Goal: Task Accomplishment & Management: Complete application form

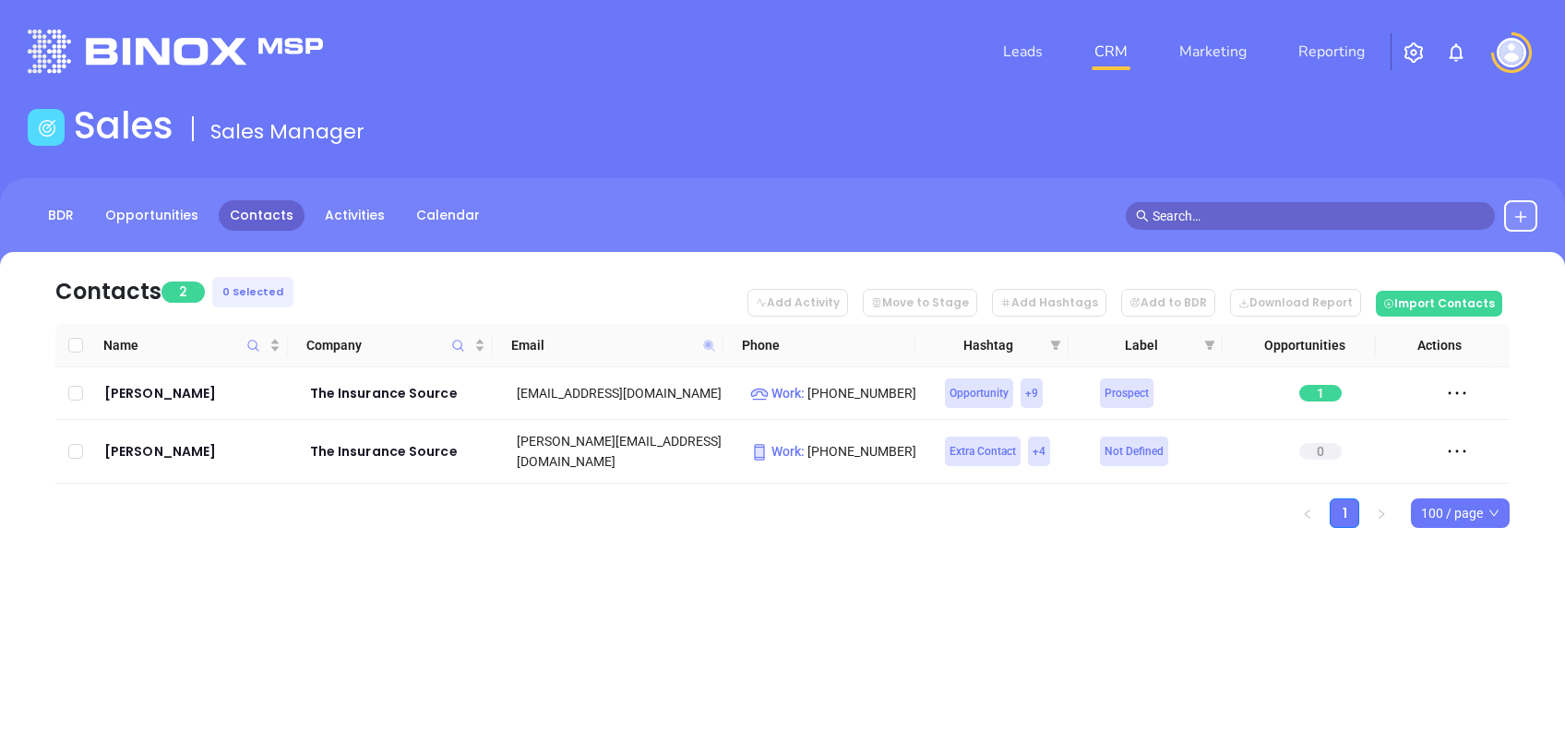
click at [705, 343] on icon at bounding box center [708, 345] width 11 height 11
paste input "bldrs"
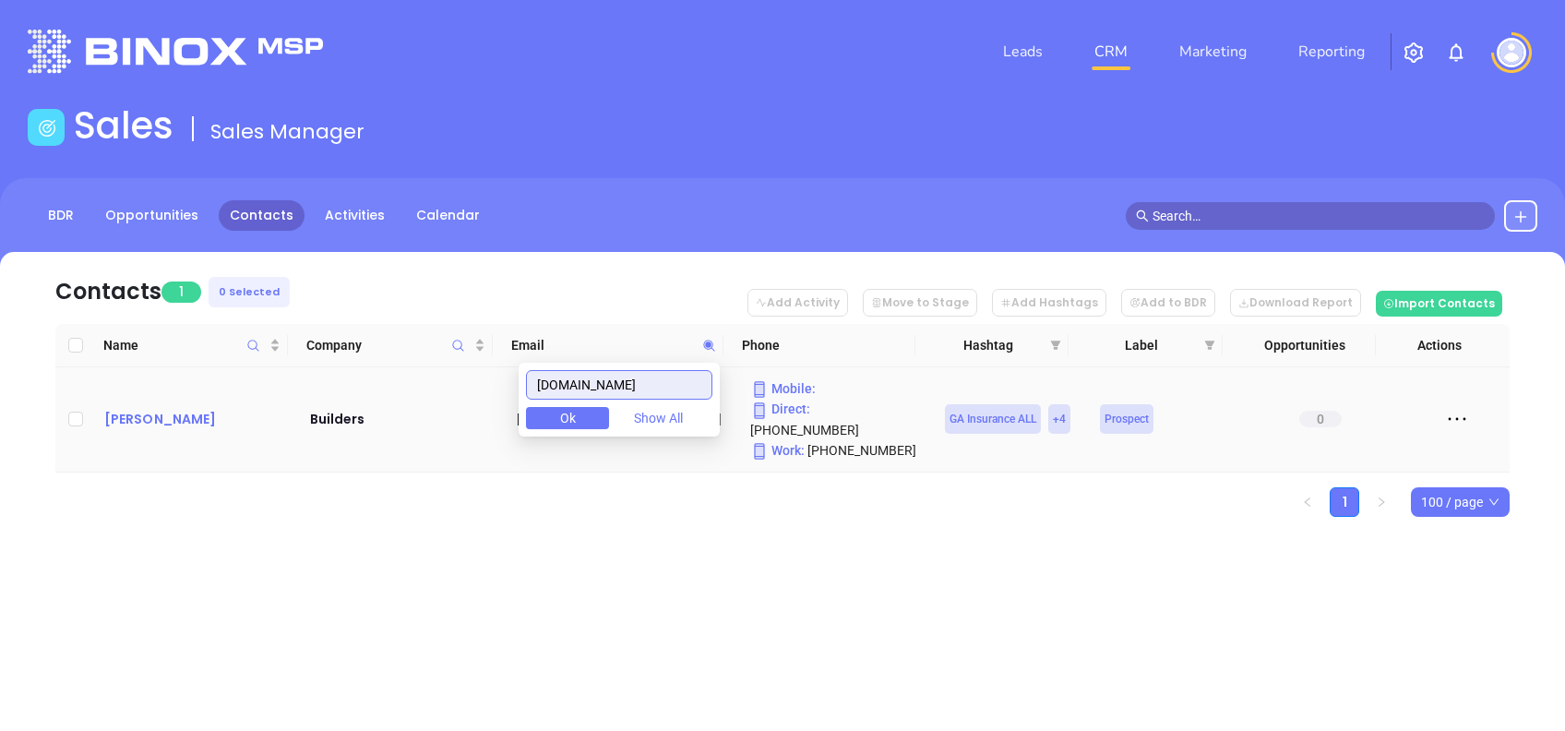
type input "[DOMAIN_NAME]"
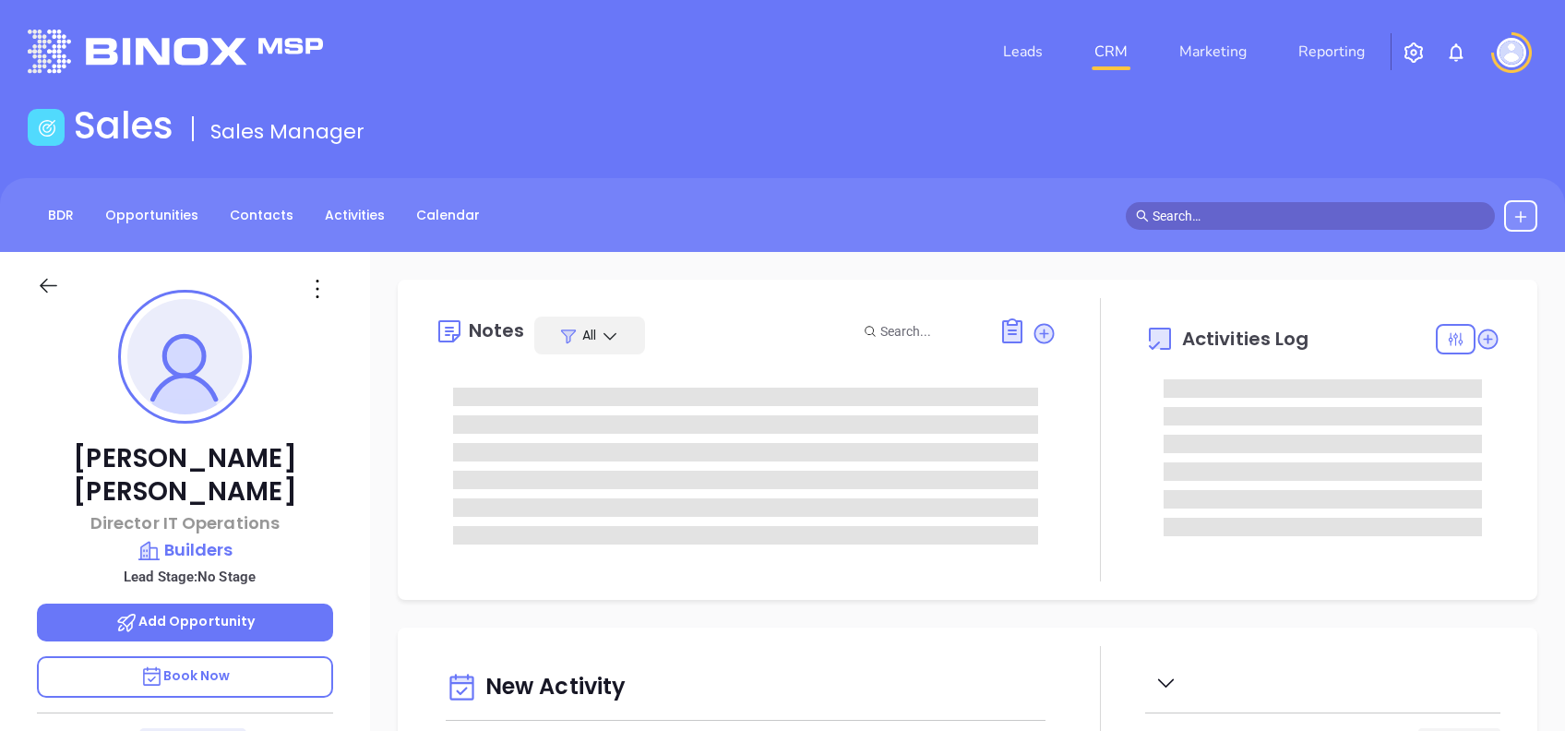
type input "09/24/2025"
type input "[PERSON_NAME]"
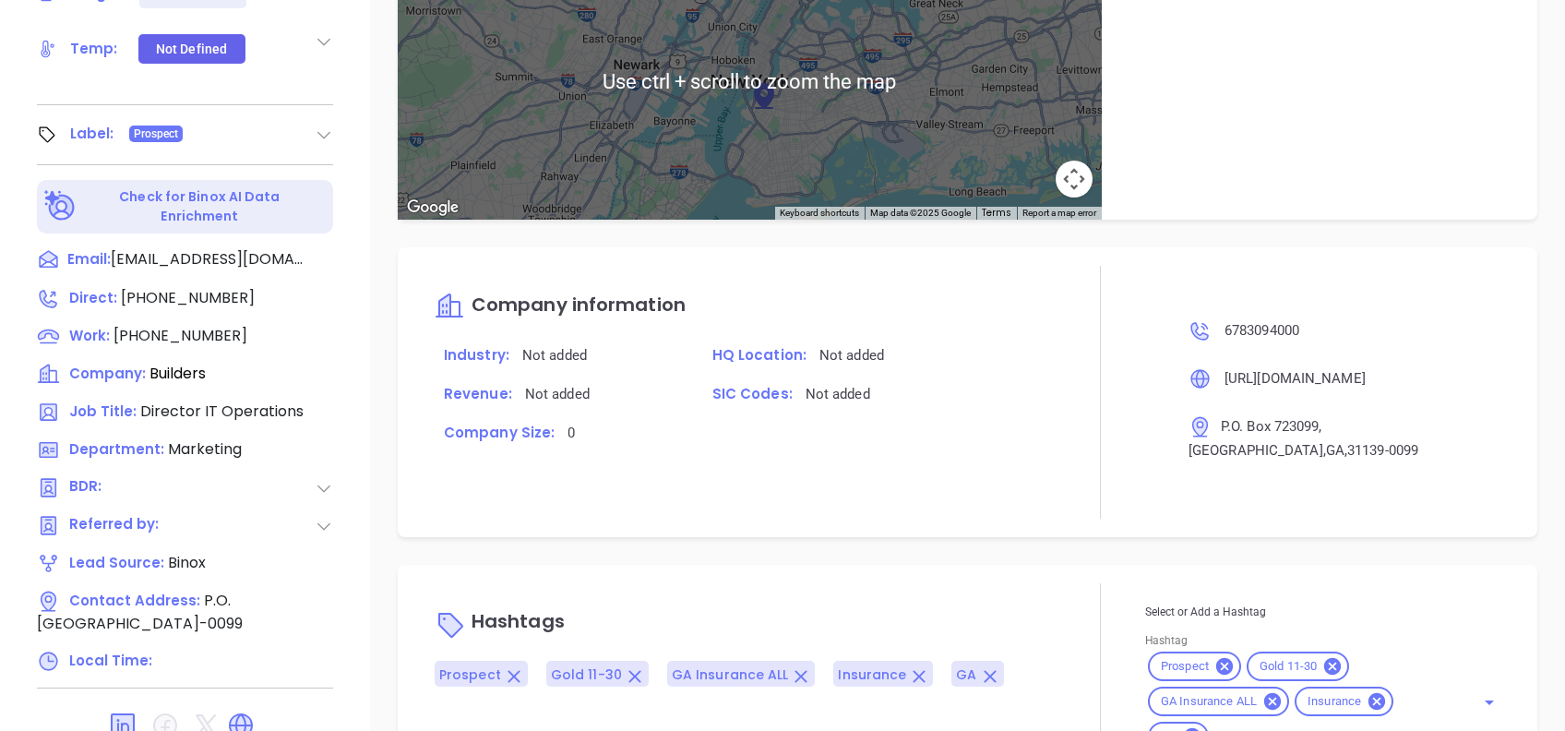
scroll to position [812, 0]
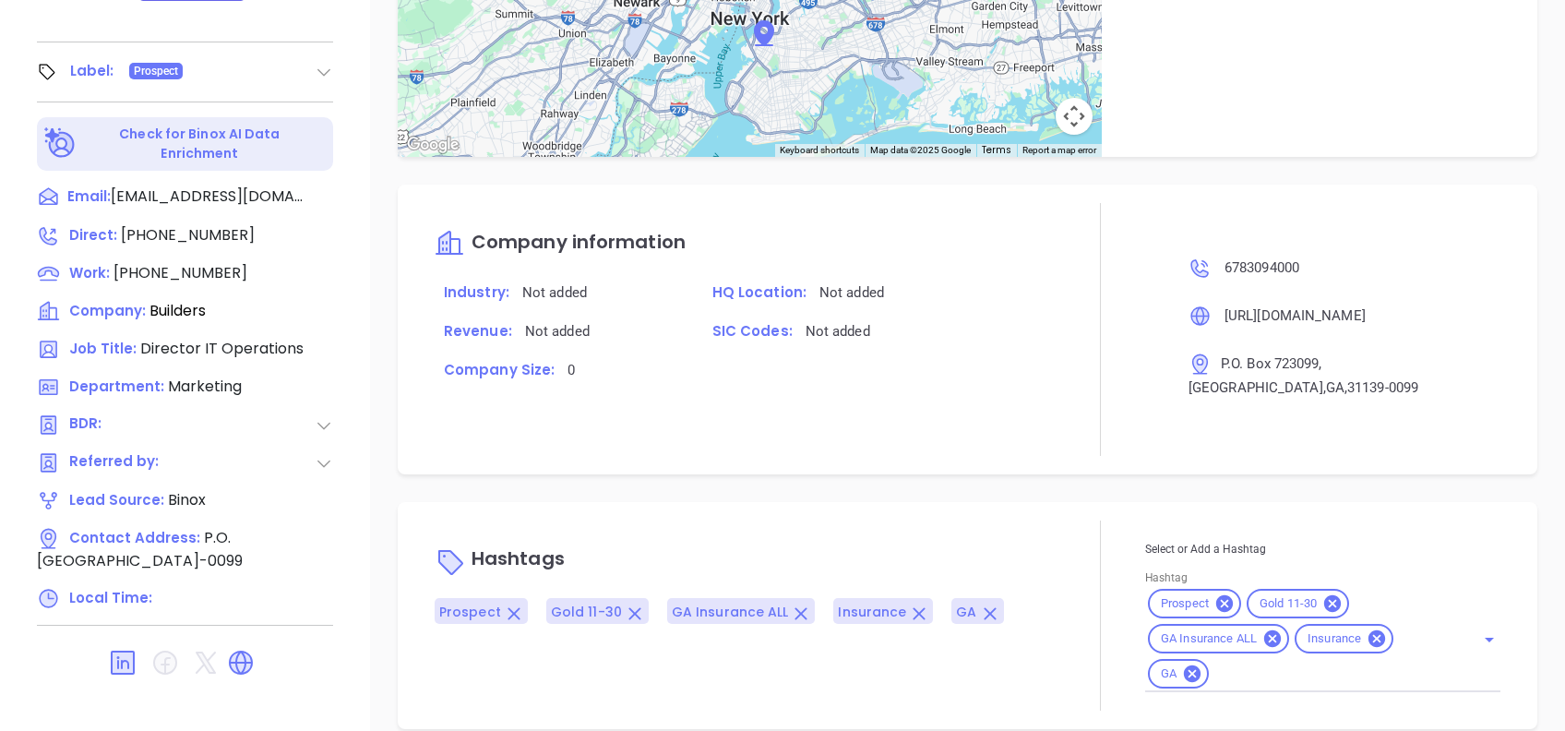
click at [1055, 469] on div "Notes All No added notes + Add a Note Activities Log You have no scheduled acti…" at bounding box center [967, 86] width 1195 height 1292
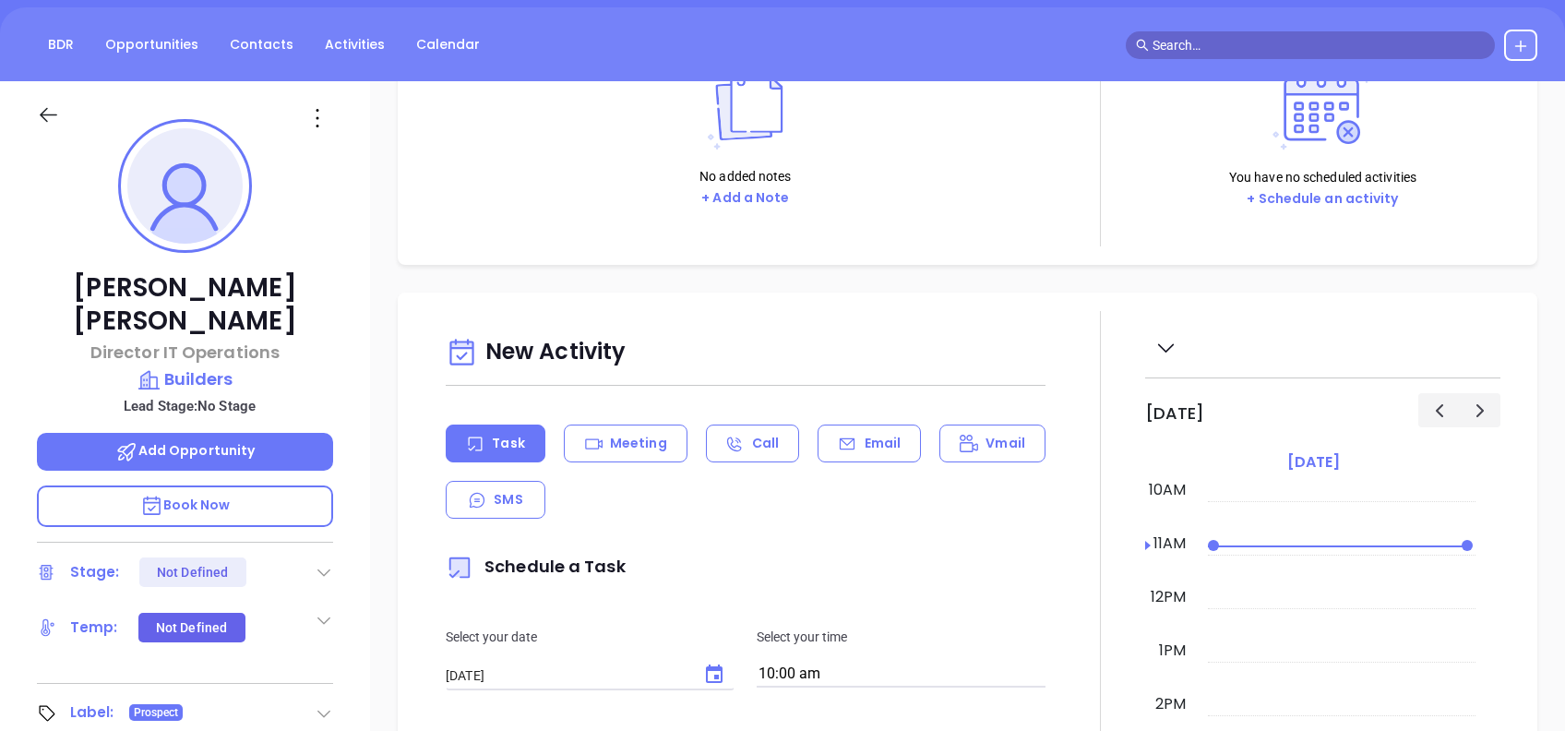
scroll to position [74, 0]
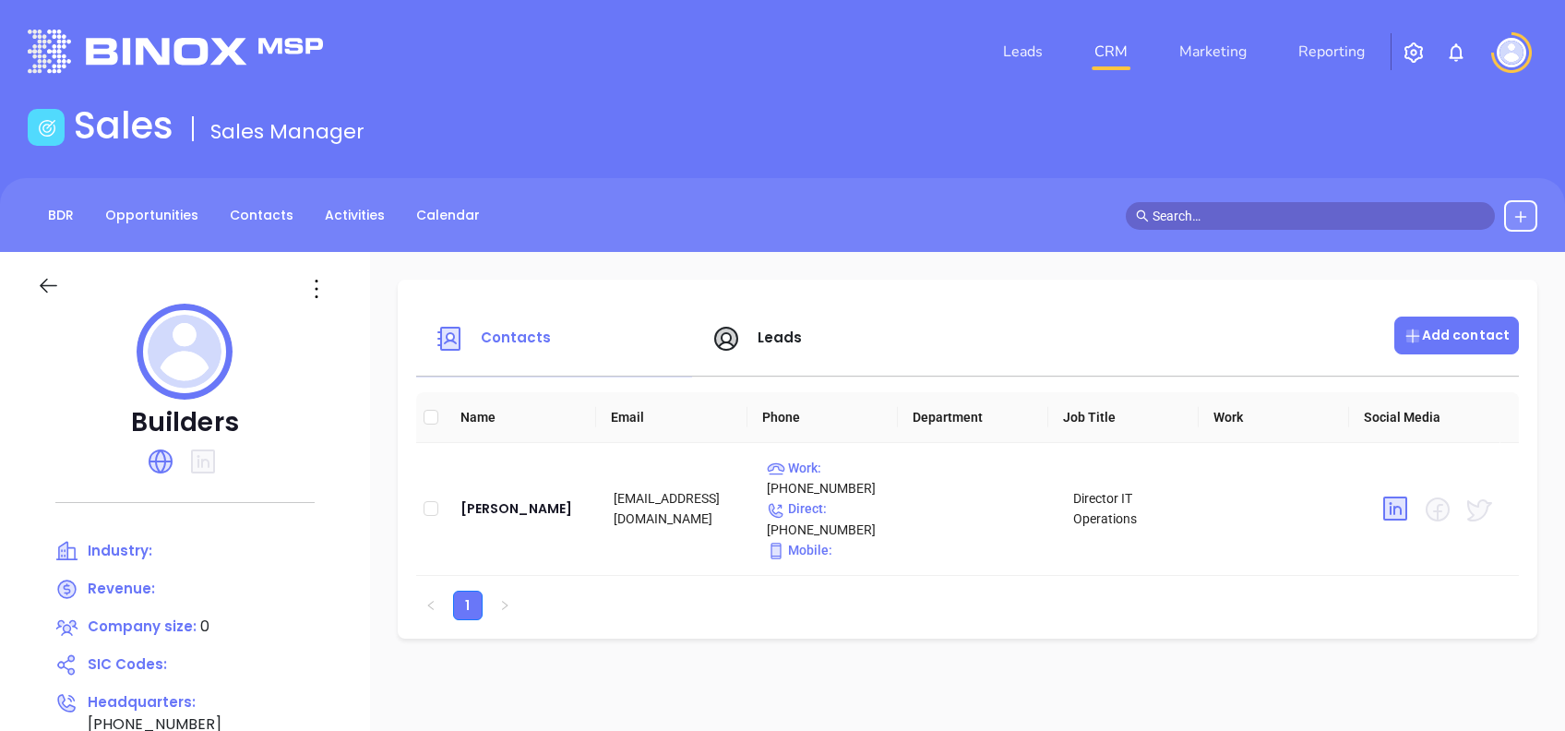
click at [1465, 353] on div "Add contact" at bounding box center [1456, 336] width 125 height 38
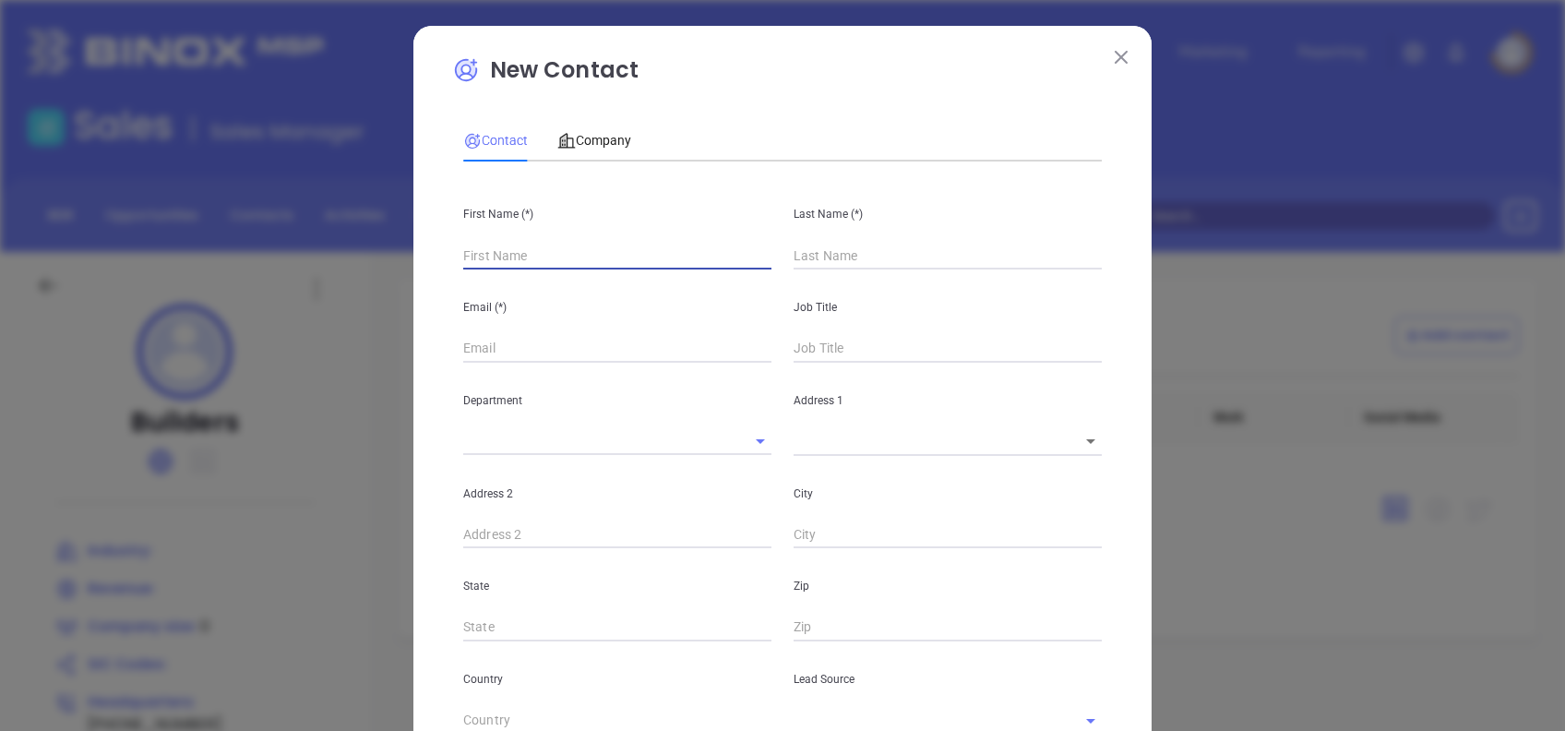
click at [478, 257] on input "text" at bounding box center [617, 256] width 308 height 28
type input "Fourth Phone Call"
type input "Cha"
type input "1"
type input "Charles"
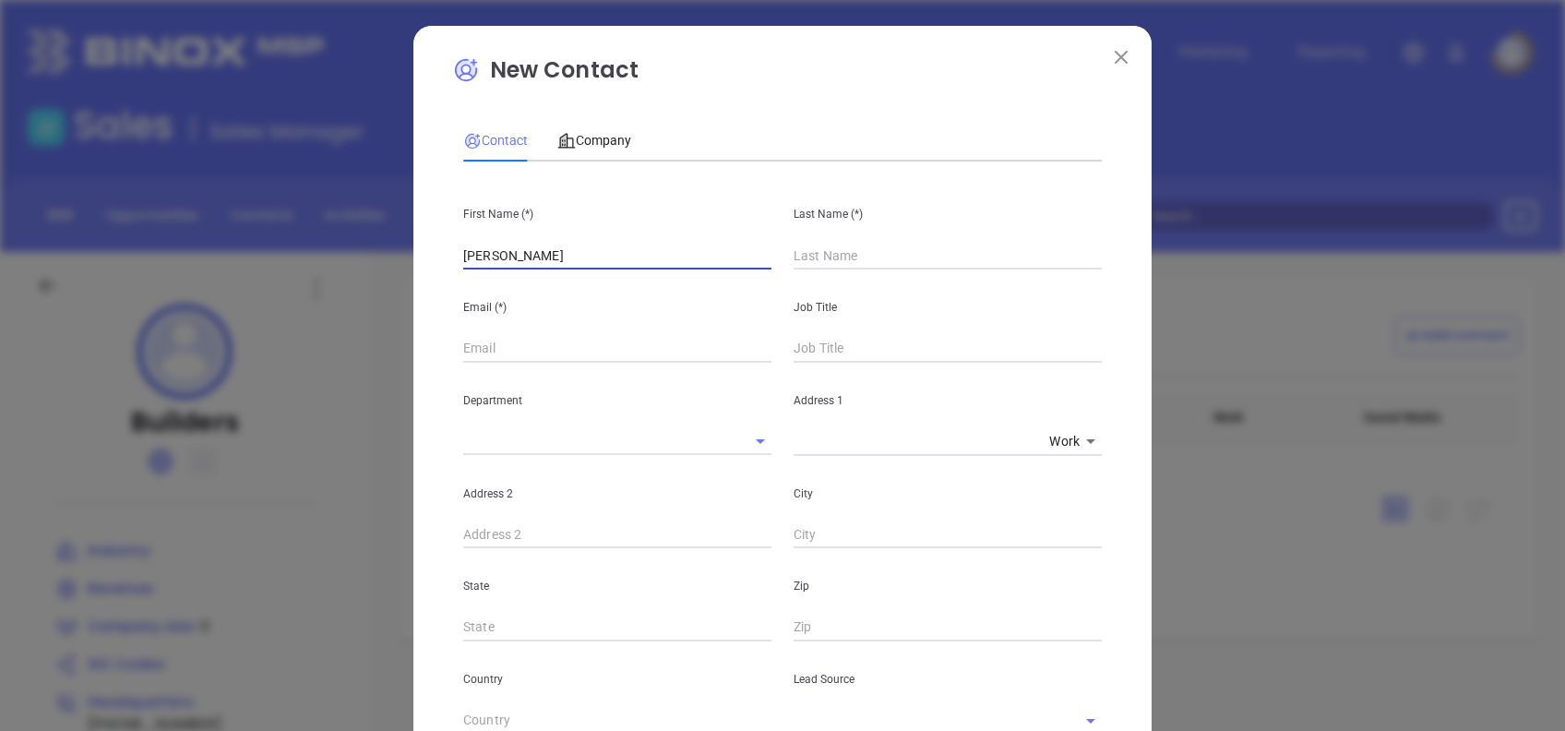
type input "1"
type input "Charles"
type input "Lowe"
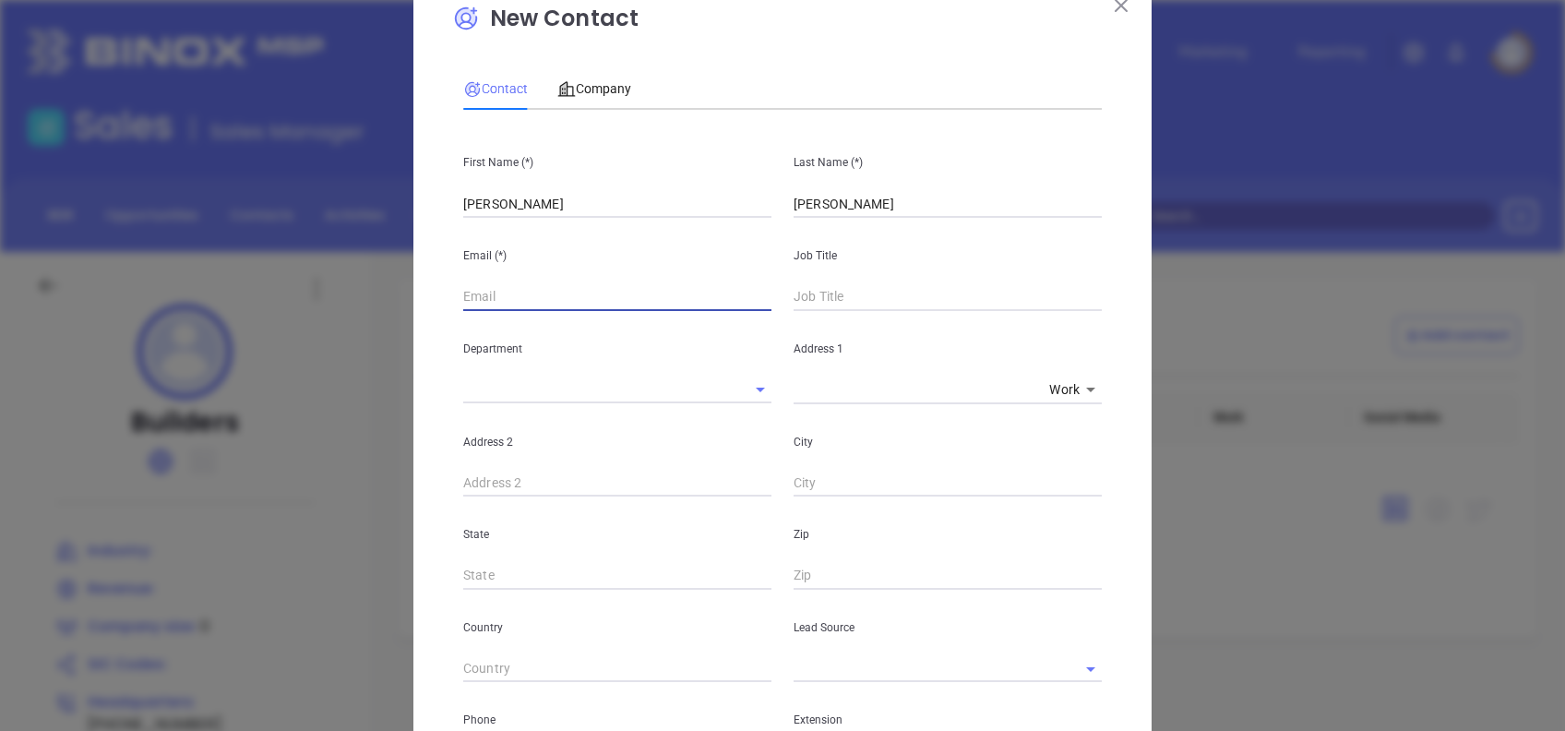
click at [580, 289] on input "text" at bounding box center [617, 297] width 308 height 28
click at [609, 306] on input "charles@" at bounding box center [617, 297] width 308 height 28
paste input "bldrs.com"
type input "charles@bldrs.com"
click at [827, 301] on input "text" at bounding box center [948, 297] width 308 height 28
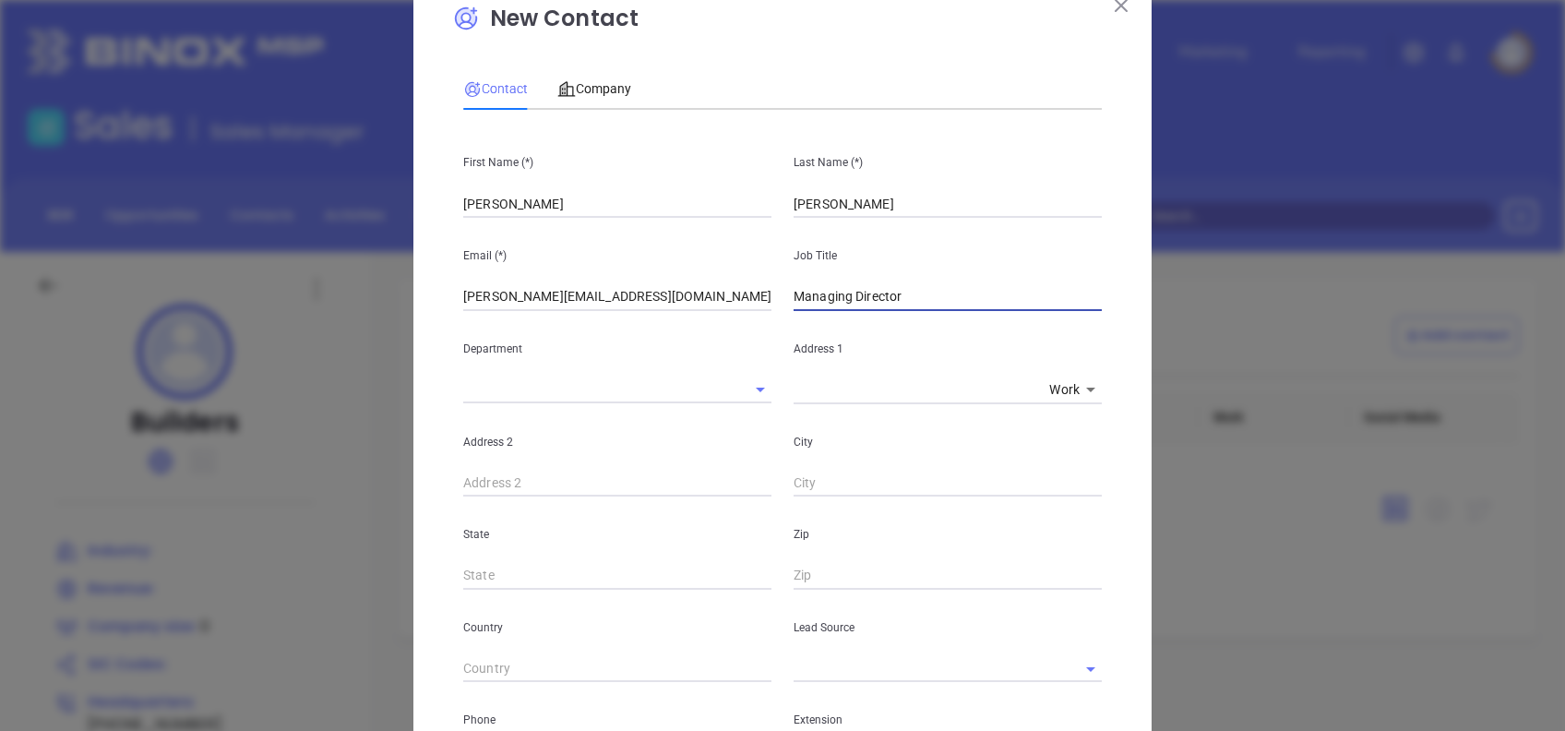
type input "Managing Director"
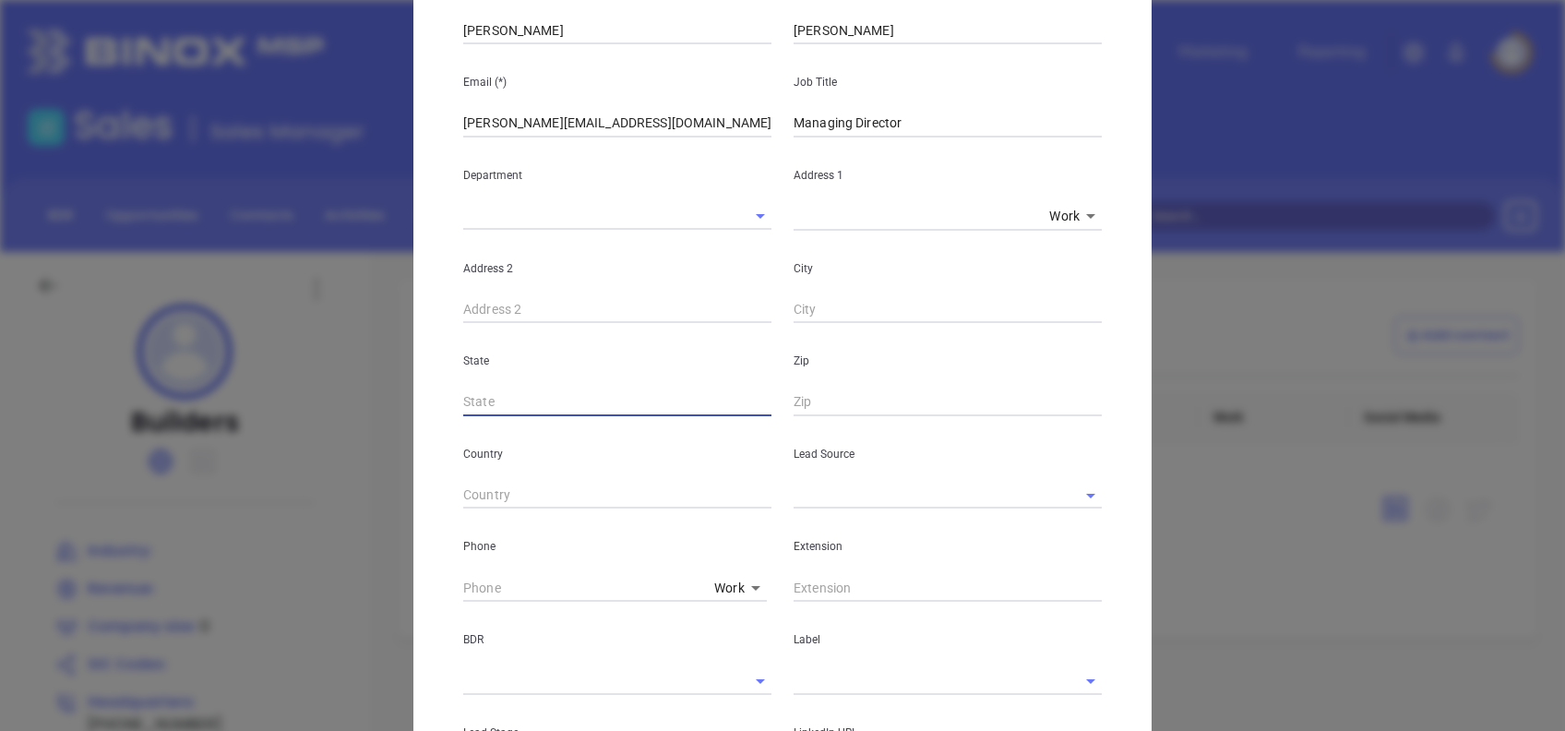
scroll to position [297, 0]
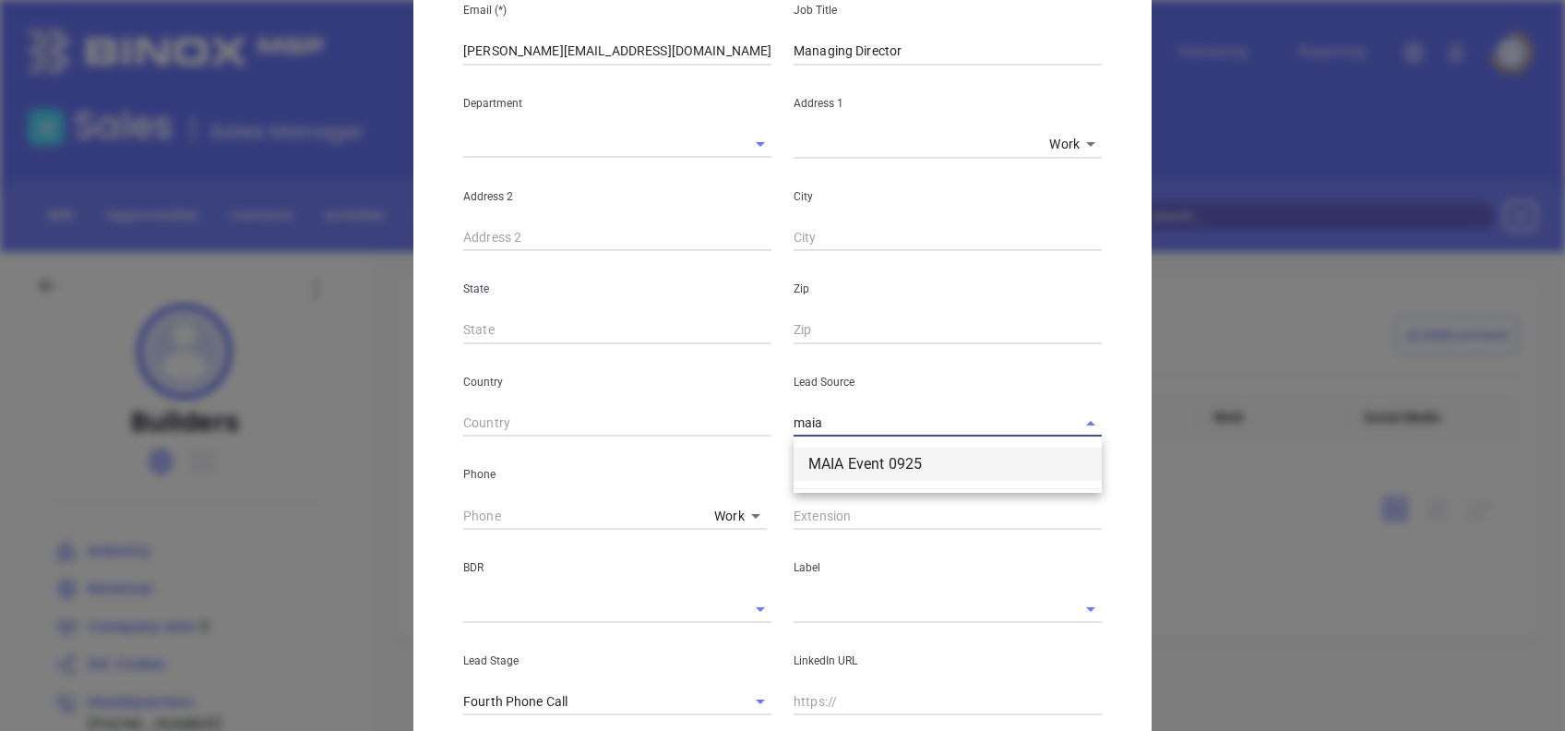
click at [871, 484] on ul "MAIA Event 0925" at bounding box center [948, 464] width 308 height 48
click at [865, 473] on li "MAIA Event 0925" at bounding box center [948, 464] width 308 height 33
type input "MAIA Event 0925"
type input "( ) -"
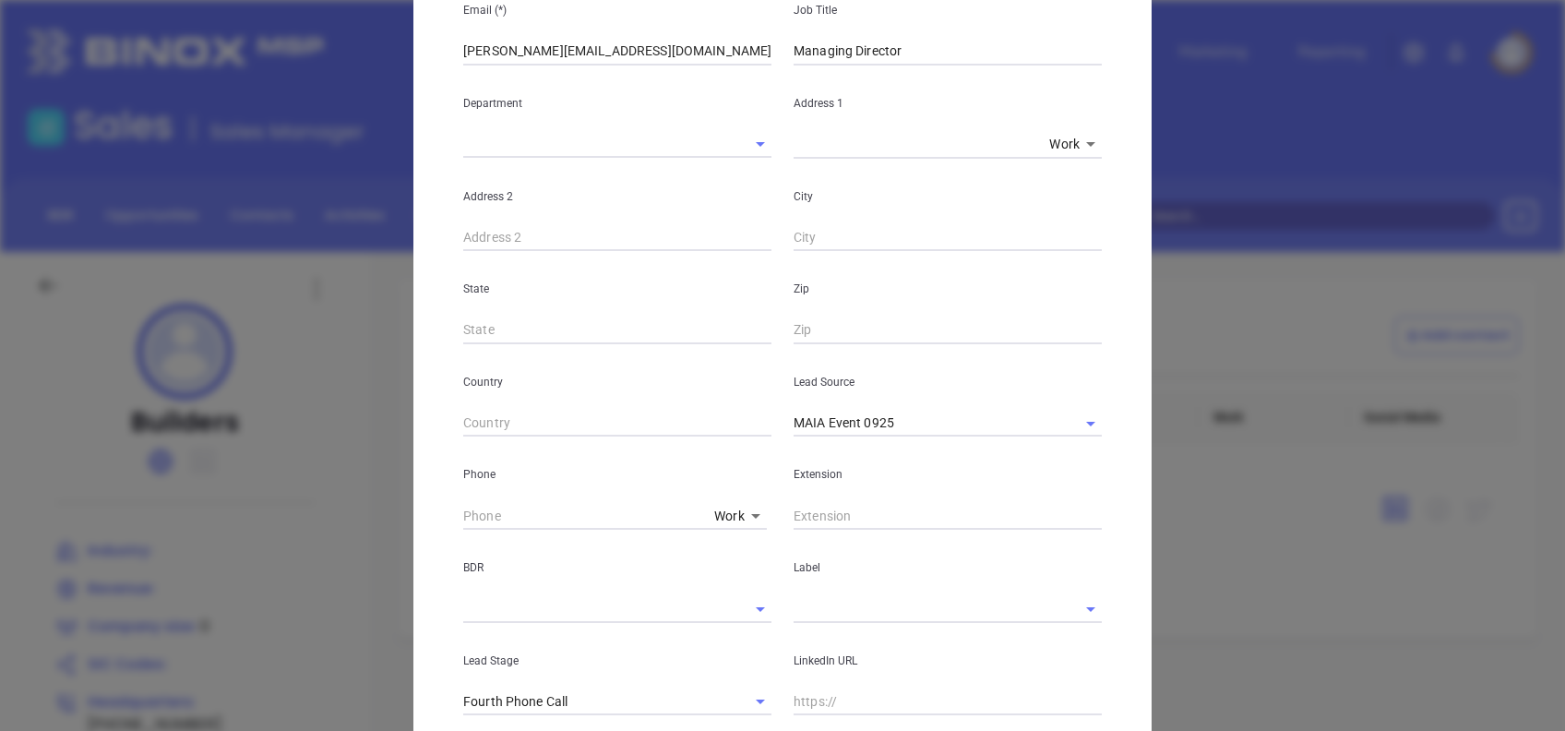
click at [452, 510] on div "Phone Work 1" at bounding box center [617, 483] width 330 height 93
click at [463, 514] on input "( ) -" at bounding box center [585, 516] width 244 height 28
paste input "800) 883-9305"
type input "(800) 883-9305"
click at [879, 620] on input "text" at bounding box center [922, 608] width 257 height 27
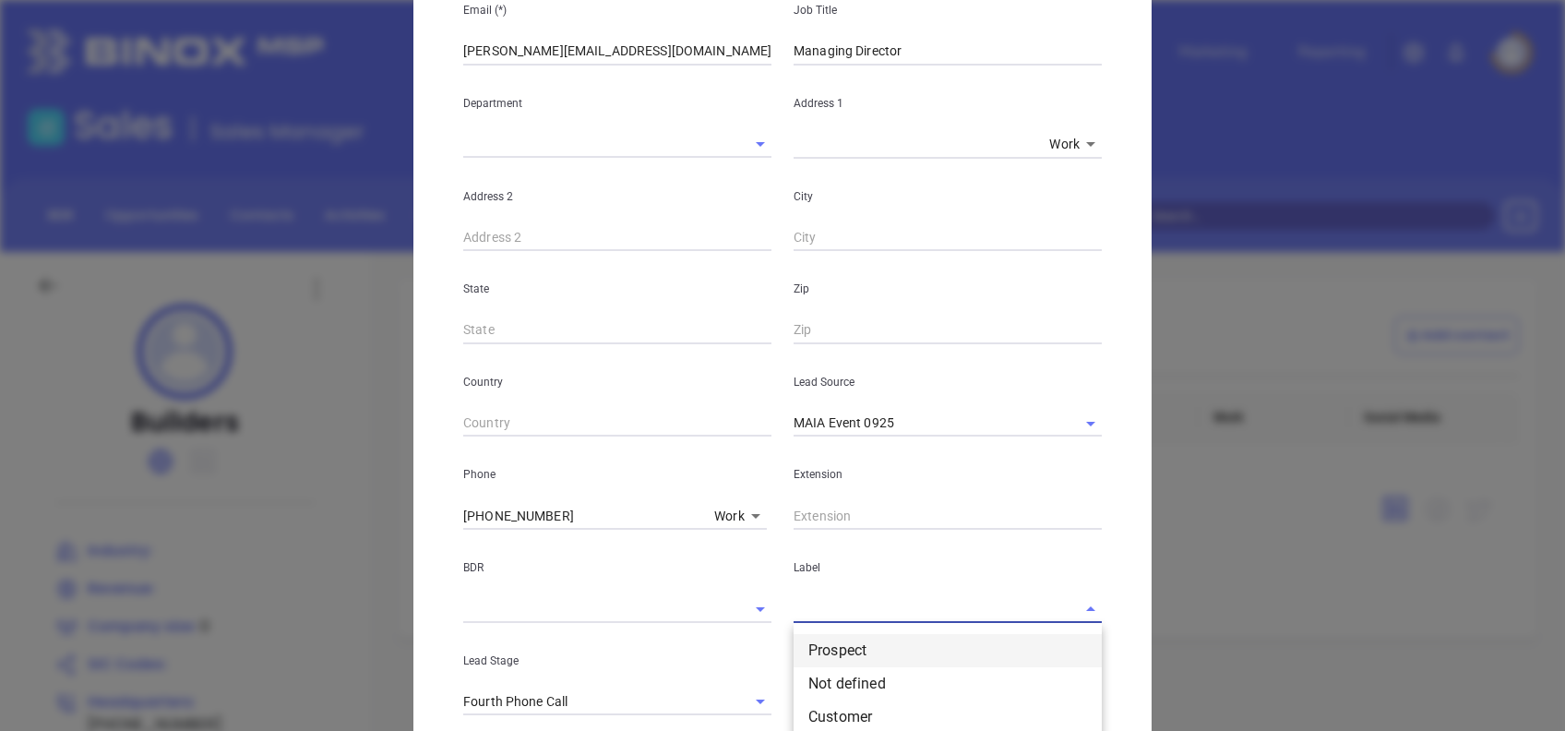
click at [863, 640] on li "Prospect" at bounding box center [948, 650] width 308 height 33
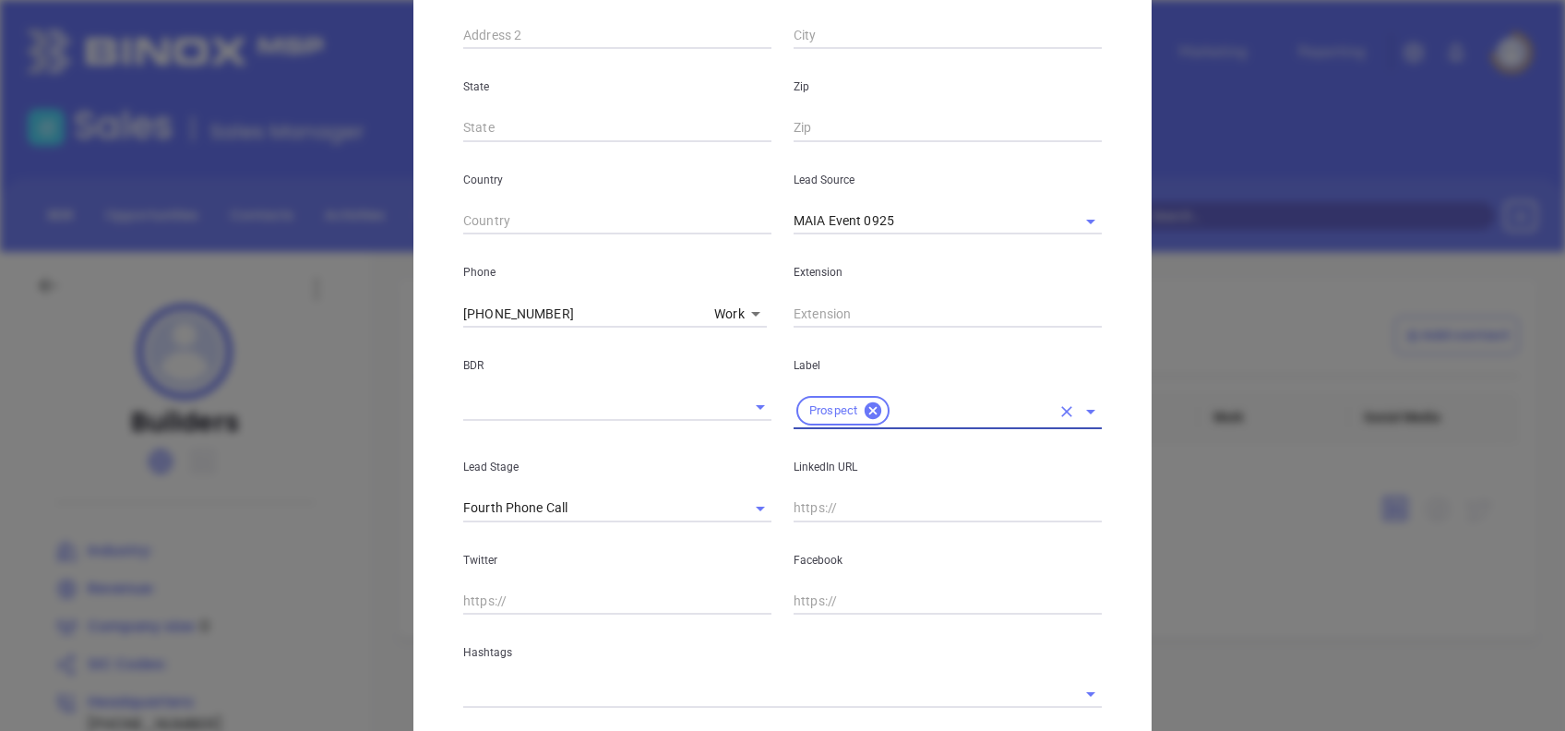
scroll to position [616, 0]
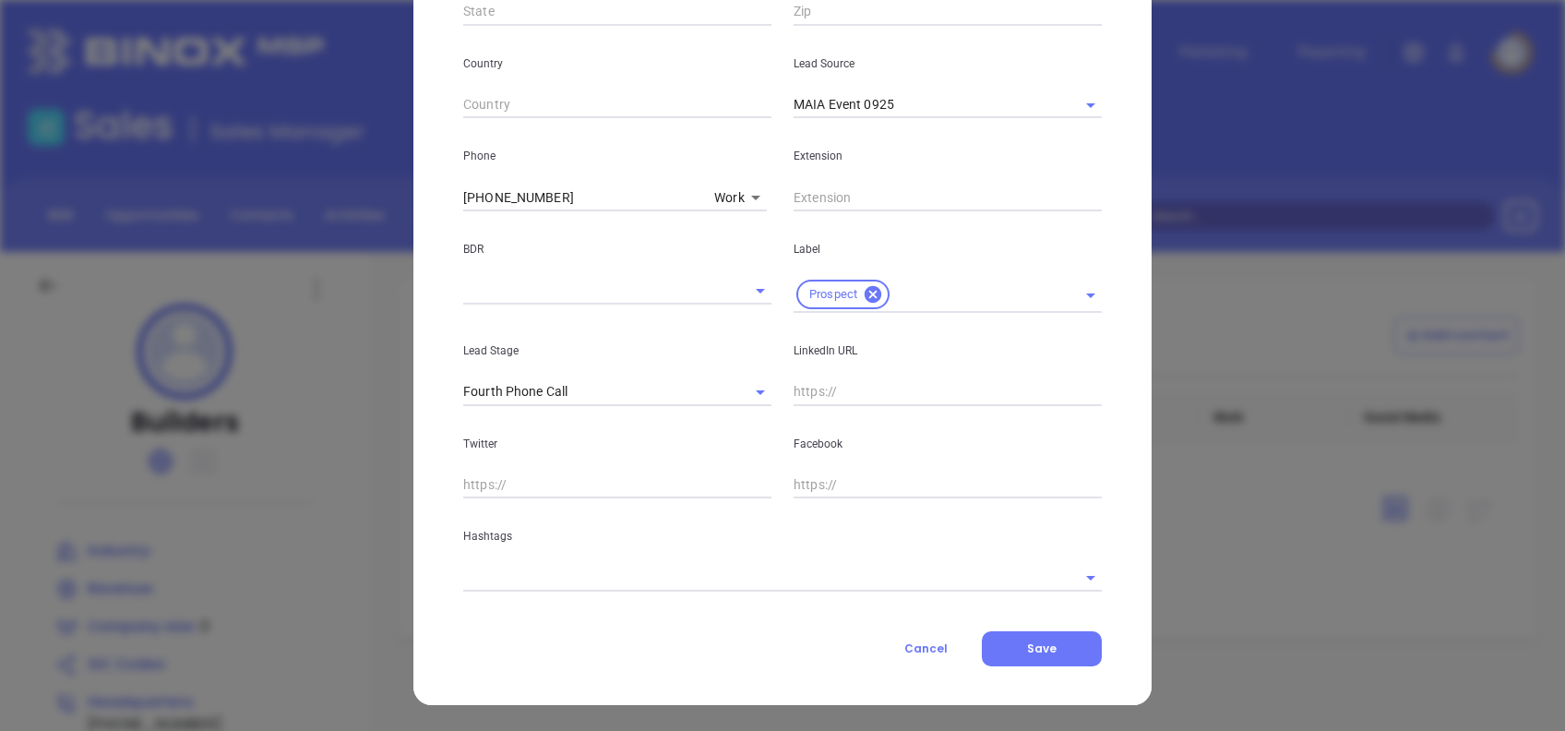
click at [794, 383] on input "text" at bounding box center [948, 392] width 308 height 28
paste input "www.linkedin.com/in/chucklowe/"
type input "www.linkedin.com/in/chucklowe/"
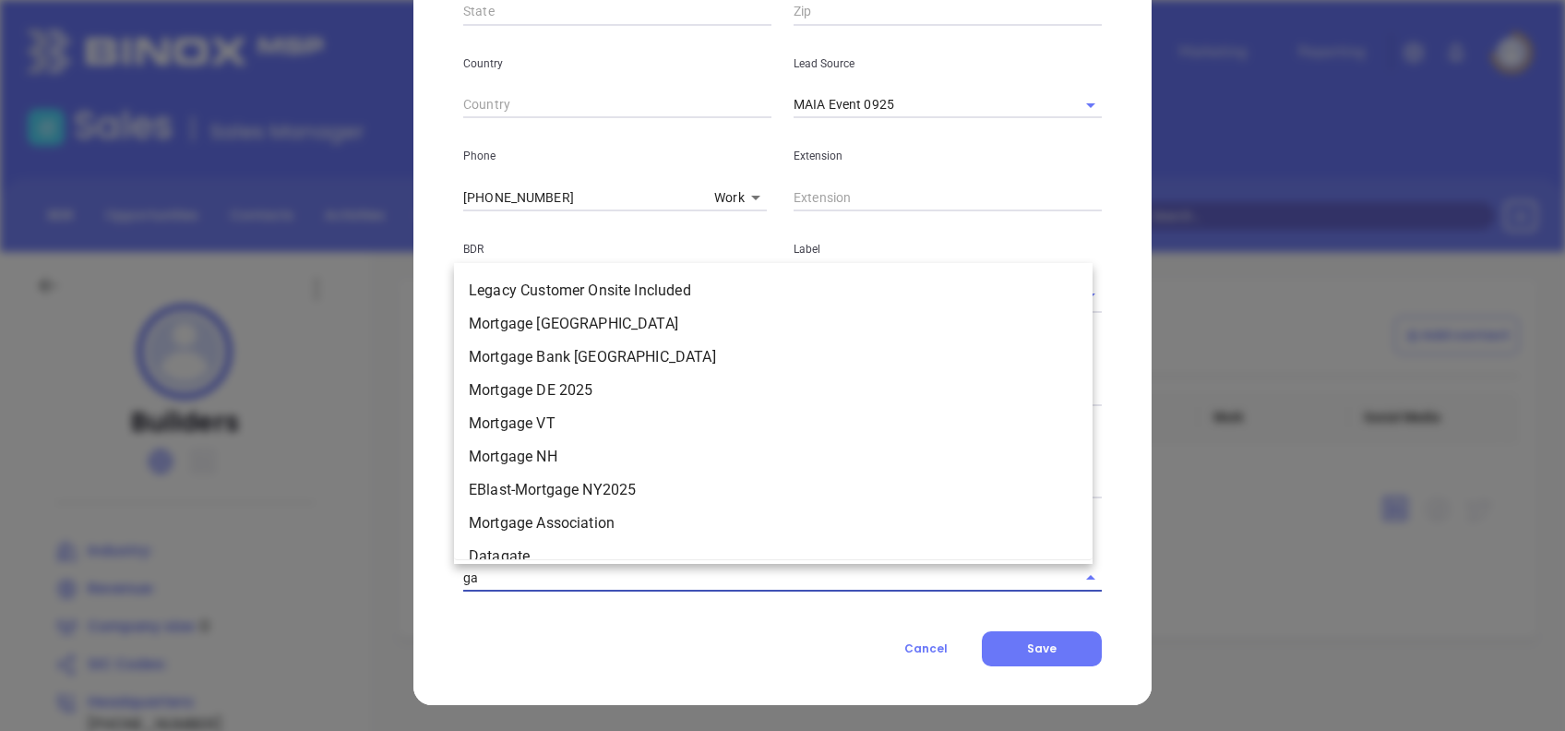
type input "ga"
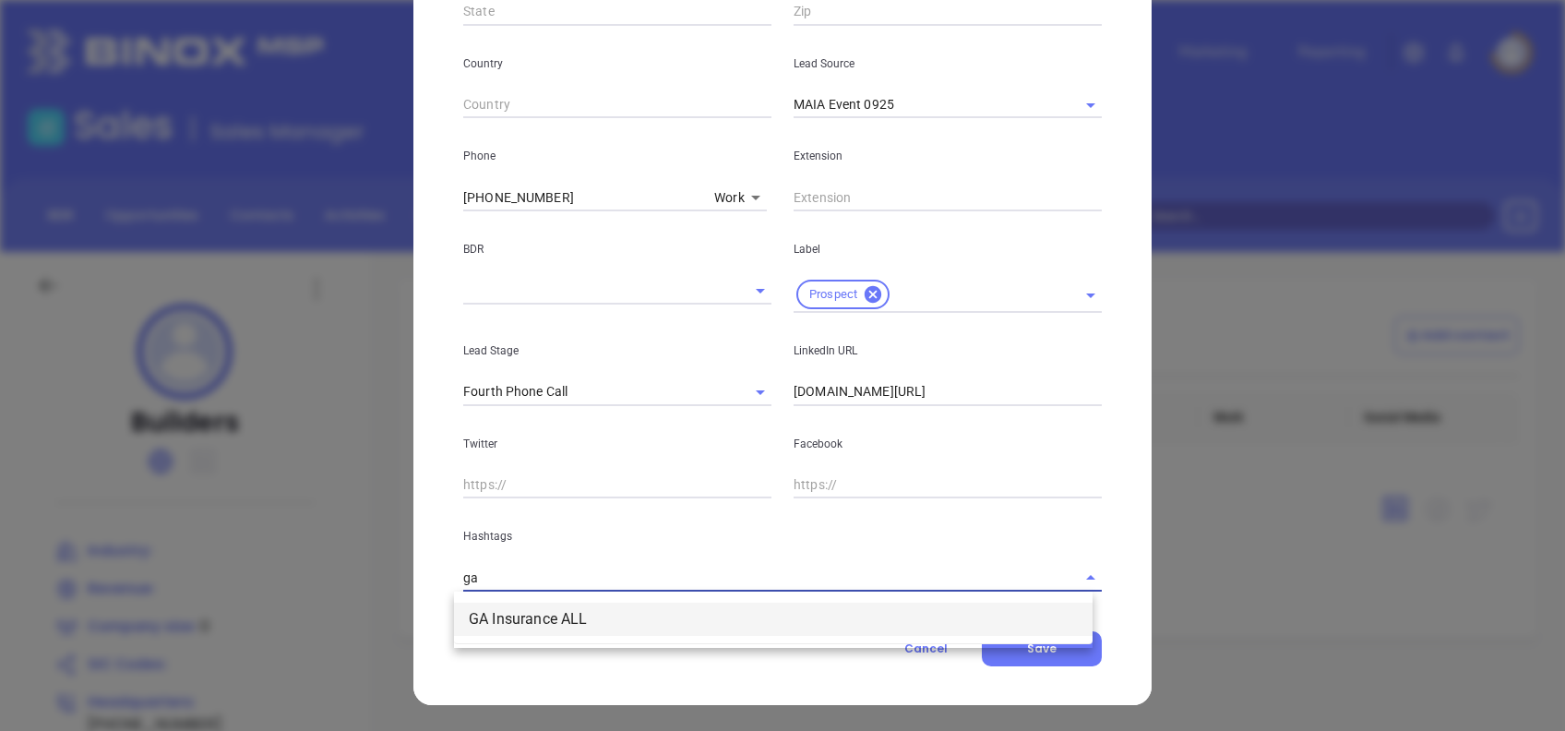
click at [734, 604] on li "GA Insurance ALL" at bounding box center [773, 619] width 639 height 33
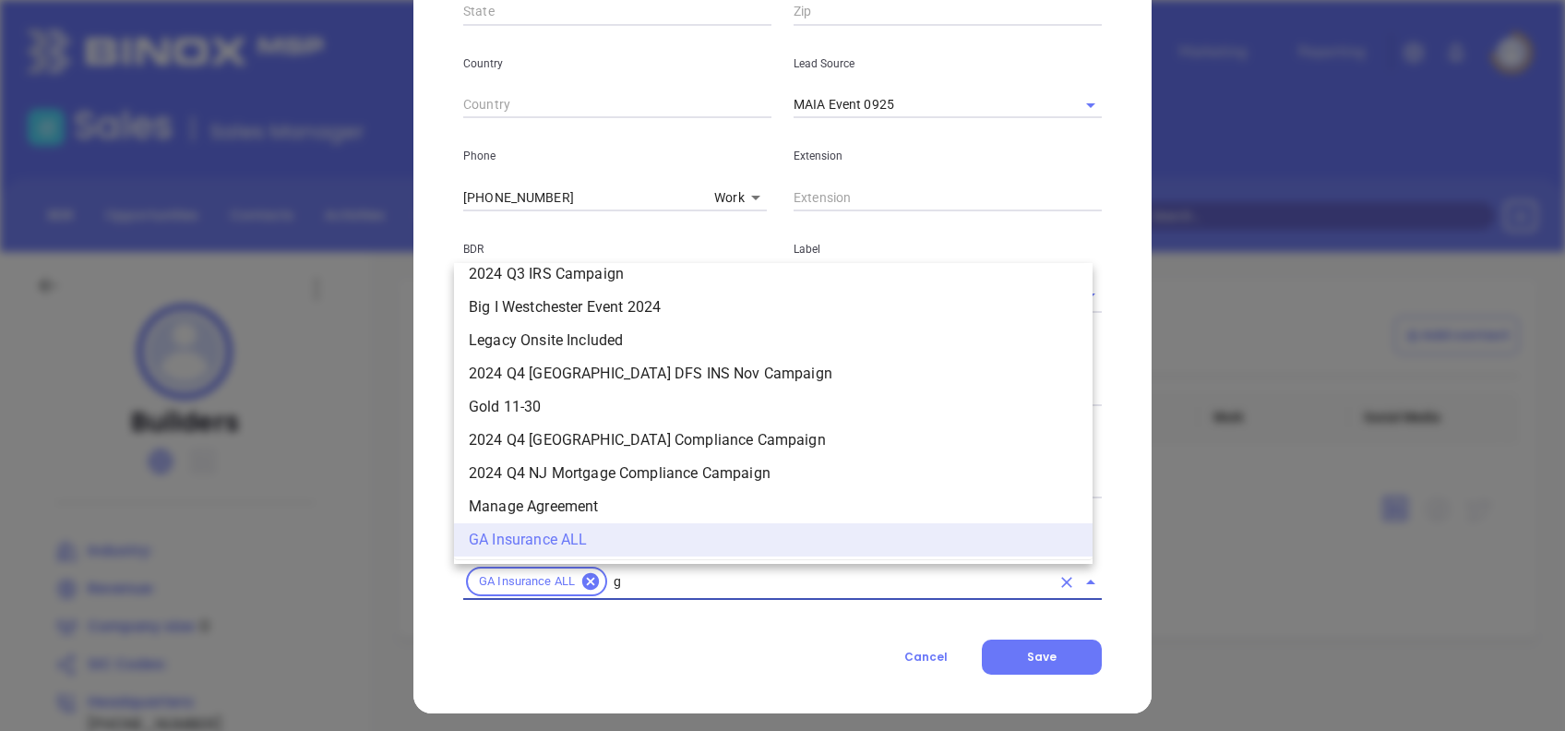
type input "ga"
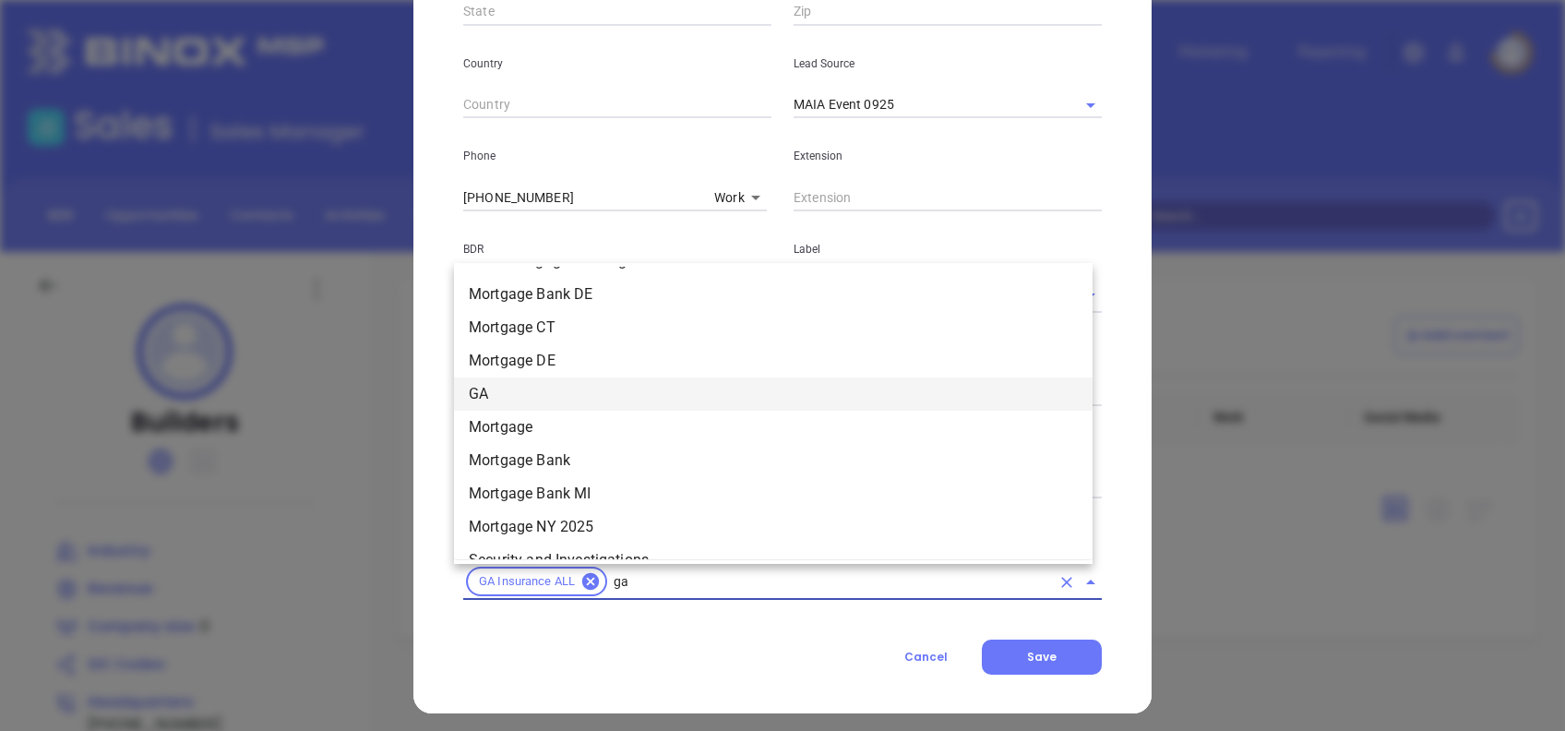
scroll to position [1092, 0]
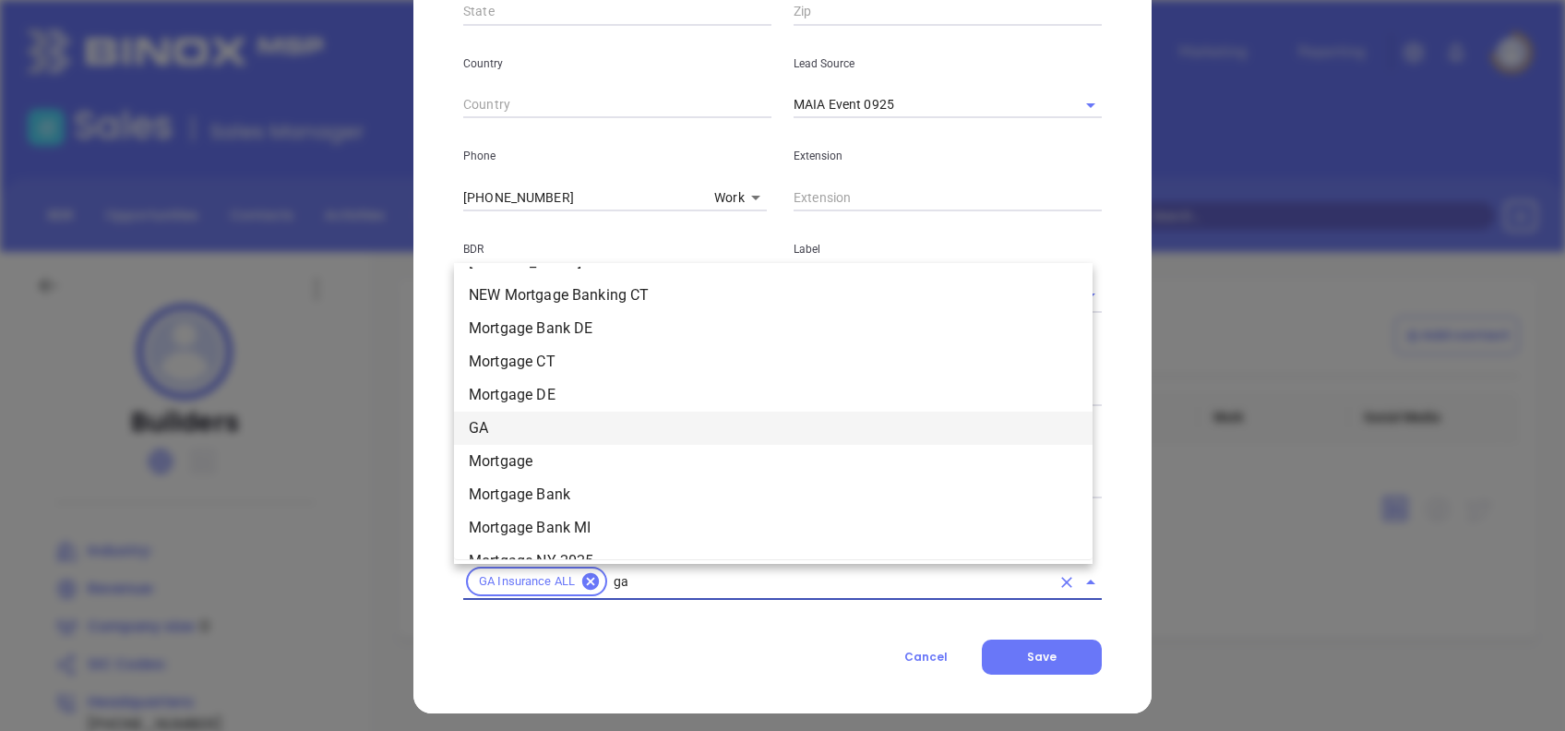
click at [527, 422] on li "GA" at bounding box center [773, 428] width 639 height 33
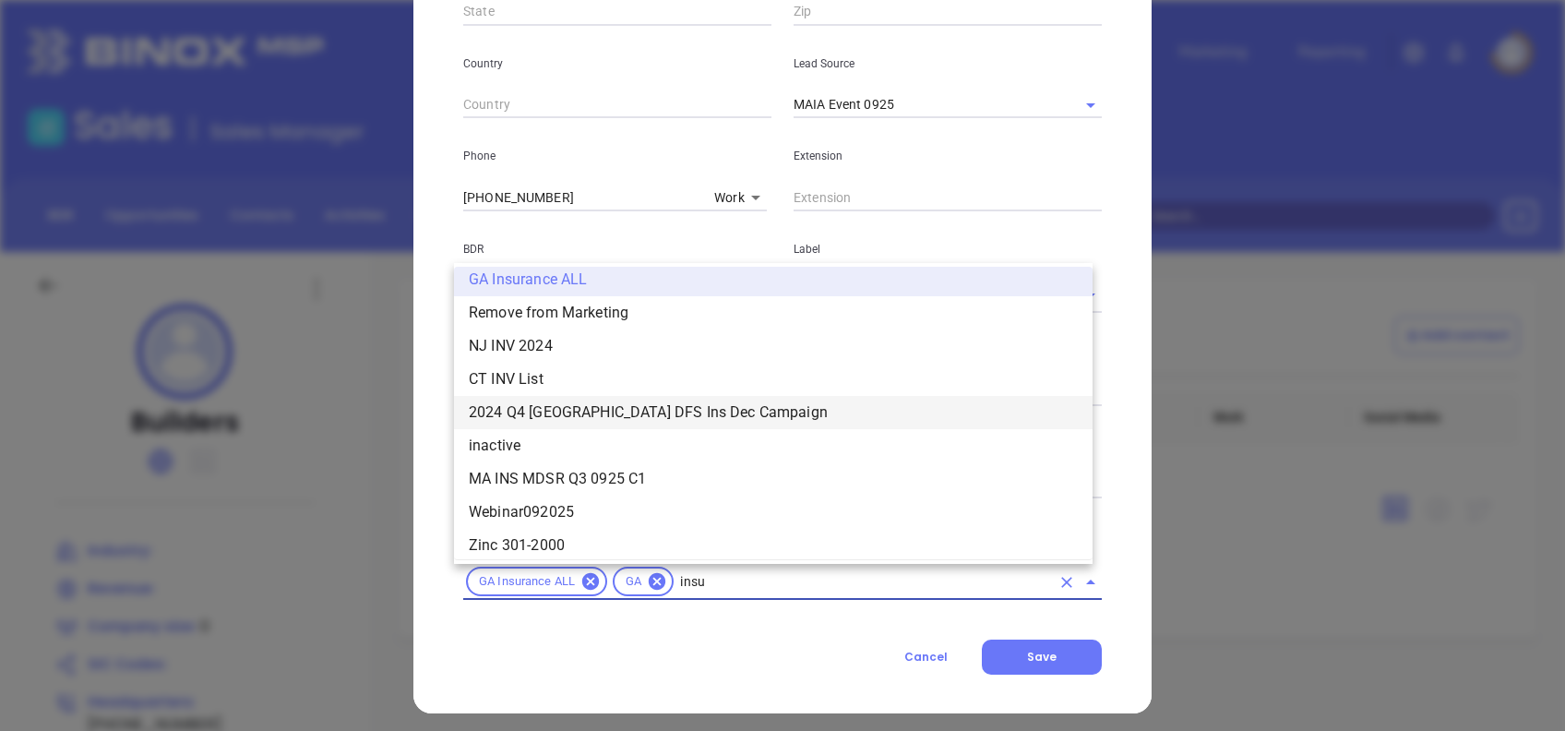
scroll to position [742, 0]
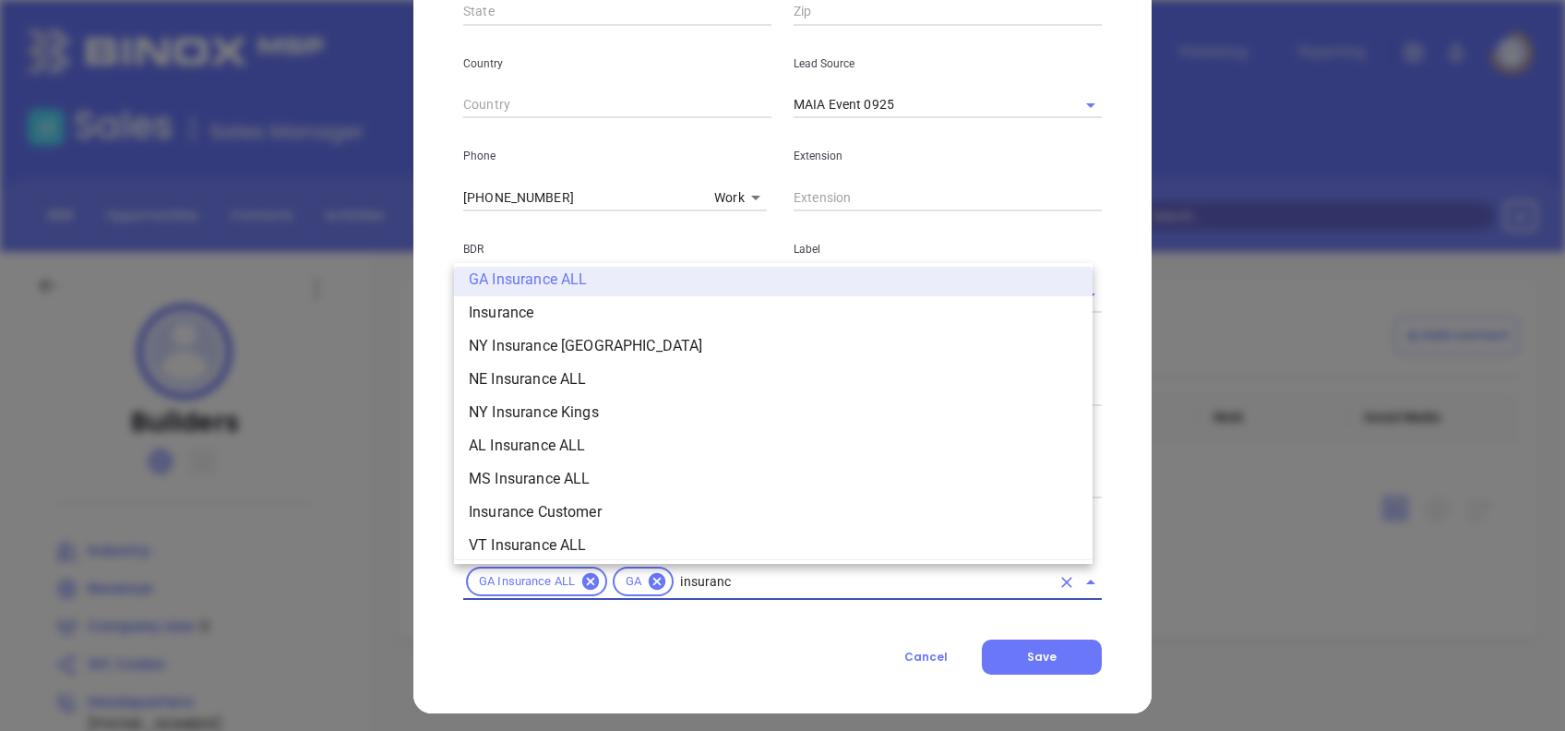
type input "insurance"
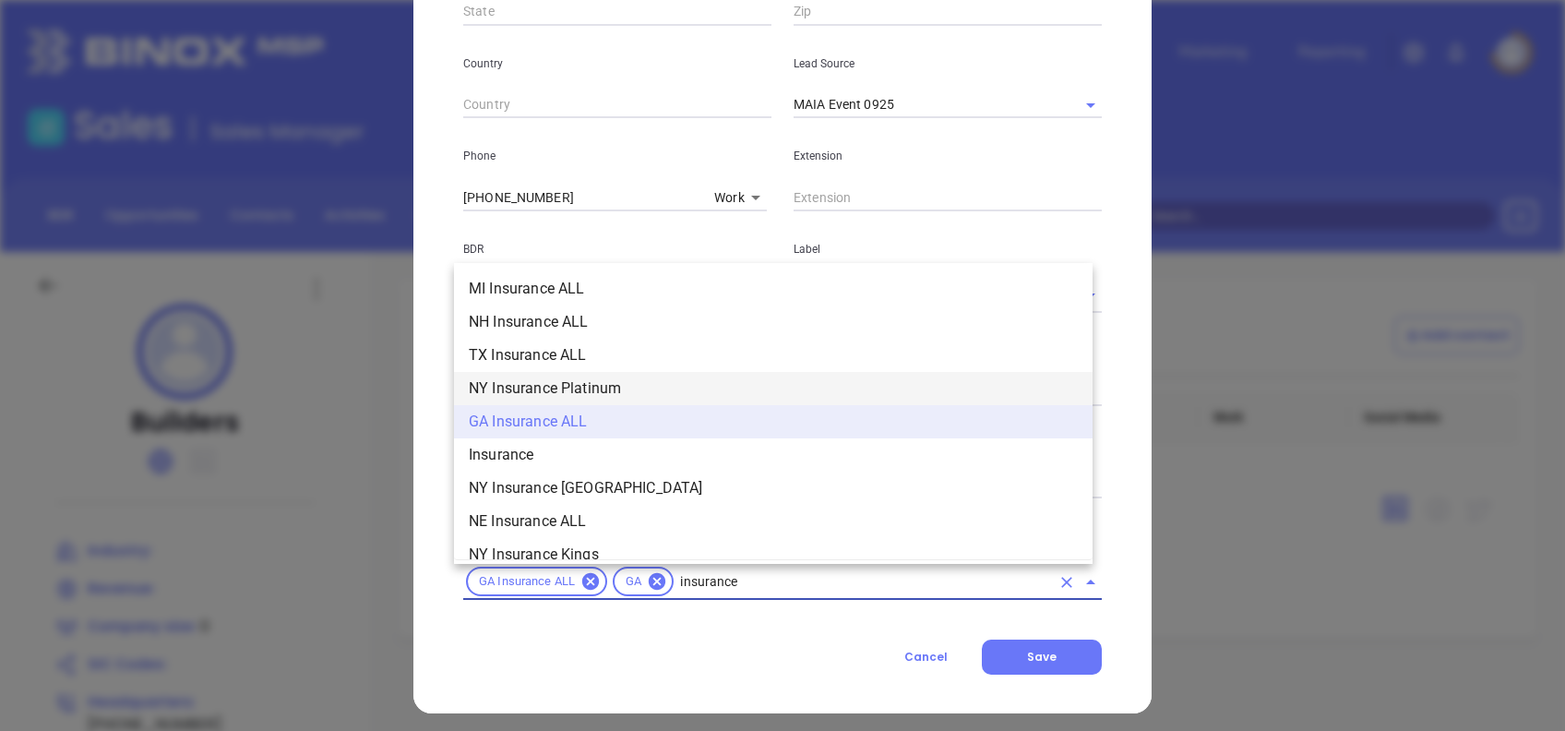
scroll to position [638, 0]
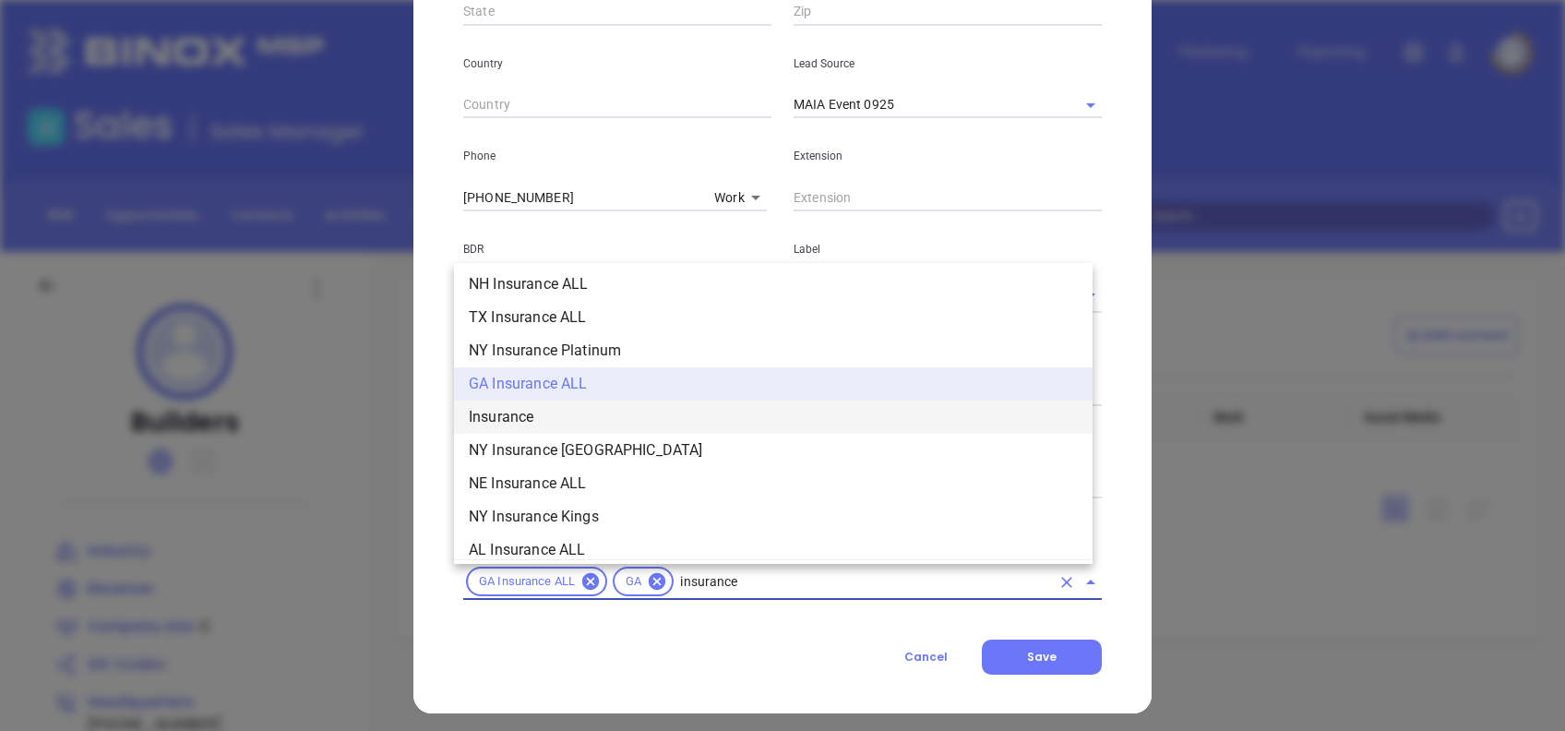
click at [535, 412] on li "Insurance" at bounding box center [773, 417] width 639 height 33
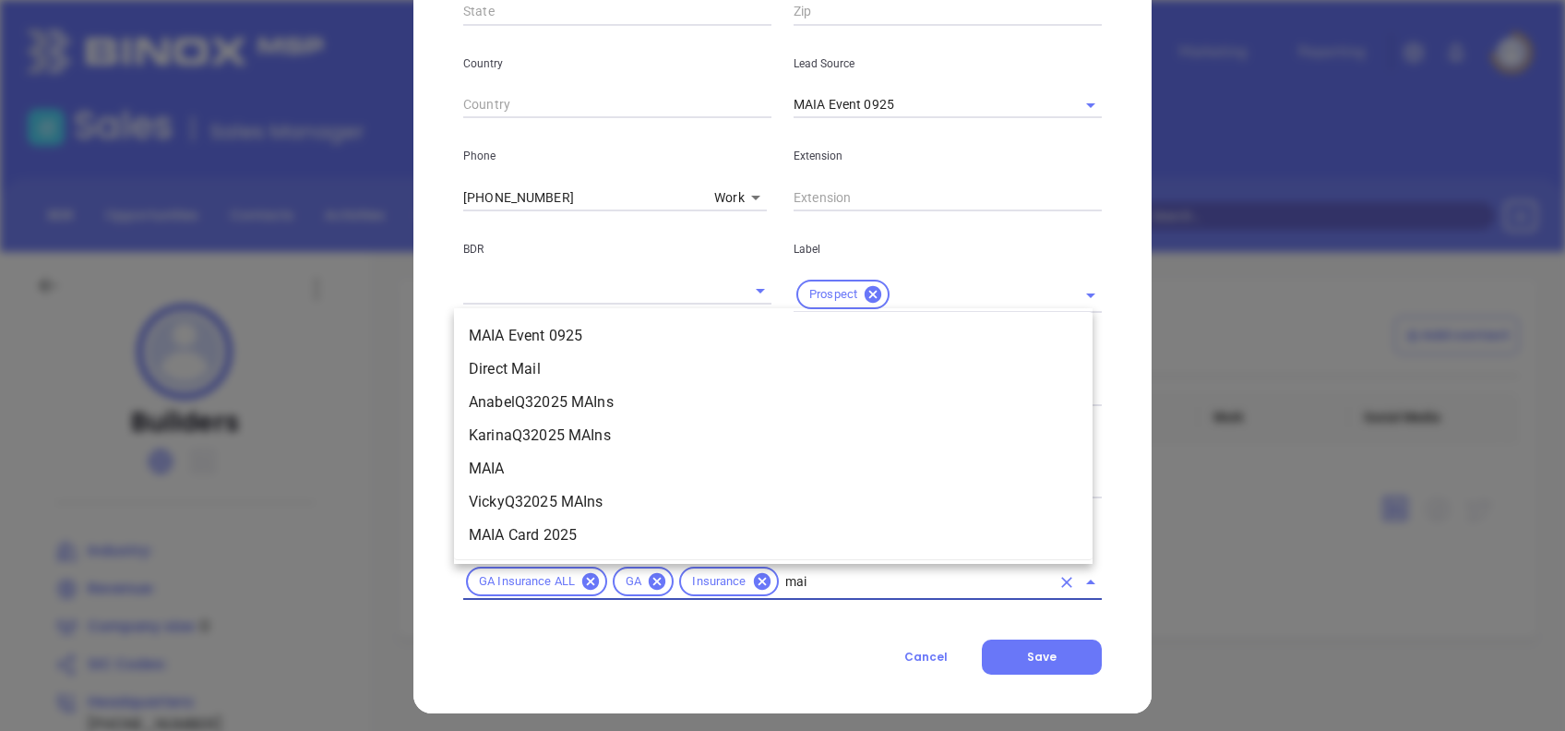
type input "maia"
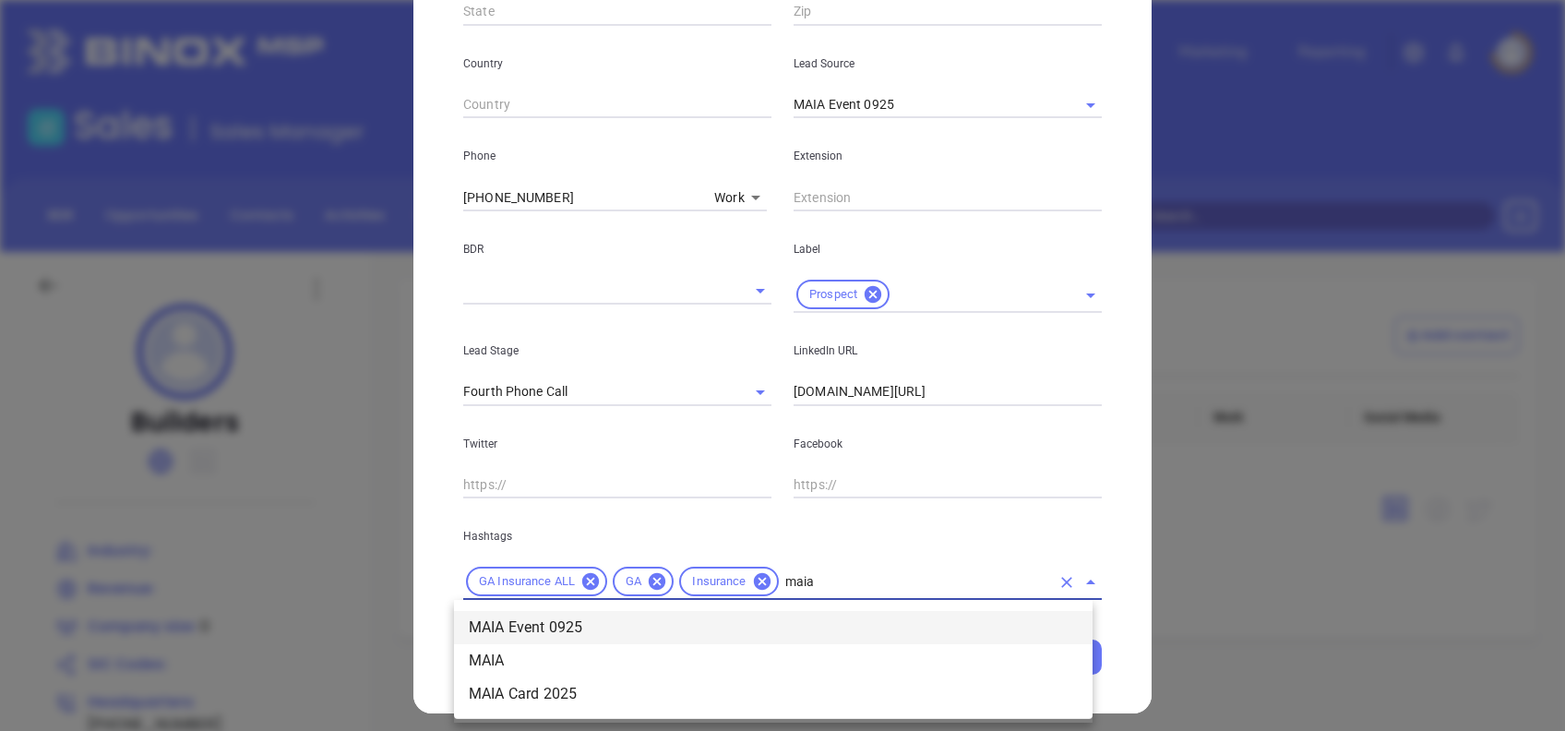
click at [815, 627] on li "MAIA Event 0925" at bounding box center [773, 627] width 639 height 33
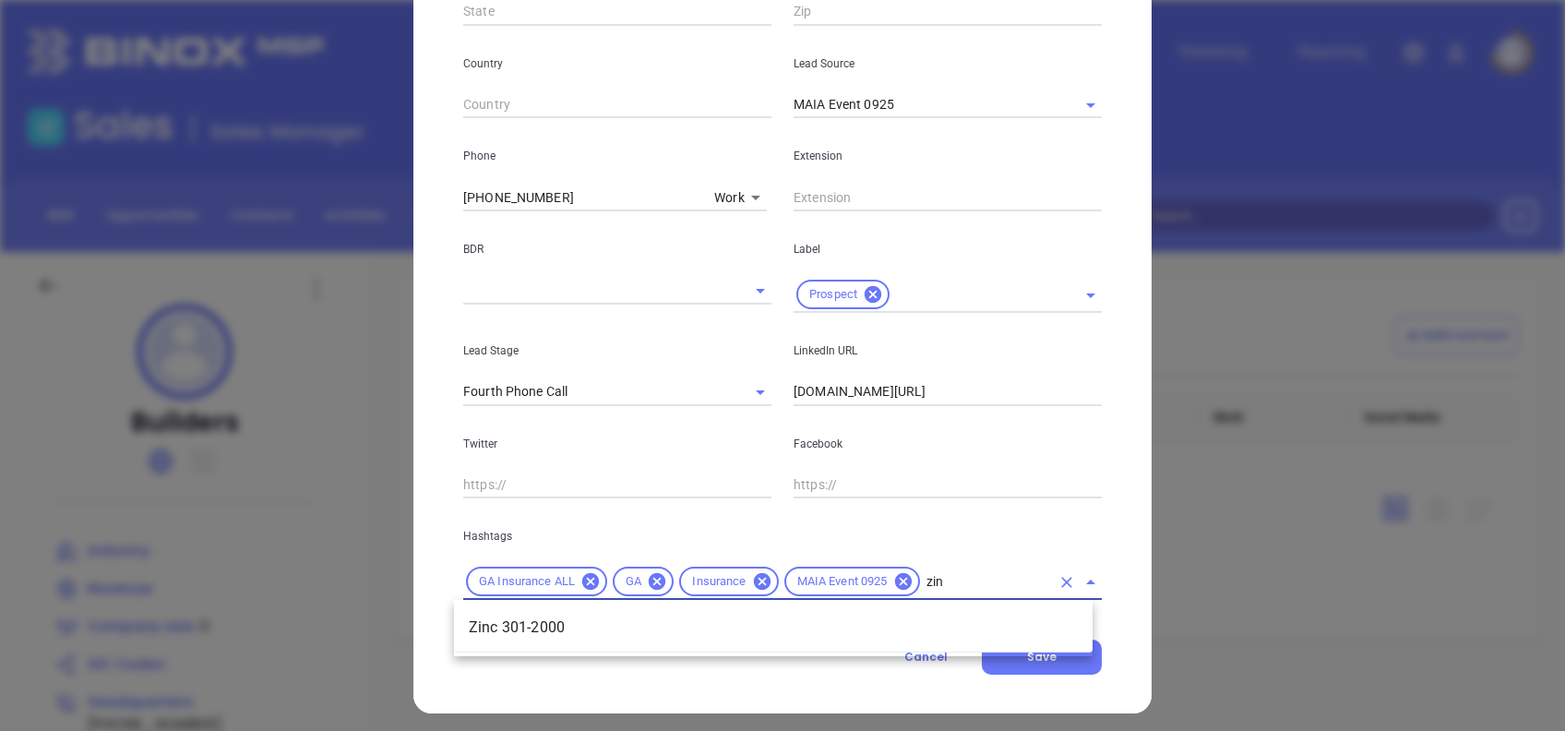
type input "zinc"
click at [977, 615] on li "Zinc 301-2000" at bounding box center [773, 627] width 639 height 33
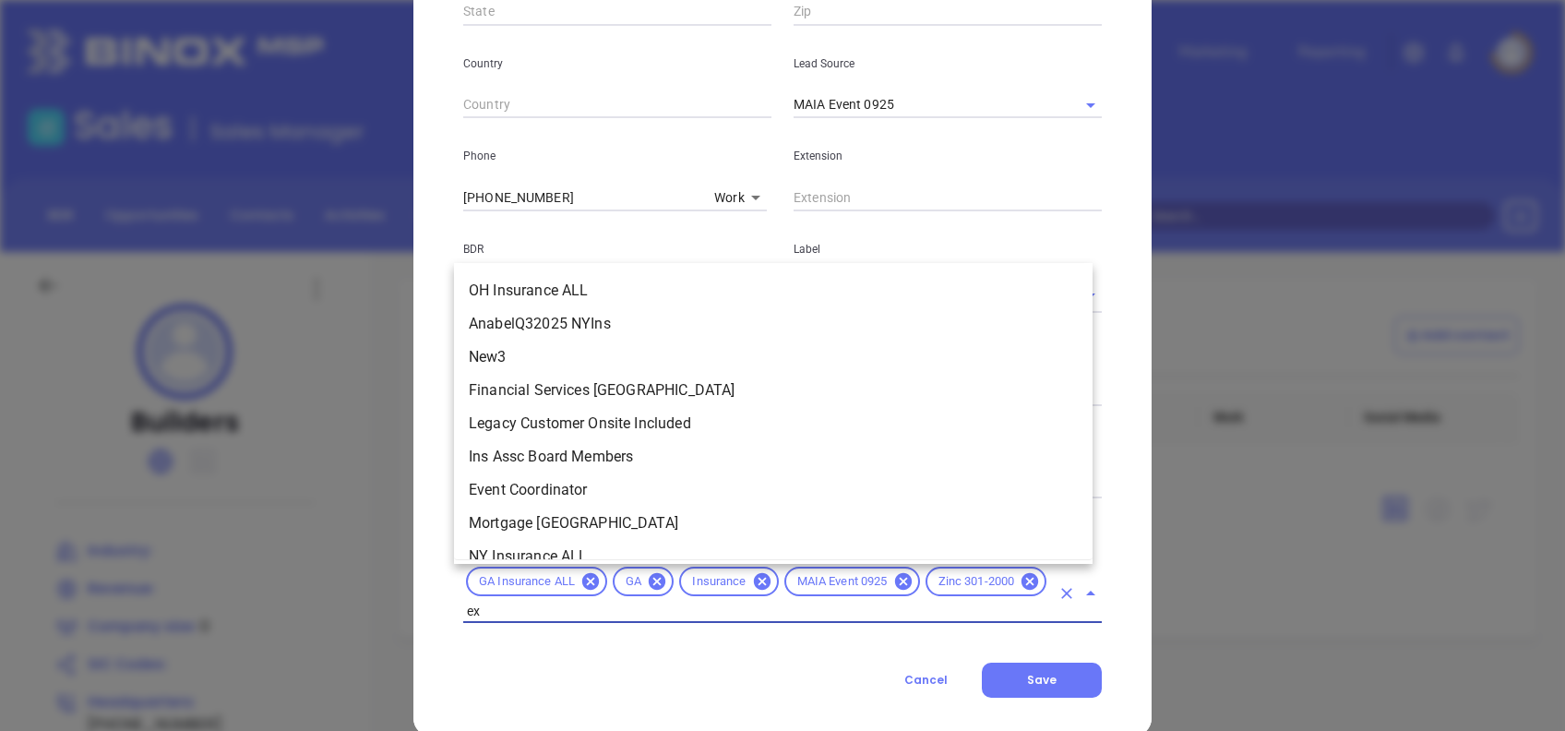
scroll to position [0, 0]
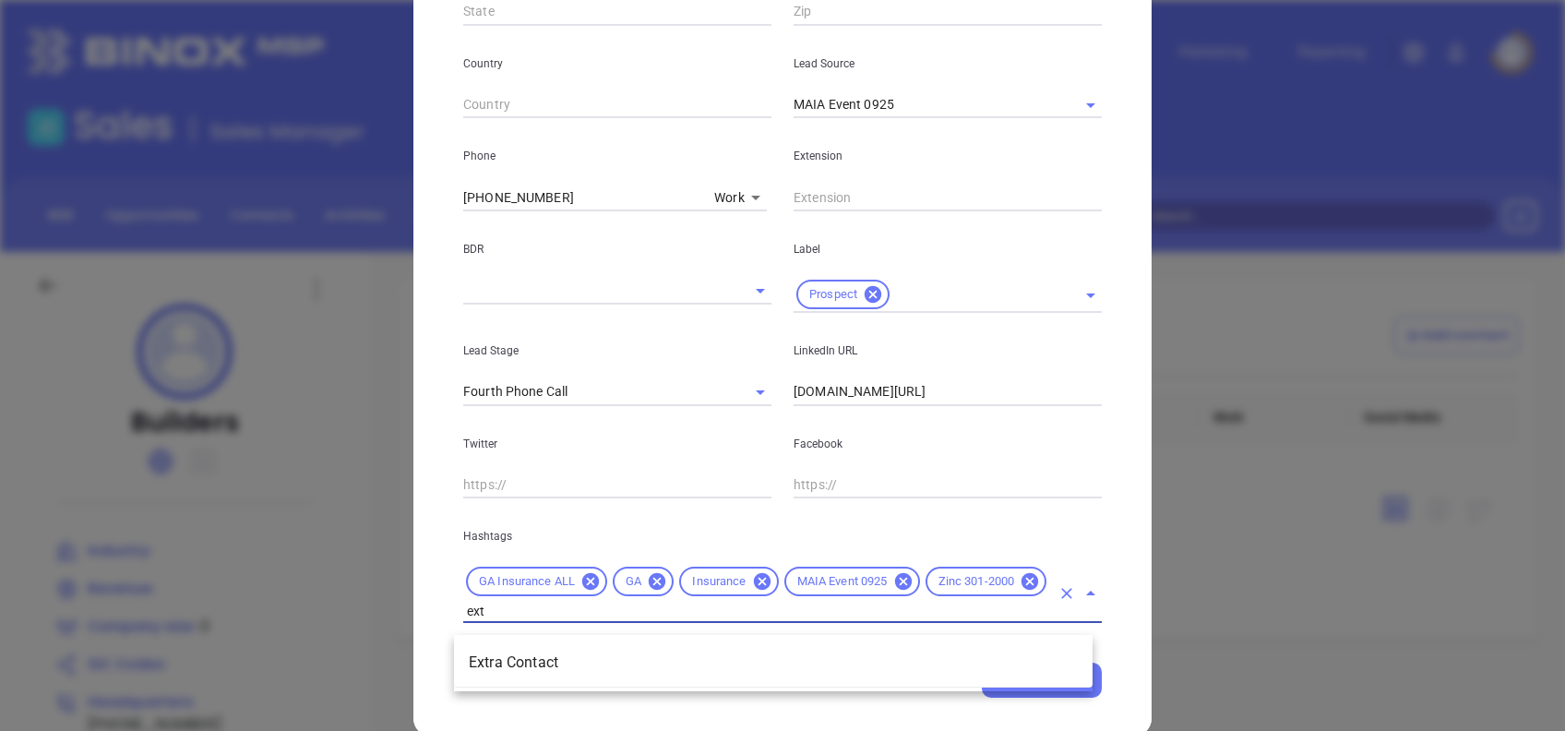
type input "extr"
click at [594, 662] on li "Extra Contact" at bounding box center [773, 662] width 639 height 33
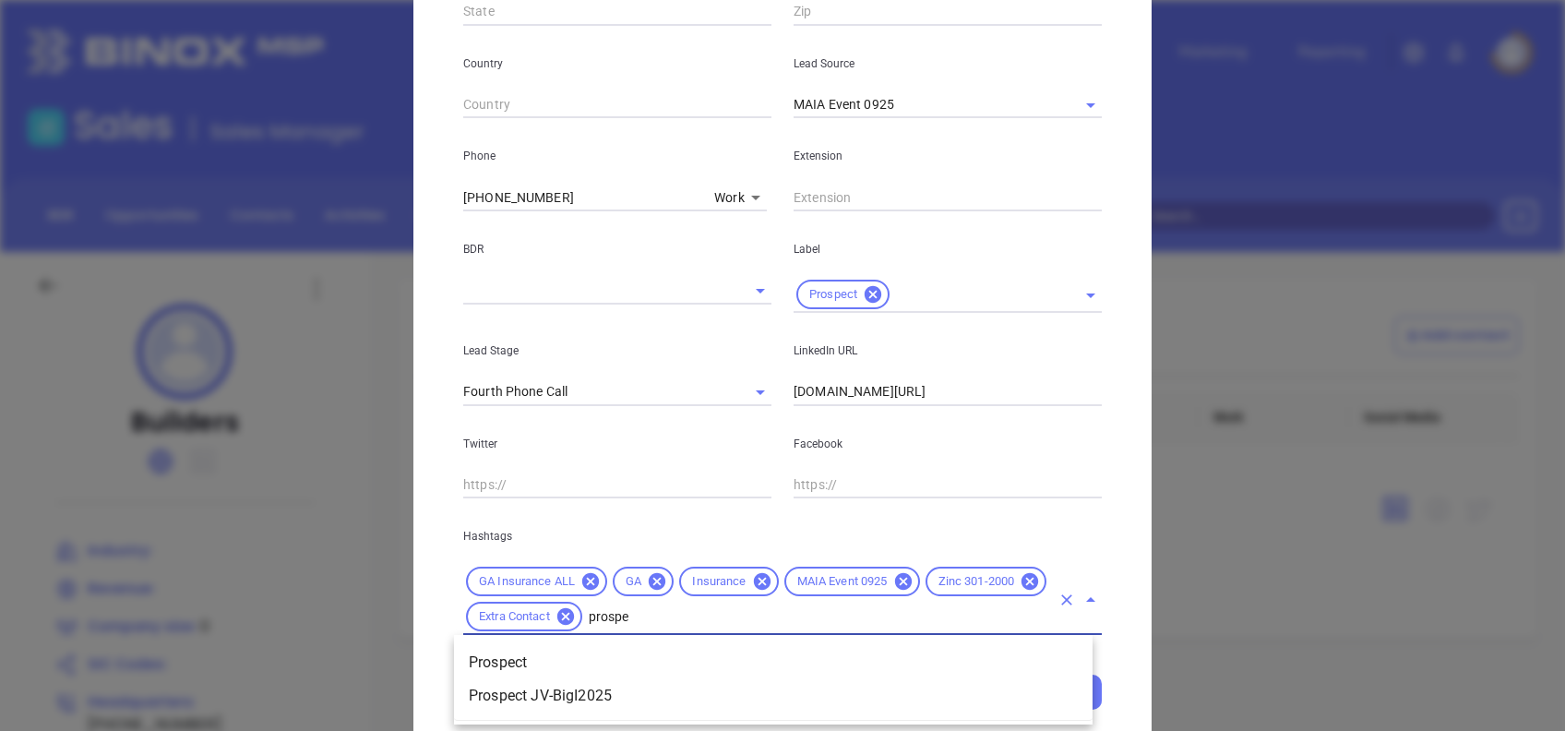
type input "prospec"
click at [544, 667] on li "Prospect" at bounding box center [773, 662] width 639 height 33
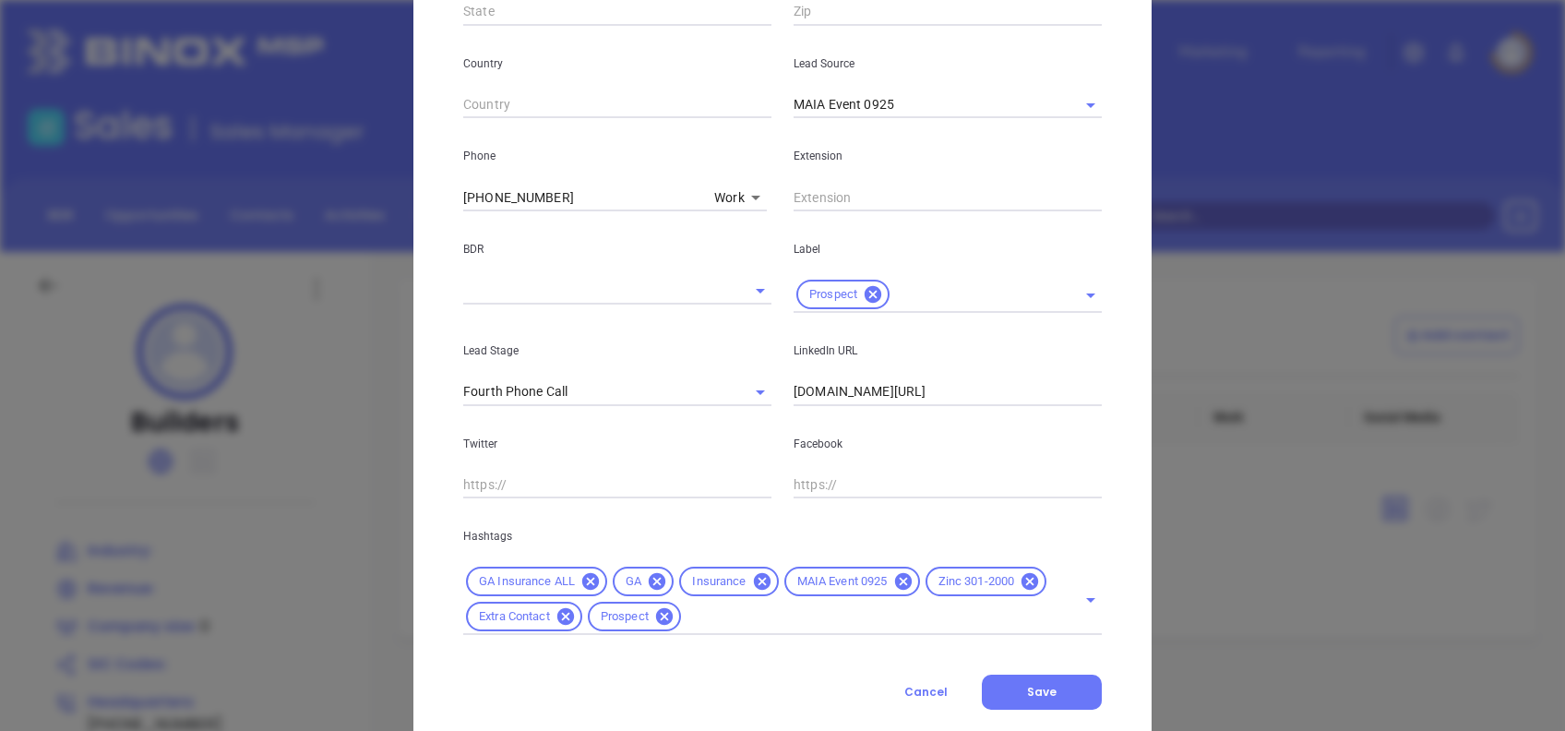
click at [639, 676] on div "Cancel Save" at bounding box center [782, 692] width 639 height 35
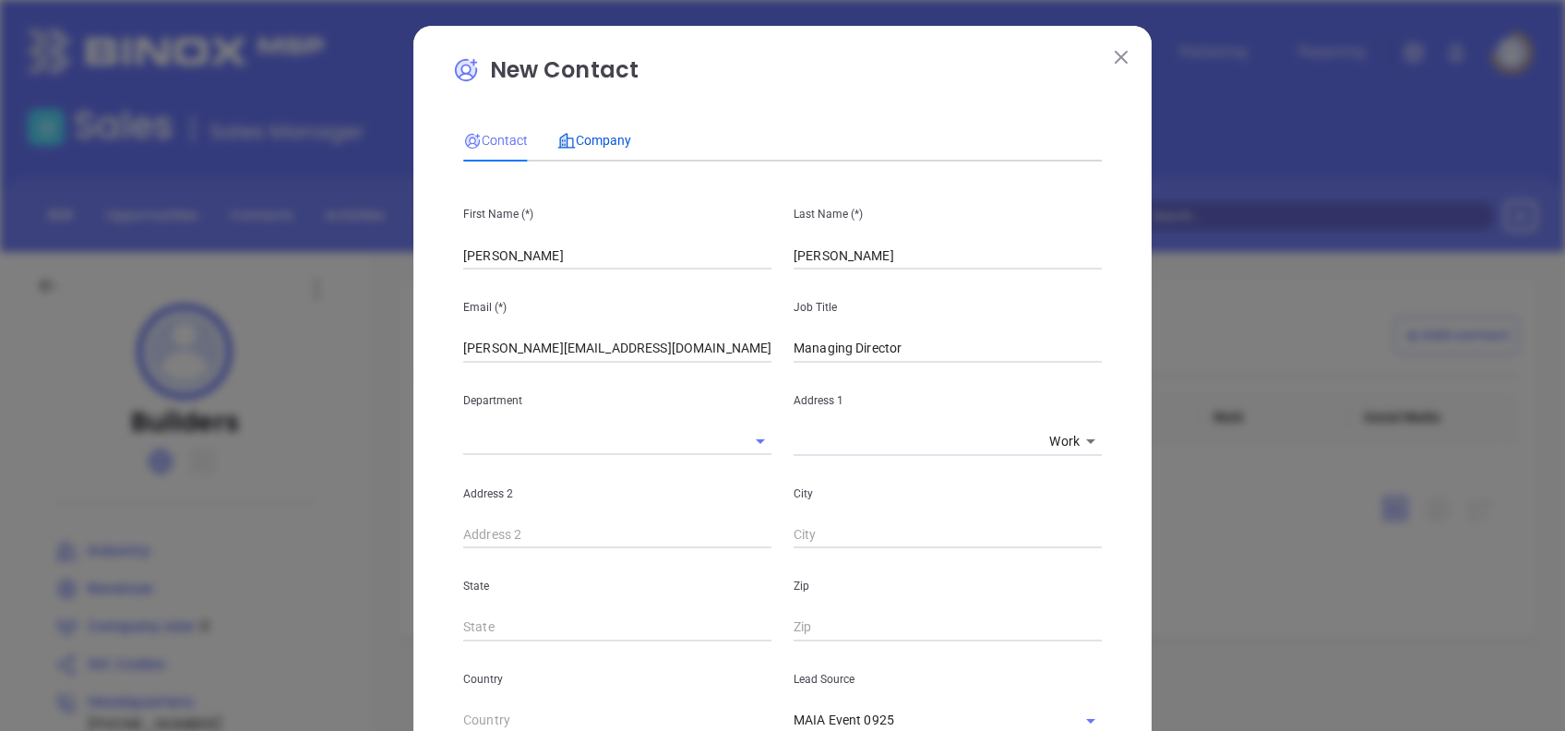
click at [597, 144] on span "Company" at bounding box center [594, 140] width 74 height 15
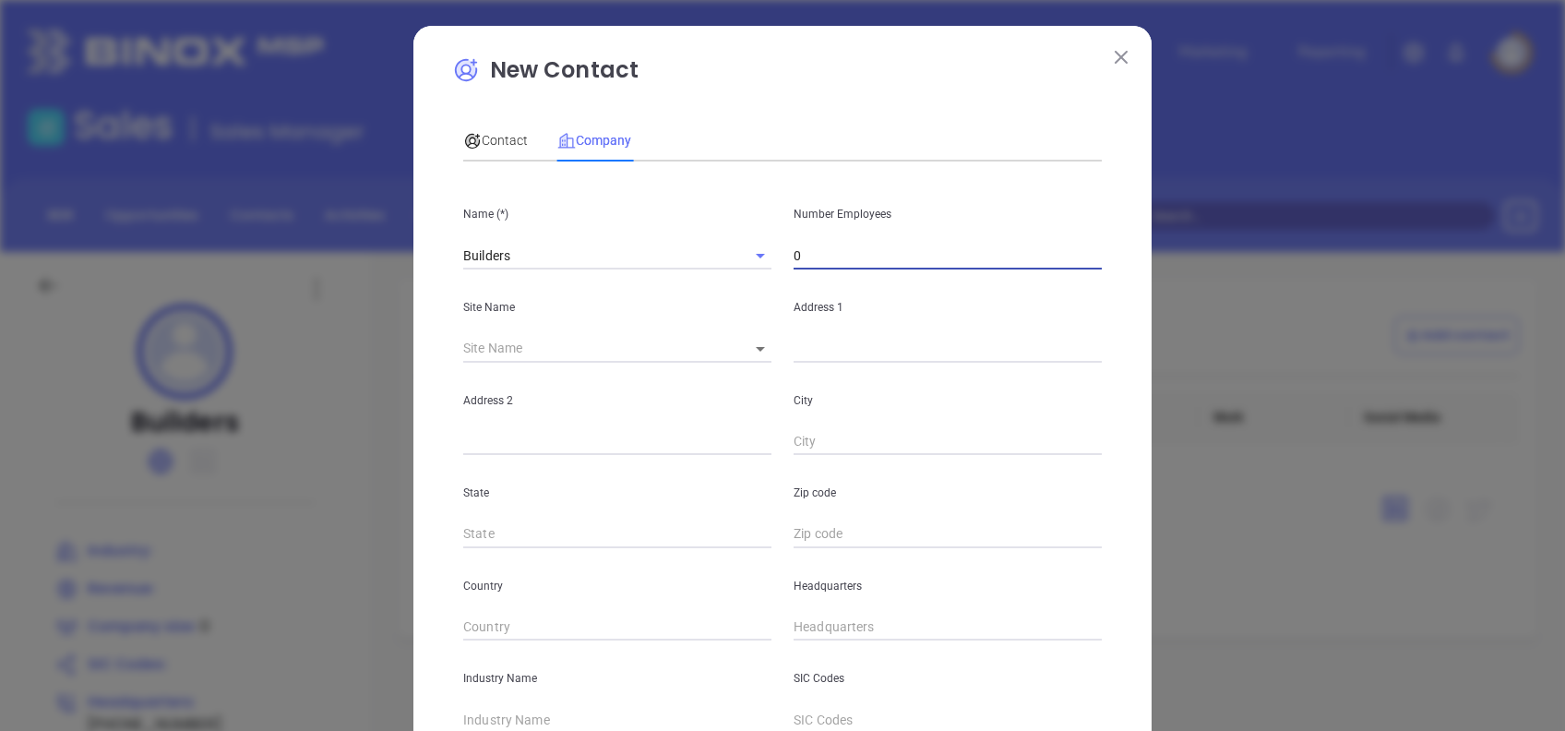
click at [831, 249] on input "0" at bounding box center [948, 256] width 308 height 28
type input "330"
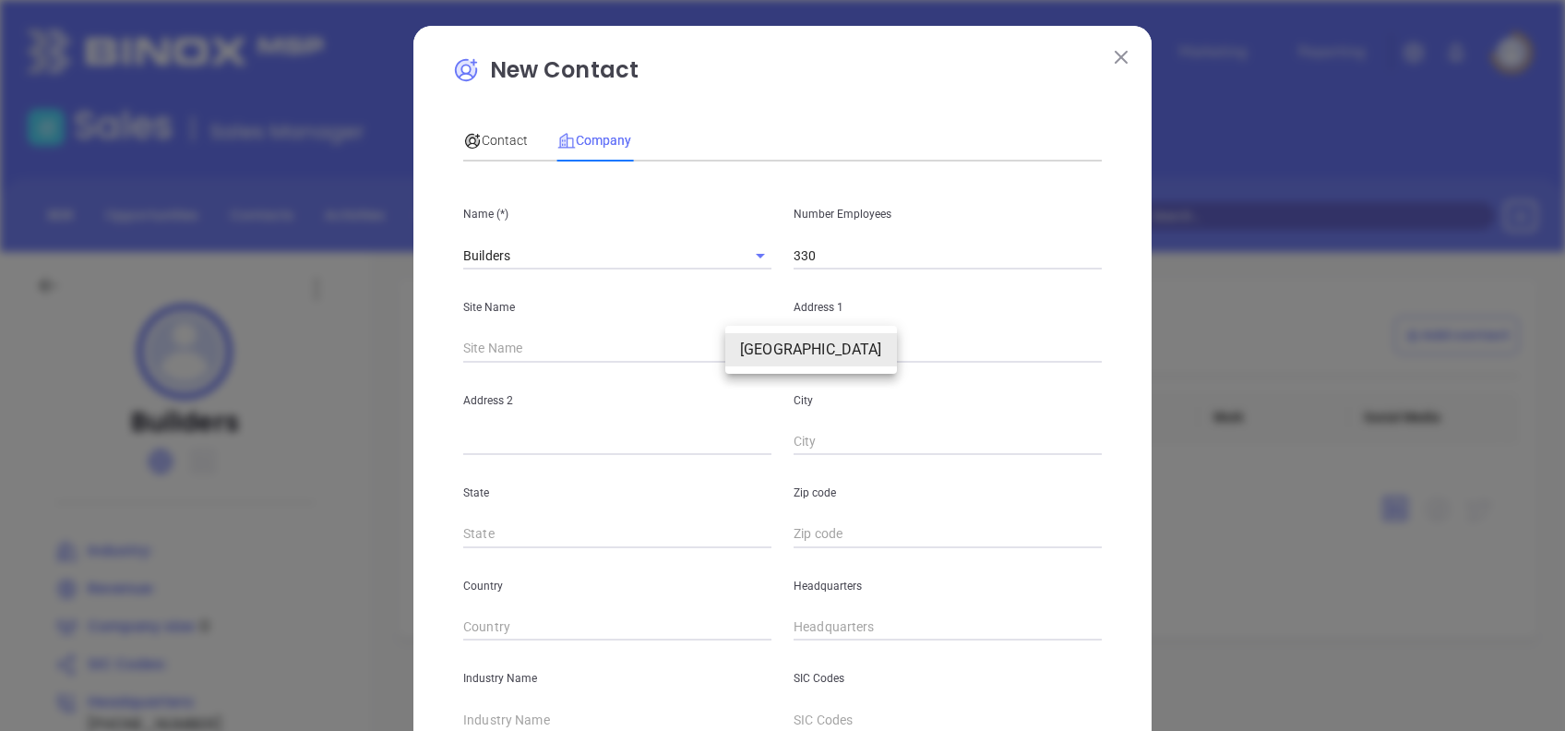
click at [760, 341] on body "Leads CRM Marketing Reporting Financial Leads Leads Sales Sales Manager BDR Opp…" at bounding box center [782, 365] width 1565 height 731
click at [765, 345] on li "Atlanta" at bounding box center [811, 349] width 172 height 33
type input "Atlanta"
type input "118547"
type input "P.O. Box 723099"
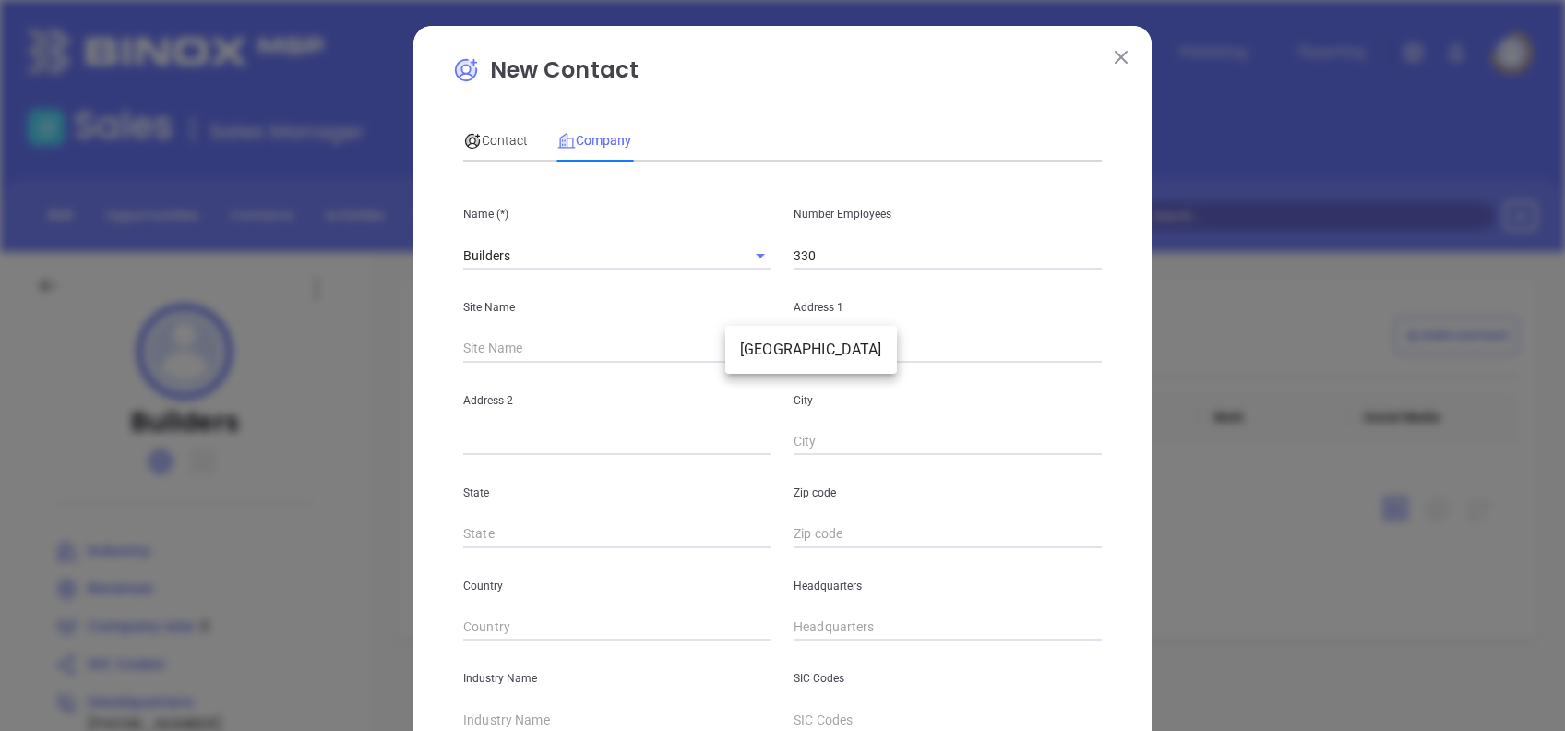
type input "Atlanta"
type input "GA"
type input "31139-0099"
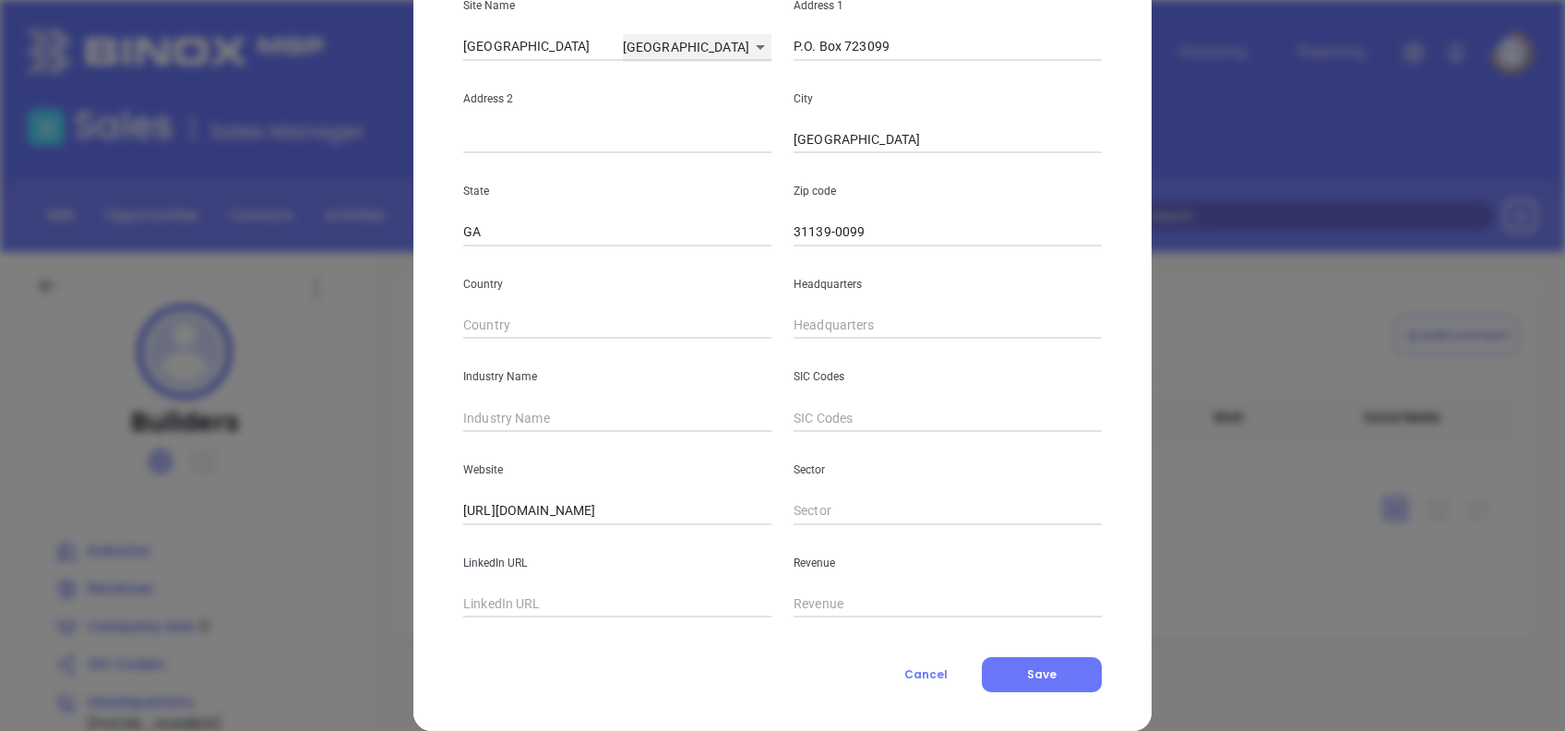
scroll to position [328, 0]
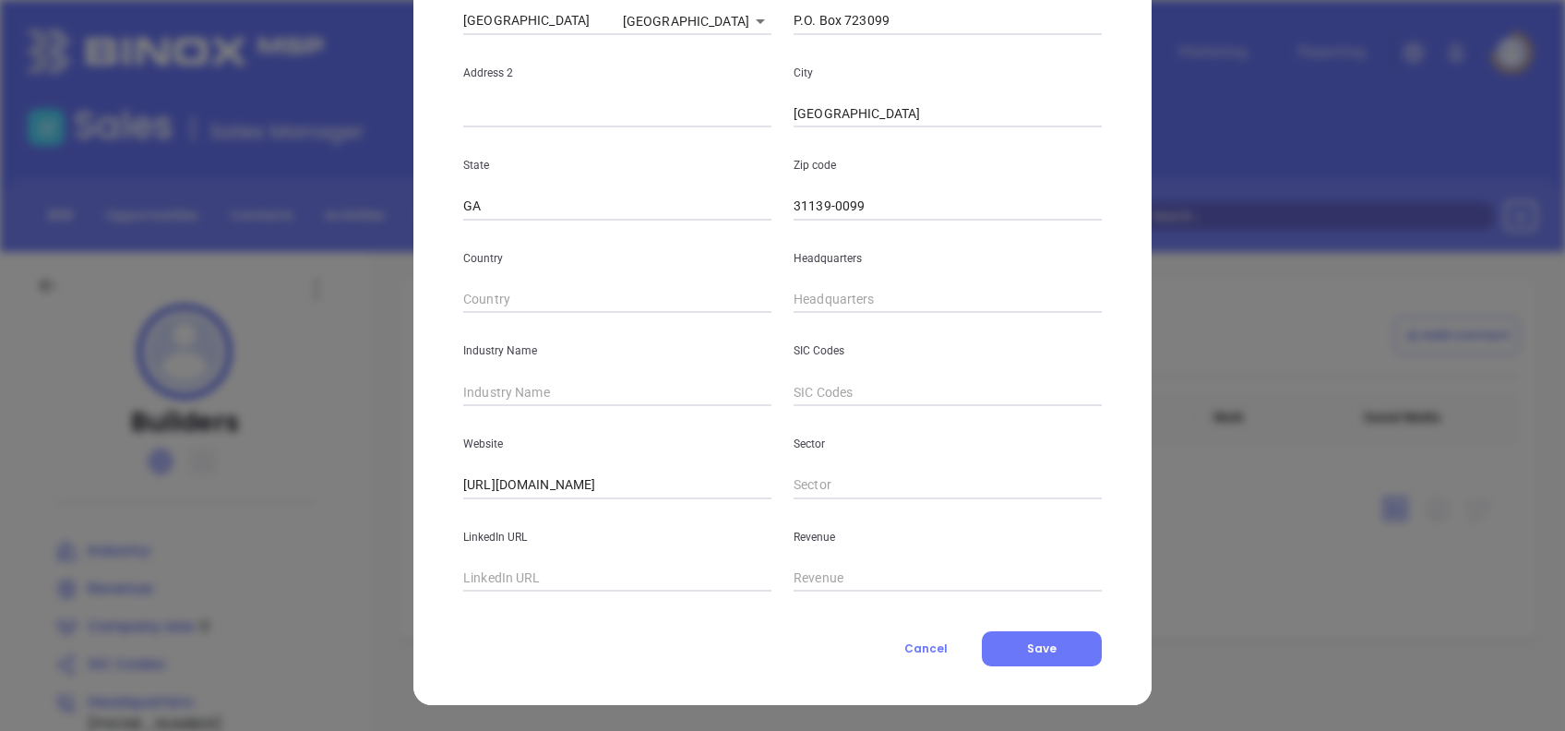
type input "( ) -"
click at [902, 302] on input "( ) -" at bounding box center [948, 300] width 308 height 28
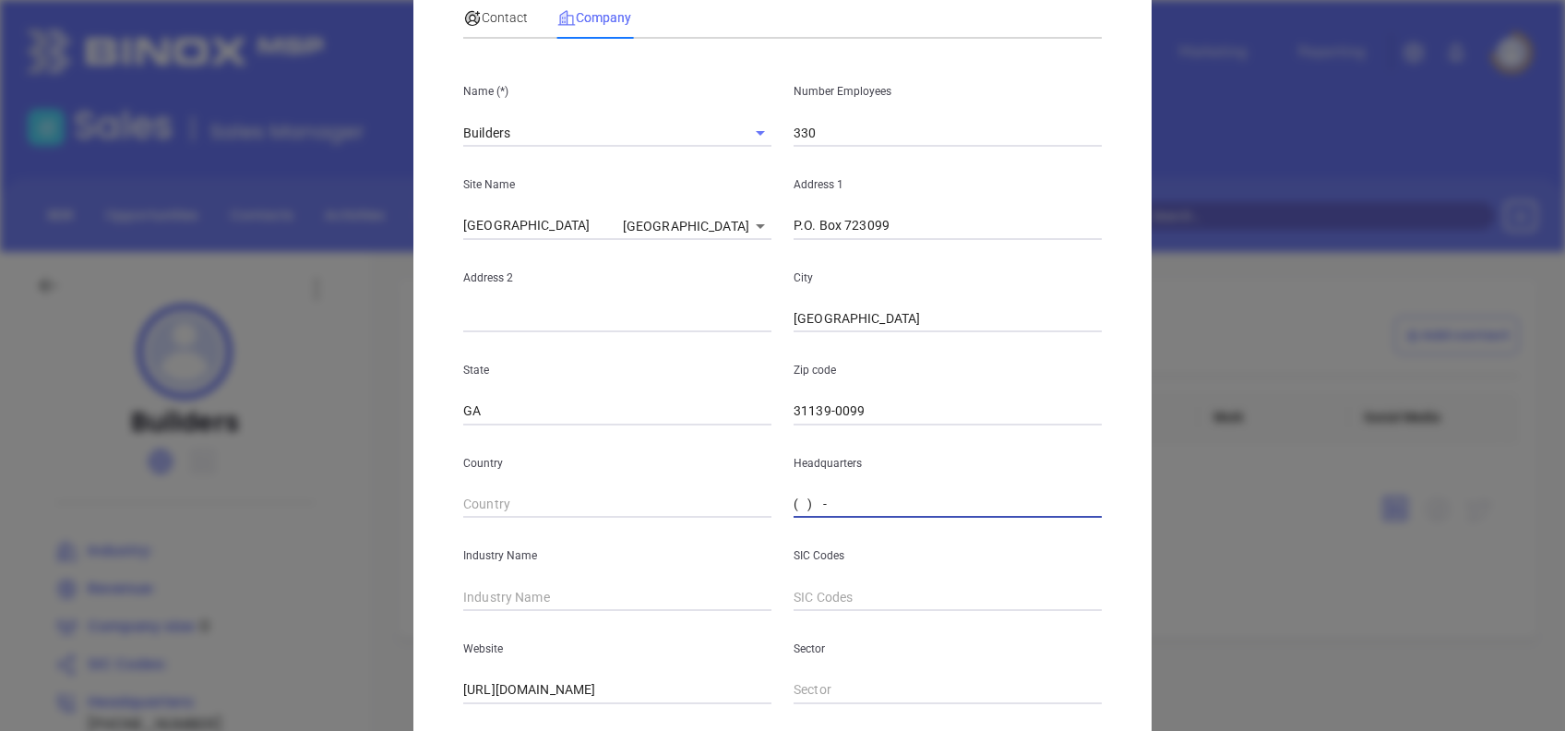
scroll to position [0, 0]
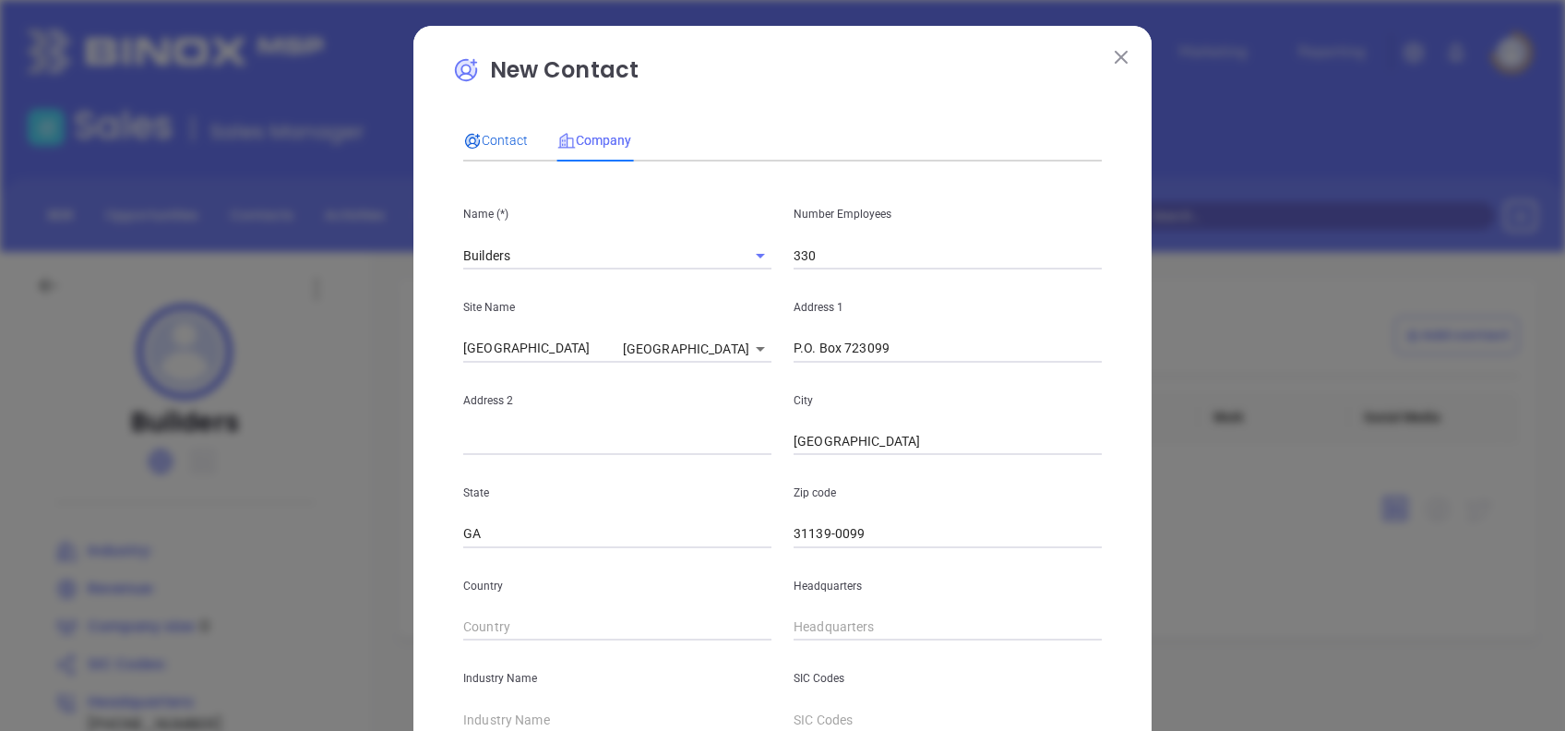
drag, startPoint x: 505, startPoint y: 132, endPoint x: 499, endPoint y: 174, distance: 42.8
click at [505, 133] on span "Contact" at bounding box center [495, 140] width 65 height 15
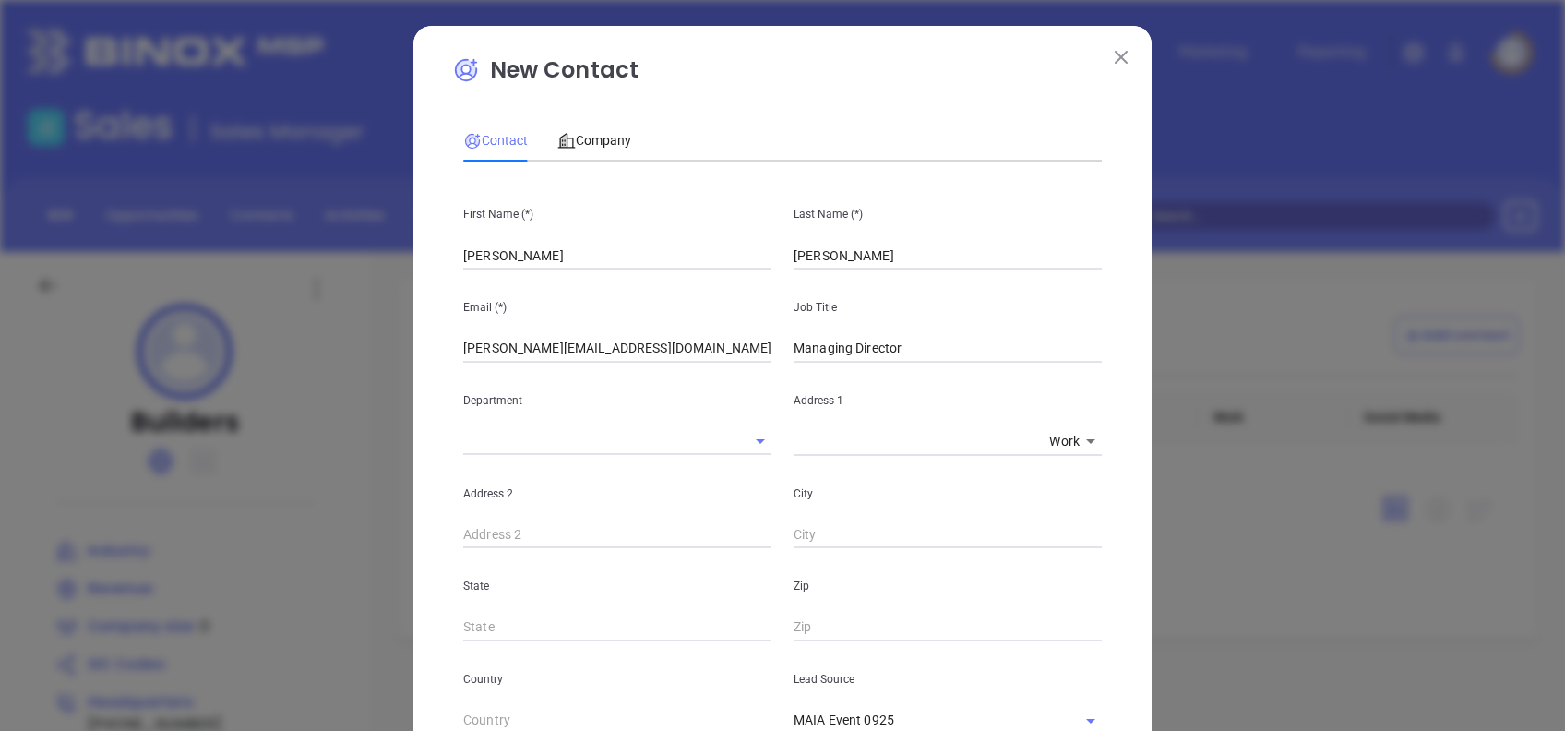
scroll to position [492, 0]
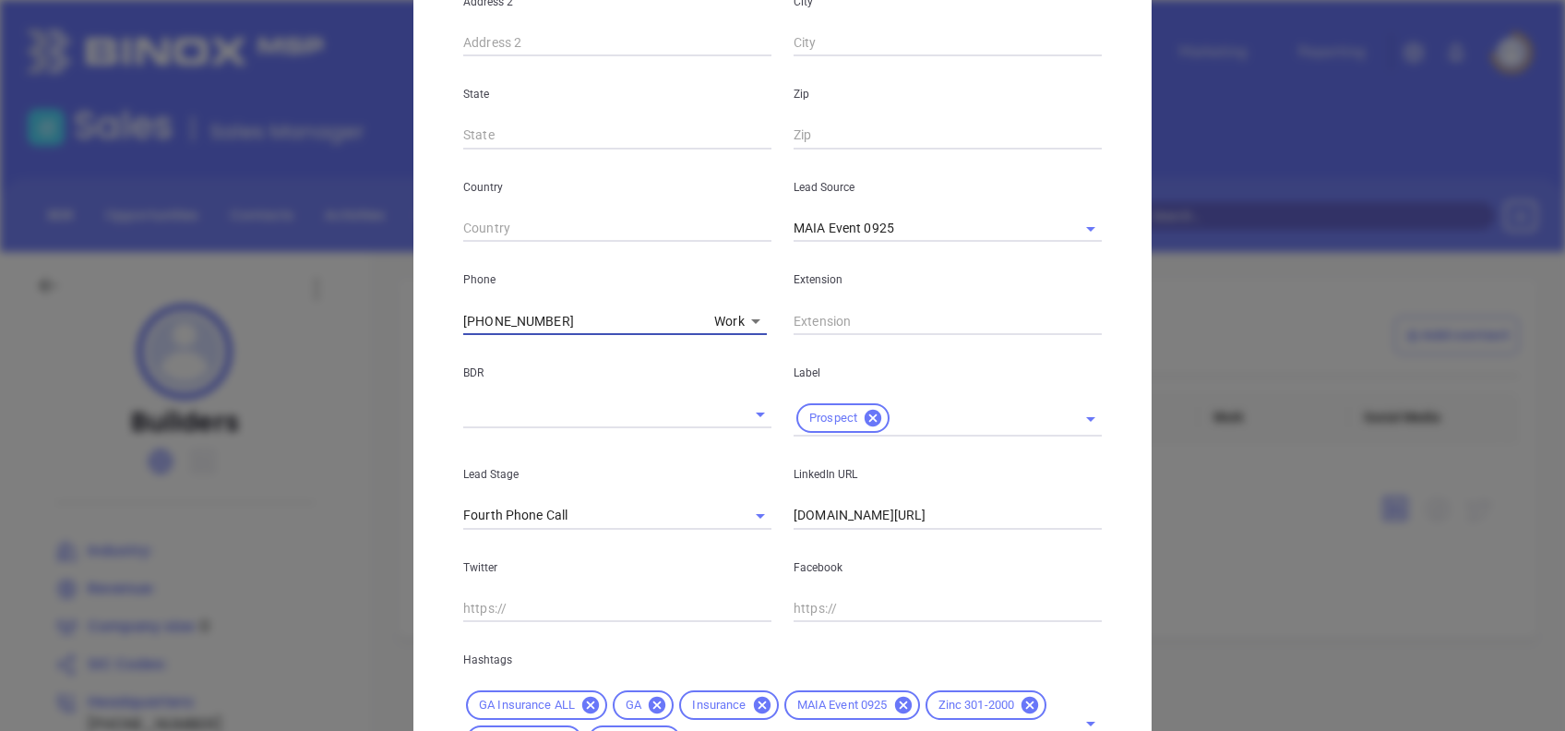
drag, startPoint x: 576, startPoint y: 316, endPoint x: 426, endPoint y: 314, distance: 149.5
click at [426, 314] on div "New Contact Contact Company First Name (*) Charles Last Name (*) Lowe Email (*)…" at bounding box center [782, 203] width 738 height 1338
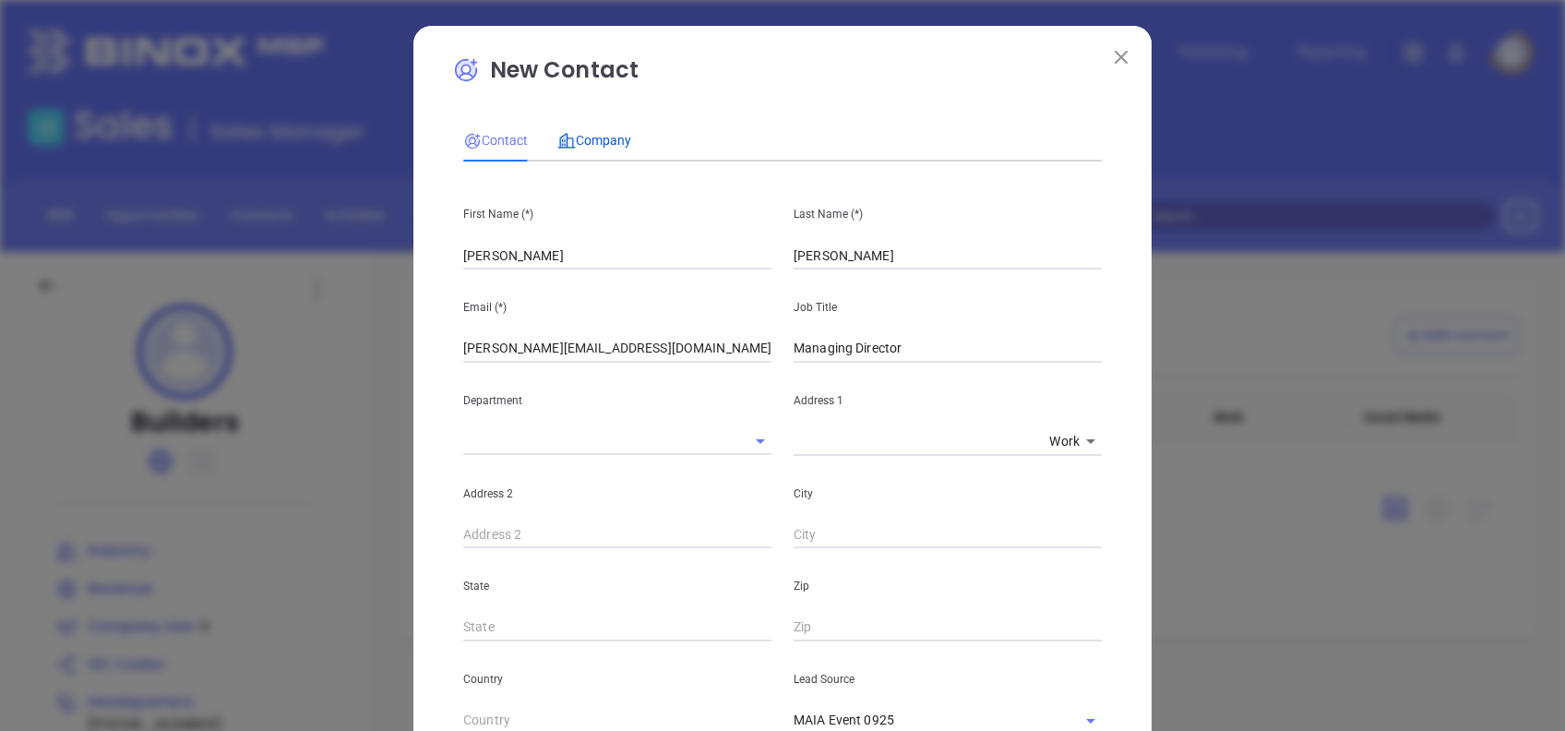
click at [598, 138] on span "Company" at bounding box center [594, 140] width 74 height 15
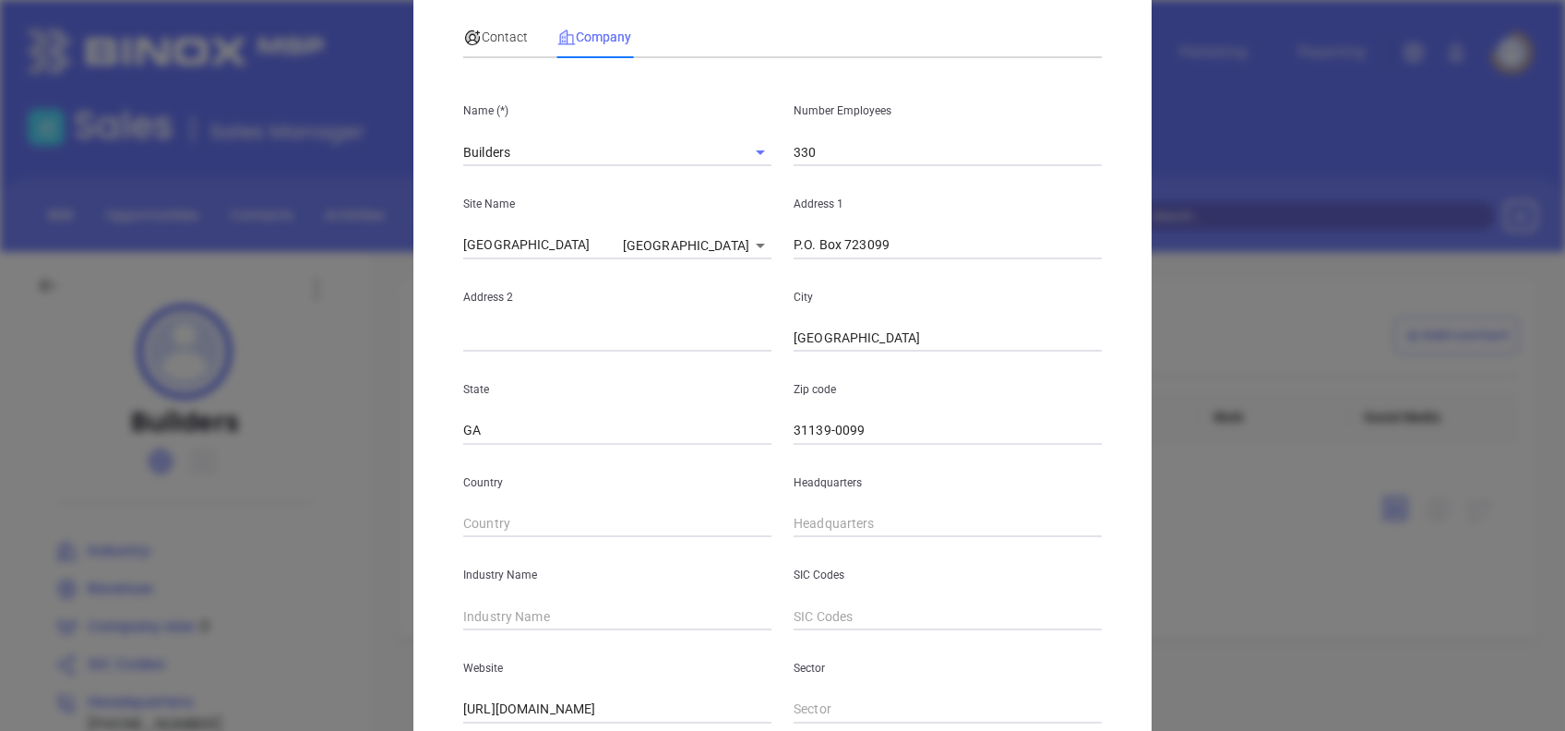
scroll to position [245, 0]
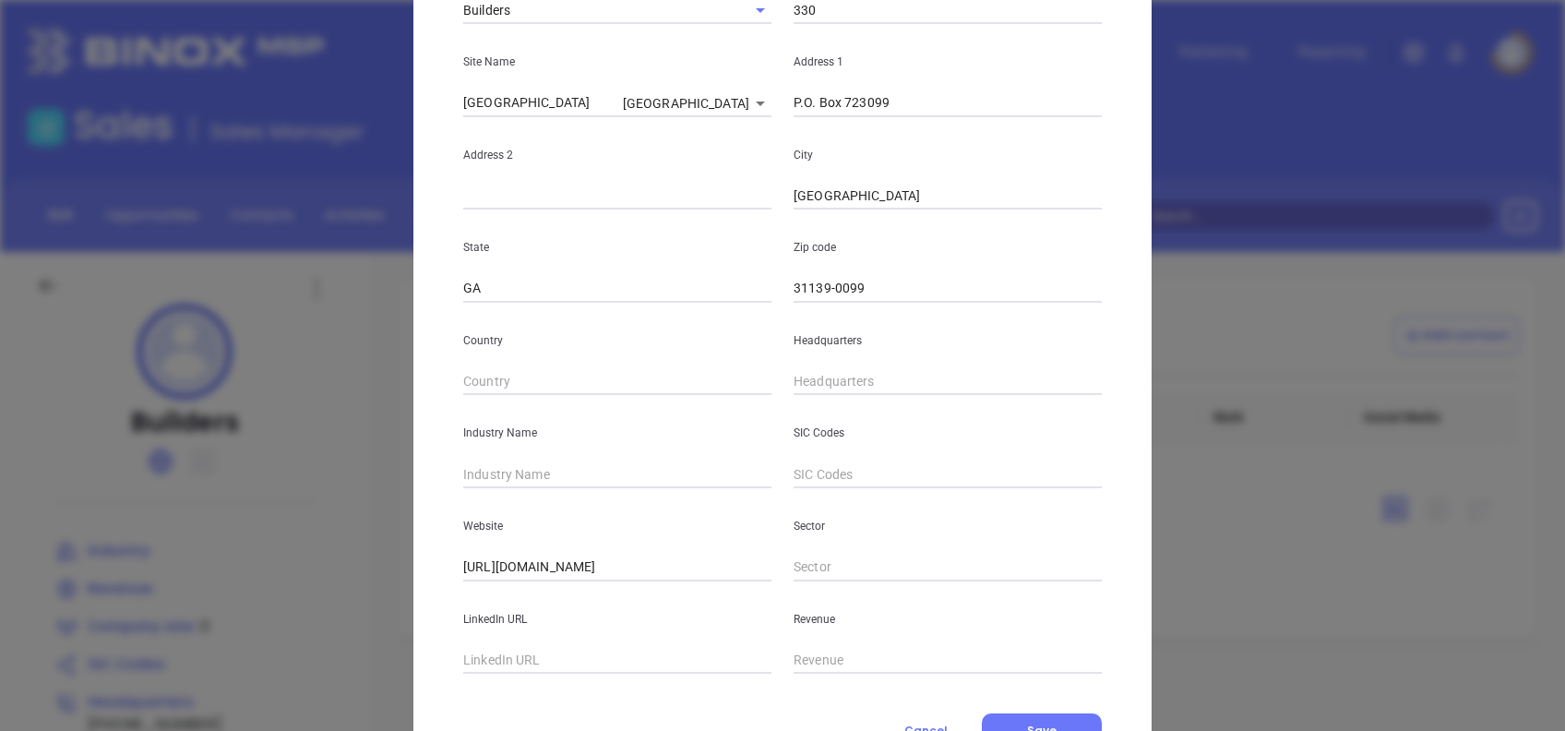
click at [783, 377] on div "Headquarters" at bounding box center [948, 349] width 330 height 93
click at [794, 377] on input "( ) -" at bounding box center [948, 382] width 308 height 28
paste input "800) 883-9305"
type input "(800) 883-9305"
type input "Insurance"
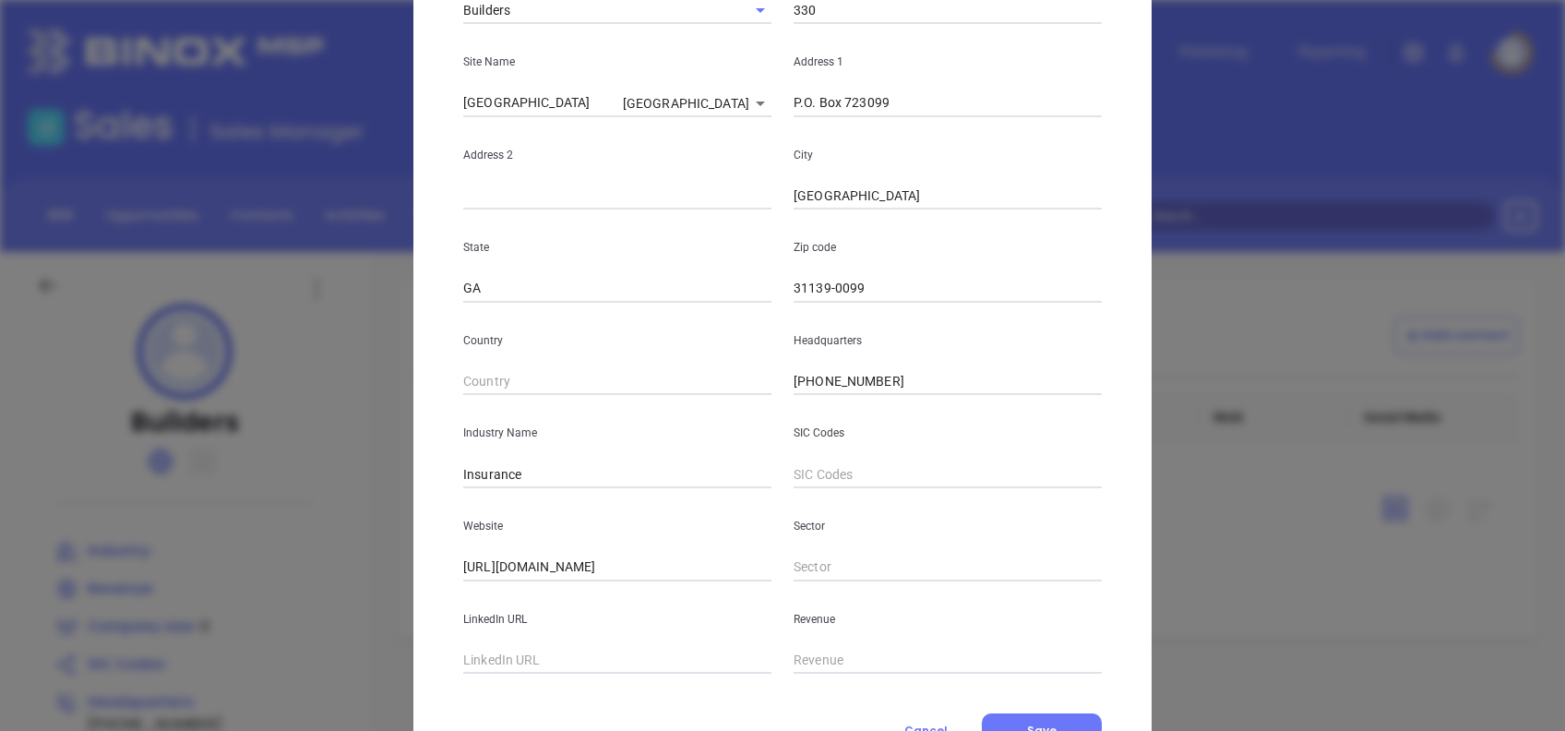
click at [508, 649] on div "LinkedIn URL" at bounding box center [617, 627] width 330 height 93
click at [509, 652] on input "text" at bounding box center [617, 661] width 308 height 28
paste input "www.linkedin.com/company/builders-insurance-built-strong/"
type input "www.linkedin.com/company/builders-insurance-built-strong/"
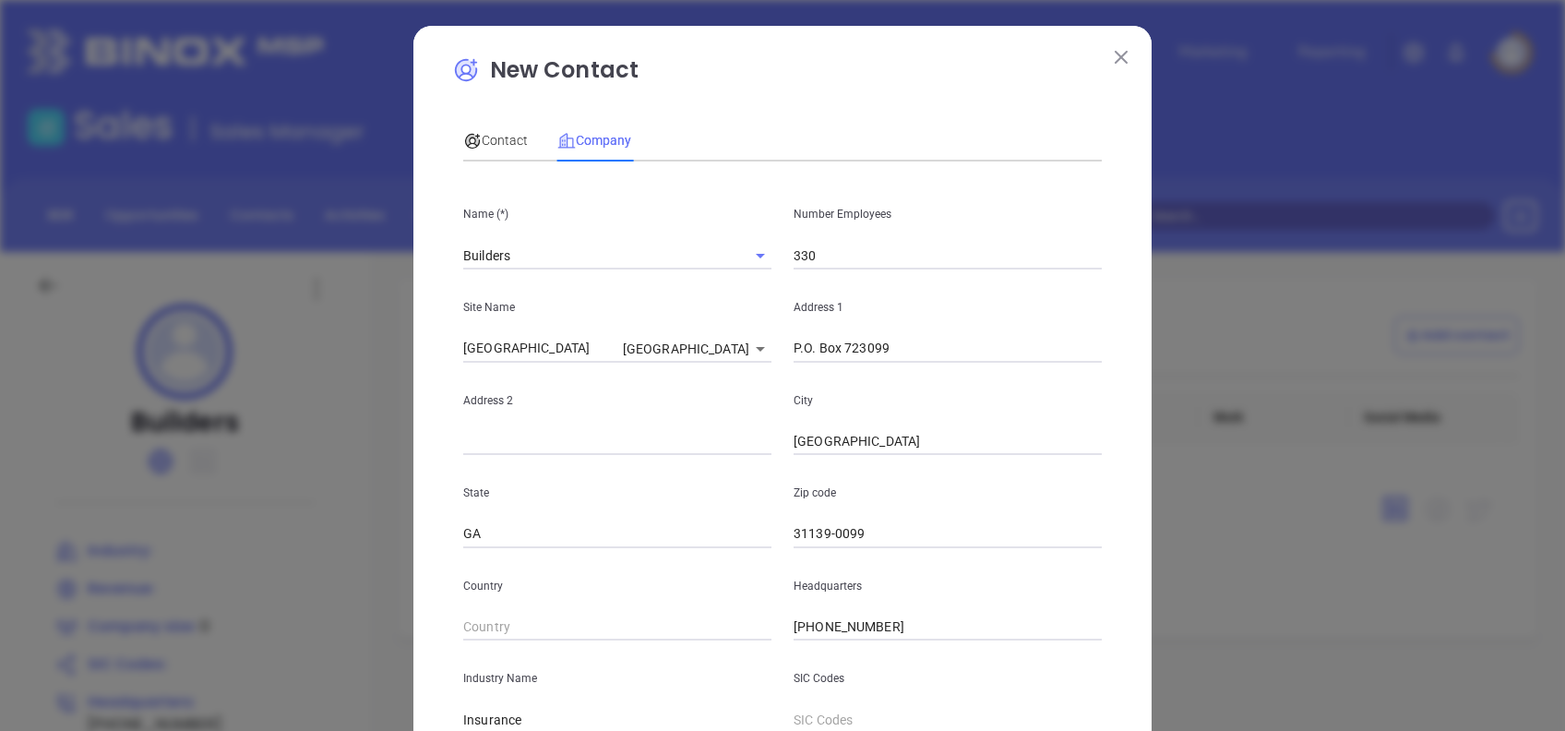
scroll to position [328, 0]
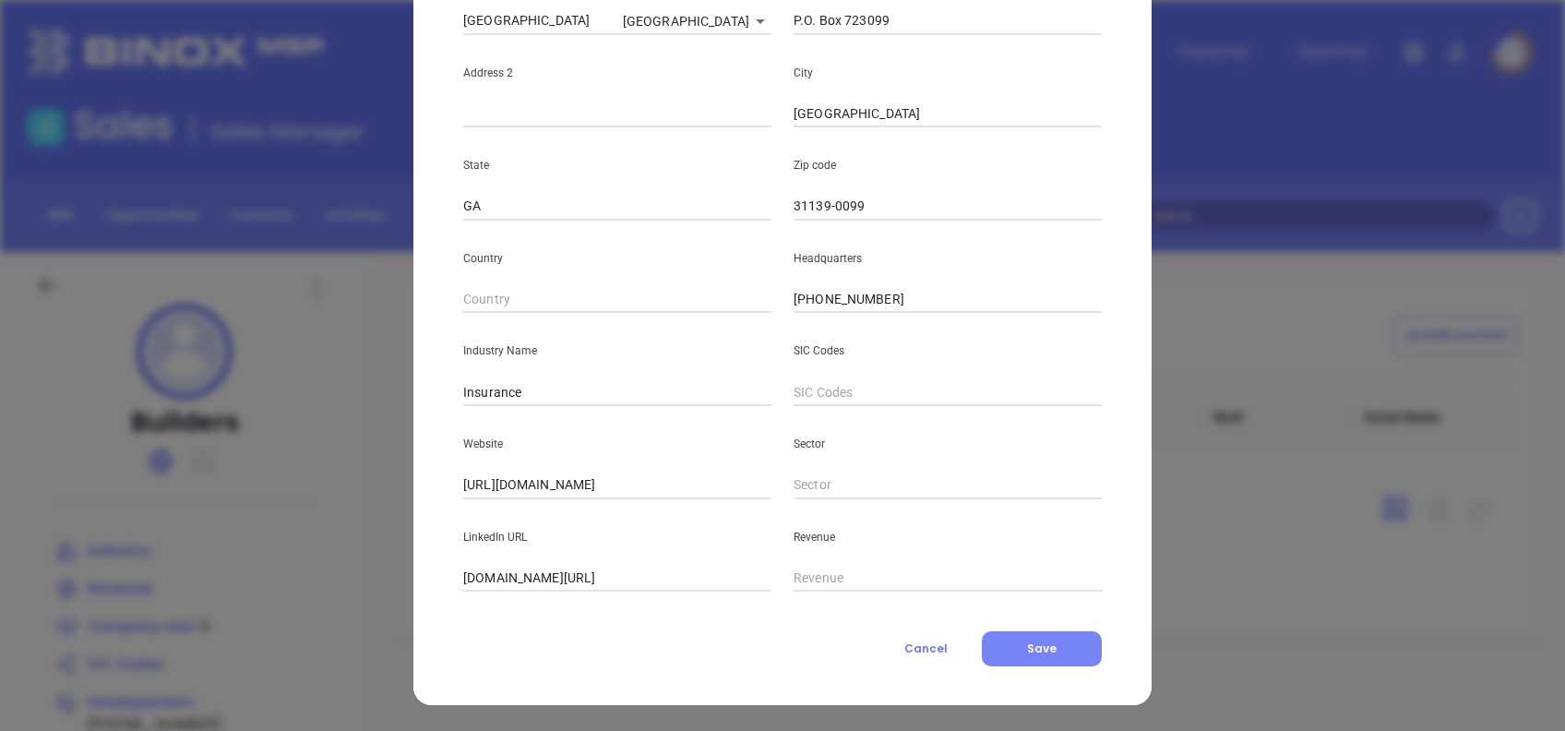
click at [1048, 645] on button "Save" at bounding box center [1042, 648] width 120 height 35
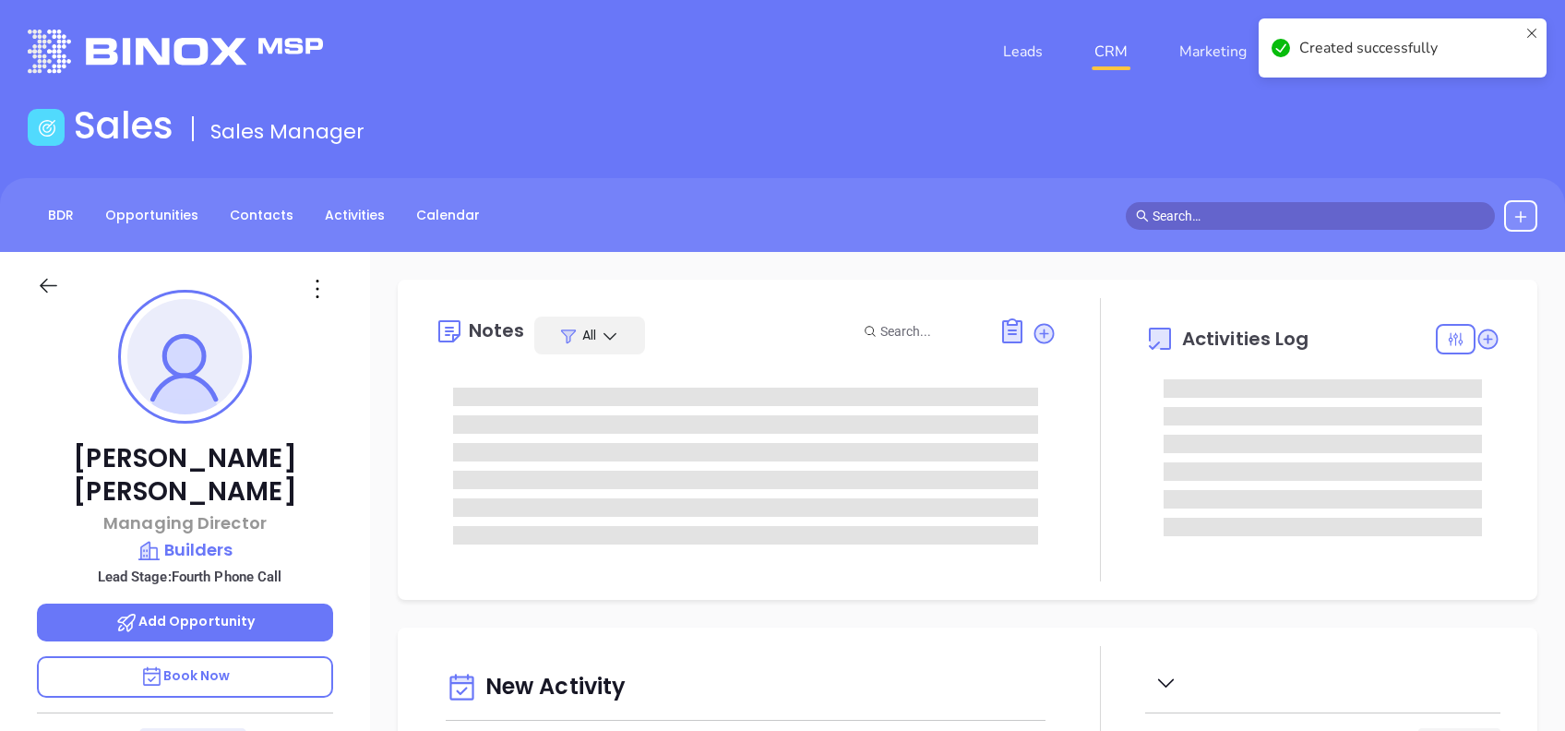
type input "09/24/2025"
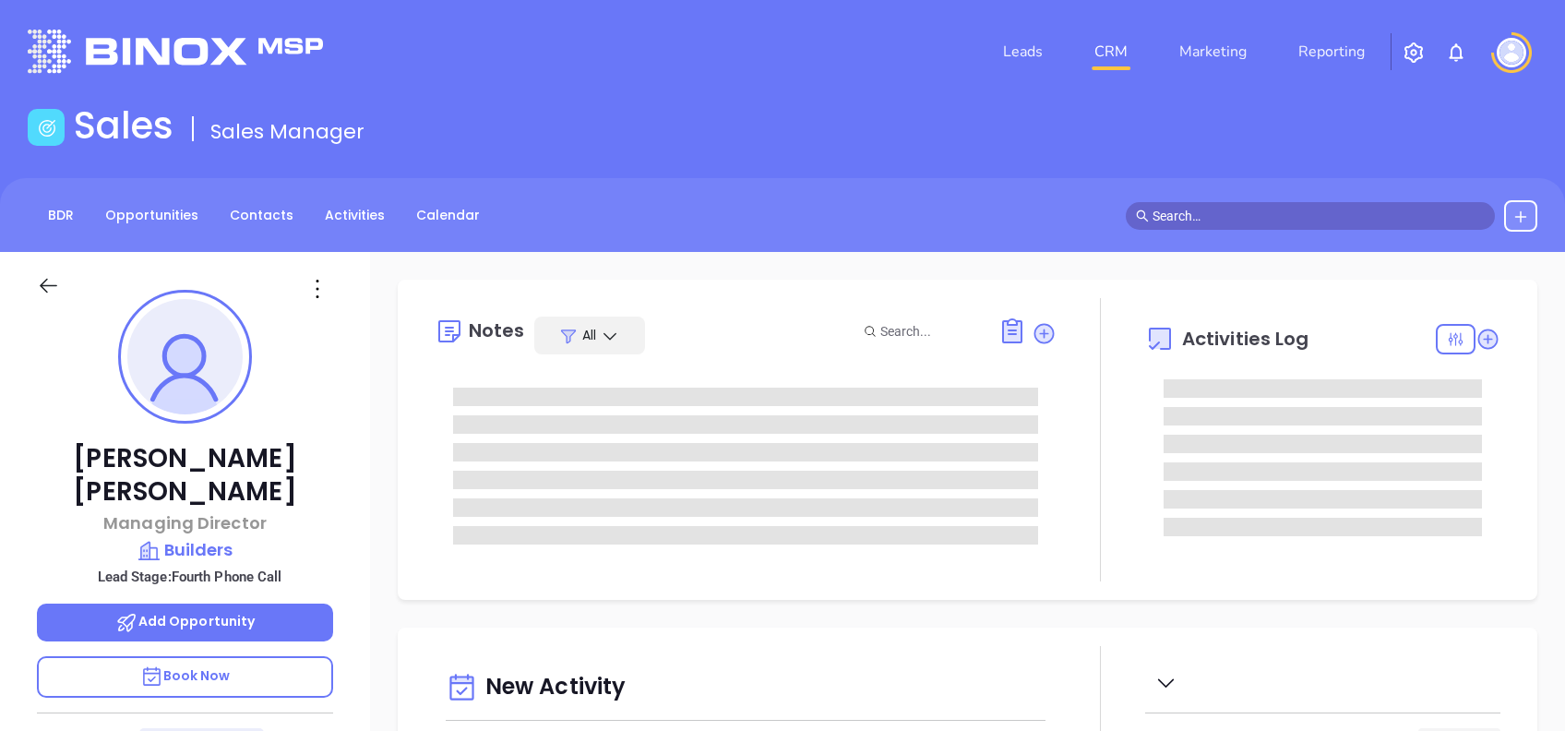
type input "Alejandra Lara"
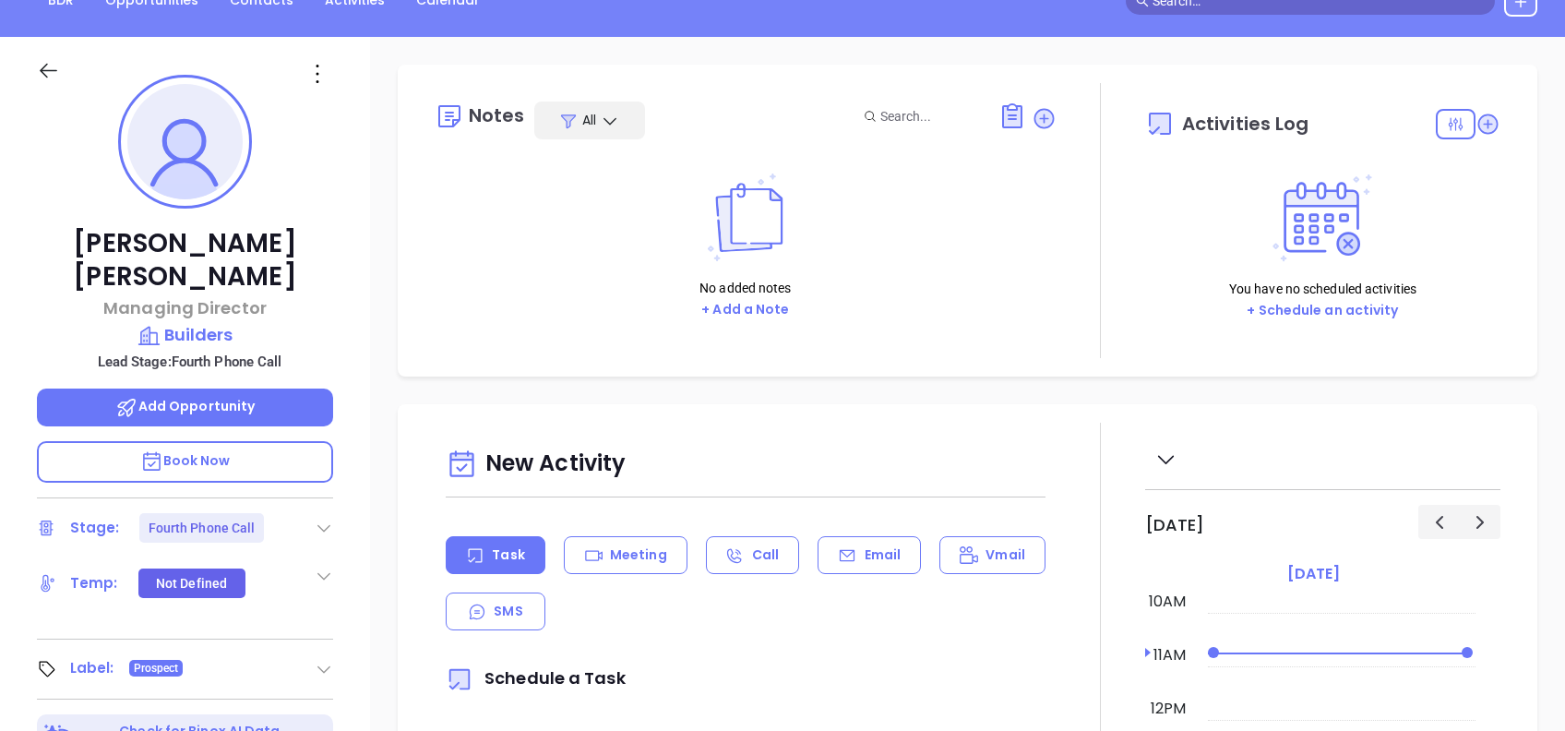
scroll to position [245, 0]
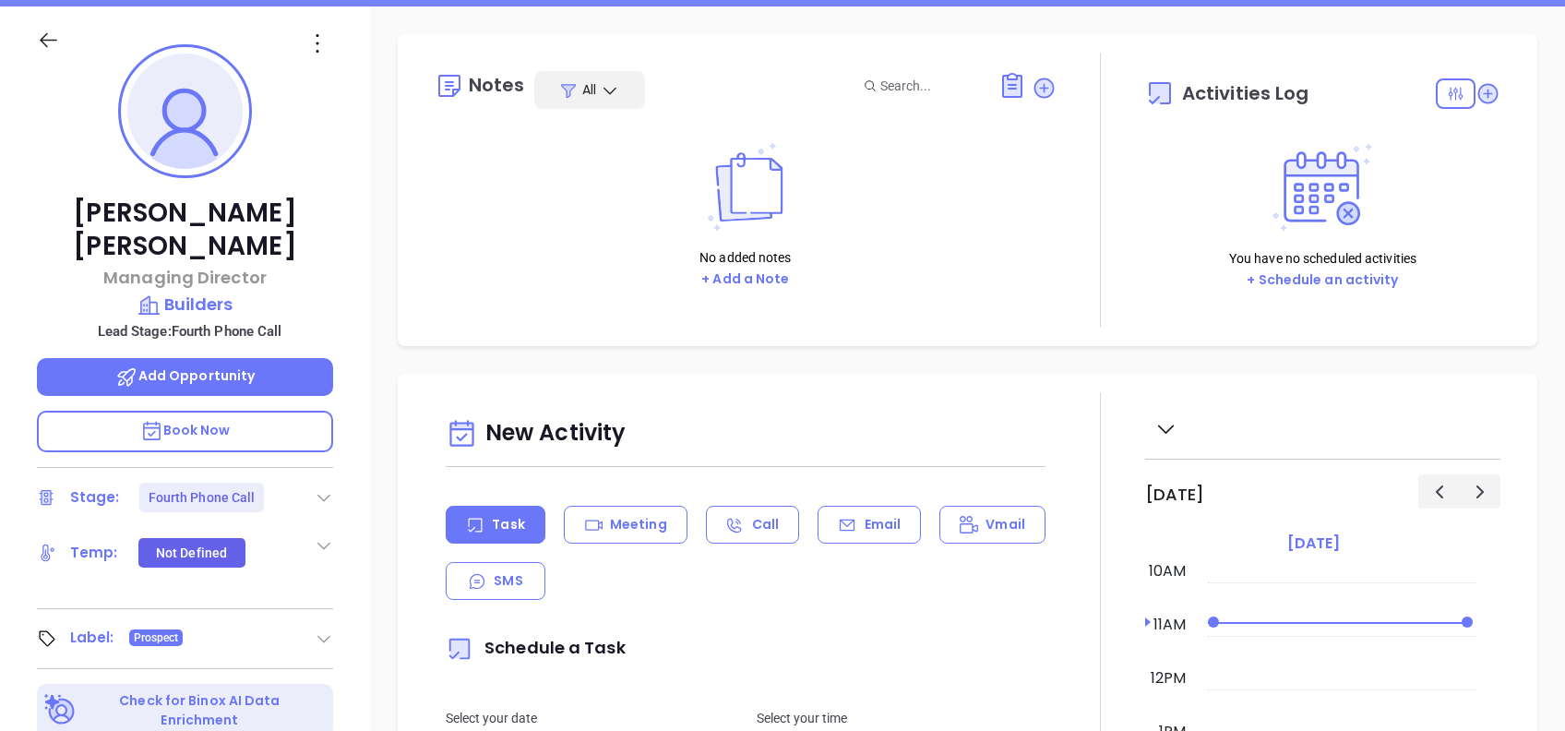
click at [326, 488] on icon at bounding box center [324, 497] width 18 height 18
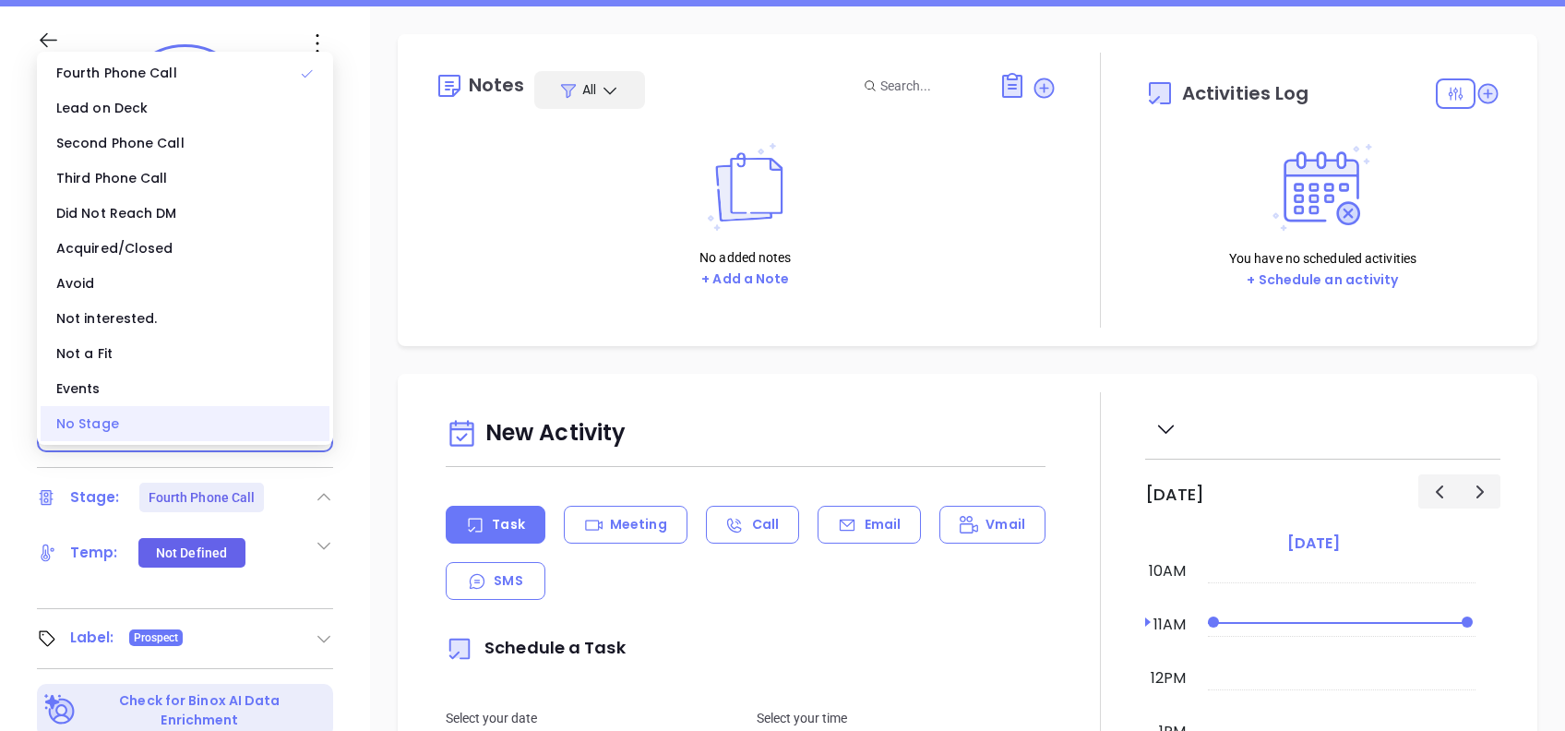
click at [191, 429] on div "No Stage" at bounding box center [185, 423] width 289 height 35
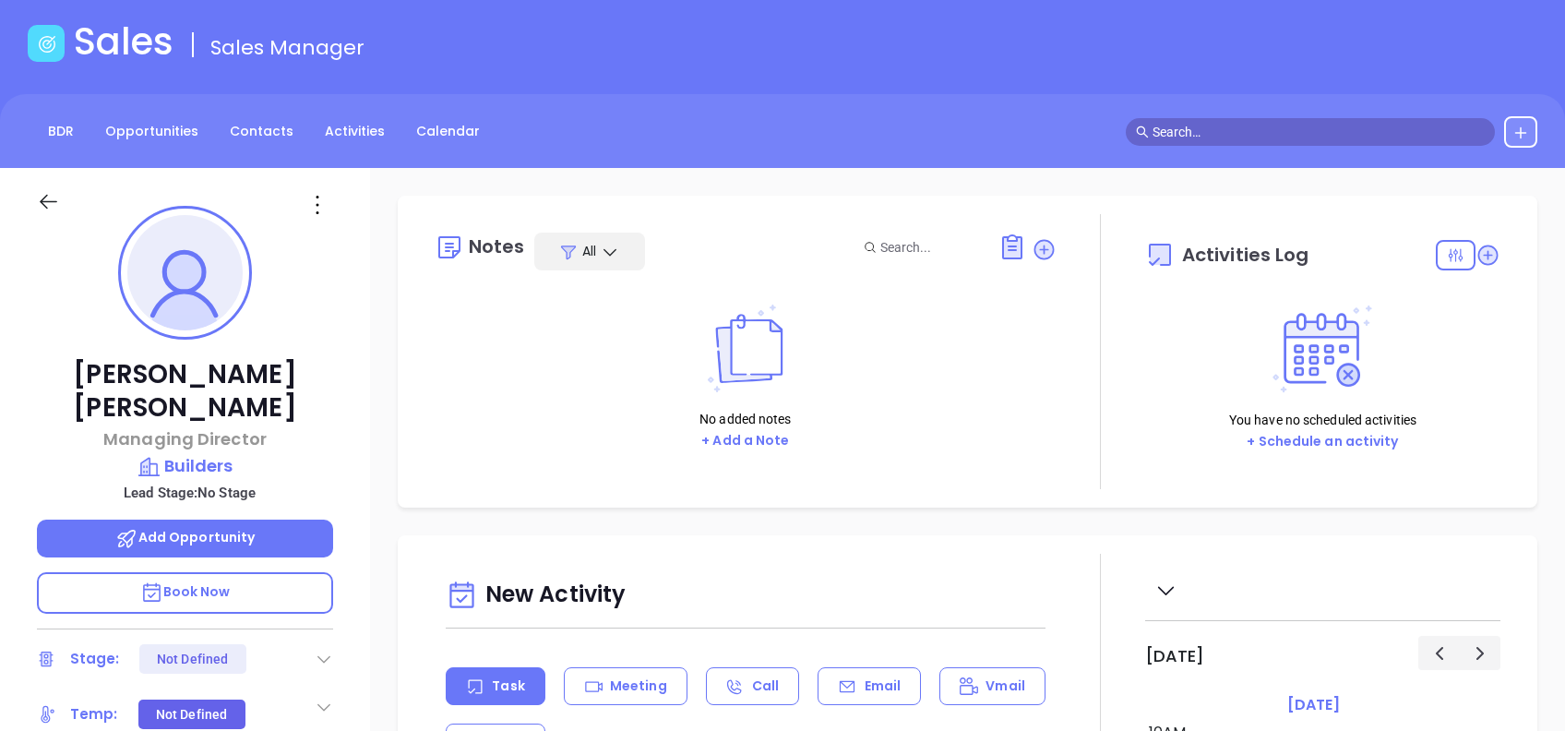
scroll to position [0, 0]
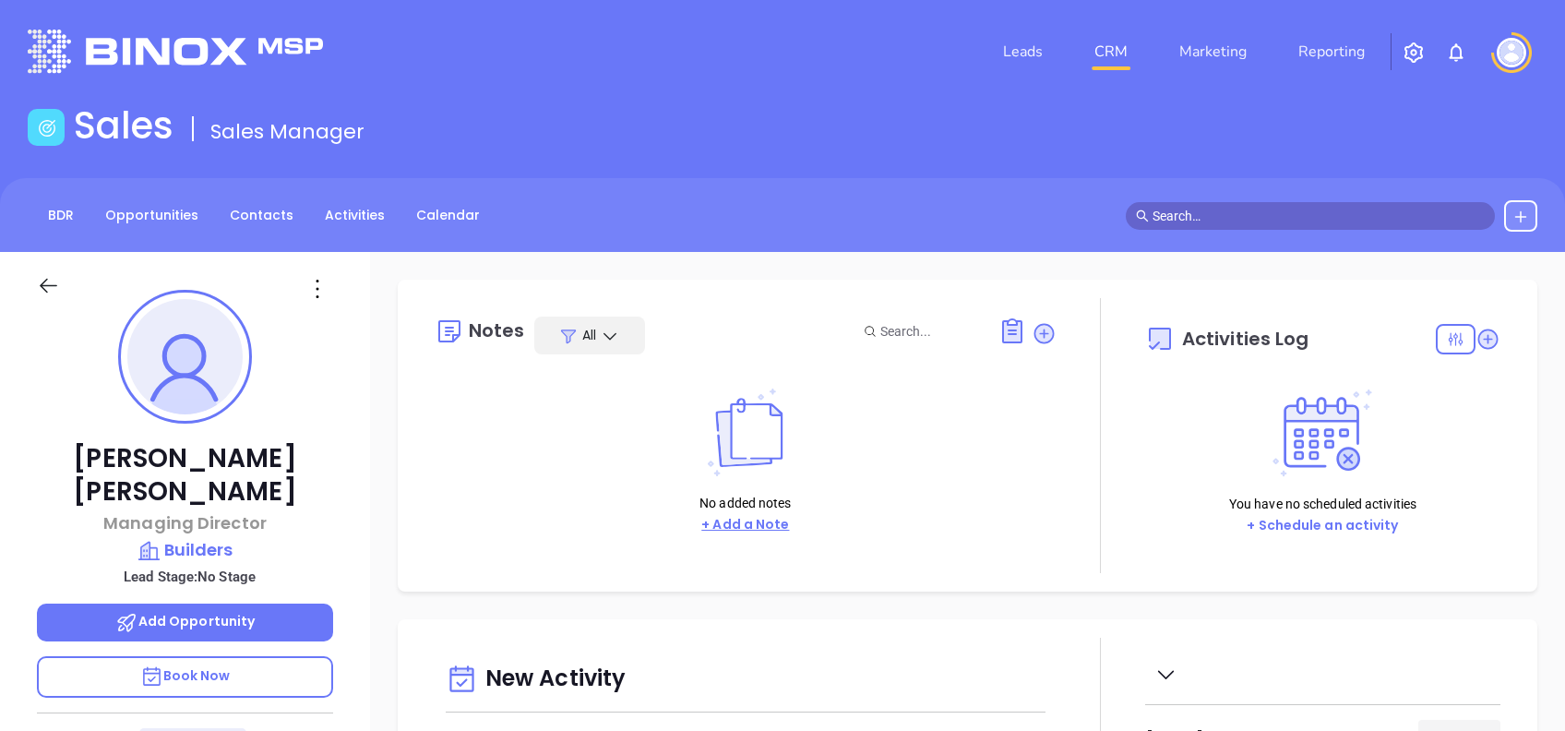
click at [742, 527] on button "+ Add a Note" at bounding box center [745, 524] width 99 height 21
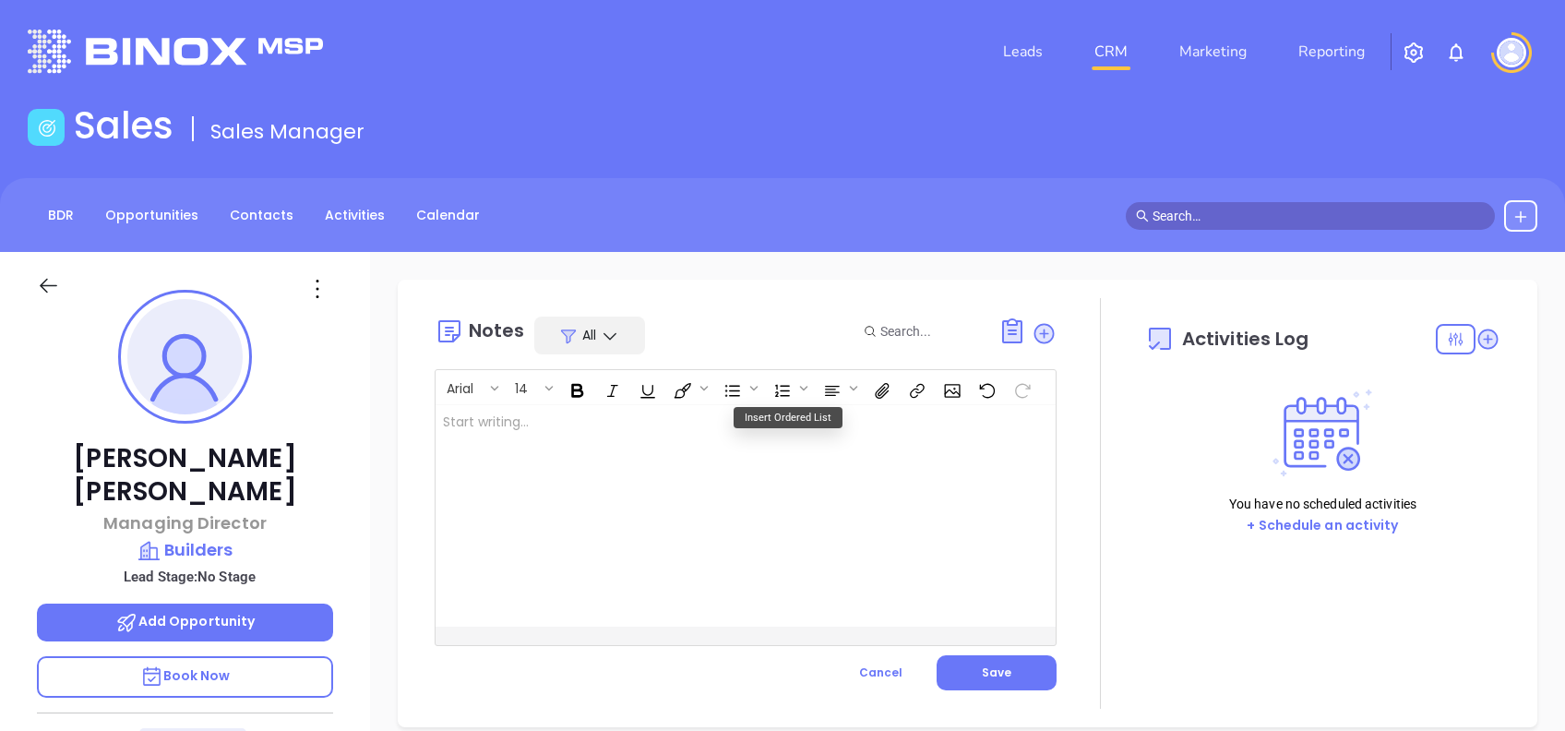
click at [650, 517] on div at bounding box center [724, 515] width 577 height 221
click at [967, 666] on button "Save" at bounding box center [997, 672] width 120 height 35
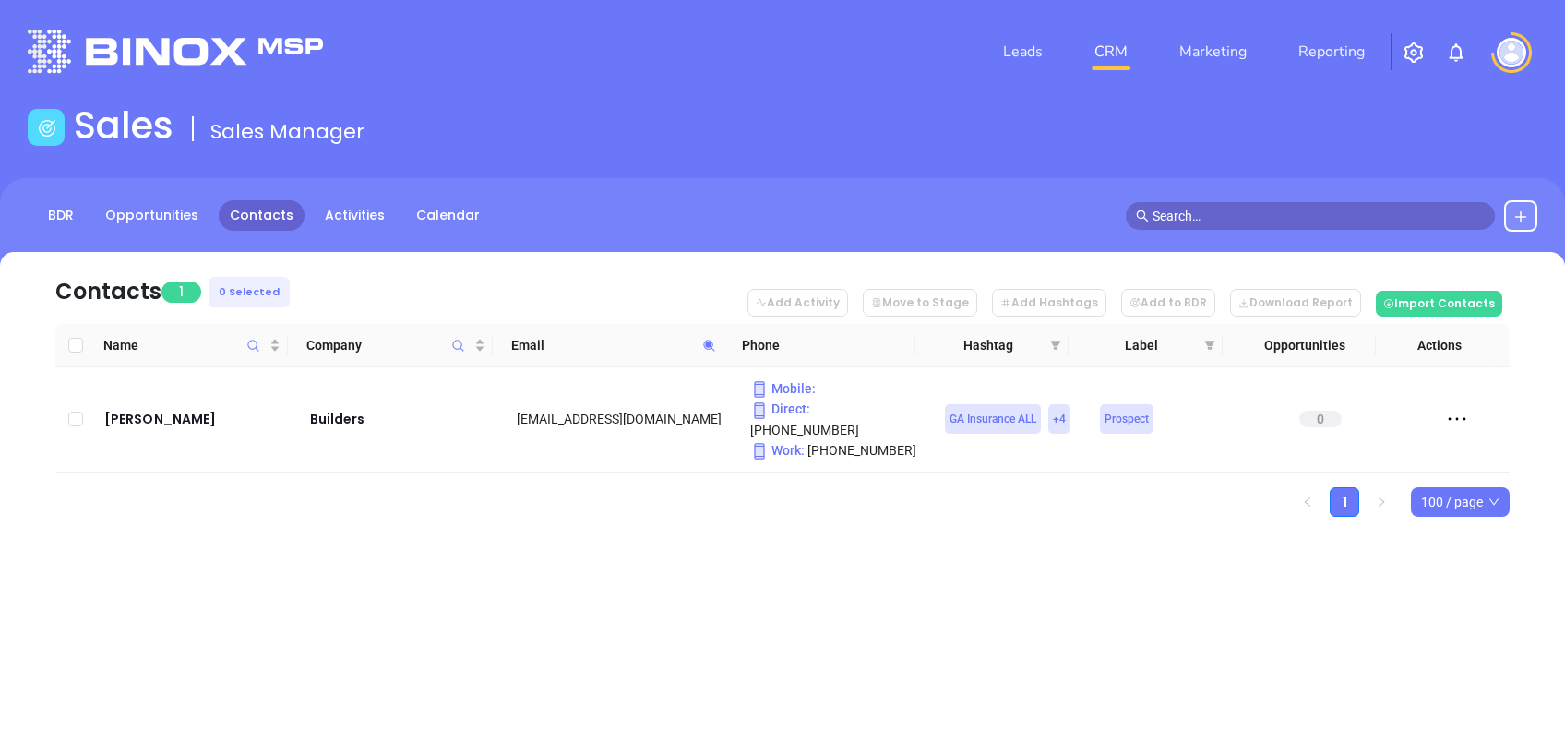
click at [710, 336] on span at bounding box center [709, 345] width 21 height 28
paste input "charlesriverinsurance"
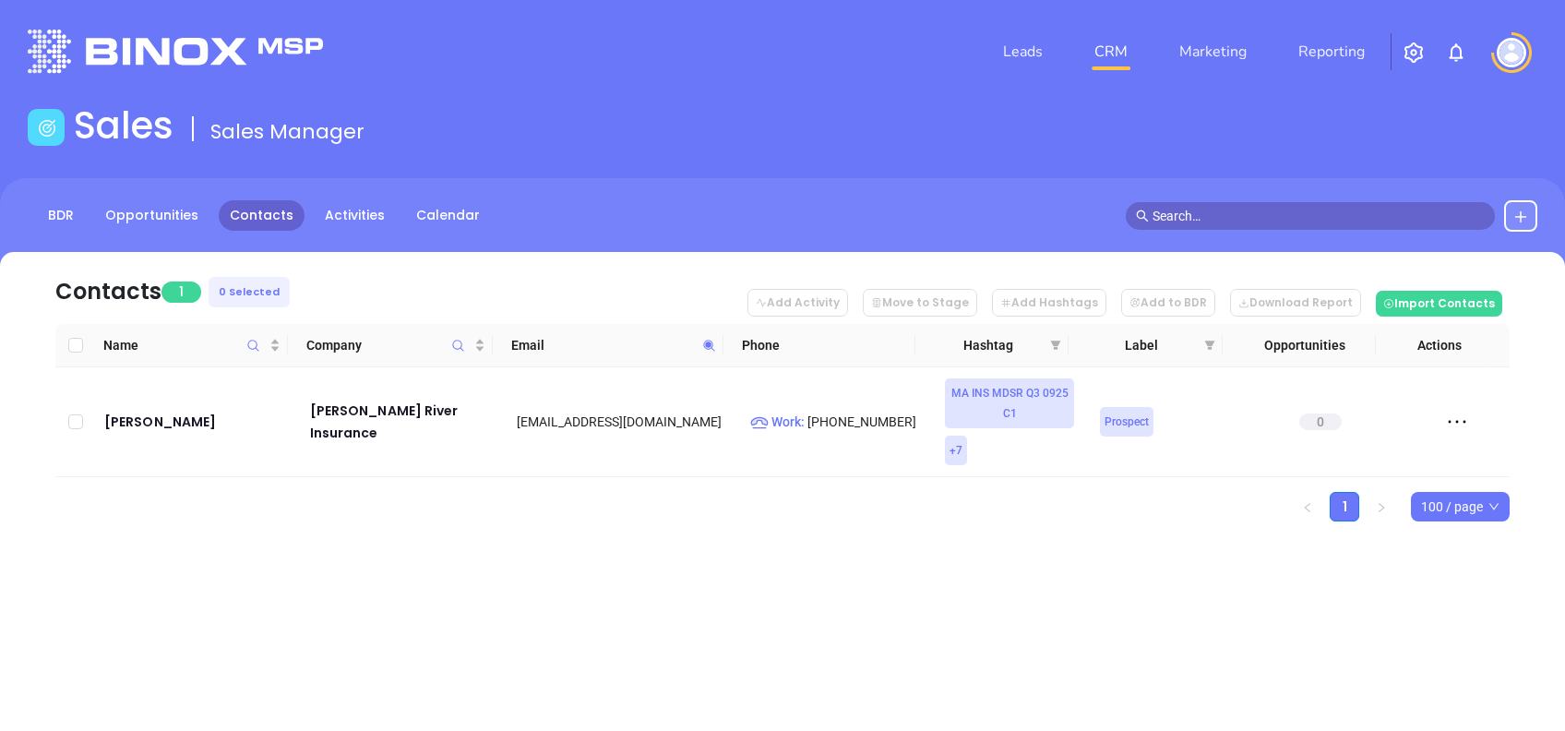
click at [712, 340] on icon at bounding box center [709, 346] width 14 height 14
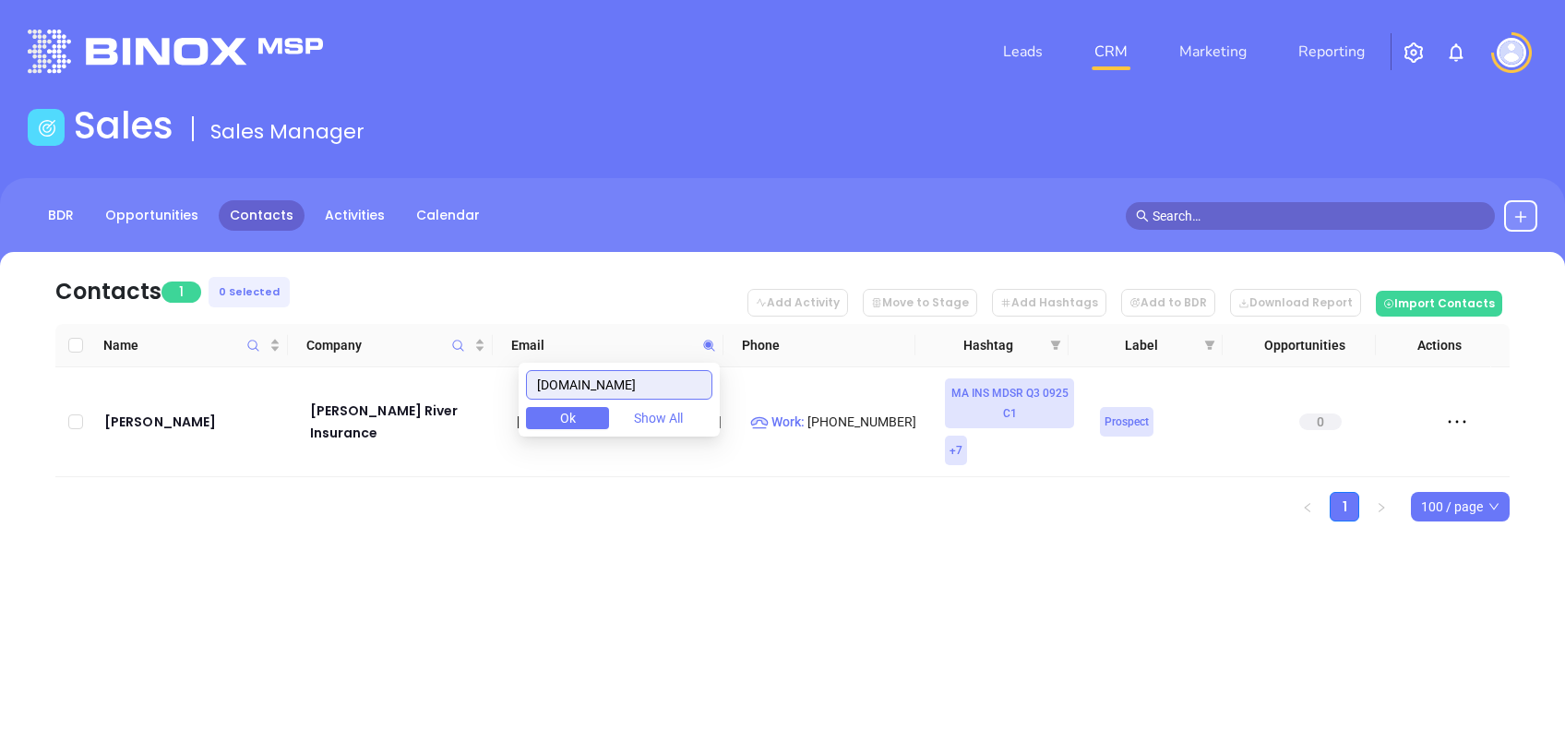
paste input "seins"
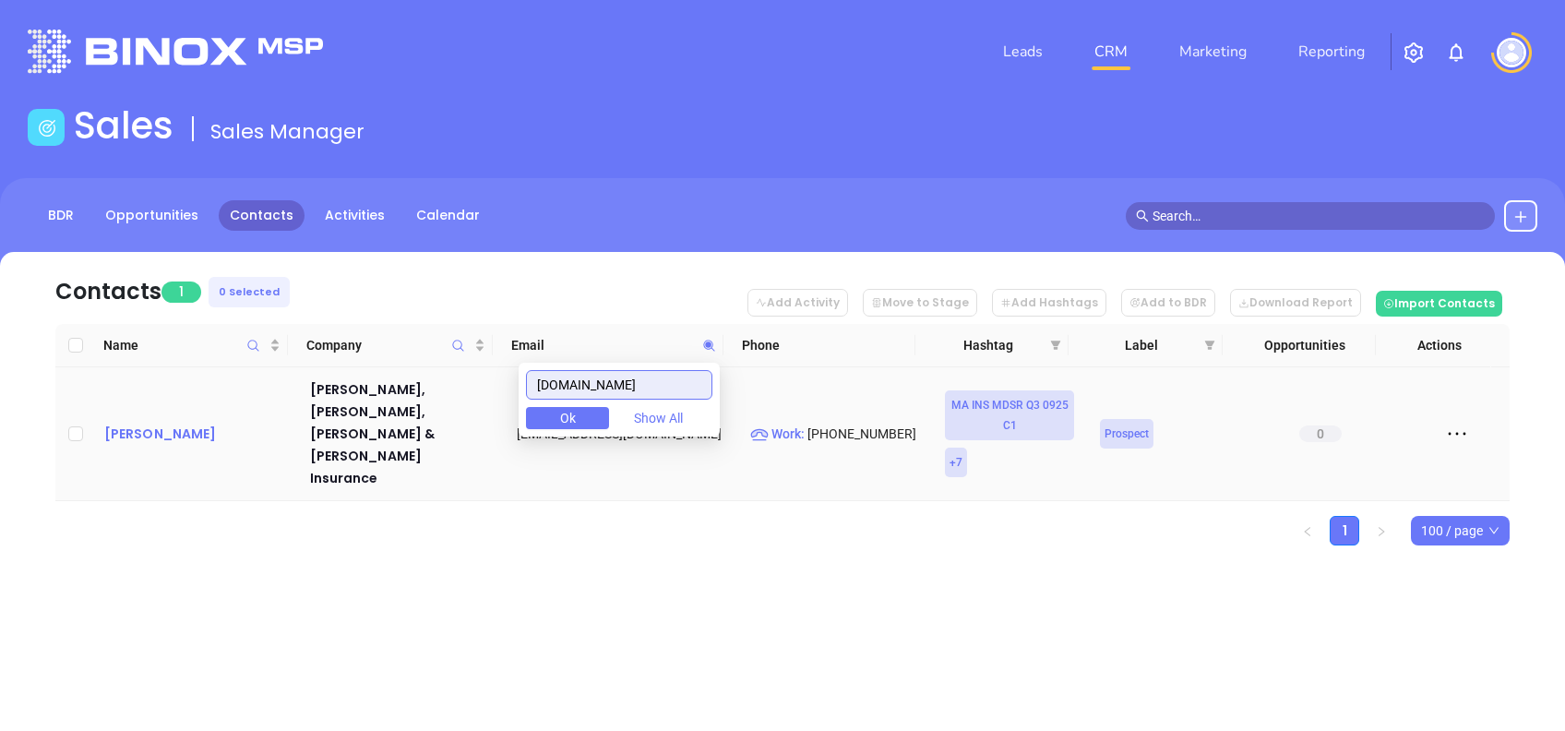
type input "chaseins.com"
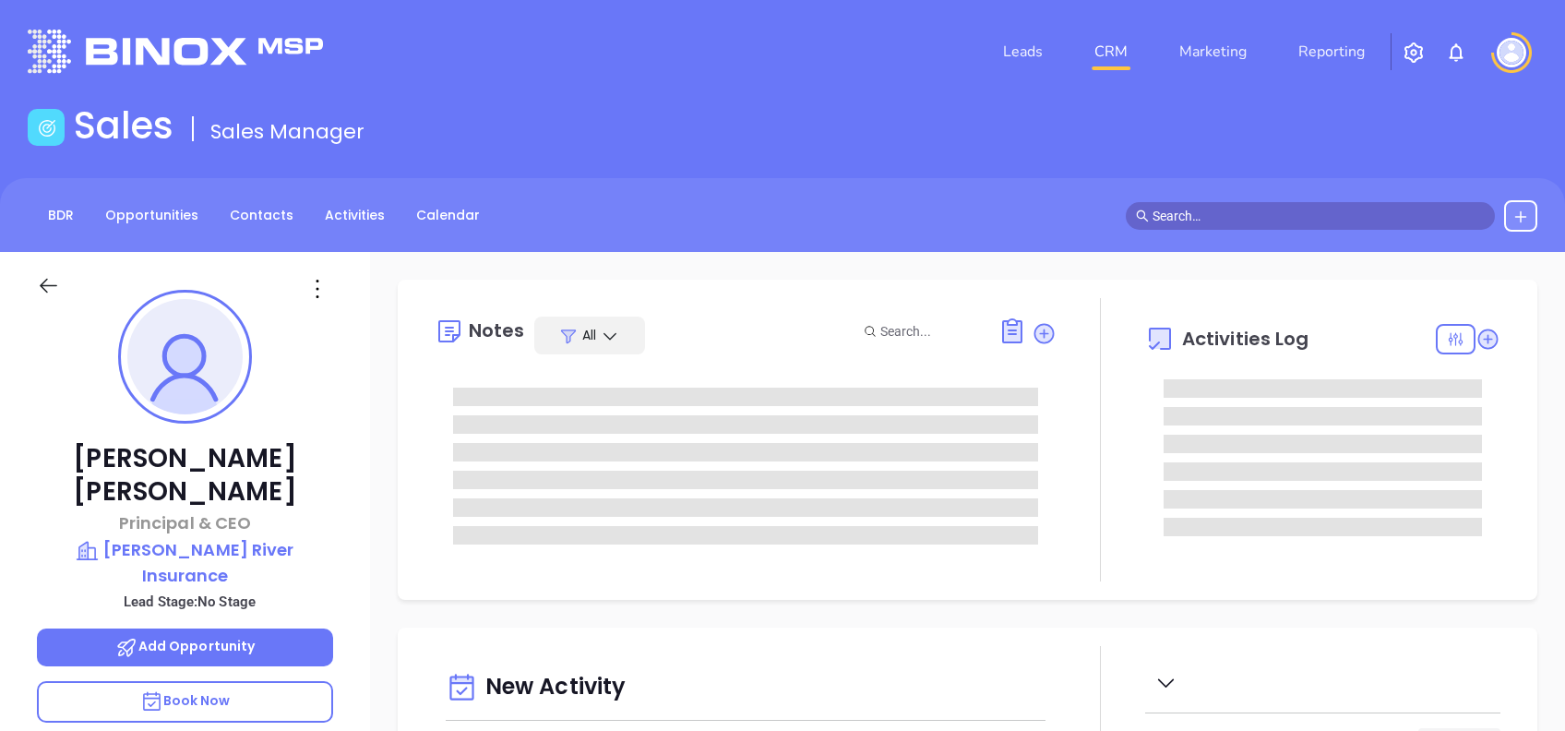
type input "[DATE]"
type input "[PERSON_NAME]"
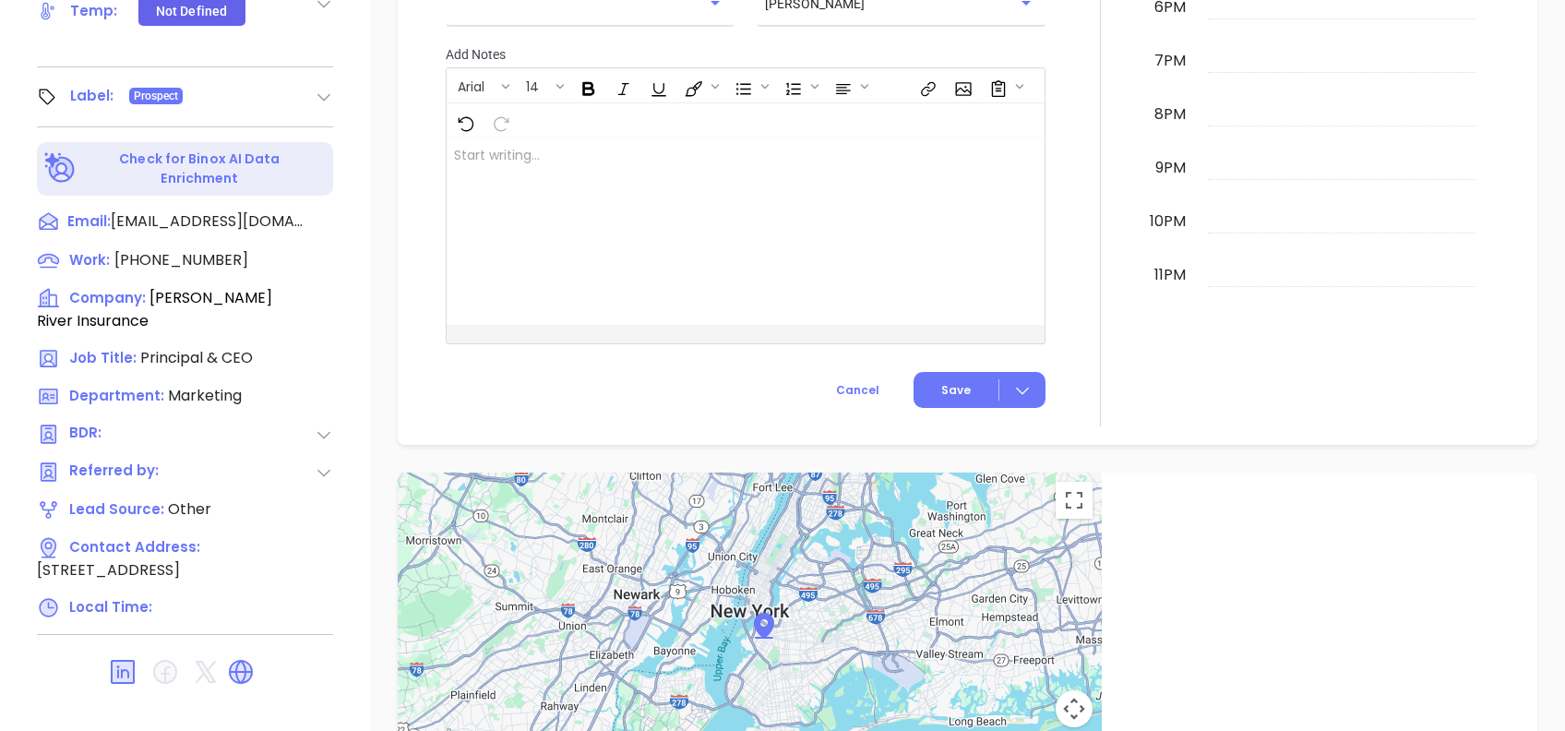
scroll to position [1017, 0]
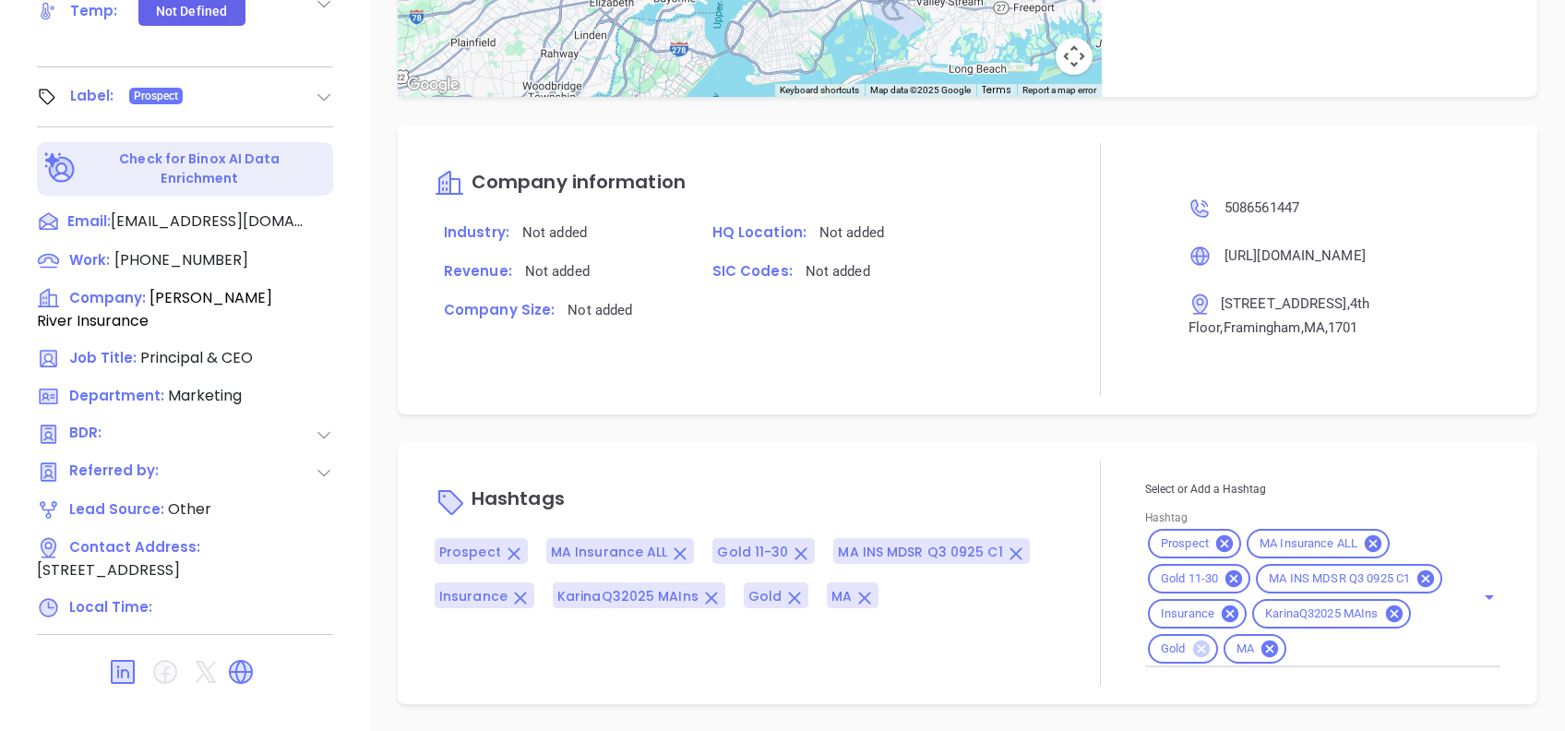
click at [1194, 651] on icon at bounding box center [1200, 648] width 17 height 17
click at [860, 442] on div "Hashtags Prospect MA Insurance ALL Gold 11-30 MA INS MDSR Q3 0925 C1 Insurance …" at bounding box center [968, 573] width 1140 height 262
click at [1384, 614] on icon at bounding box center [1394, 614] width 20 height 20
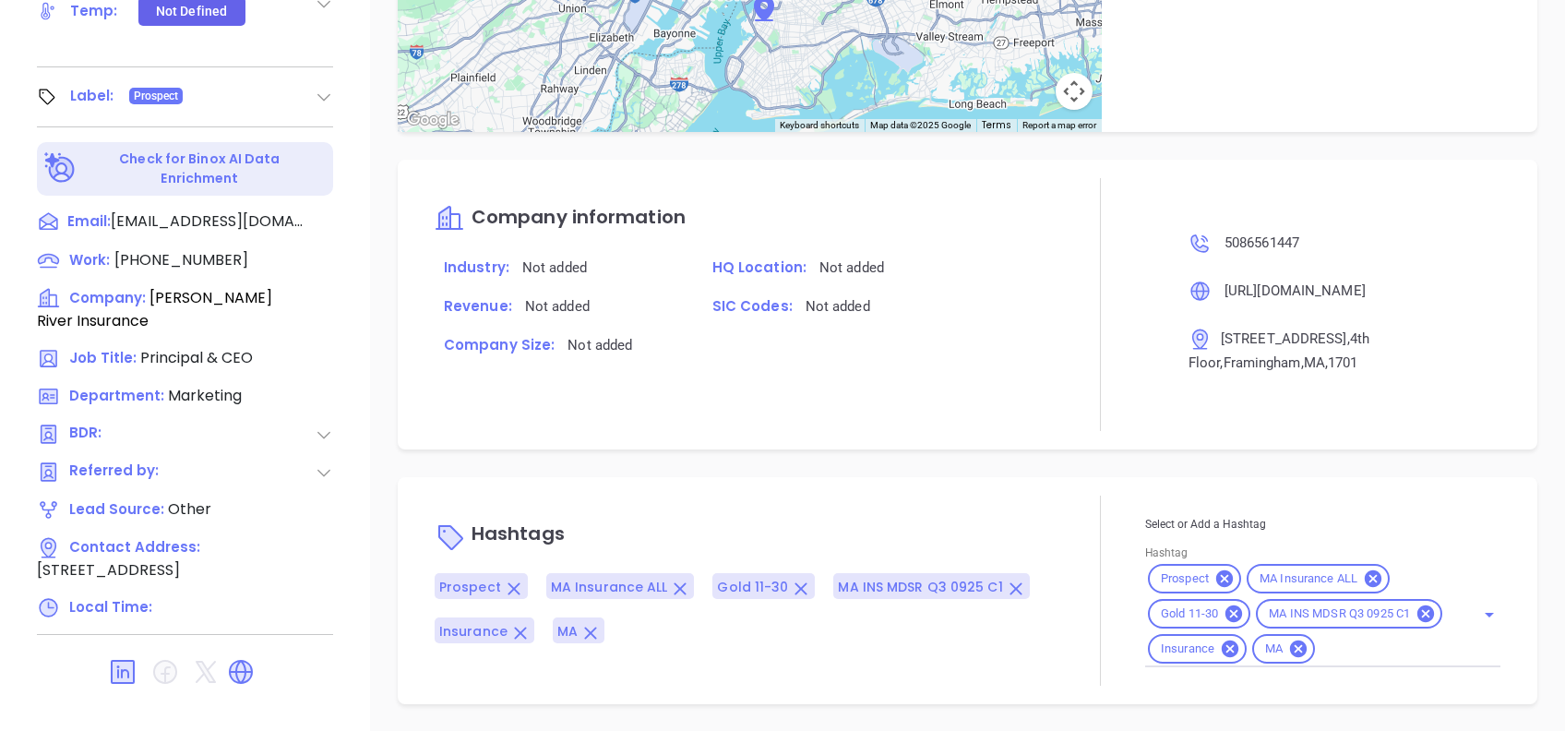
click at [930, 427] on div "Notes All May 21, 2024 04:30 PM Tuesday July 5th, 2022, By Lorena TrejoLead com…" at bounding box center [967, 86] width 1195 height 1292
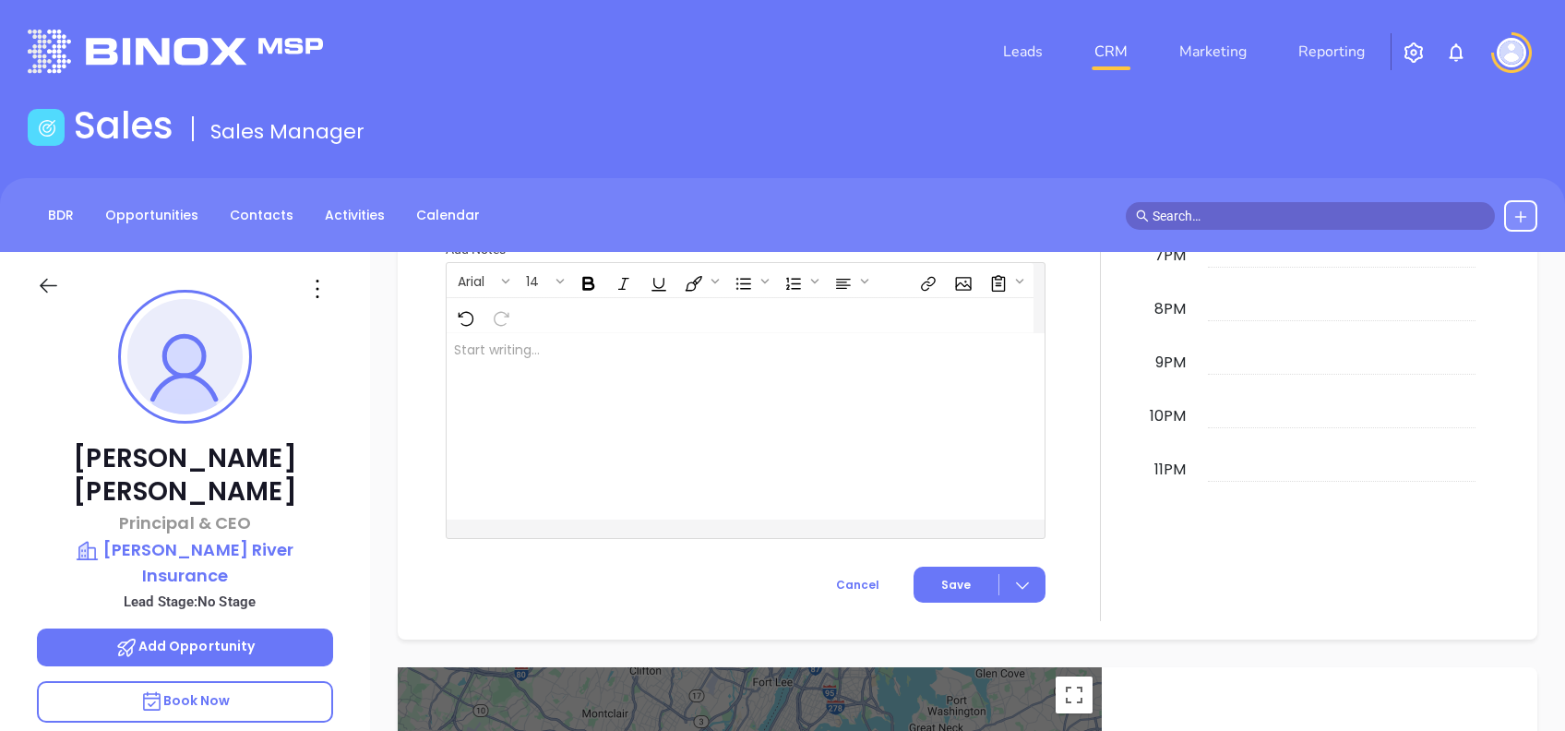
scroll to position [812, 0]
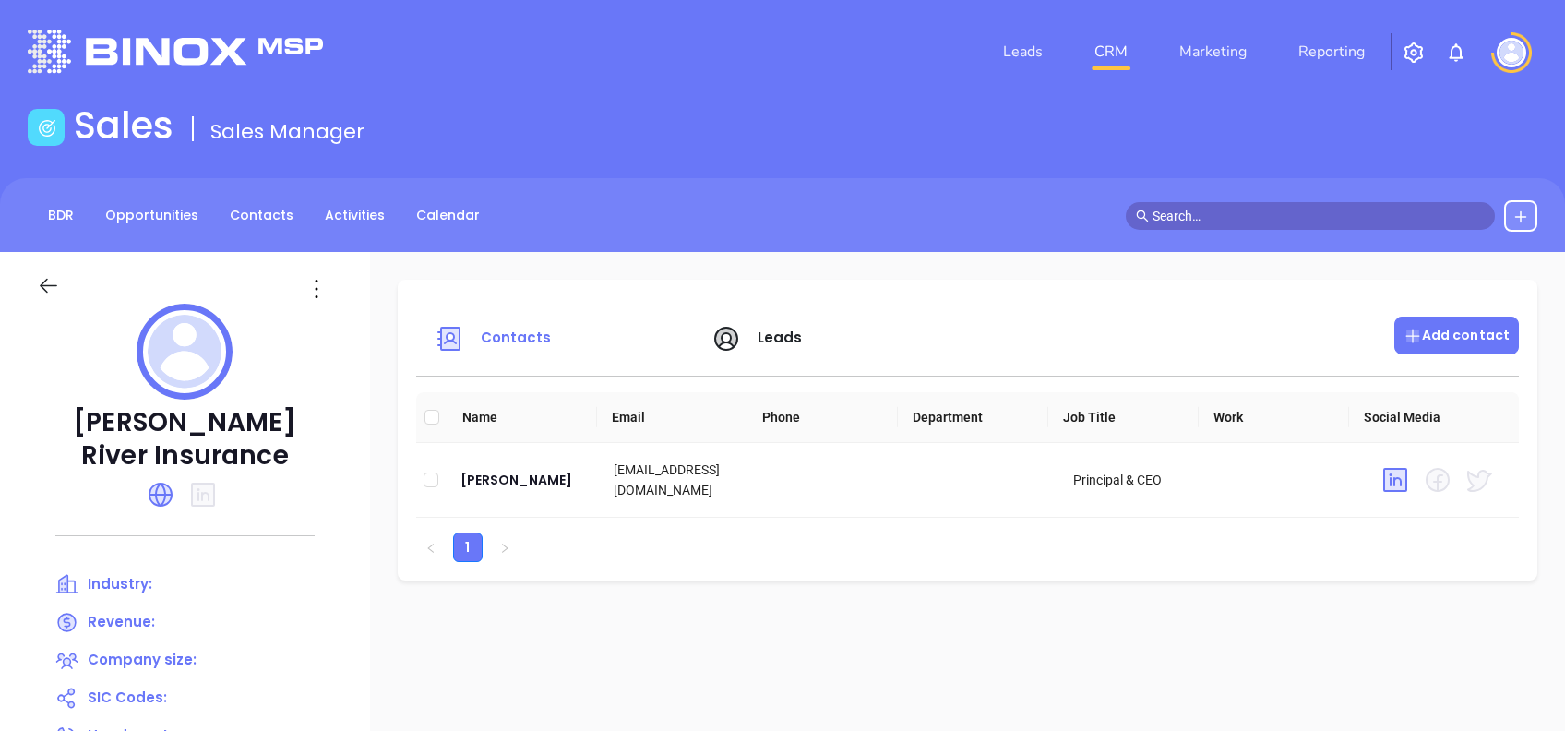
click at [1460, 339] on p "Add contact" at bounding box center [1457, 335] width 106 height 19
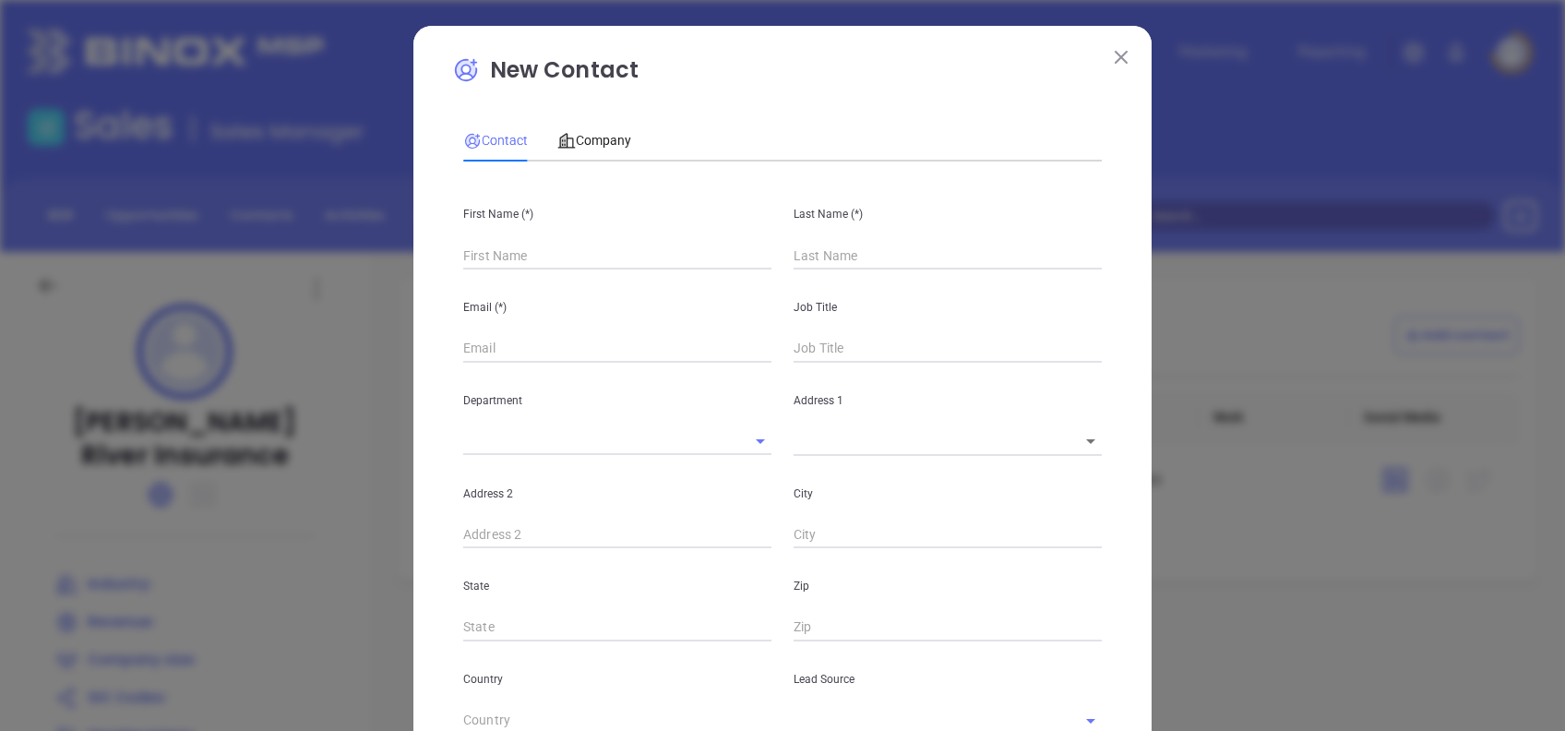
click at [650, 236] on div "First Name (*)" at bounding box center [617, 222] width 330 height 93
click at [603, 248] on input "text" at bounding box center [617, 256] width 308 height 28
type input "Christo"
type input "Fourth Phone Call"
type input "[PERSON_NAME]"
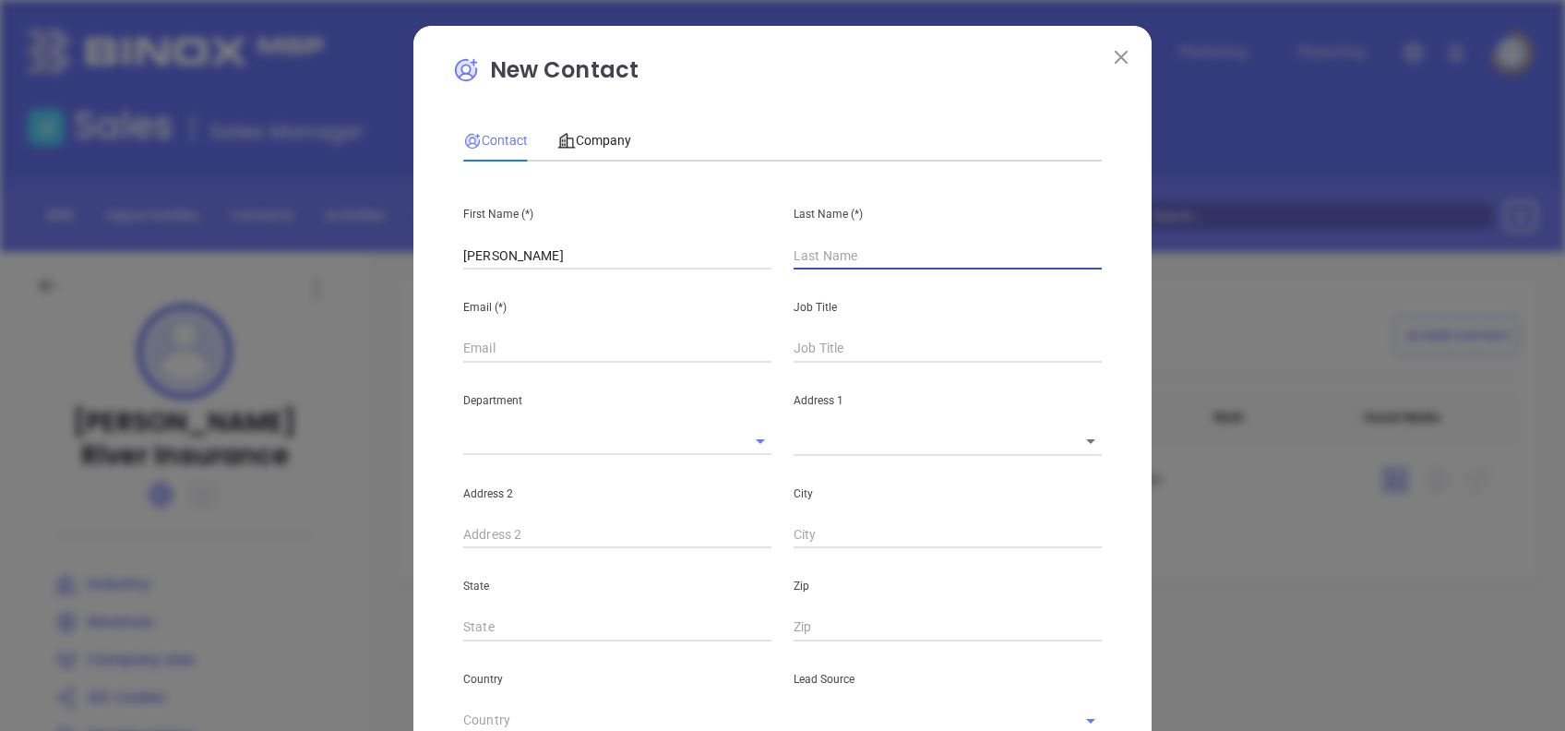
type input "1"
type input "[PERSON_NAME]"
type input "1"
type input "[PERSON_NAME]"
paste input "charlesriverinsurance.com"
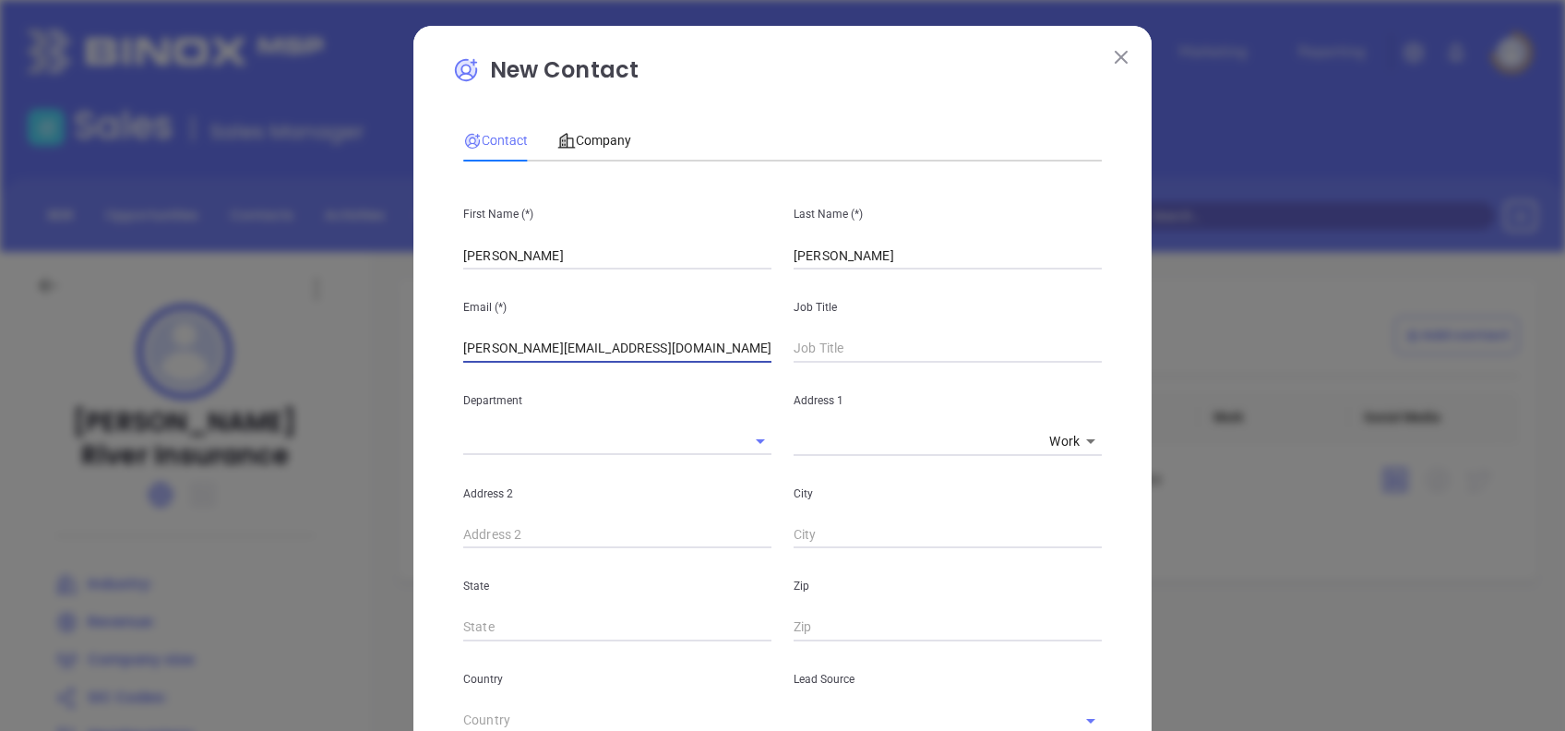
type input "chris@charlesriverinsurance.com"
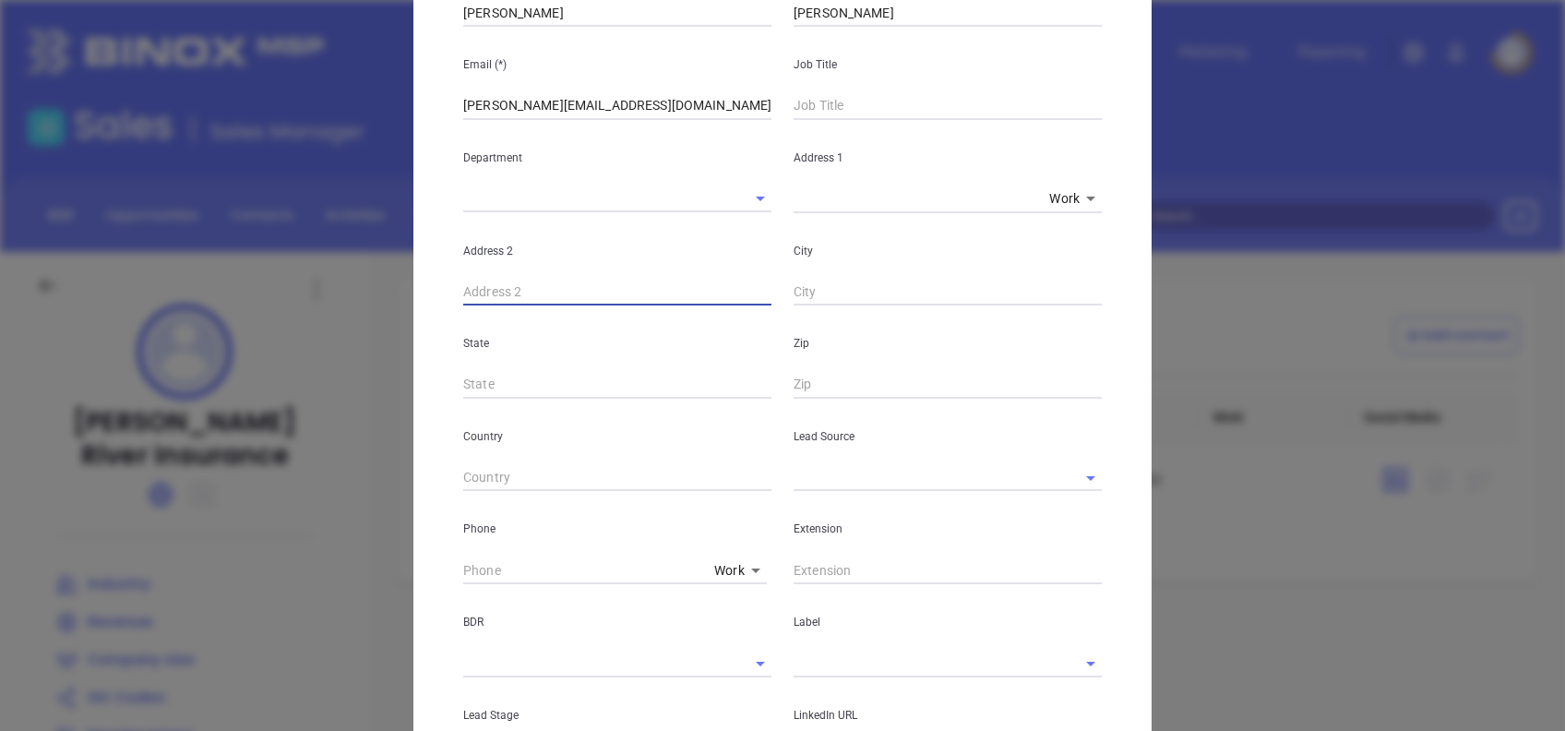
scroll to position [244, 0]
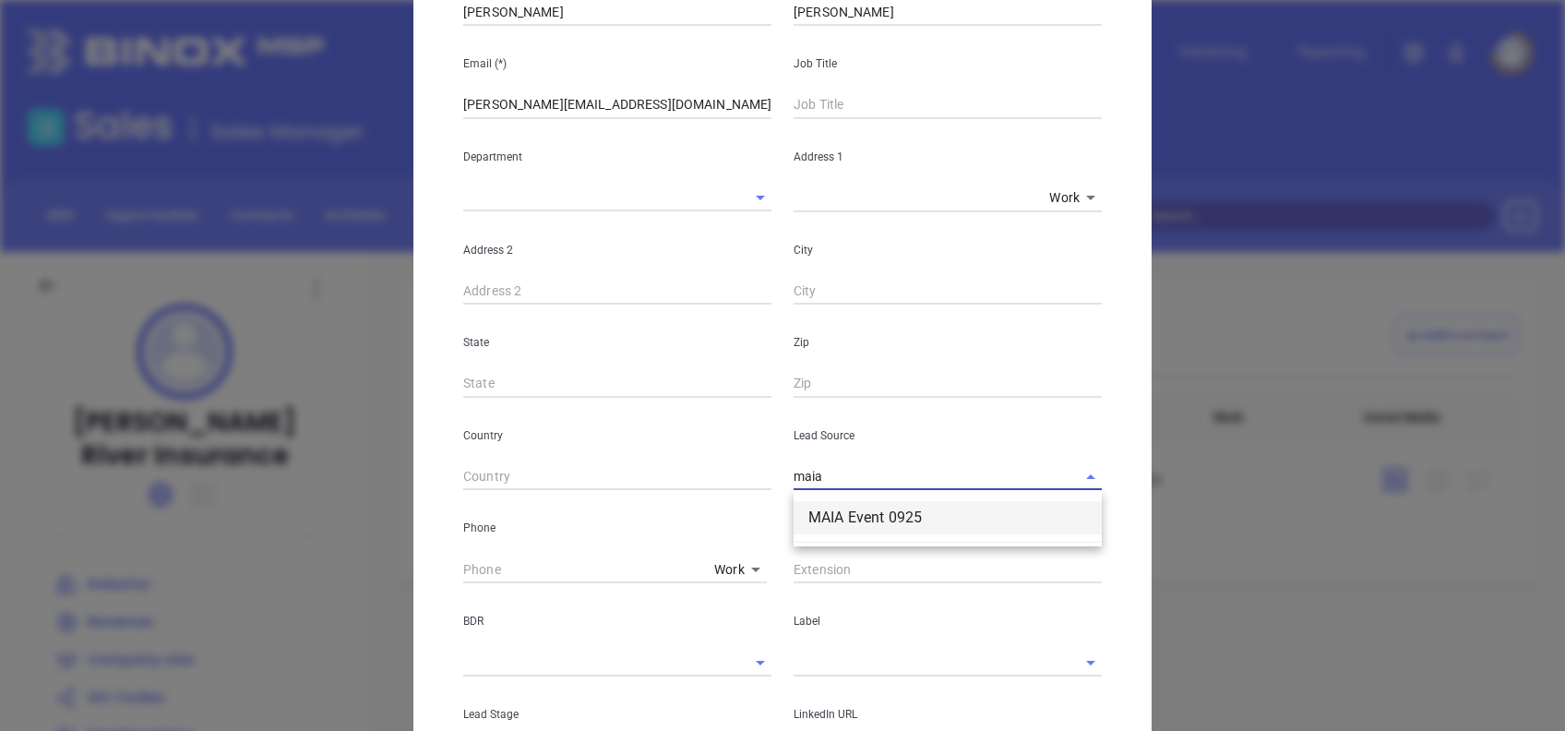
click at [923, 502] on li "MAIA Event 0925" at bounding box center [948, 517] width 308 height 33
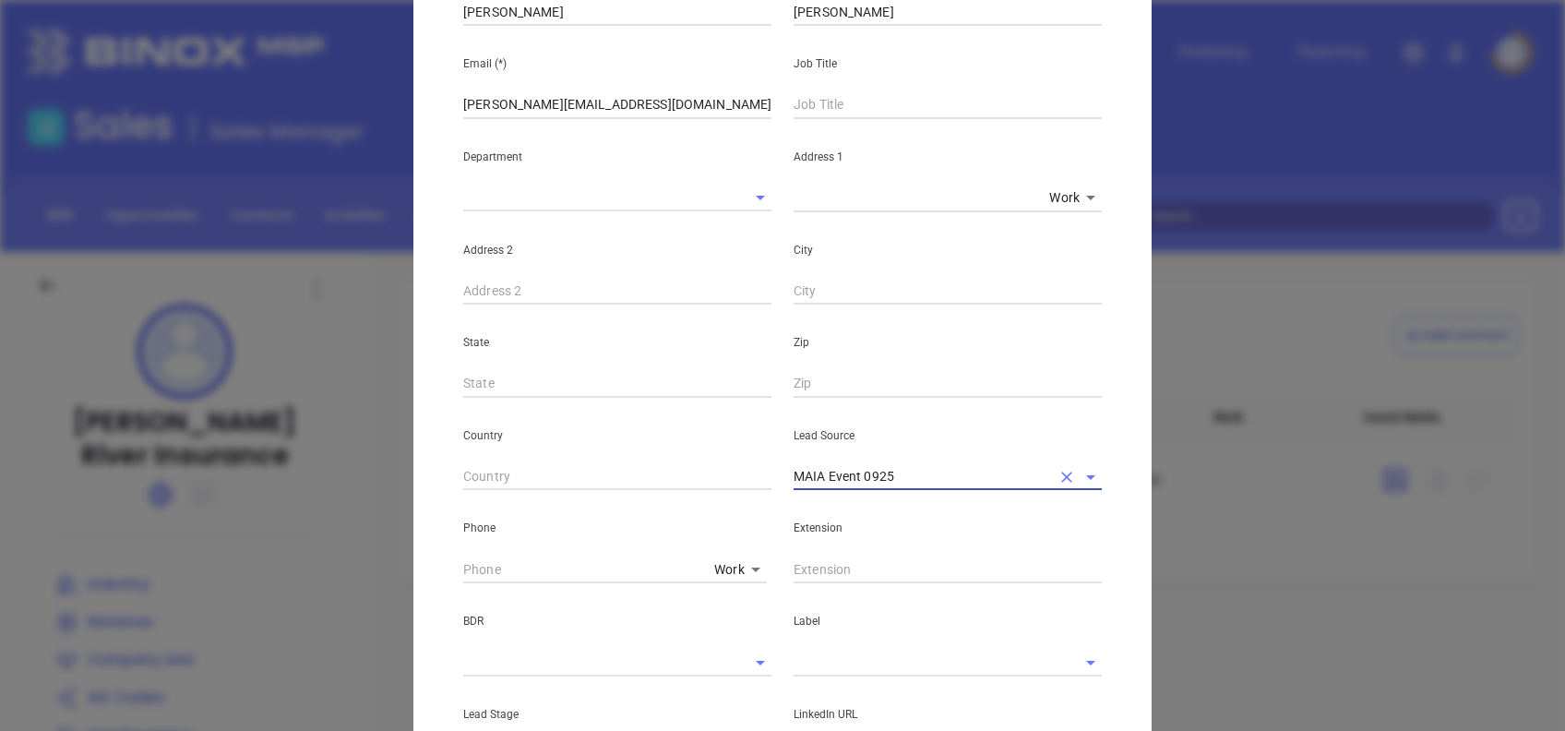
type input "MAIA Event 0925"
type input "( ) -"
paste input "508) 656-1400"
type input "[PHONE_NUMBER]"
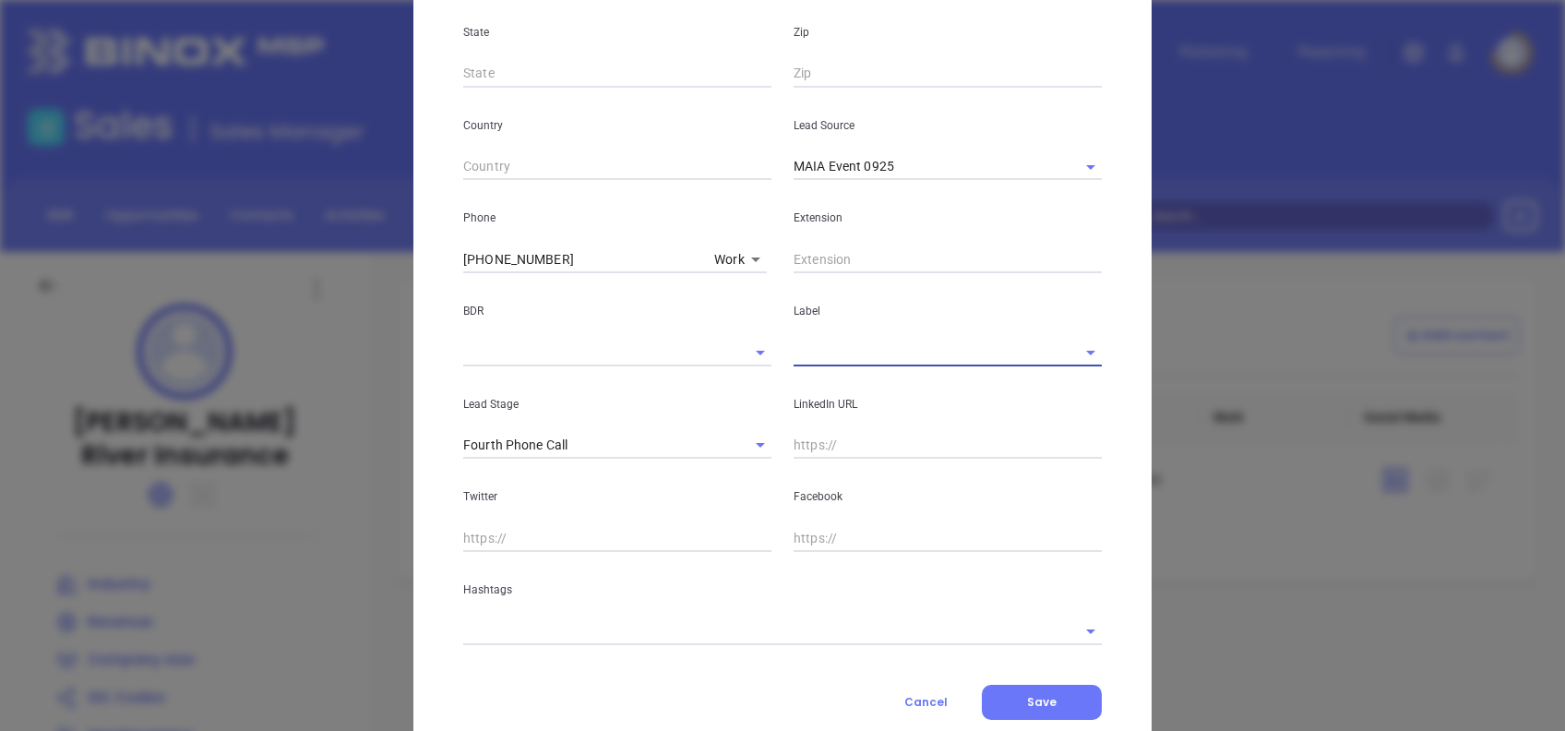
scroll to position [592, 0]
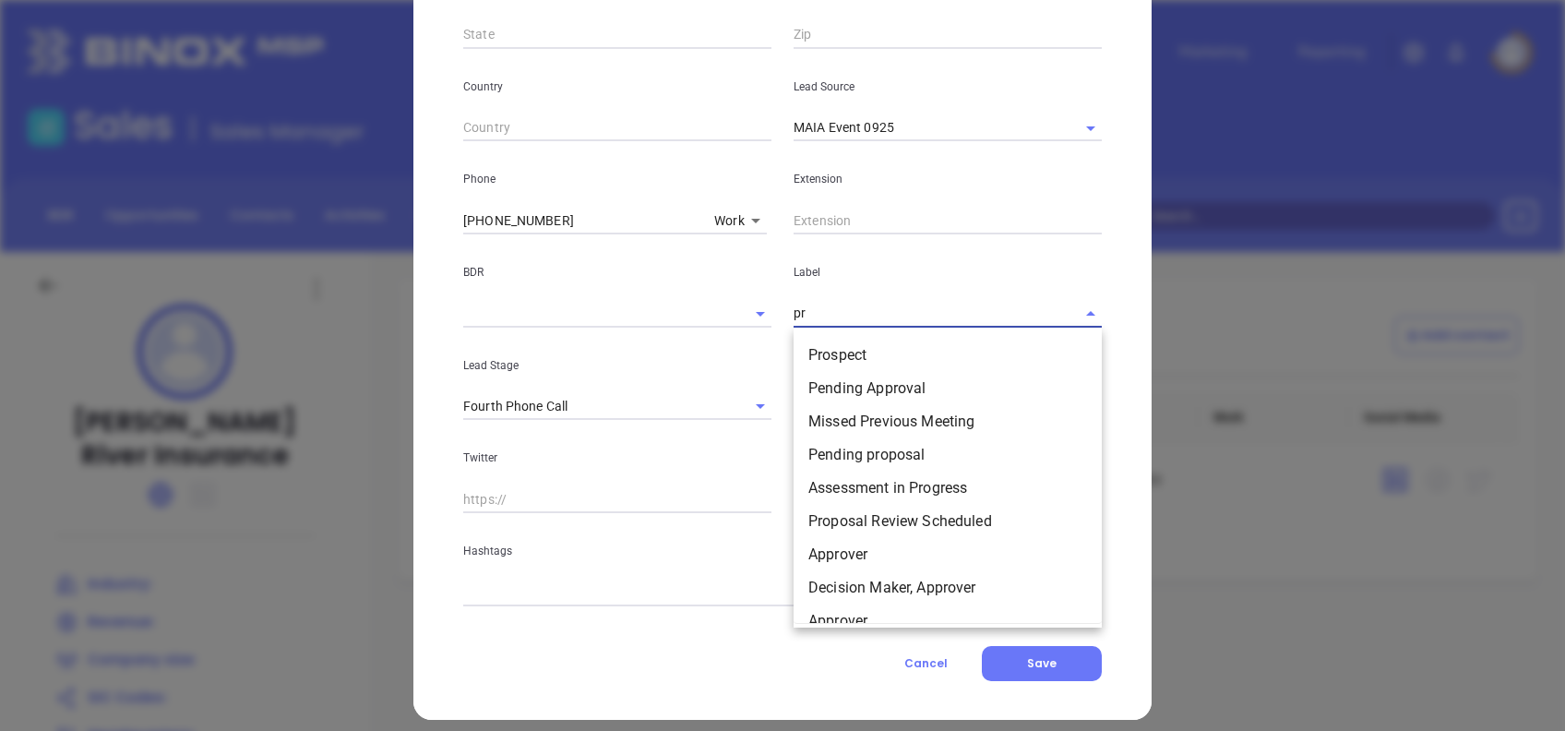
type input "pro"
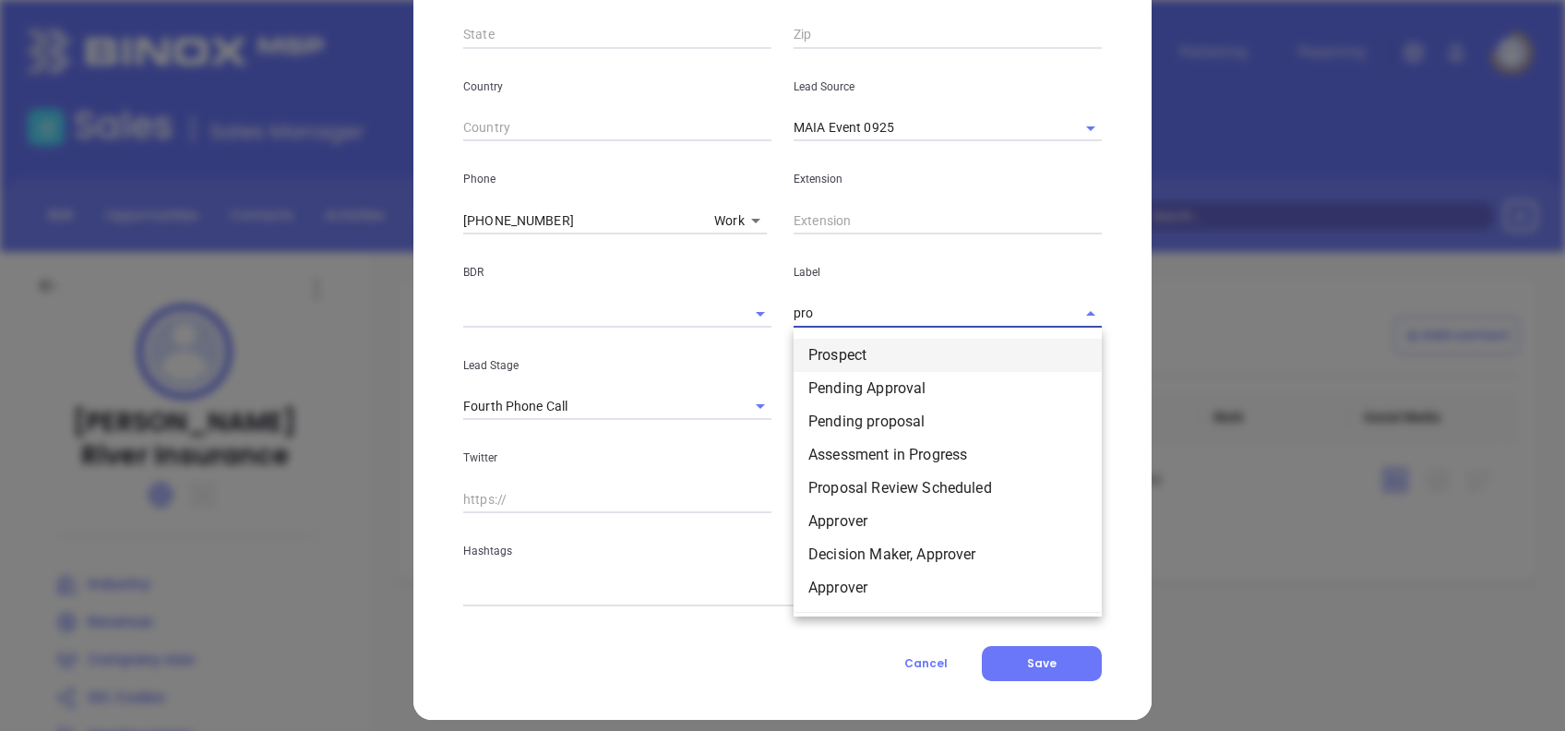
click at [887, 339] on li "Prospect" at bounding box center [948, 355] width 308 height 33
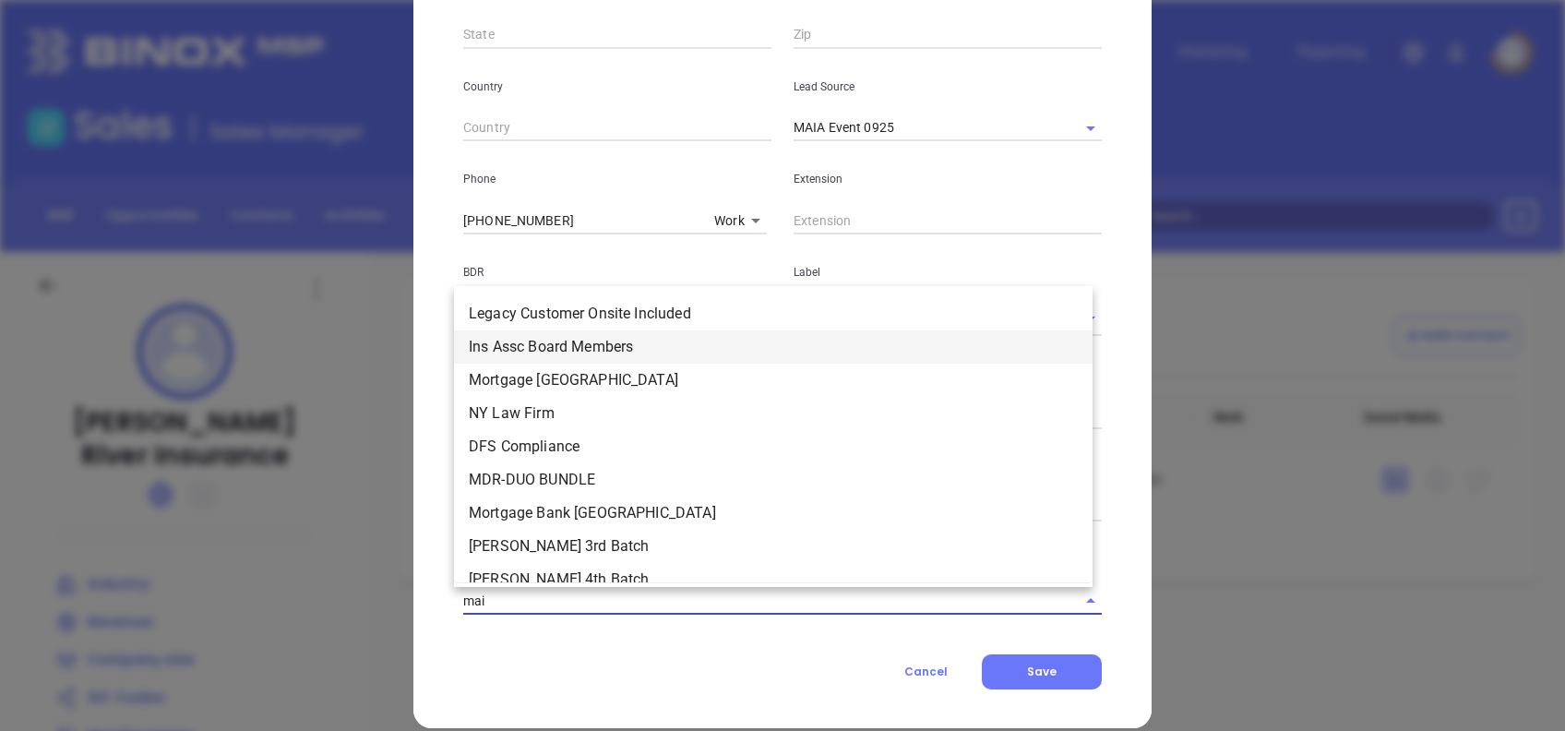
type input "maia"
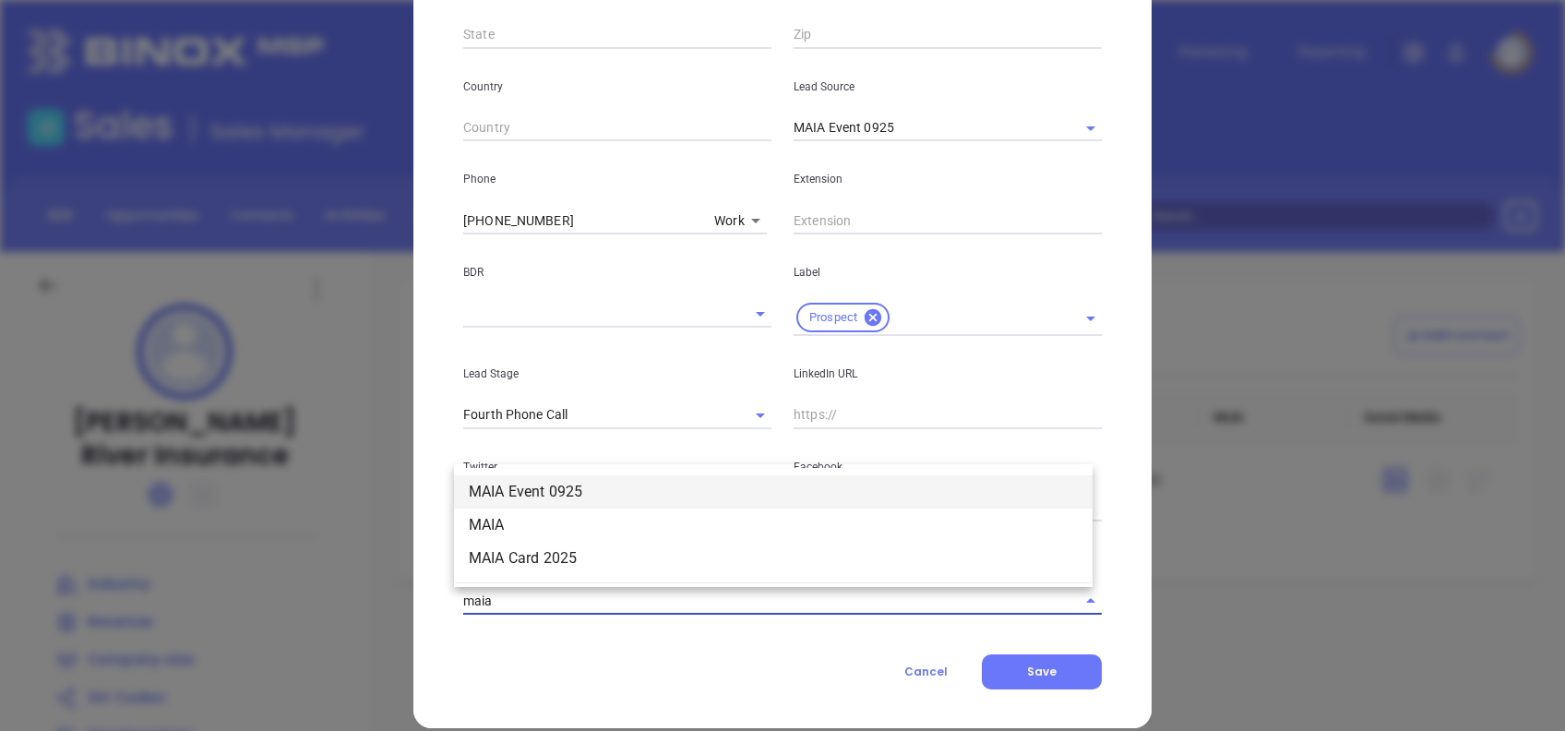
click at [569, 487] on li "MAIA Event 0925" at bounding box center [773, 491] width 639 height 33
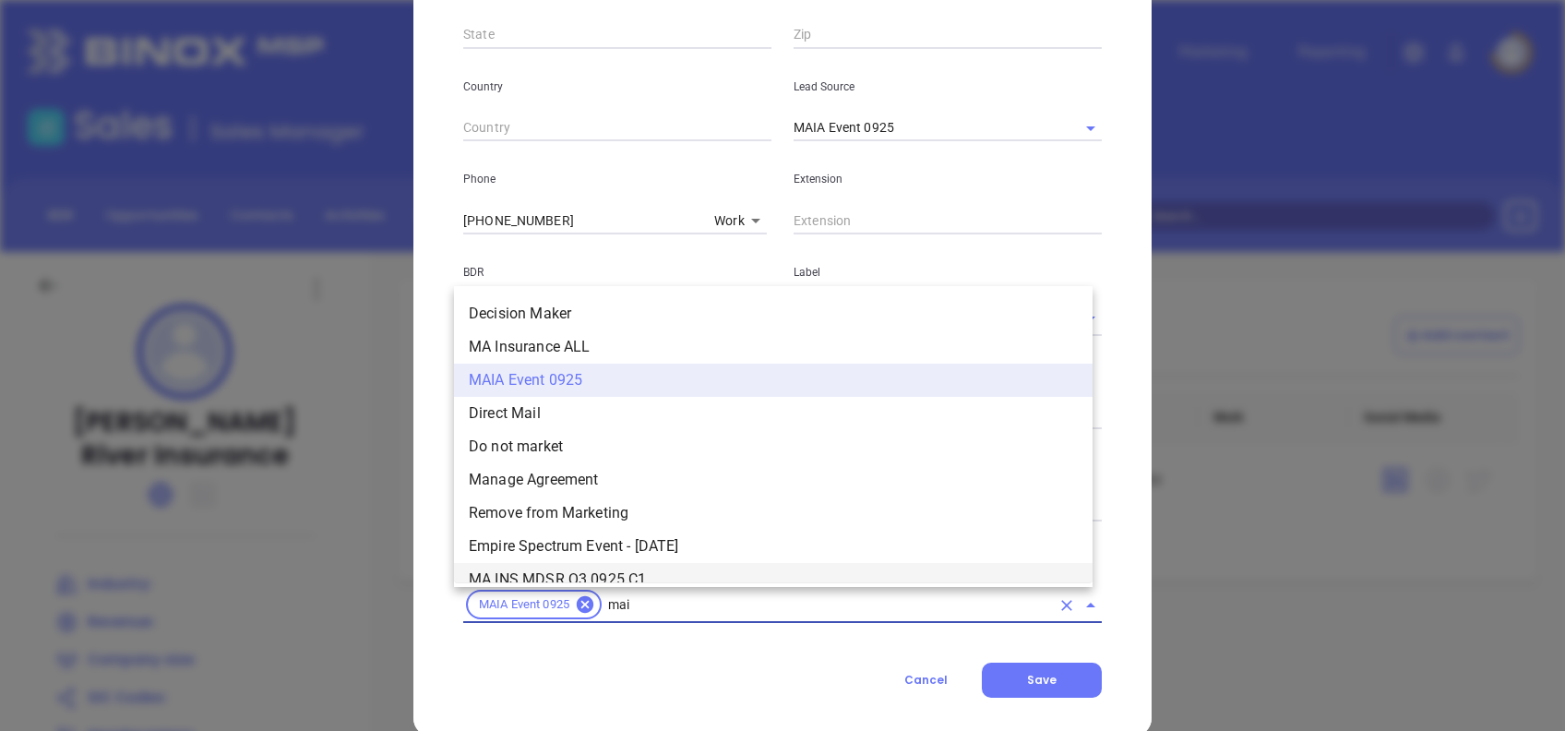
scroll to position [0, 0]
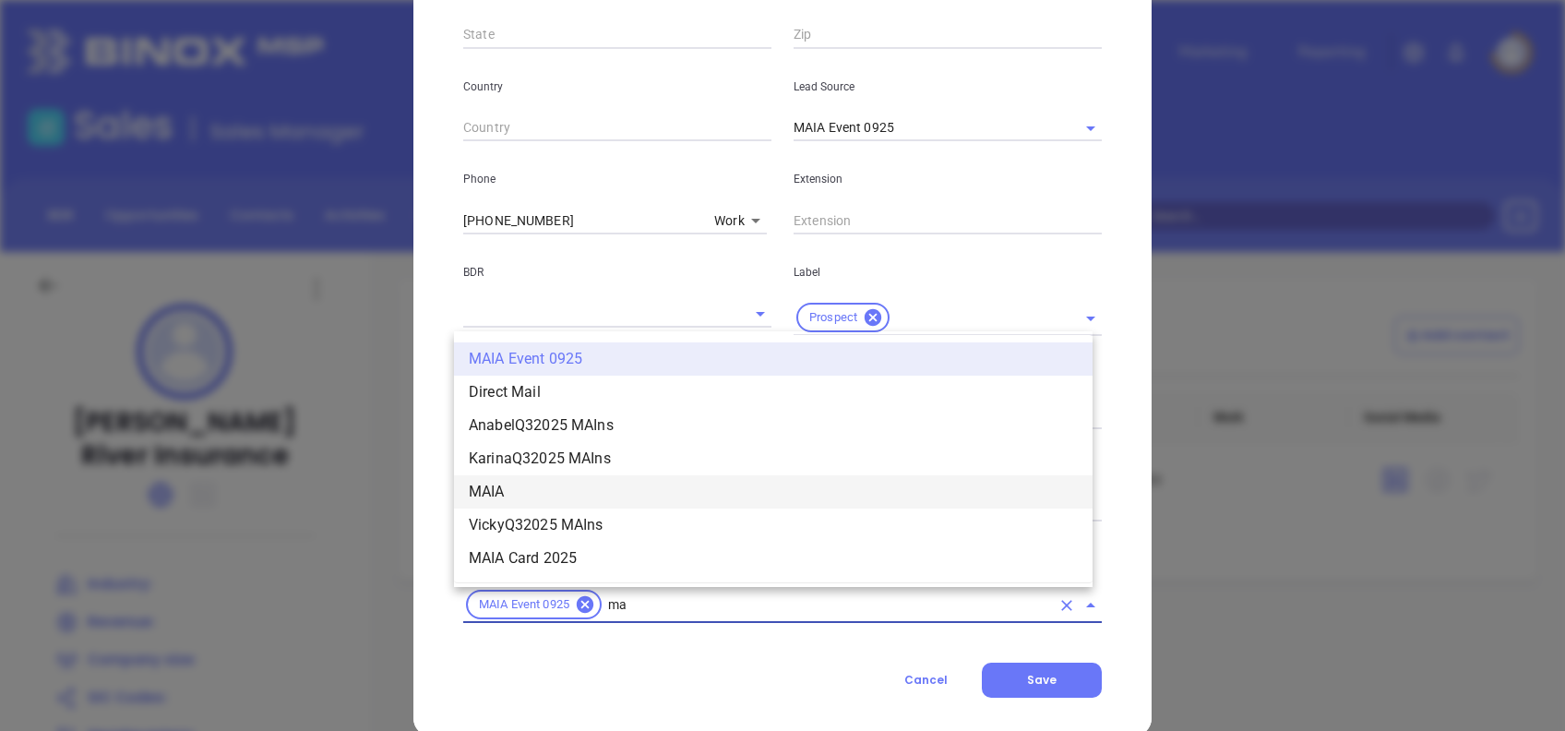
type input "m"
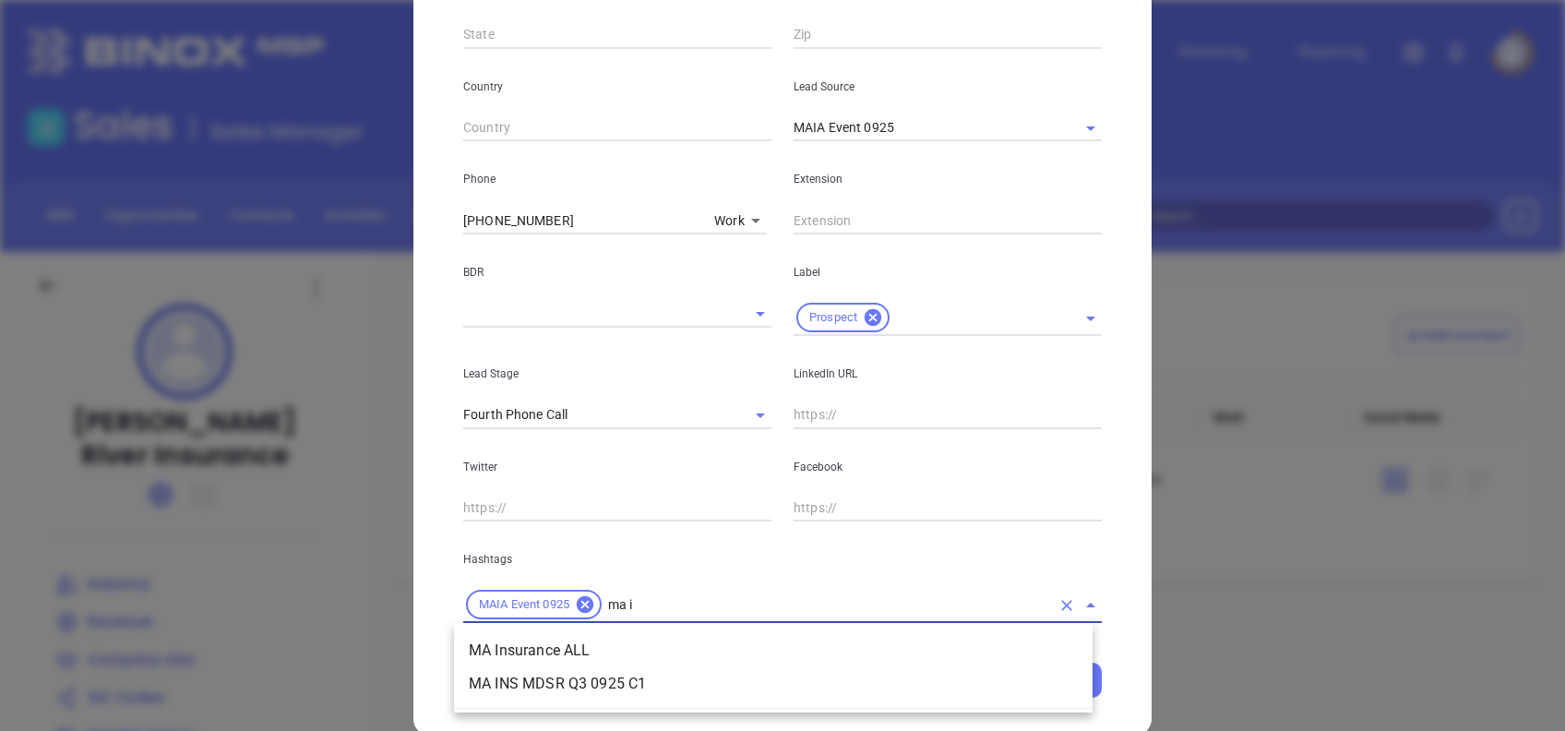
type input "ma in"
click at [591, 639] on li "MA Insurance ALL" at bounding box center [773, 650] width 639 height 33
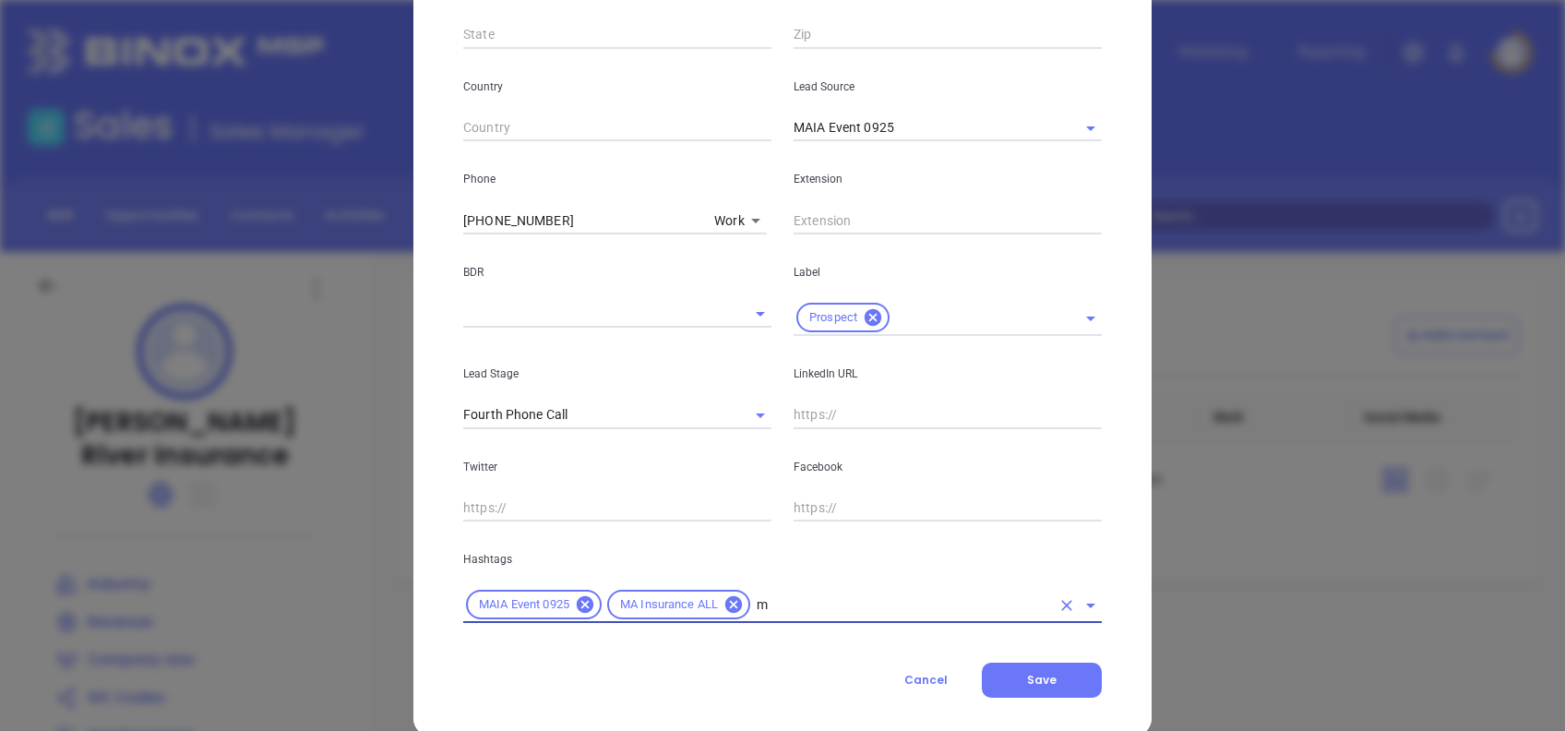
type input "ma"
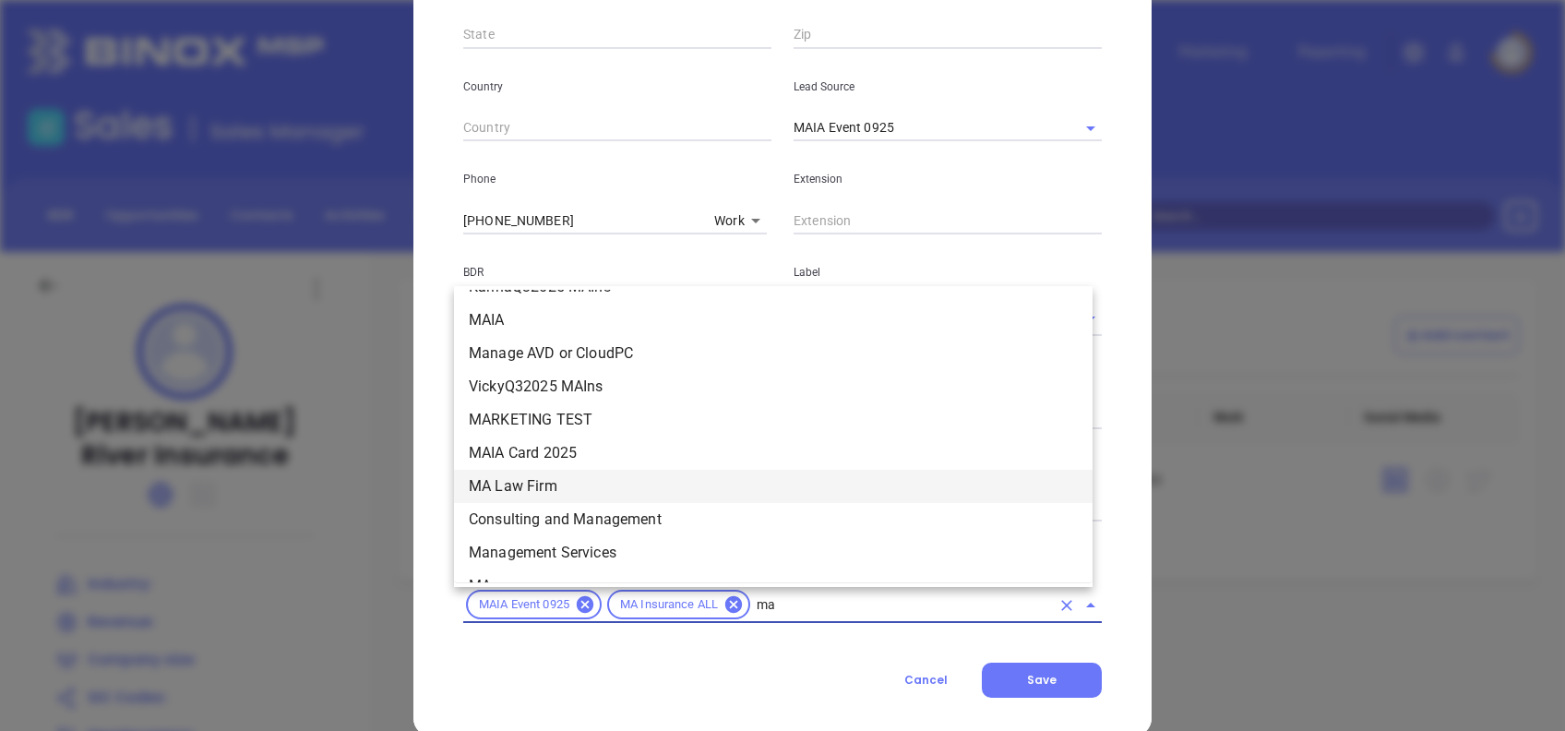
scroll to position [590, 0]
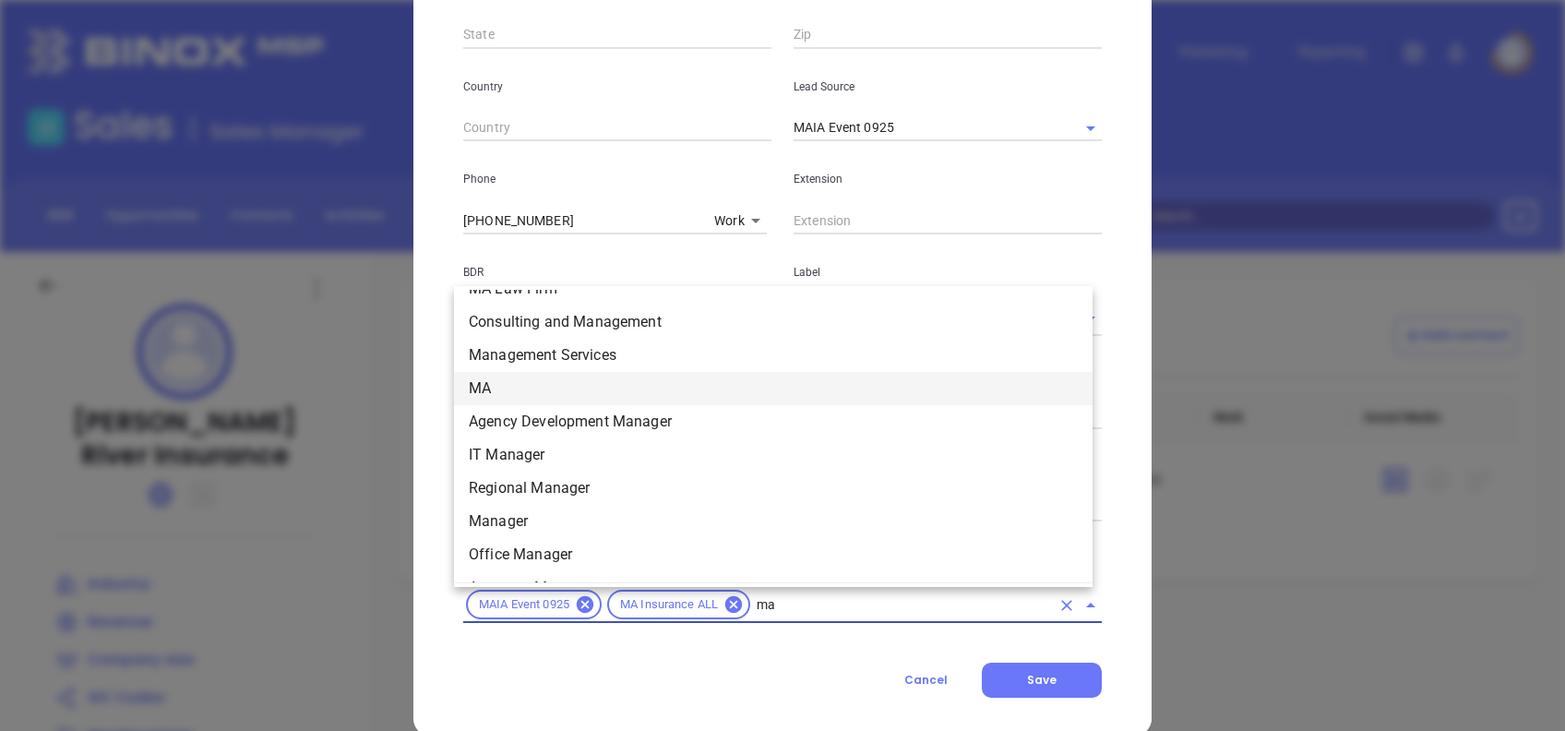
click at [528, 387] on li "MA" at bounding box center [773, 388] width 639 height 33
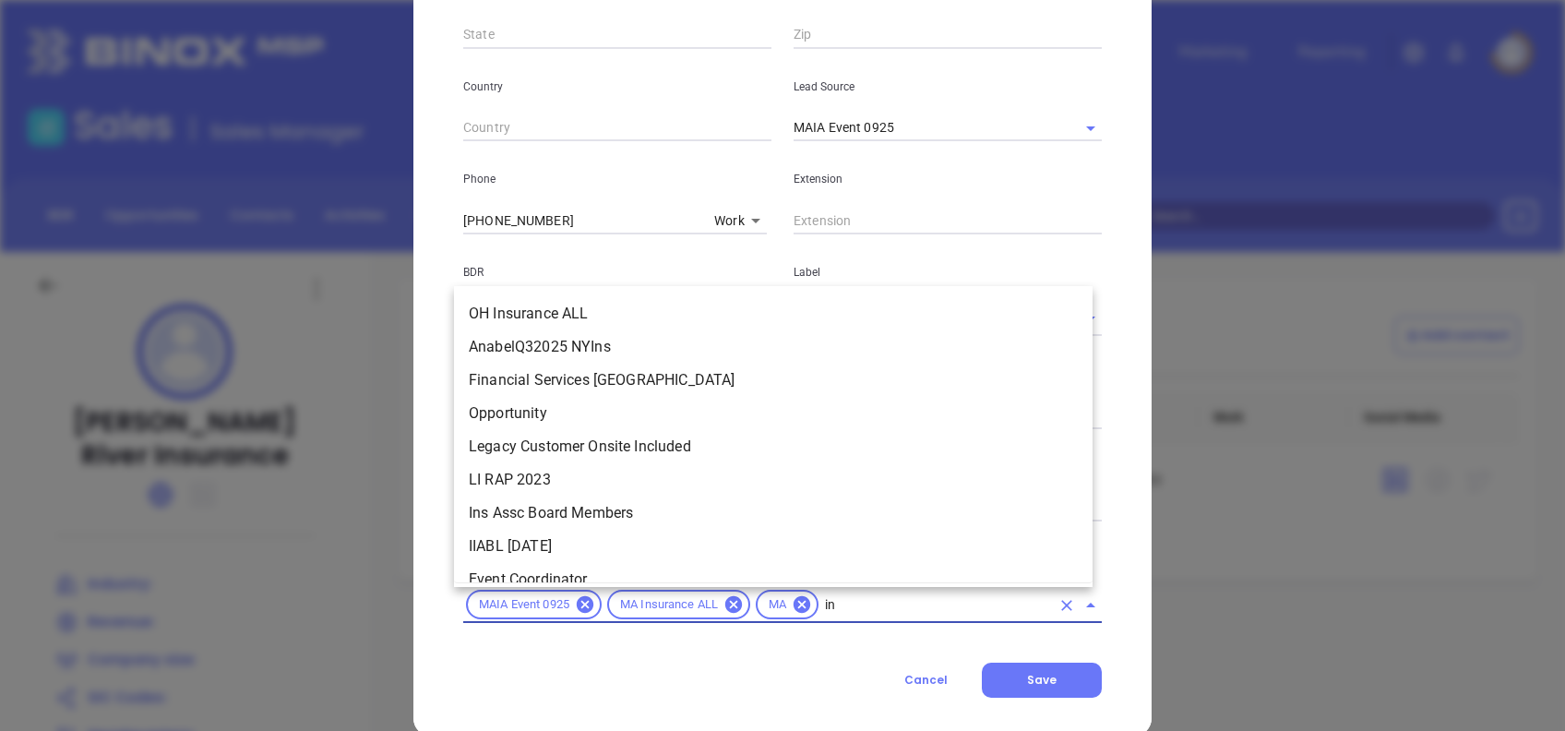
scroll to position [0, 0]
type input "insurance"
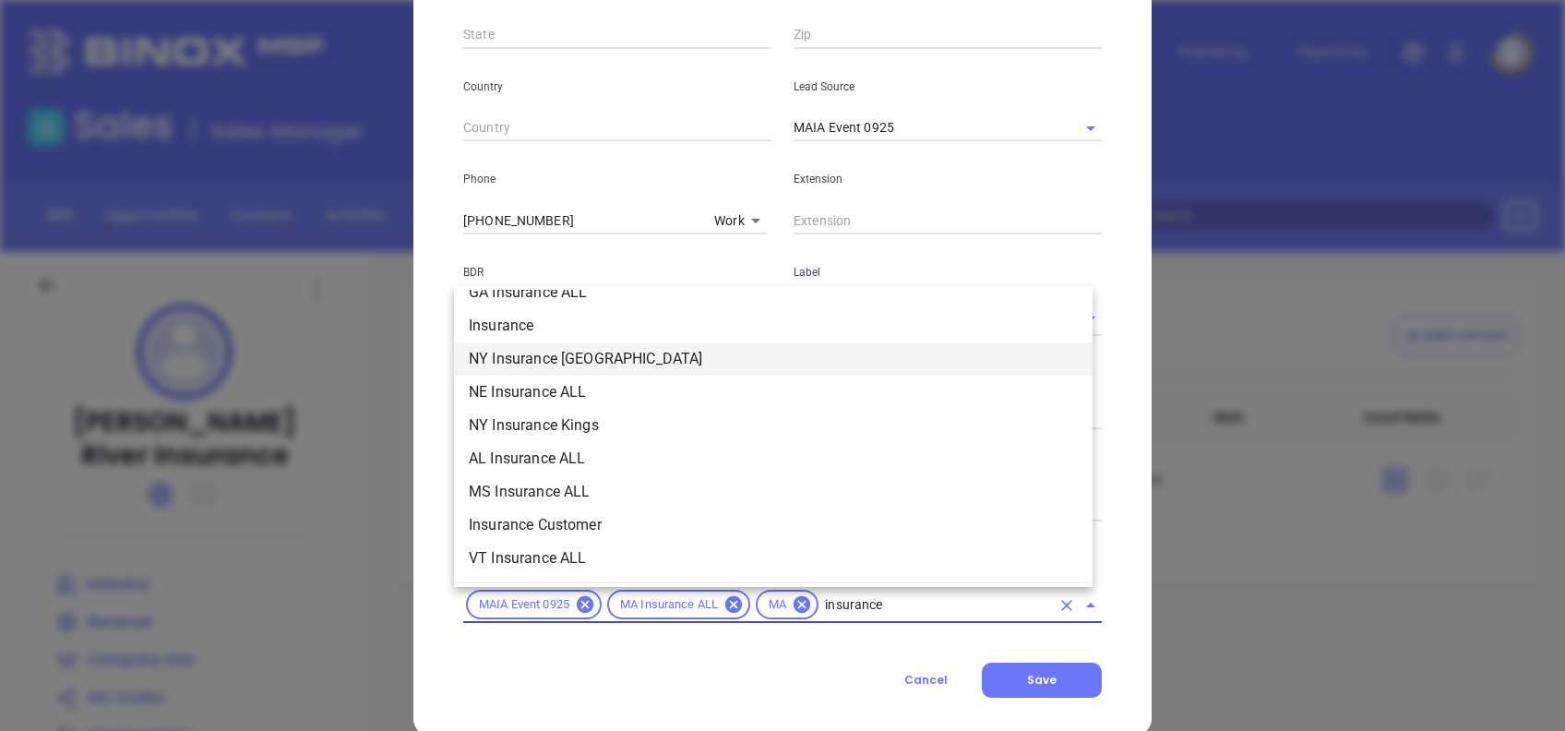
scroll to position [716, 0]
click at [548, 366] on li "Insurance" at bounding box center [773, 361] width 639 height 33
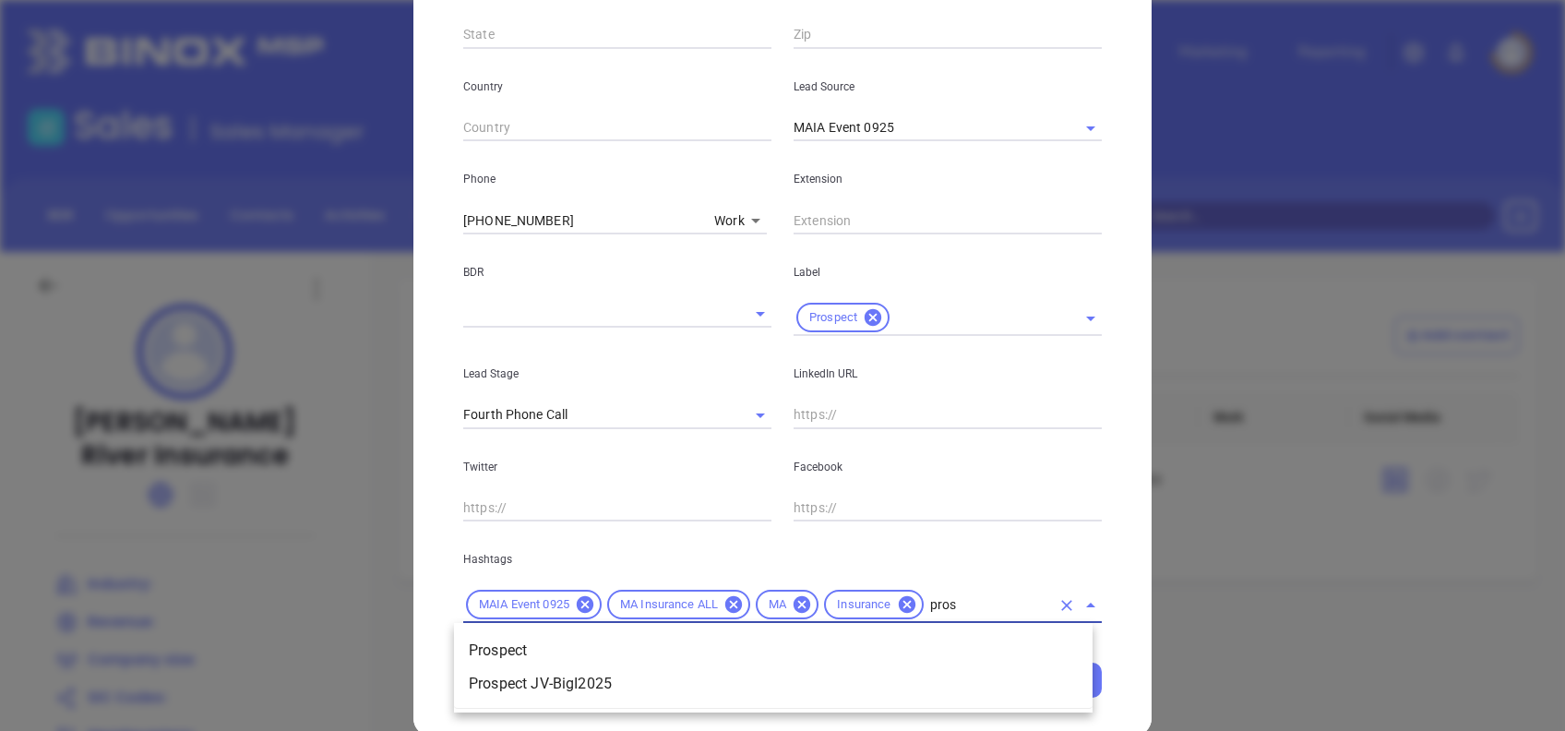
type input "prosp"
click at [712, 650] on li "Prospect" at bounding box center [773, 650] width 639 height 33
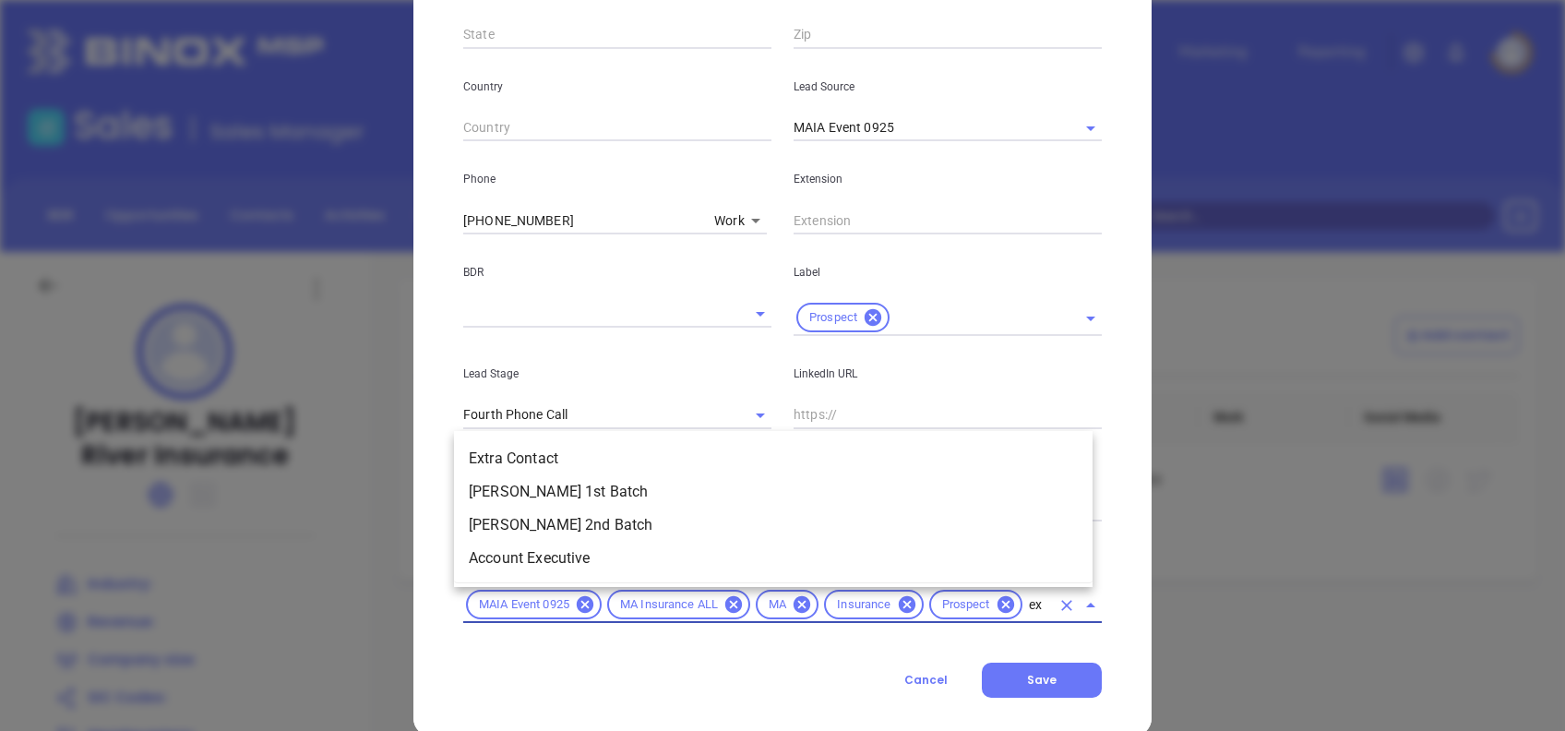
scroll to position [0, 0]
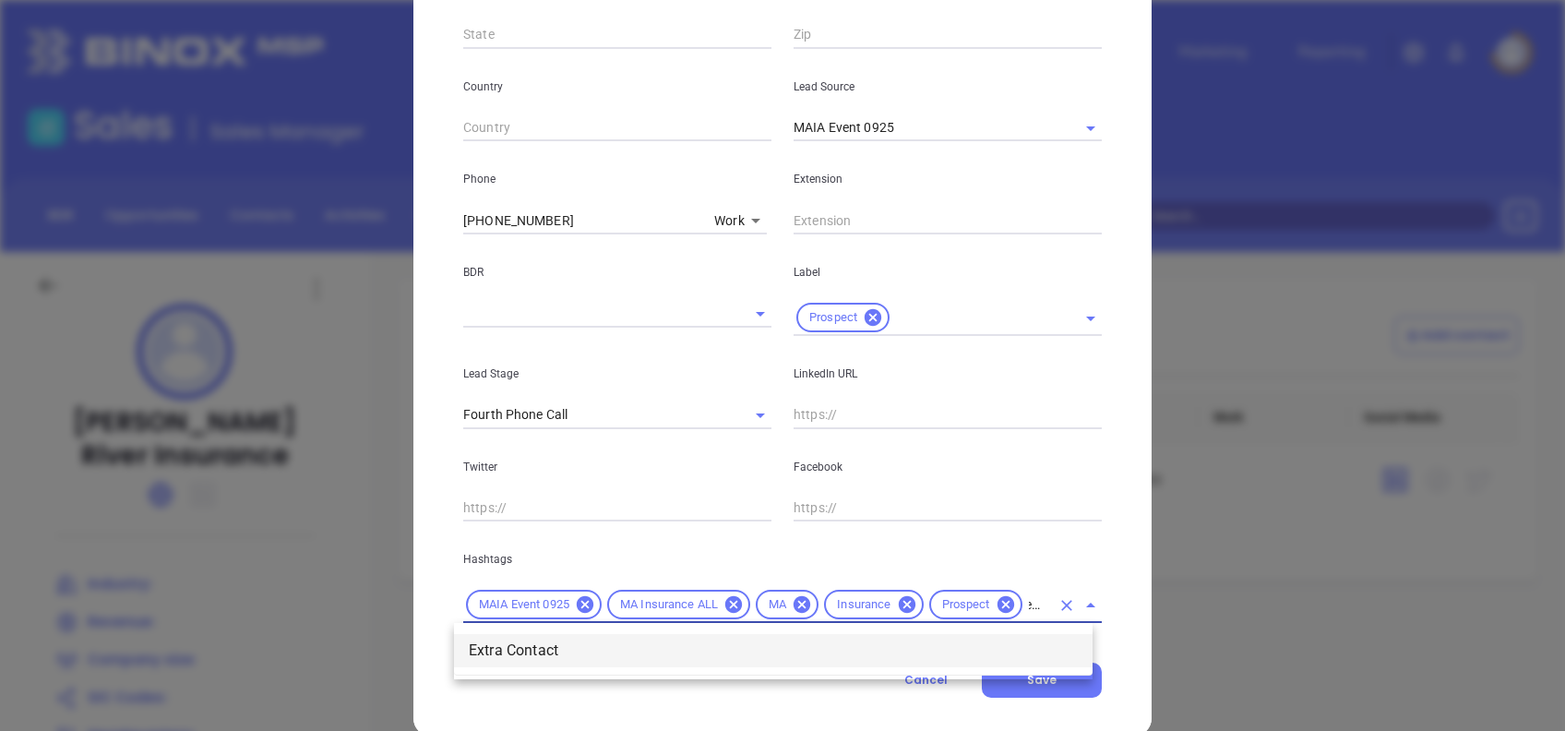
type input "extra"
click at [712, 650] on li "Extra Contact" at bounding box center [773, 650] width 639 height 33
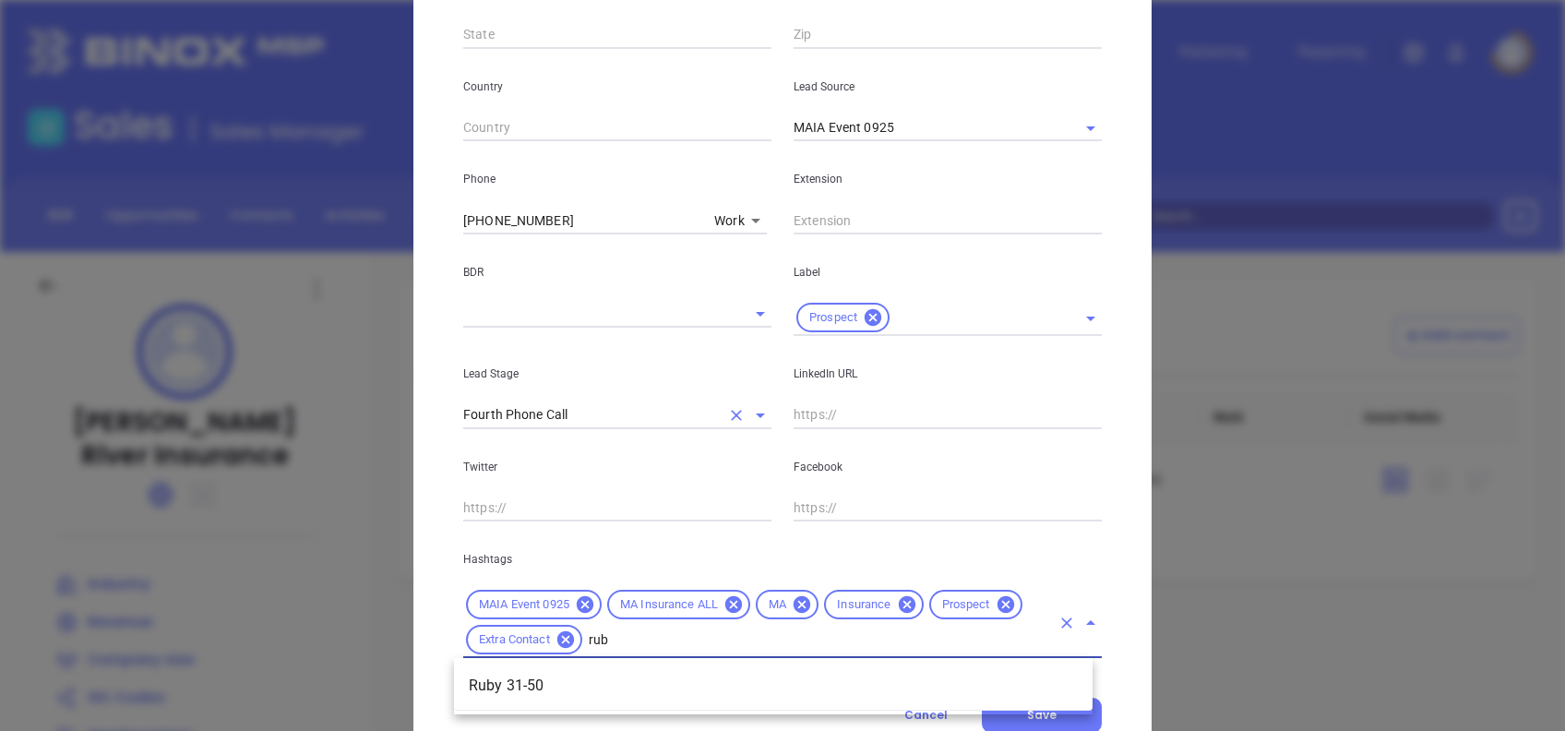
type input "ruby"
click at [568, 677] on li "Ruby 31-50" at bounding box center [773, 685] width 639 height 33
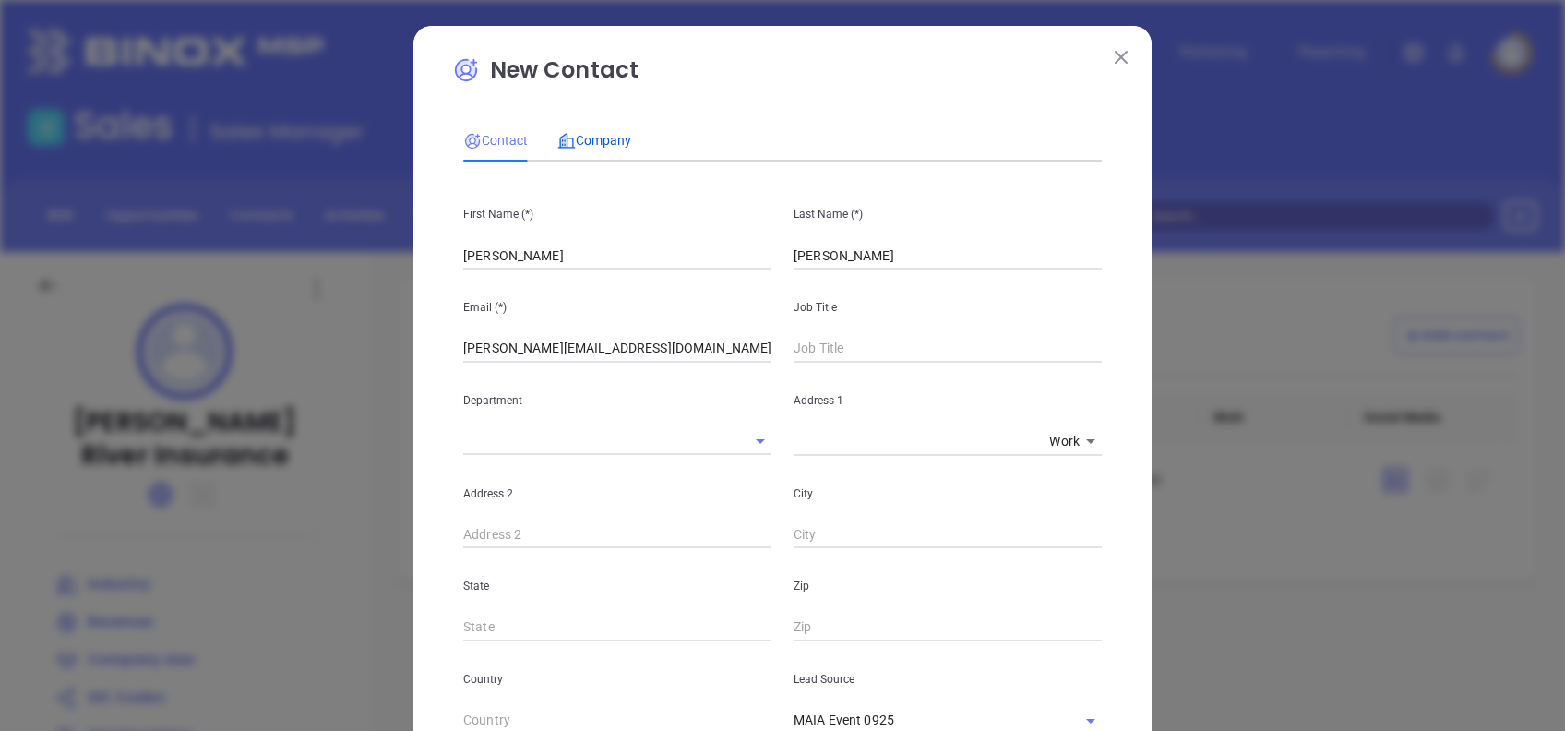
click at [602, 138] on span "Company" at bounding box center [594, 140] width 74 height 15
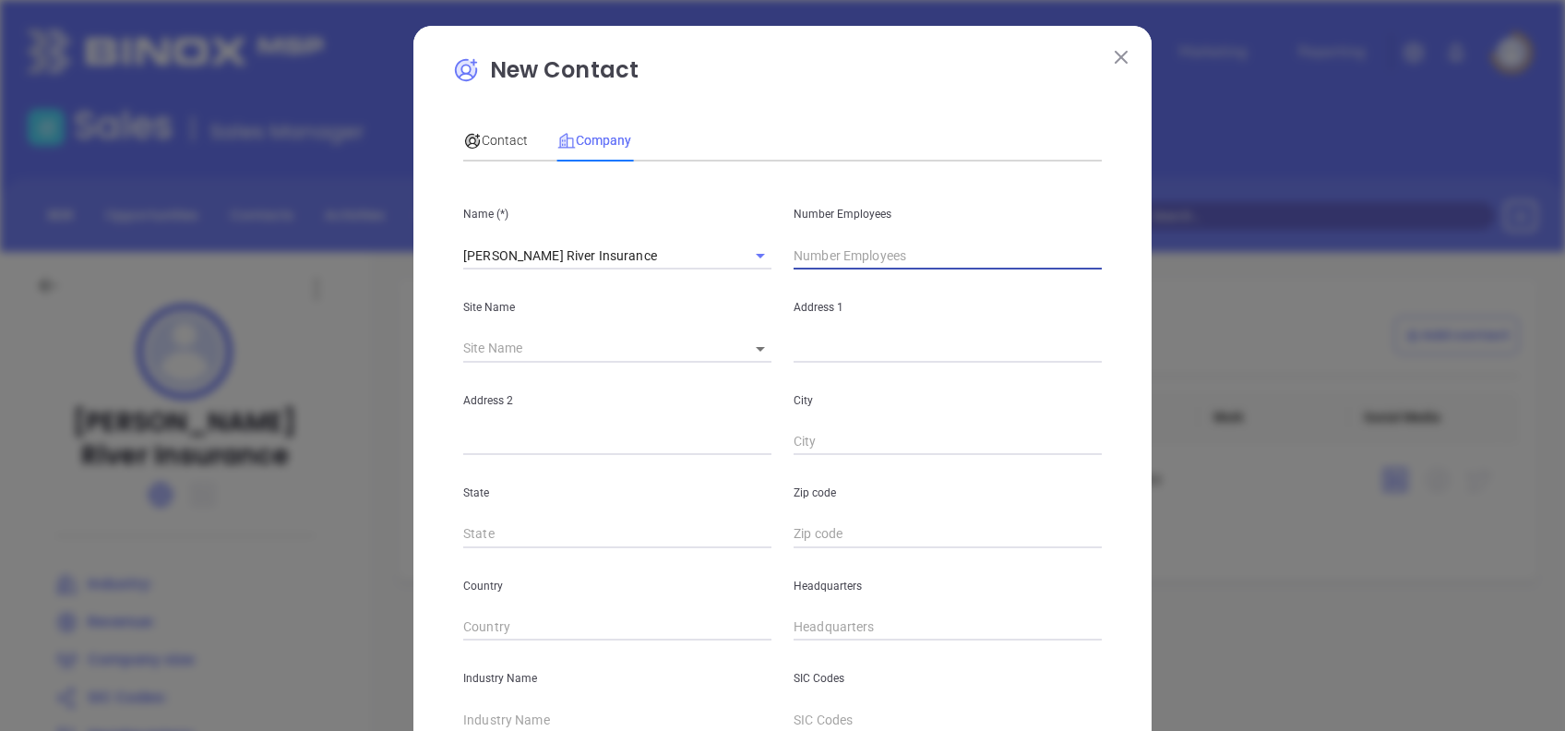
click at [799, 255] on input "text" at bounding box center [948, 256] width 308 height 28
type input "49"
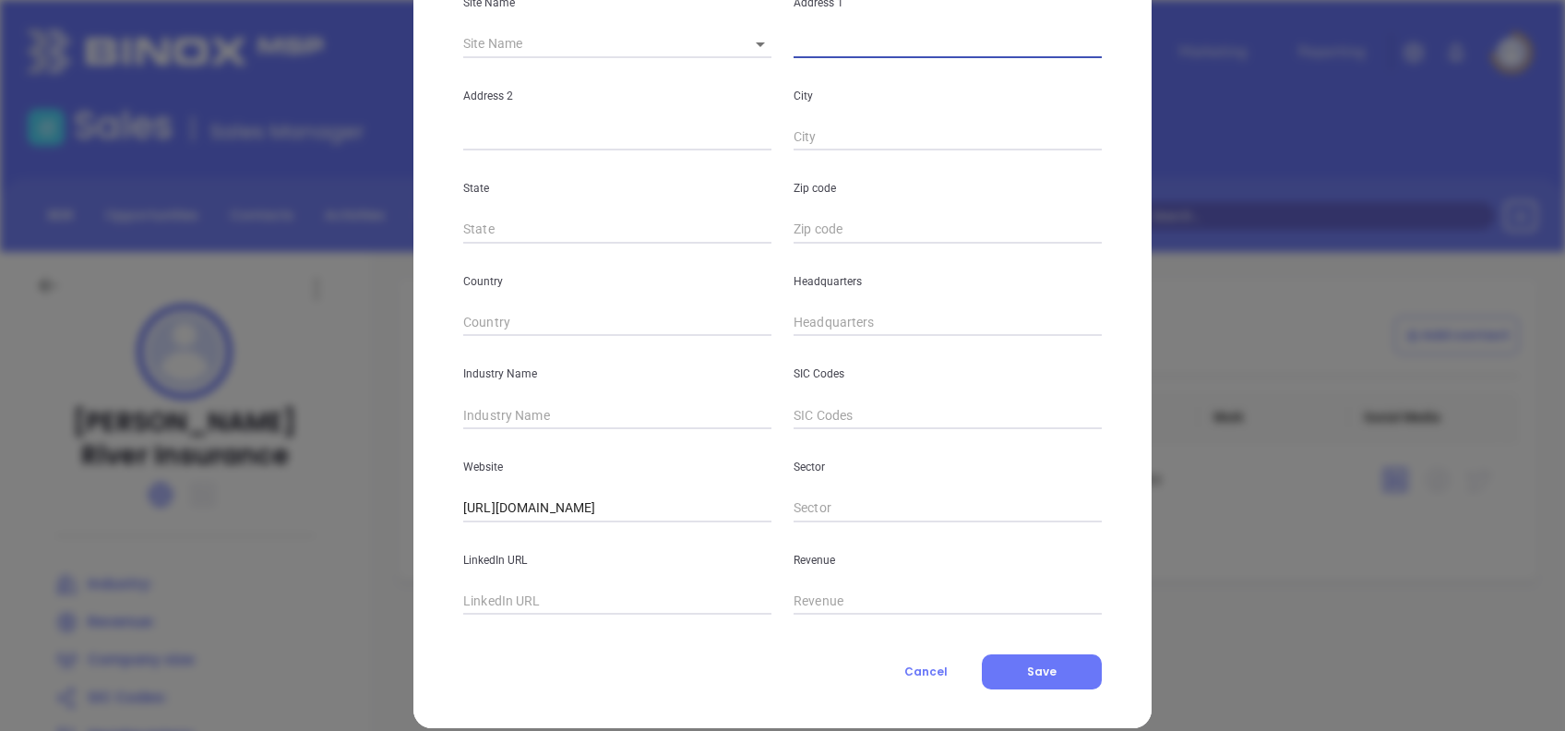
scroll to position [328, 0]
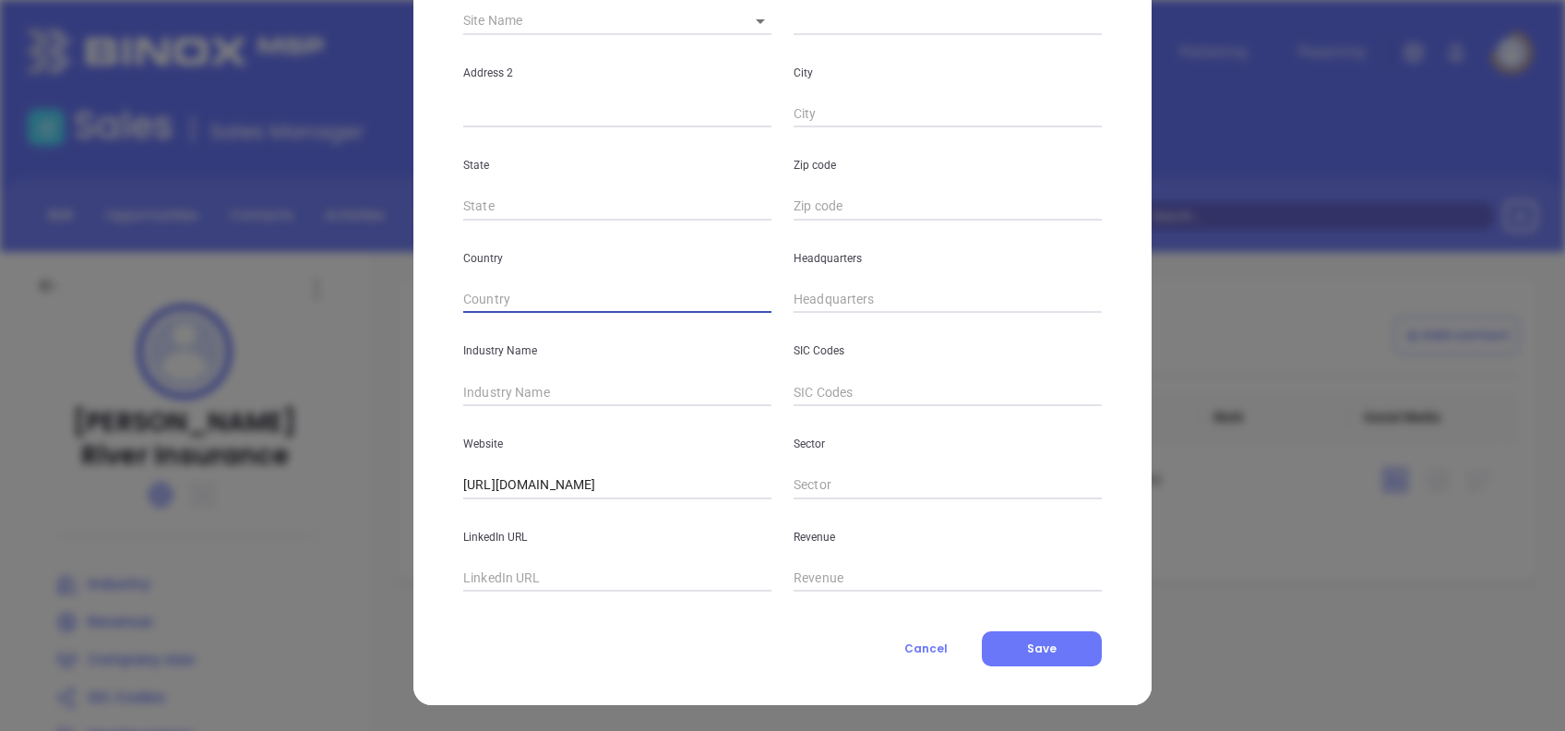
type input "( ) -"
paste input "508) 656-1400"
type input "(508) 656-1400"
type input "Insurance"
paste input "www.linkedin.com/company/charles-river-insurance-brokerage-inc/"
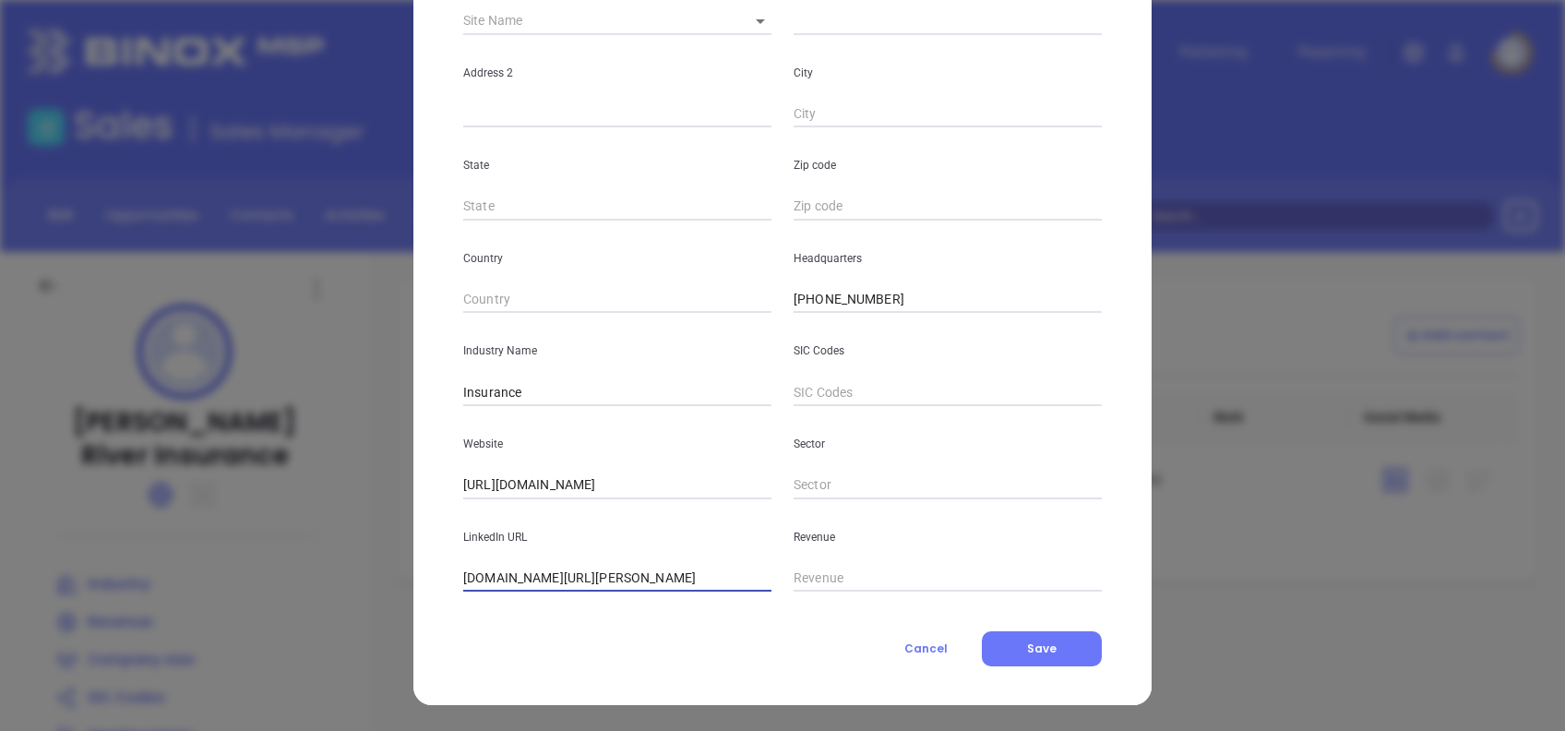
scroll to position [0, 0]
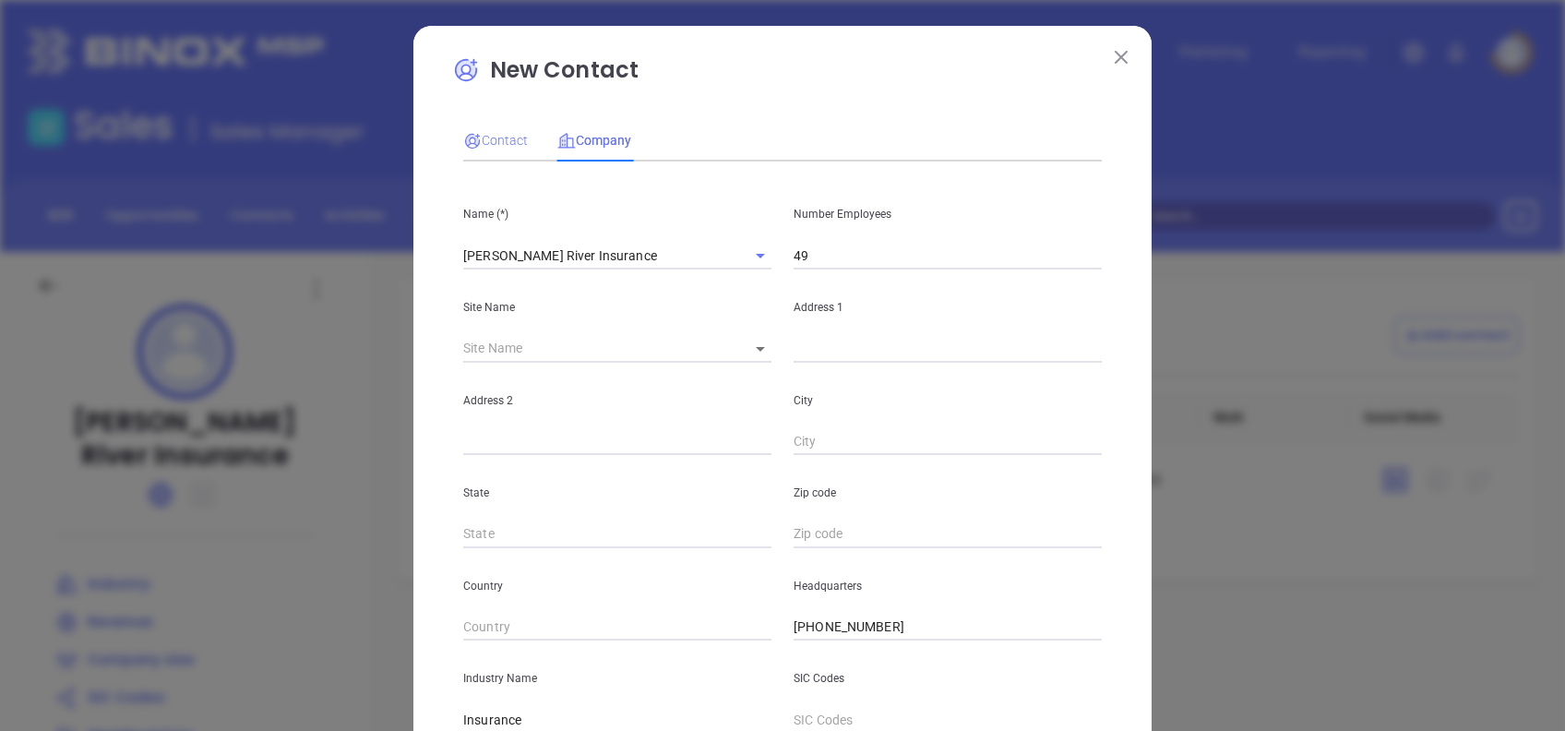
type input "www.linkedin.com/company/charles-river-insurance-brokerage-inc/"
click at [499, 146] on span "Contact" at bounding box center [495, 140] width 65 height 15
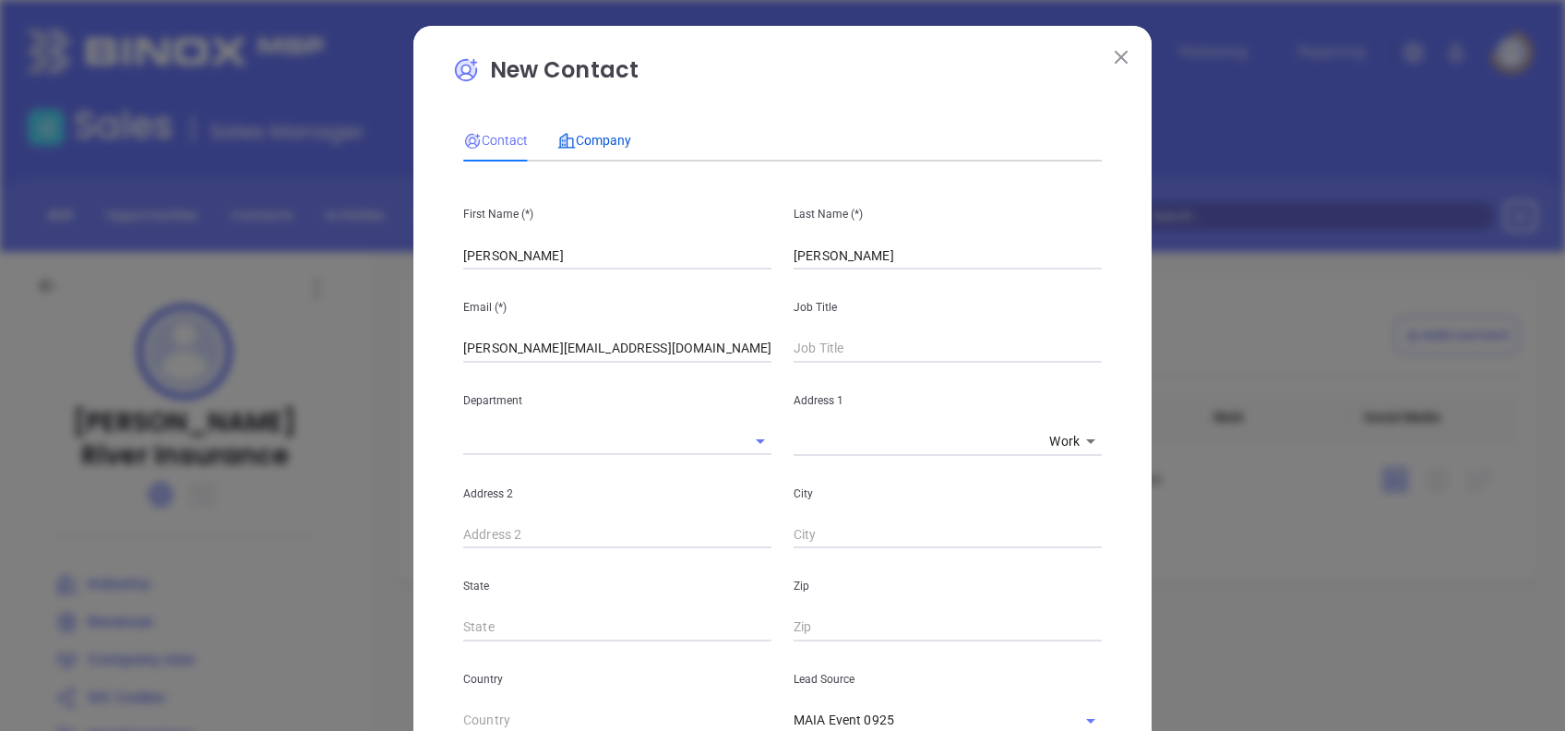
click at [616, 130] on div "Company" at bounding box center [594, 140] width 74 height 20
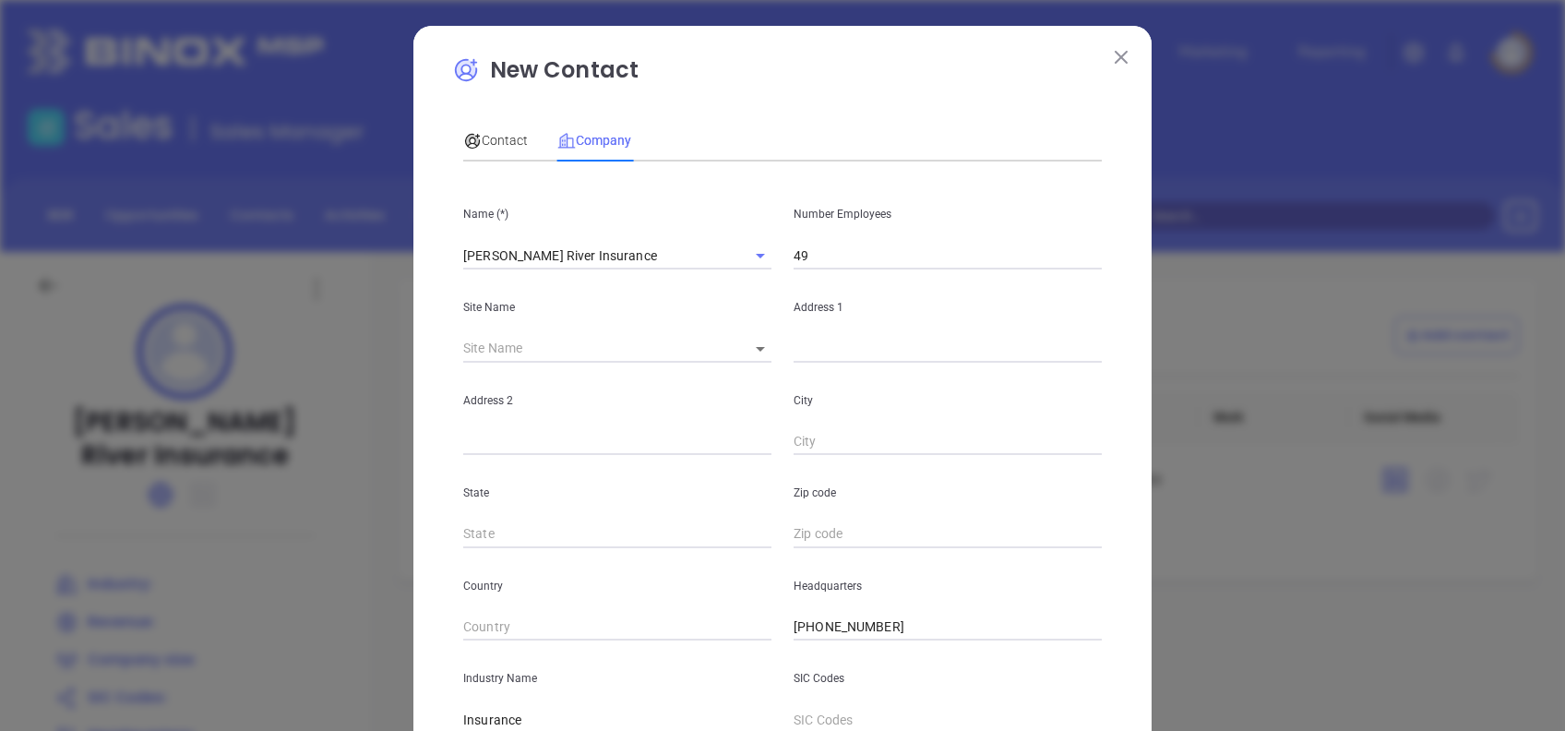
scroll to position [328, 0]
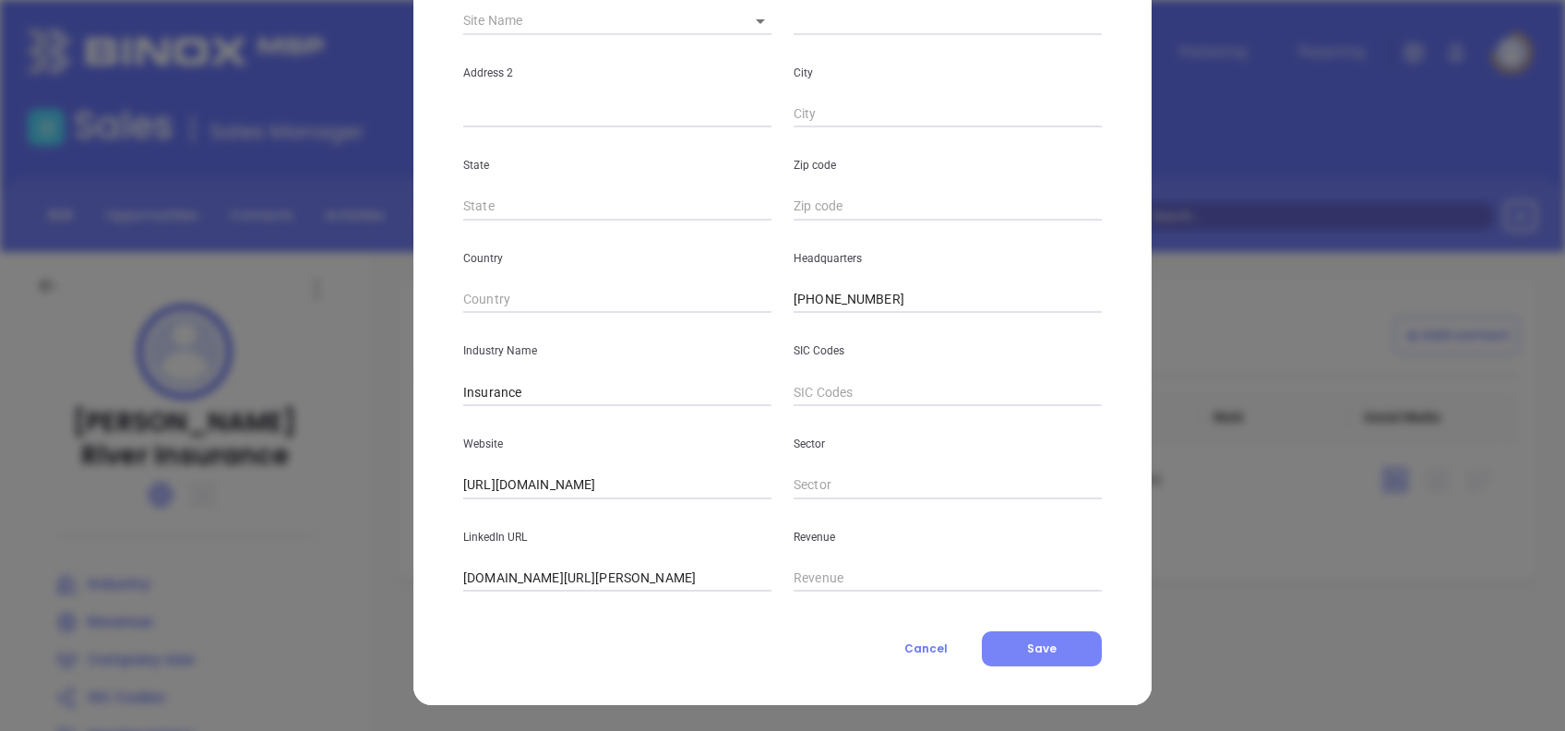
click at [1027, 642] on span "Save" at bounding box center [1042, 648] width 30 height 16
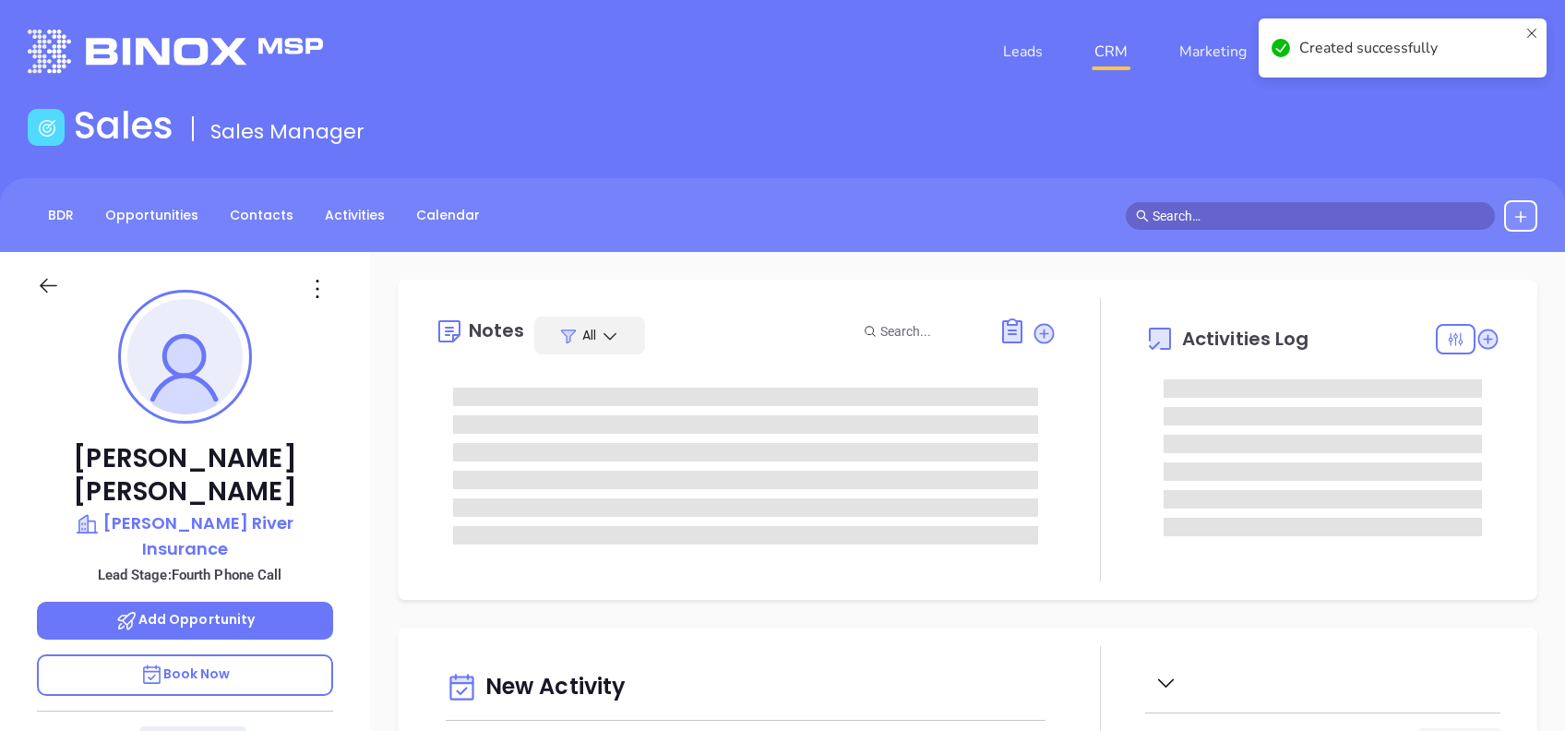
type input "09/24/2025"
type input "Alejandra Lara"
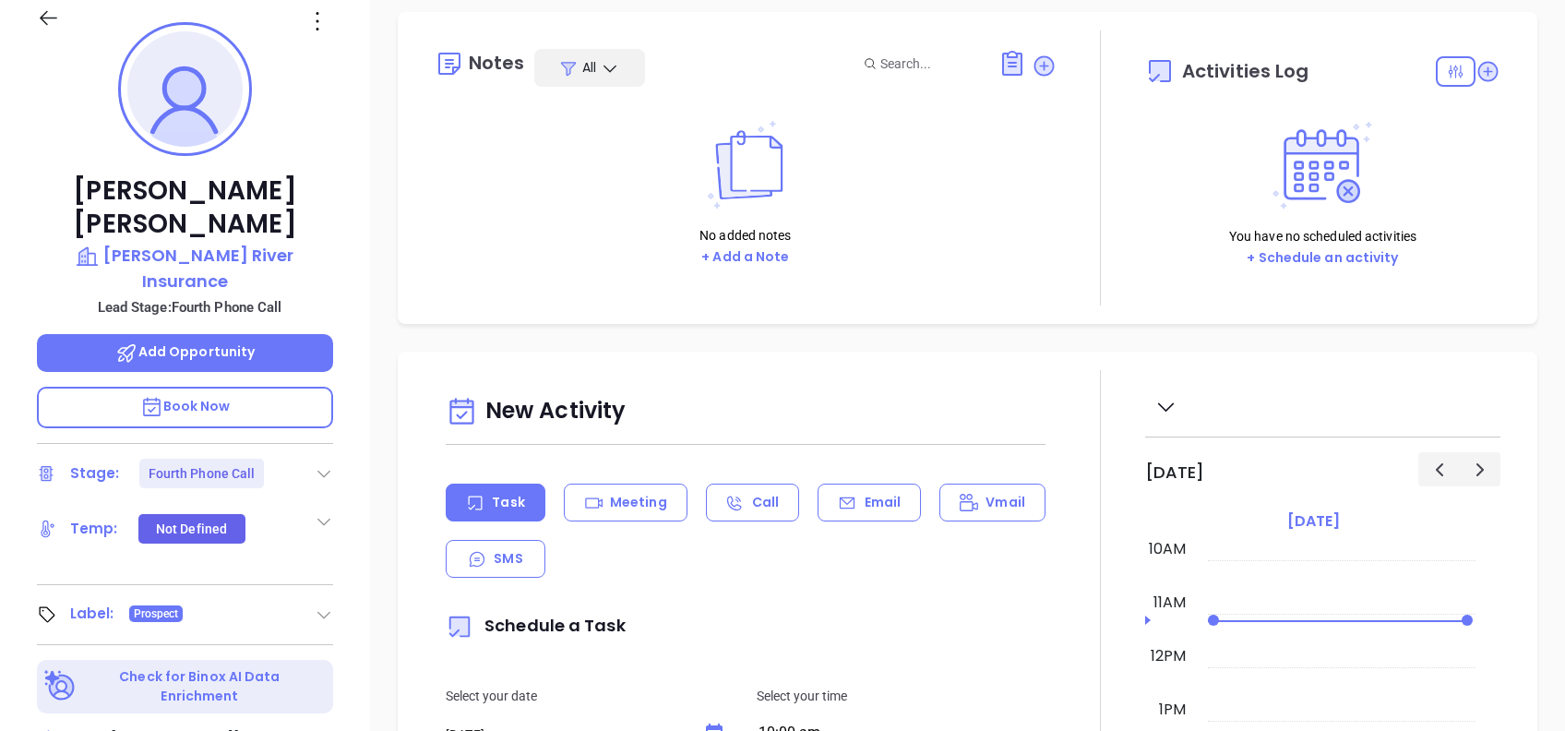
scroll to position [270, 0]
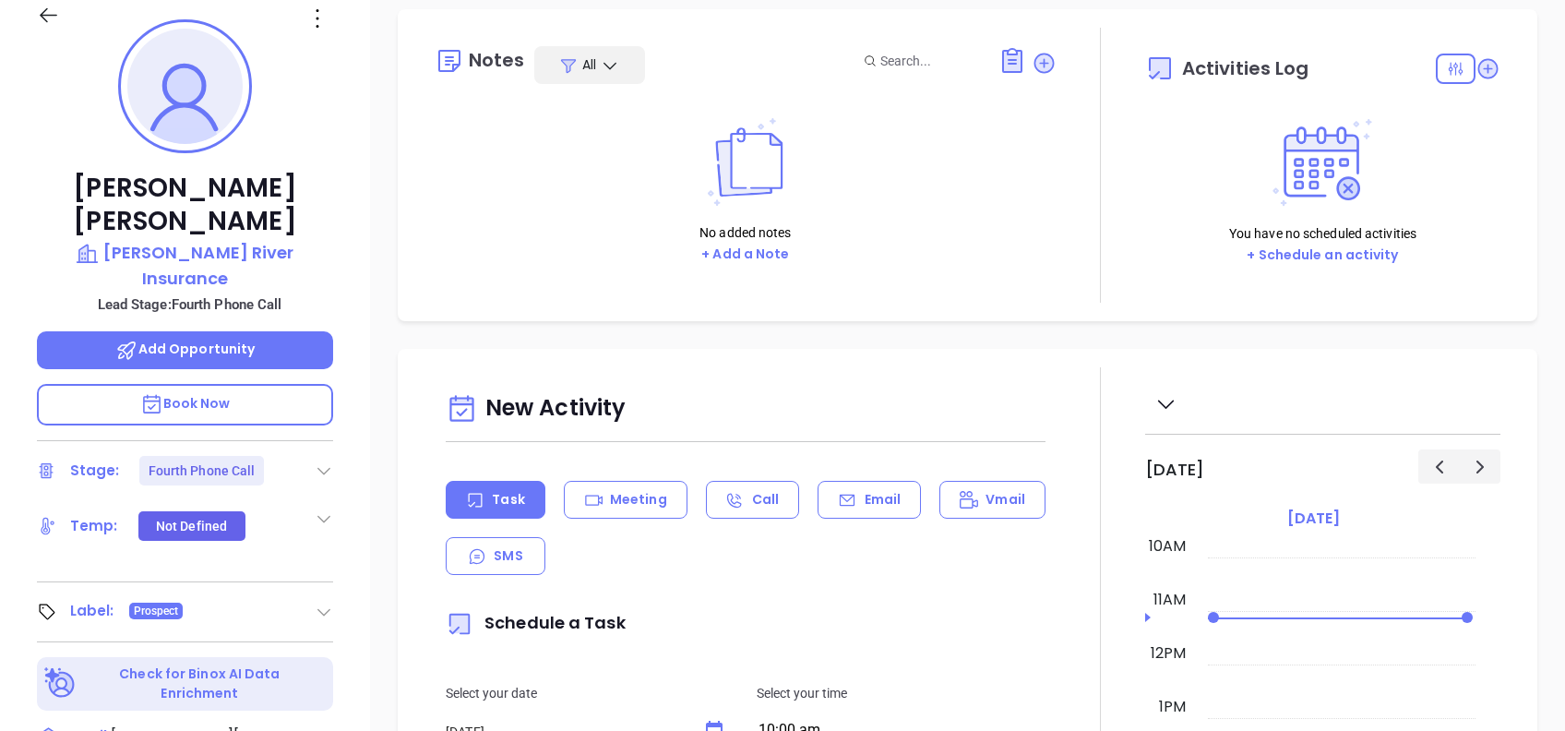
click at [320, 461] on icon at bounding box center [324, 470] width 18 height 18
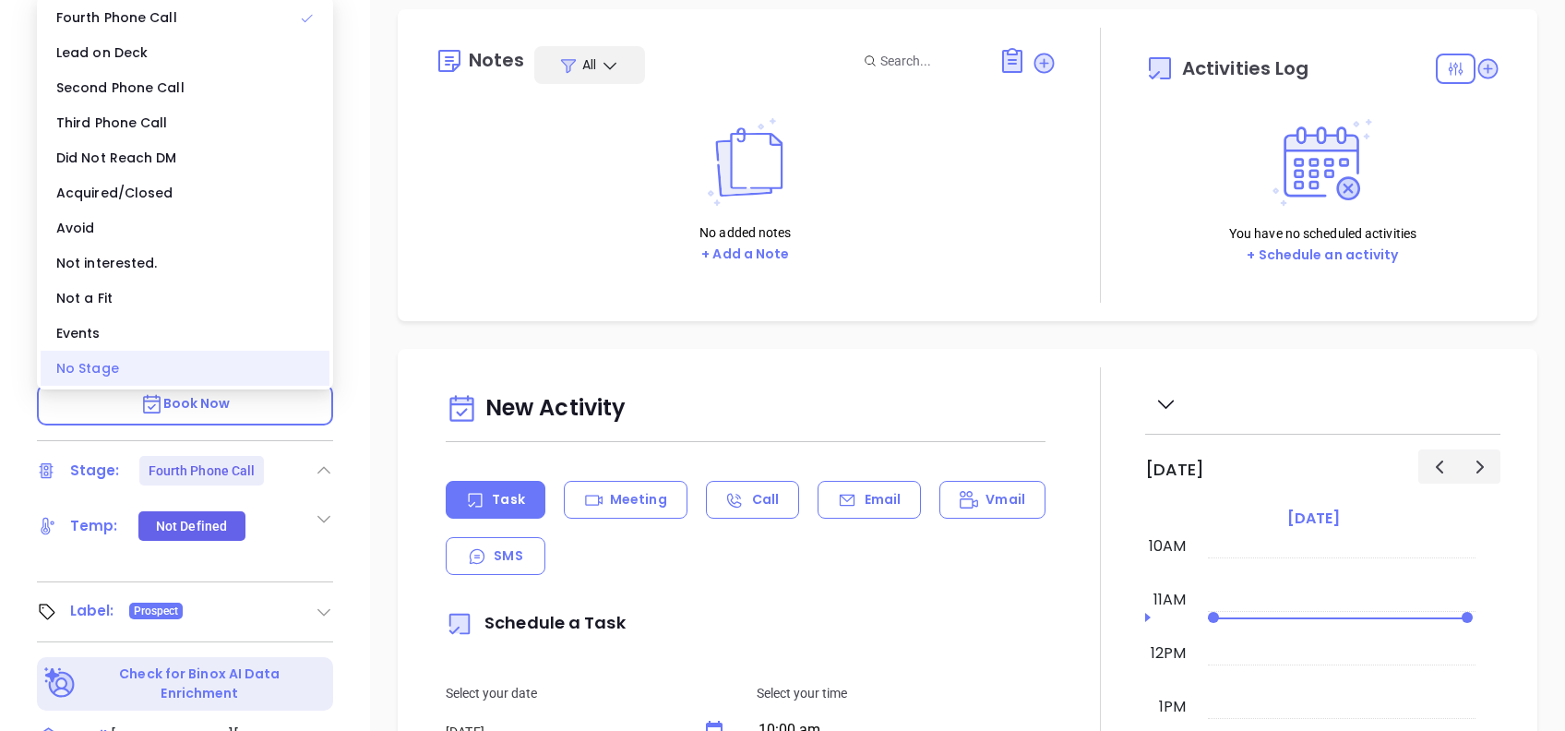
click at [185, 365] on div "No Stage" at bounding box center [185, 368] width 289 height 35
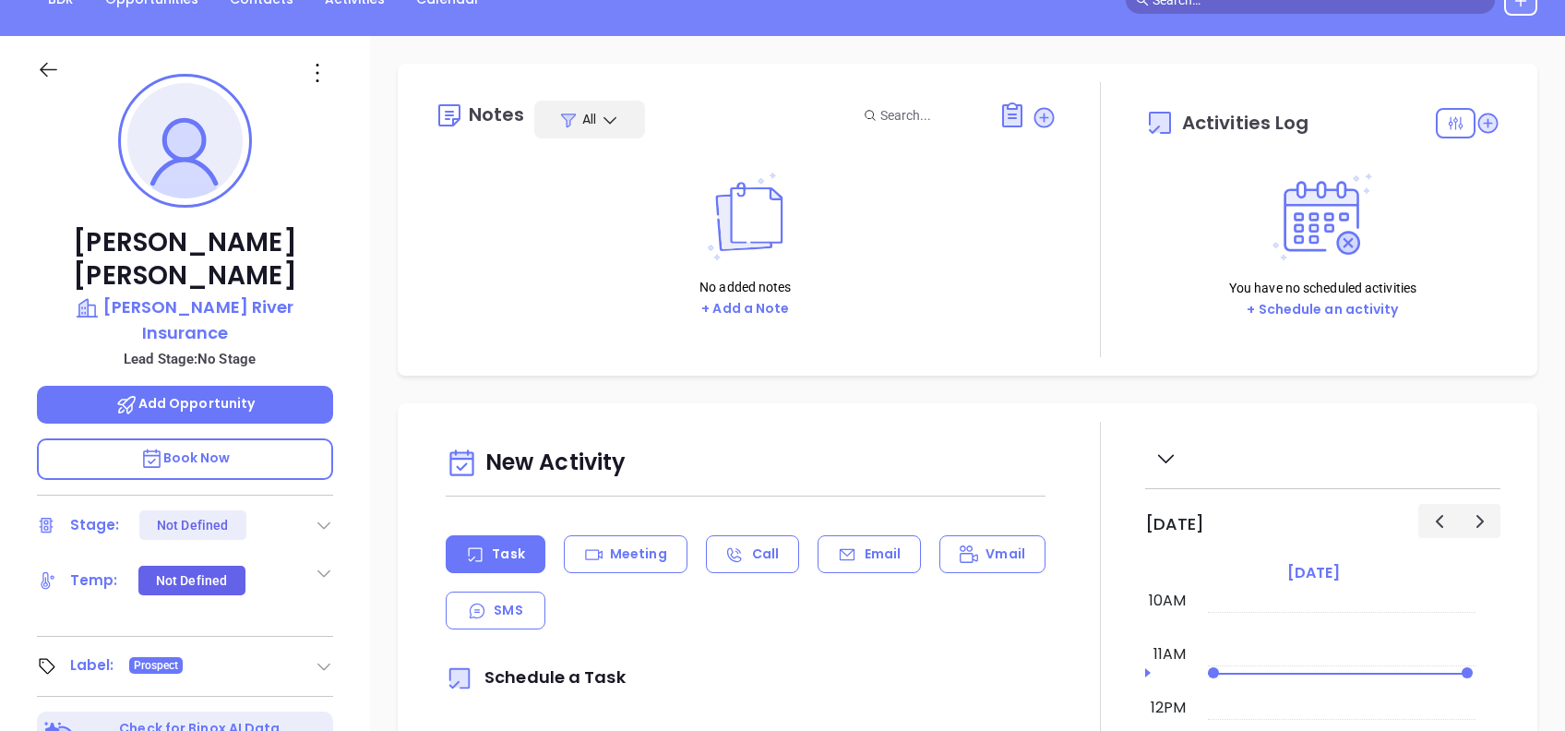
scroll to position [0, 0]
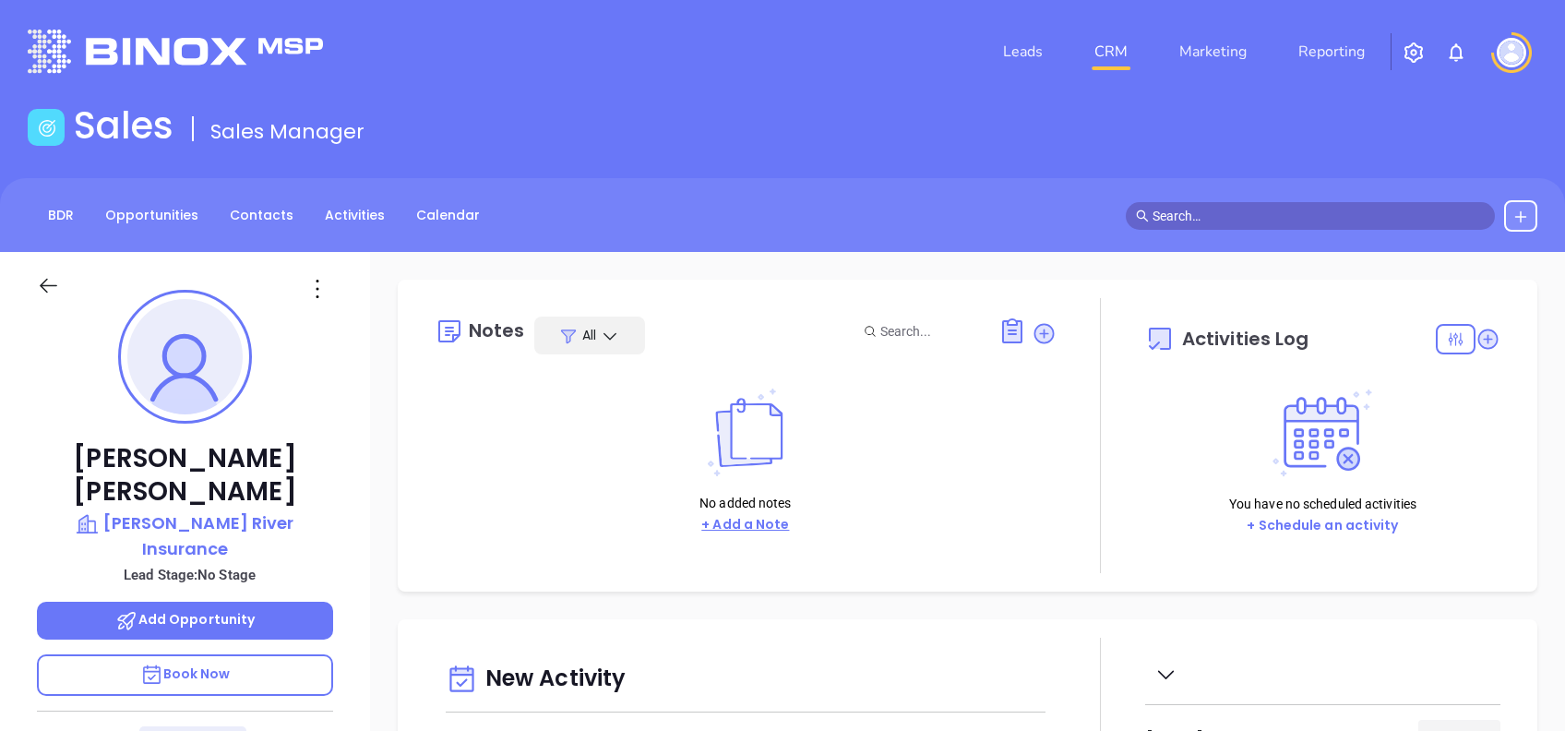
click at [736, 531] on button "+ Add a Note" at bounding box center [745, 524] width 99 height 21
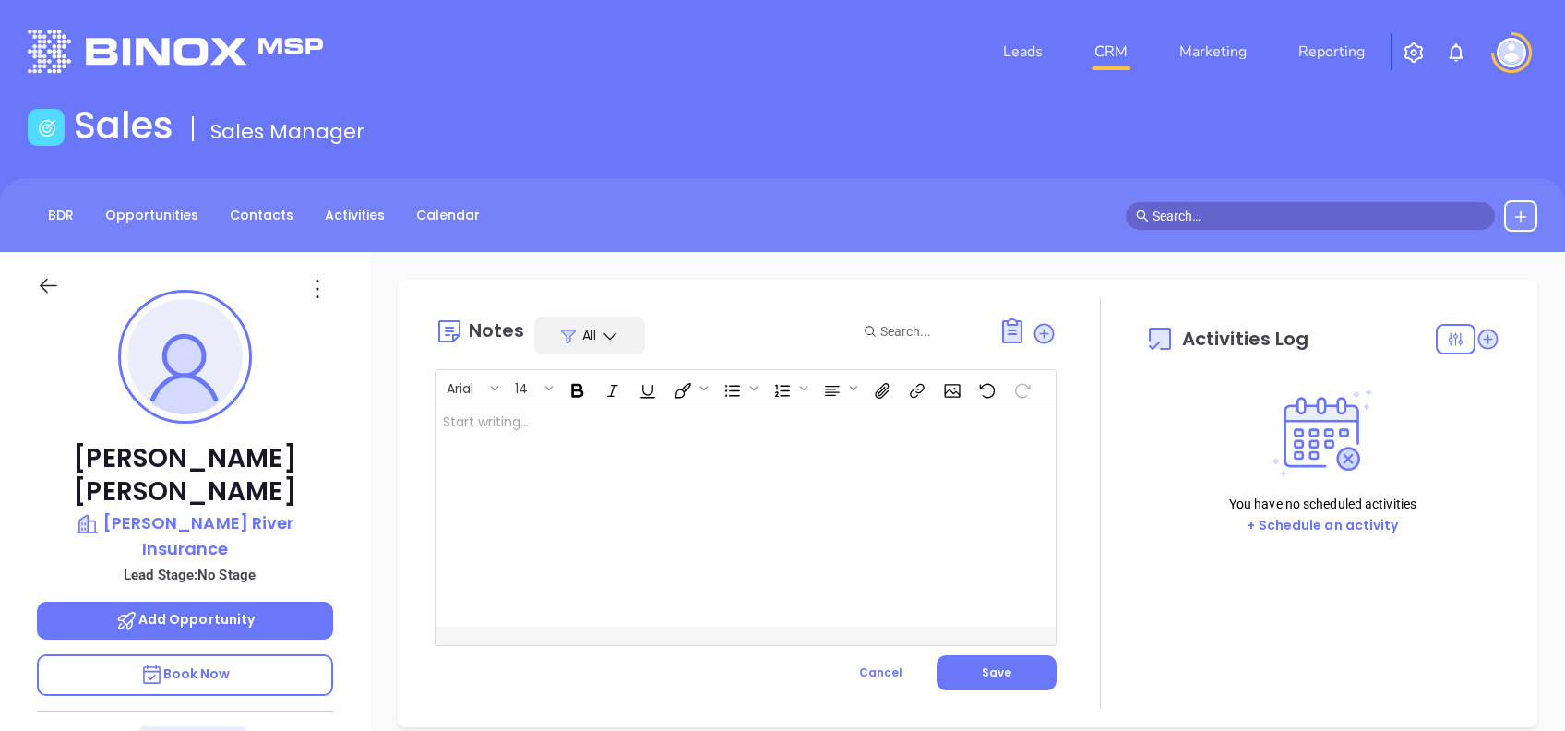
click at [583, 501] on div at bounding box center [724, 515] width 577 height 221
click at [587, 503] on div at bounding box center [724, 515] width 577 height 221
click at [1007, 669] on button "Save" at bounding box center [997, 672] width 120 height 35
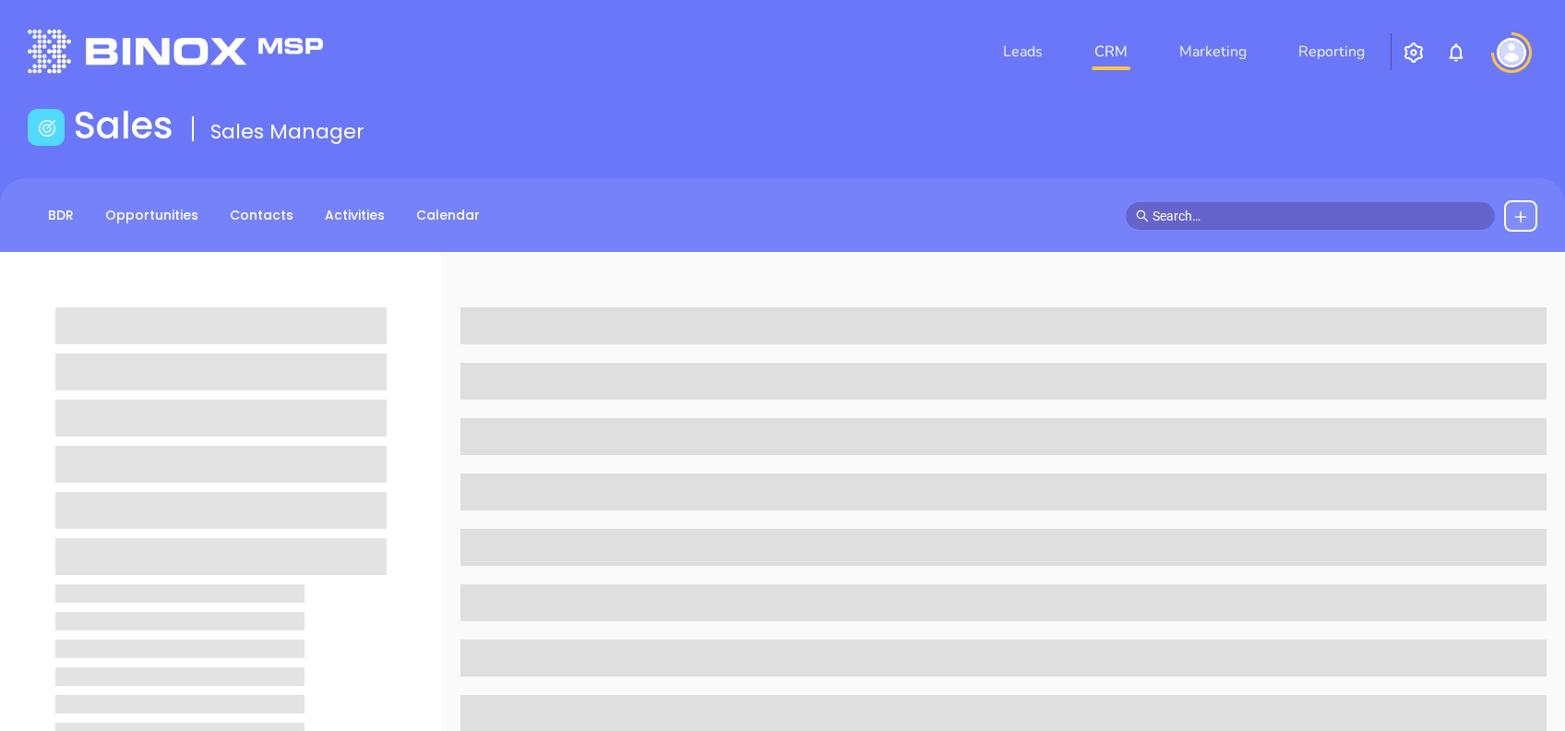
scroll to position [812, 0]
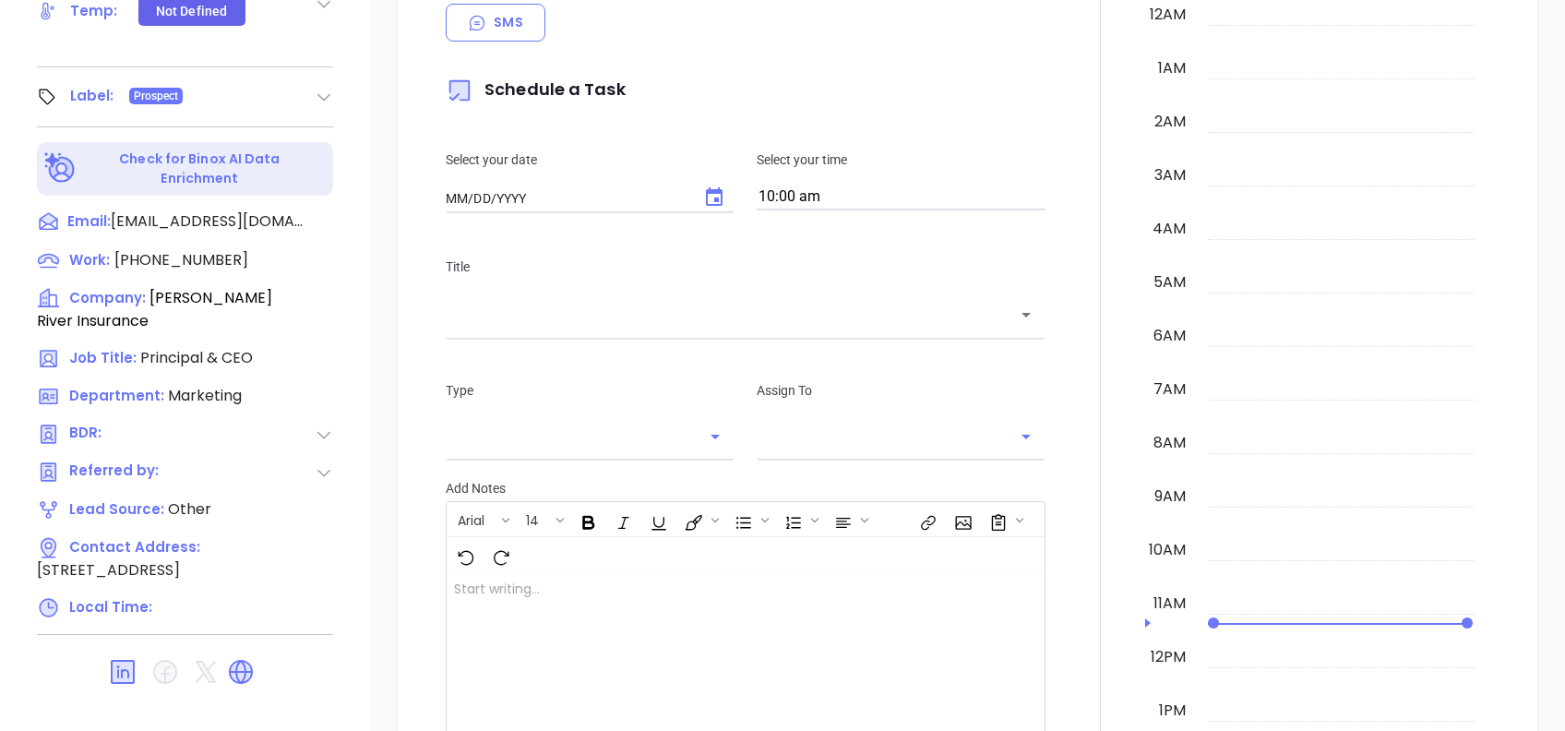
type input "[DATE]"
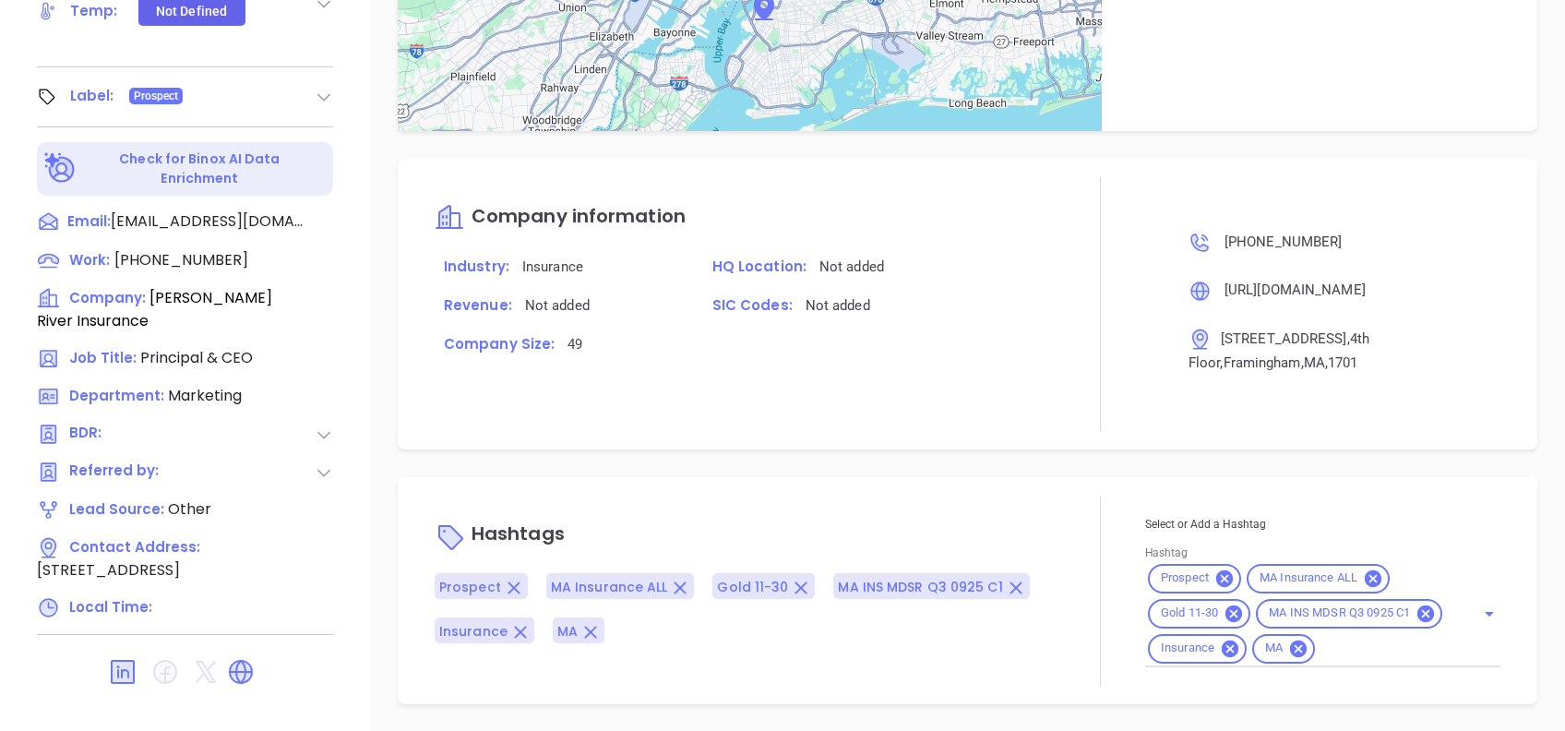
type input "[PERSON_NAME]"
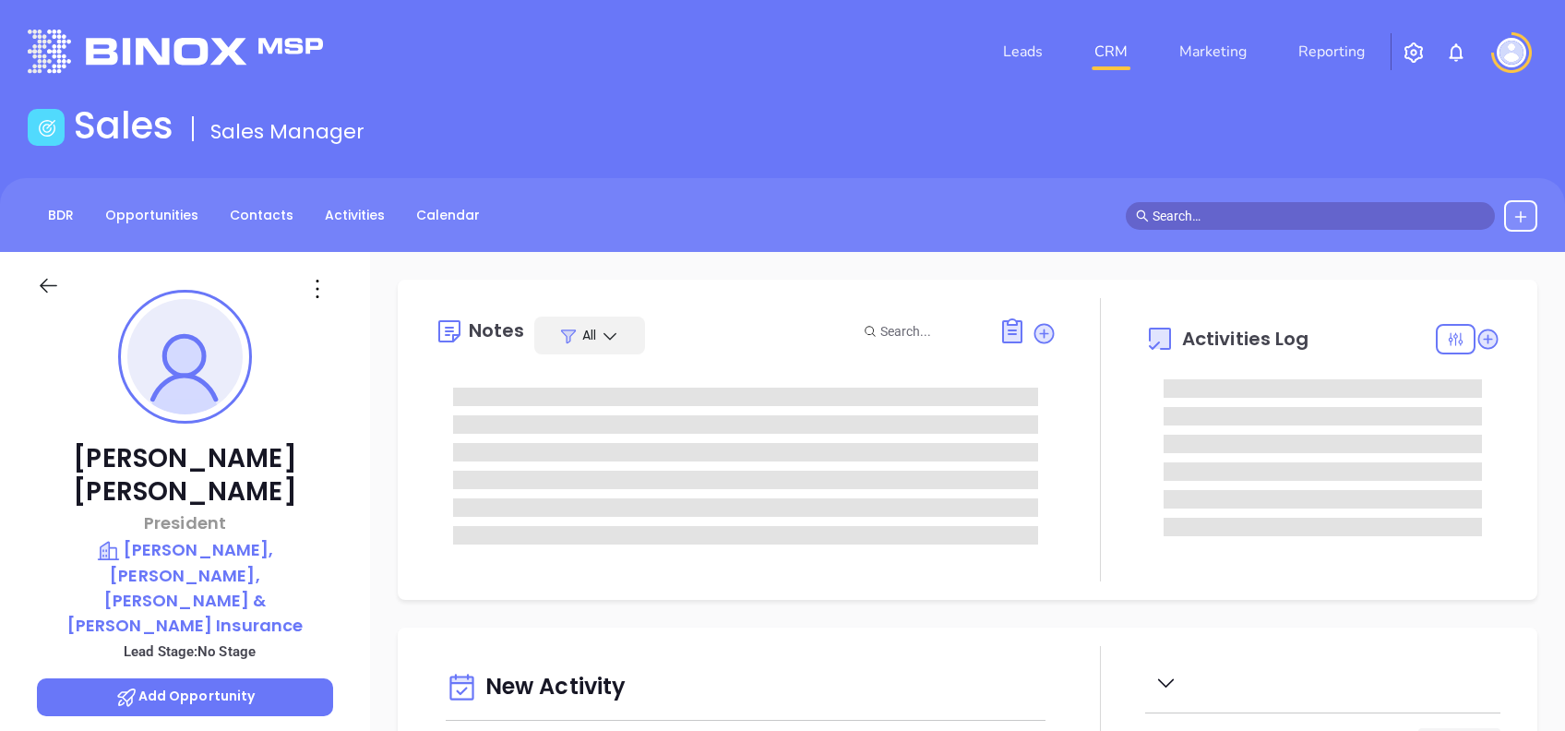
type input "[DATE]"
type input "[PERSON_NAME]"
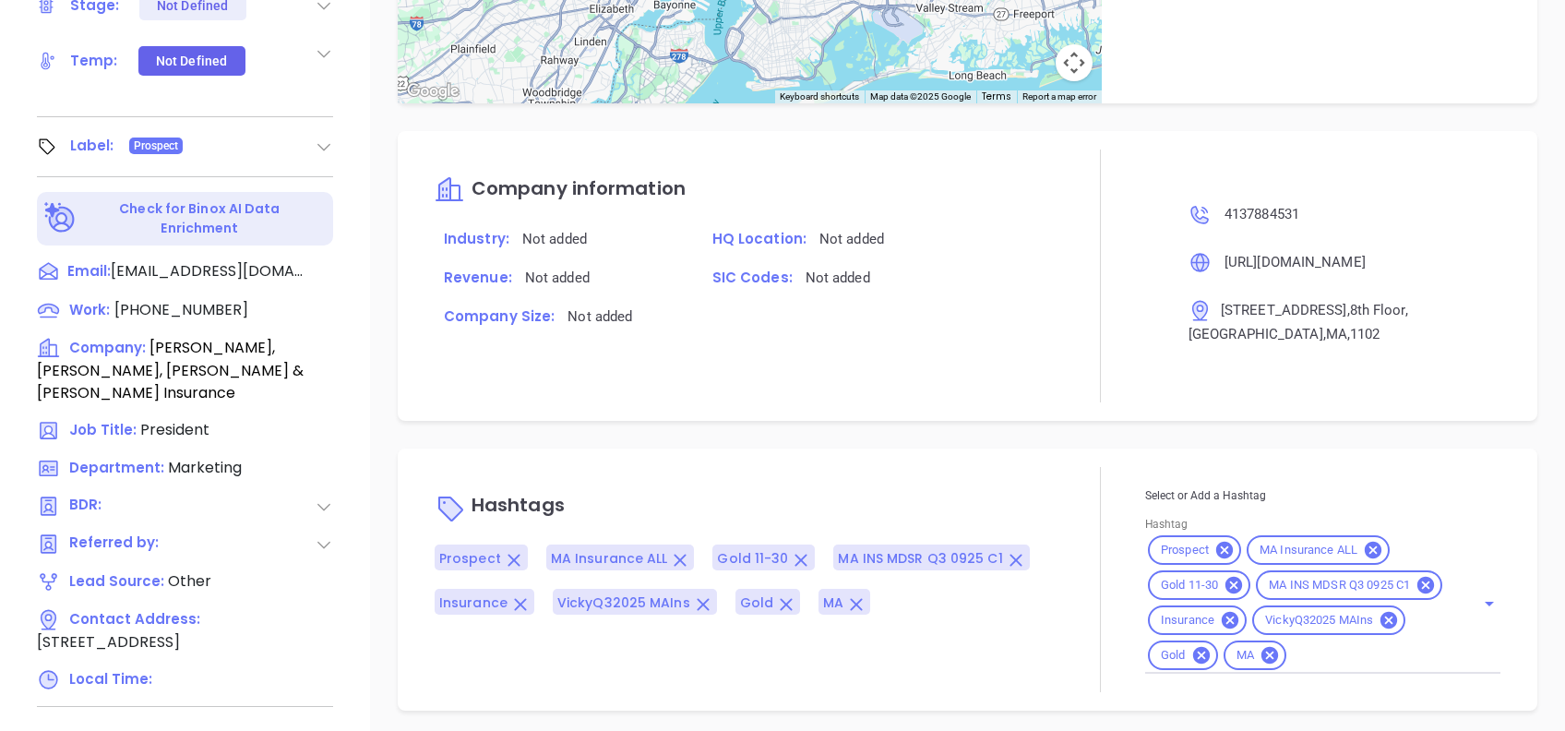
scroll to position [1009, 0]
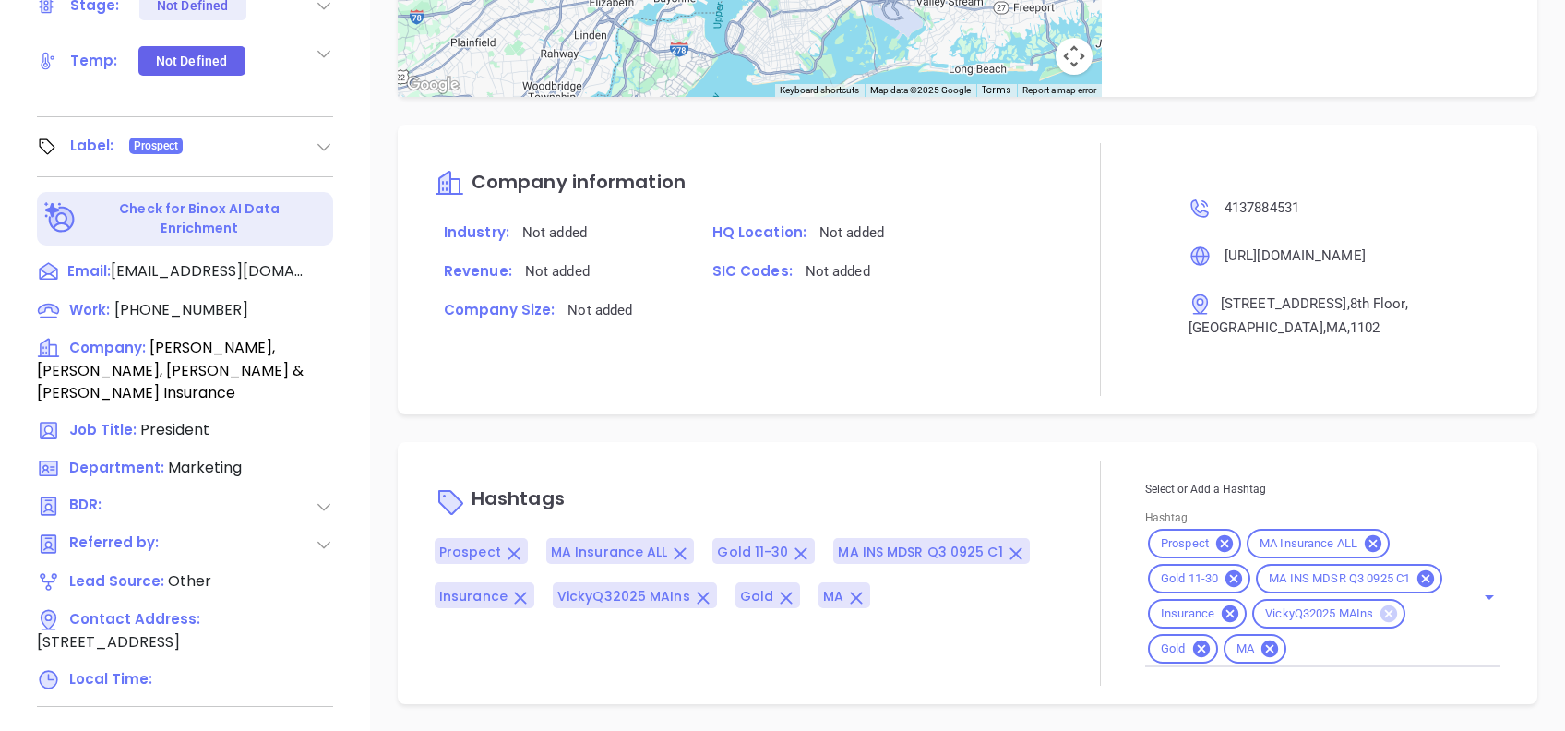
click at [1381, 622] on icon at bounding box center [1389, 613] width 17 height 17
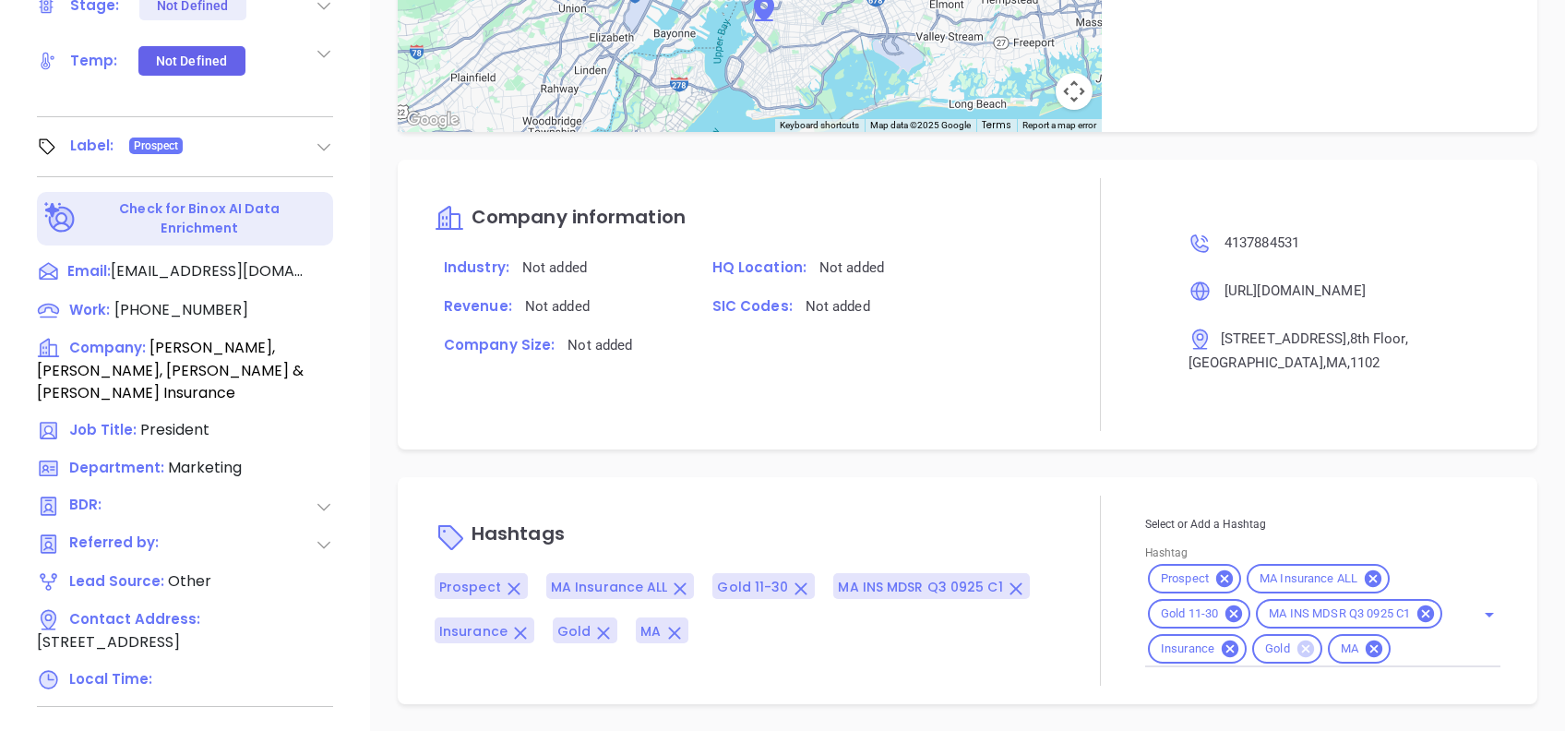
click at [1298, 647] on icon at bounding box center [1306, 648] width 17 height 17
click at [884, 477] on div "Hashtags Prospect MA Insurance ALL Gold 11-30 MA INS MDSR Q3 0925 C1 Insurance …" at bounding box center [968, 590] width 1140 height 227
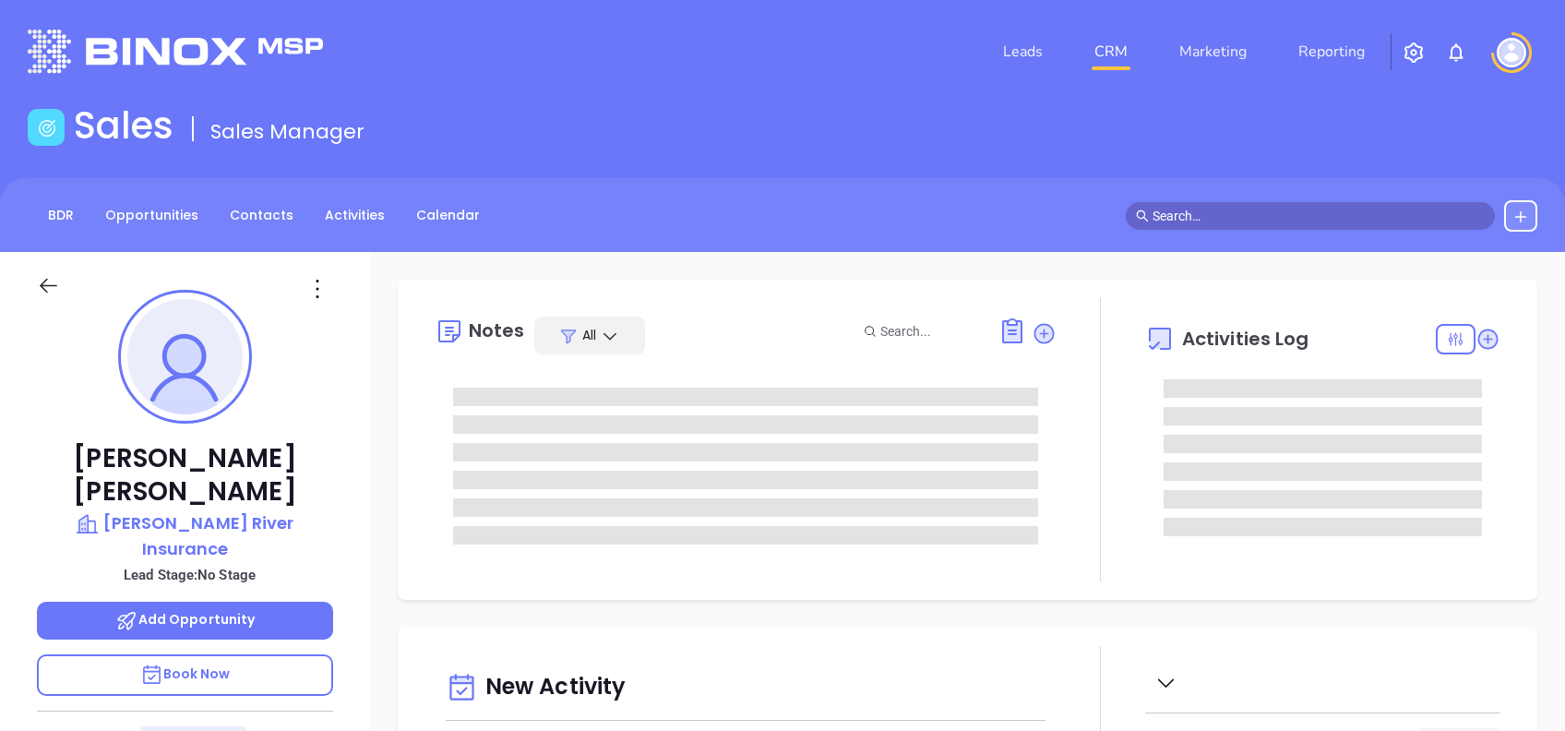
type input "[DATE]"
type input "[PERSON_NAME]"
click at [268, 510] on p "[PERSON_NAME] River Insurance" at bounding box center [185, 535] width 296 height 51
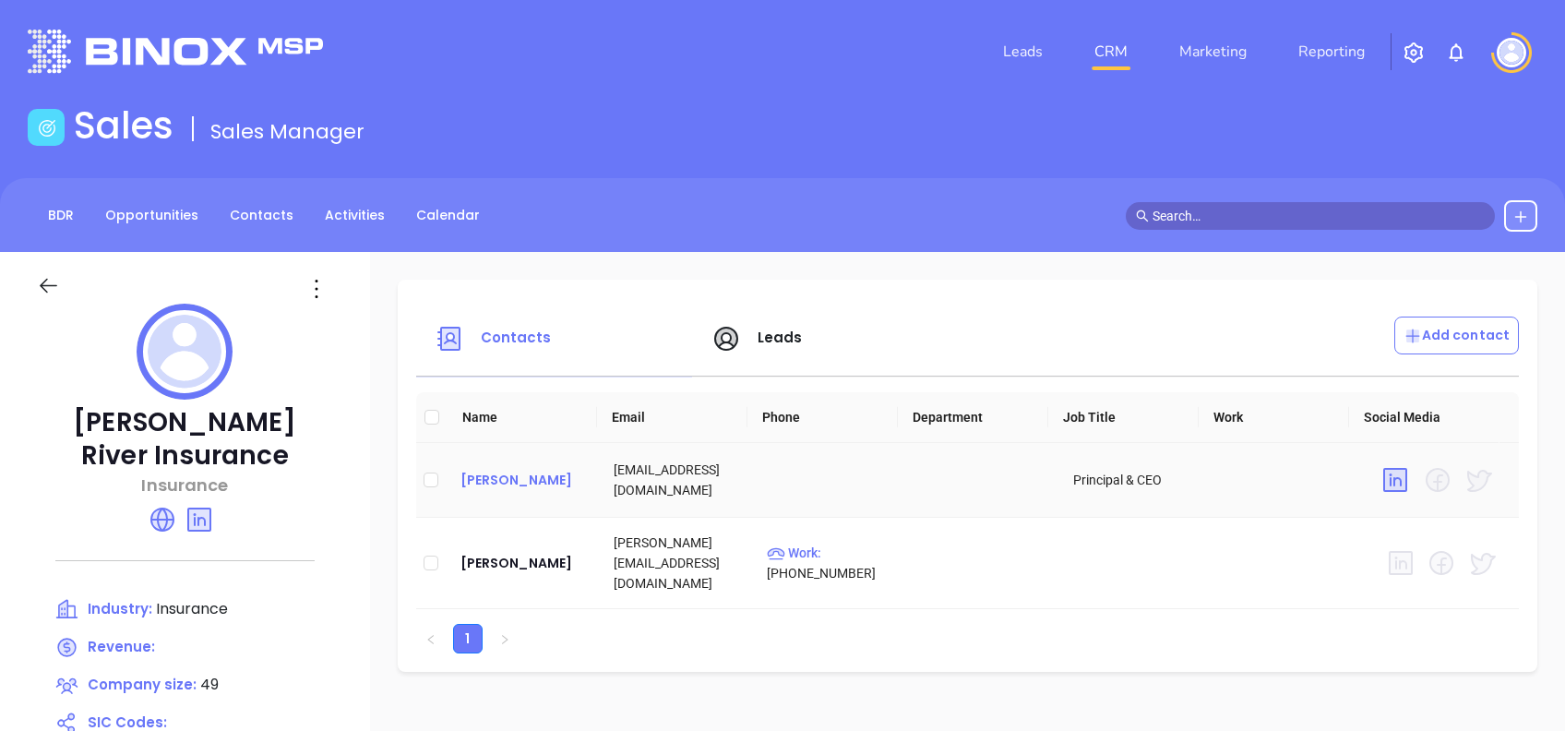
click at [537, 491] on div "[PERSON_NAME]" at bounding box center [522, 480] width 124 height 22
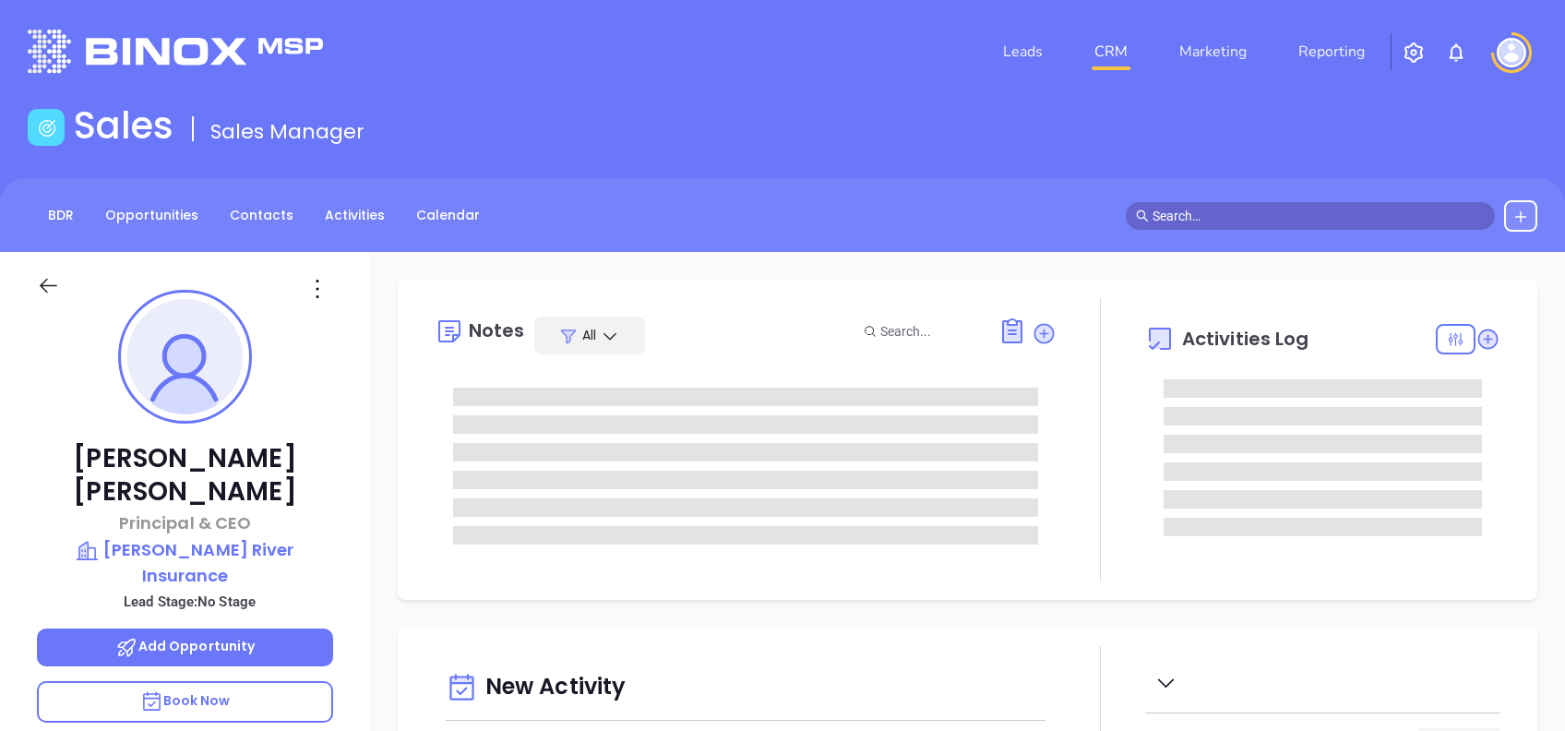
type input "[DATE]"
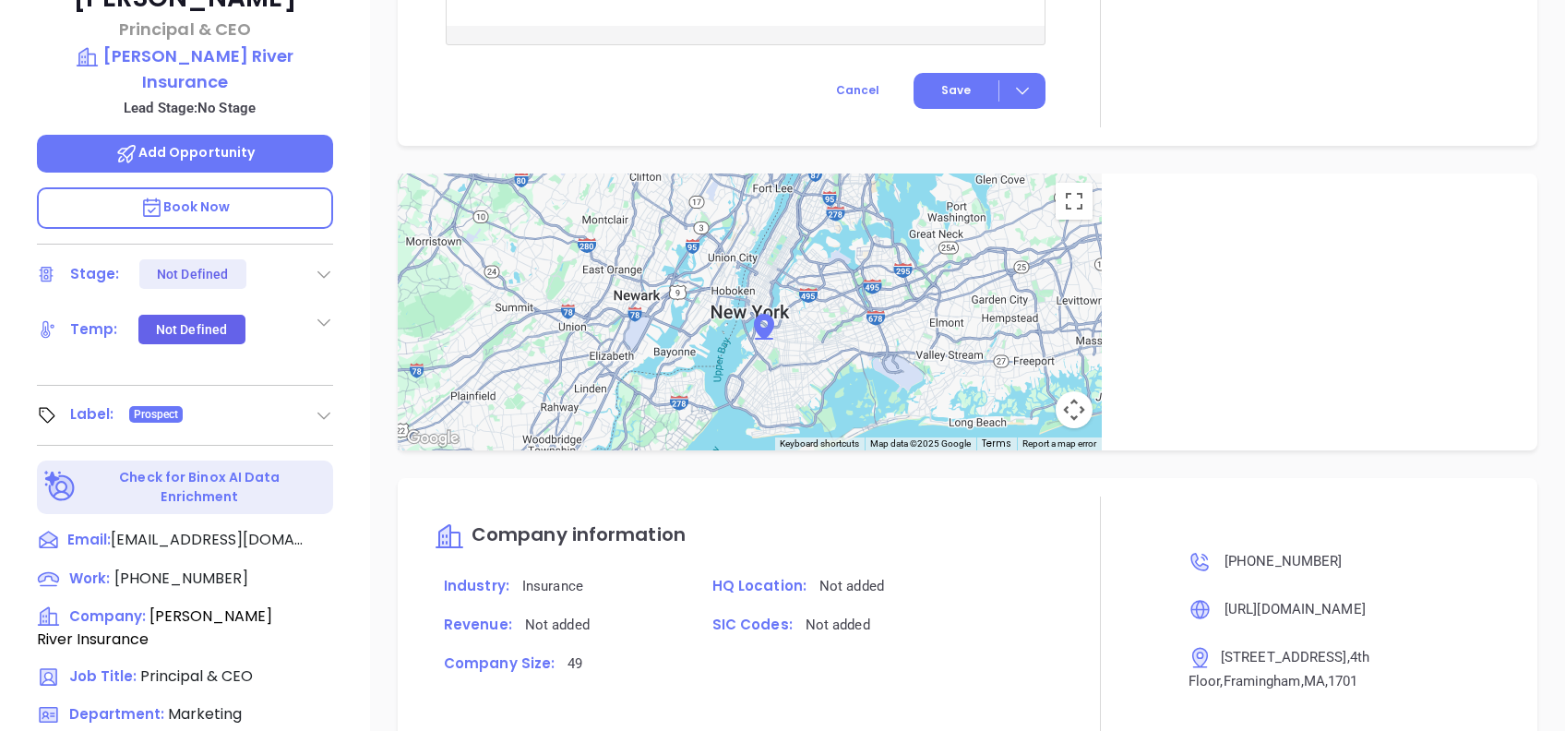
scroll to position [812, 0]
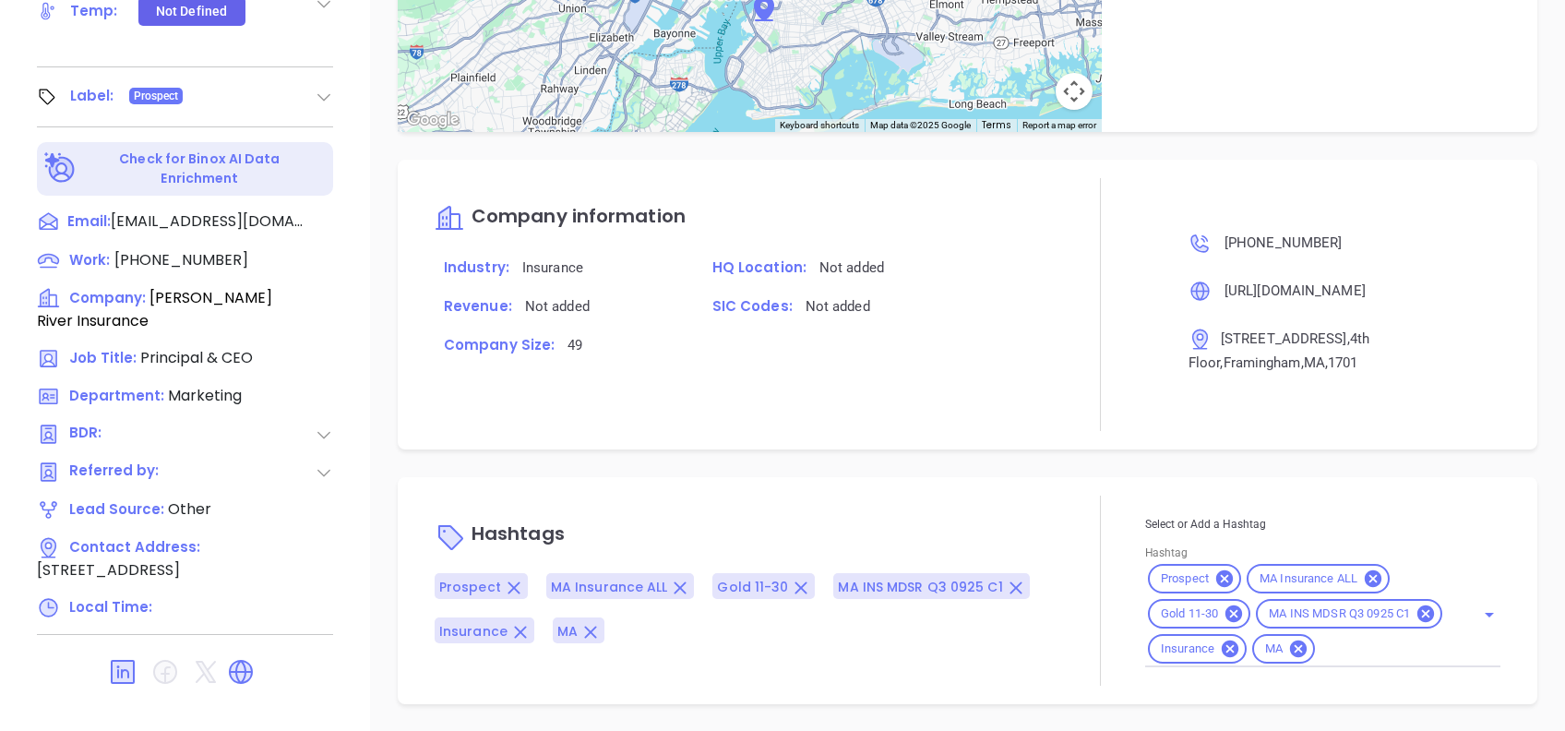
type input "[PERSON_NAME]"
click at [1226, 605] on icon at bounding box center [1234, 613] width 17 height 17
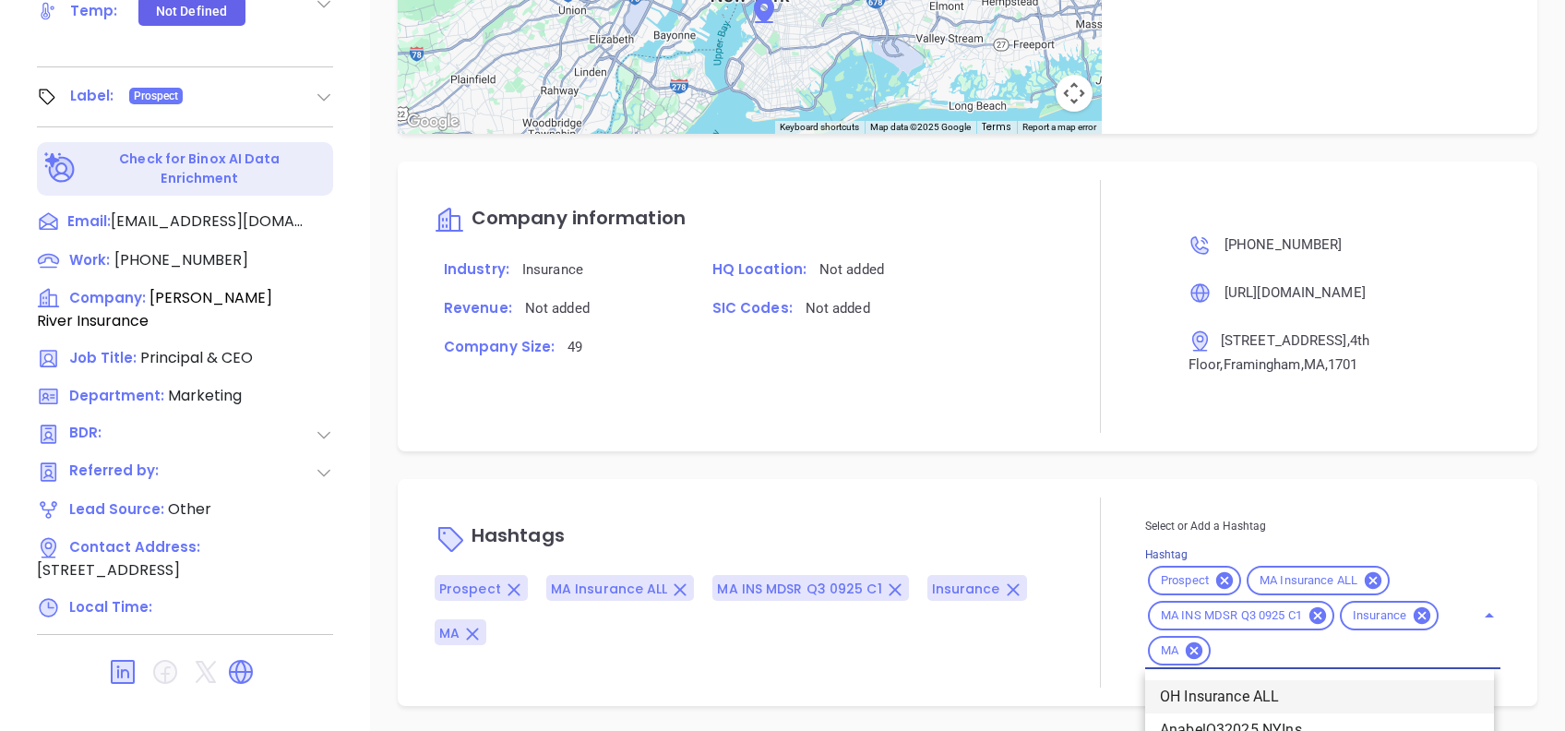
scroll to position [975, 0]
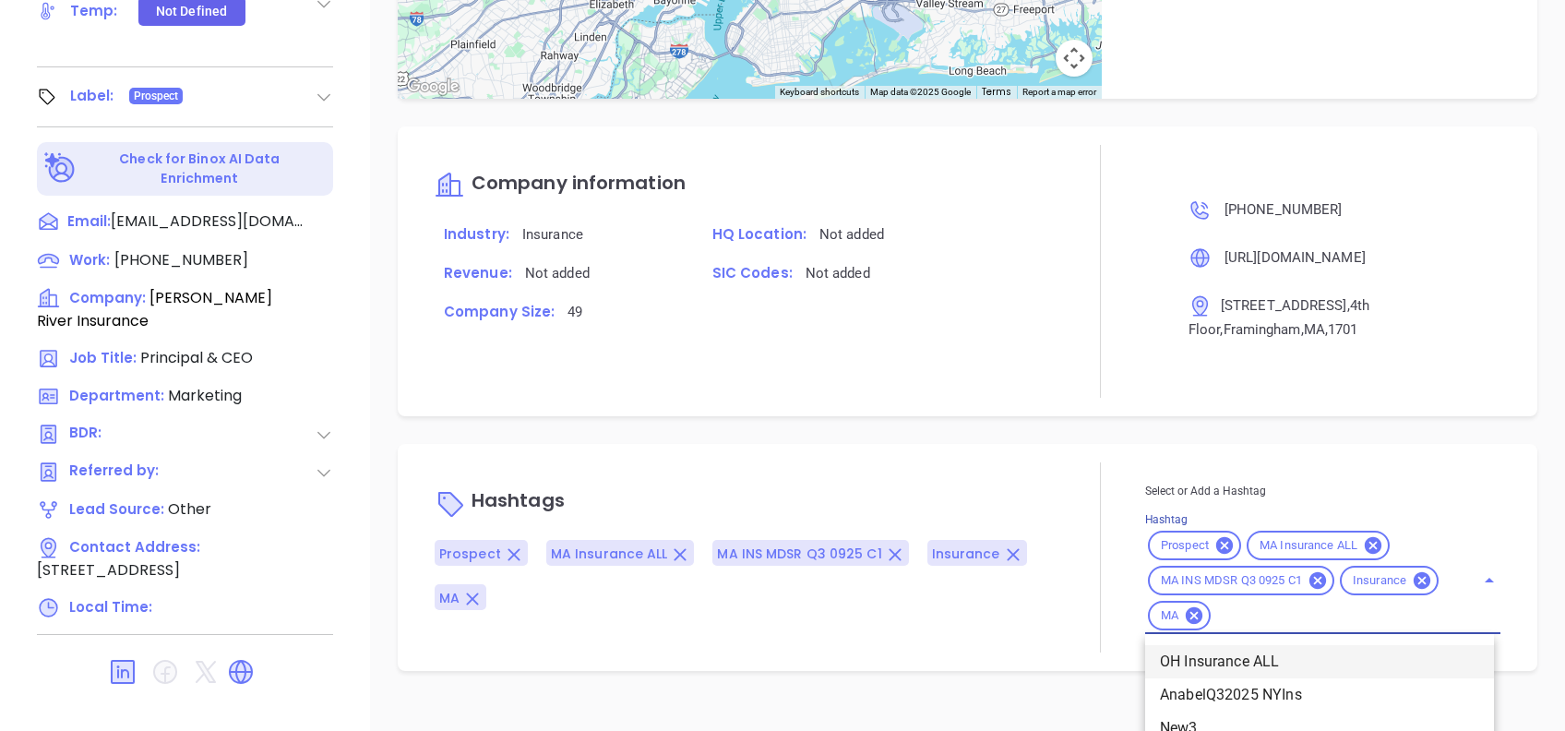
click at [1310, 634] on div "Select or Add a Hashtag Hashtag Prospect MA Insurance ALL MA INS MDSR Q3 0925 C…" at bounding box center [1322, 557] width 355 height 153
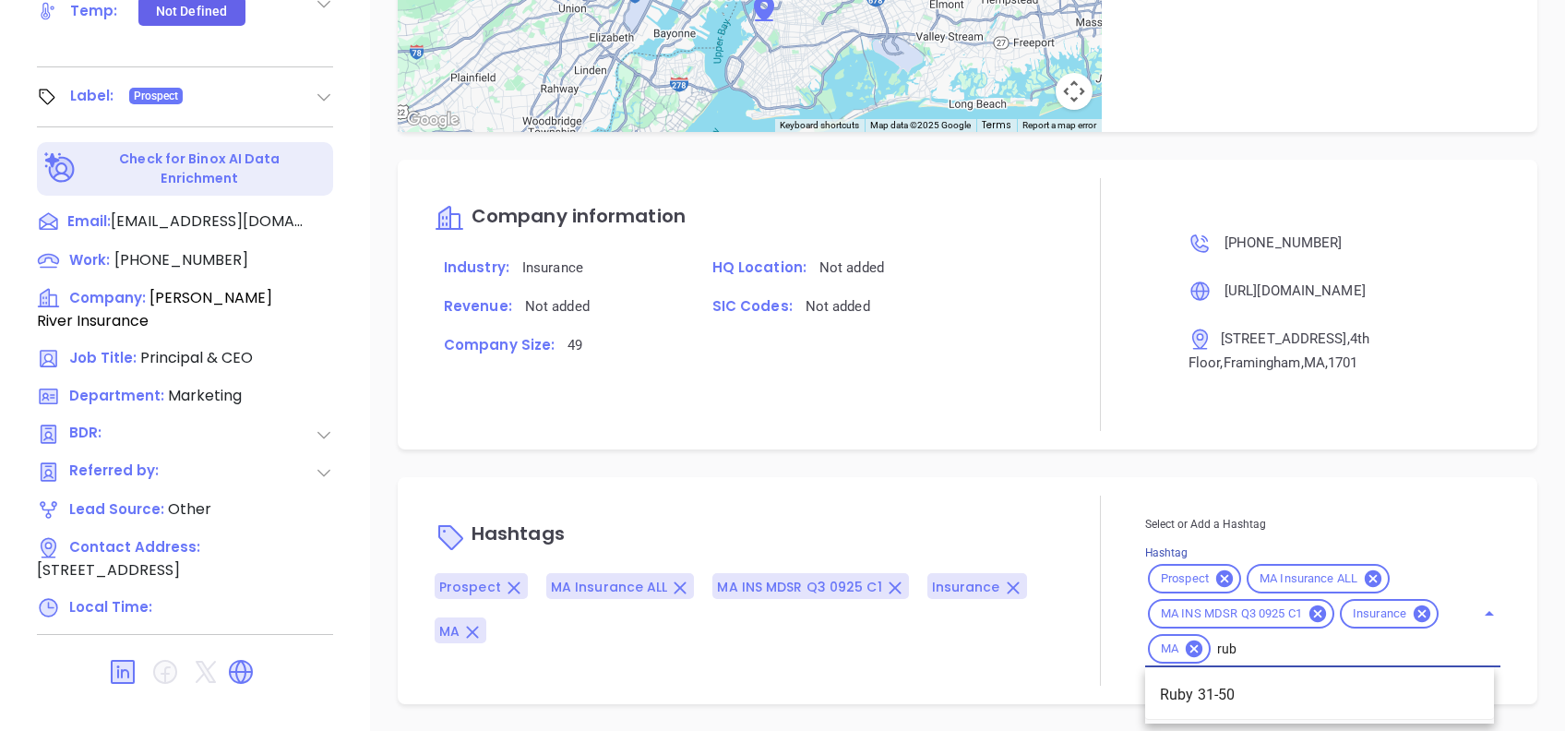
scroll to position [939, 0]
type input "ruby"
click at [1282, 694] on li "Ruby 31-50" at bounding box center [1319, 696] width 349 height 33
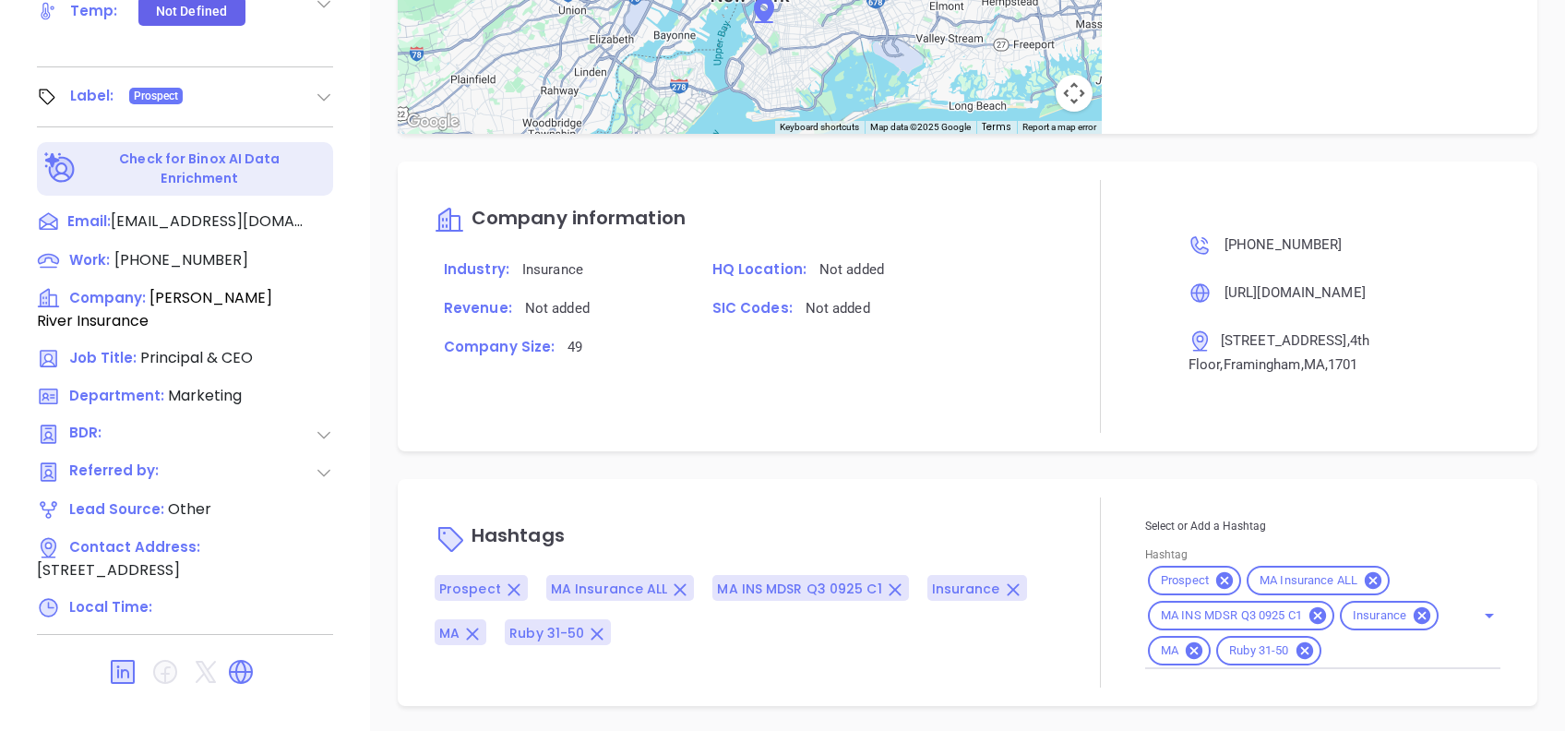
click at [1093, 506] on div at bounding box center [1101, 592] width 89 height 190
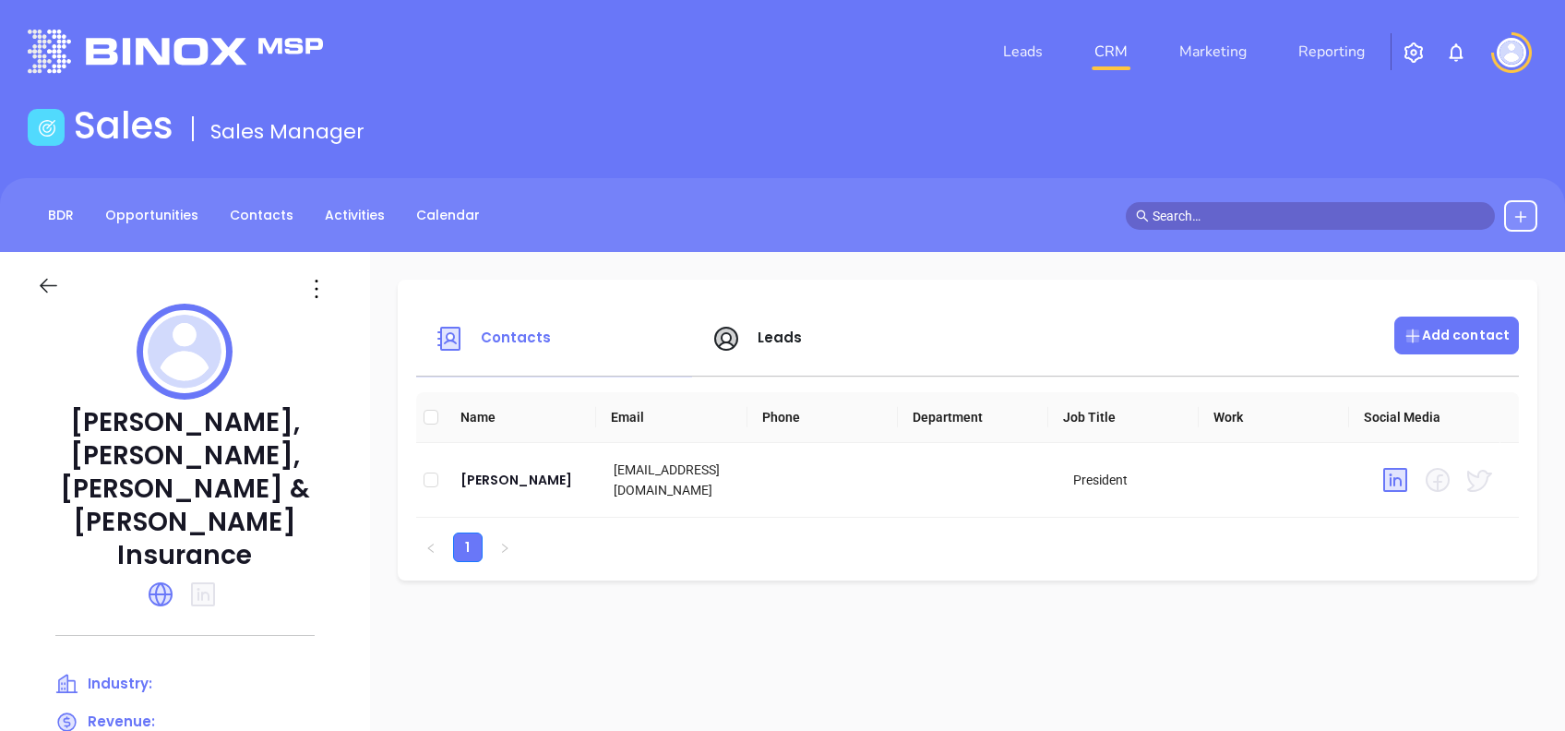
click at [1423, 342] on p "Add contact" at bounding box center [1457, 335] width 106 height 19
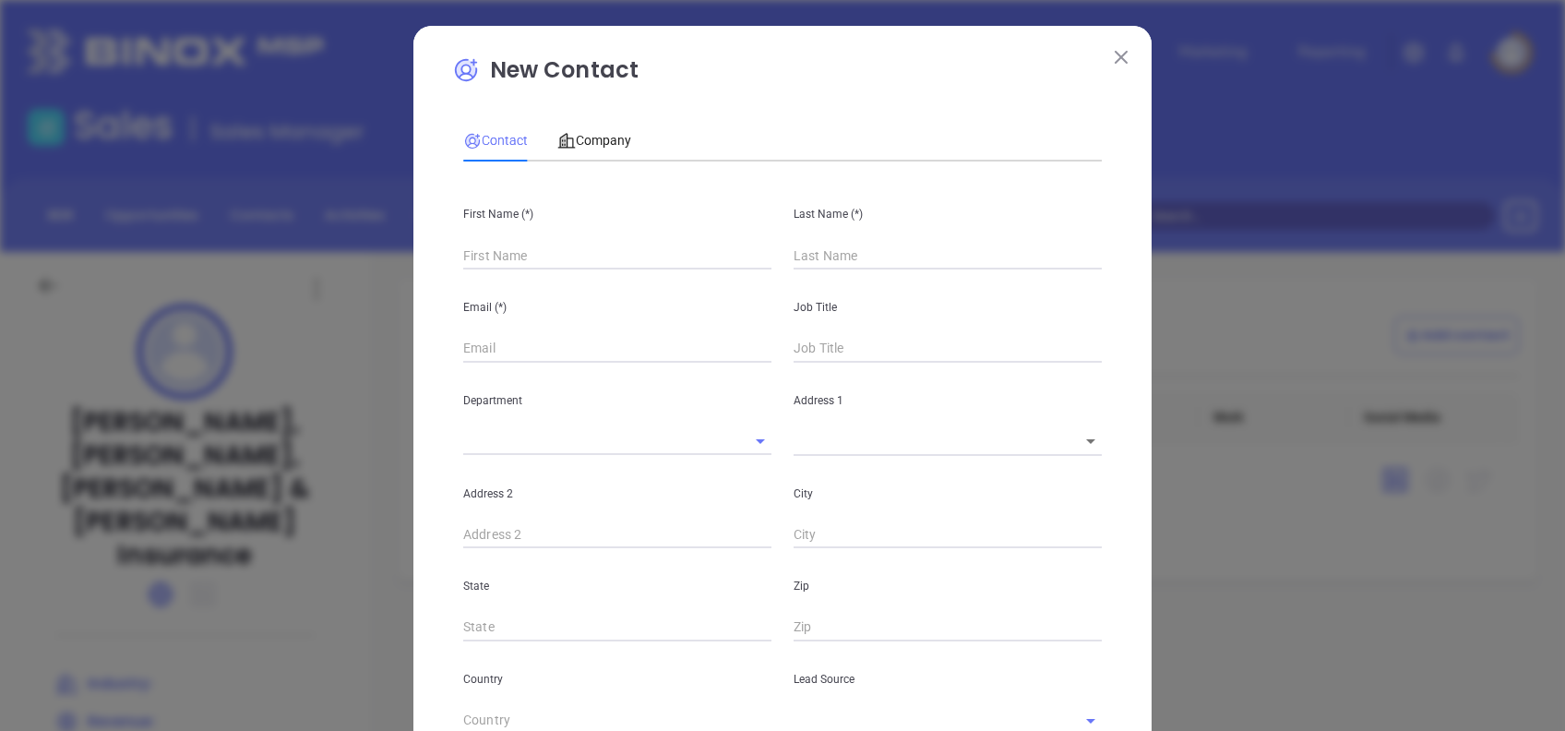
type input "Fourth Phone Call"
type input "1"
click at [543, 252] on input "text" at bounding box center [617, 256] width 308 height 28
paste input "[PERSON_NAME]"
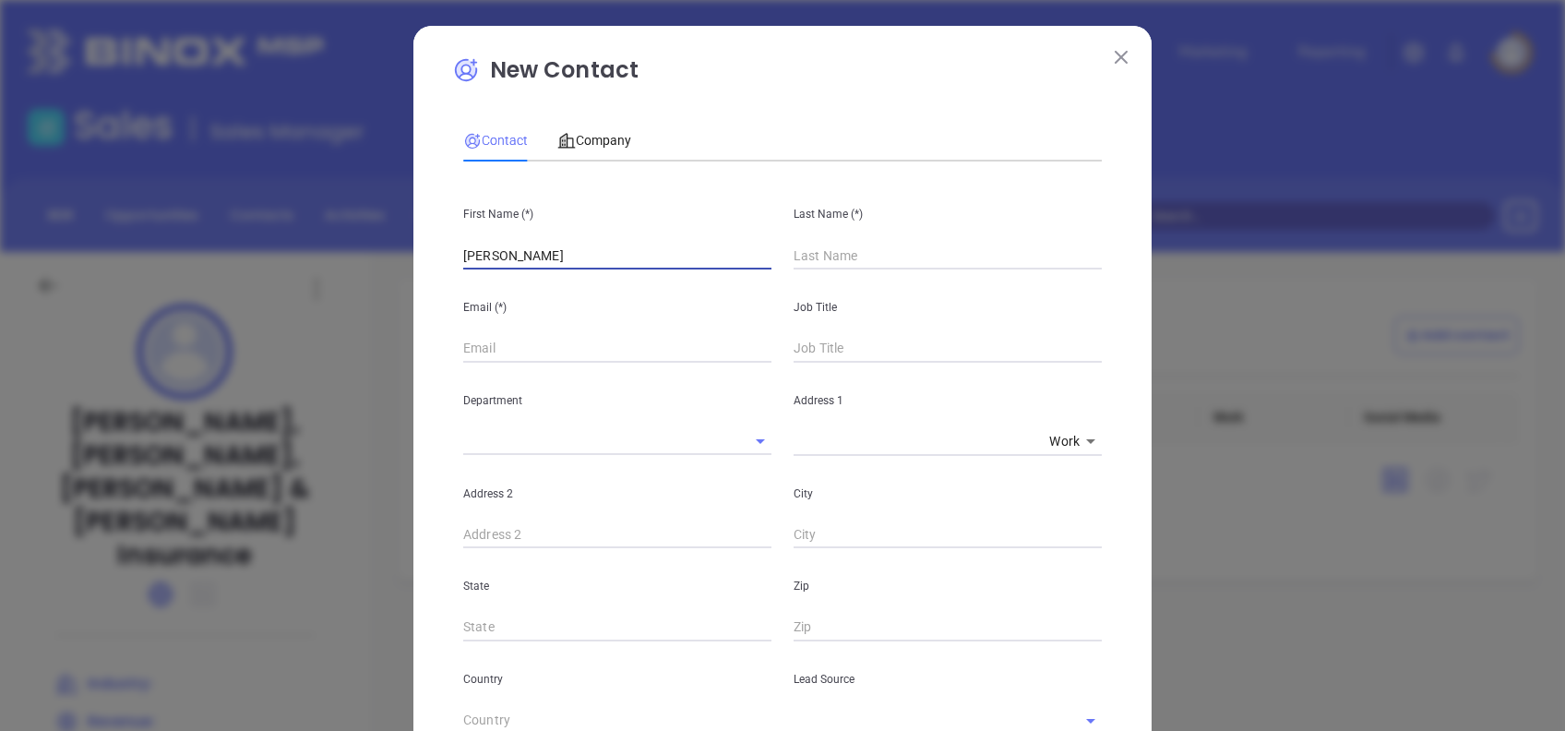
type input "[PERSON_NAME]"
click at [807, 251] on input "text" at bounding box center [948, 256] width 308 height 28
paste input "[PERSON_NAME]"
type input "Lukas"
click at [695, 254] on input "Raymond" at bounding box center [617, 256] width 308 height 28
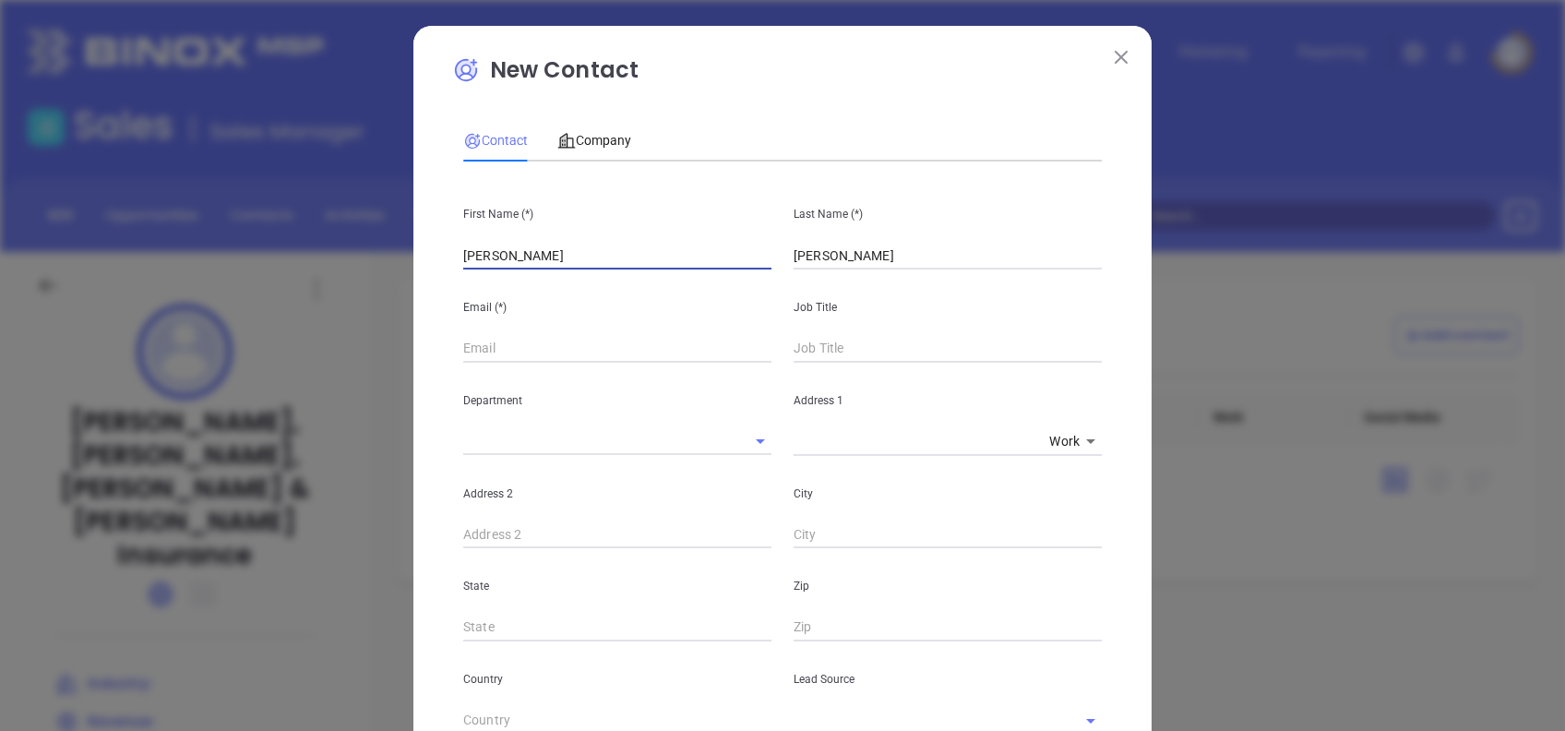
type input "Raymond"
click at [559, 352] on input "text" at bounding box center [617, 349] width 308 height 28
paste input "rlukas@chaseins.com"
type input "rlukas@chaseins.com"
type input "Owner"
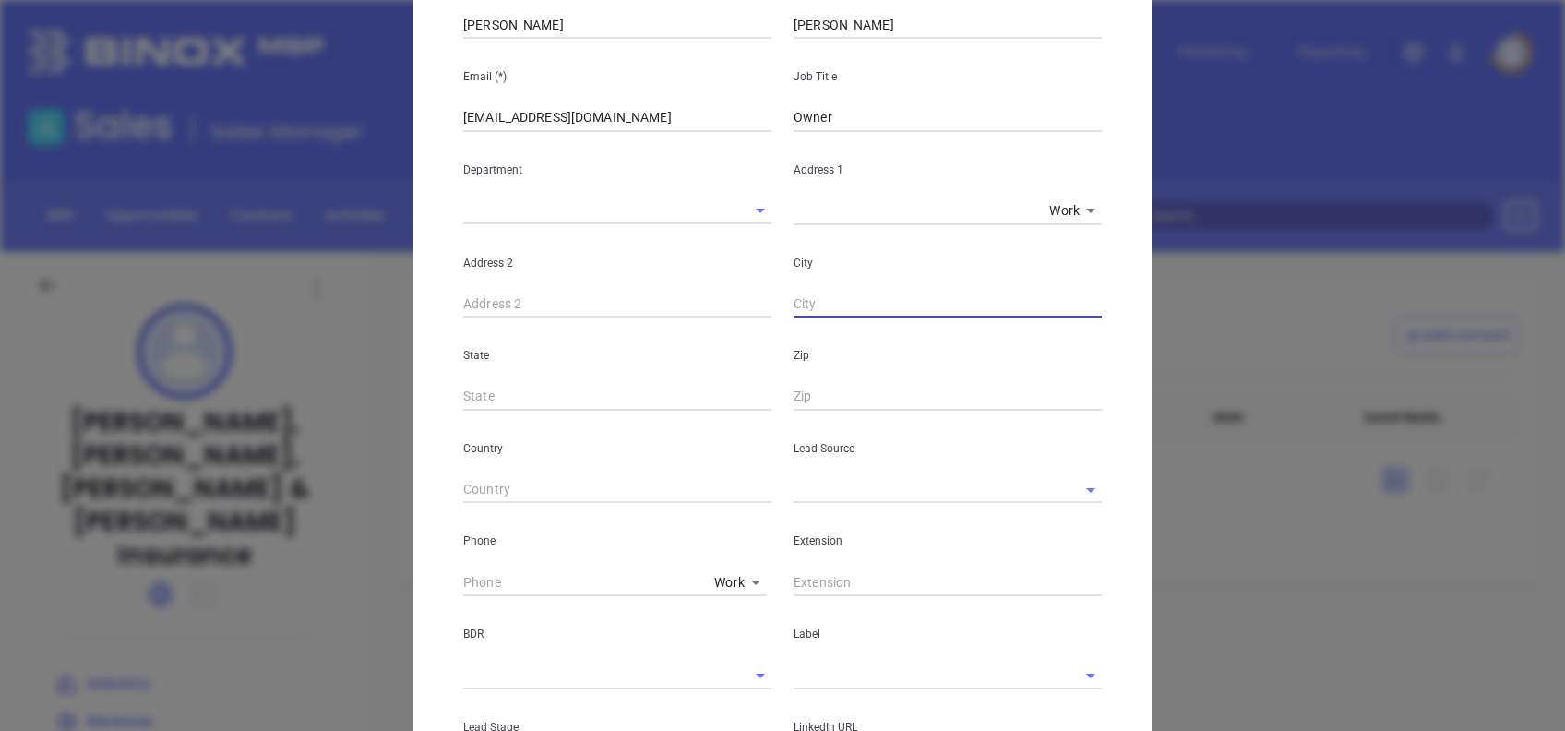
scroll to position [245, 0]
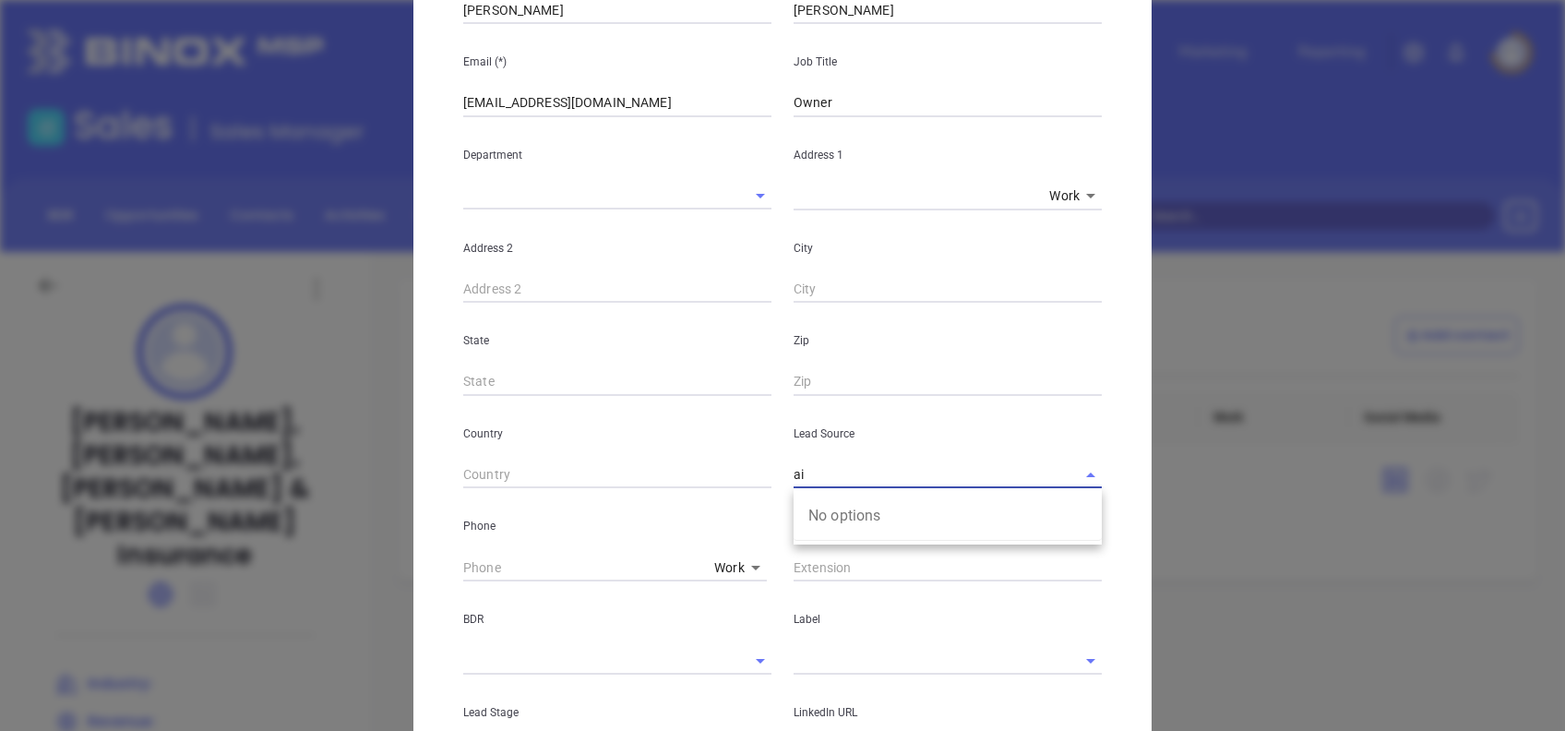
type input "a"
type input "m"
click at [864, 504] on li "MAIA Event 0925" at bounding box center [948, 515] width 308 height 33
type input "MAIA Event 0925"
type input "( ) -"
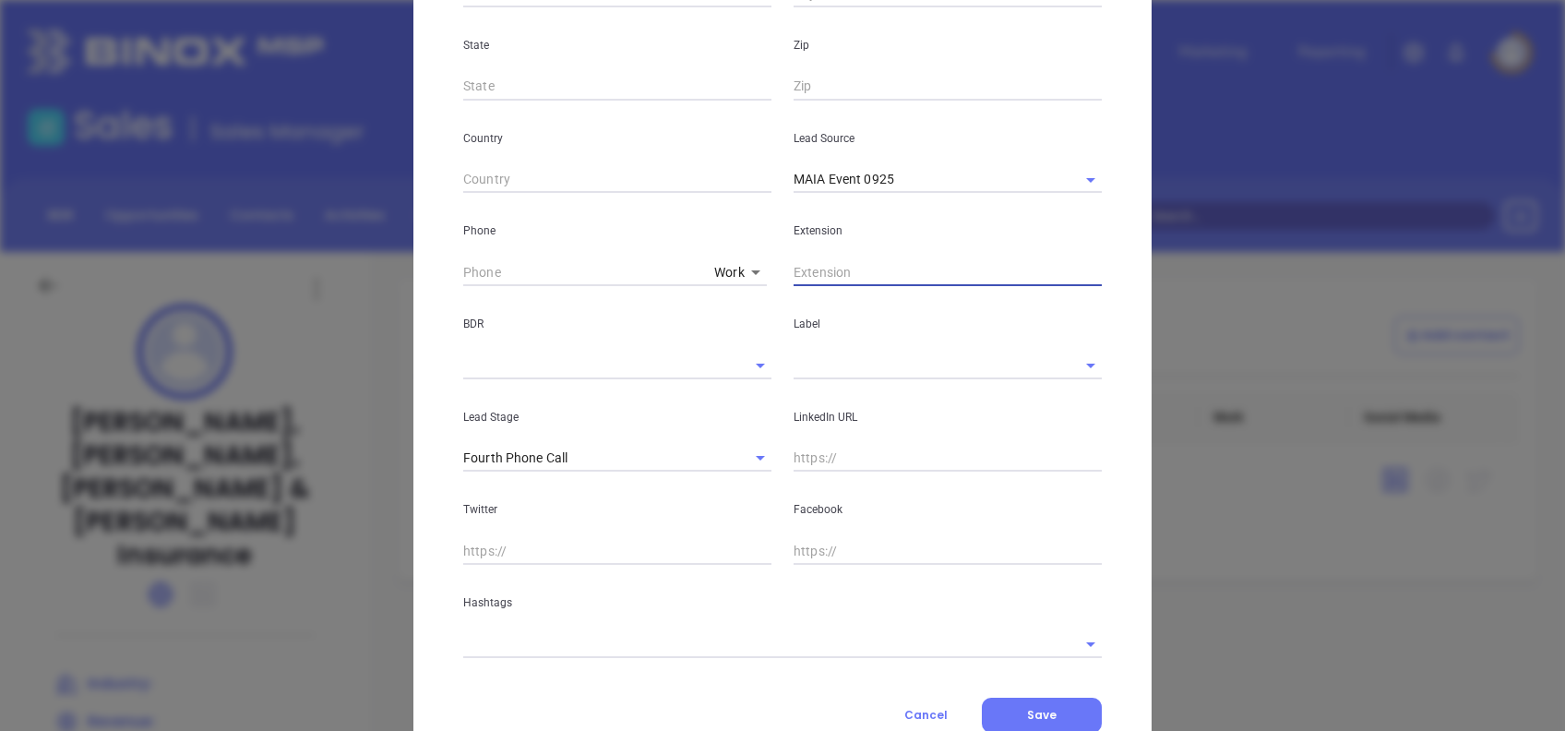
scroll to position [606, 0]
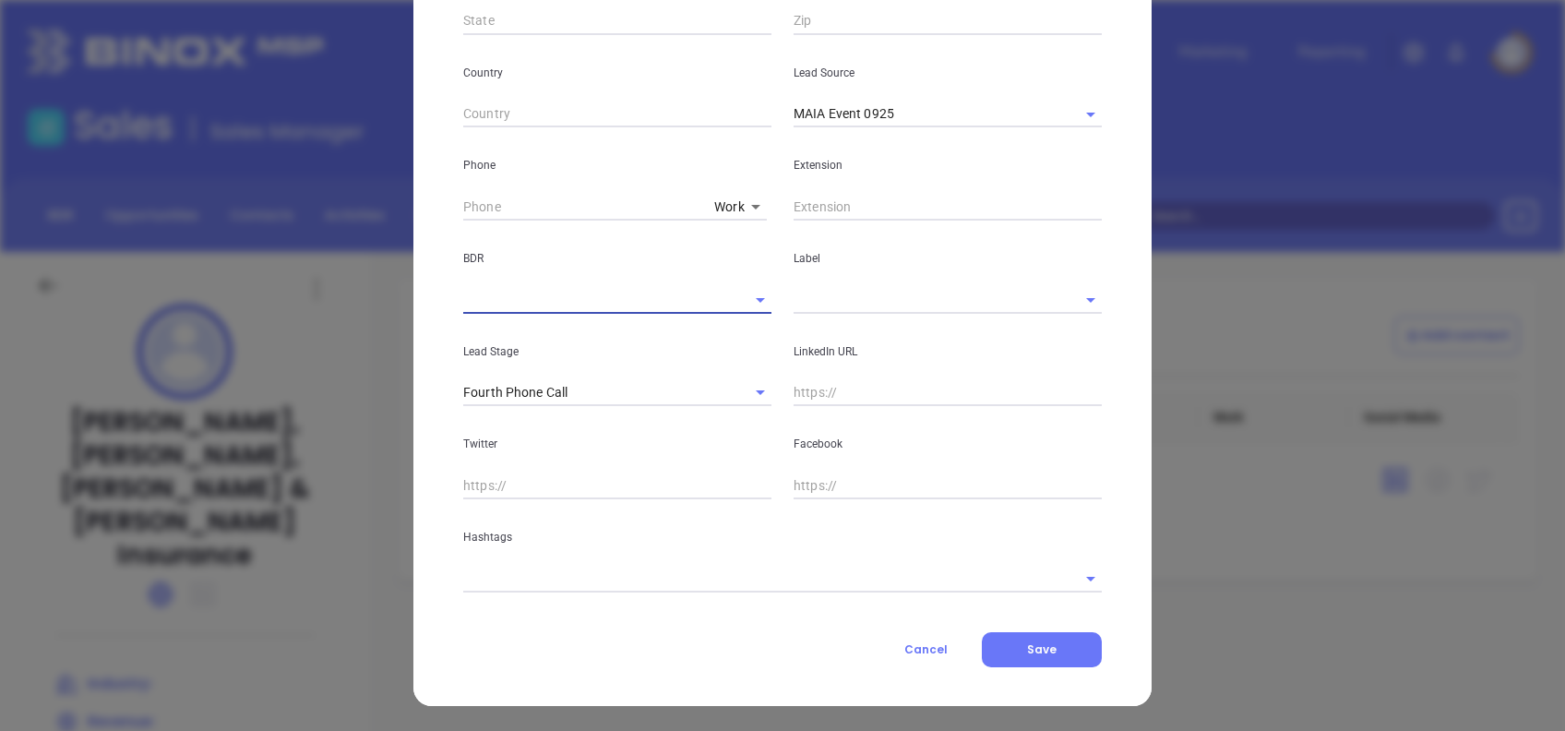
click at [864, 405] on input "text" at bounding box center [948, 393] width 308 height 28
paste input "www.linkedin.com/in/raymond-lukas-01571841/"
type input "www.linkedin.com/in/raymond-lukas-01571841/"
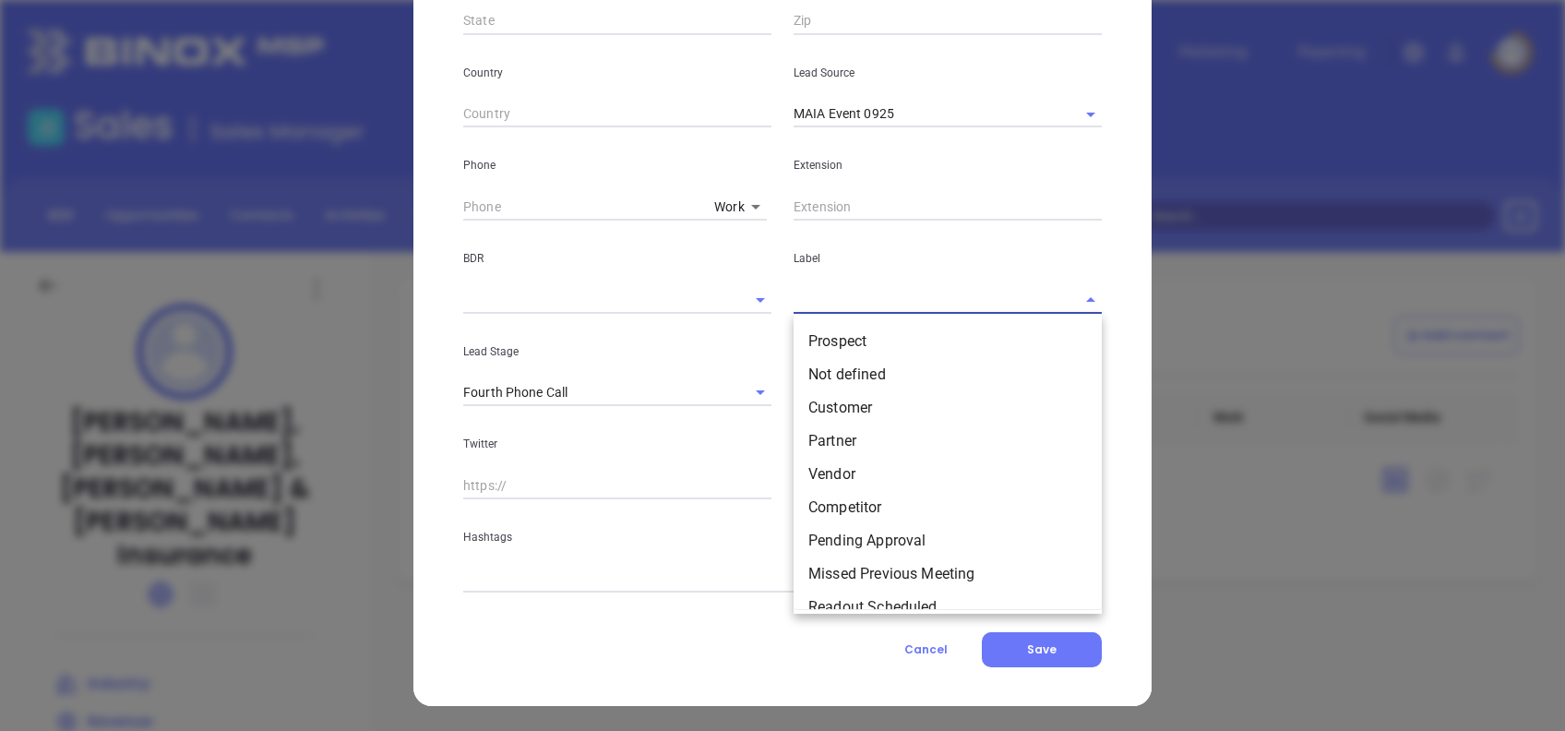
click at [827, 295] on input "text" at bounding box center [922, 299] width 257 height 27
click at [877, 340] on li "Prospect" at bounding box center [948, 341] width 308 height 33
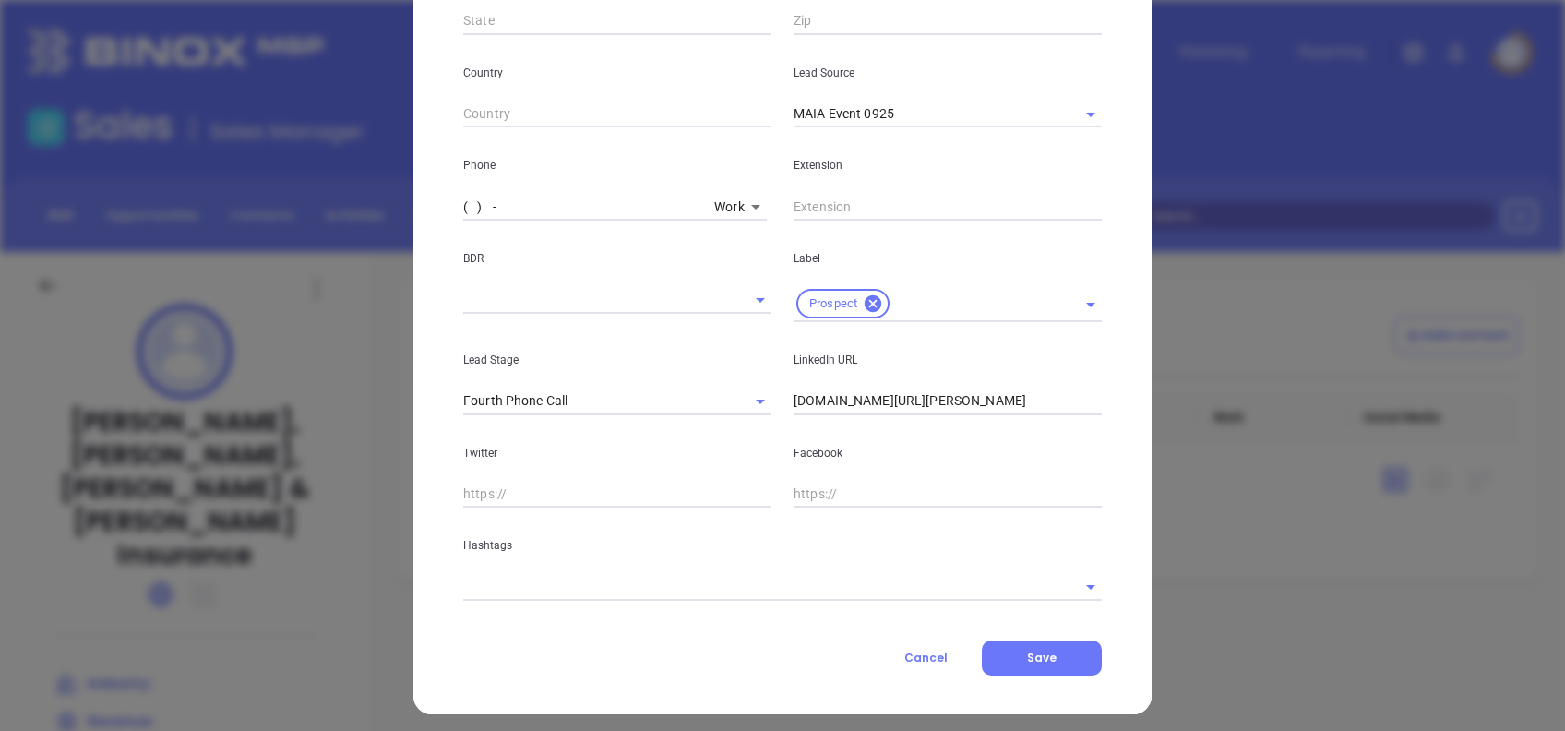
click at [463, 200] on input "( ) -" at bounding box center [585, 207] width 244 height 28
paste input "413) 788-4531"
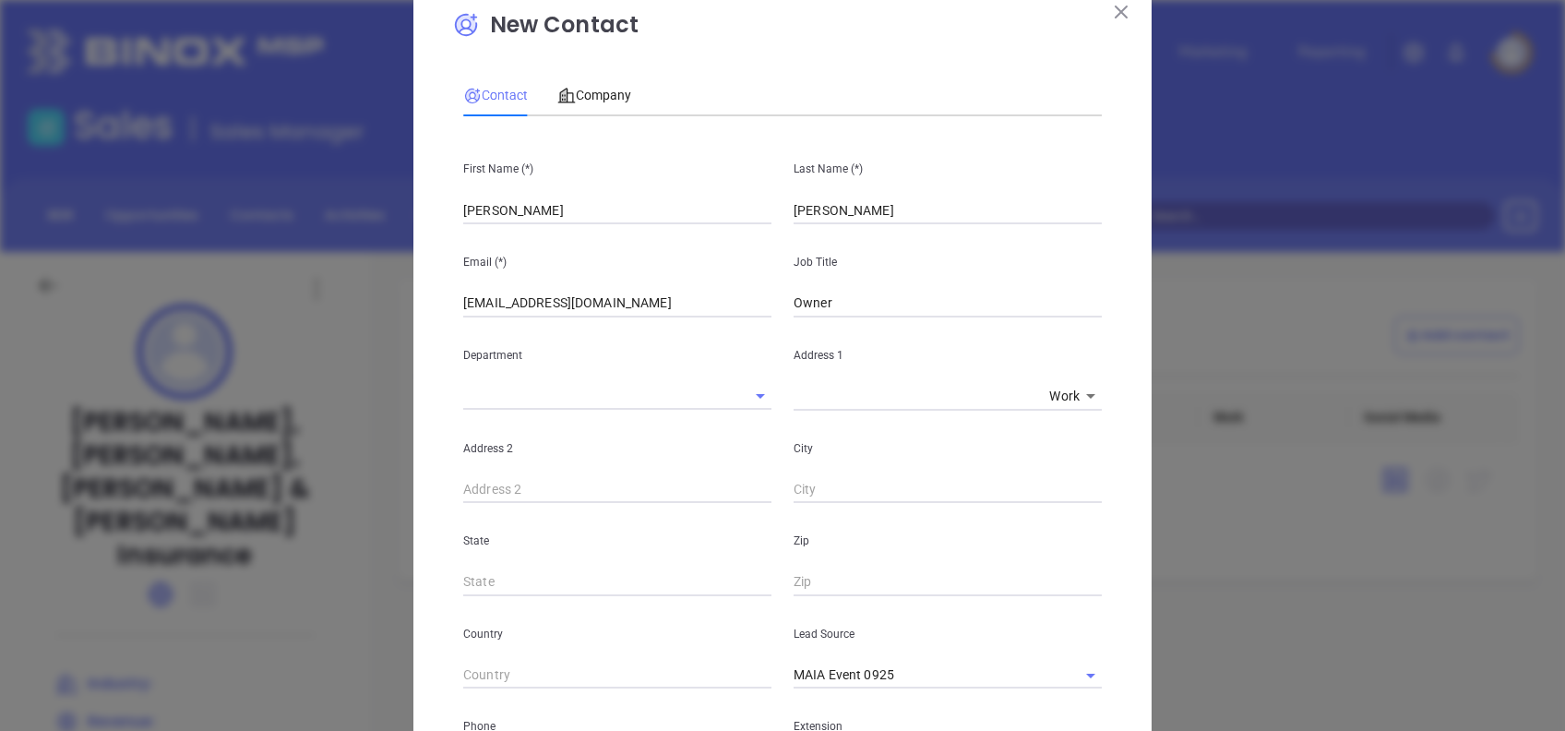
scroll to position [0, 0]
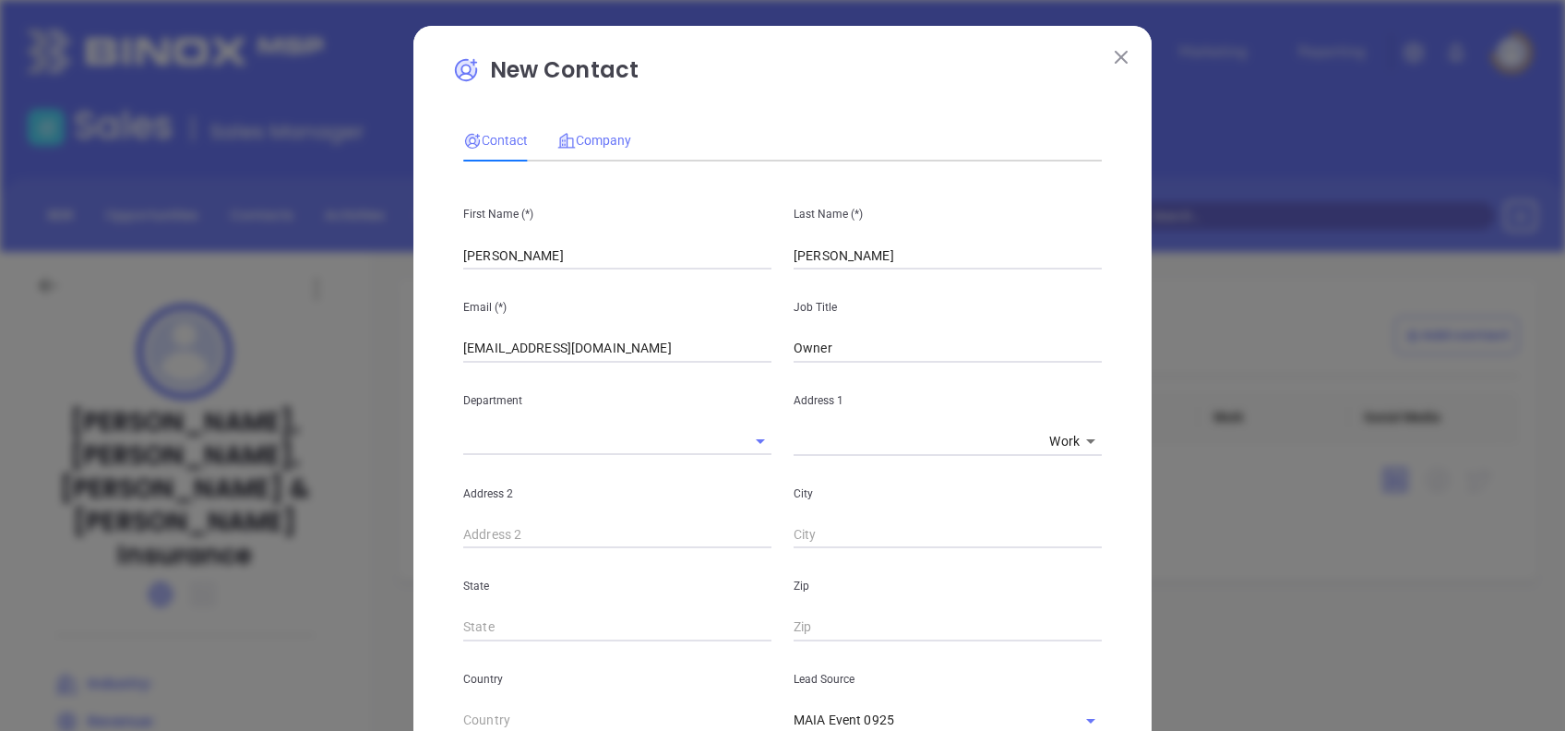
type input "(413) 788-4531"
click at [579, 135] on span "Company" at bounding box center [594, 140] width 74 height 15
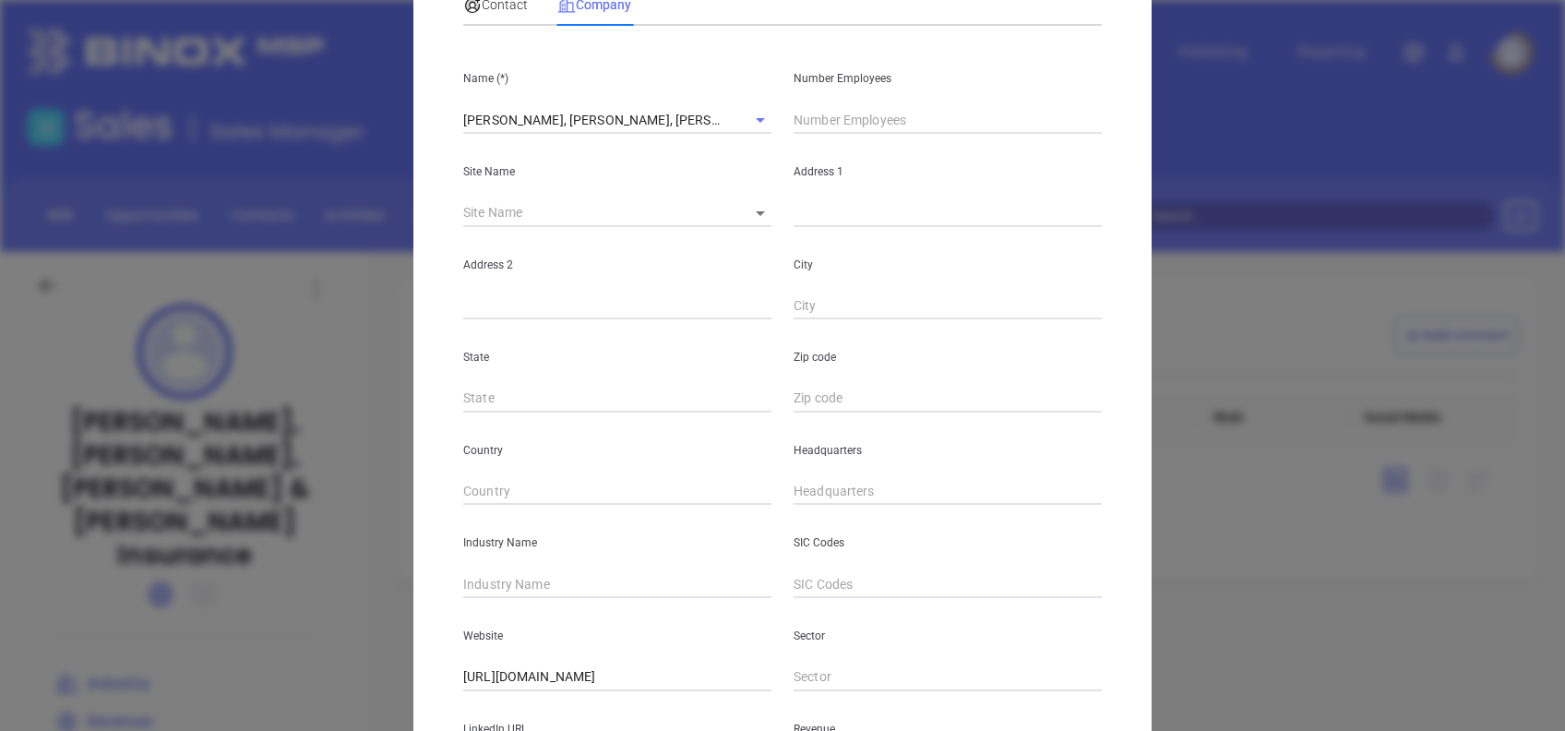
scroll to position [328, 0]
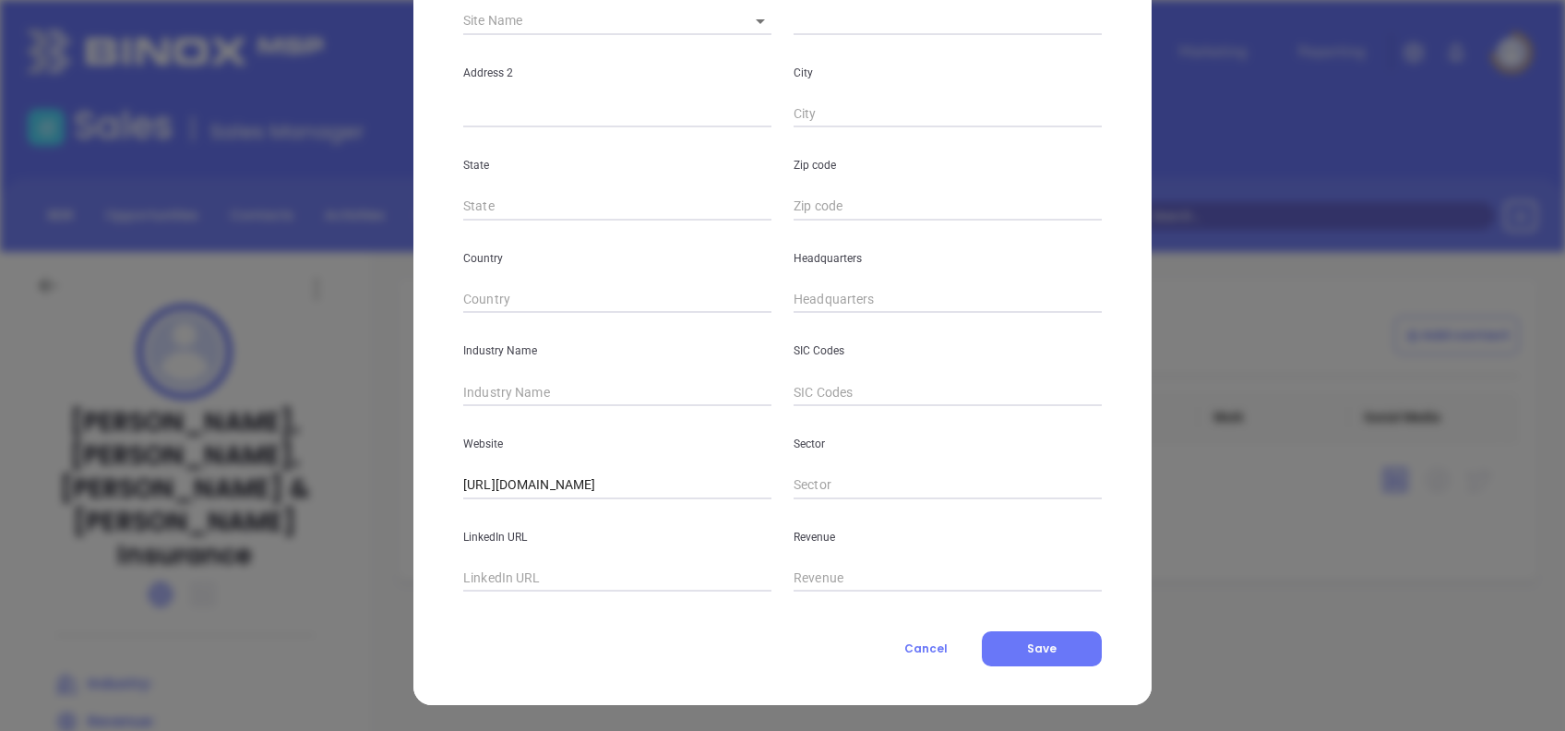
click at [783, 296] on div "Headquarters" at bounding box center [948, 267] width 330 height 93
click at [794, 296] on input "text" at bounding box center [948, 300] width 308 height 28
paste input "413) 788-4531"
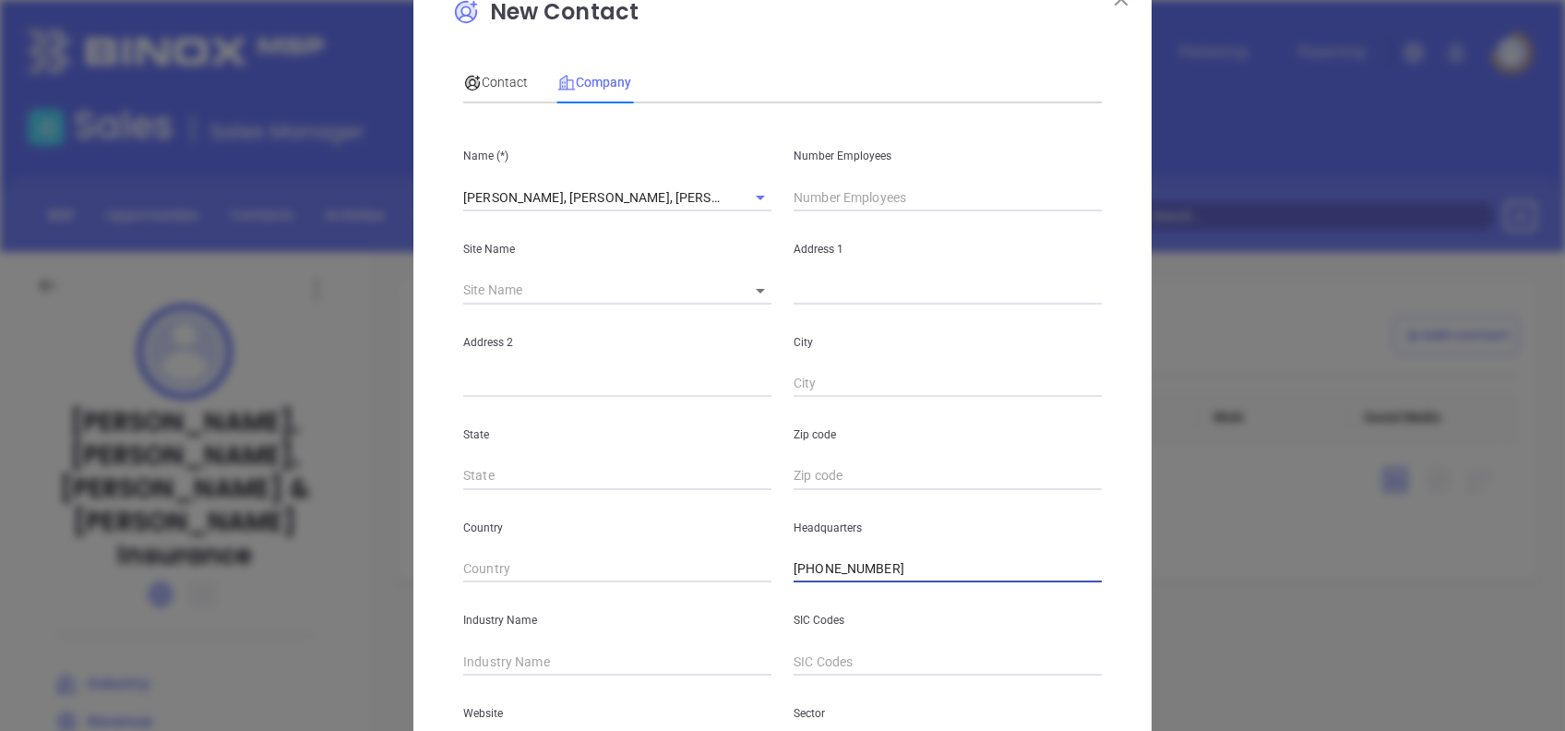
scroll to position [0, 0]
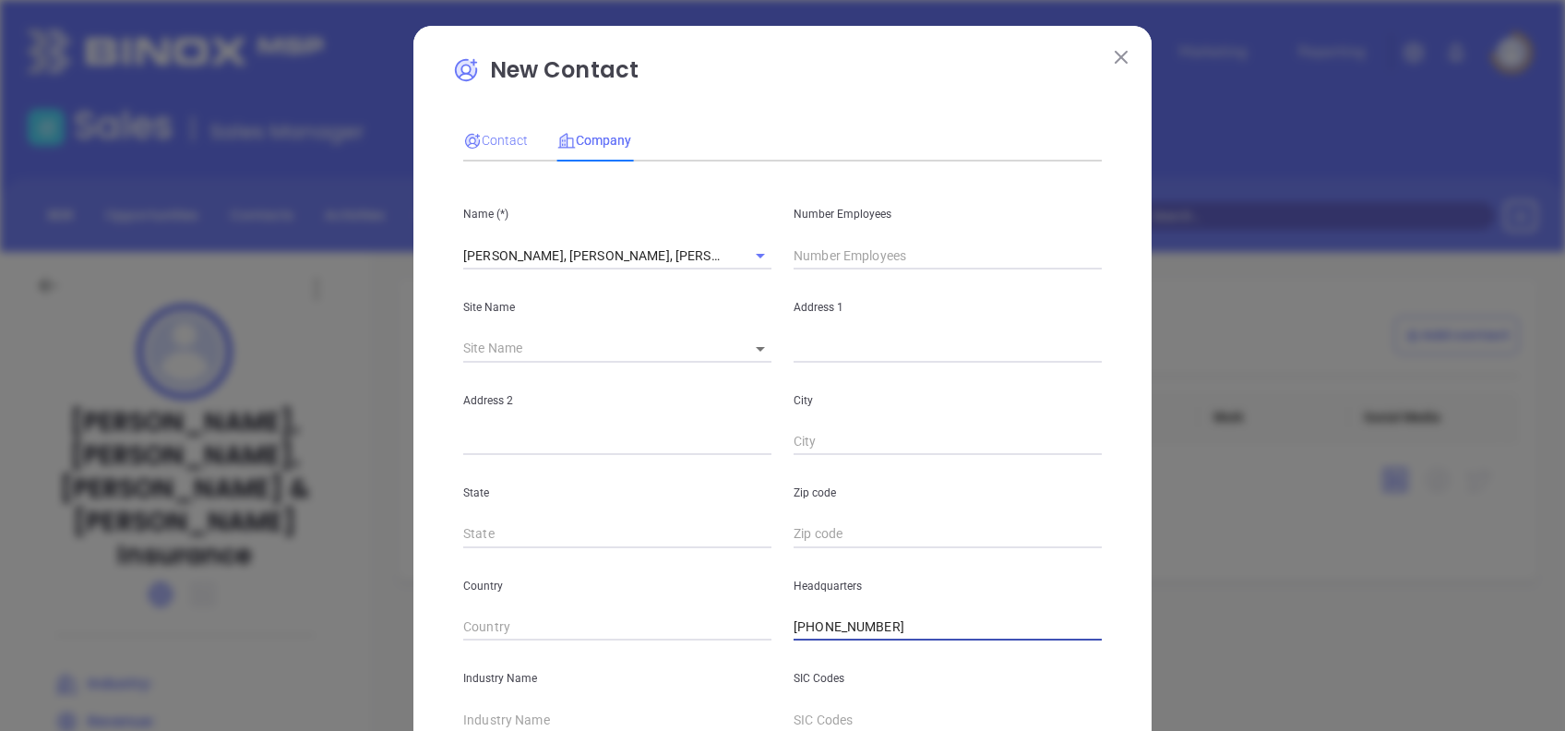
type input "(413) 788-4531"
click at [493, 146] on span "Contact" at bounding box center [495, 140] width 65 height 15
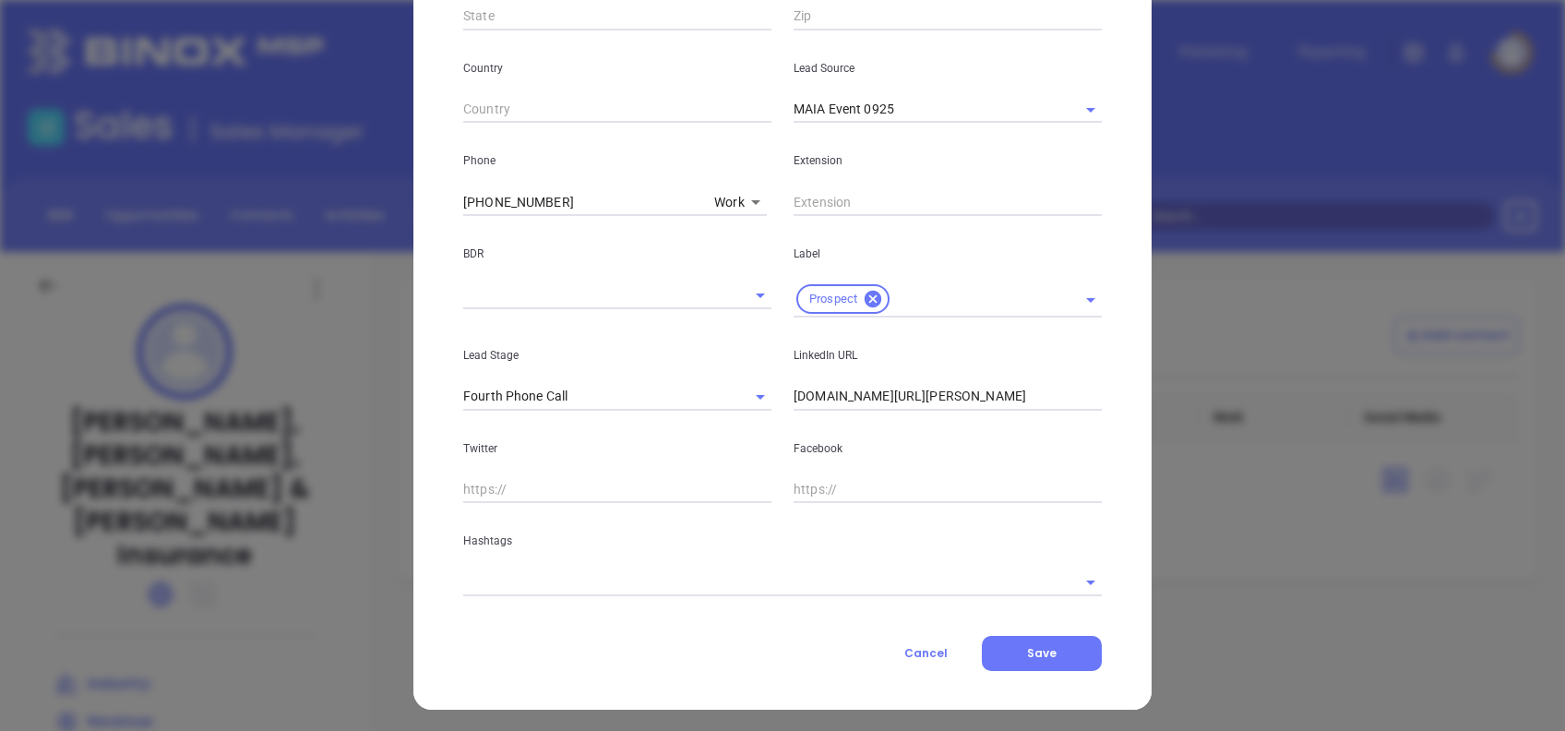
scroll to position [616, 0]
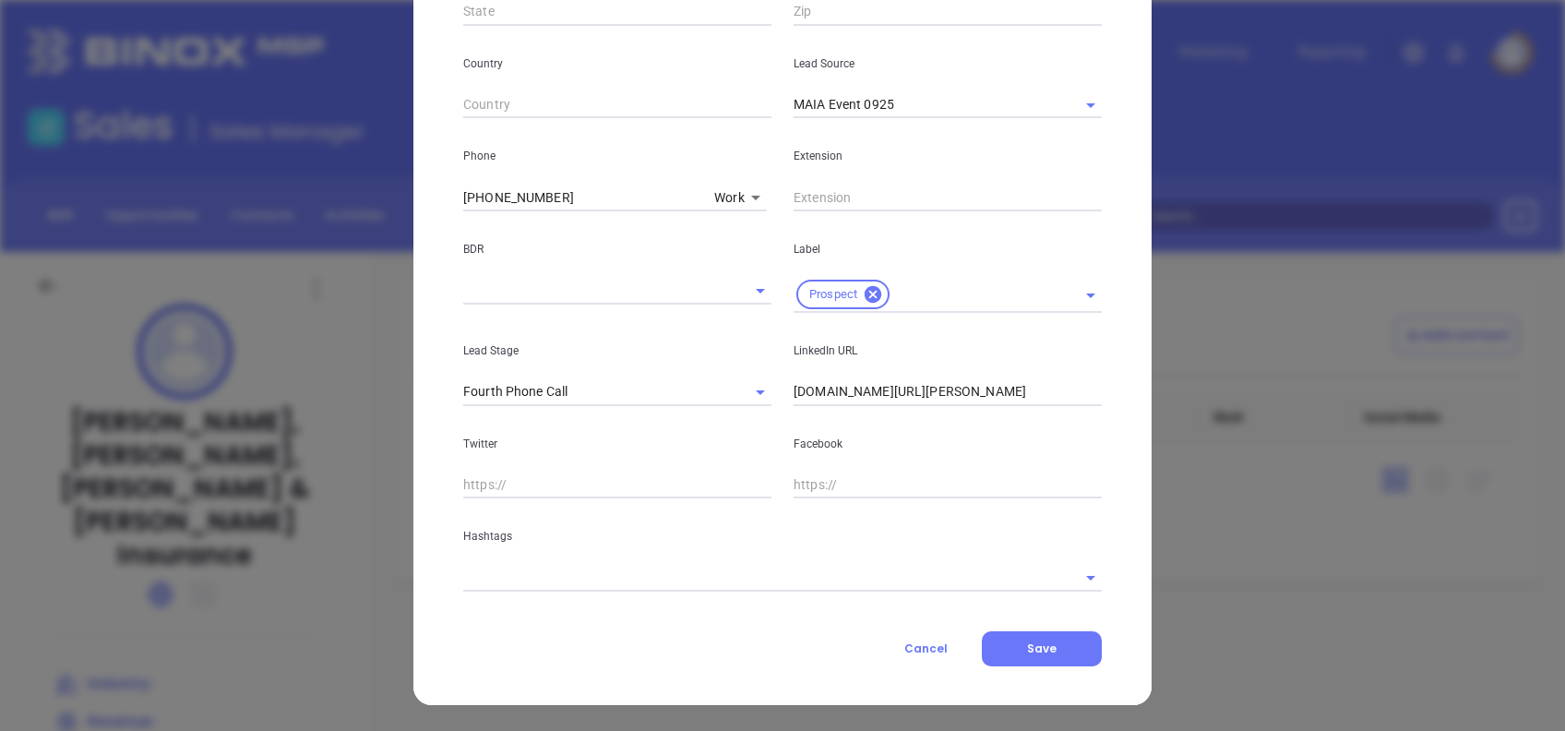
click at [636, 576] on input "text" at bounding box center [756, 577] width 587 height 27
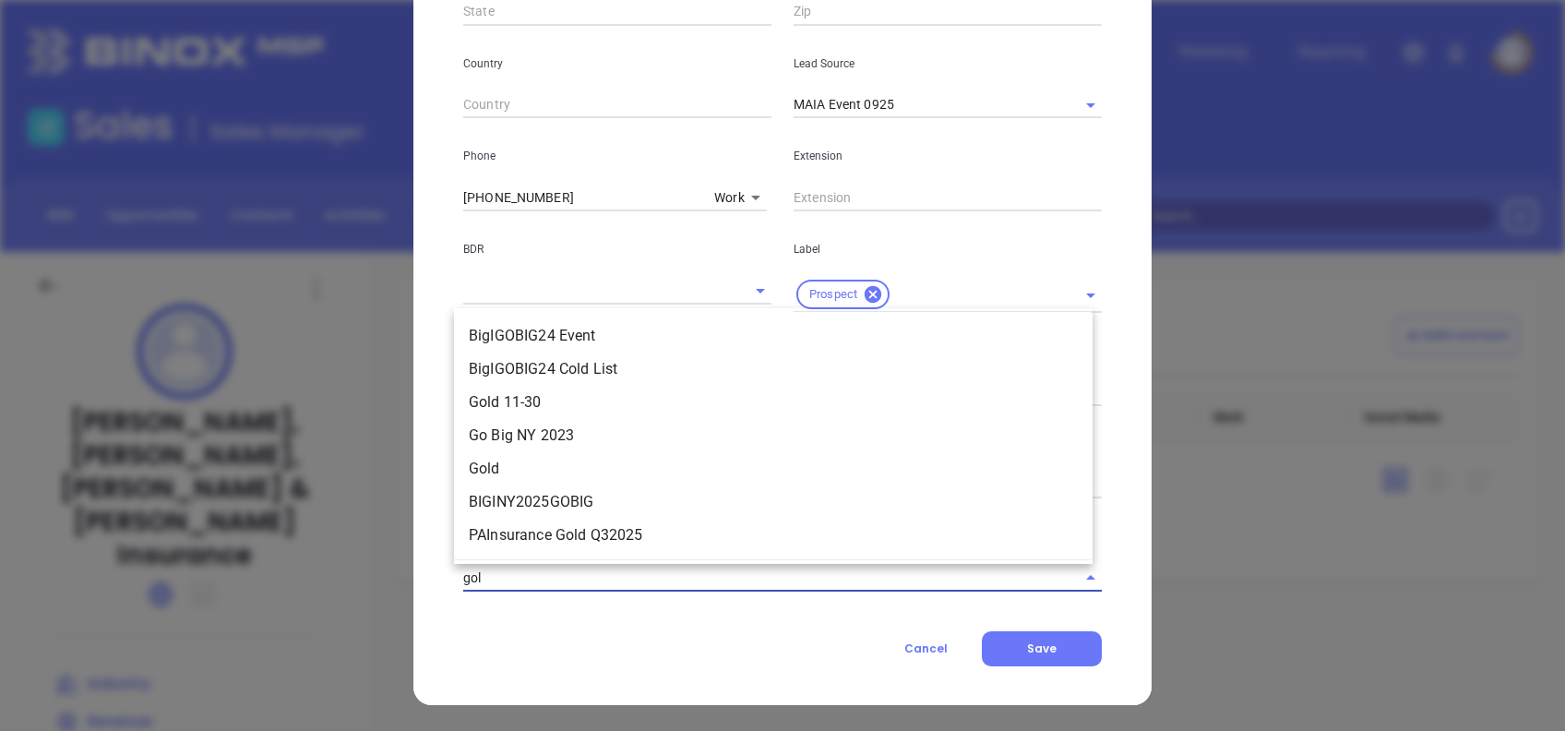
type input "gold"
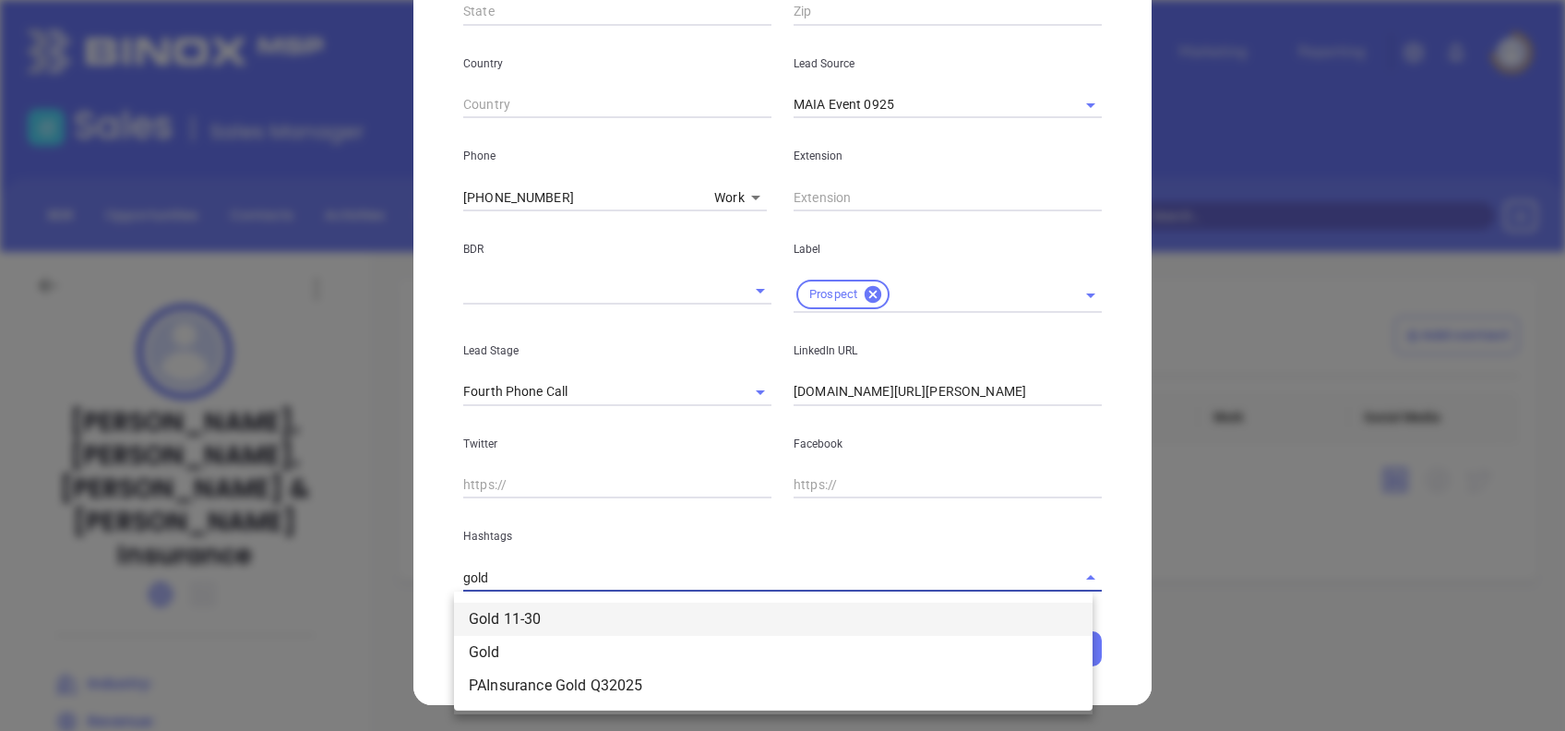
click at [659, 613] on li "Gold 11-30" at bounding box center [773, 619] width 639 height 33
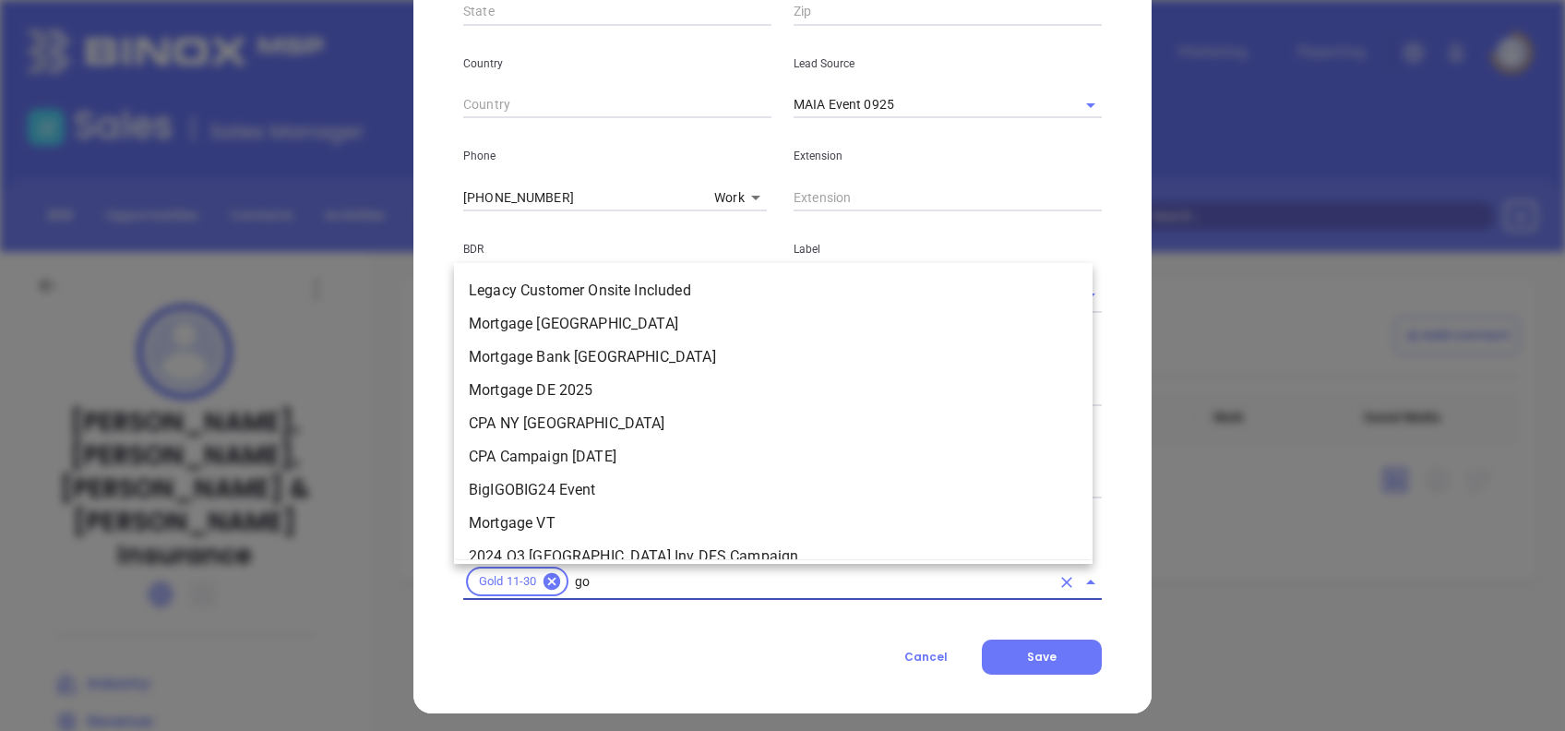
scroll to position [0, 0]
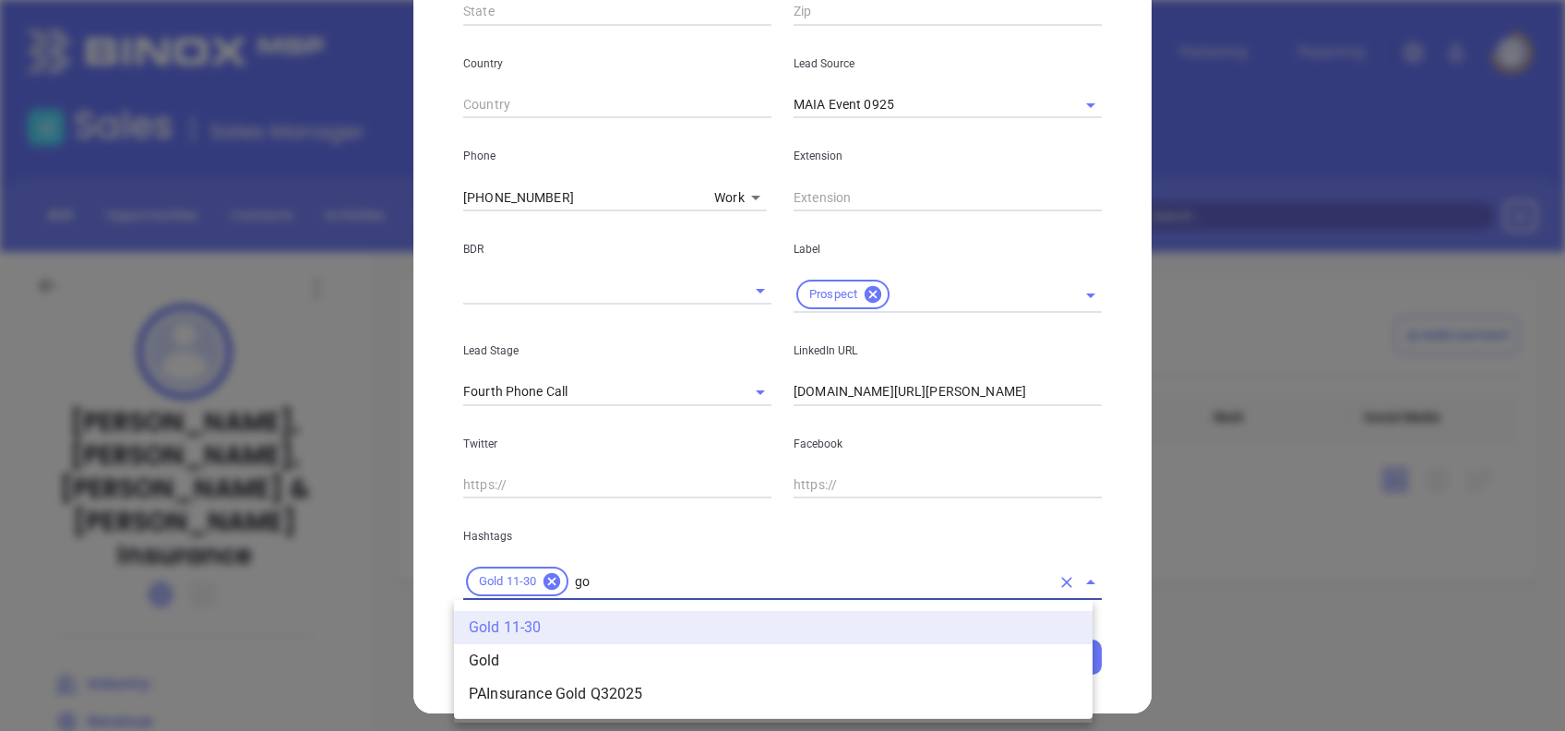
type input "g"
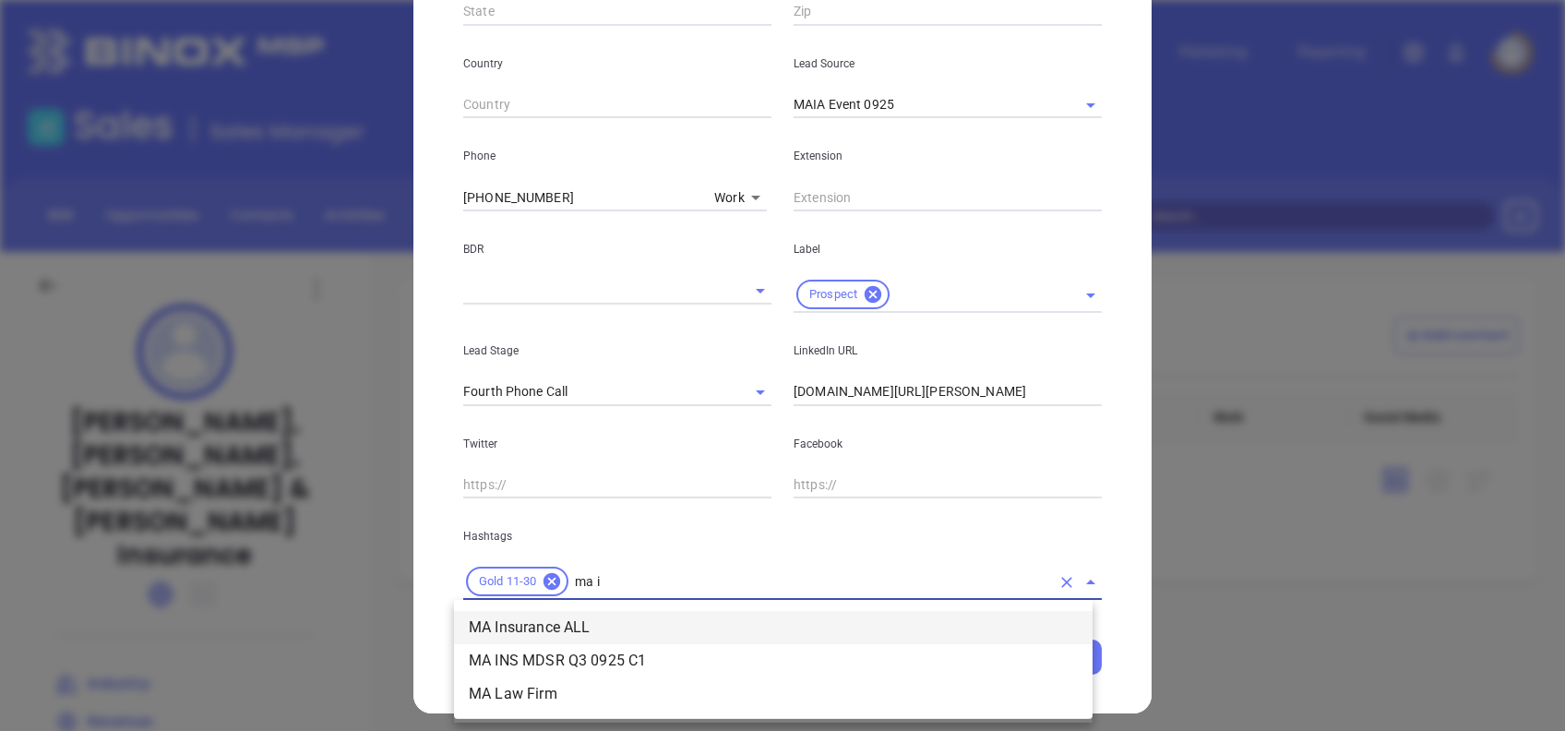
type input "ma in"
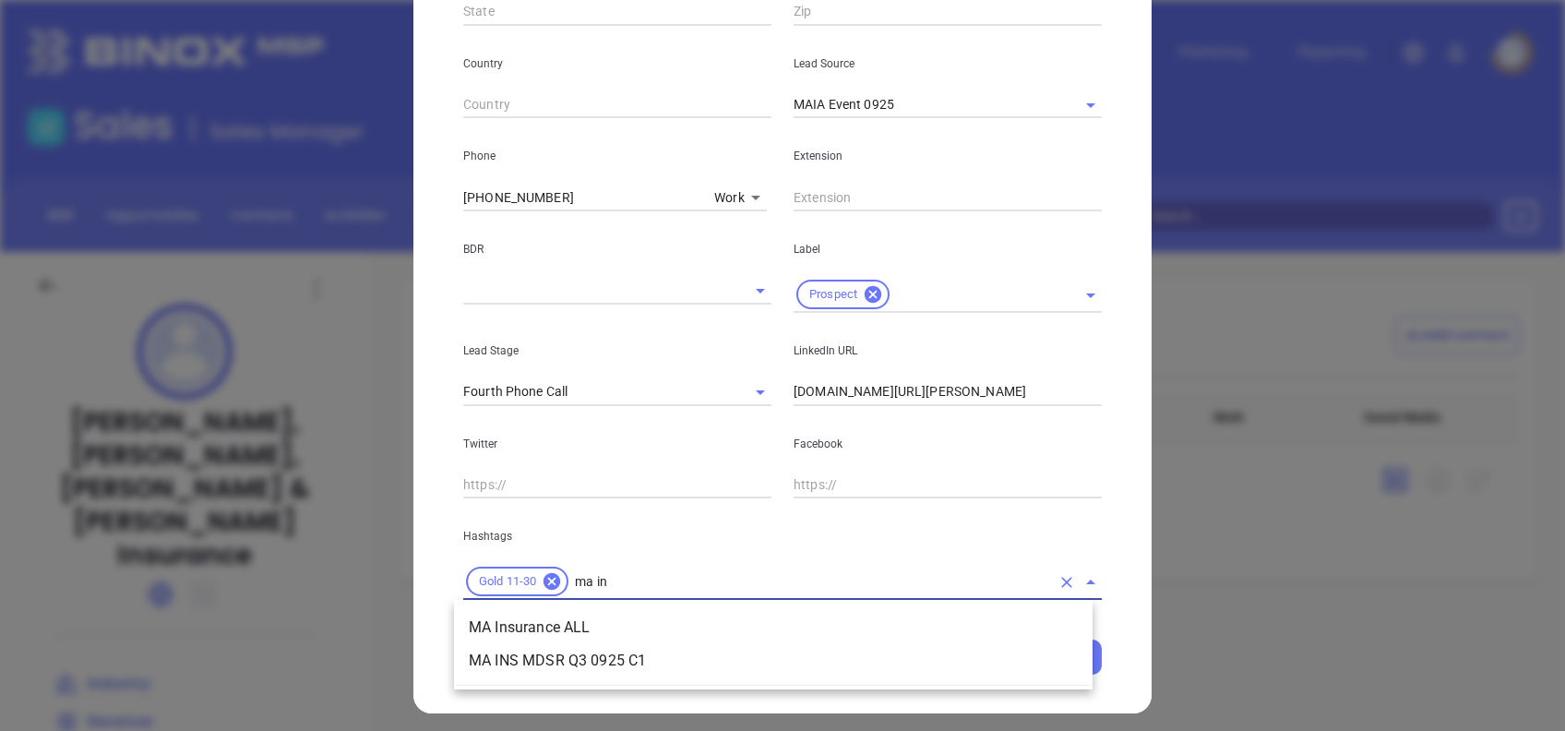
click at [575, 630] on li "MA Insurance ALL" at bounding box center [773, 627] width 639 height 33
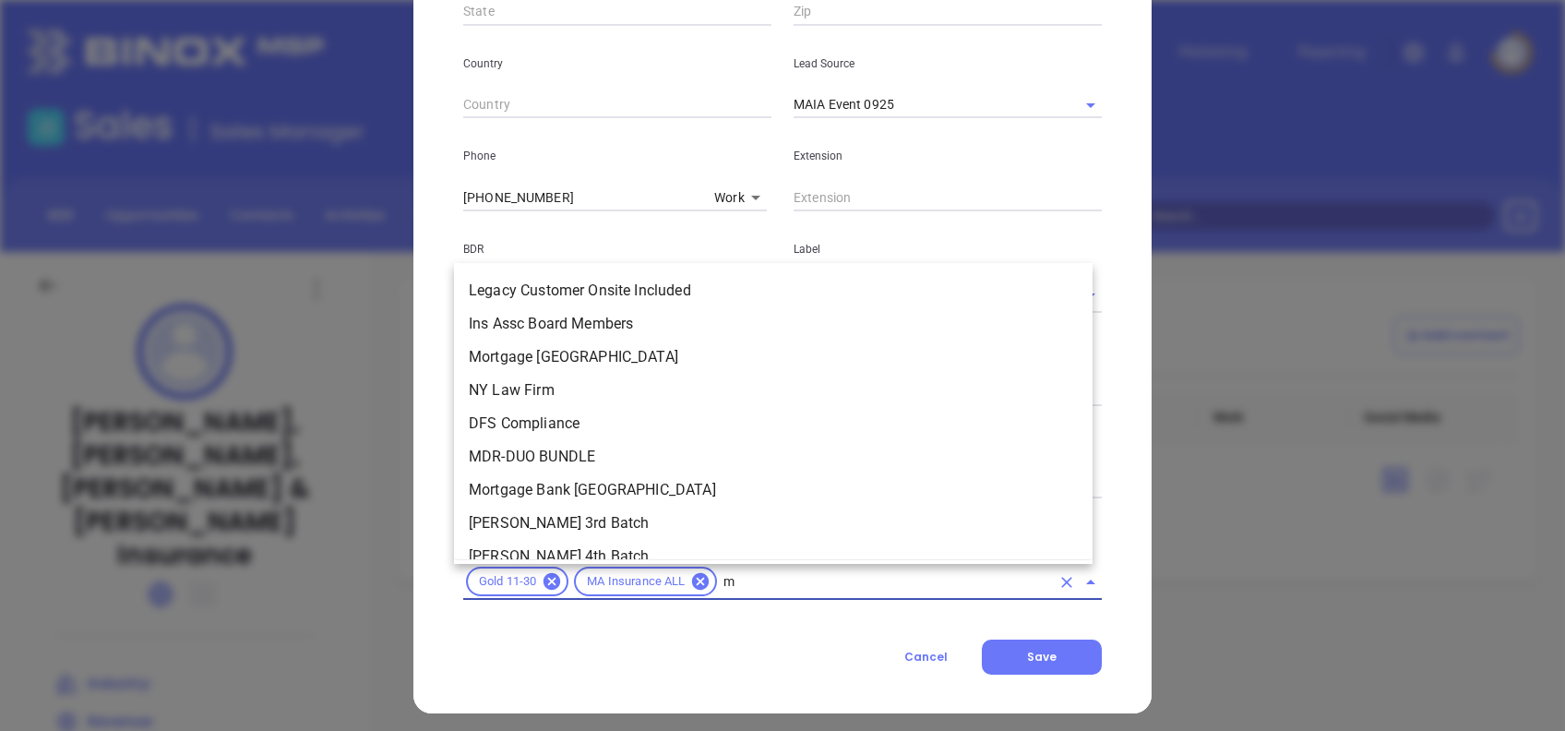
type input "ma"
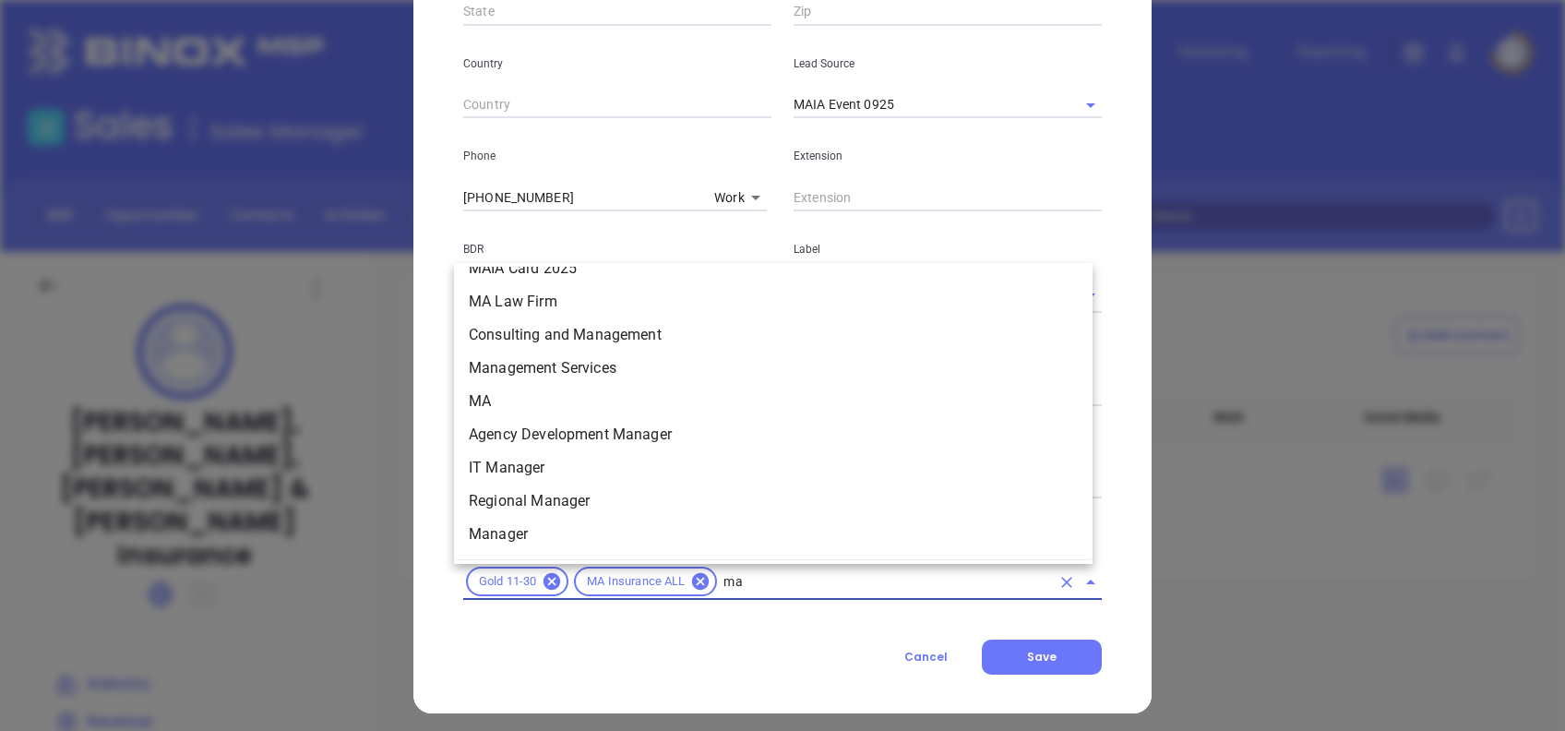
scroll to position [556, 0]
click at [532, 406] on li "MA" at bounding box center [773, 399] width 639 height 33
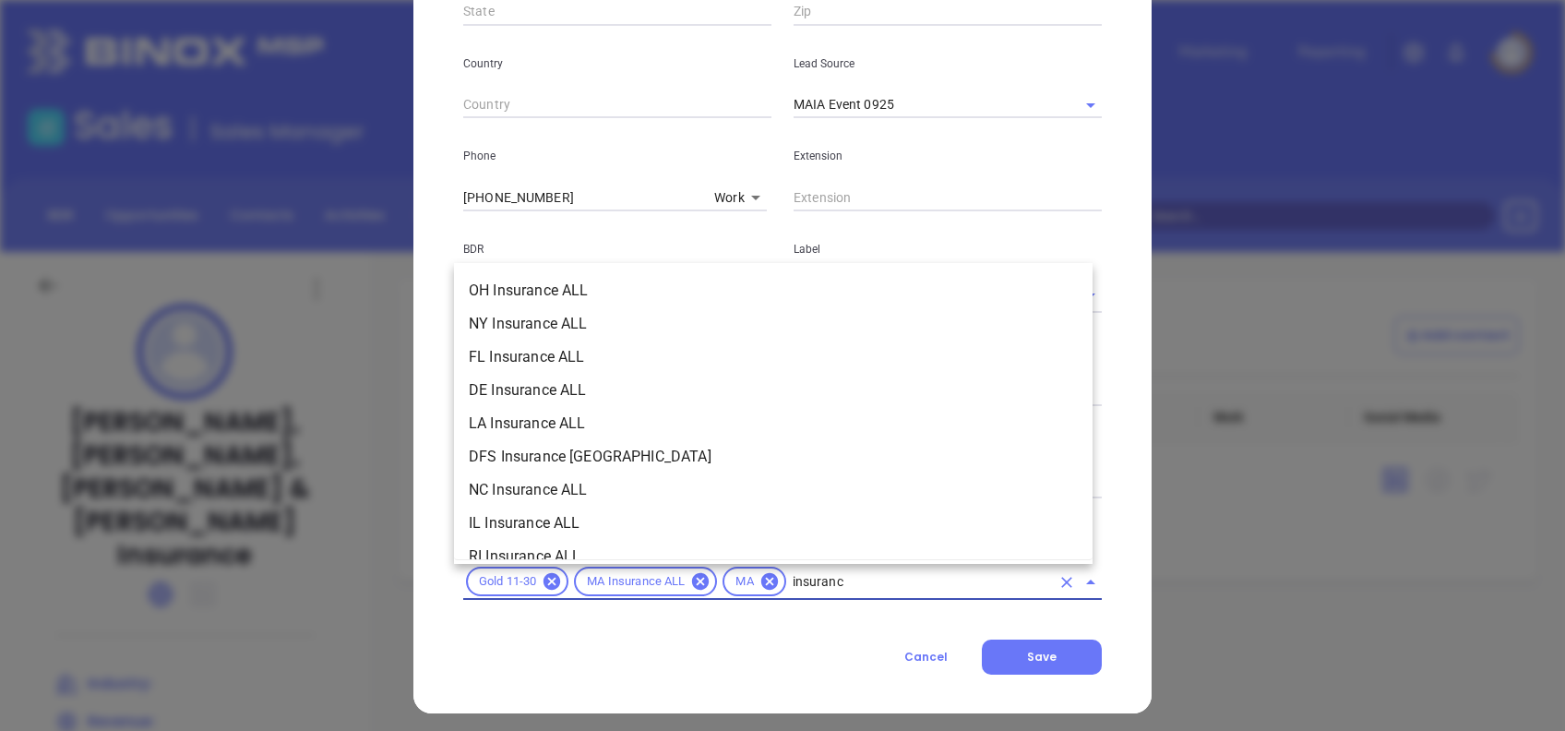
type input "insurance"
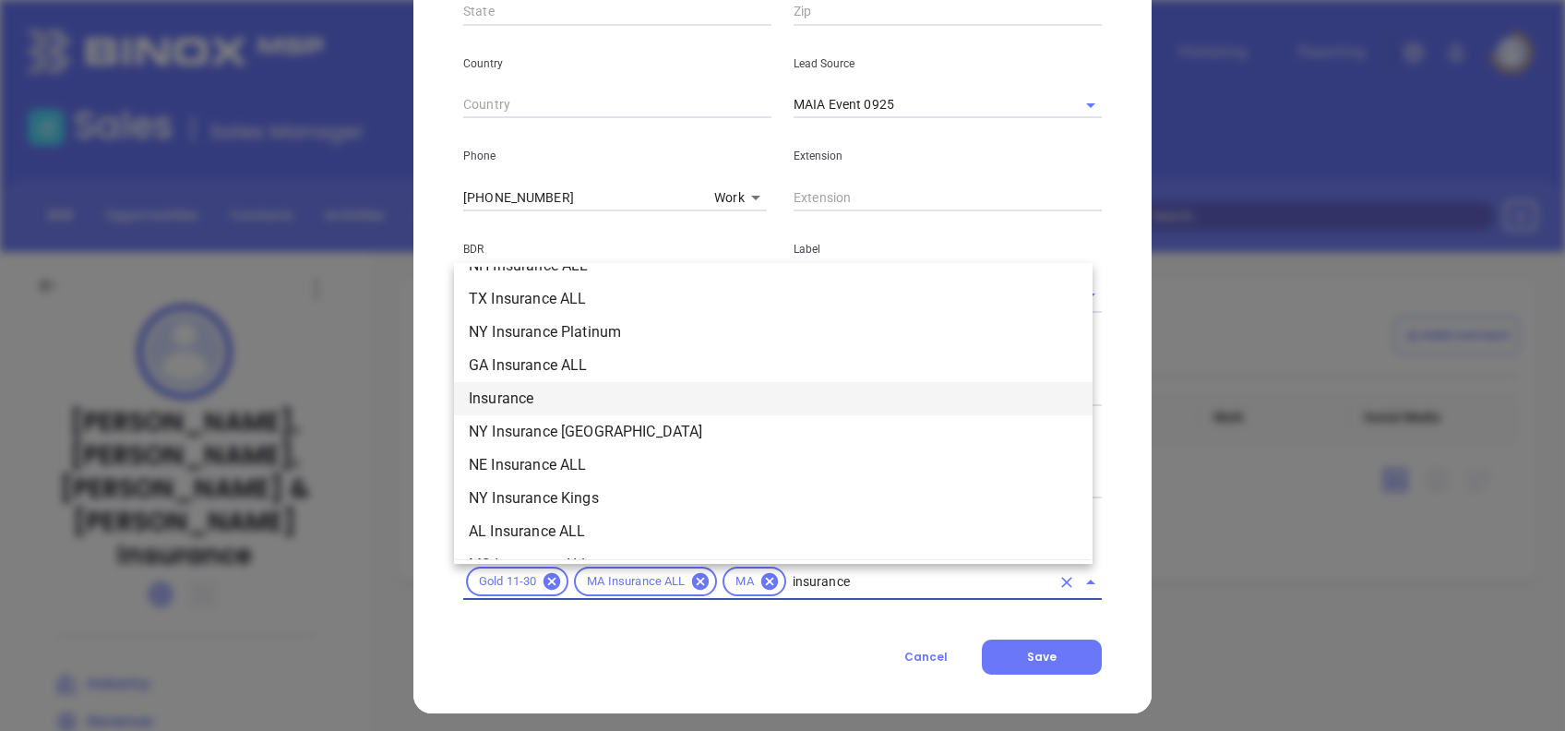
scroll to position [657, 0]
click at [532, 406] on li "Insurance" at bounding box center [773, 397] width 639 height 33
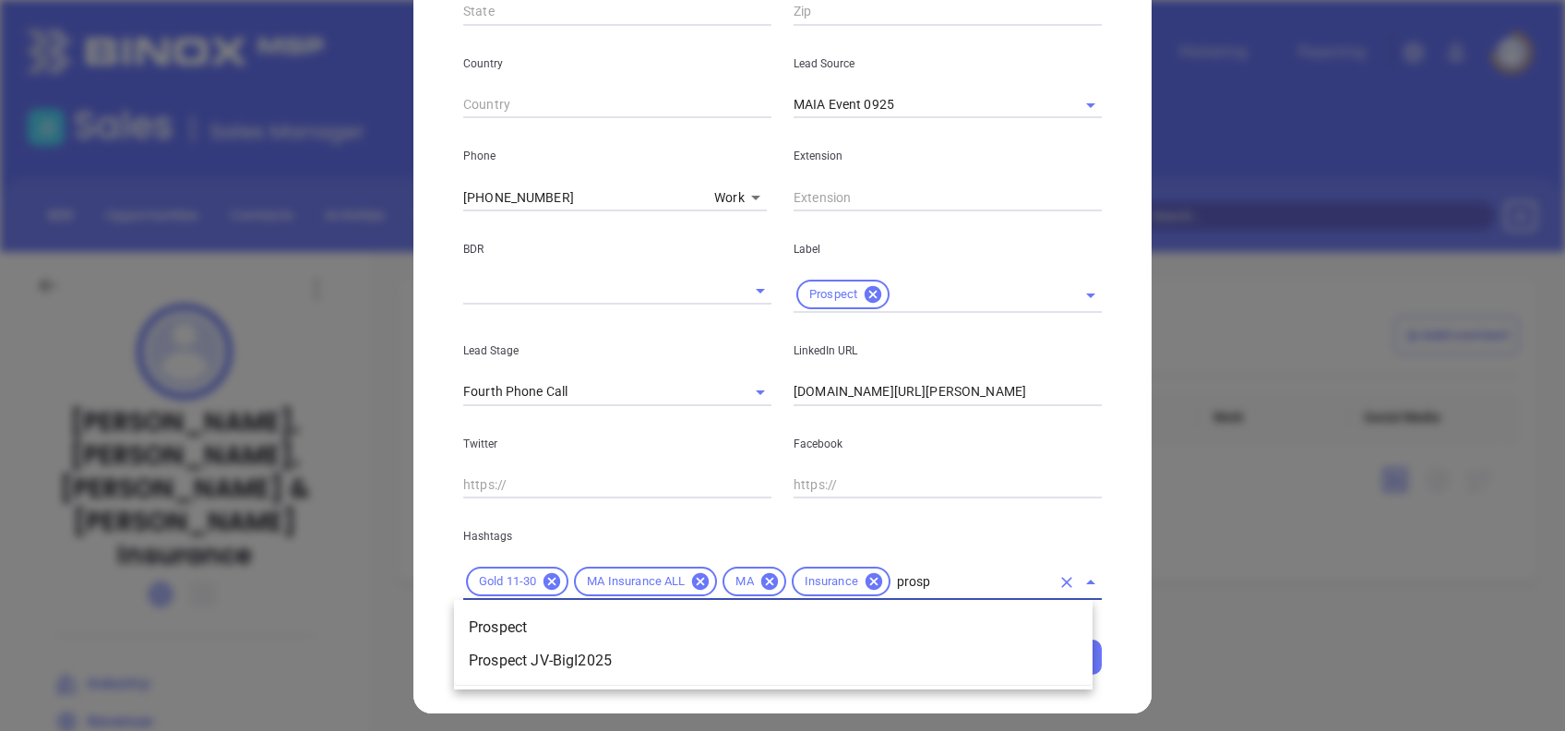
type input "prospe"
click at [518, 617] on li "Prospect" at bounding box center [773, 627] width 639 height 33
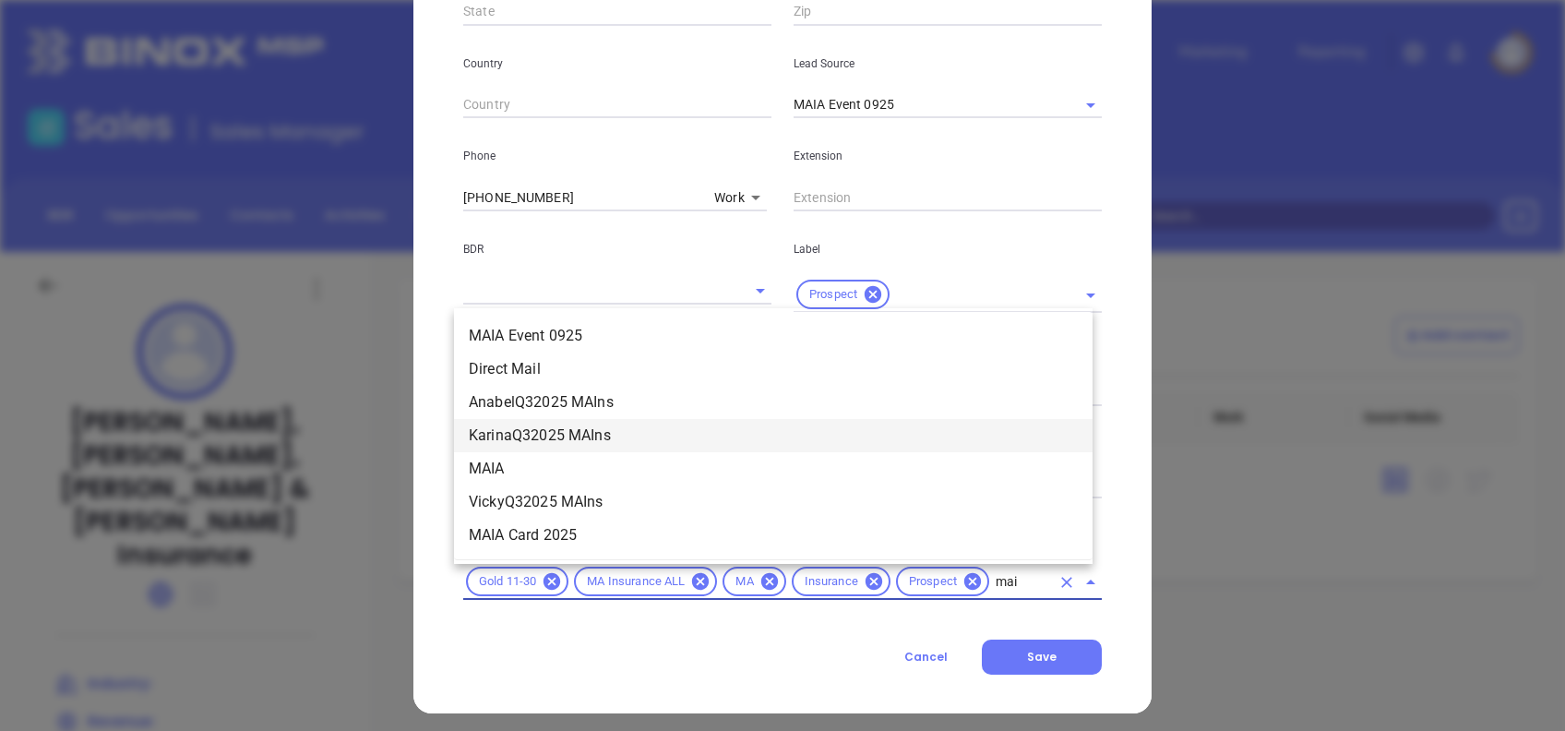
type input "maia"
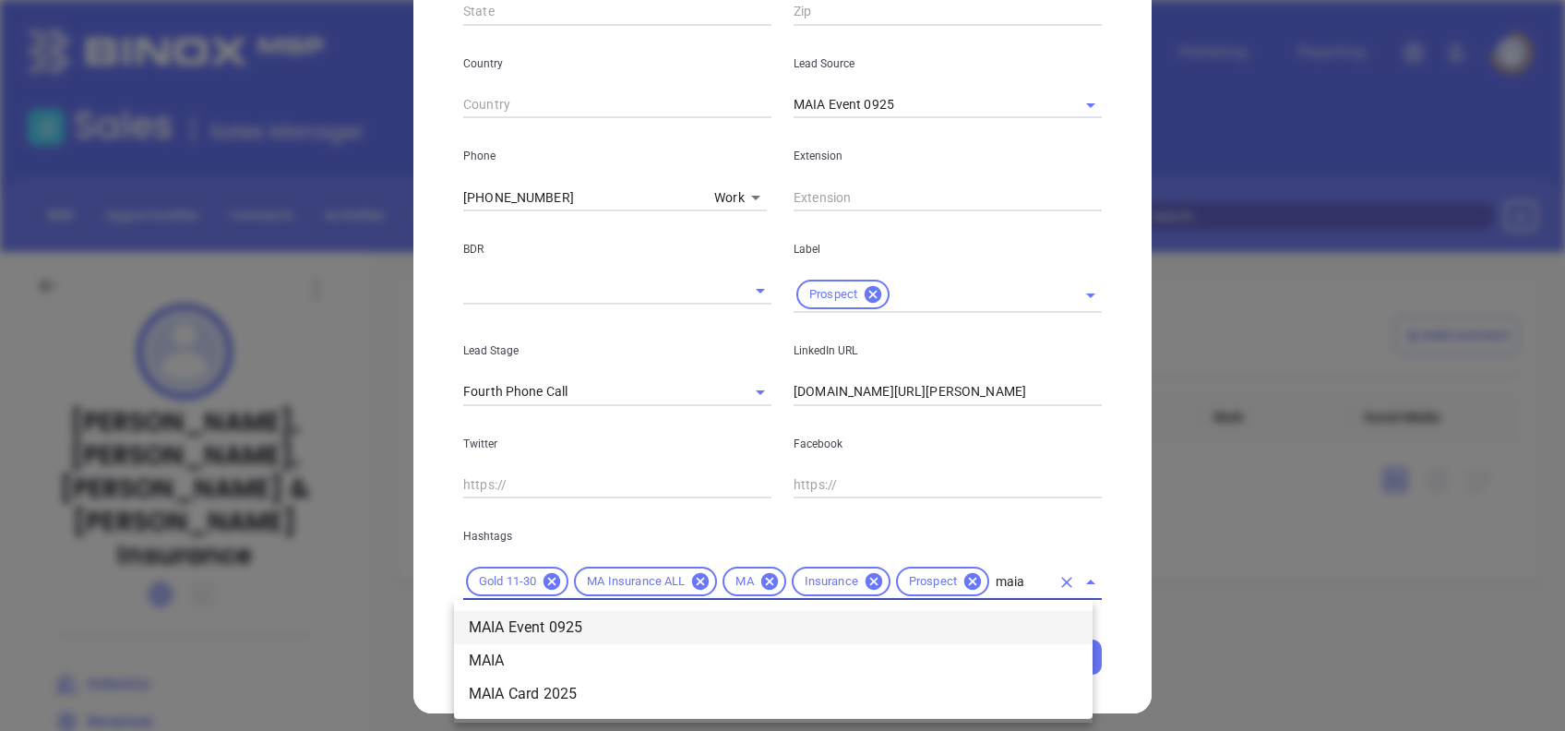
click at [683, 629] on li "MAIA Event 0925" at bounding box center [773, 627] width 639 height 33
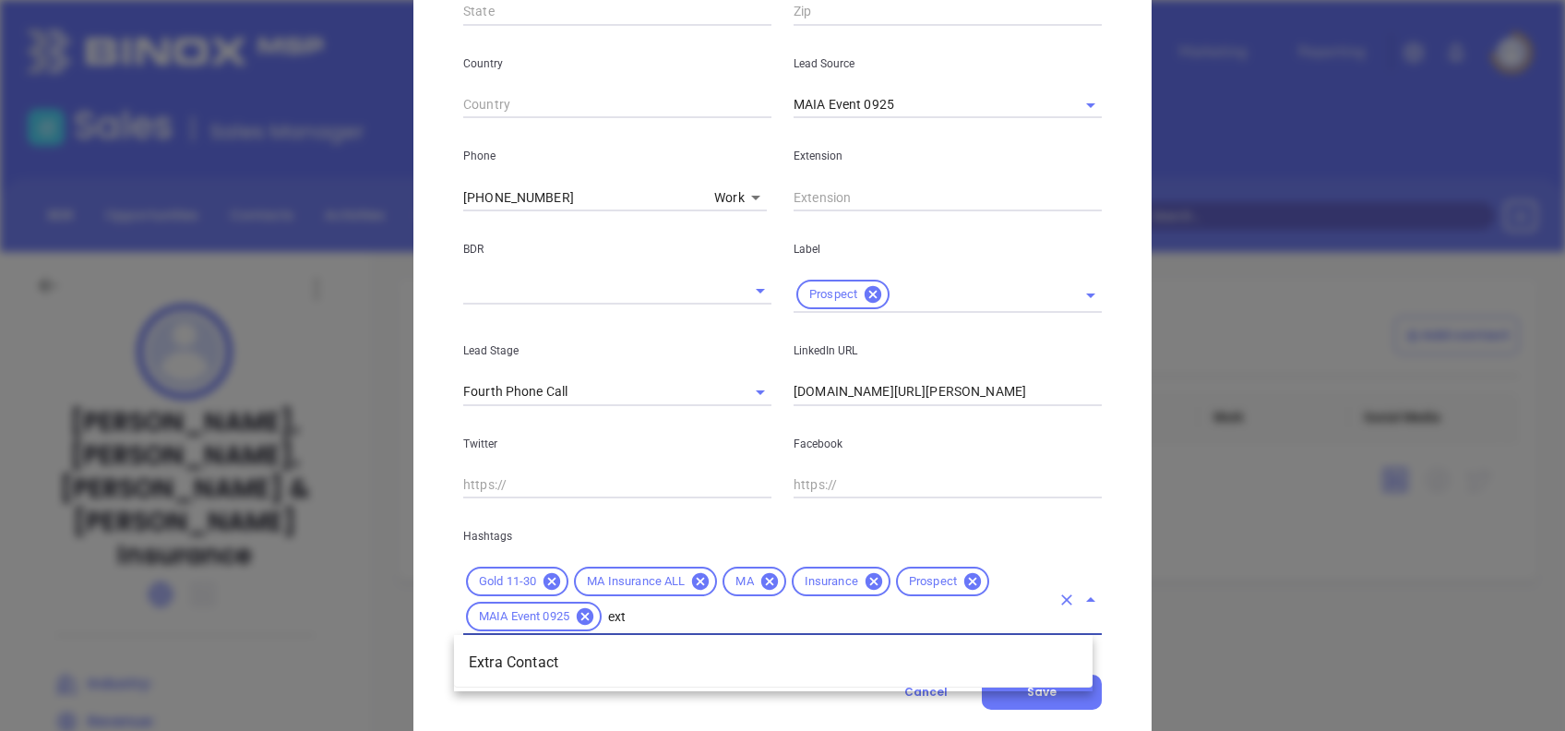
type input "extr"
click at [612, 665] on li "Extra Contact" at bounding box center [773, 662] width 639 height 33
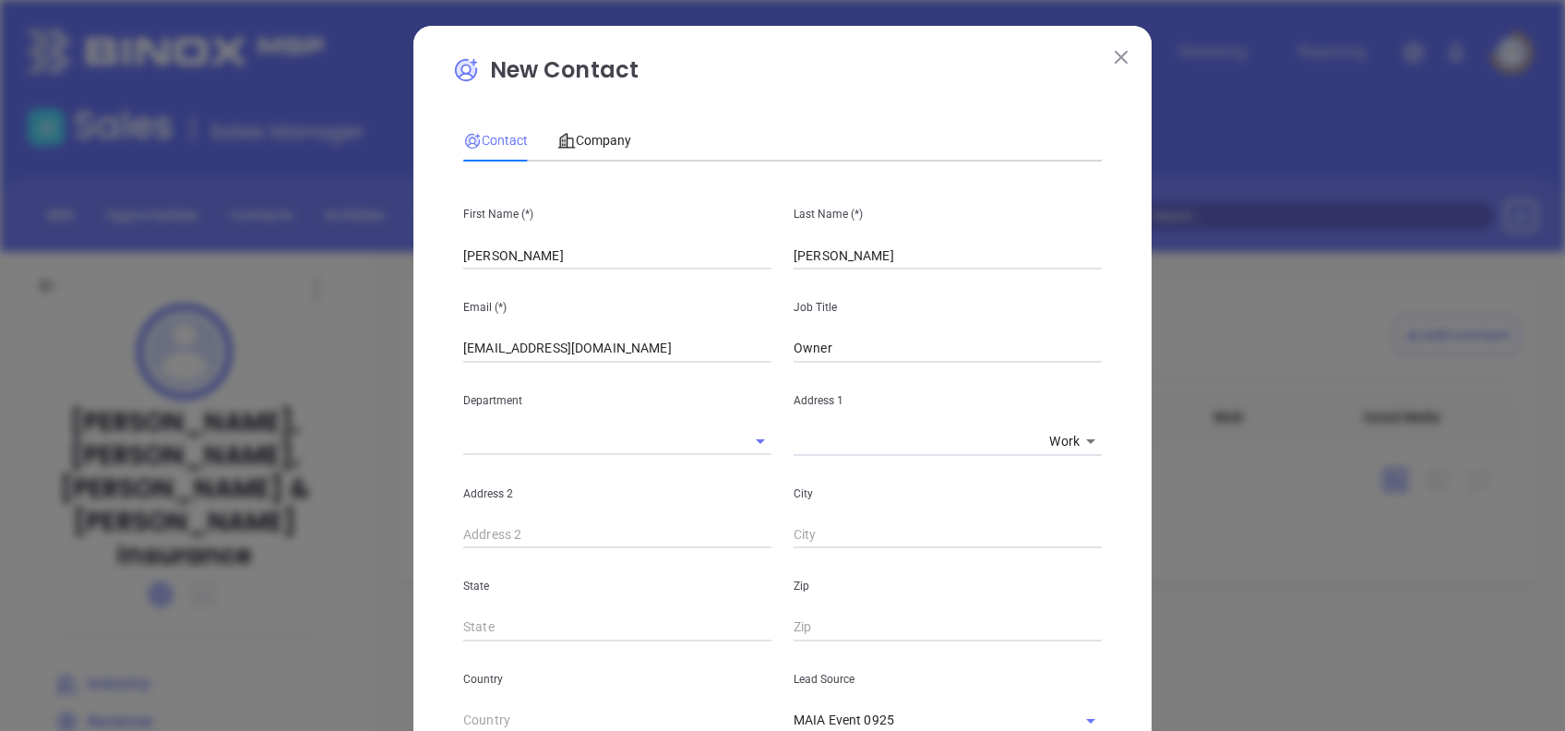
scroll to position [0, 0]
click at [602, 138] on span "Company" at bounding box center [594, 140] width 74 height 15
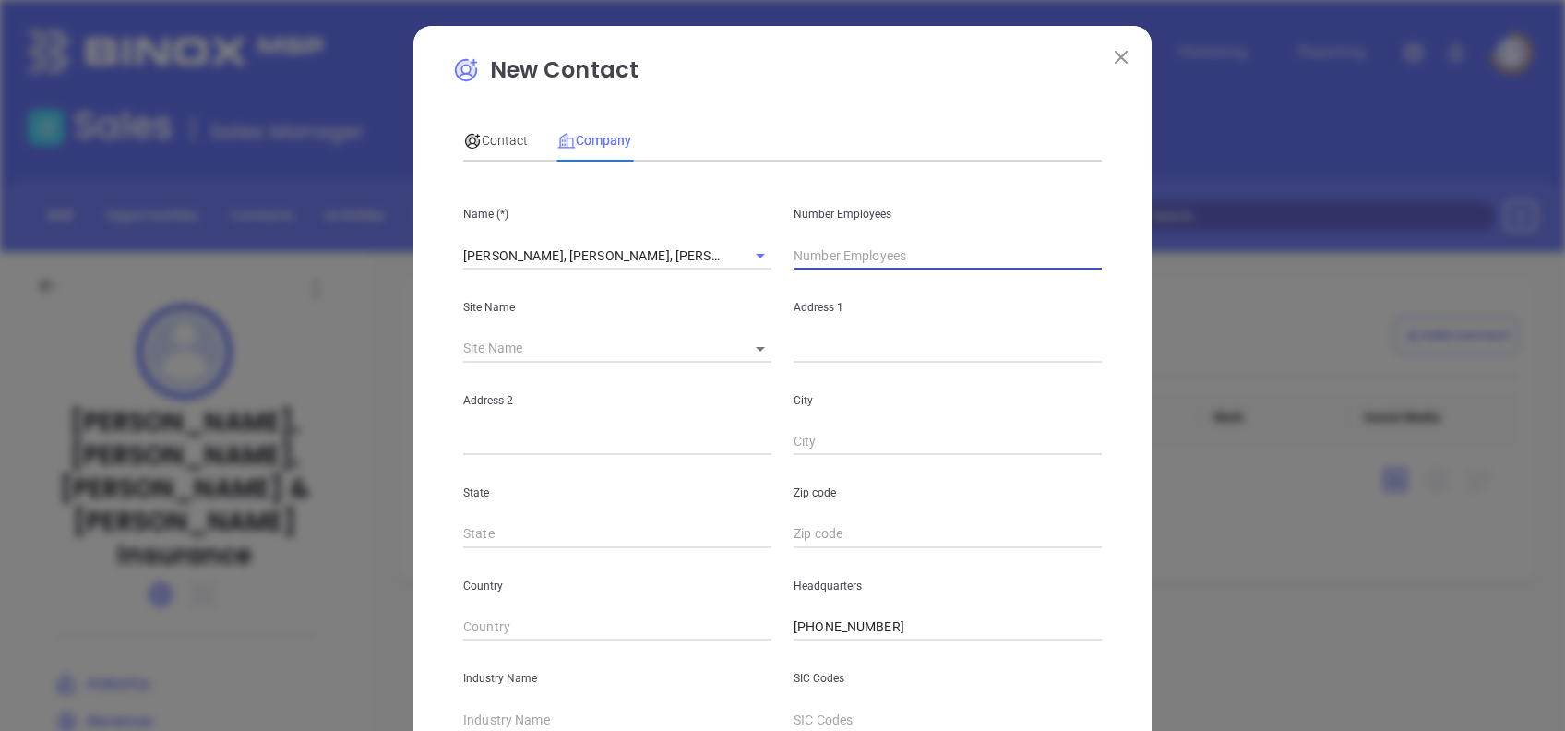
click at [851, 258] on input "text" at bounding box center [948, 256] width 308 height 28
type input "25"
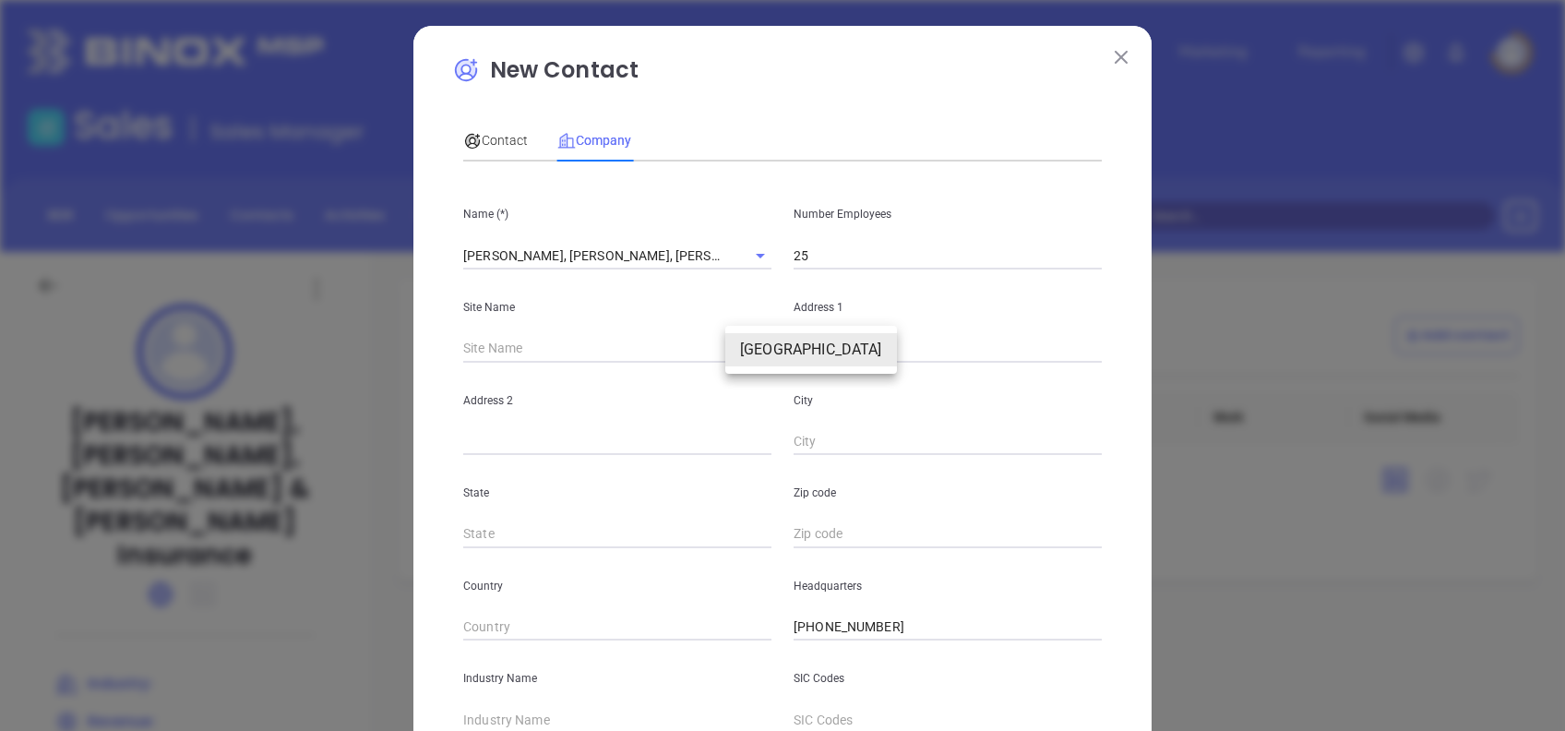
click at [756, 342] on body "Leads CRM Marketing Reporting Financial Leads Leads Sales Sales Manager BDR Opp…" at bounding box center [782, 365] width 1565 height 731
click at [768, 350] on li "Springfield" at bounding box center [811, 349] width 172 height 33
type input "Springfield"
type input "97340"
type input "101 State Street"
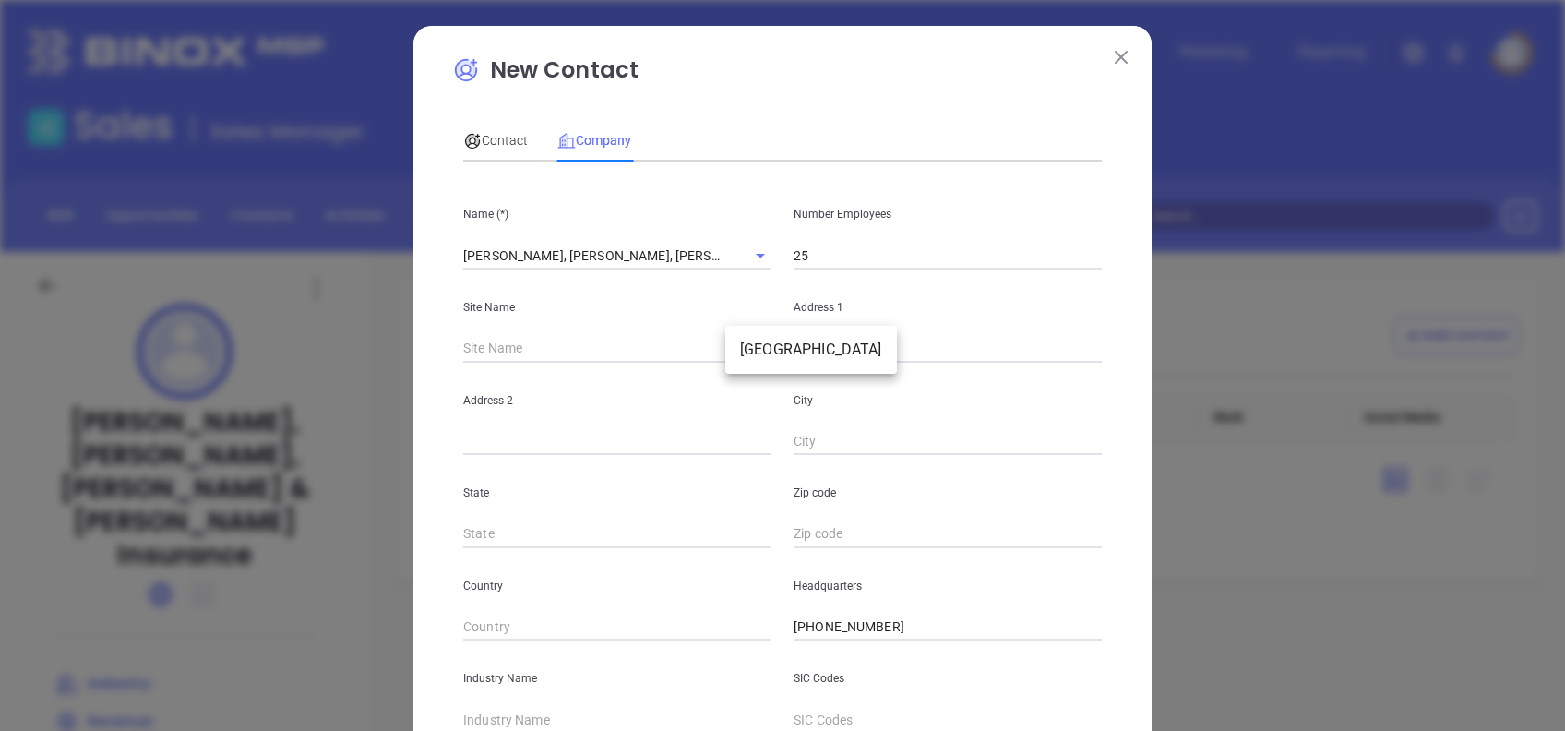
type input "8th Floor"
type input "Springfield"
type input "MA"
type input "1102"
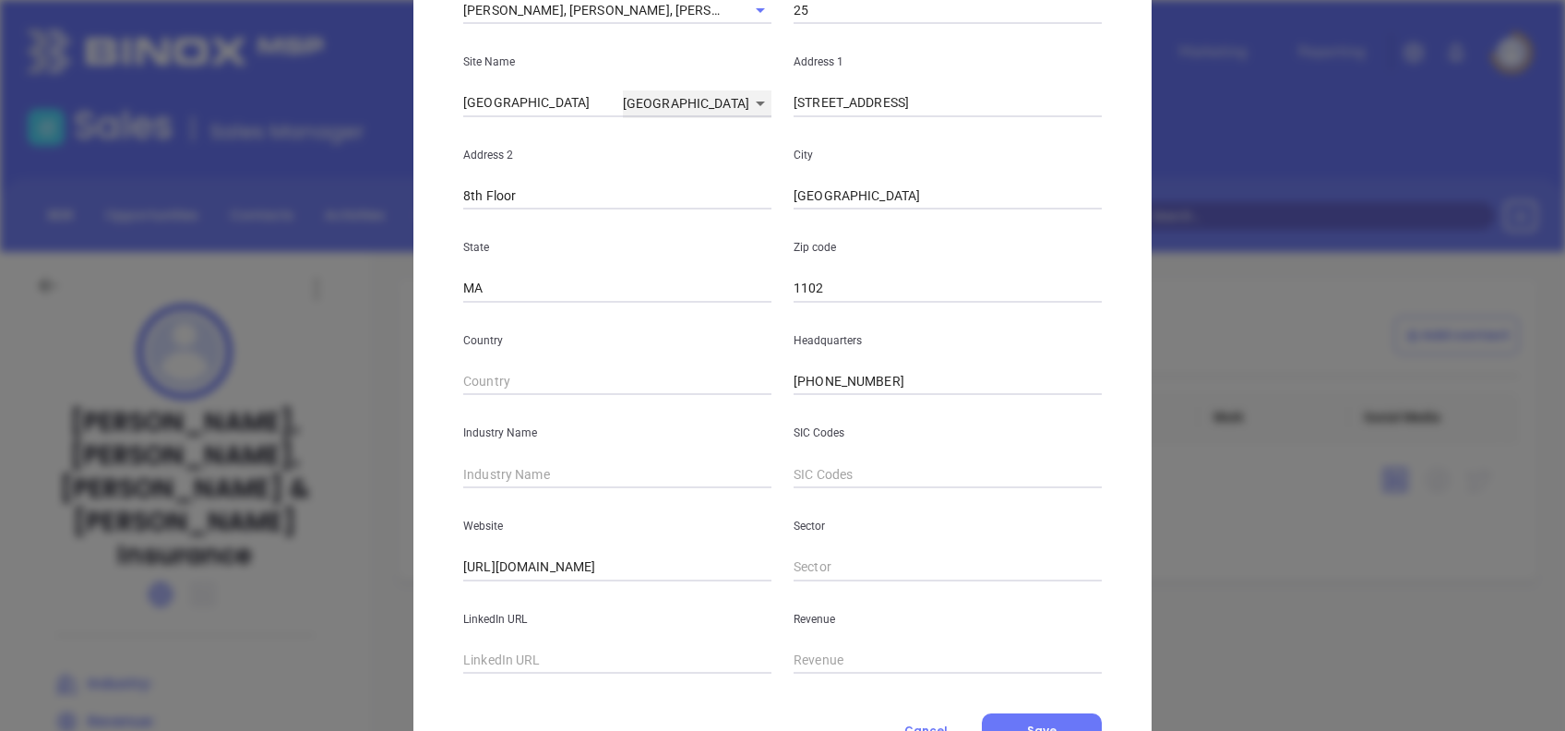
scroll to position [328, 0]
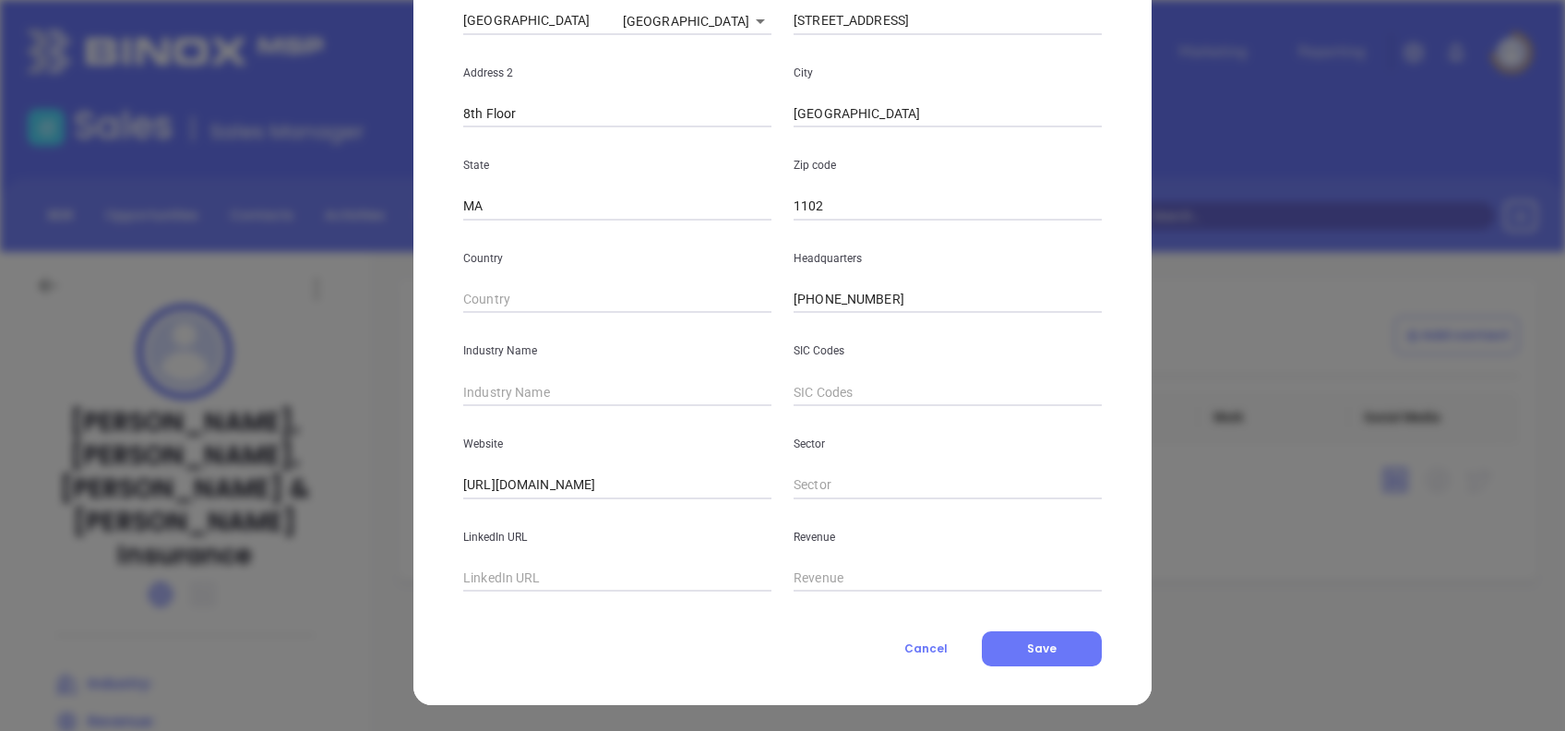
click at [571, 384] on input "text" at bounding box center [617, 392] width 308 height 28
type input "Insurance"
click at [642, 566] on input "text" at bounding box center [617, 579] width 308 height 28
paste input "www.linkedin.com/company/chase-clarke-stewart-&-fontana-insurance/"
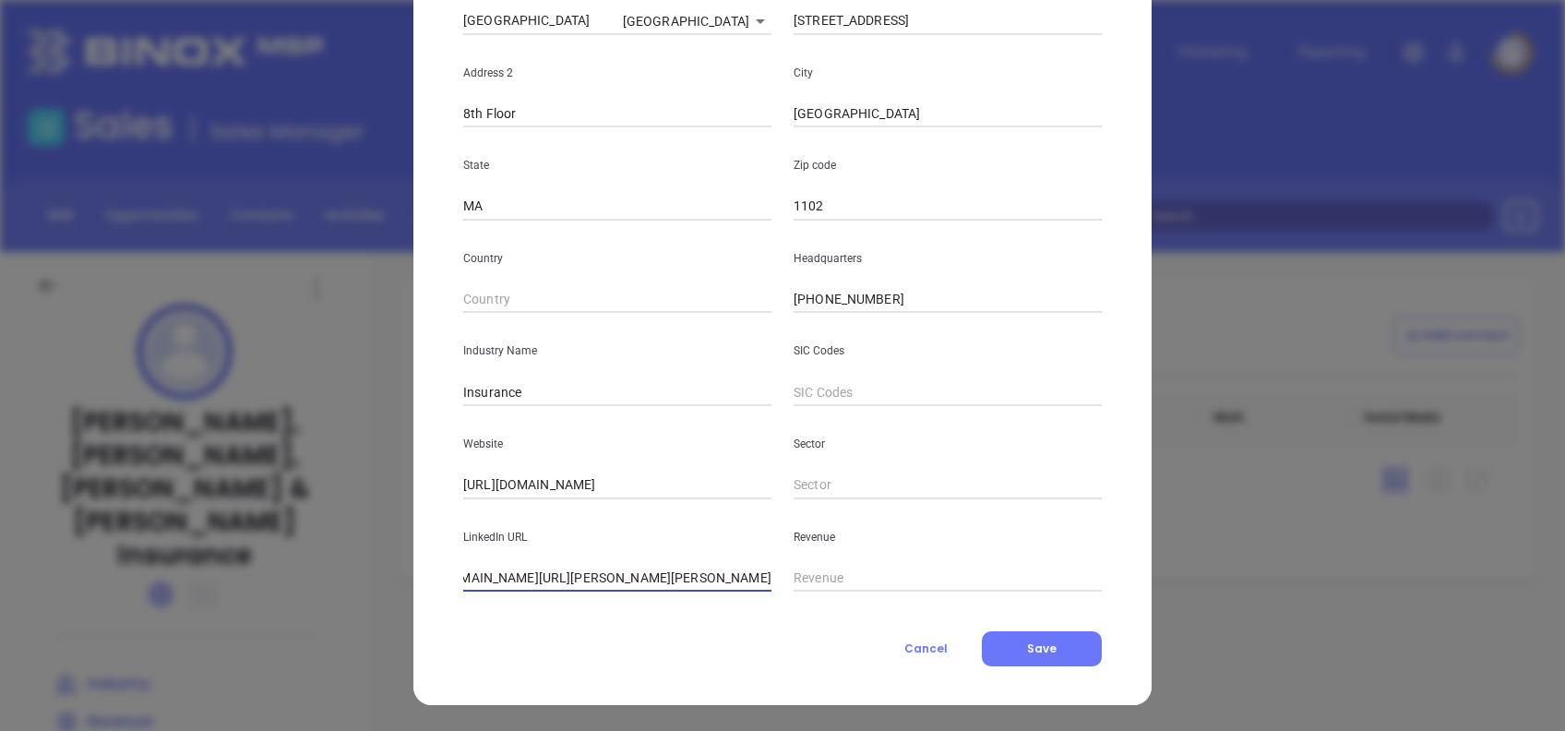
type input "www.linkedin.com/company/chase-clarke-stewart-&-fontana-insurance/"
click at [658, 616] on div "Contact Company First Name (*) Raymond Last Name (*) Lukas Email (*) rlukas@cha…" at bounding box center [782, 224] width 639 height 884
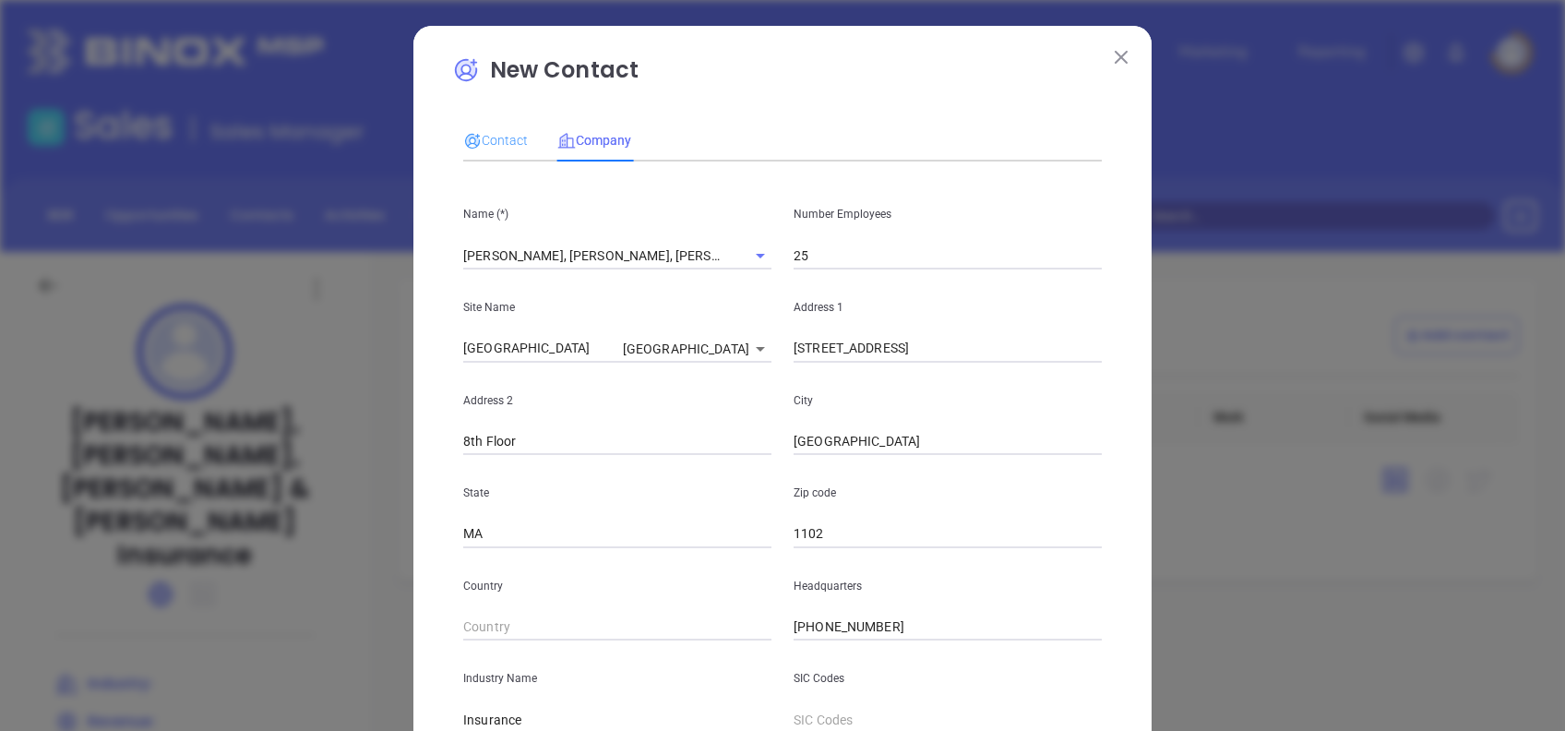
click at [495, 153] on div "Contact" at bounding box center [495, 140] width 65 height 42
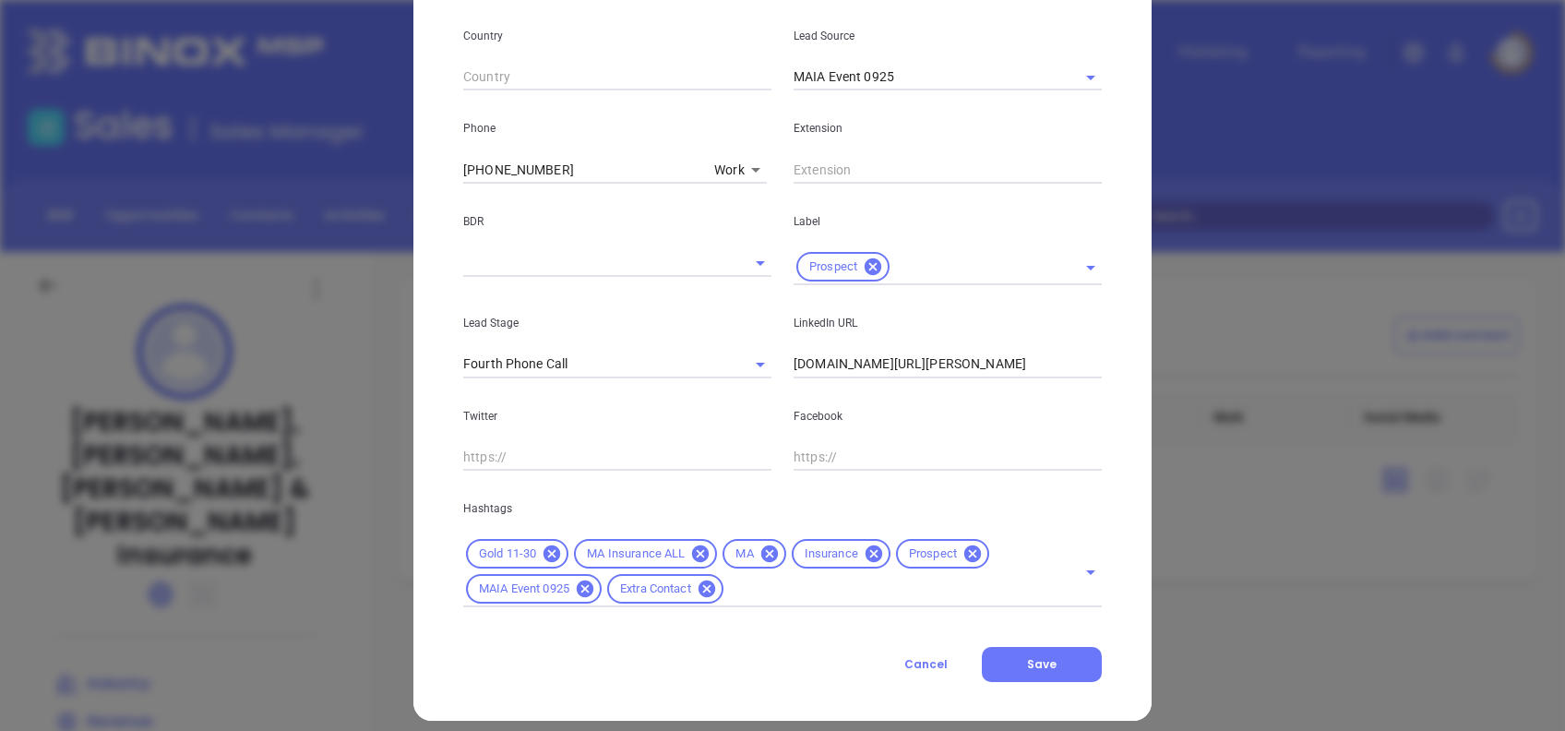
scroll to position [659, 0]
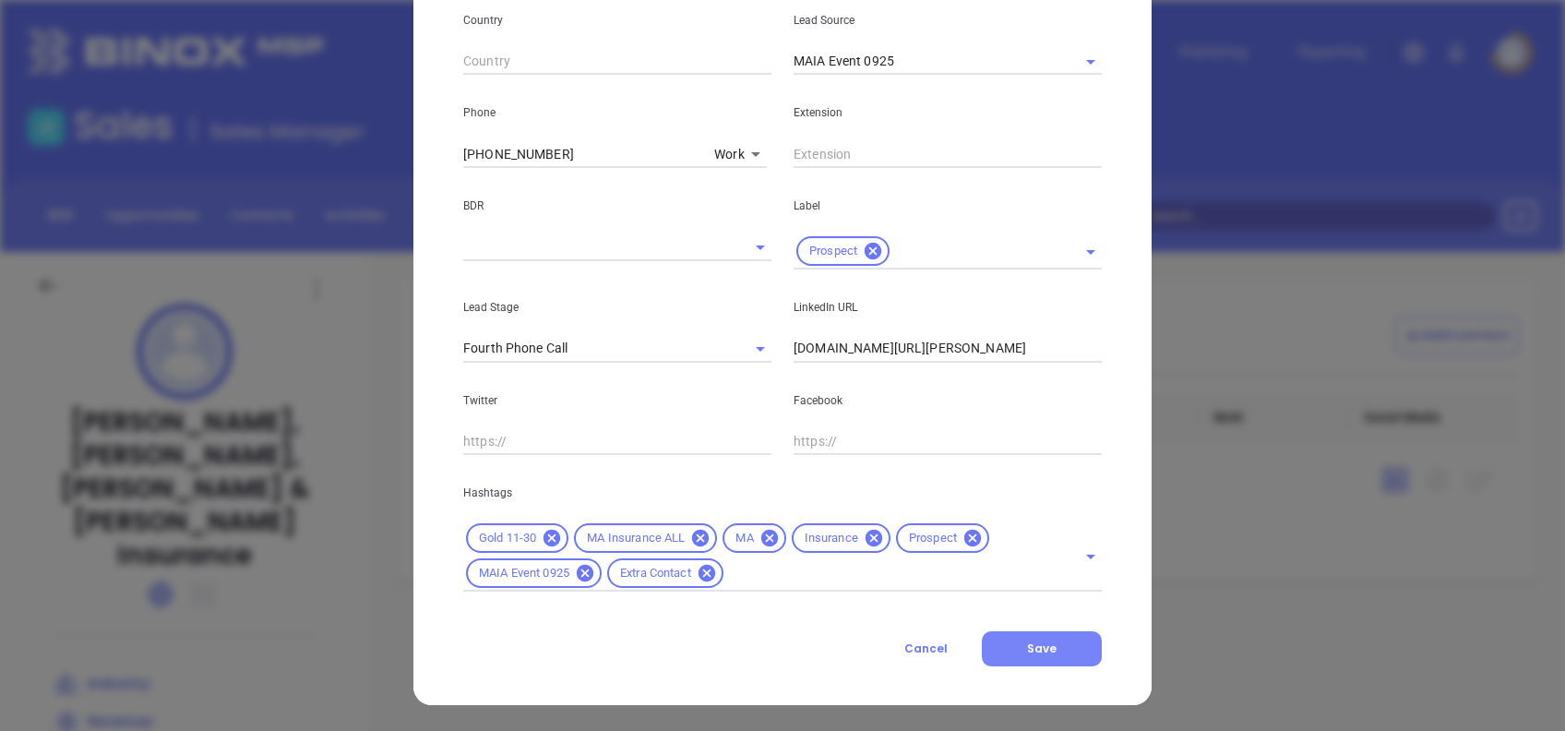
click at [1027, 649] on span "Save" at bounding box center [1042, 648] width 30 height 16
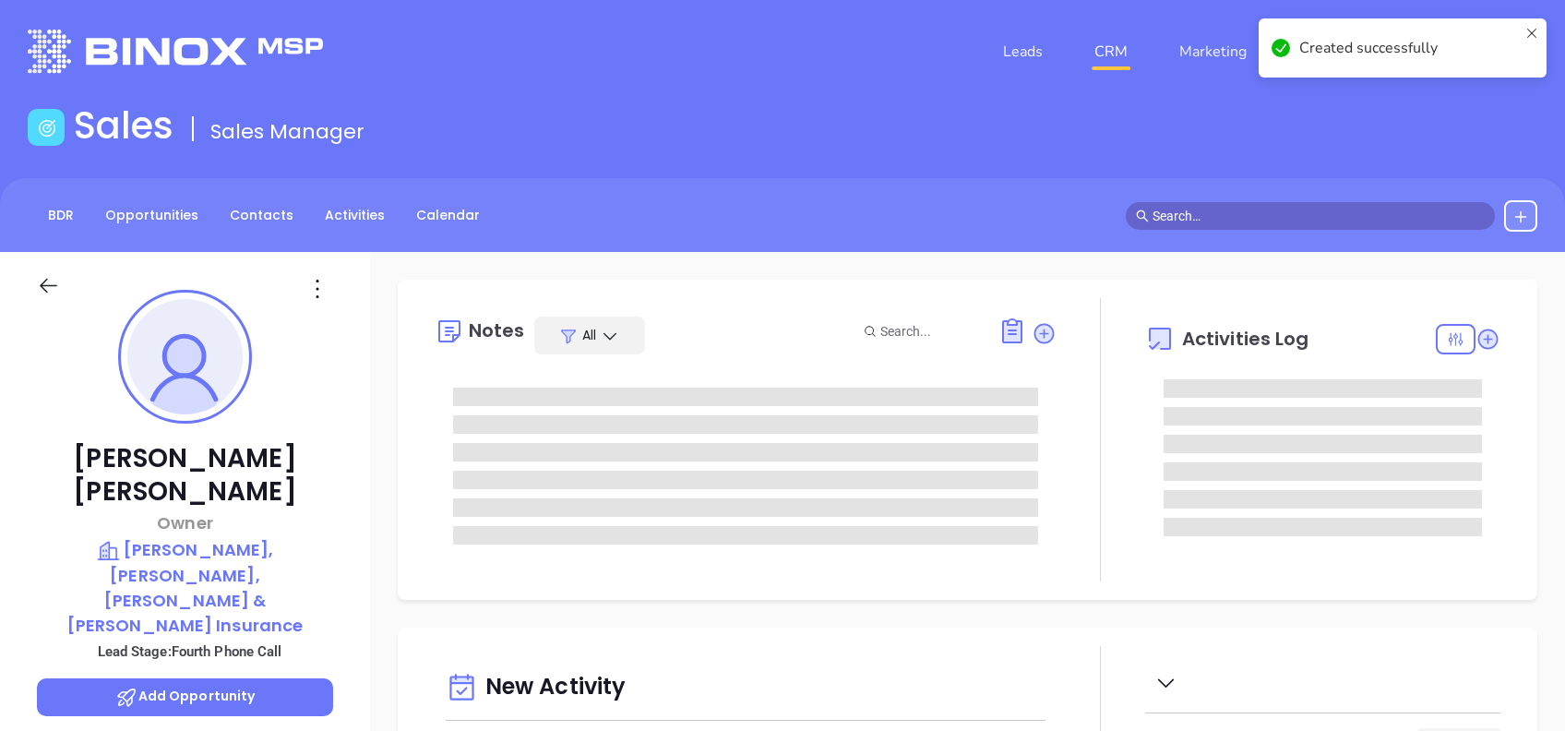
type input "09/24/2025"
type input "Alejandra Lara"
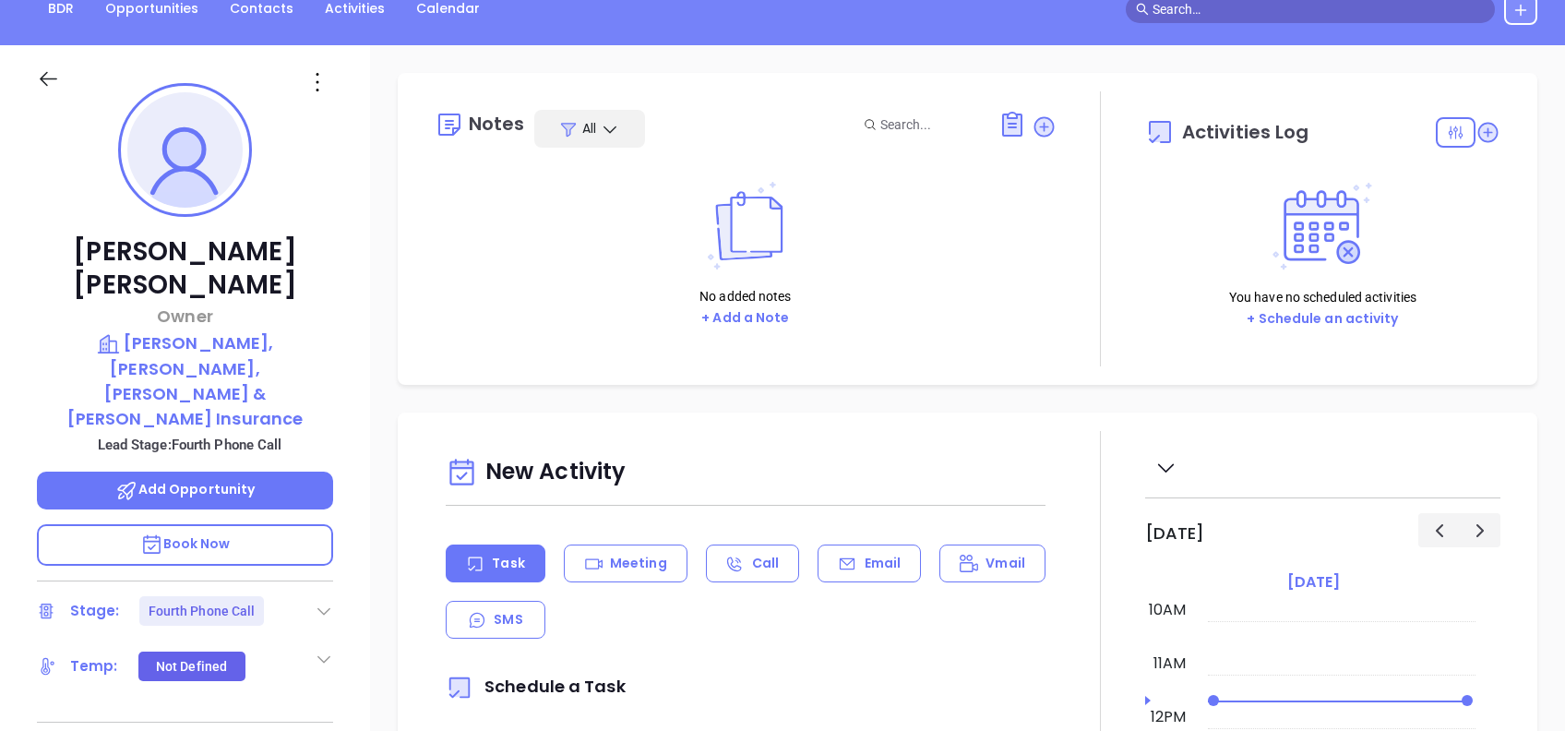
scroll to position [245, 0]
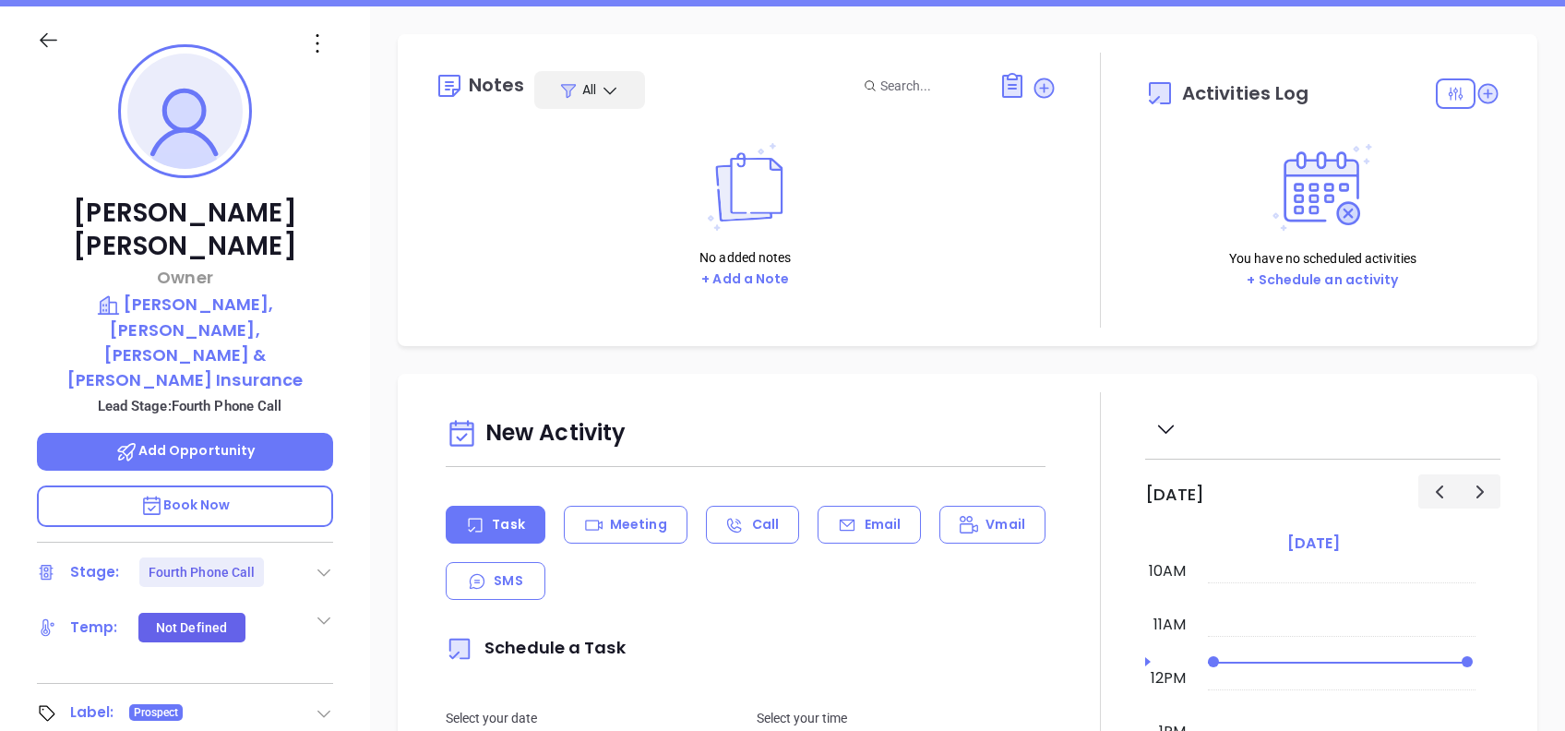
click at [330, 563] on icon at bounding box center [324, 572] width 18 height 18
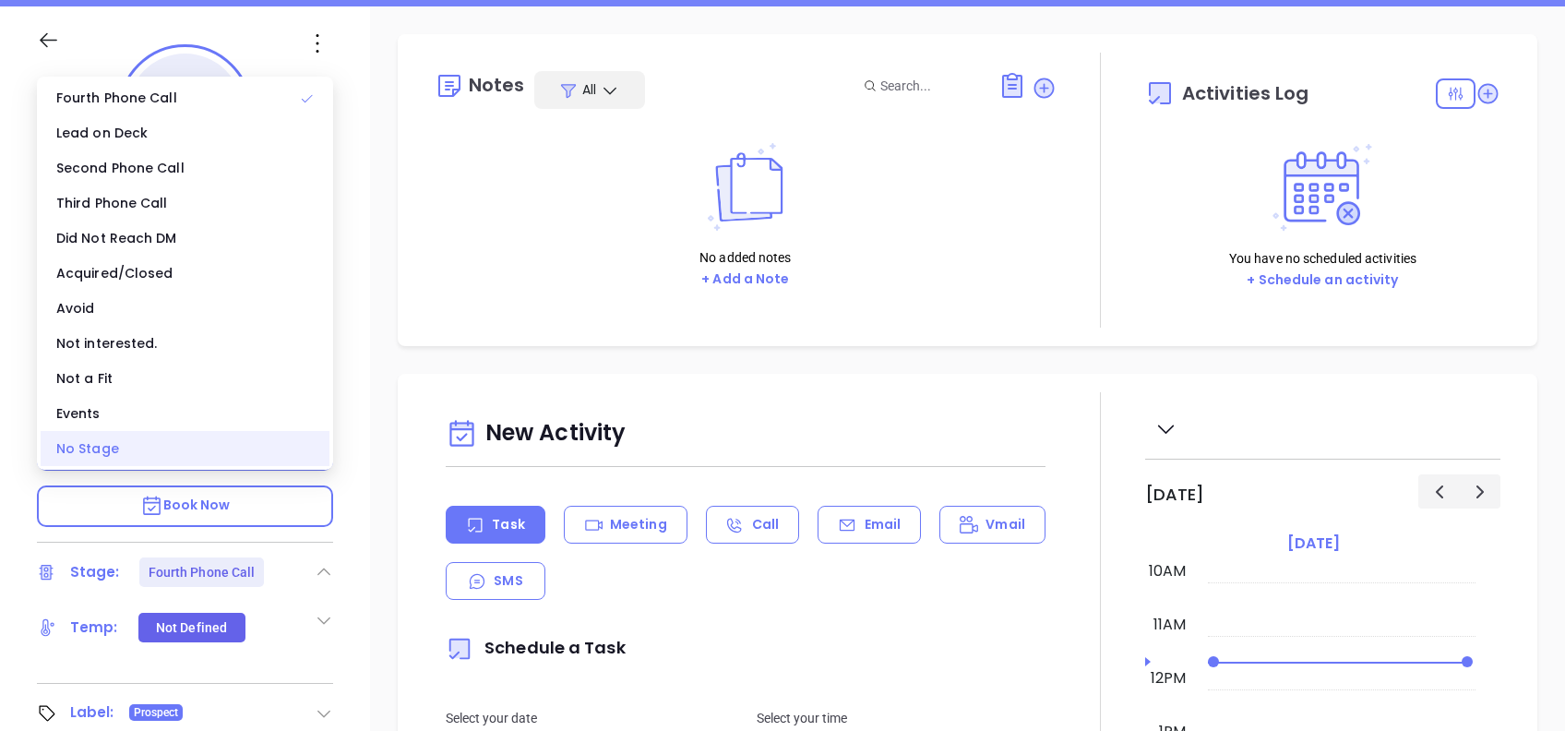
click at [223, 448] on div "No Stage" at bounding box center [185, 448] width 289 height 35
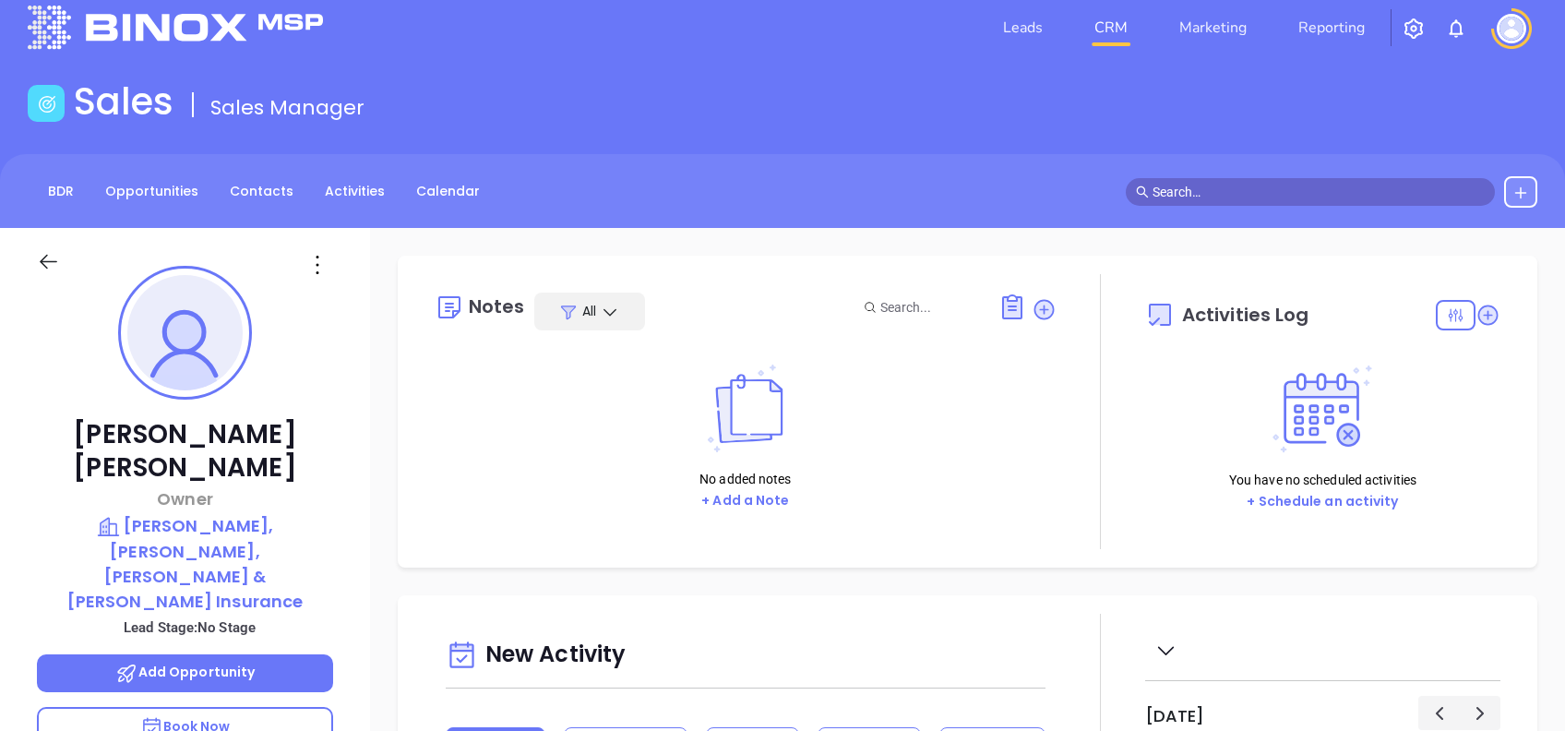
scroll to position [0, 0]
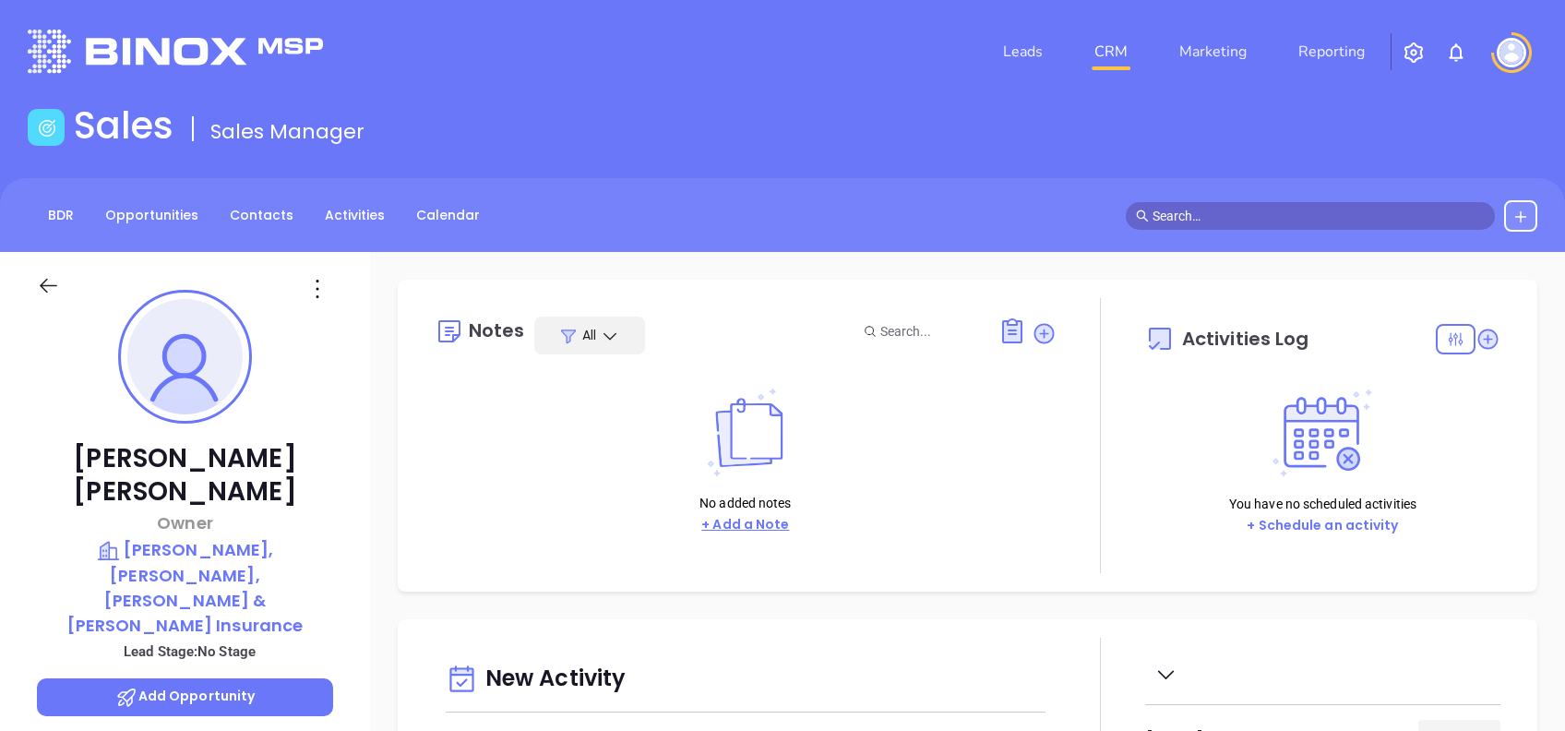
click at [765, 520] on button "+ Add a Note" at bounding box center [745, 524] width 99 height 21
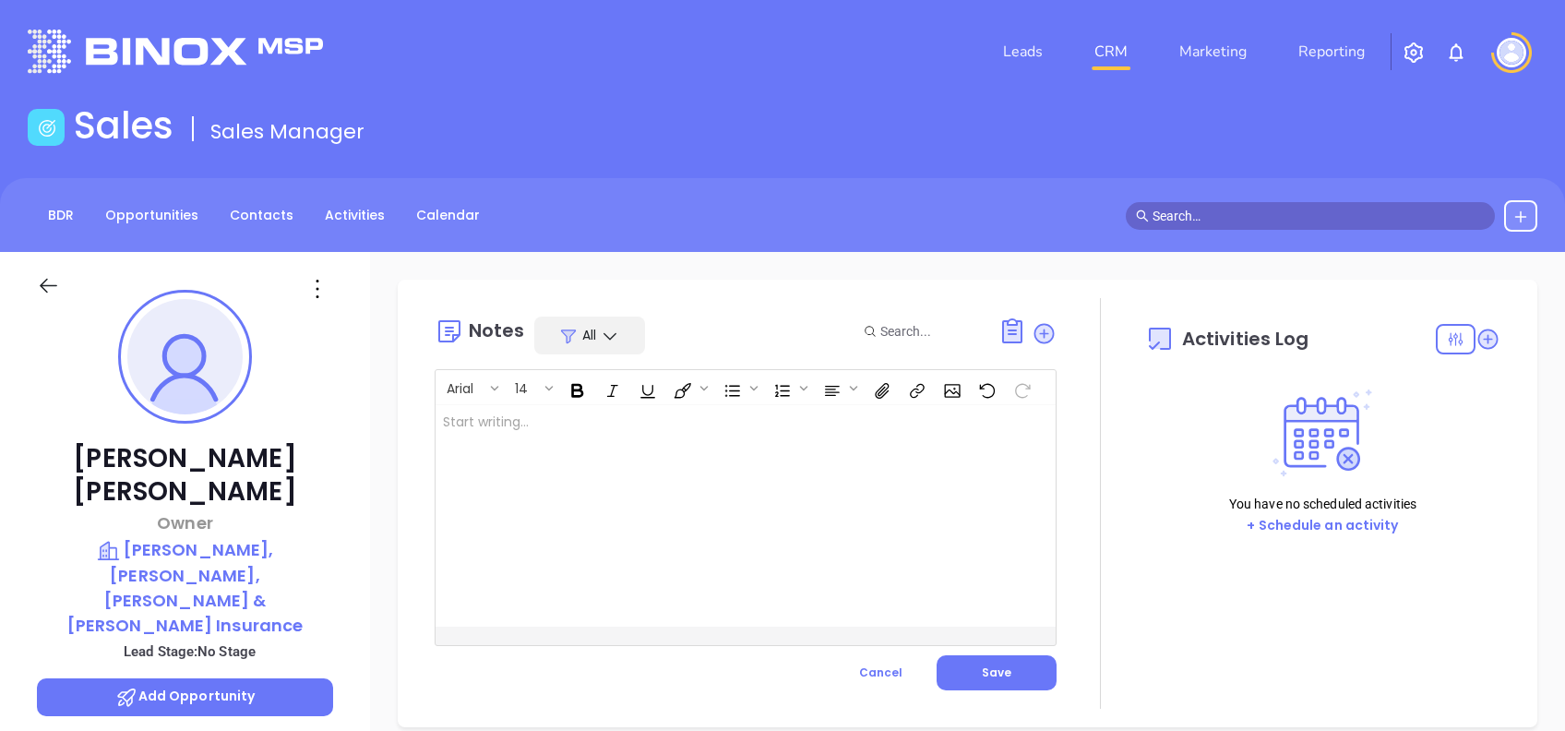
click at [771, 535] on div at bounding box center [724, 515] width 577 height 221
click at [989, 660] on button "Save" at bounding box center [997, 672] width 120 height 35
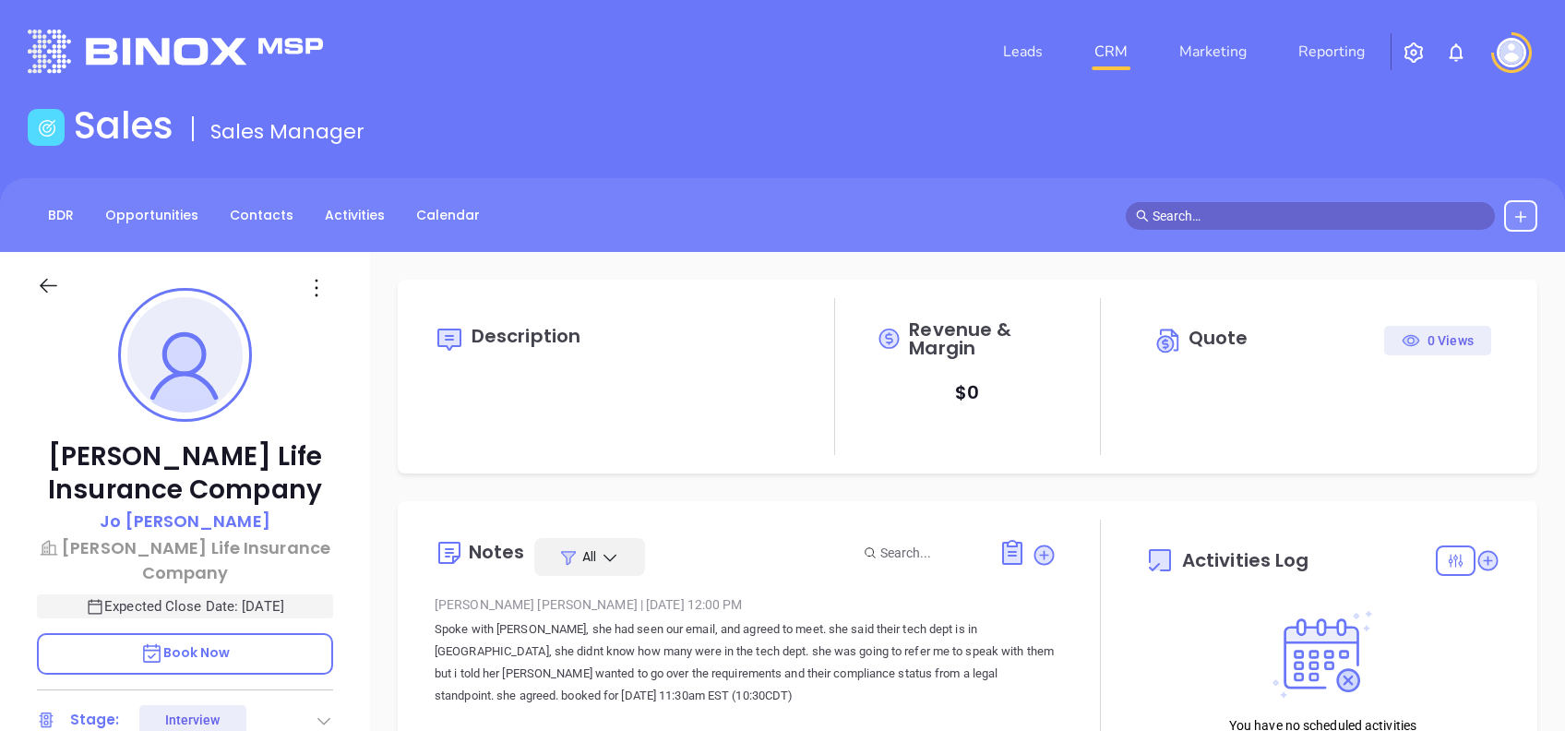
type input "[DATE]"
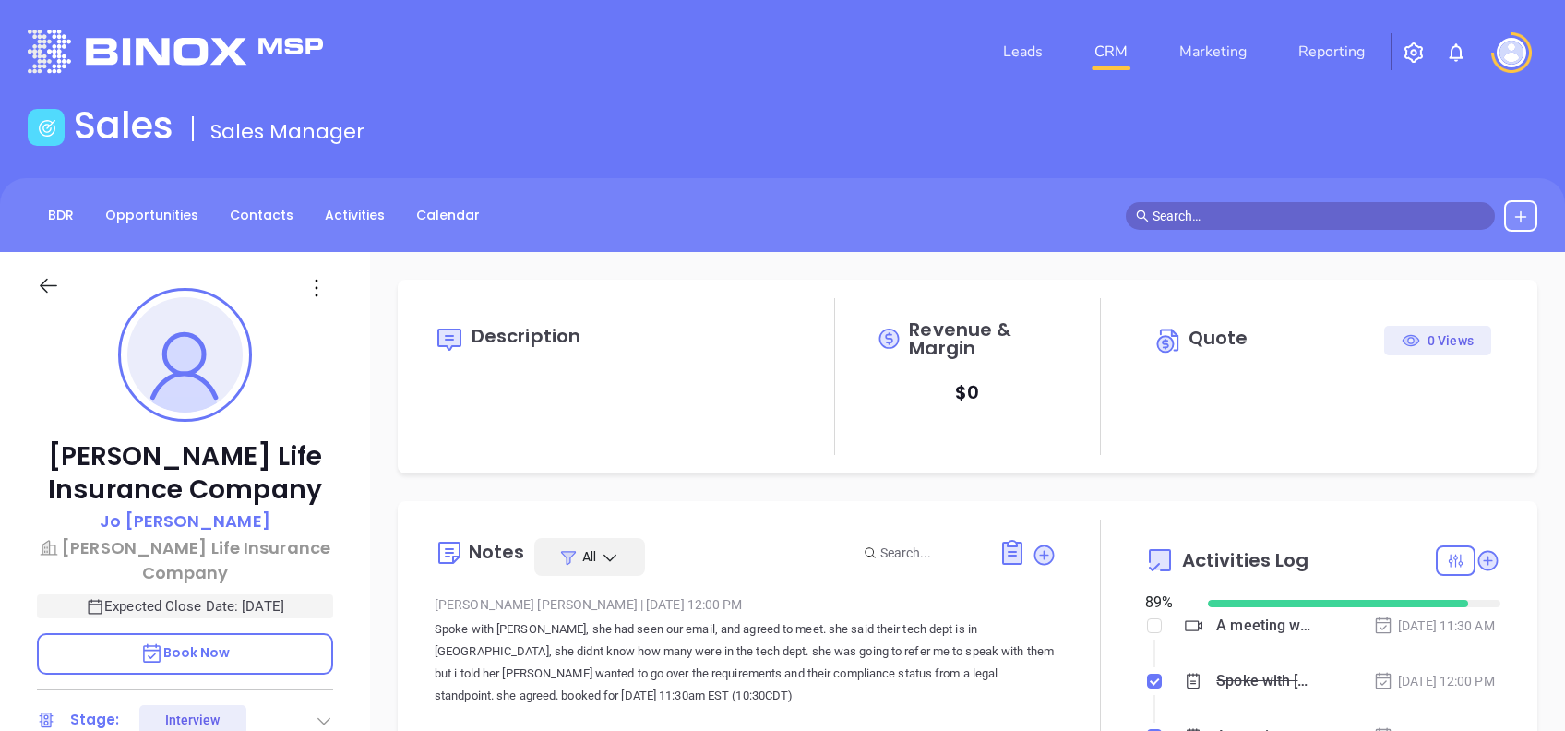
scroll to position [537, 0]
type input "[PERSON_NAME]"
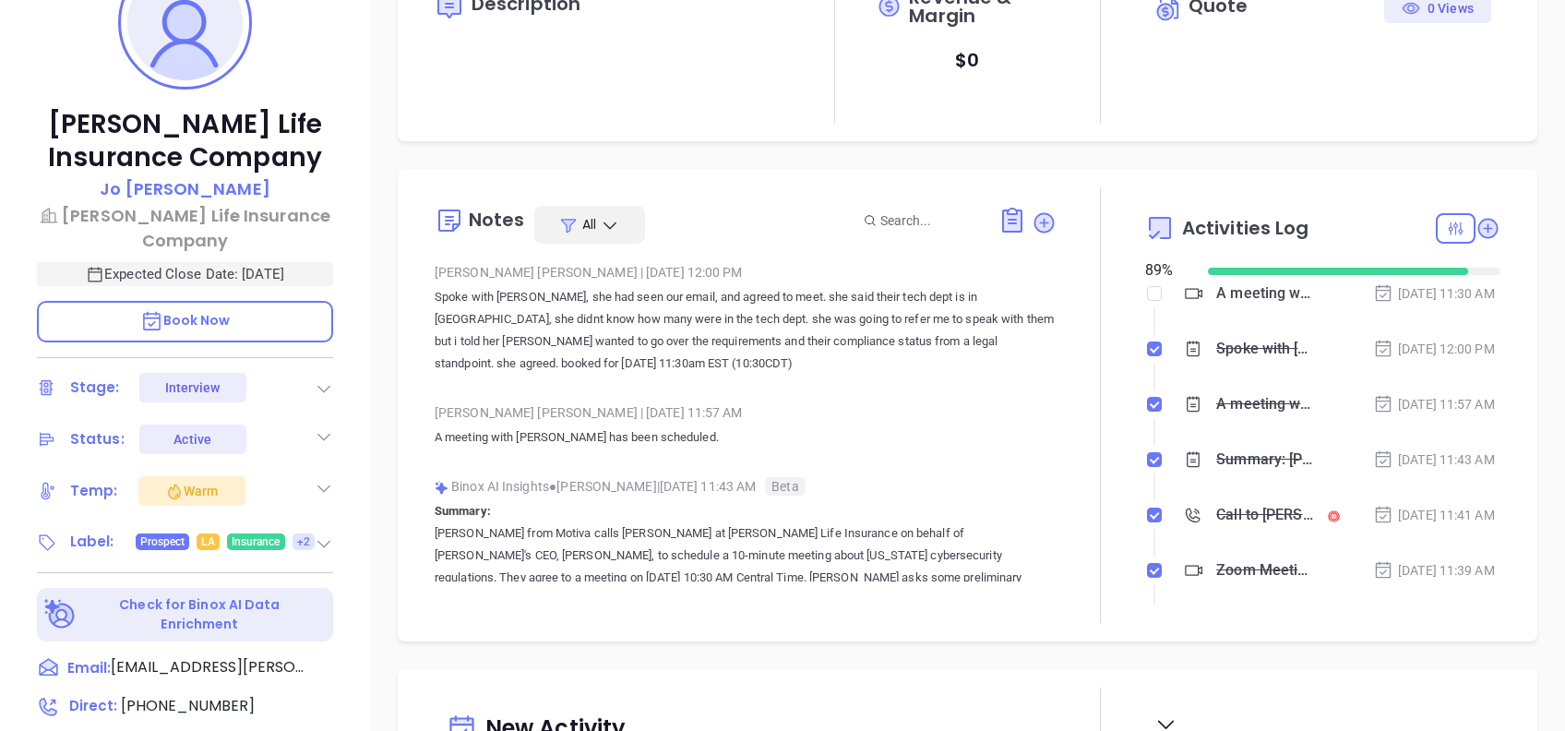
scroll to position [245, 0]
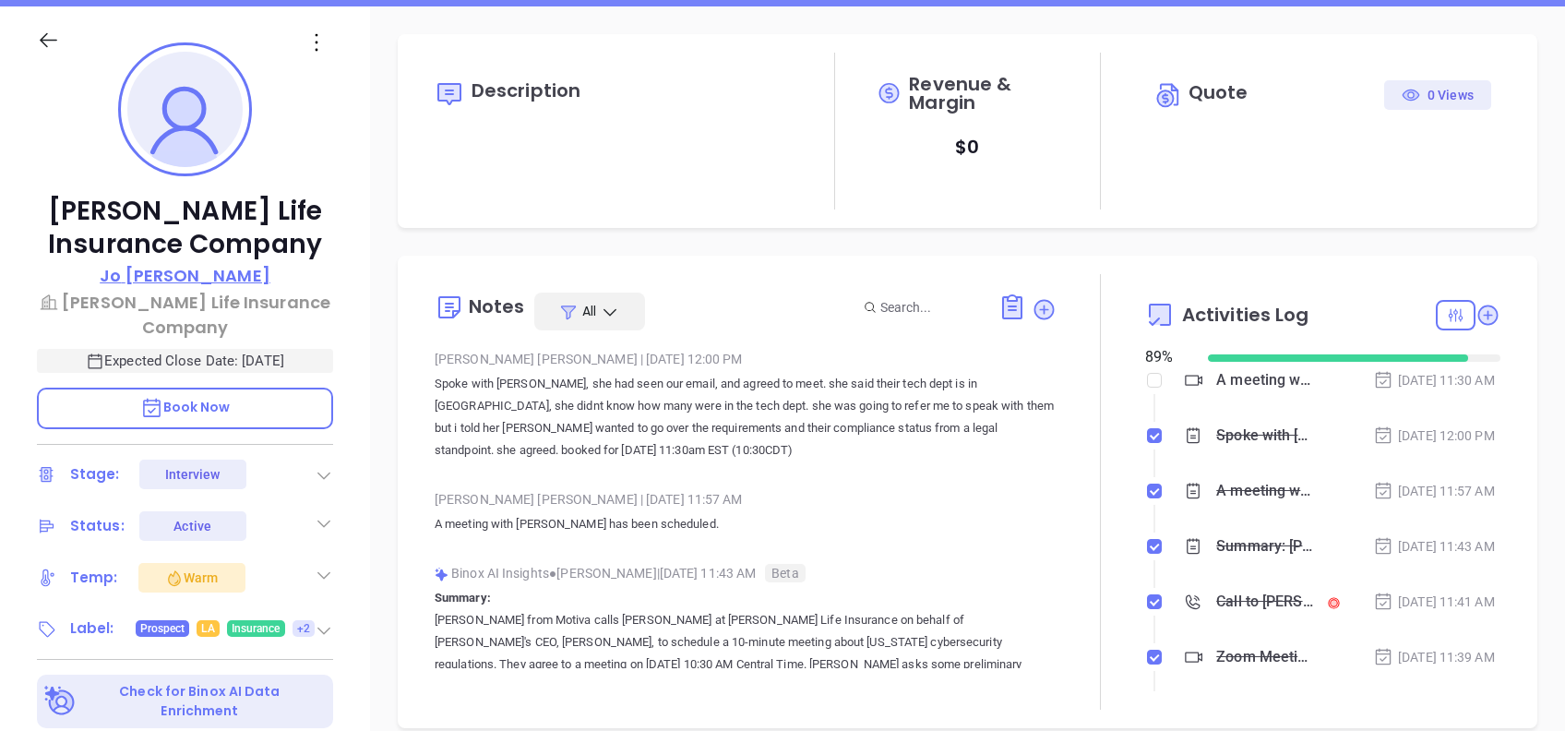
click at [197, 275] on p "[PERSON_NAME]" at bounding box center [185, 275] width 171 height 25
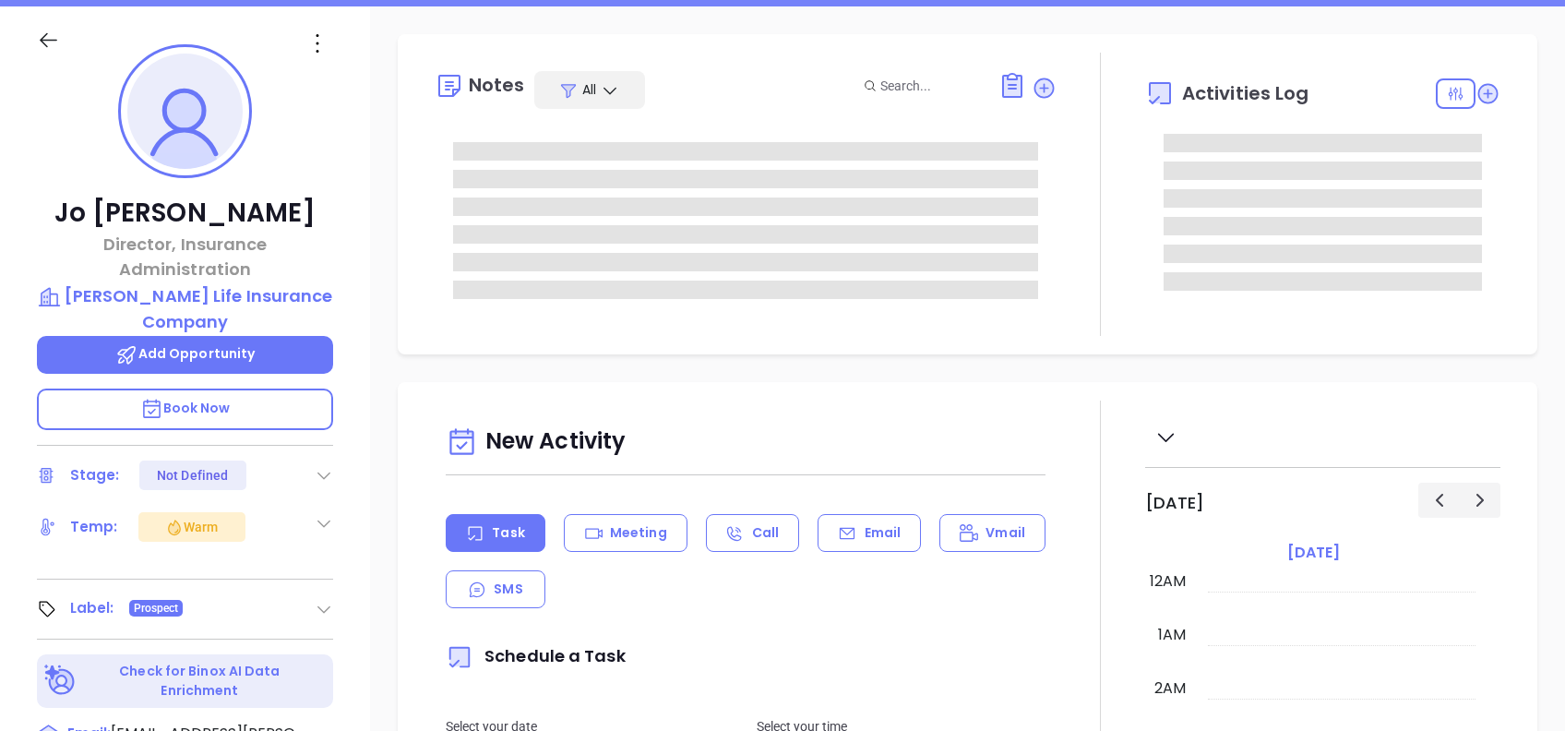
type input "[DATE]"
type input "[PERSON_NAME]"
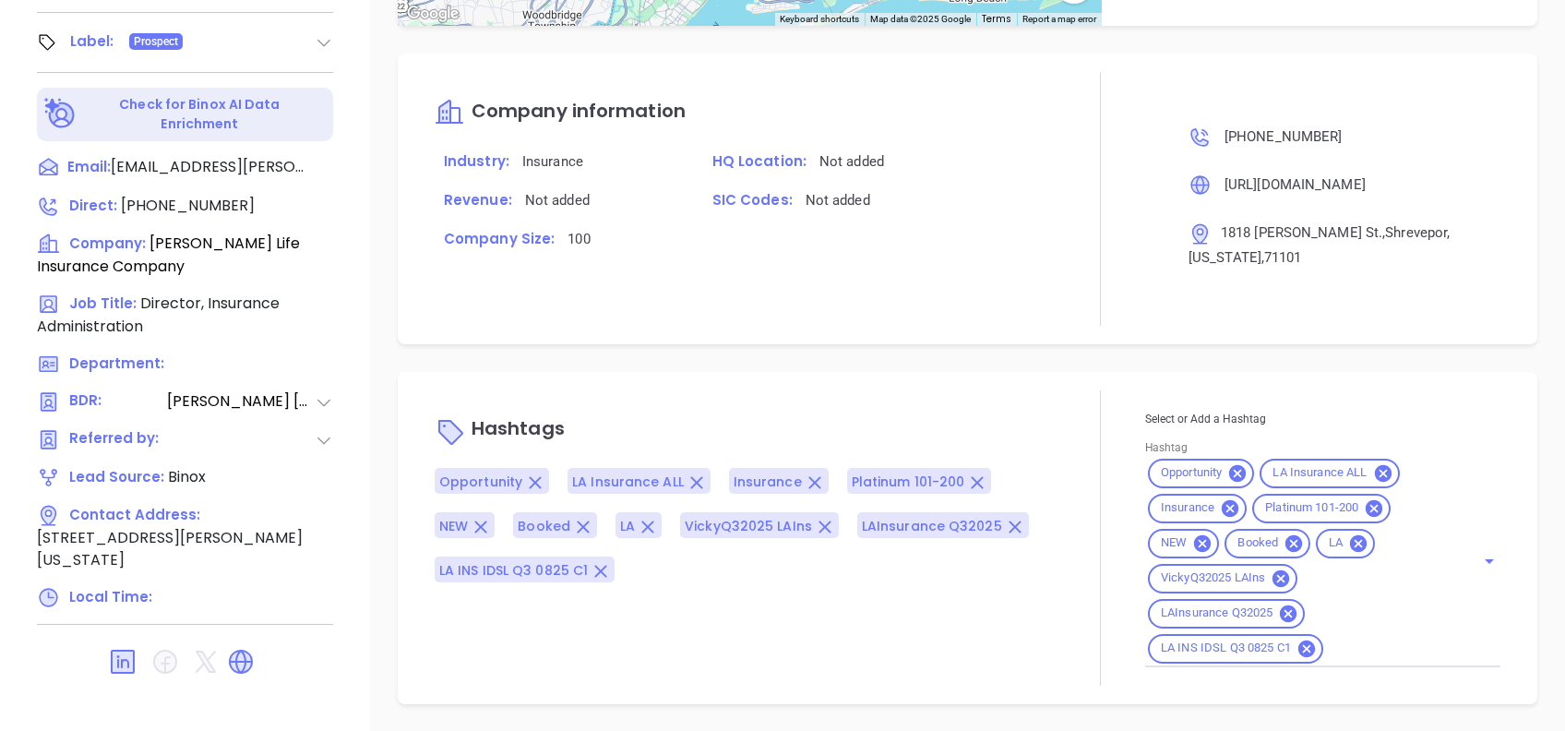
scroll to position [0, 0]
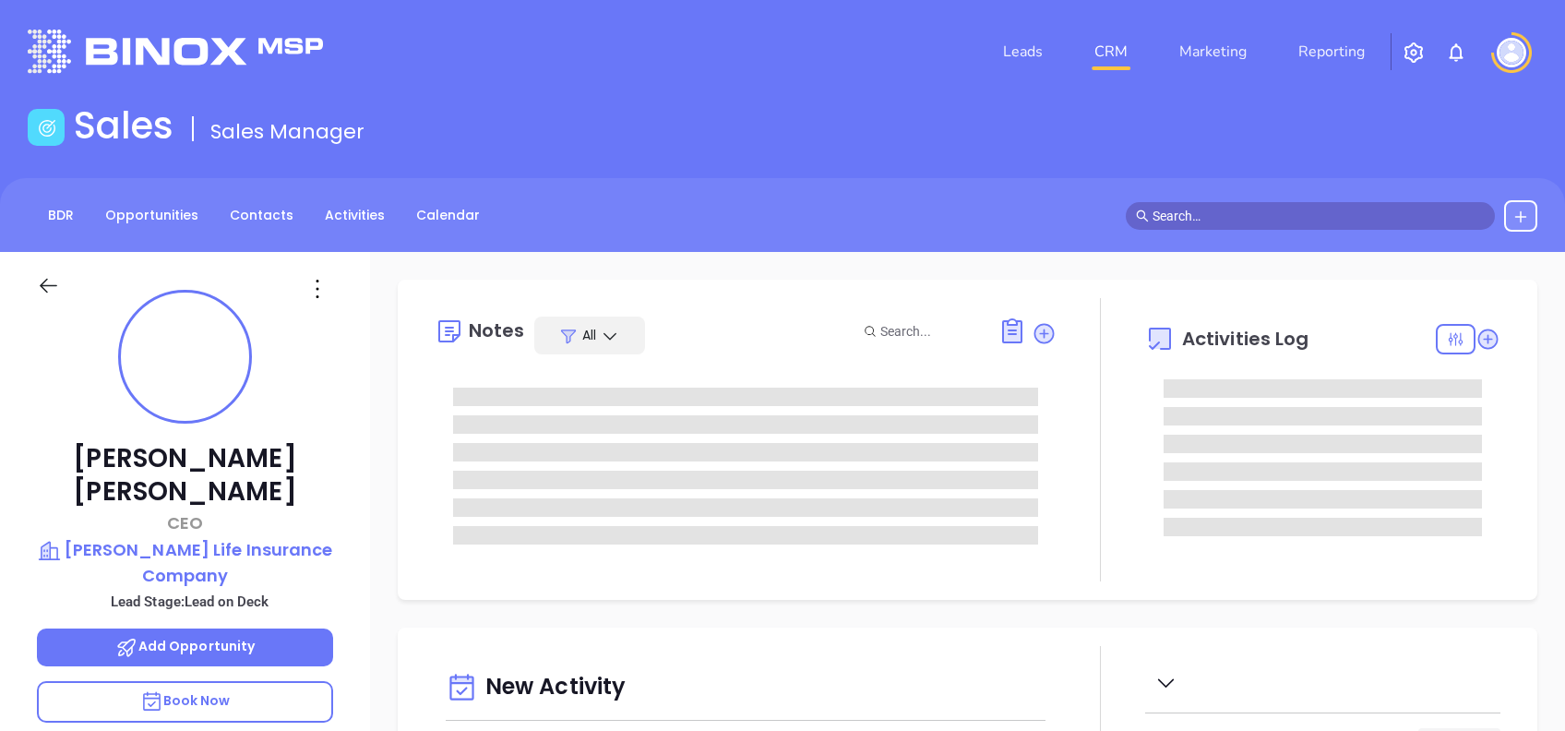
type input "[DATE]"
type input "[PERSON_NAME]"
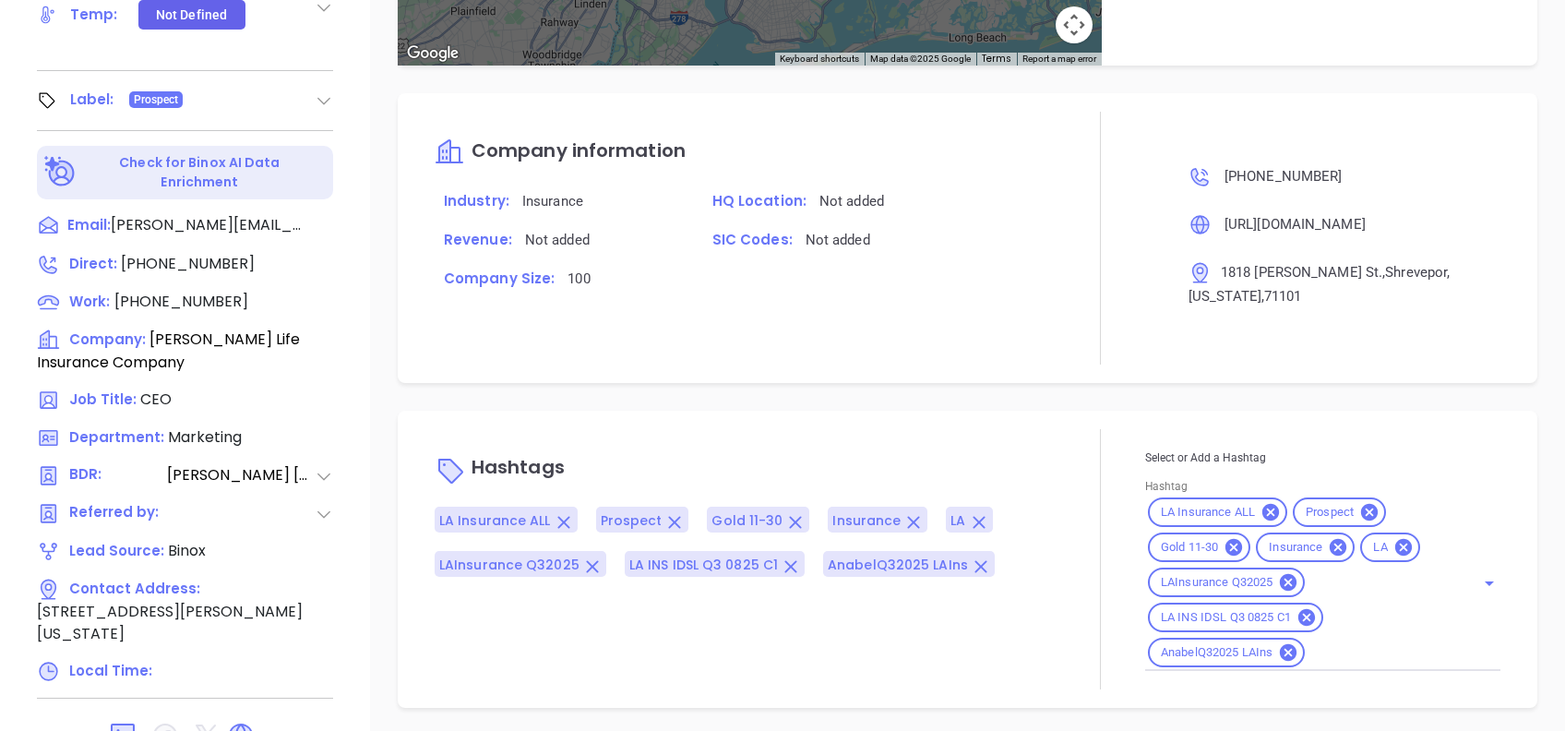
scroll to position [812, 0]
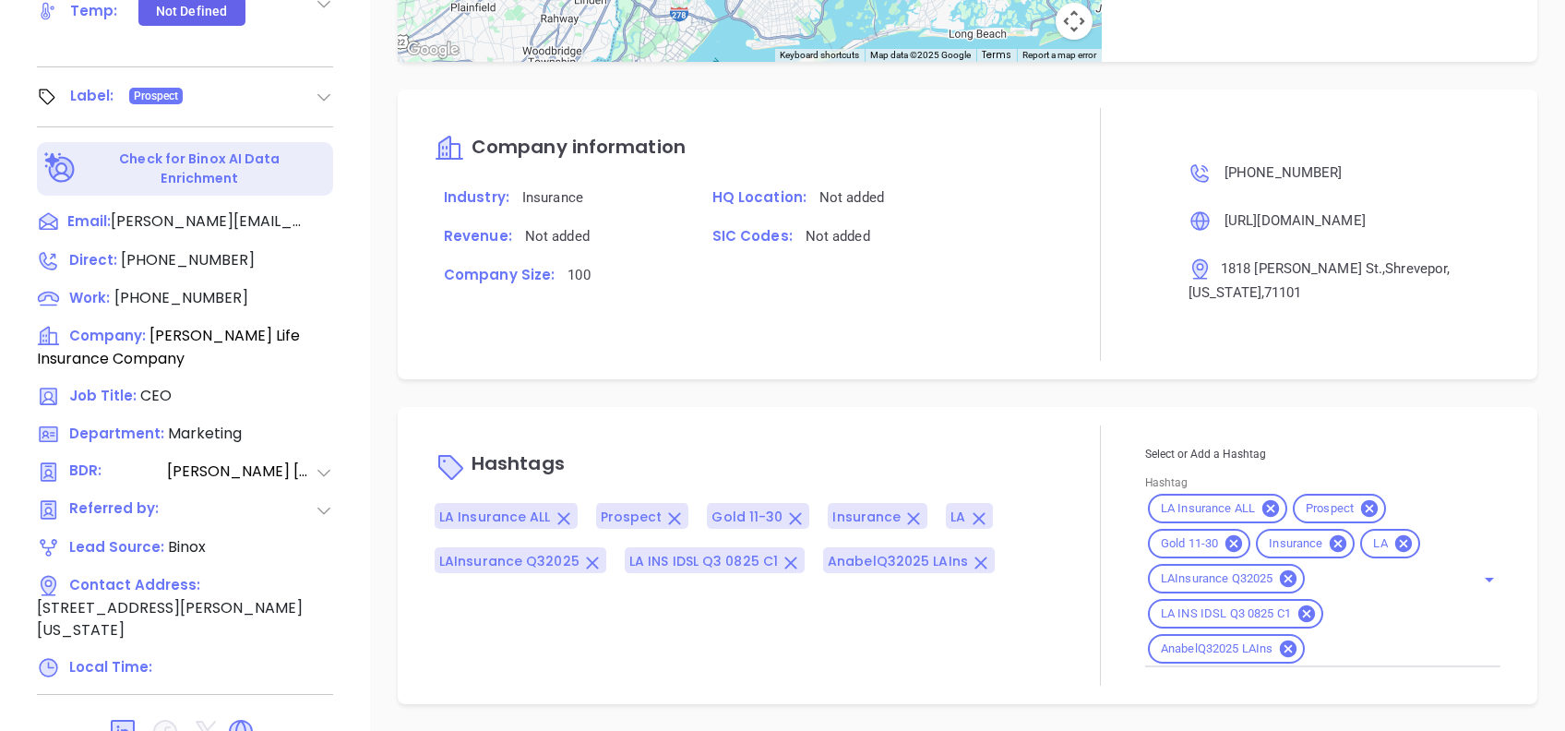
click at [1351, 650] on input "Hashtag" at bounding box center [1378, 649] width 141 height 23
type input "extr"
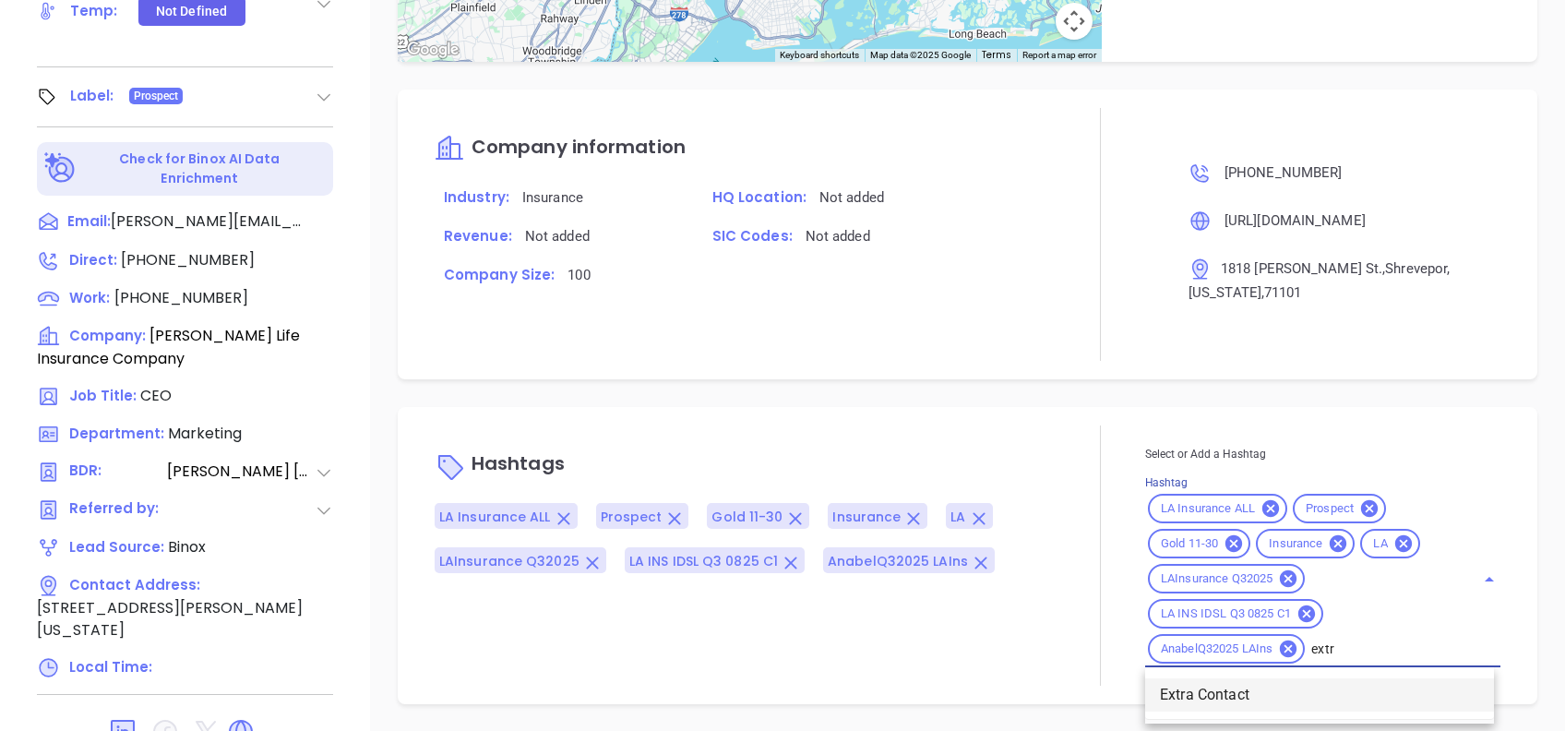
click at [1208, 687] on li "Extra Contact" at bounding box center [1319, 694] width 349 height 33
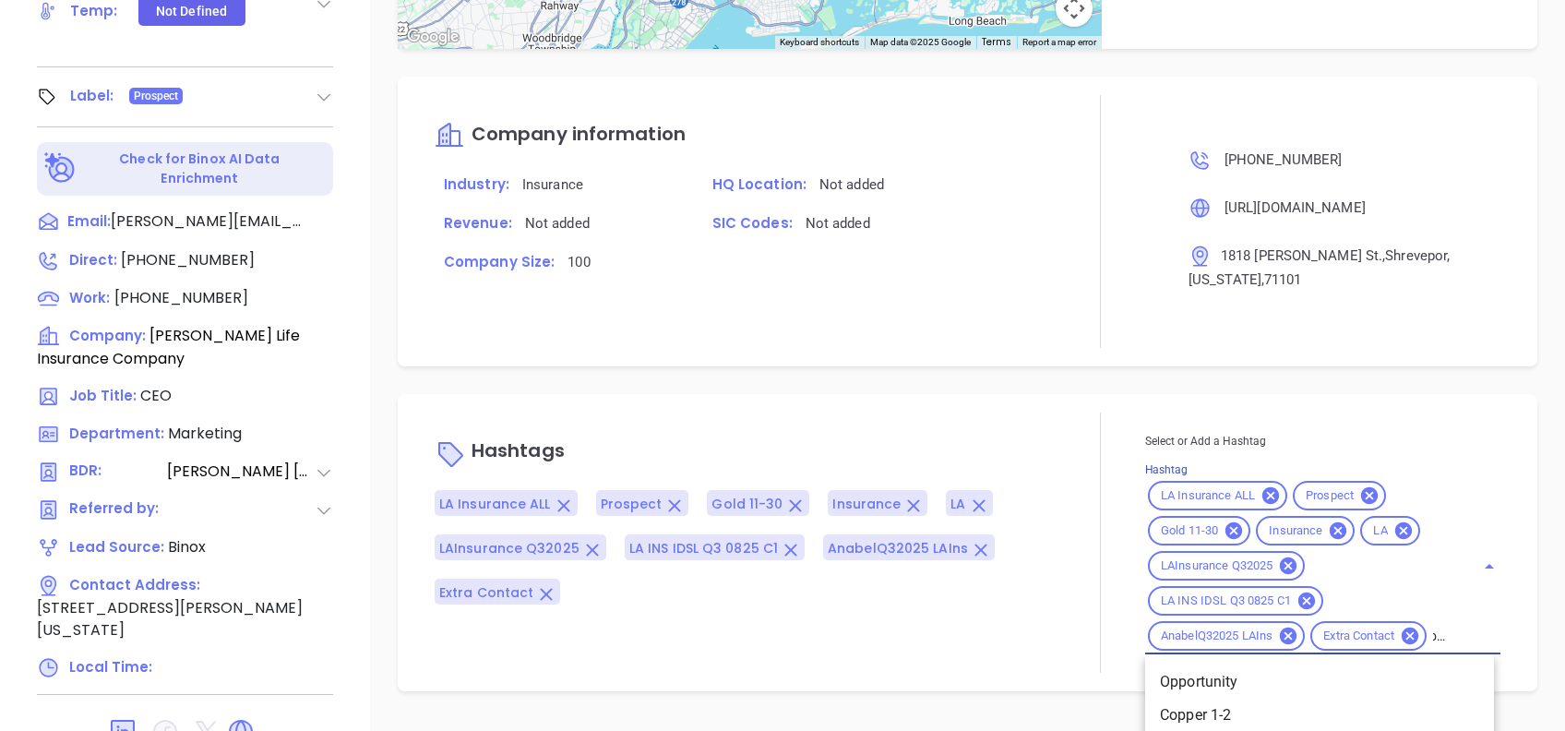
type input "opp"
click at [1255, 686] on li "Opportunity" at bounding box center [1319, 681] width 349 height 33
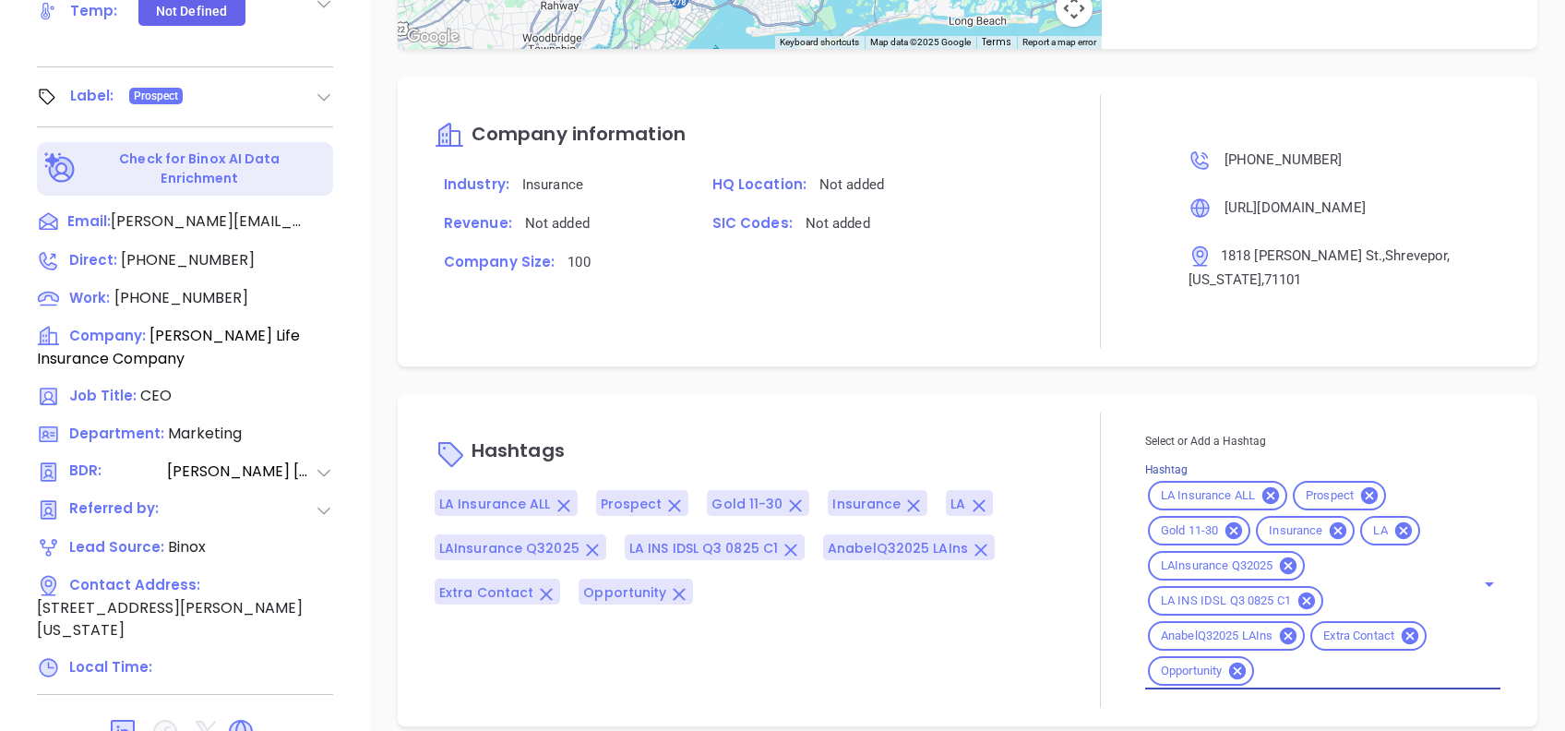
click at [945, 463] on p "Hashtags" at bounding box center [746, 453] width 622 height 44
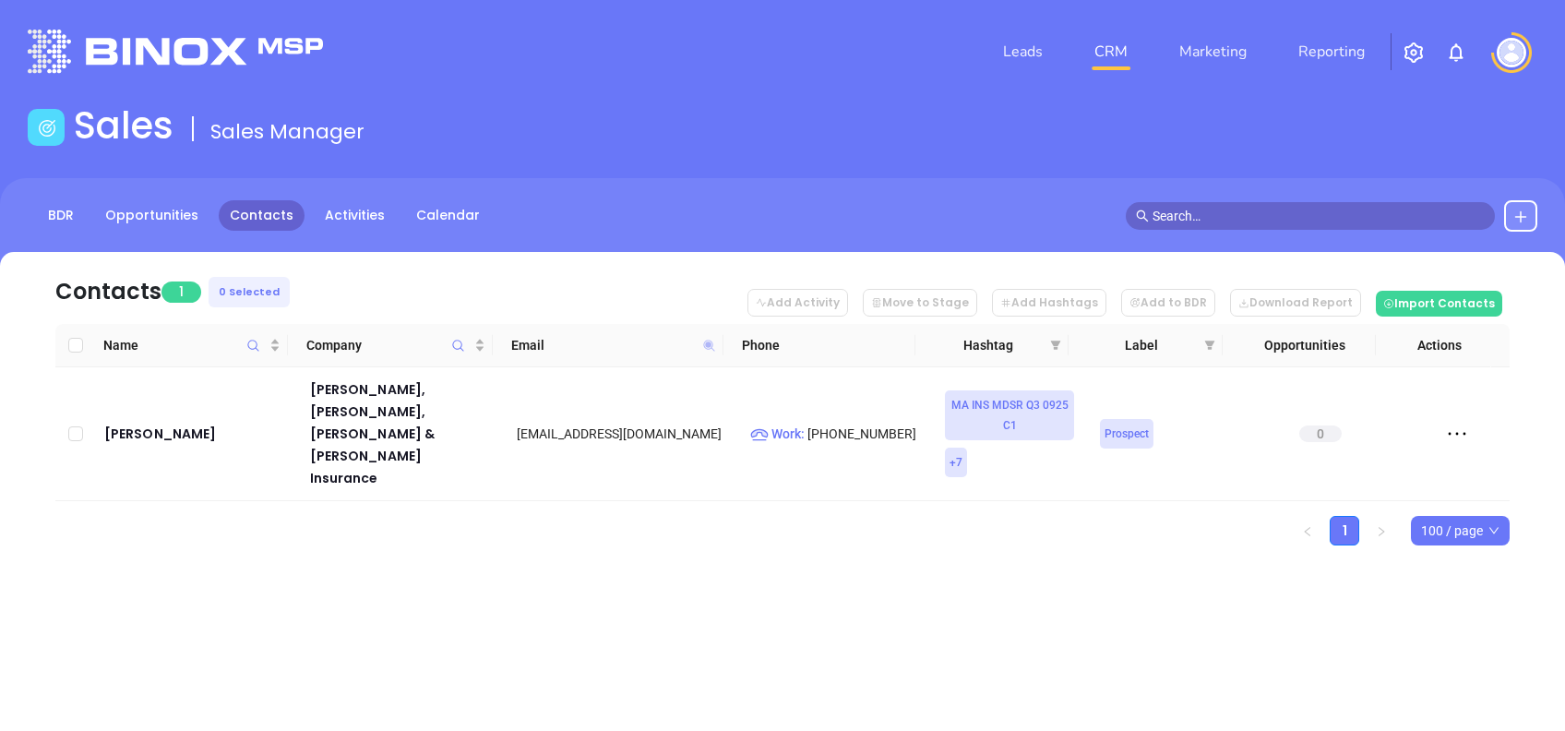
click at [712, 341] on icon at bounding box center [708, 345] width 11 height 11
paste input "leanjoe"
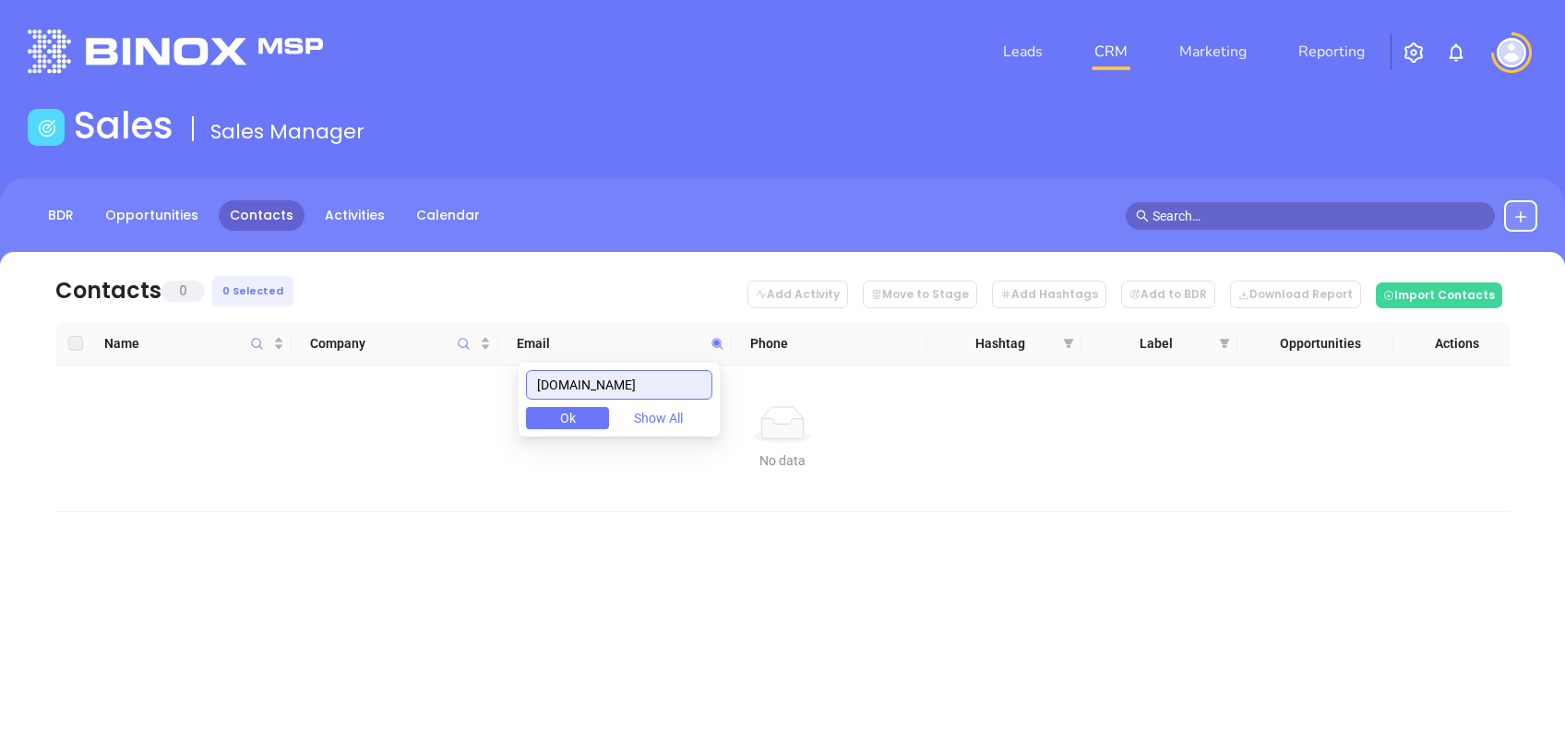
drag, startPoint x: 669, startPoint y: 383, endPoint x: 451, endPoint y: 407, distance: 219.1
click at [455, 407] on body "Leads CRM Marketing Reporting Financial Leads Leads Sales Sales Manager BDR Opp…" at bounding box center [782, 365] width 1565 height 731
paste input "oncins"
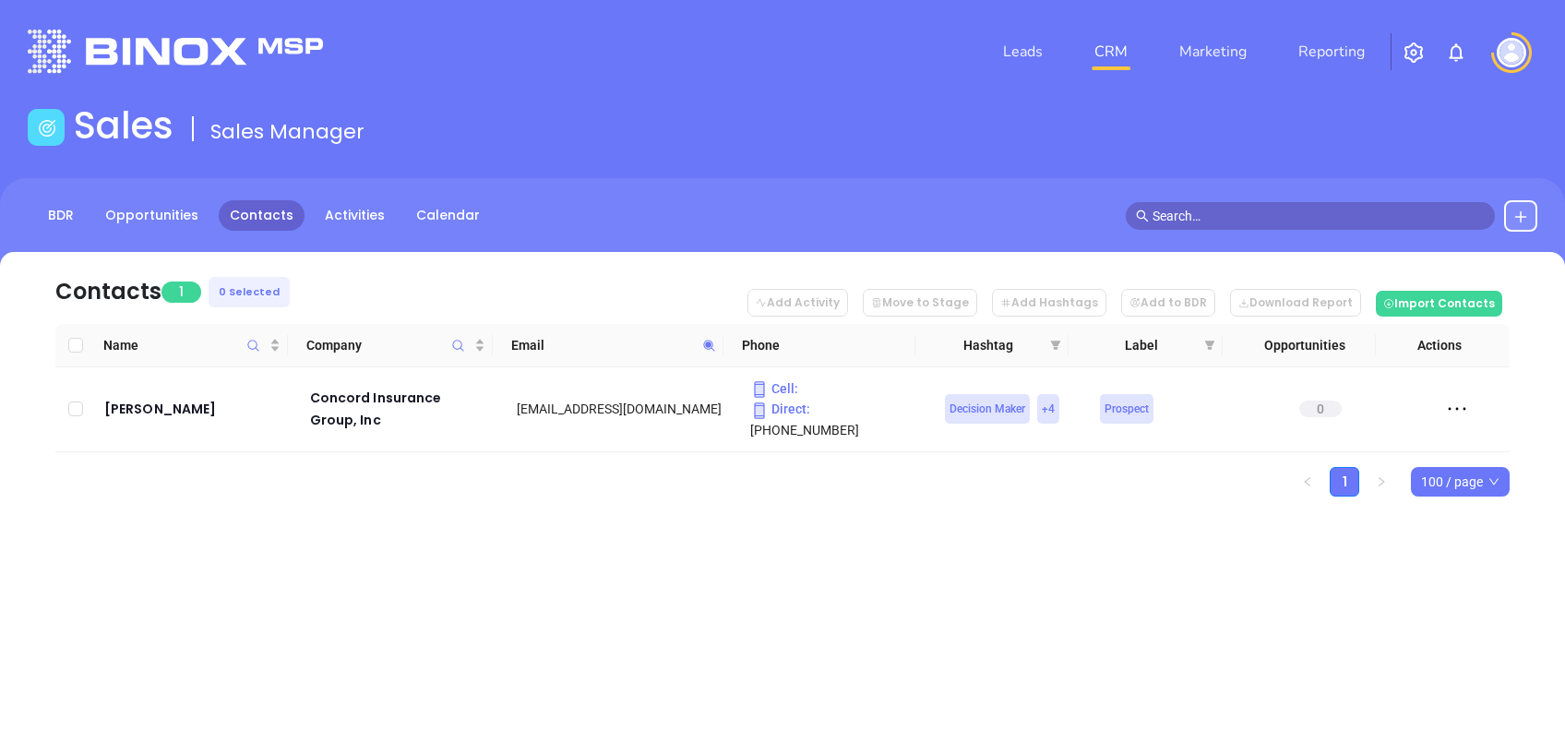
click at [712, 350] on icon at bounding box center [709, 346] width 14 height 14
paste input "nellcurley"
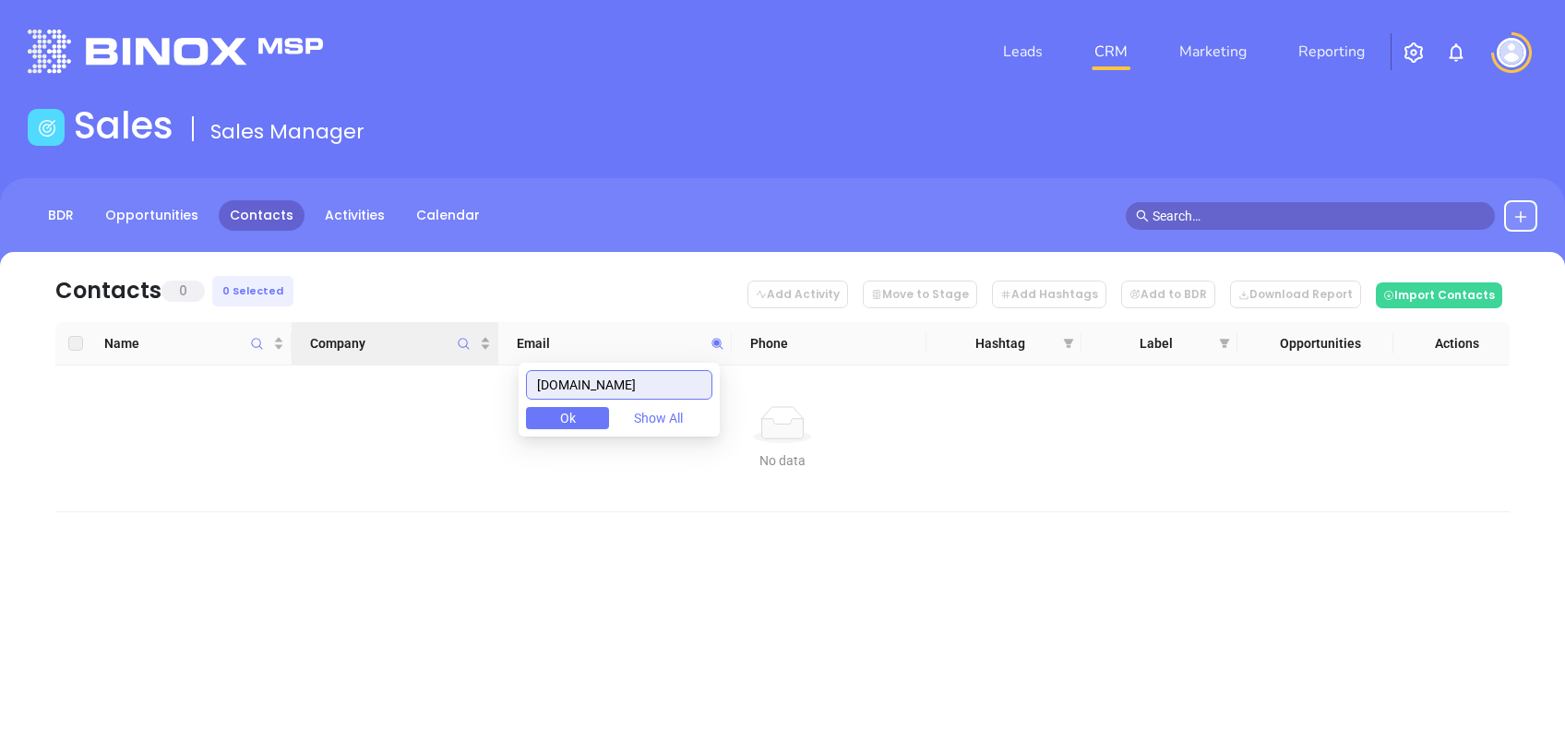
drag, startPoint x: 672, startPoint y: 391, endPoint x: 480, endPoint y: 360, distance: 194.5
click at [480, 360] on body "Leads CRM Marketing Reporting Financial Leads Leads Sales Sales Manager BDR Opp…" at bounding box center [782, 365] width 1565 height 731
paste input "dfmurph"
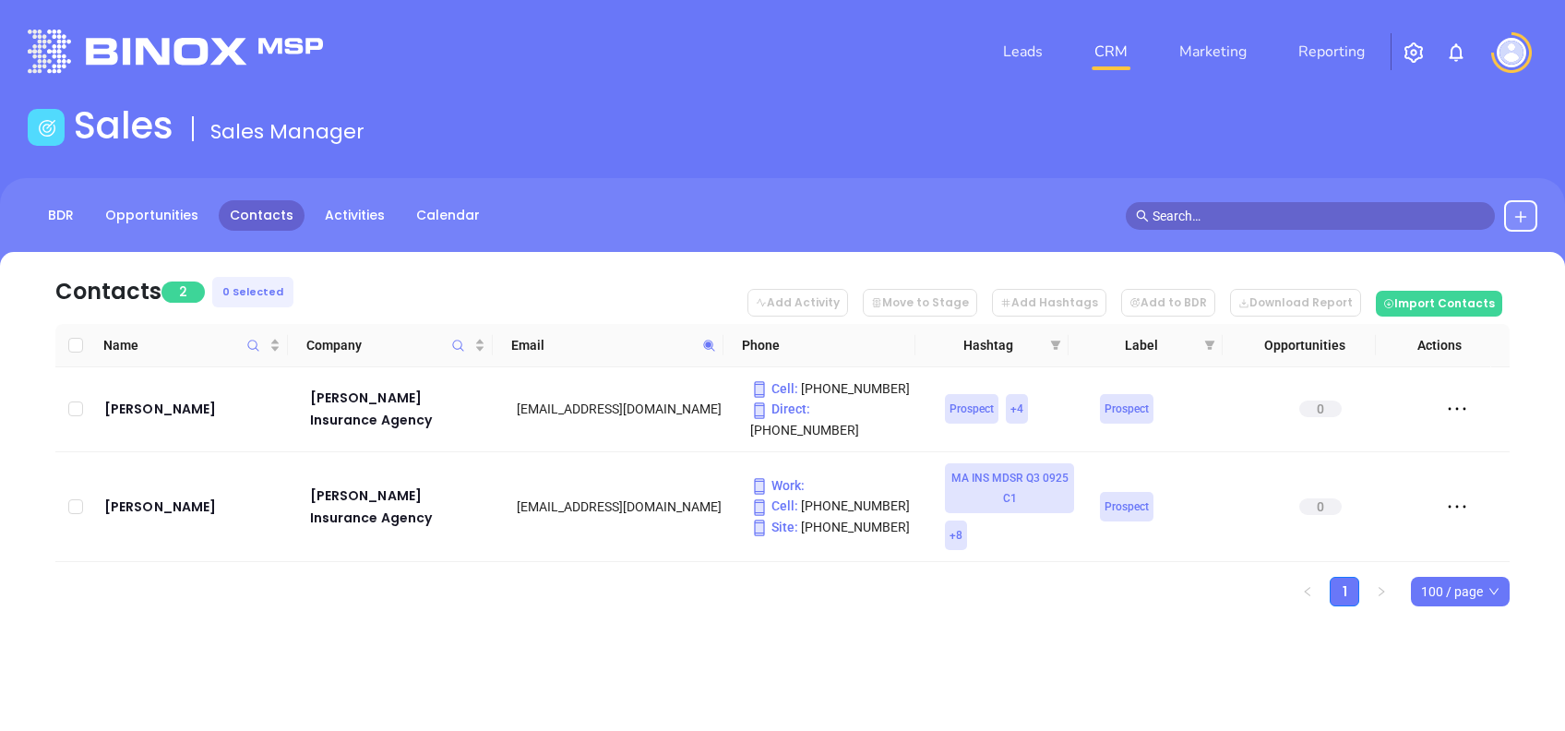
click at [707, 335] on span at bounding box center [709, 345] width 21 height 28
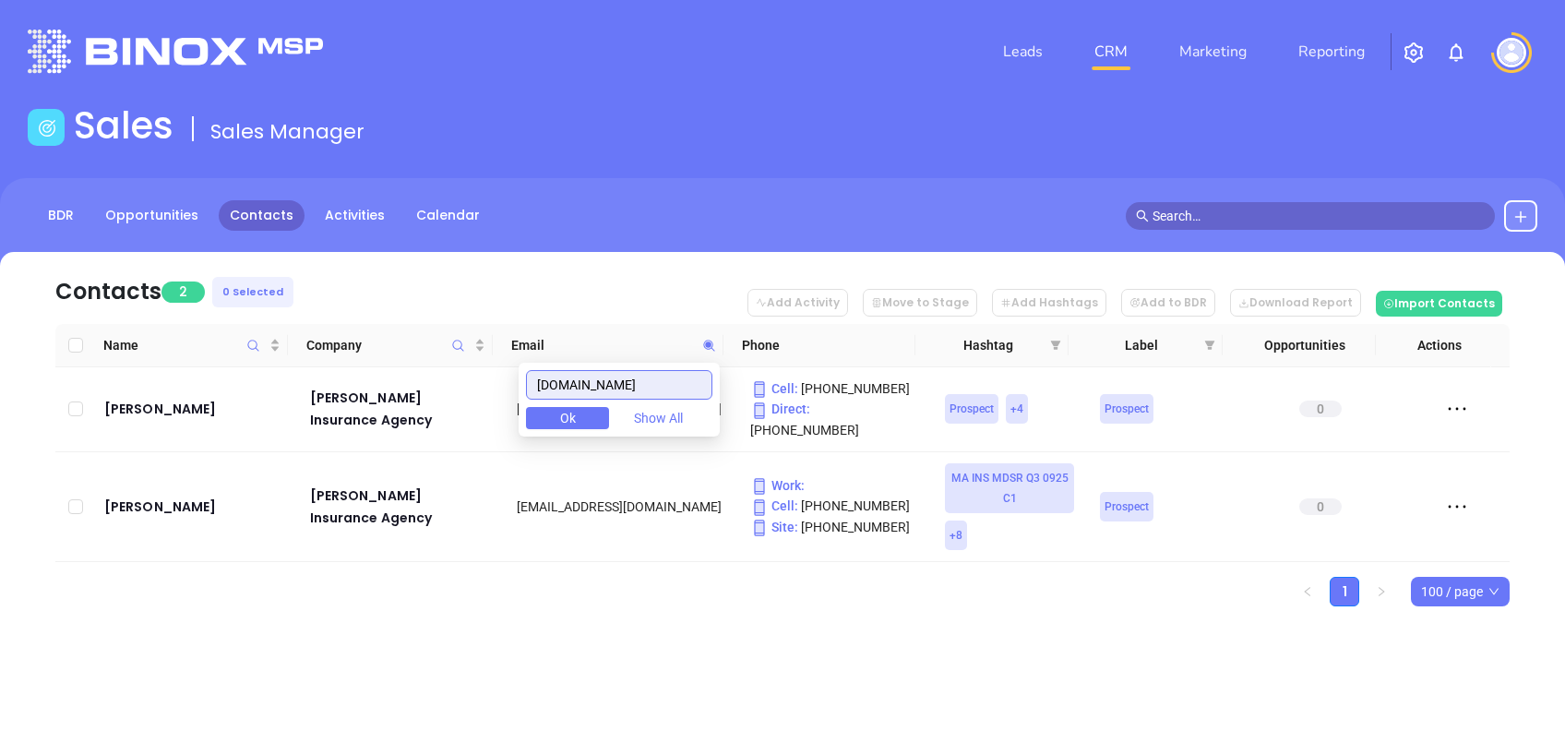
paste input "elandgibson"
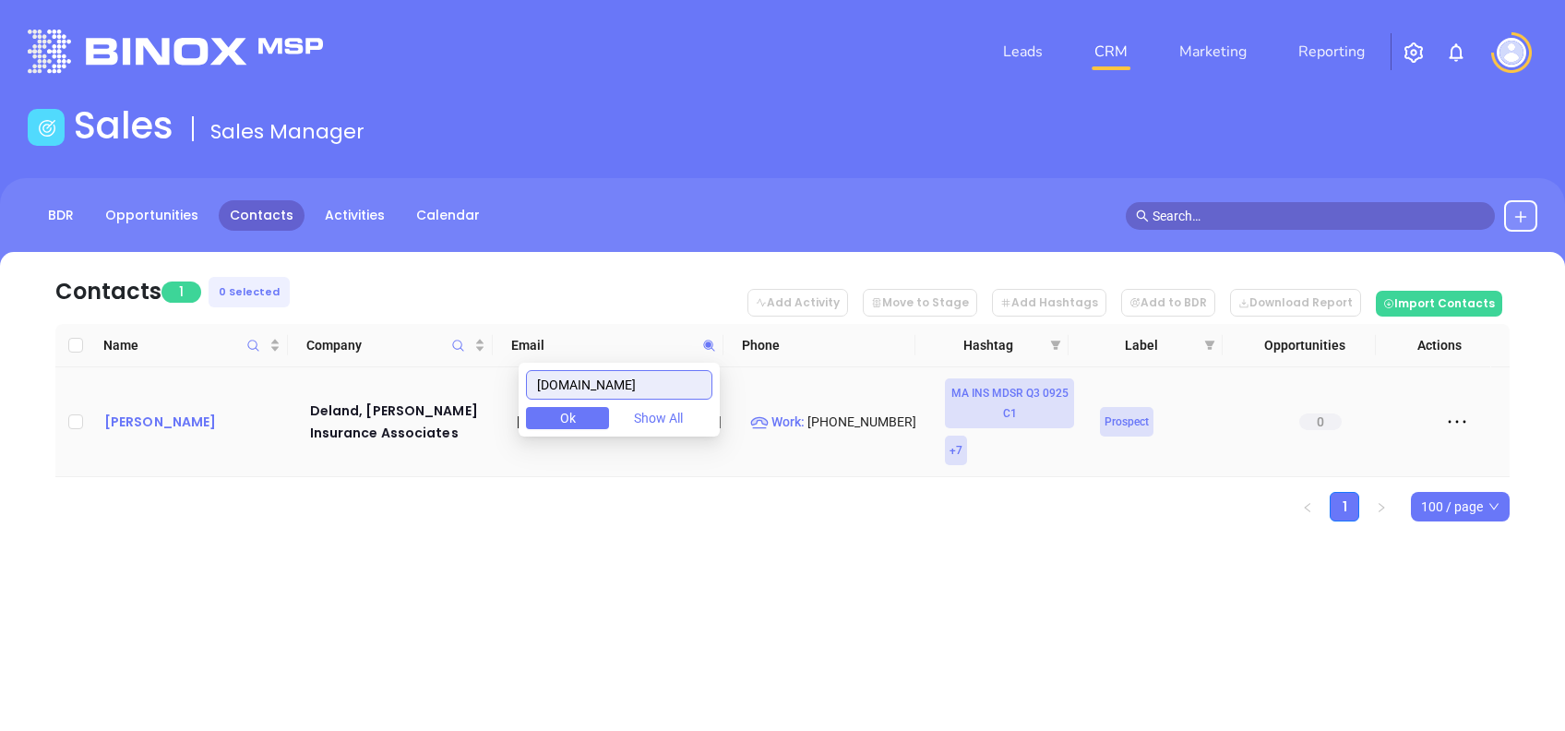
type input "[DOMAIN_NAME]"
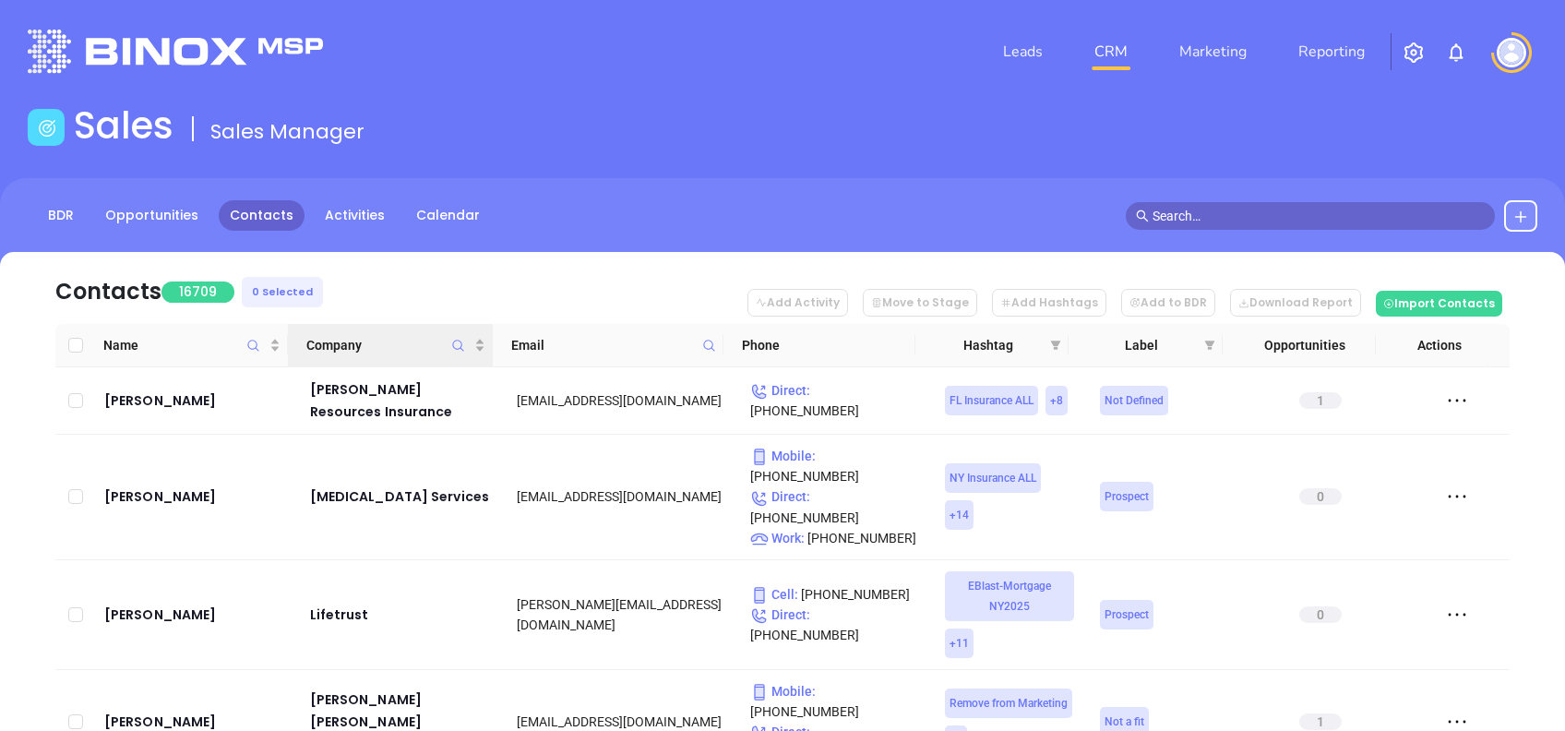
click at [458, 347] on icon "Company" at bounding box center [458, 346] width 14 height 14
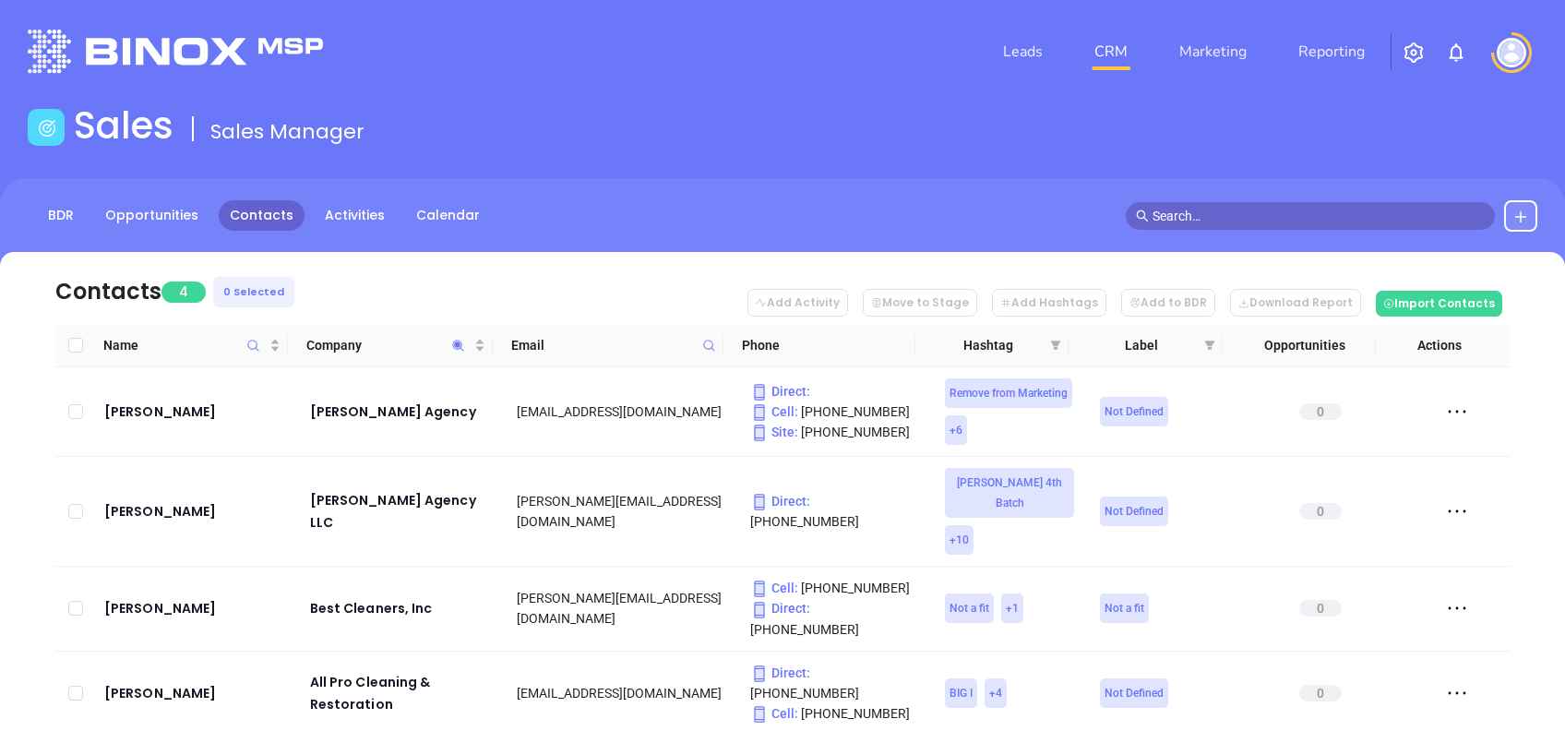
click at [370, 268] on nav "Contacts 4 0 Selected Add Activity Move to Stage Add Hashtags Add to BDR Downlo…" at bounding box center [782, 288] width 1454 height 72
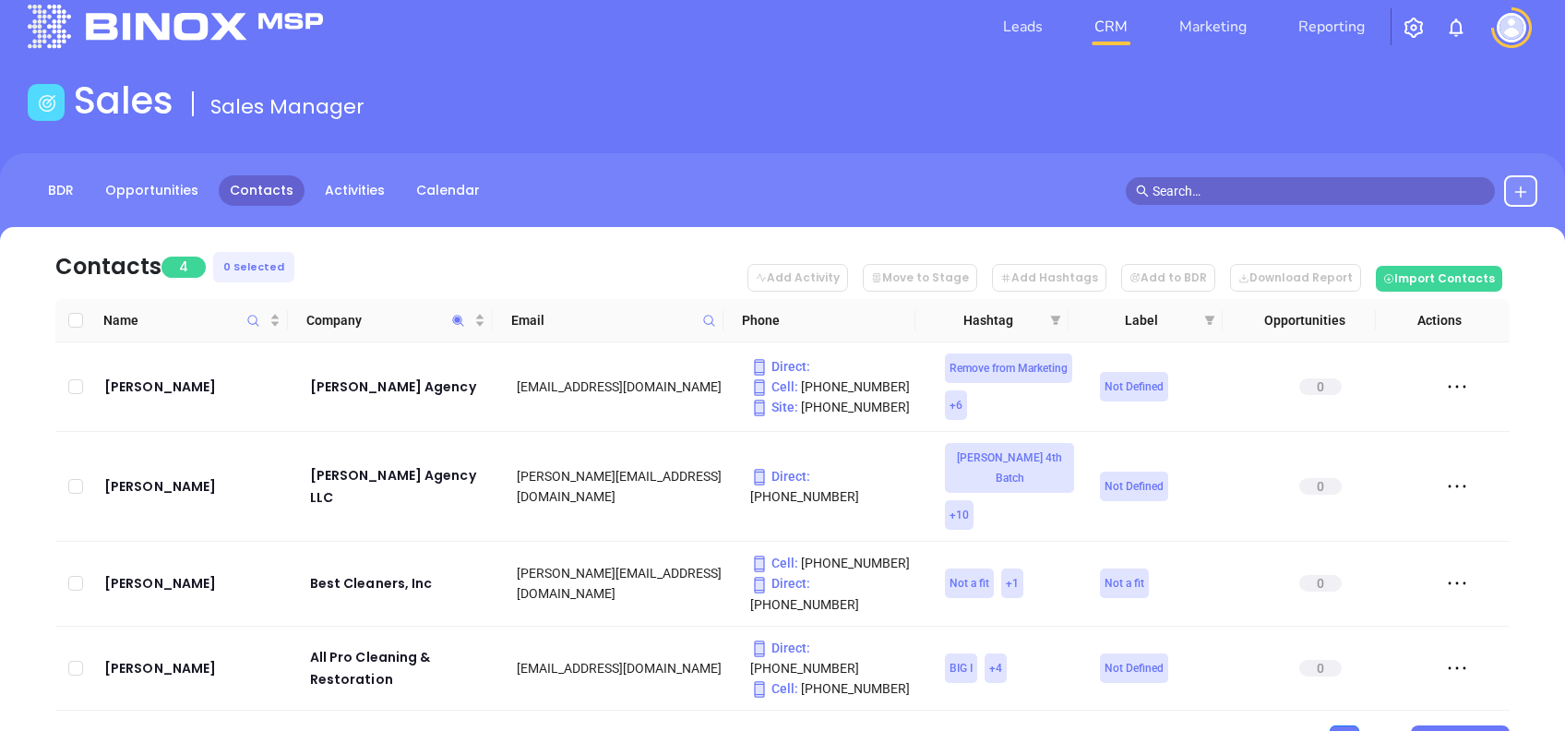
scroll to position [39, 0]
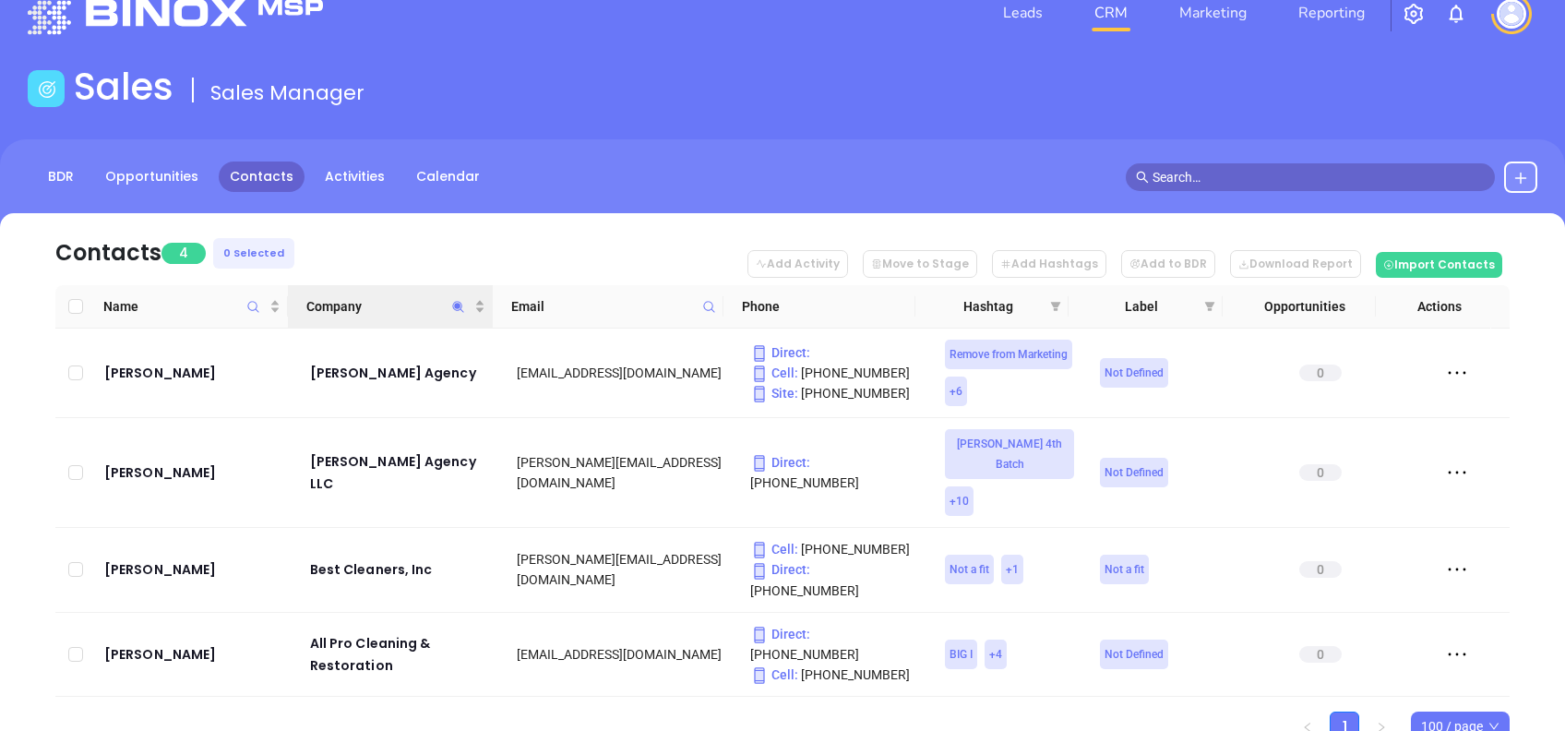
click at [455, 307] on icon "Company" at bounding box center [458, 307] width 14 height 14
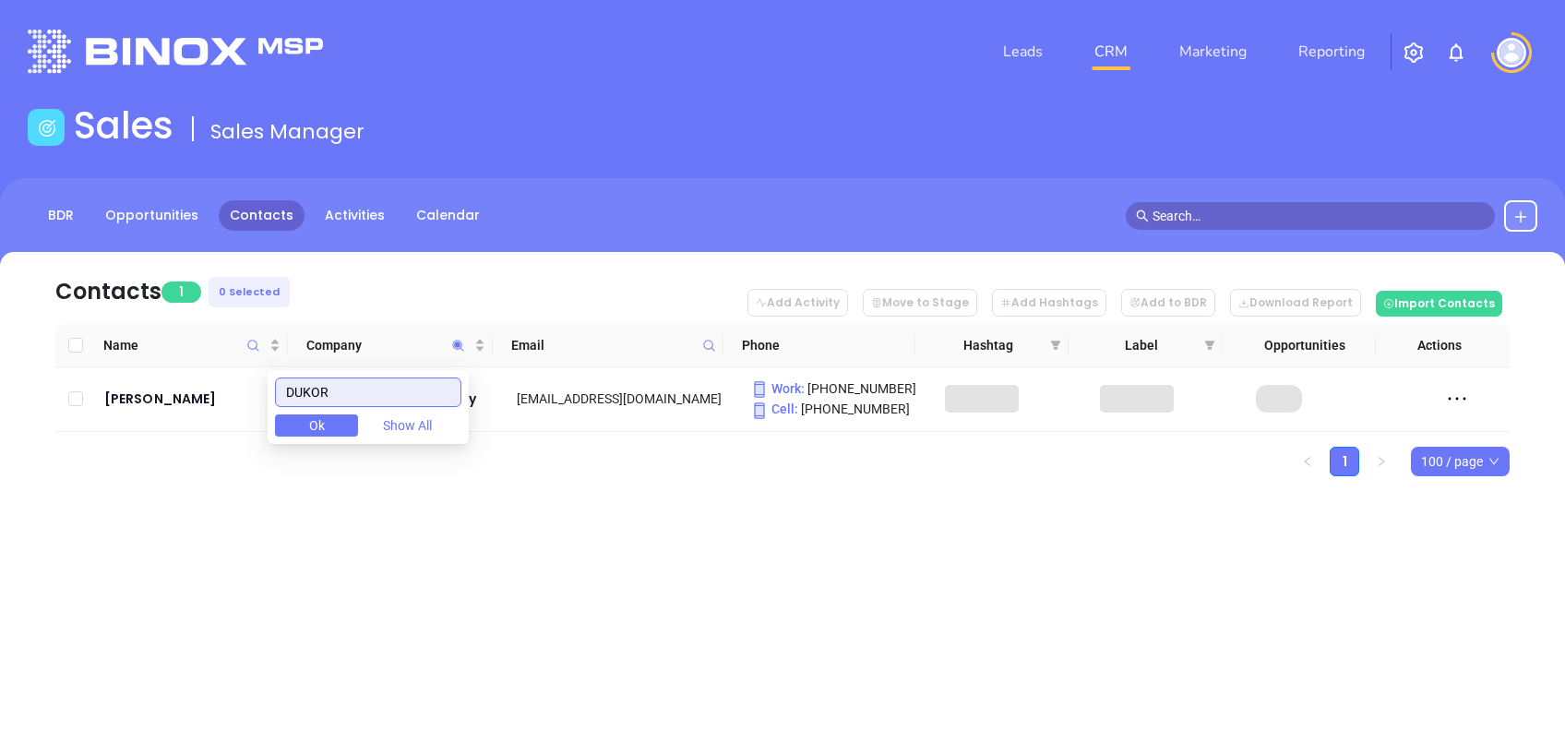
scroll to position [0, 0]
click at [400, 559] on div "Leads CRM Marketing Reporting Financial Leads Leads Sales Sales Manager BDR Opp…" at bounding box center [782, 365] width 1565 height 731
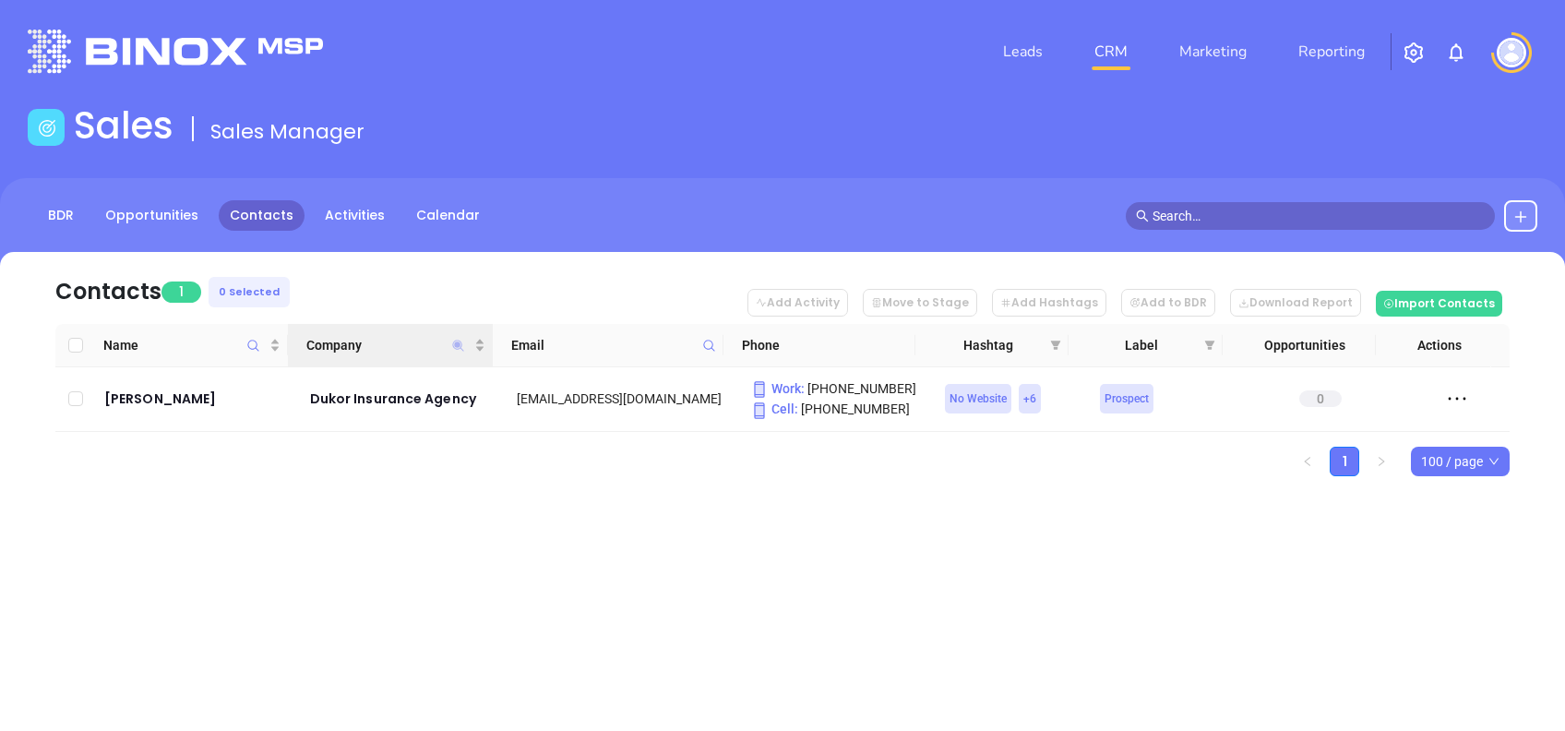
click at [460, 341] on icon "Company" at bounding box center [458, 345] width 11 height 11
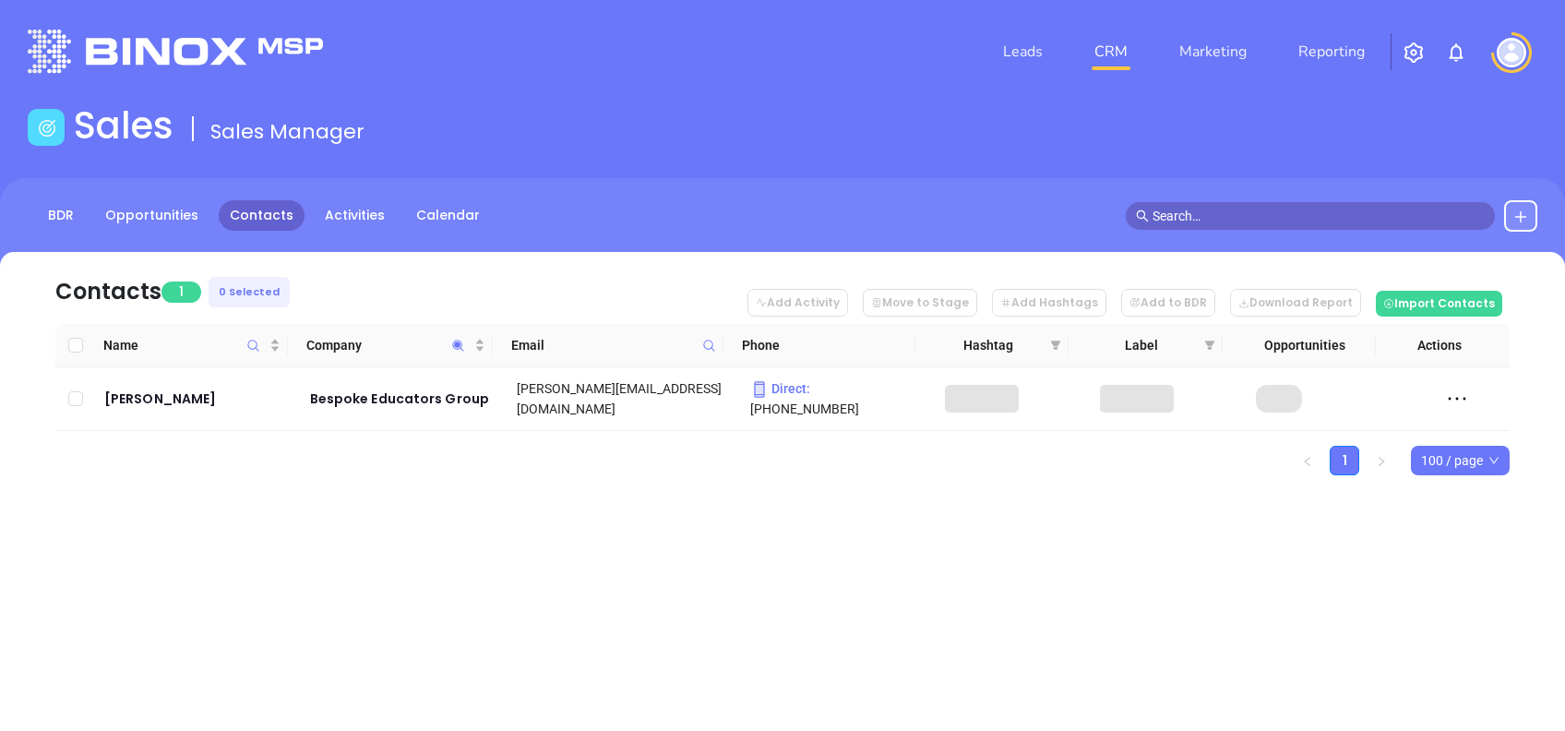
click at [603, 528] on div "Leads CRM Marketing Reporting Financial Leads Leads Sales Sales Manager BDR Opp…" at bounding box center [782, 365] width 1565 height 731
click at [460, 337] on span "Company" at bounding box center [458, 345] width 21 height 42
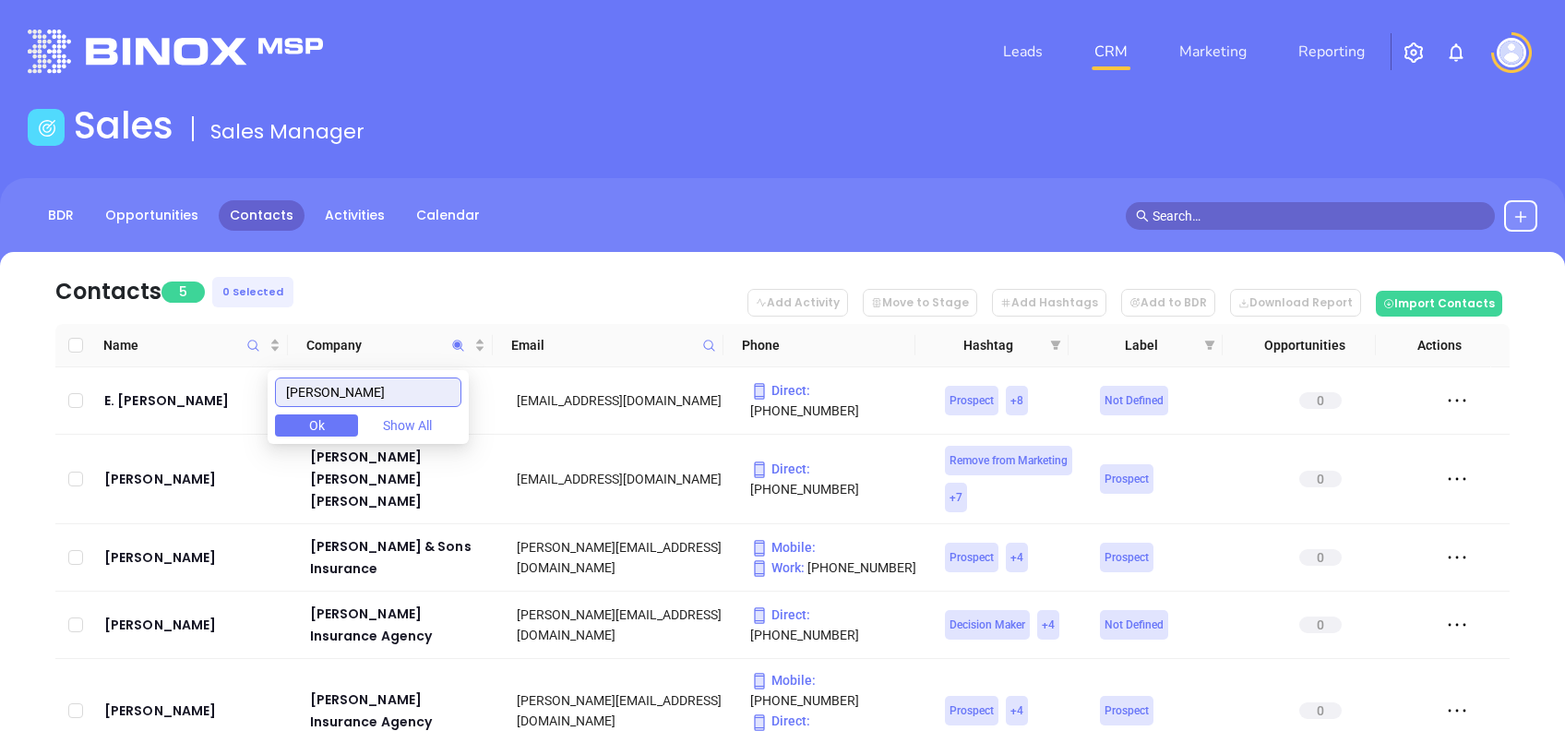
type input "[PERSON_NAME]"
click at [385, 280] on nav "Contacts 5 0 Selected Add Activity Move to Stage Add Hashtags Add to BDR Downlo…" at bounding box center [782, 288] width 1454 height 72
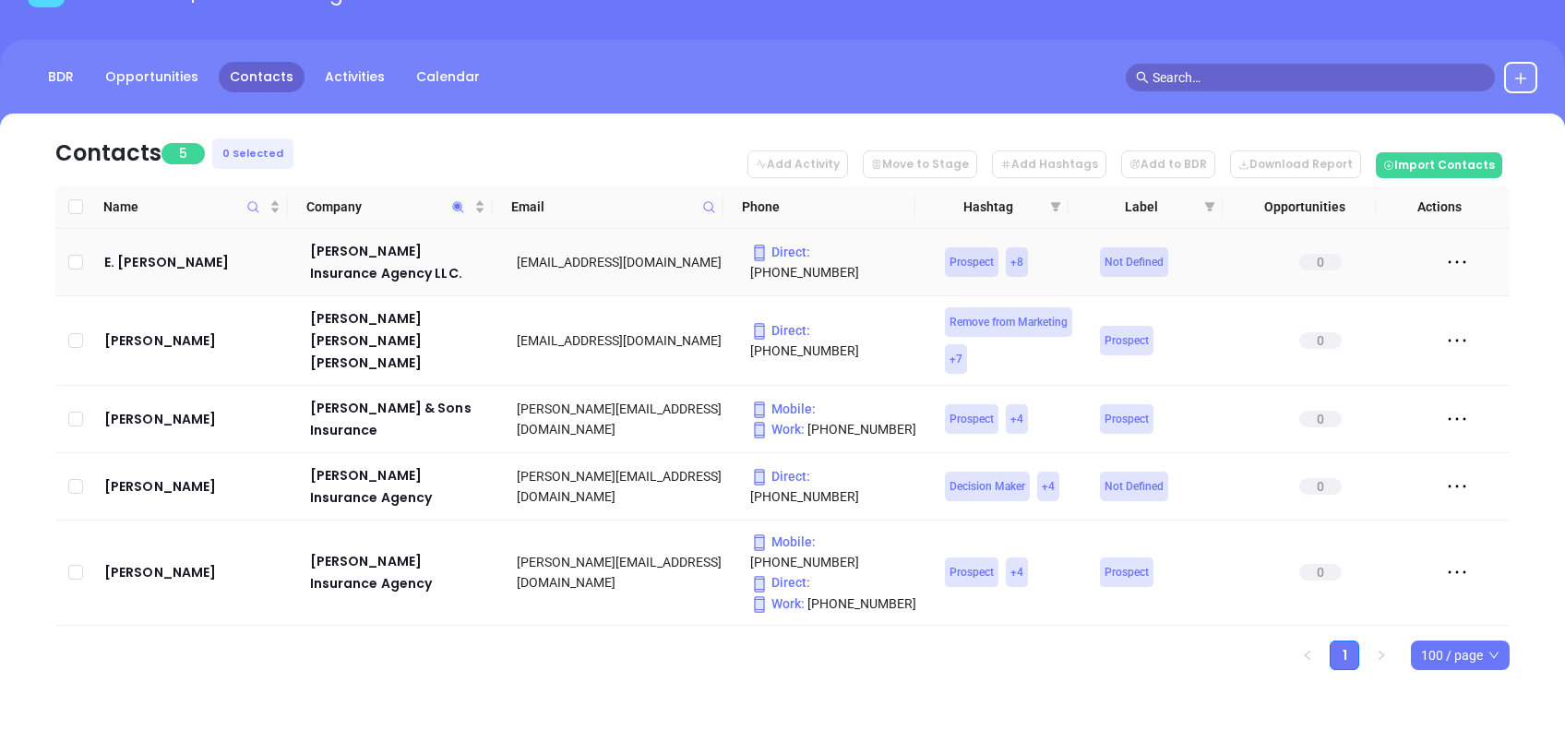
scroll to position [141, 0]
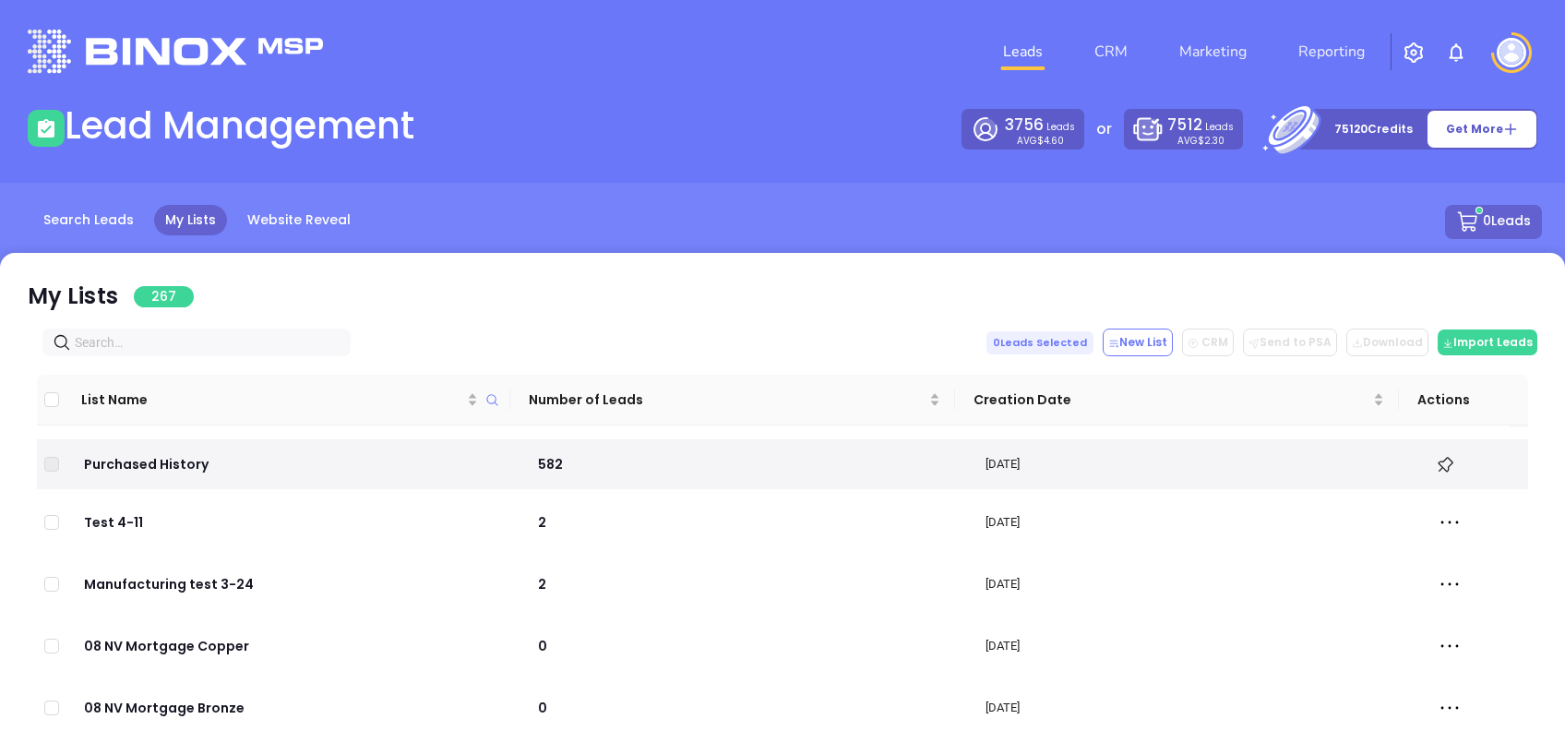
click at [130, 330] on span at bounding box center [196, 343] width 308 height 28
paste input "cleanjoe.com"
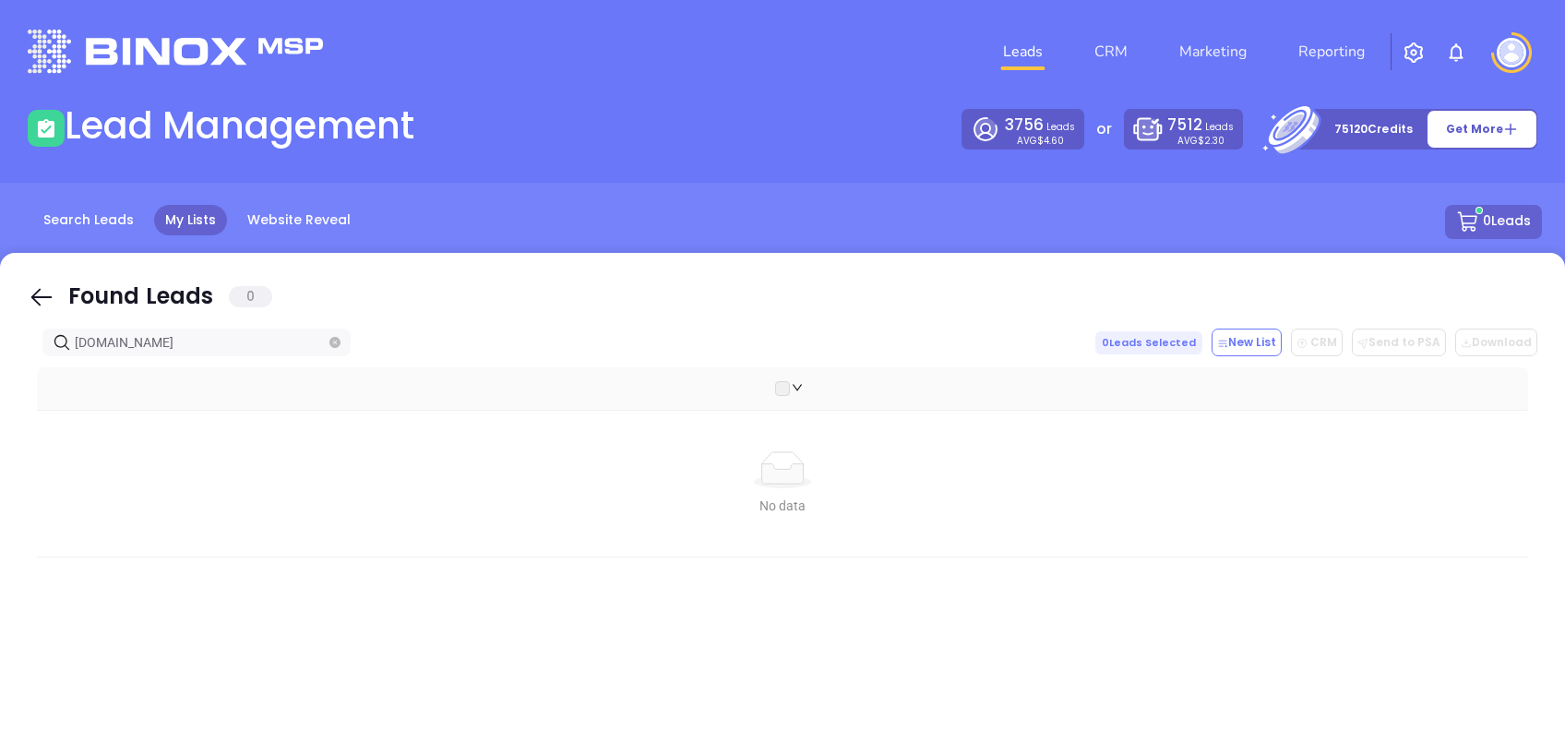
type input "cleanjoe.com"
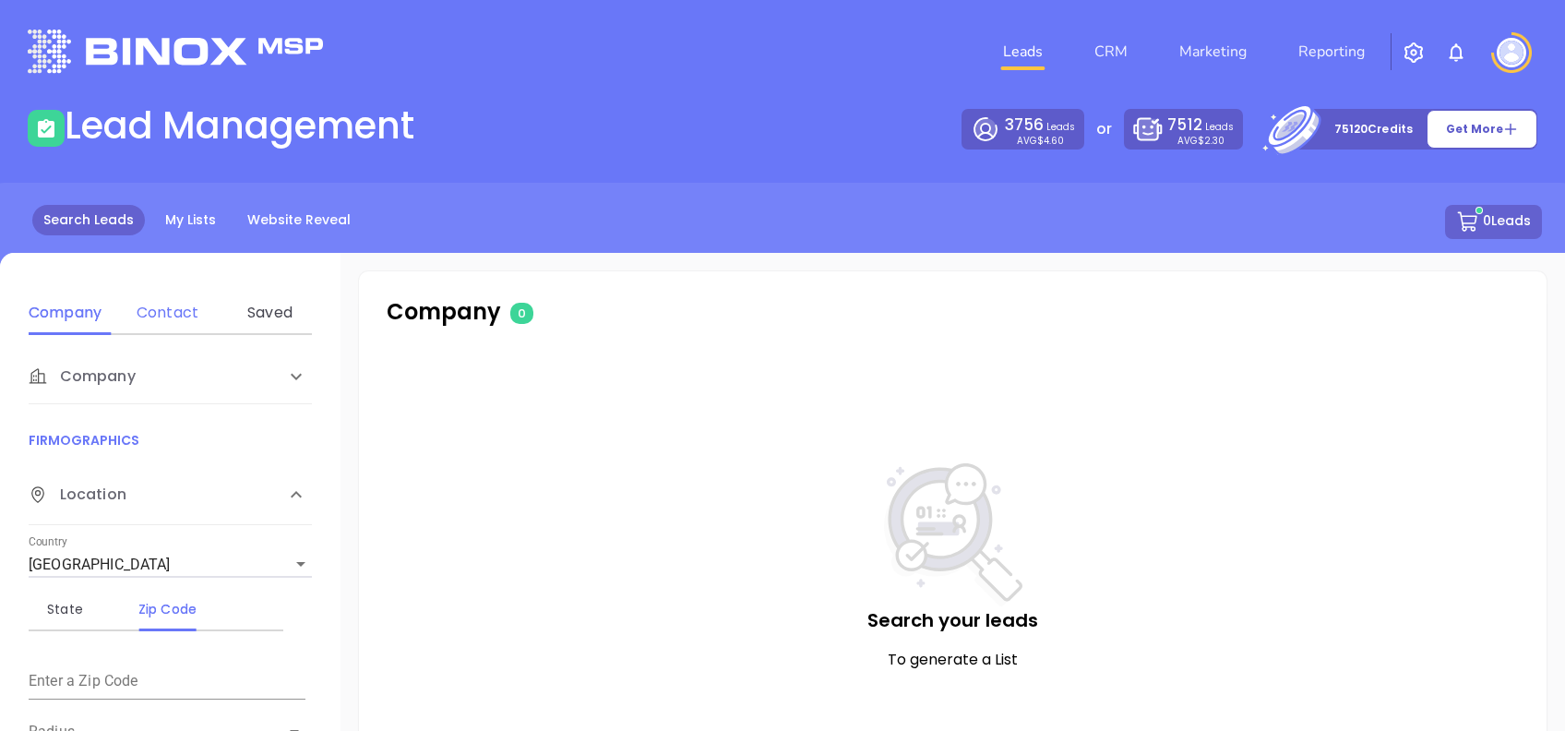
click at [168, 301] on div "Contact" at bounding box center [167, 313] width 73 height 44
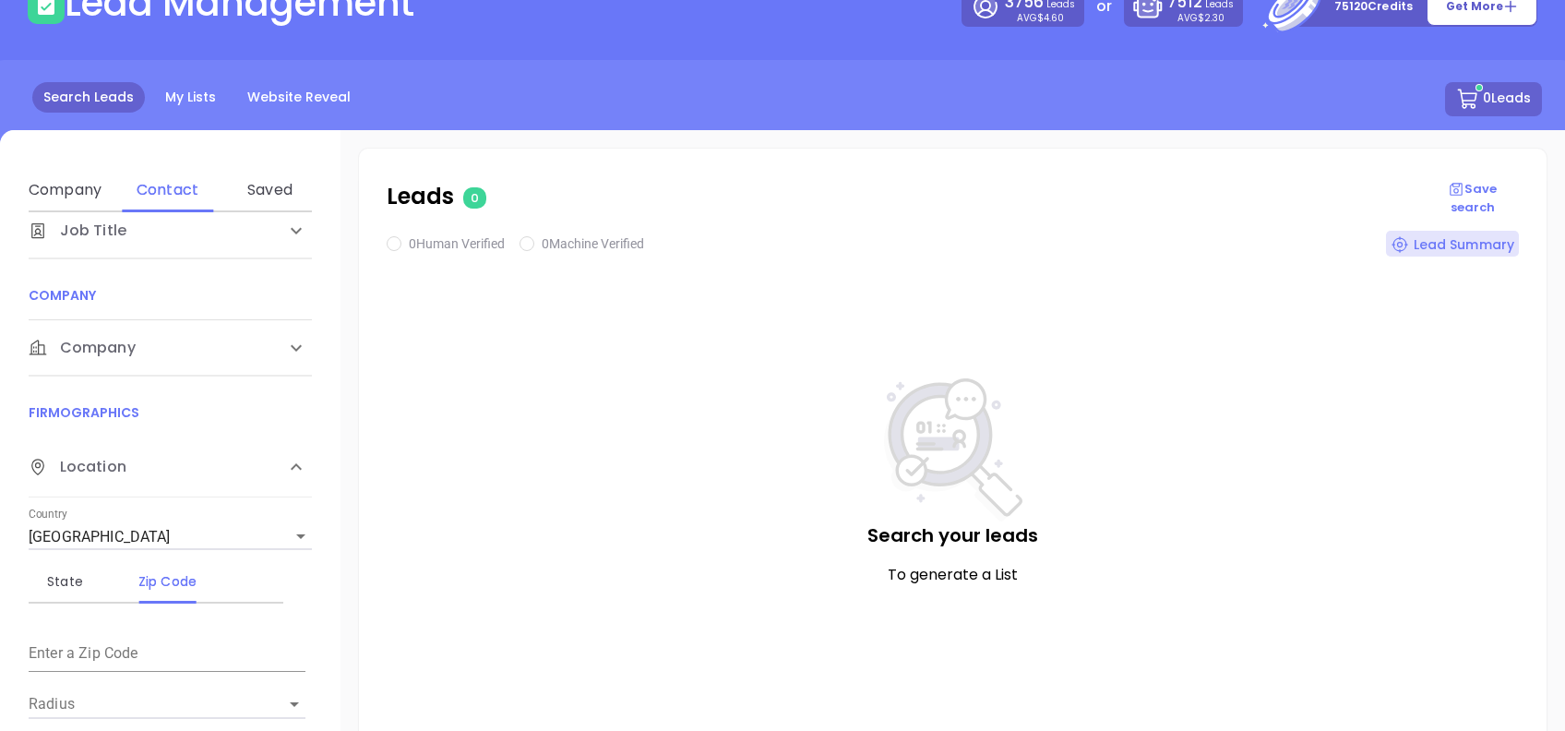
scroll to position [126, 0]
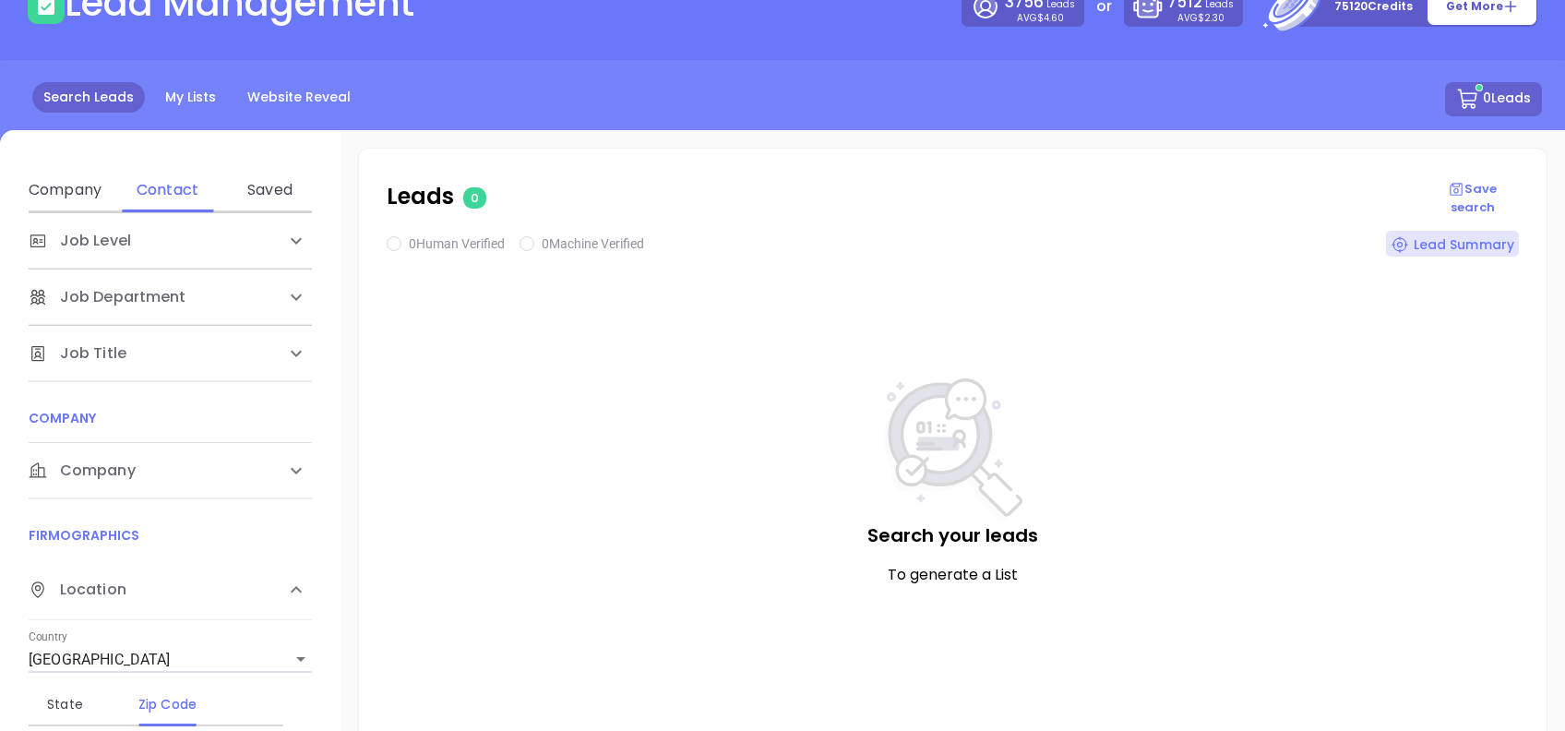
click at [144, 454] on div "Company" at bounding box center [170, 470] width 283 height 55
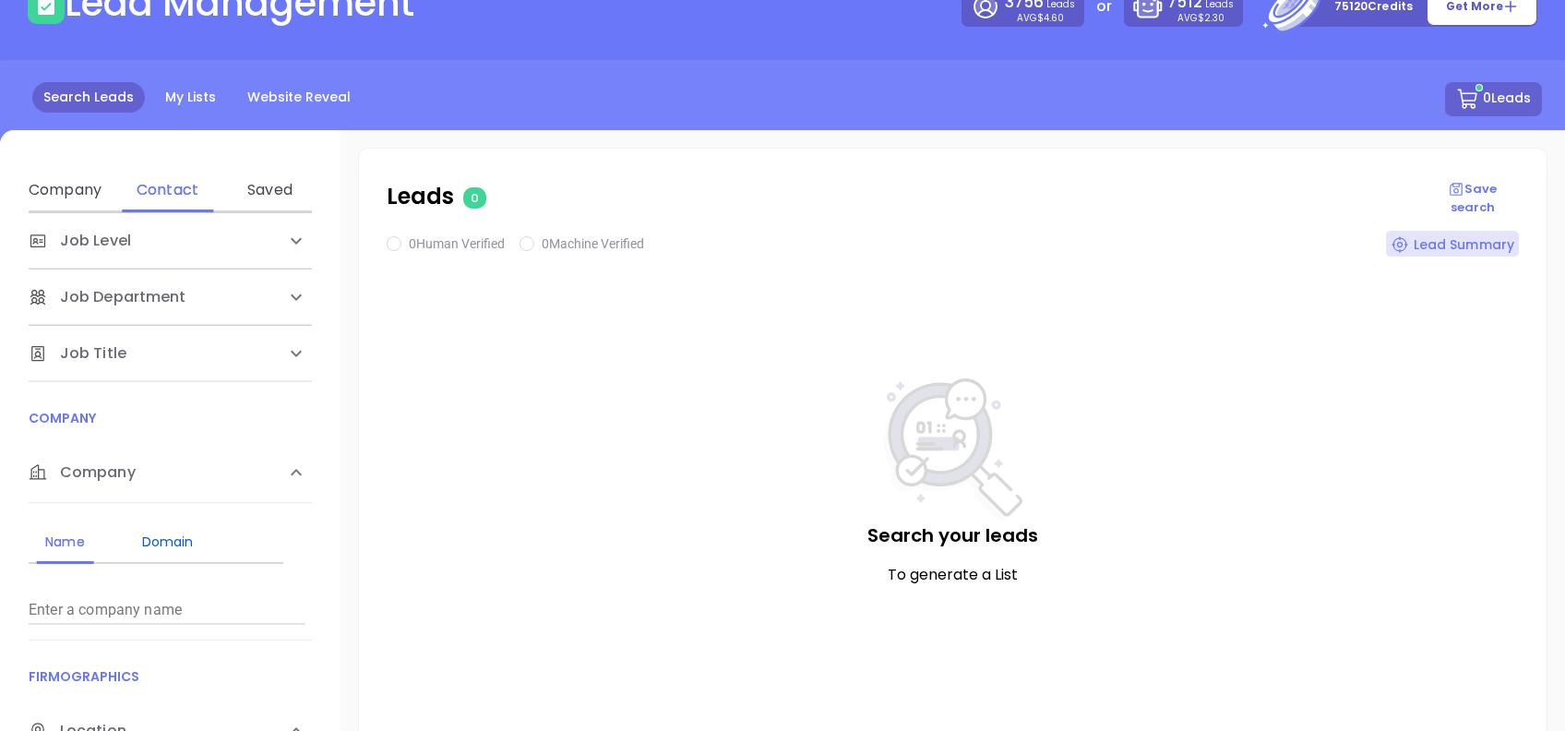
click at [183, 535] on div "Domain" at bounding box center [167, 542] width 73 height 22
click at [201, 596] on input "Enter a company name" at bounding box center [167, 610] width 277 height 30
paste input "[DOMAIN_NAME]"
type input "[DOMAIN_NAME]"
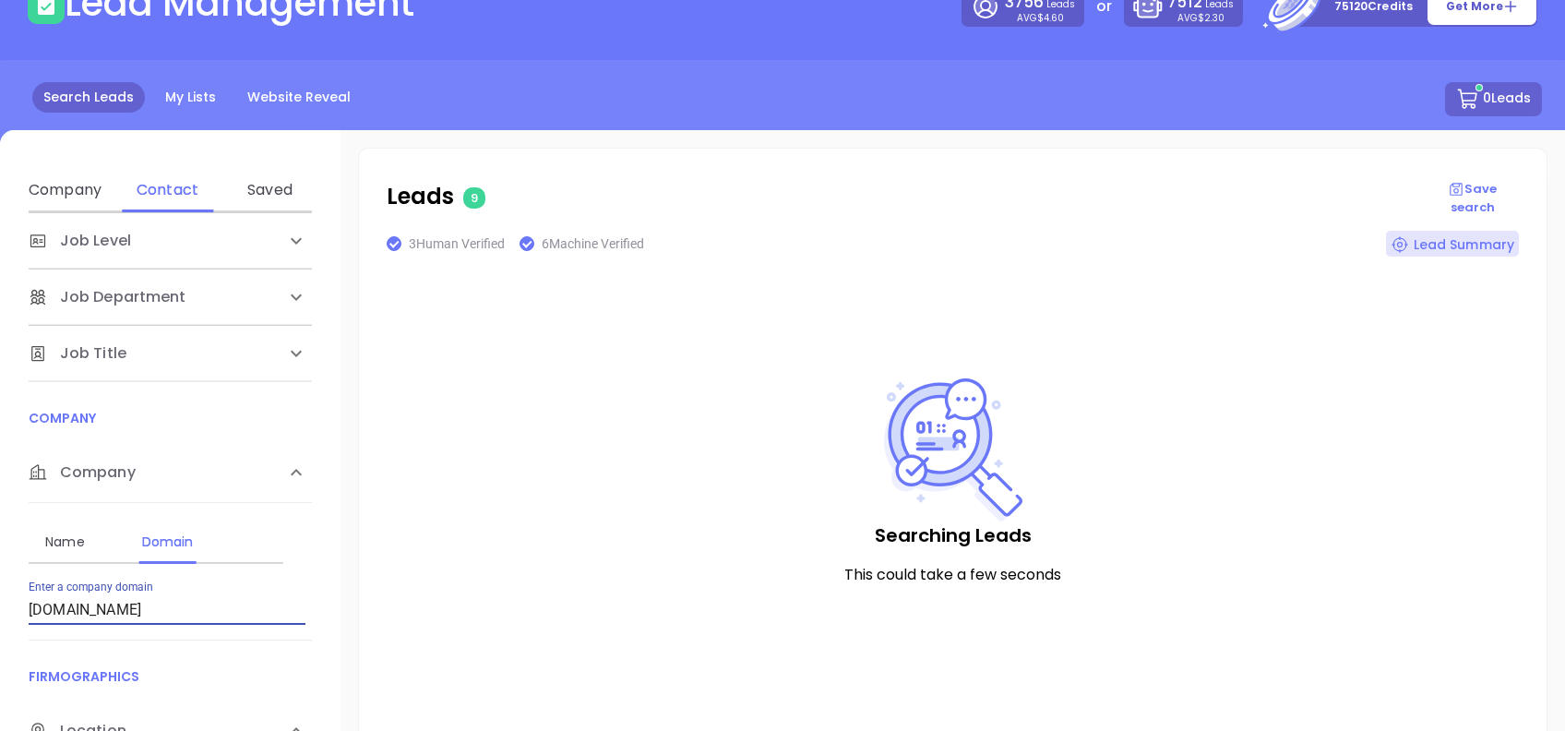
checkbox input "true"
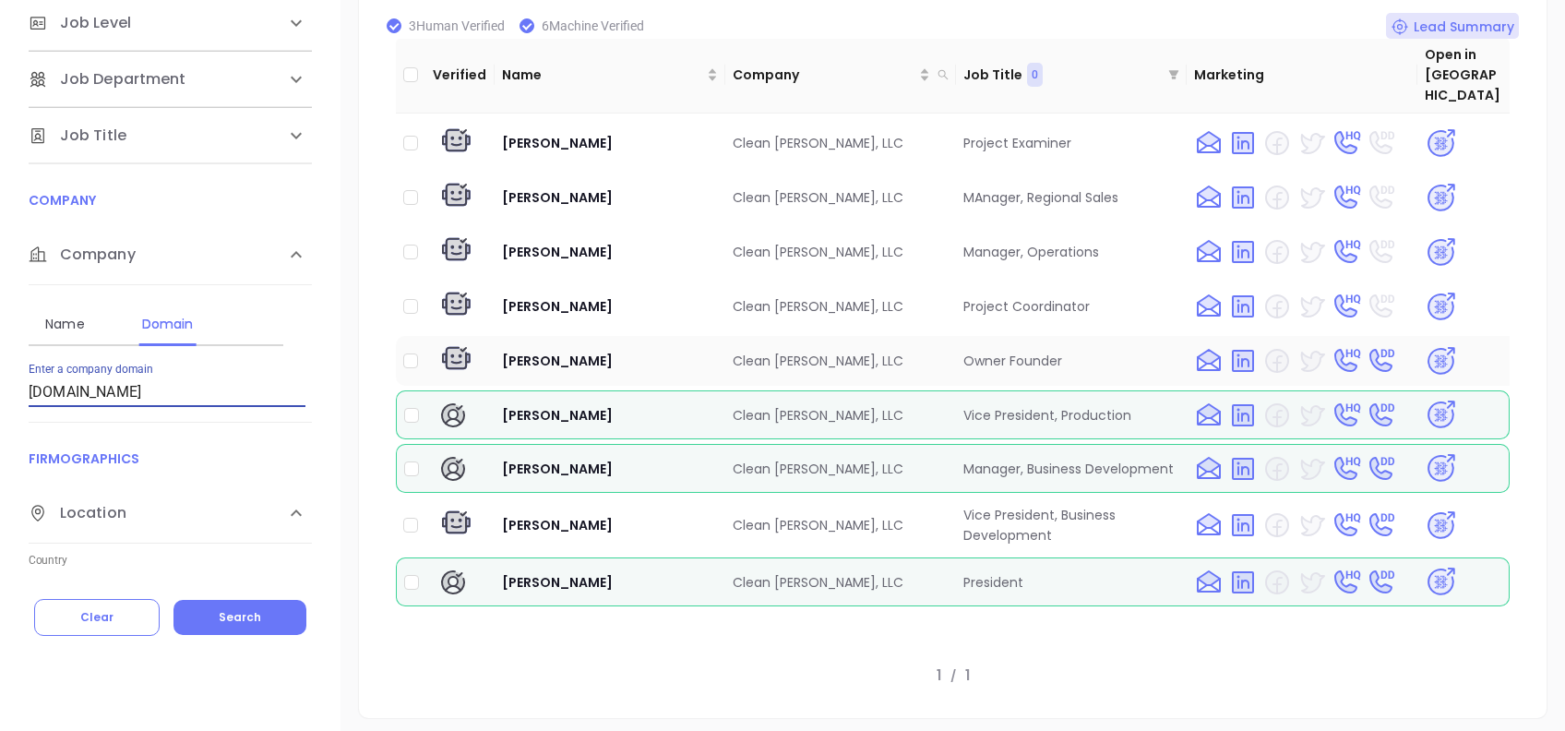
scroll to position [343, 0]
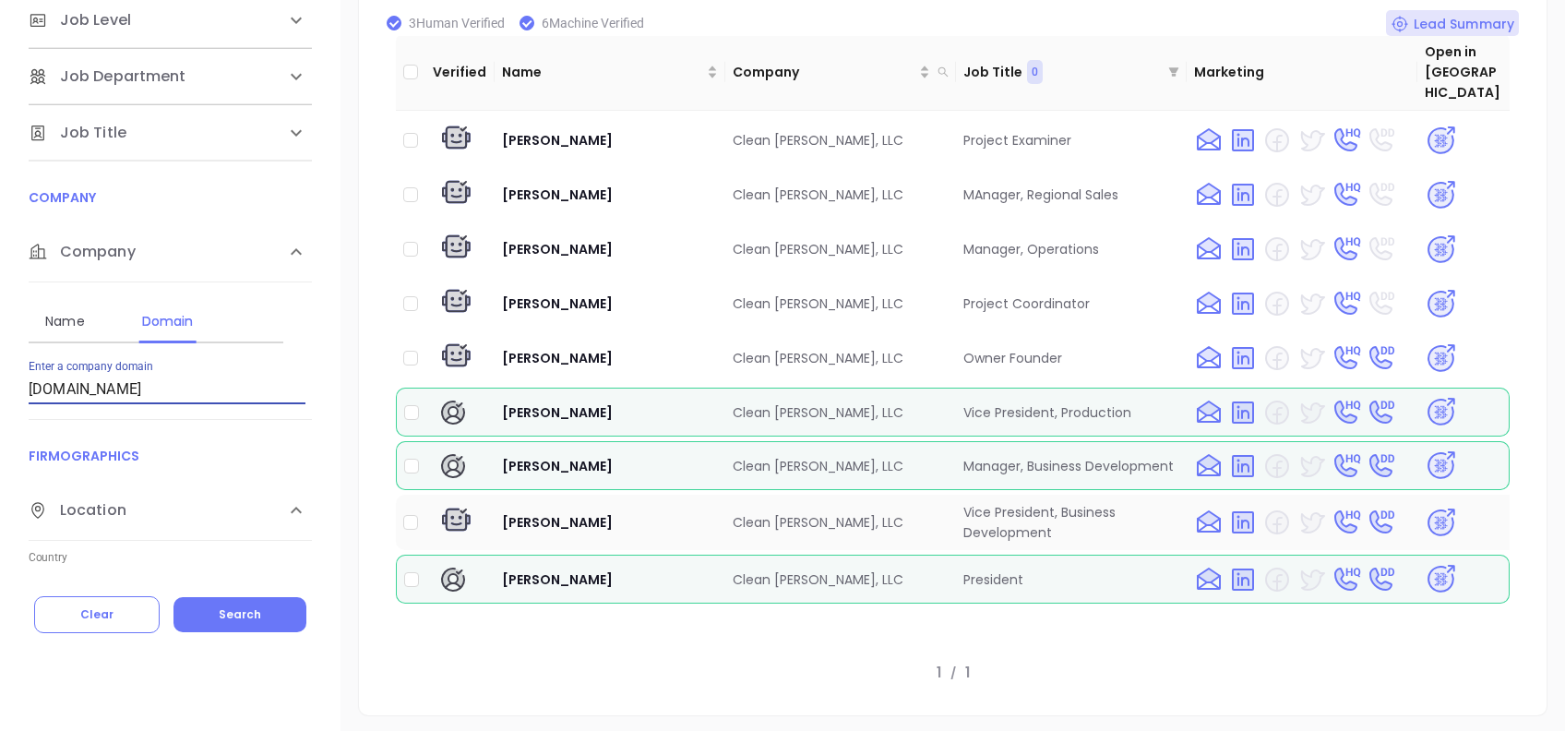
click at [1425, 507] on img at bounding box center [1441, 523] width 32 height 32
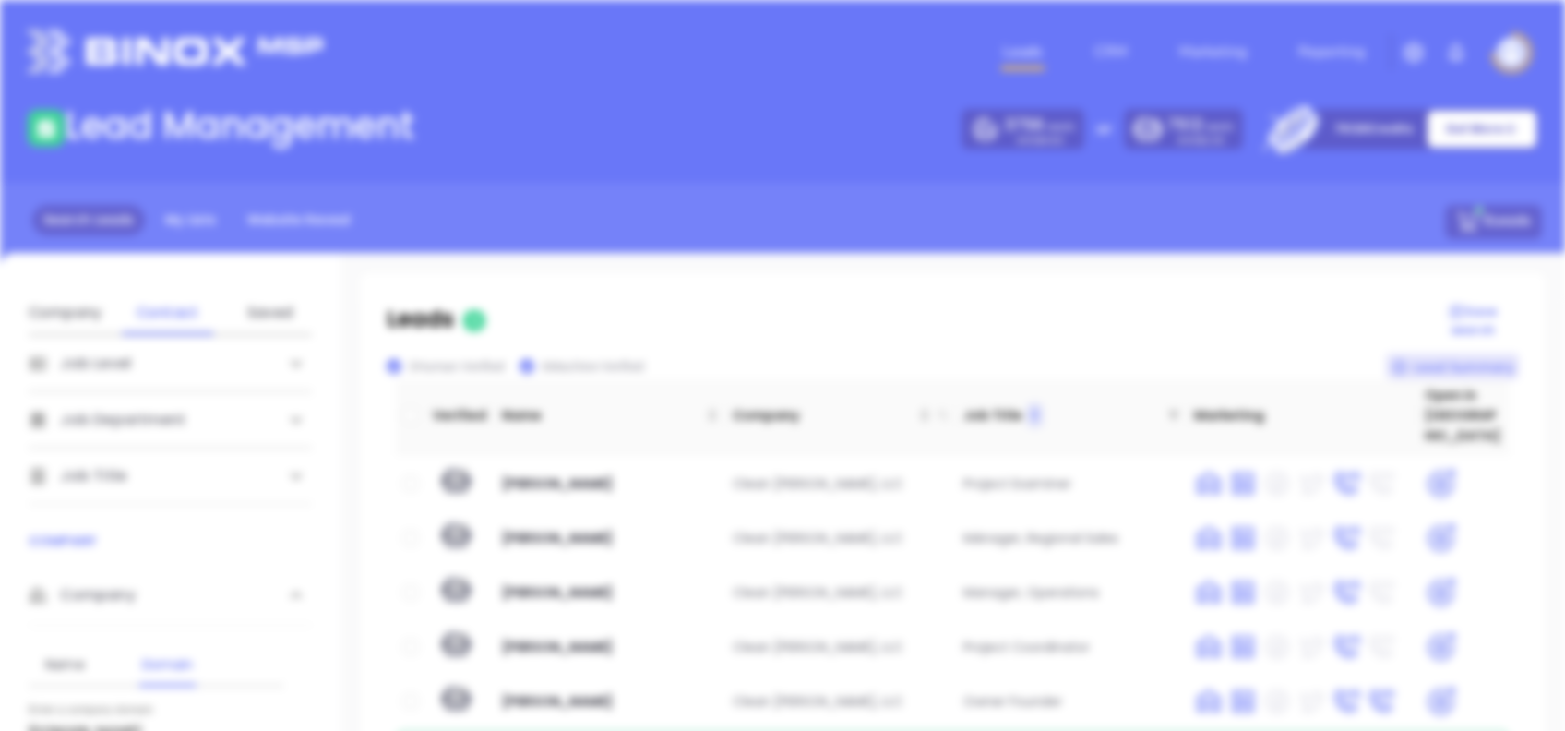
scroll to position [0, 0]
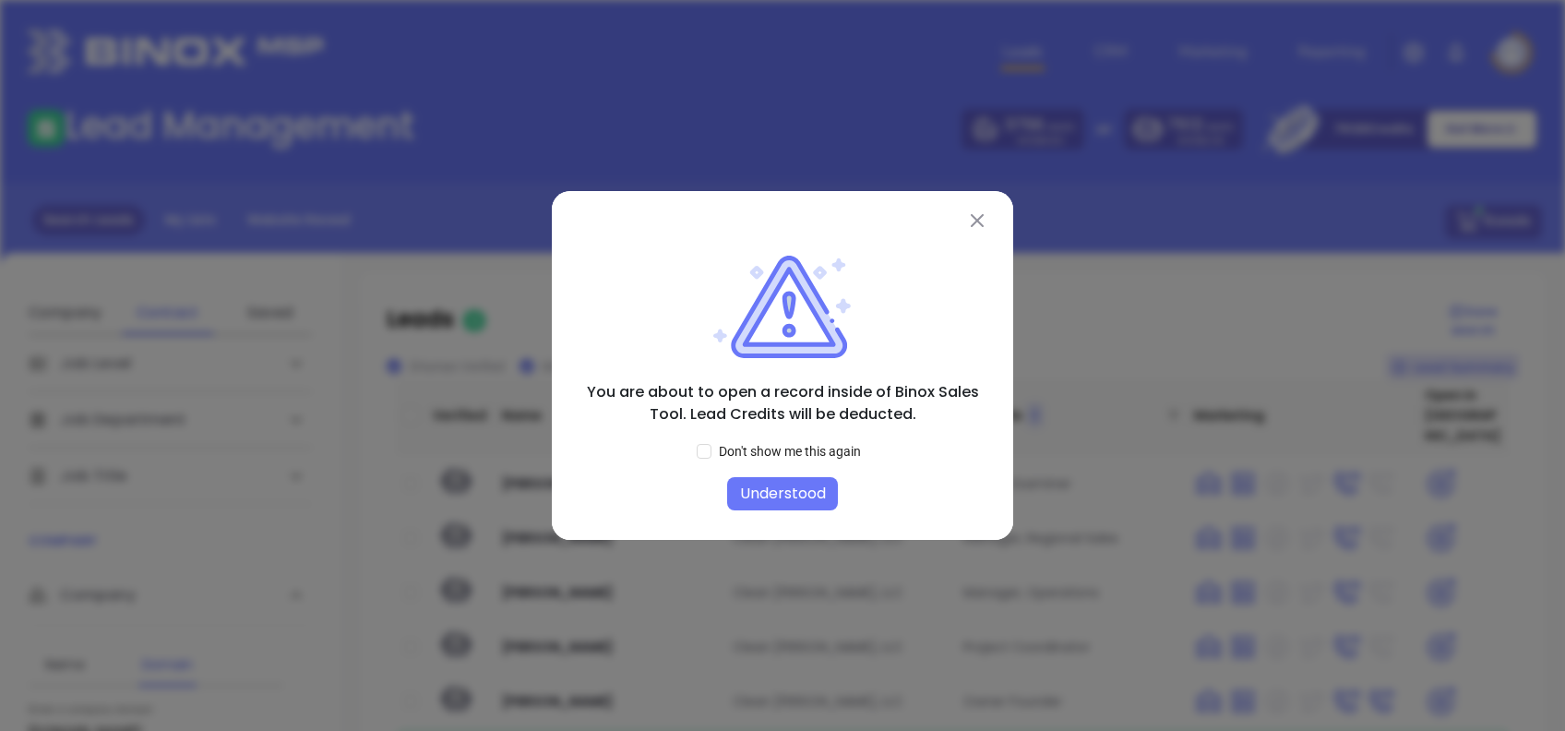
click at [783, 496] on button "Understood" at bounding box center [782, 493] width 111 height 33
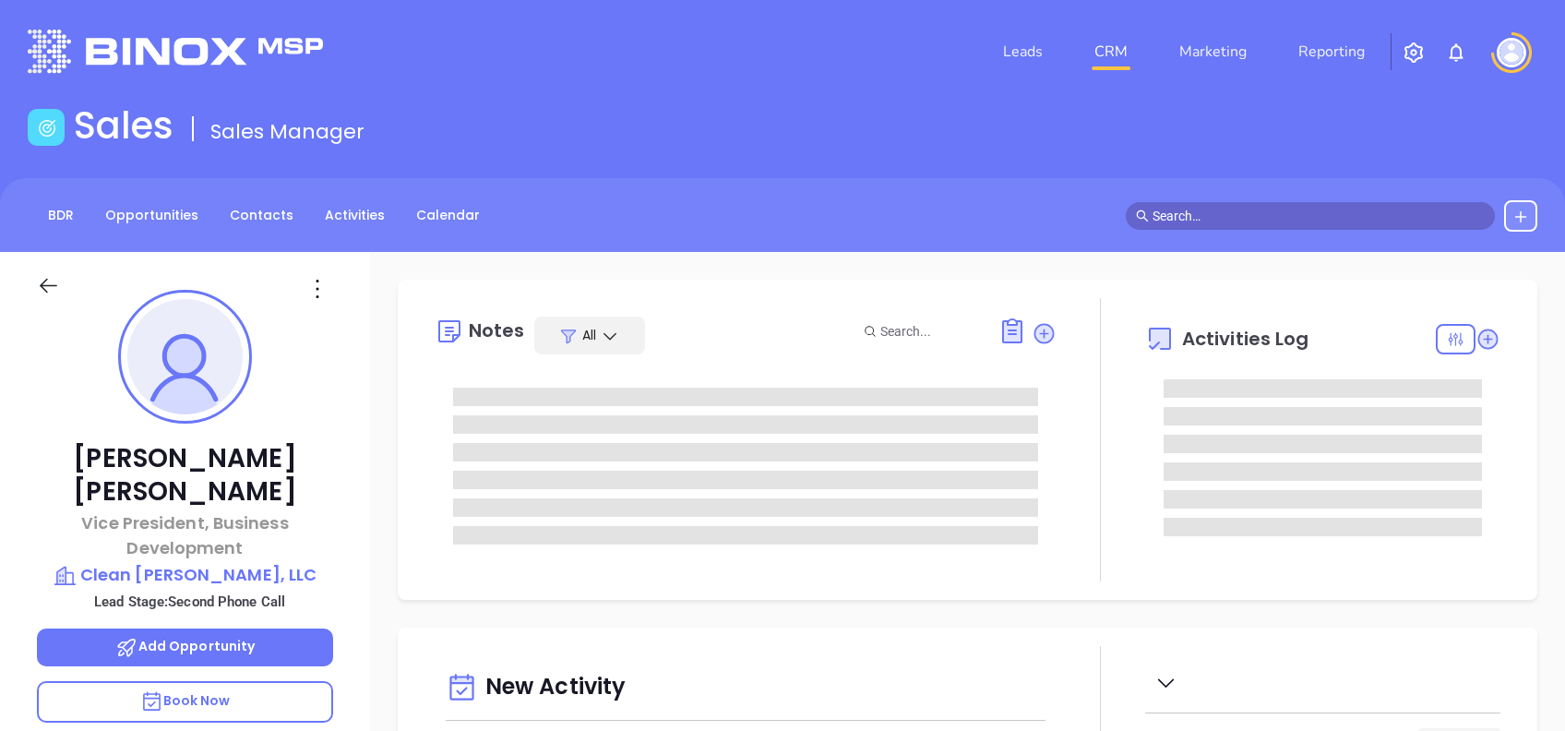
type input "09/24/2025"
type input "Alejandra Lara"
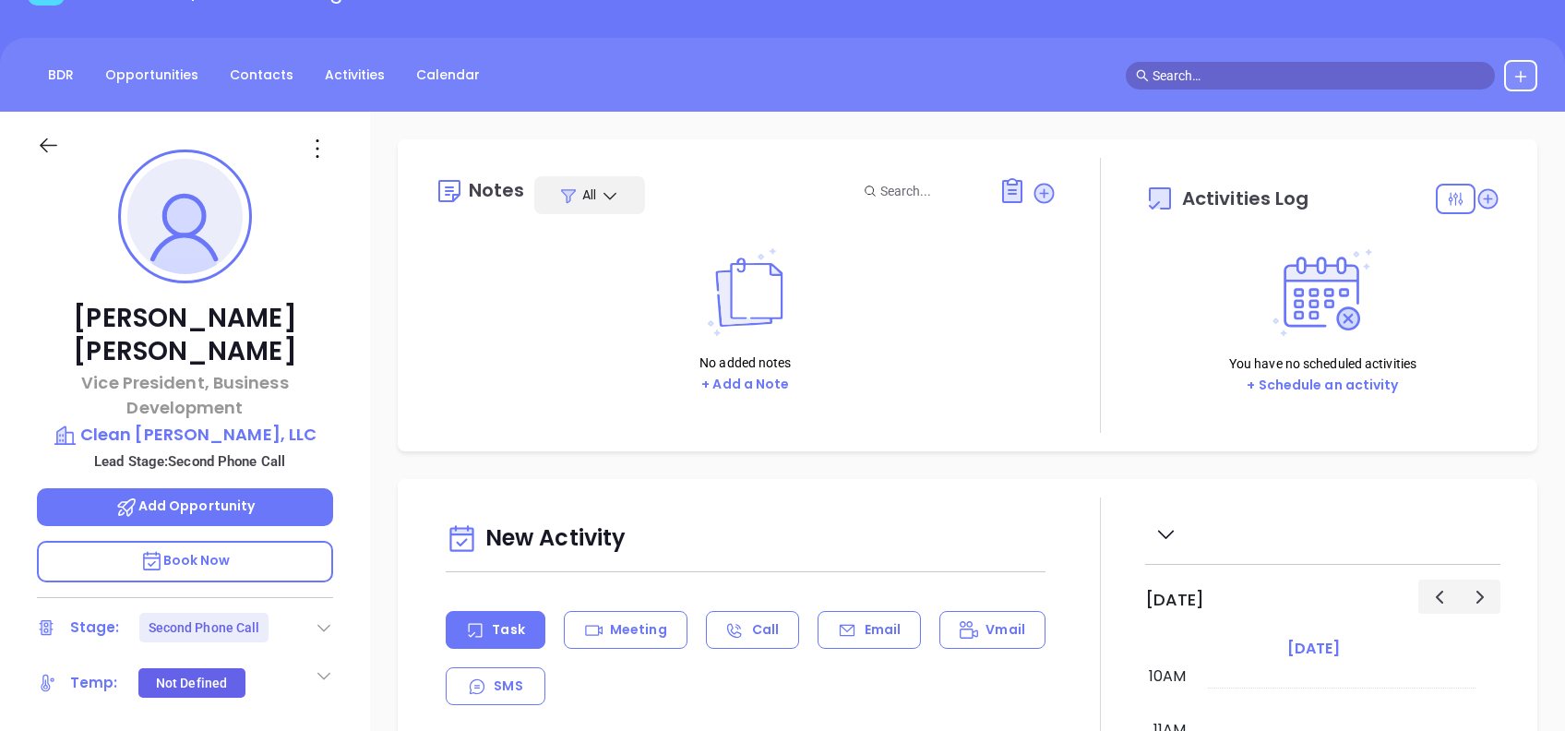
scroll to position [245, 0]
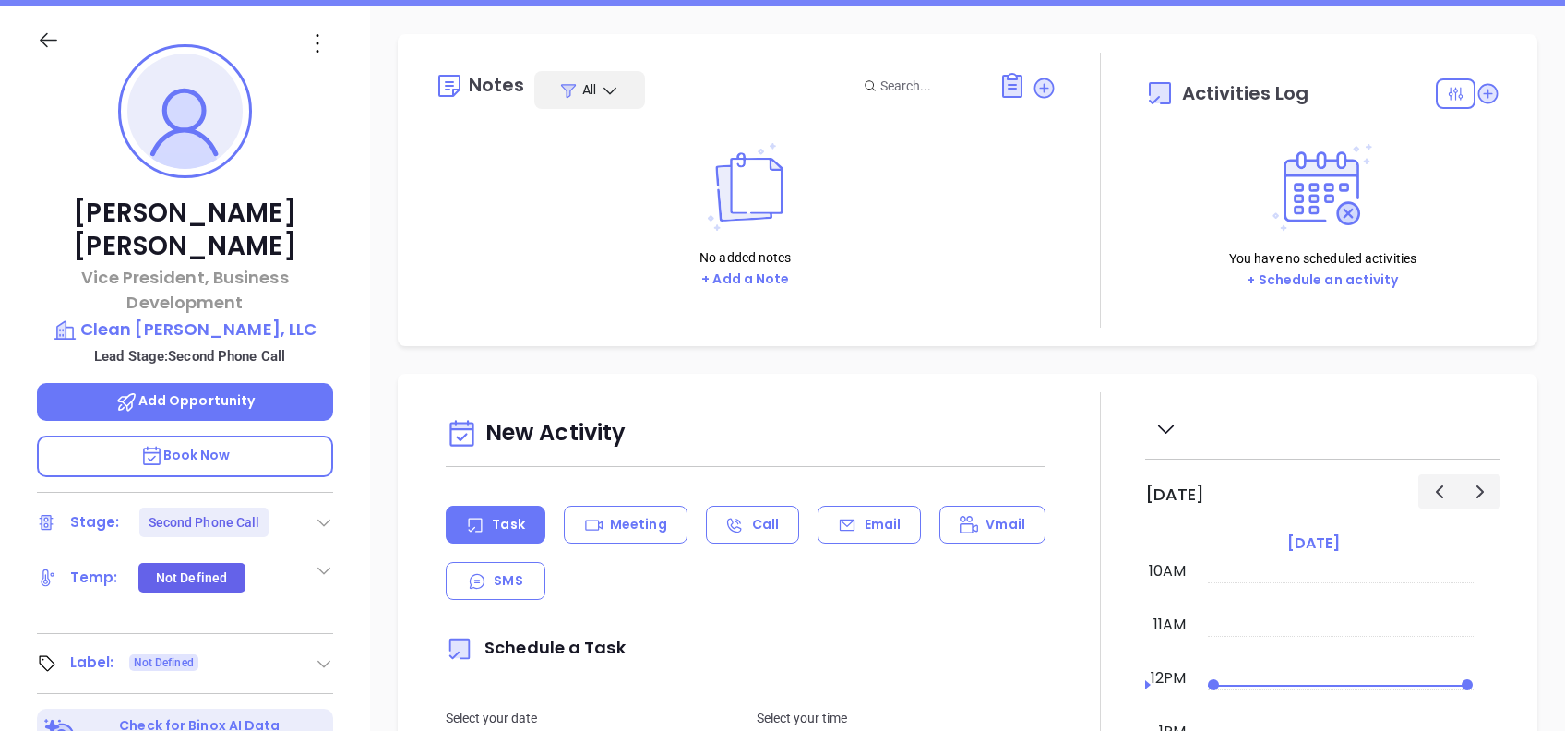
click at [329, 513] on icon at bounding box center [324, 522] width 18 height 18
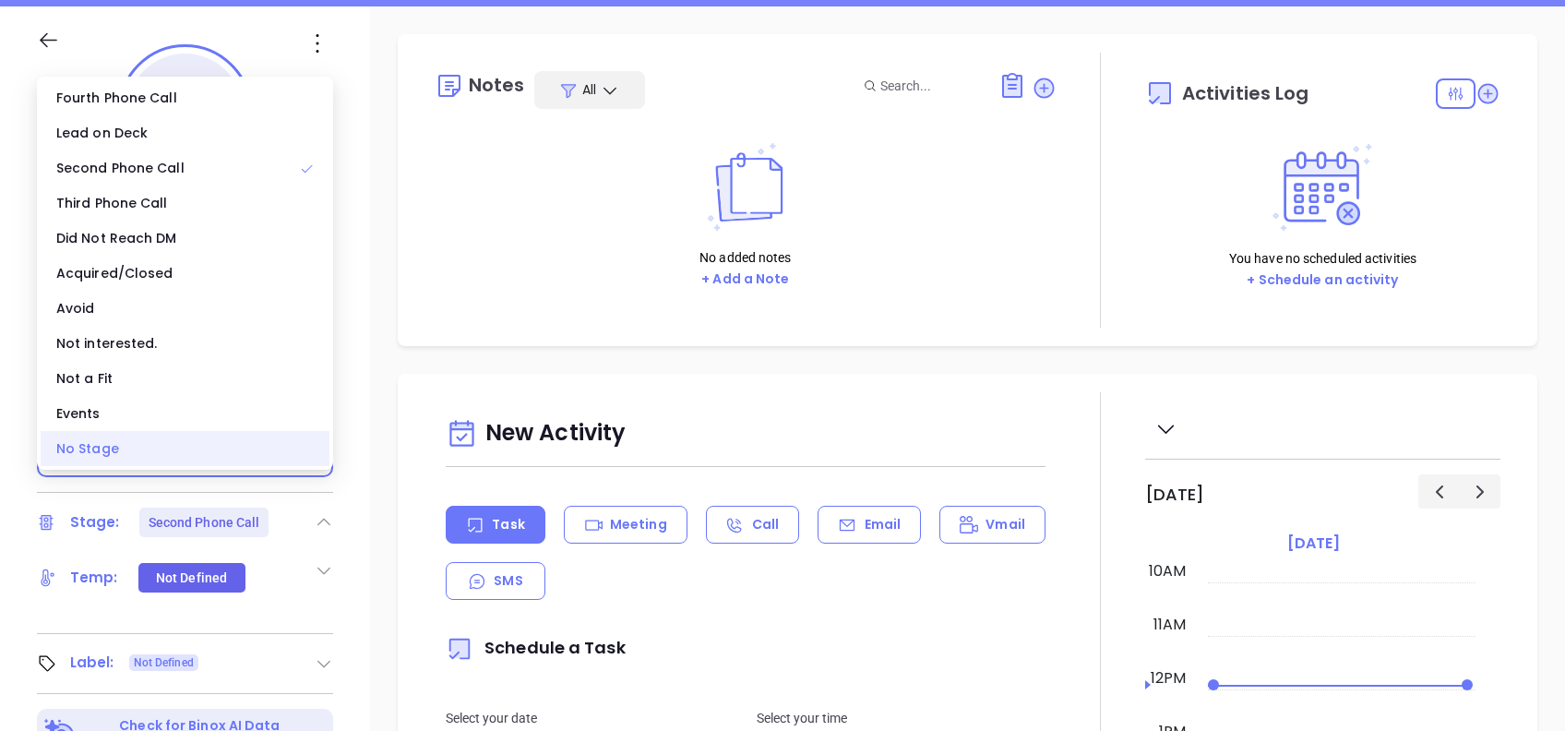
click at [162, 431] on div "No Stage" at bounding box center [185, 448] width 289 height 35
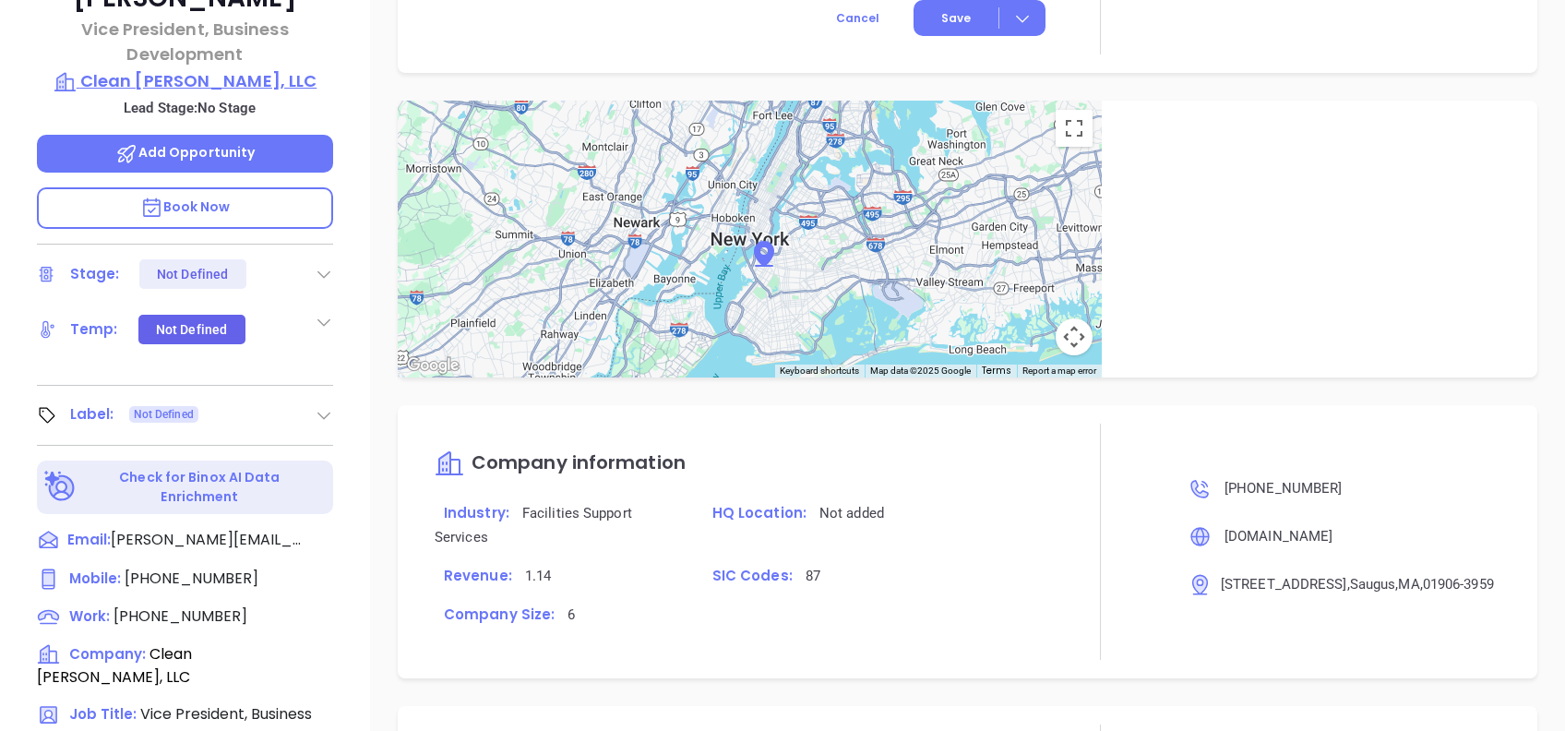
scroll to position [0, 0]
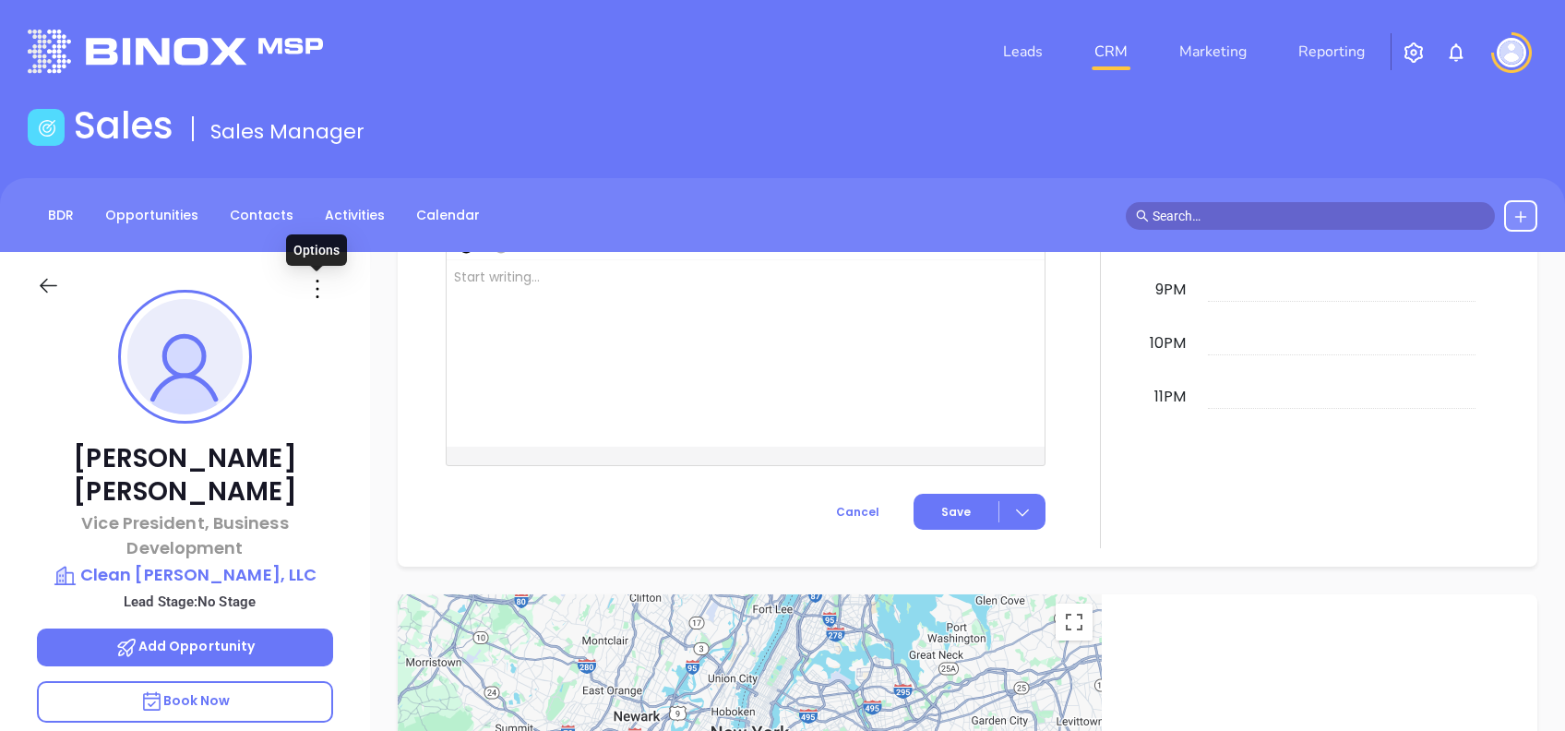
click at [318, 282] on icon at bounding box center [318, 289] width 30 height 30
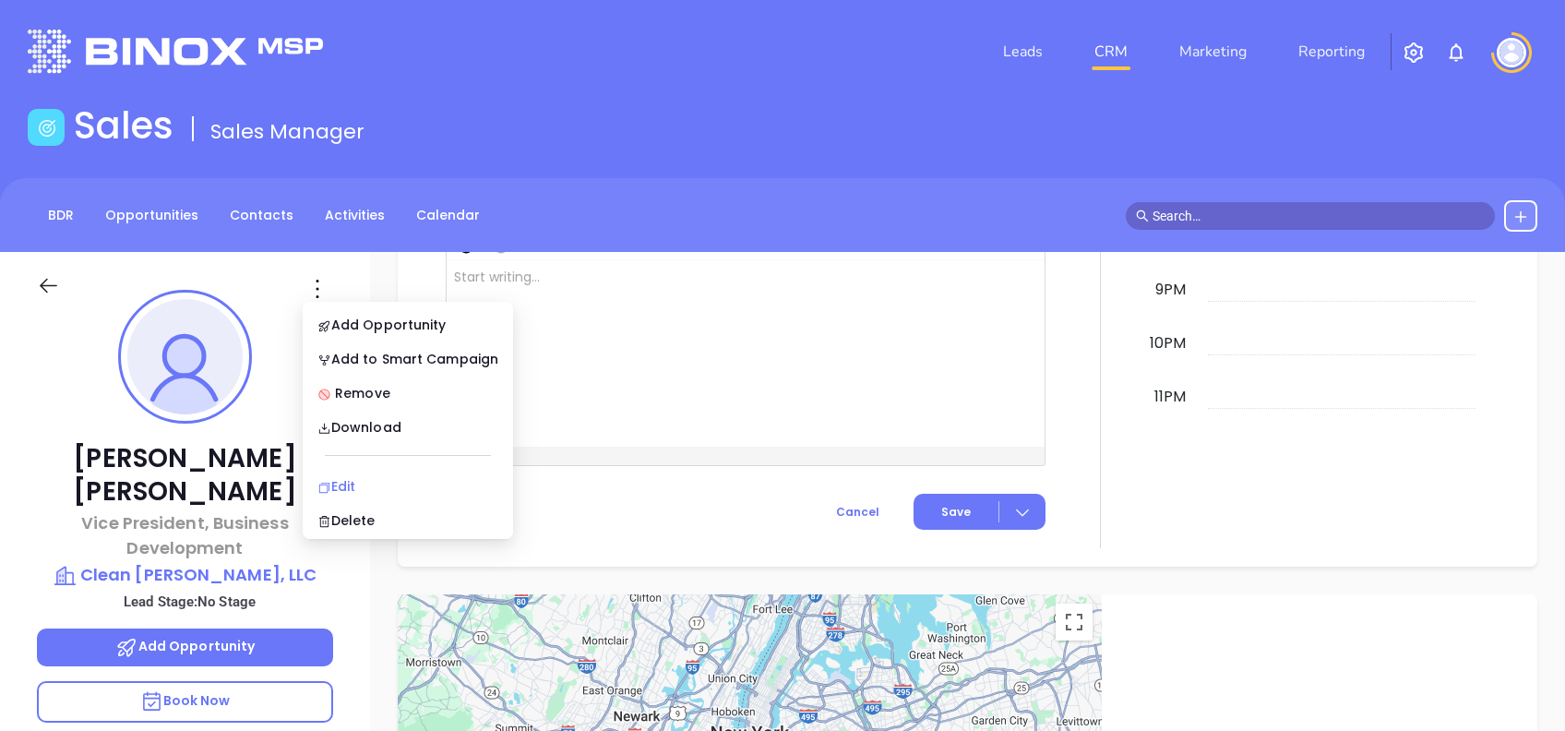
click at [374, 480] on div "Edit" at bounding box center [407, 486] width 181 height 20
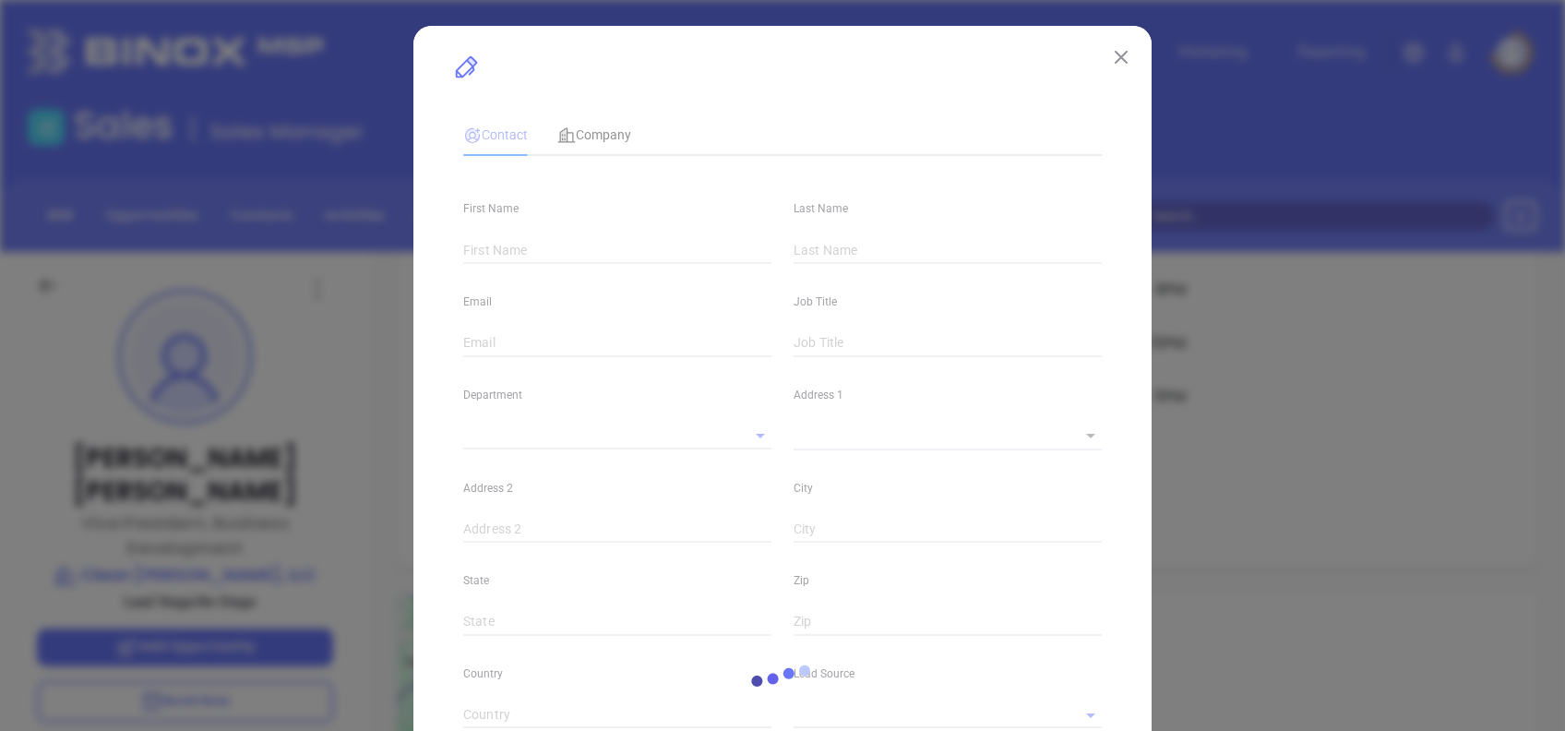
type input "George"
type input "Varelas"
type input "g.varelas@cleanjoe.com"
type input "Vice President, Business Development"
type input "1"
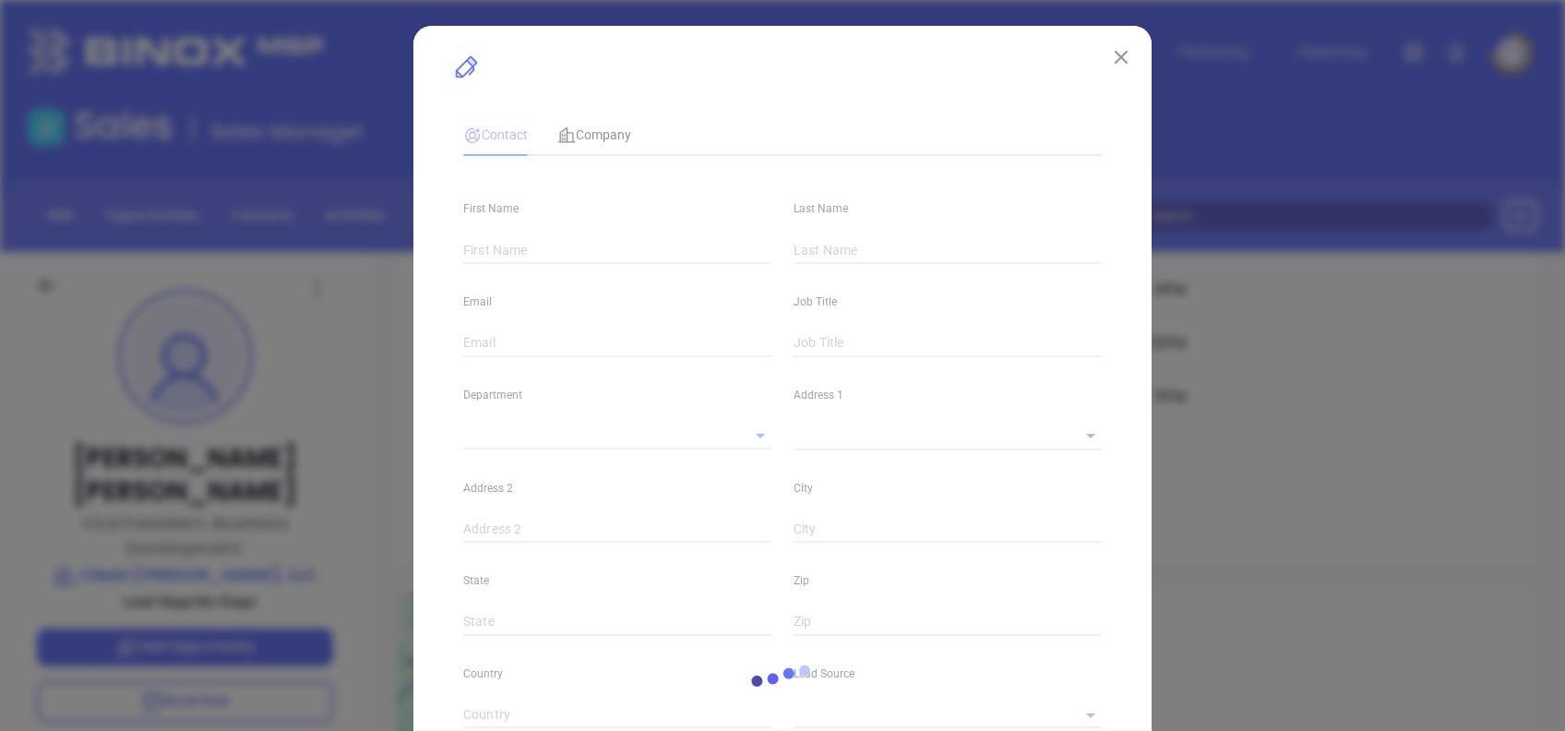
type input "linkedin.com/in/george-varelas-489344257"
type input "Marketing"
type input "Website Reveal"
type input "undefined undefined"
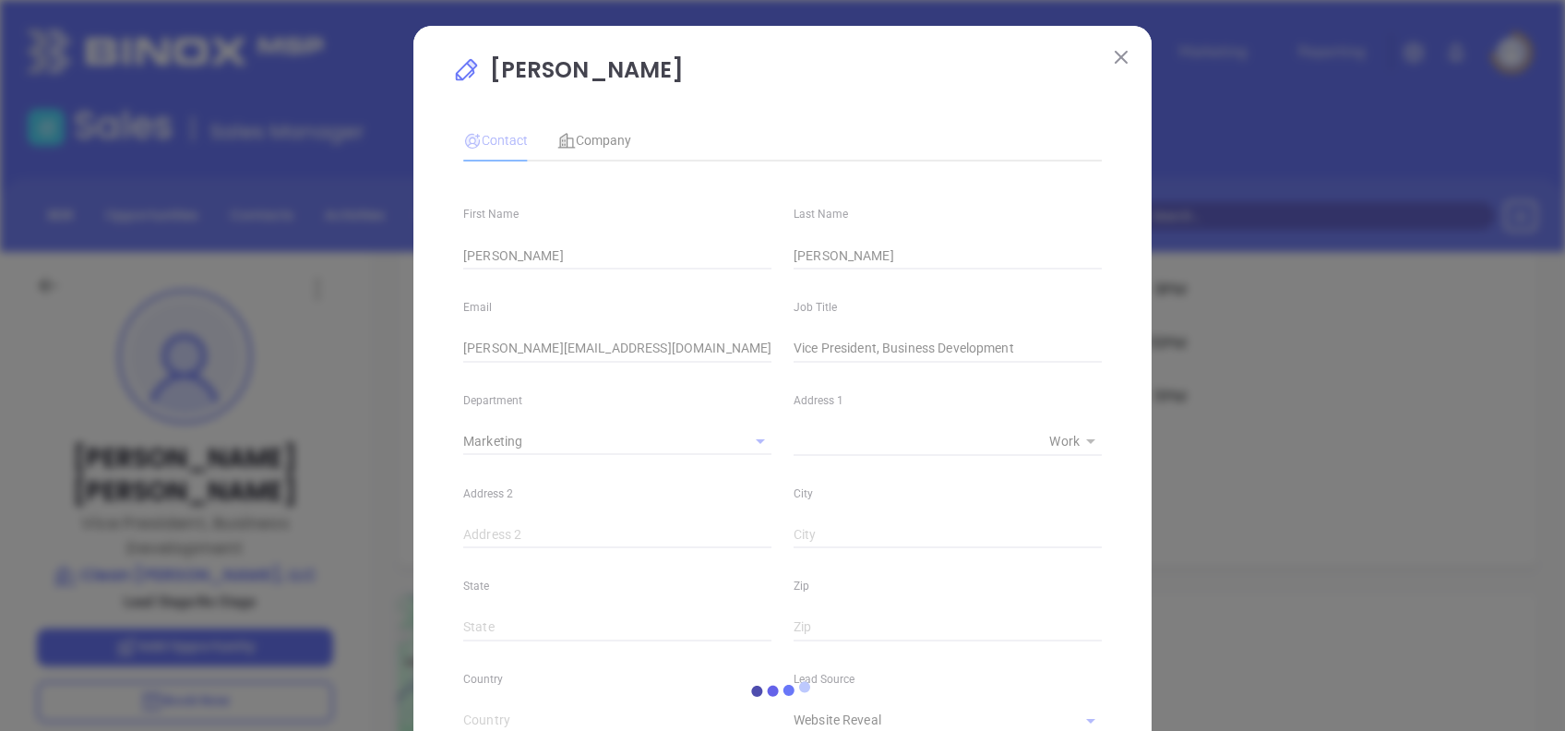
type input "(855) 525-3265"
type input "1"
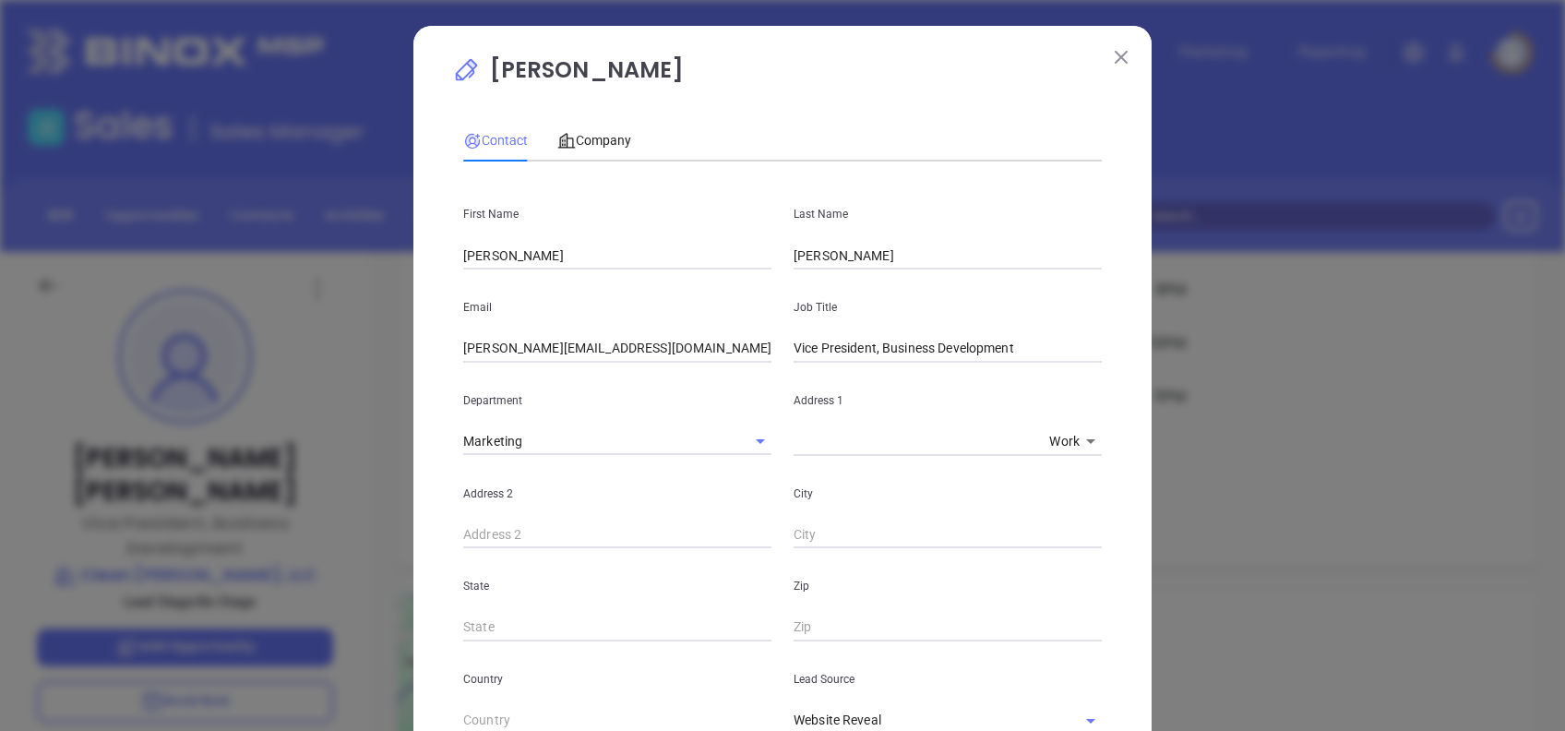
click at [607, 347] on input "g.varelas@cleanjoe.com" at bounding box center [617, 349] width 308 height 28
drag, startPoint x: 607, startPoint y: 347, endPoint x: 425, endPoint y: 359, distance: 182.2
click at [430, 361] on div "George Varelas Contact Company First Name George Last Name Varelas Email g.vare…" at bounding box center [782, 669] width 738 height 1286
type input "COO"
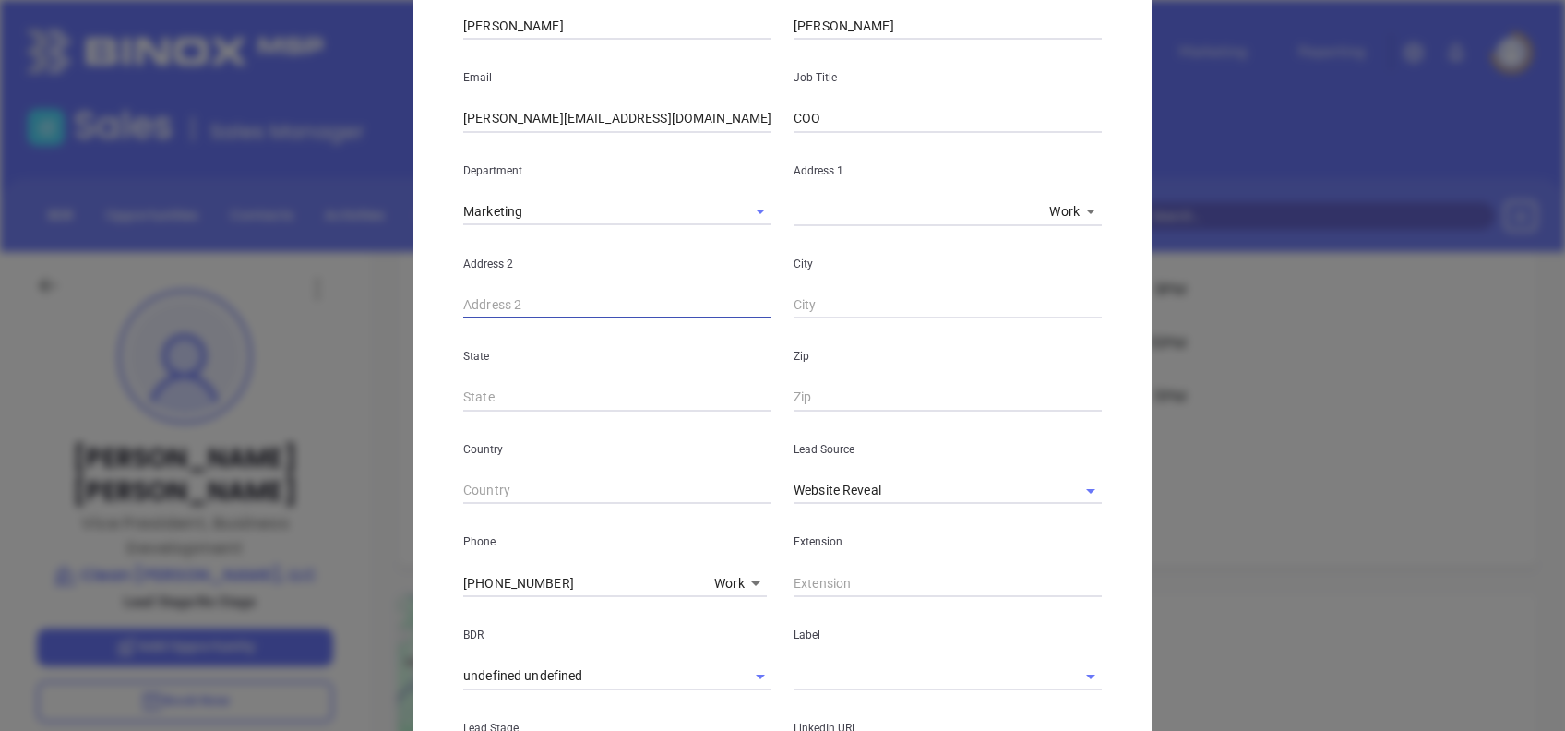
scroll to position [369, 0]
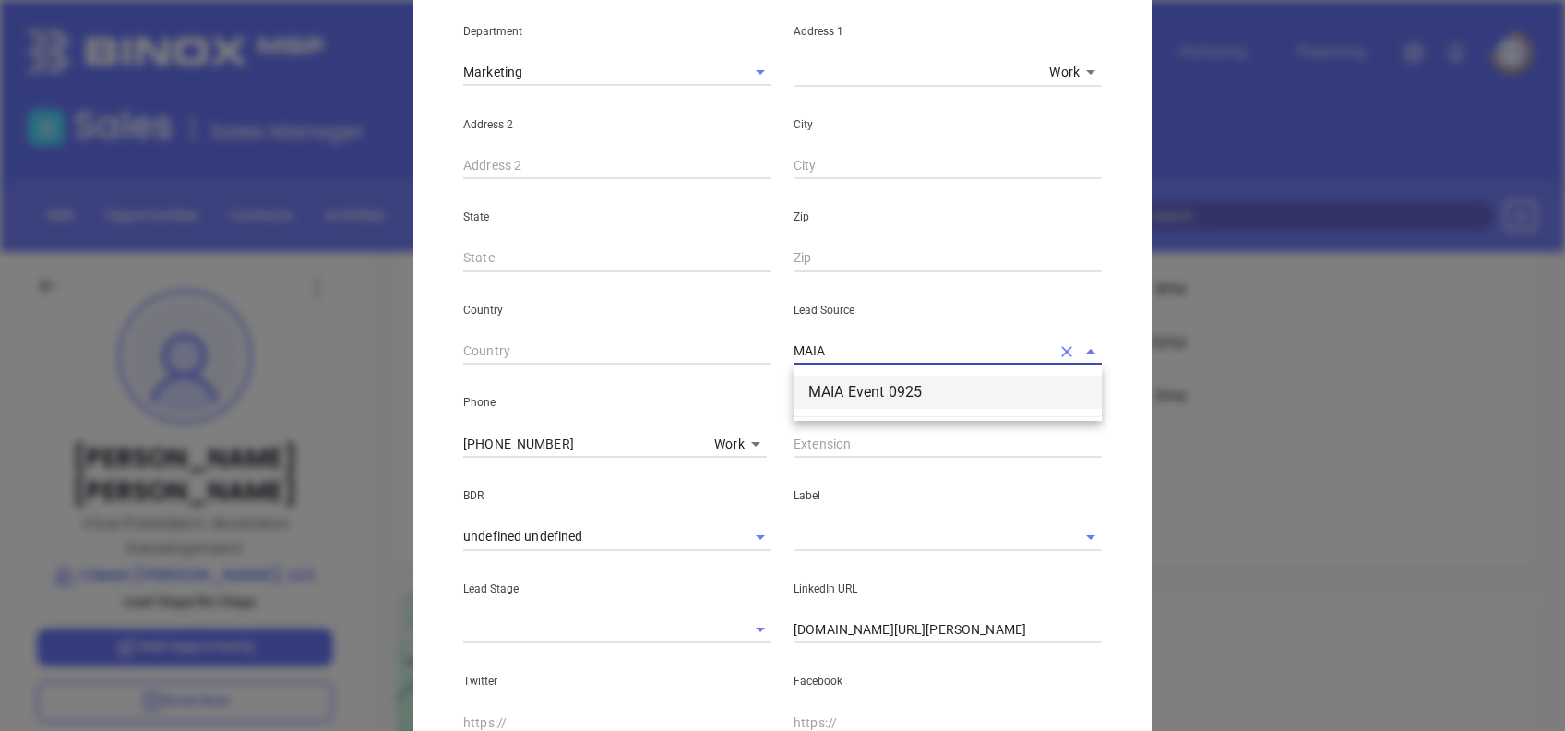
click at [831, 389] on li "MAIA Event 0925" at bounding box center [948, 392] width 308 height 33
type input "MAIA Event 0925"
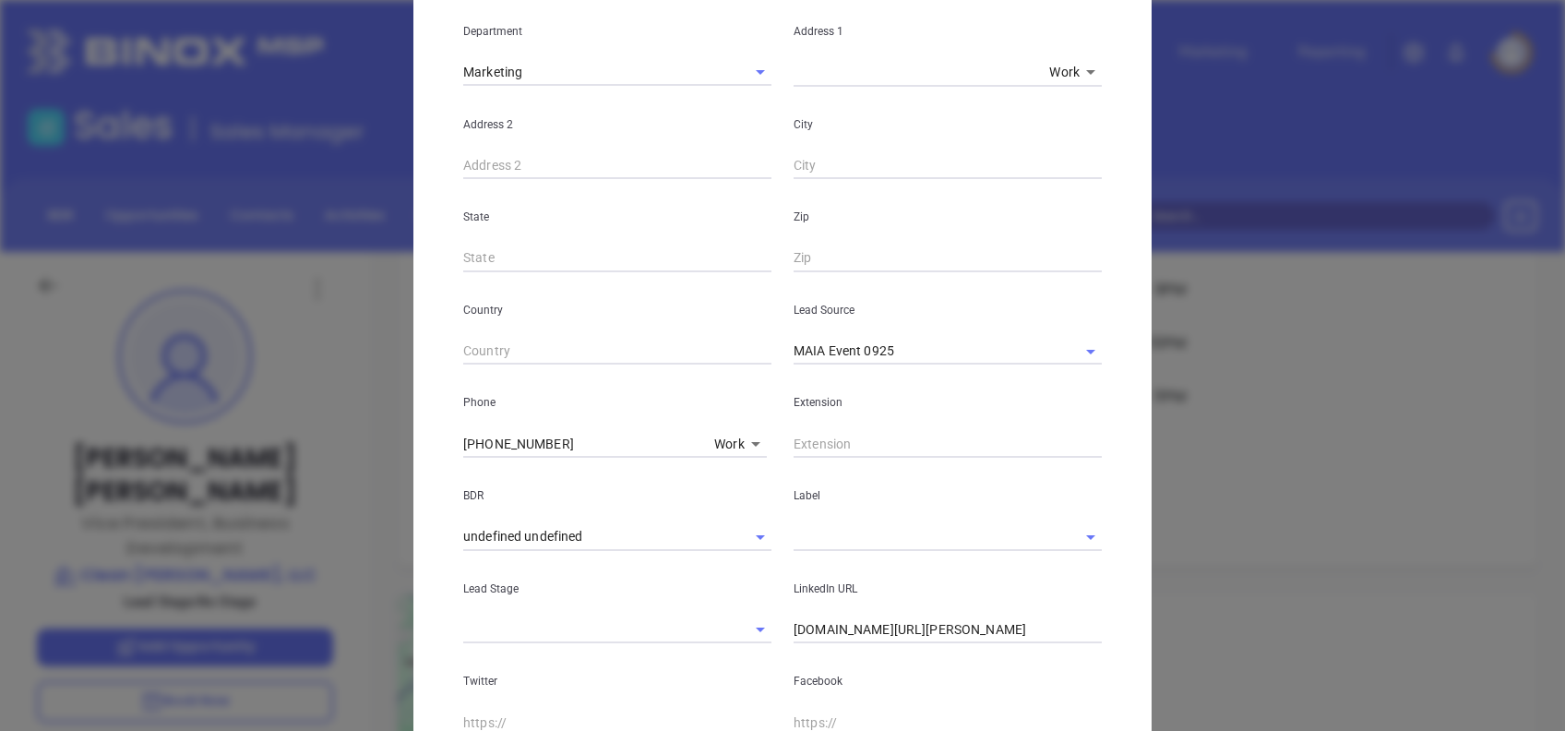
click at [548, 443] on input "(855) 525-3265" at bounding box center [585, 444] width 244 height 28
click at [549, 443] on input "(855) 525-3265" at bounding box center [585, 444] width 244 height 28
paste input "781) 231-4949"
type input "(781) 231-4949"
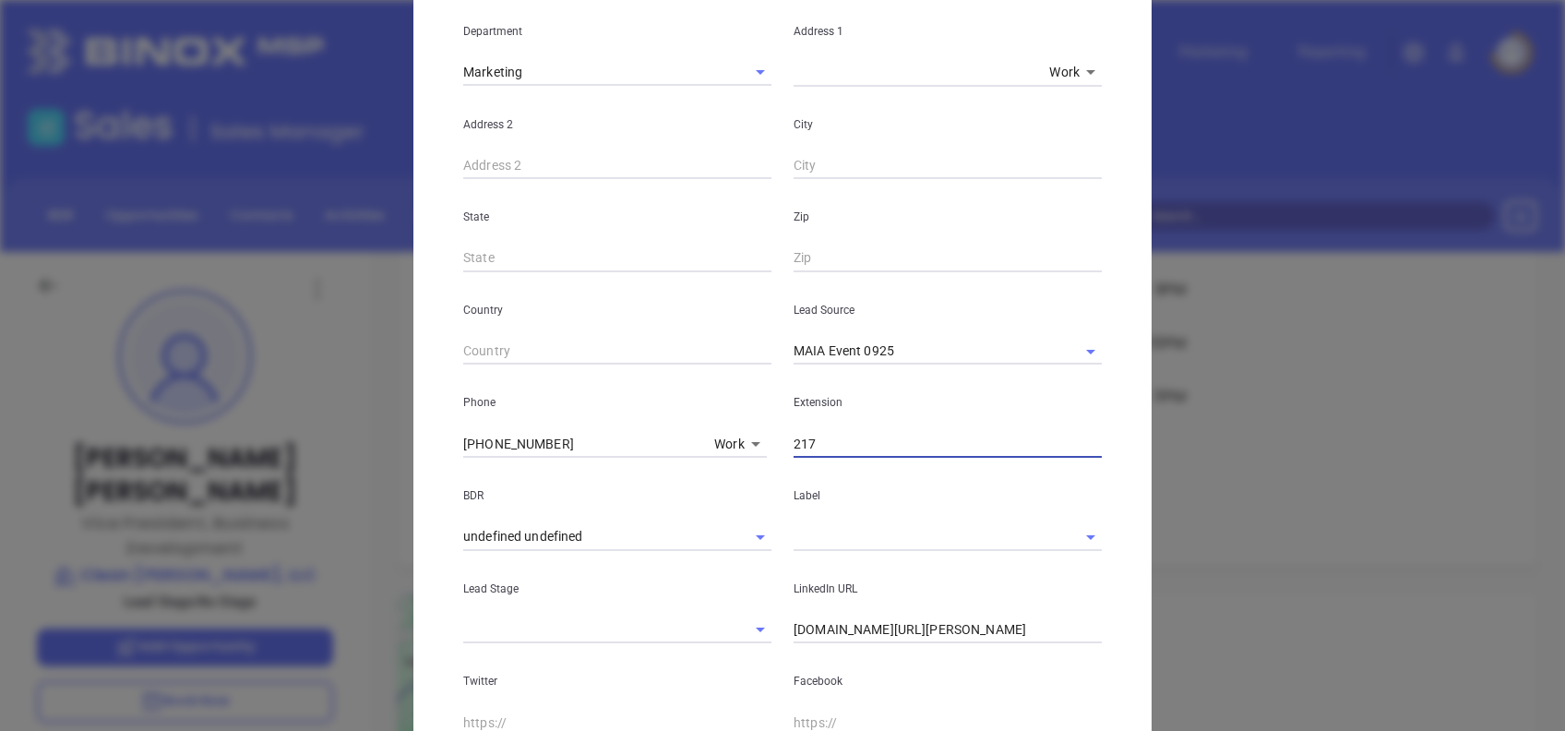
type input "217"
click at [809, 546] on input "text" at bounding box center [922, 536] width 257 height 27
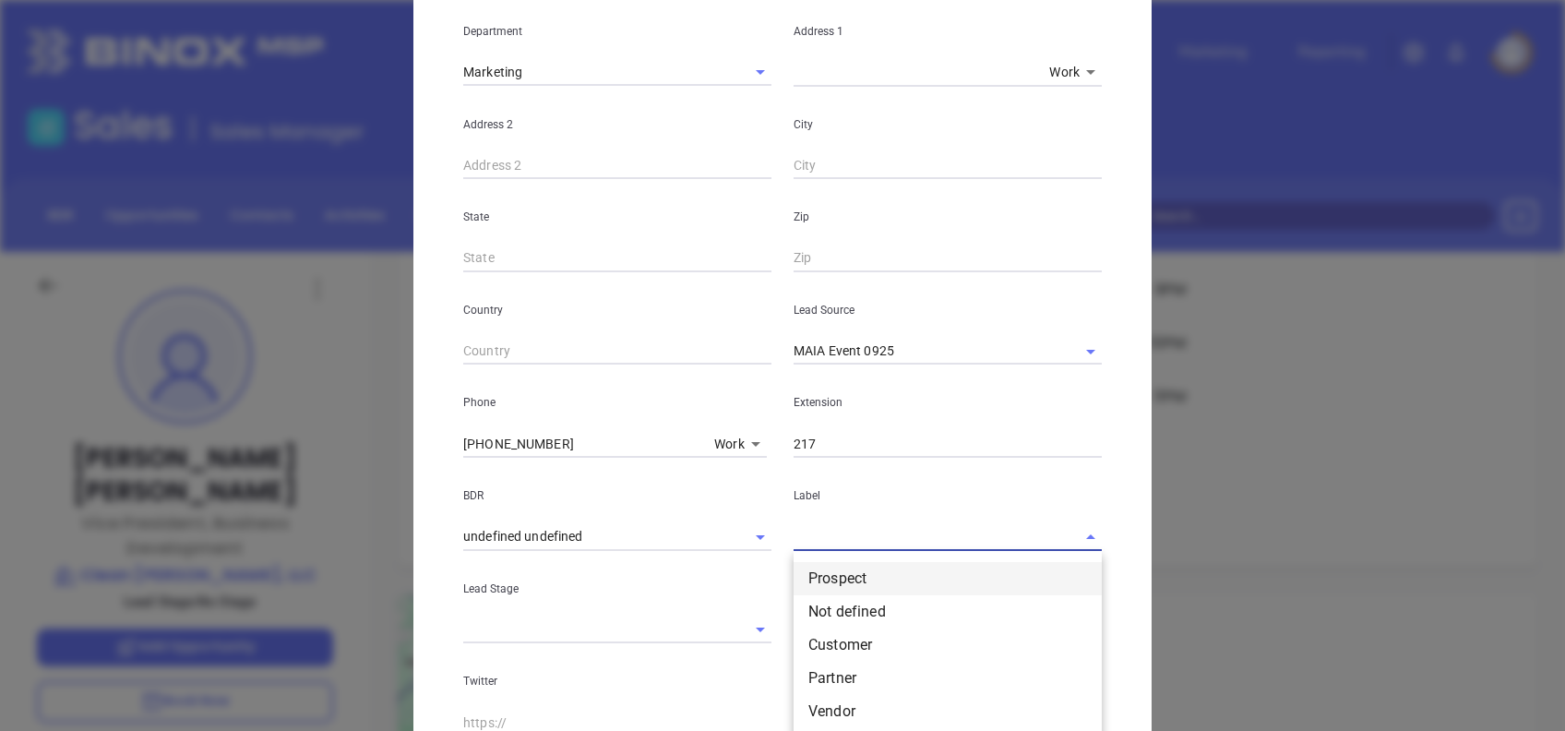
click at [853, 576] on li "Prospect" at bounding box center [948, 578] width 308 height 33
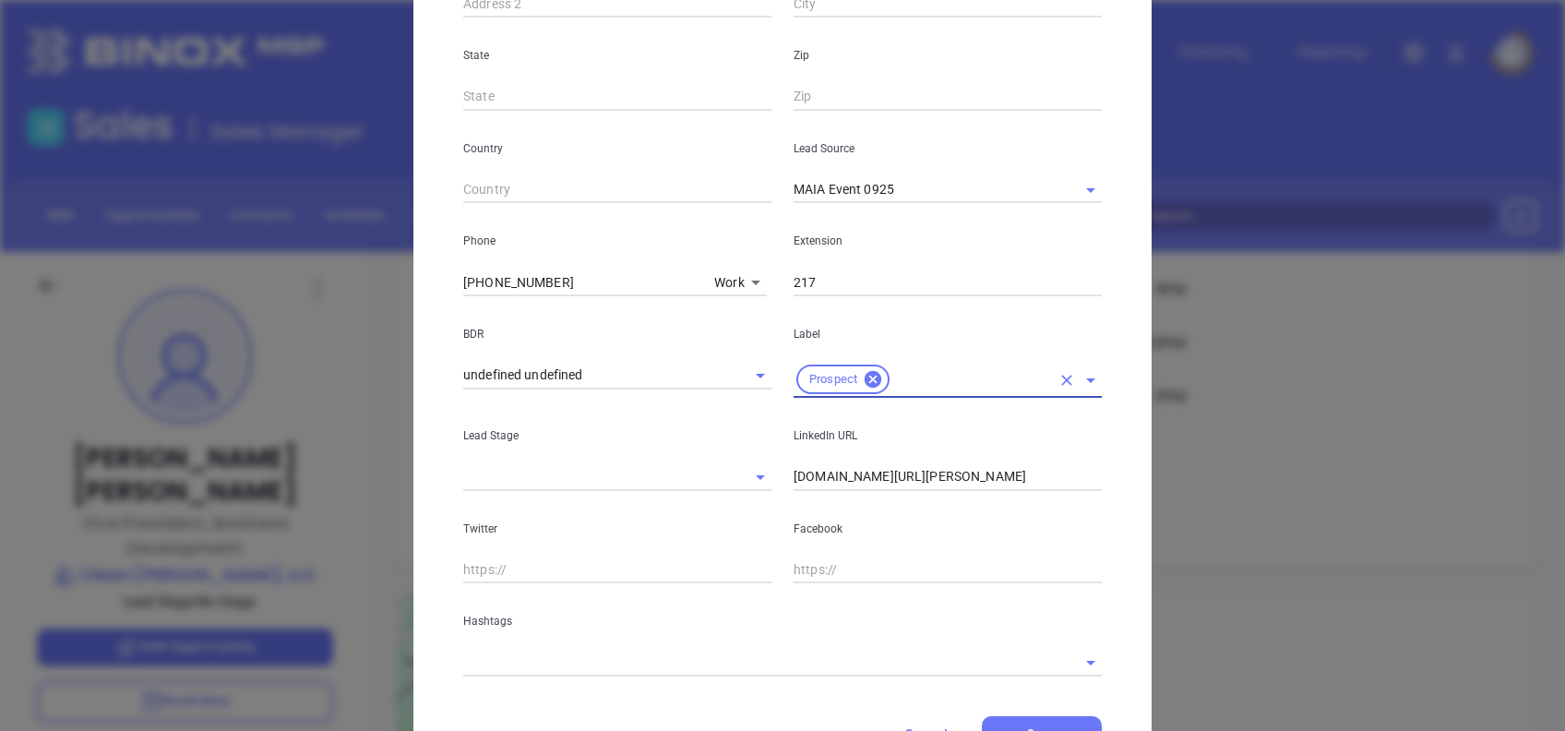
scroll to position [616, 0]
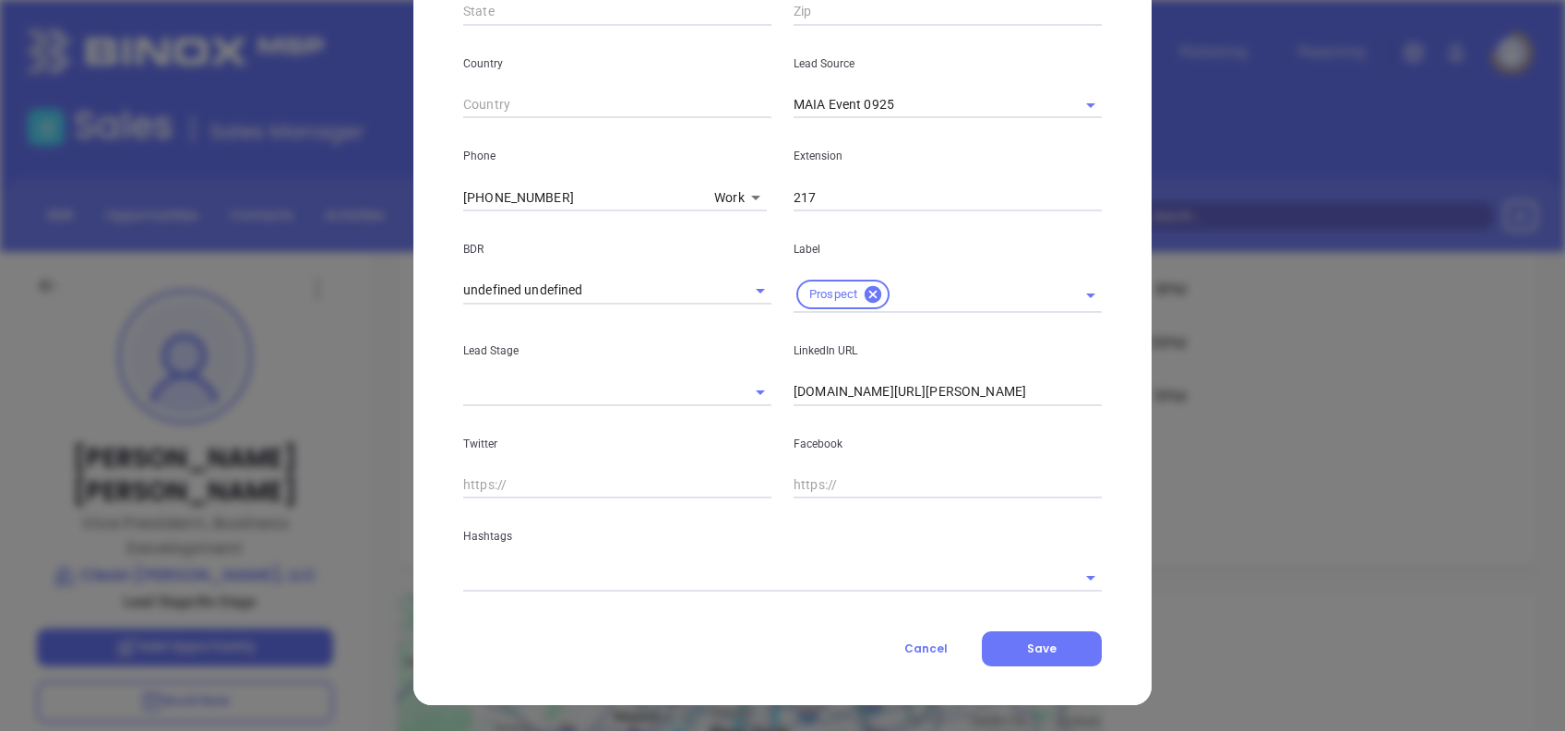
click at [1041, 392] on input "linkedin.com/in/george-varelas-489344257" at bounding box center [948, 392] width 308 height 28
click at [1041, 391] on input "linkedin.com/in/george-varelas-489344257" at bounding box center [948, 392] width 308 height 28
paste input "www.linkedin.com/in/george-varelas-489344257/"
type input "www.linkedin.com/in/george-varelas-489344257/"
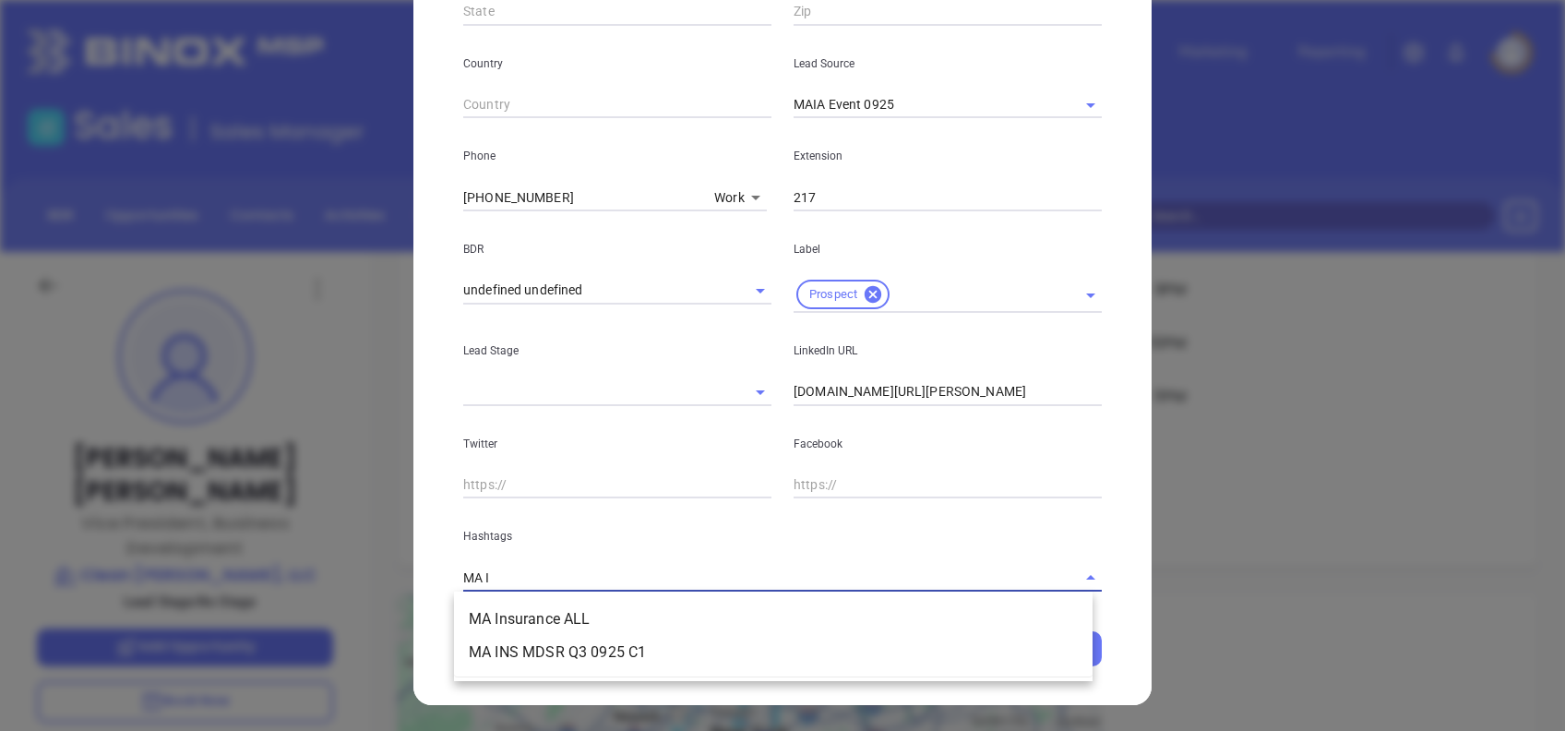
type input "MA IN"
click at [687, 628] on li "MA Insurance ALL" at bounding box center [773, 619] width 639 height 33
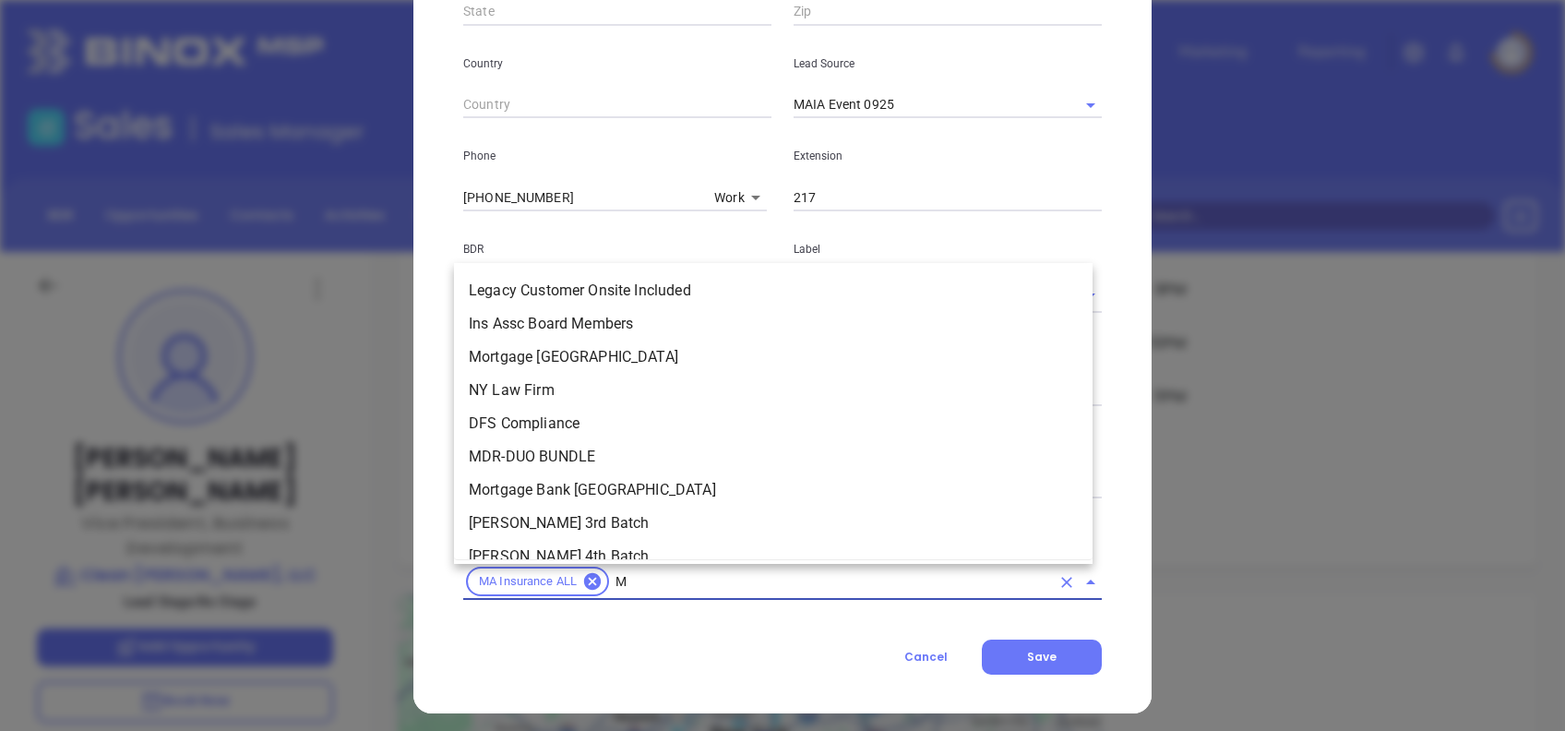
type input "MA"
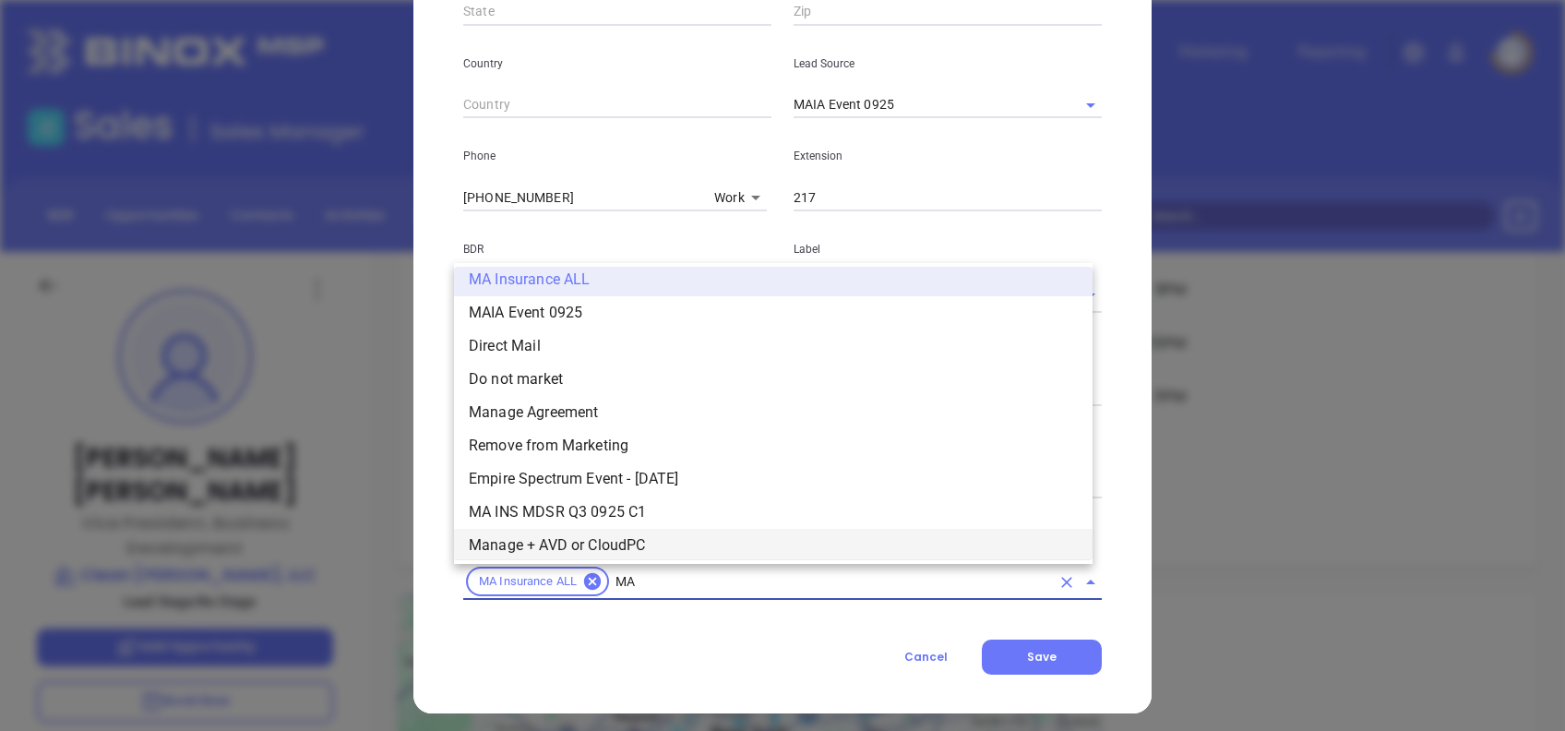
scroll to position [519, 0]
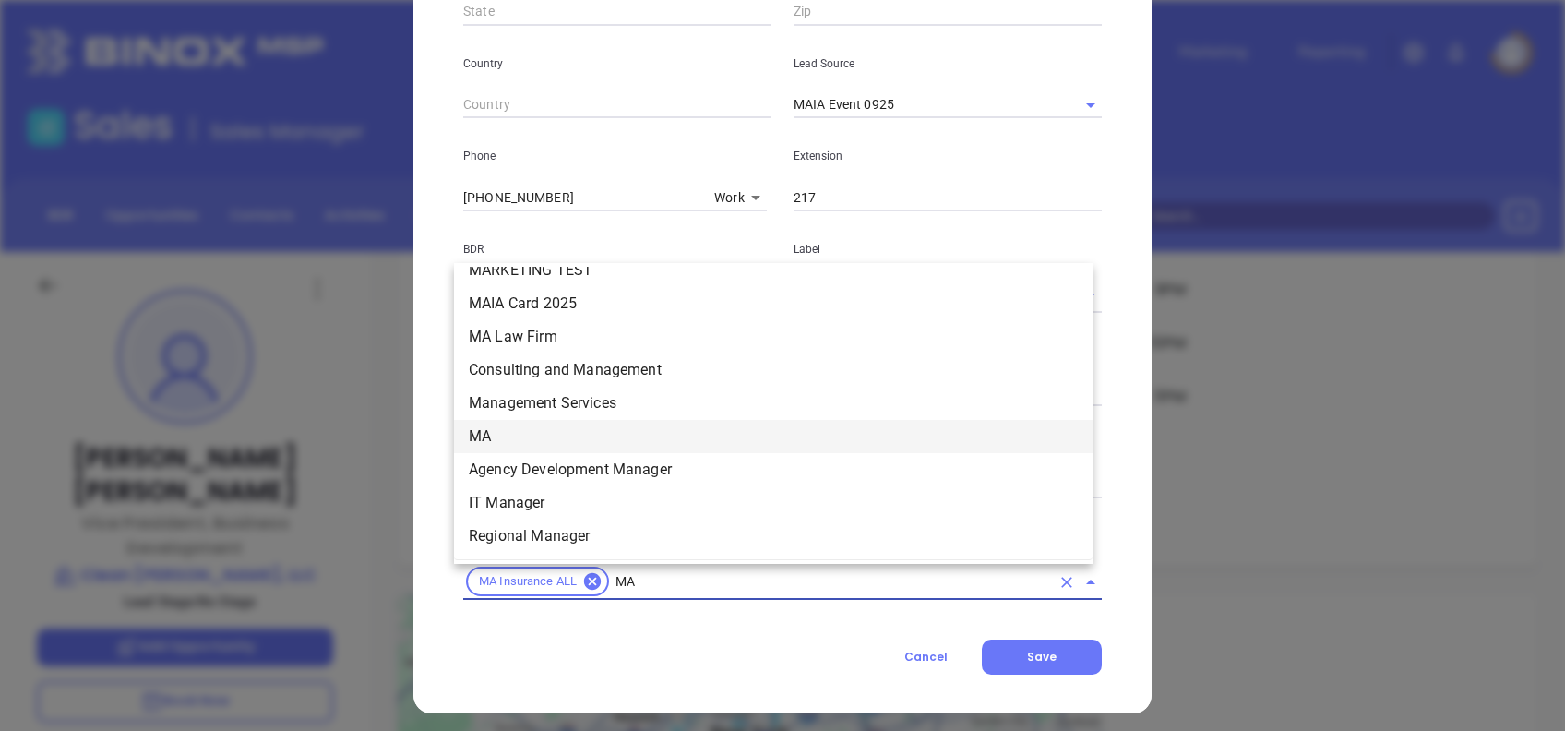
click at [572, 439] on li "MA" at bounding box center [773, 436] width 639 height 33
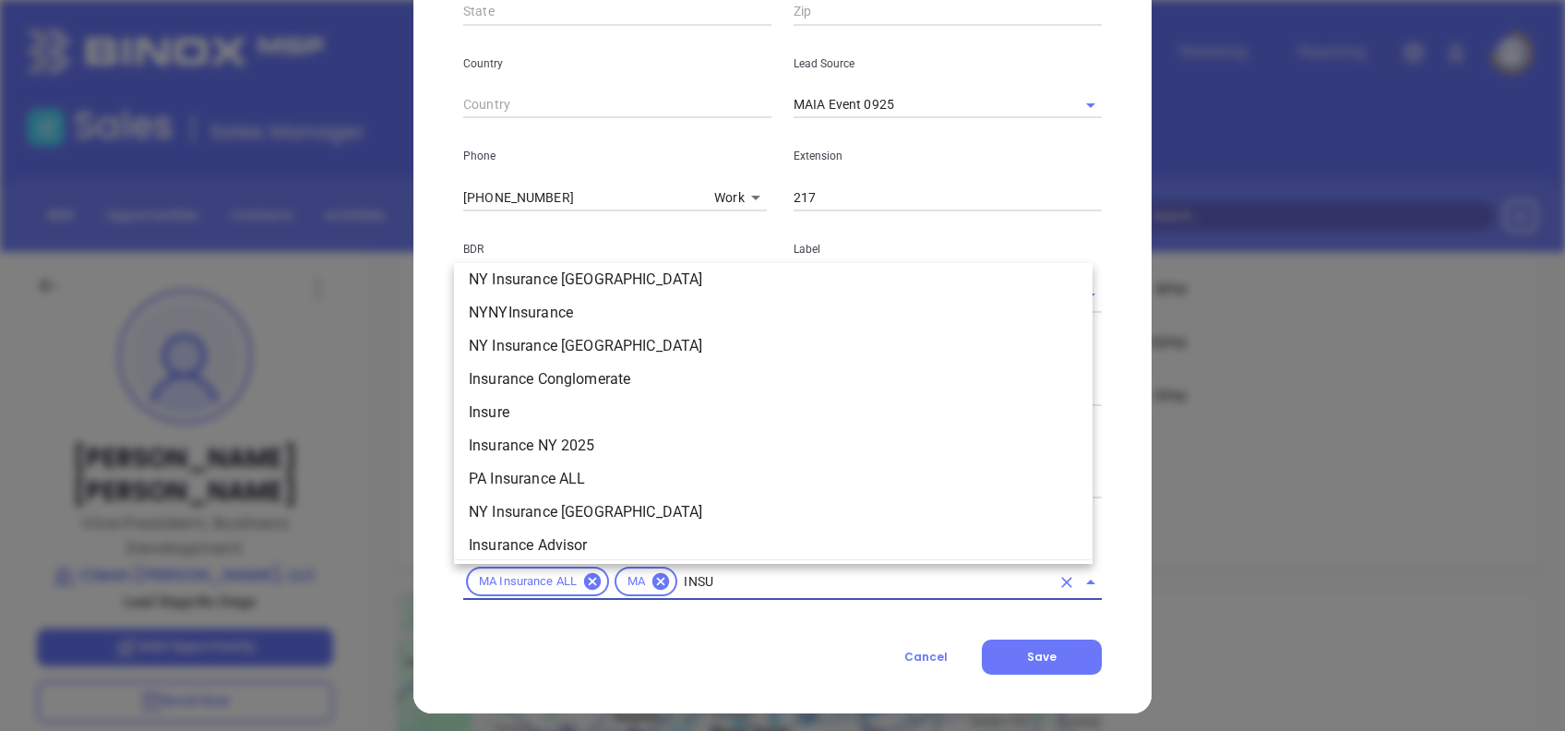
scroll to position [476, 0]
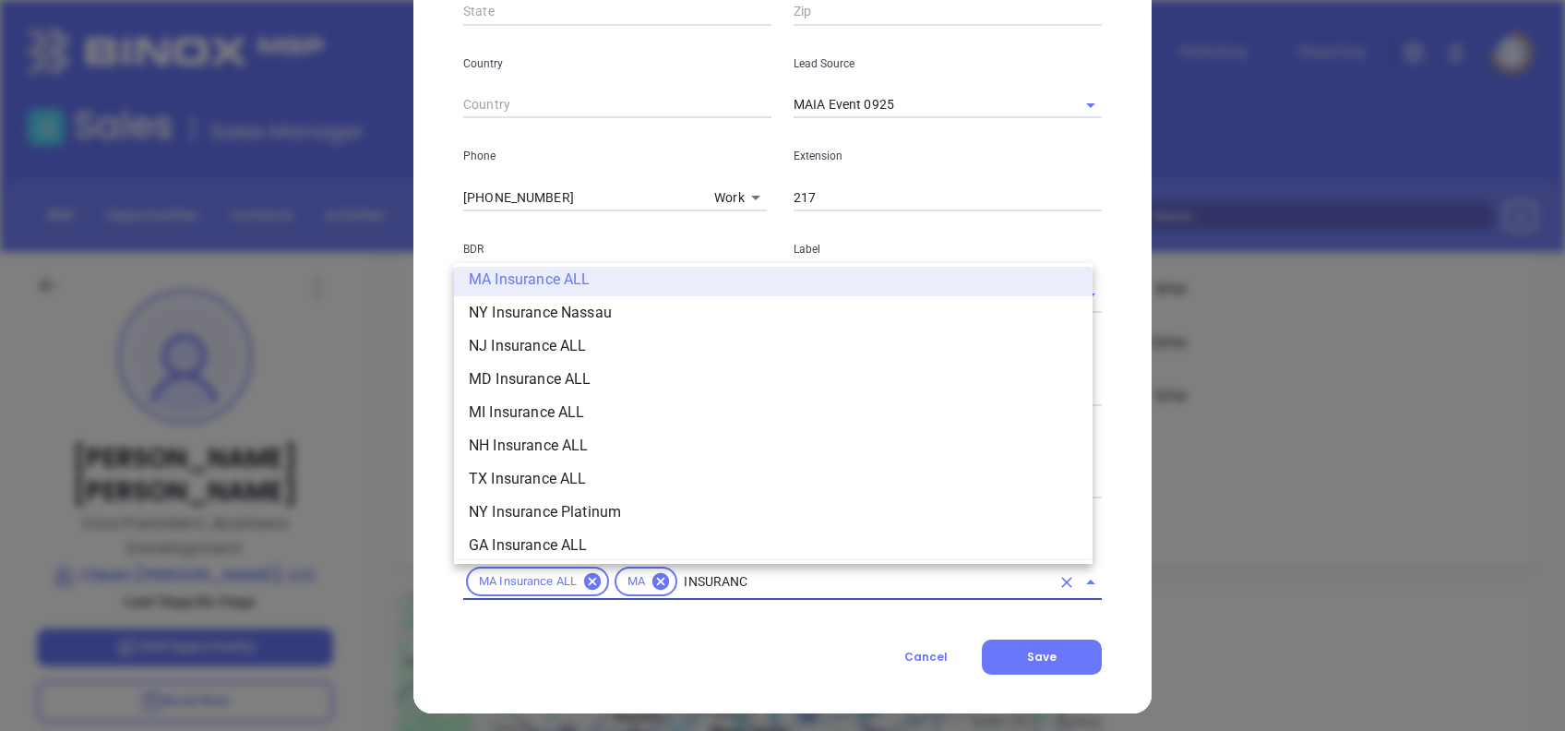
type input "INSURANCE"
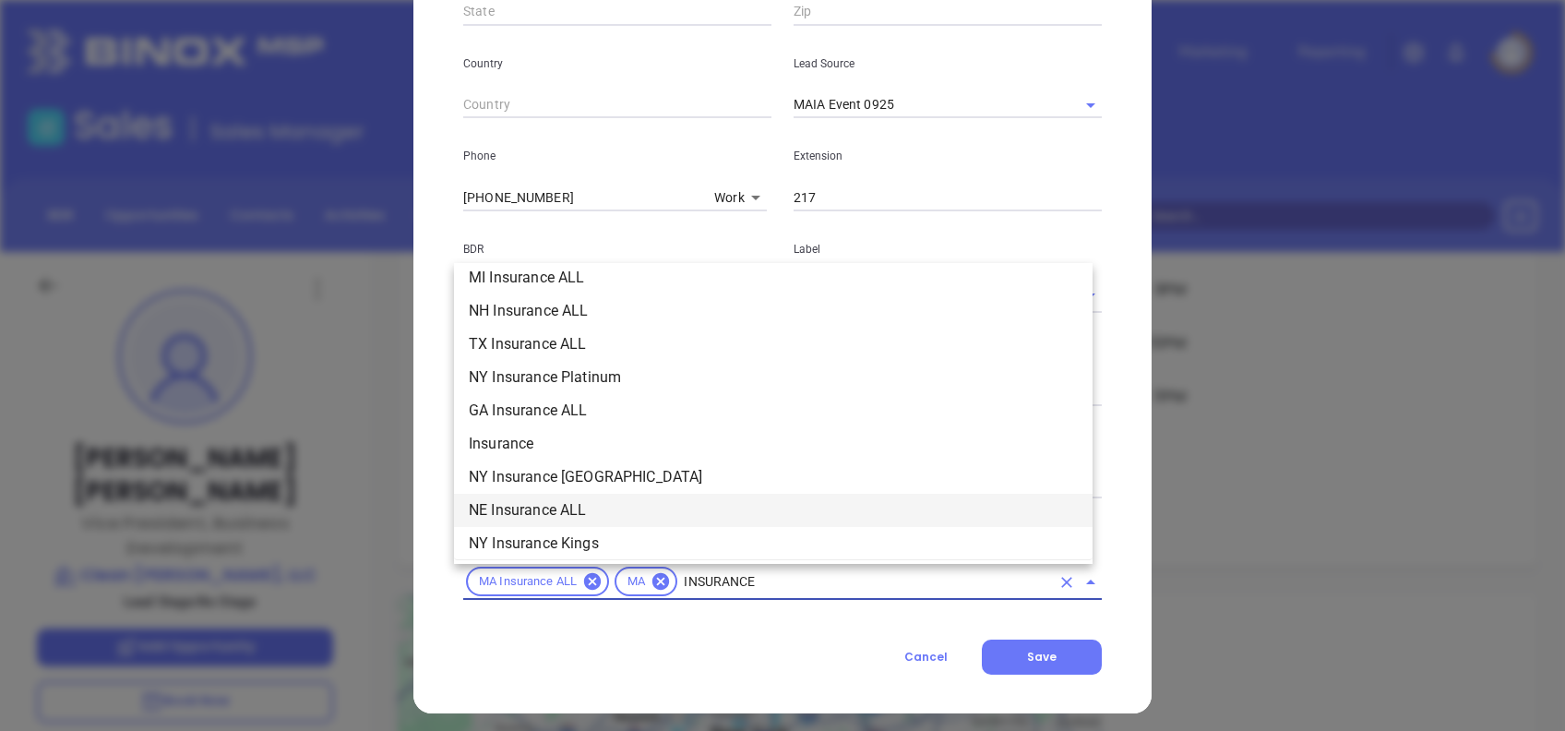
scroll to position [608, 0]
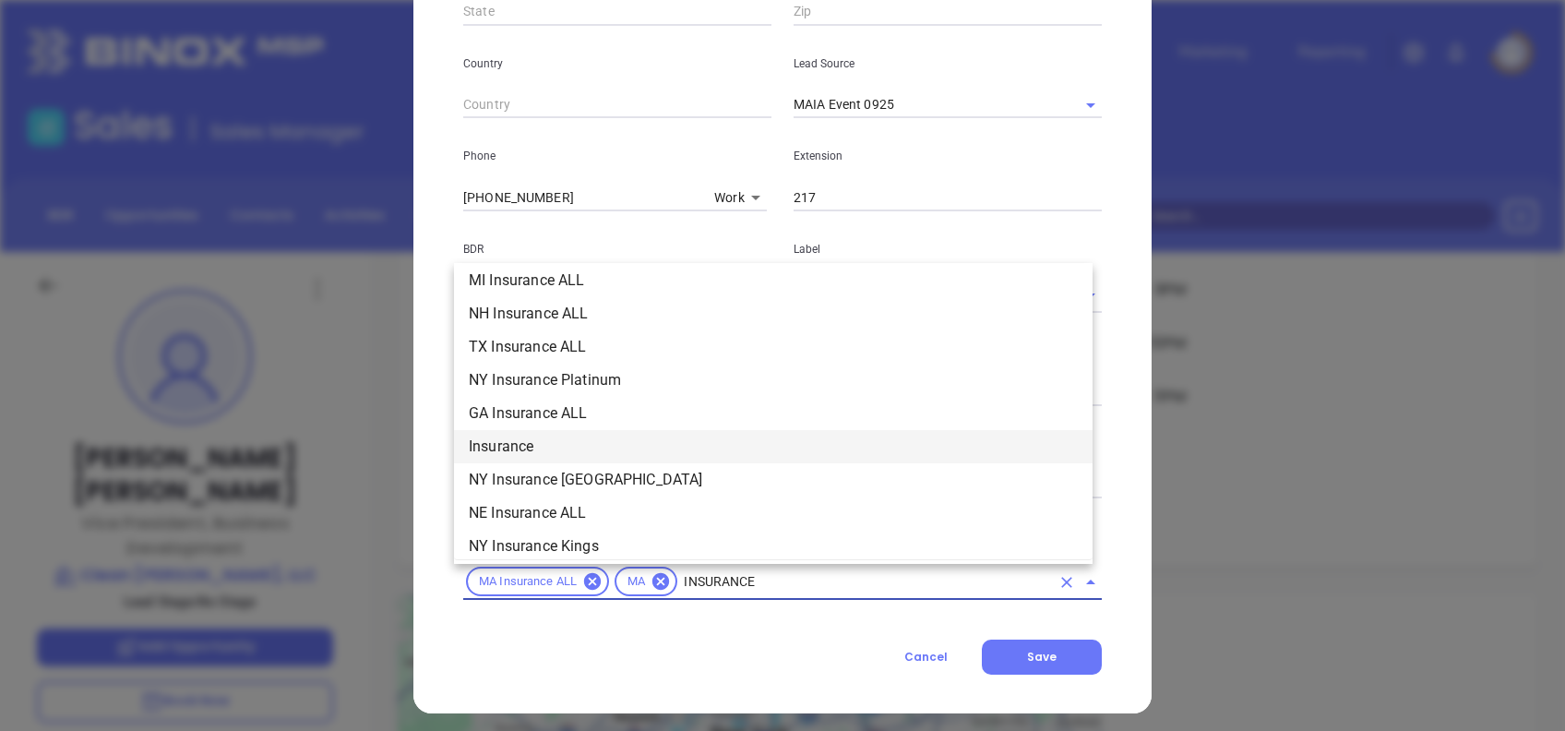
click at [544, 443] on li "Insurance" at bounding box center [773, 446] width 639 height 33
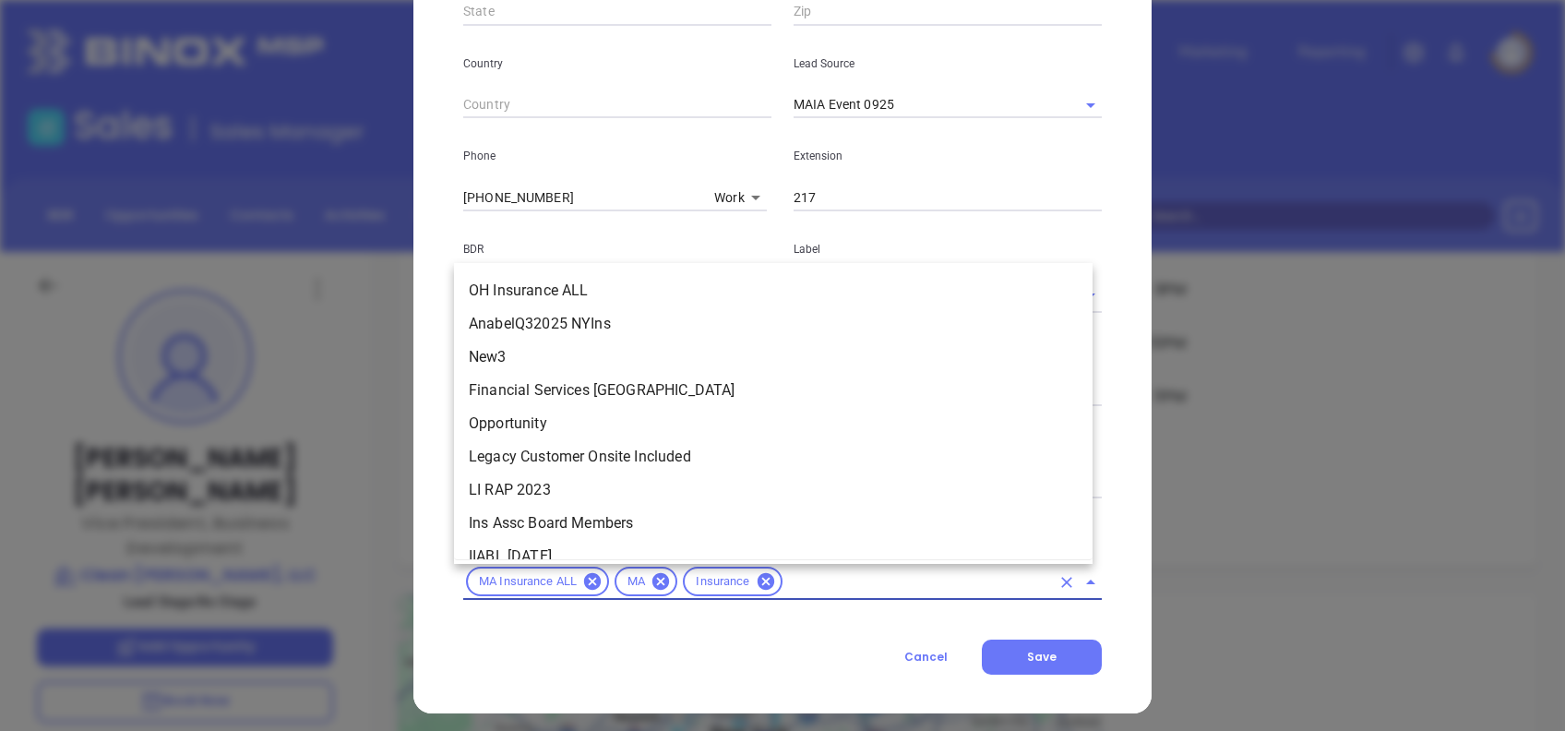
click at [813, 578] on input "text" at bounding box center [917, 581] width 265 height 23
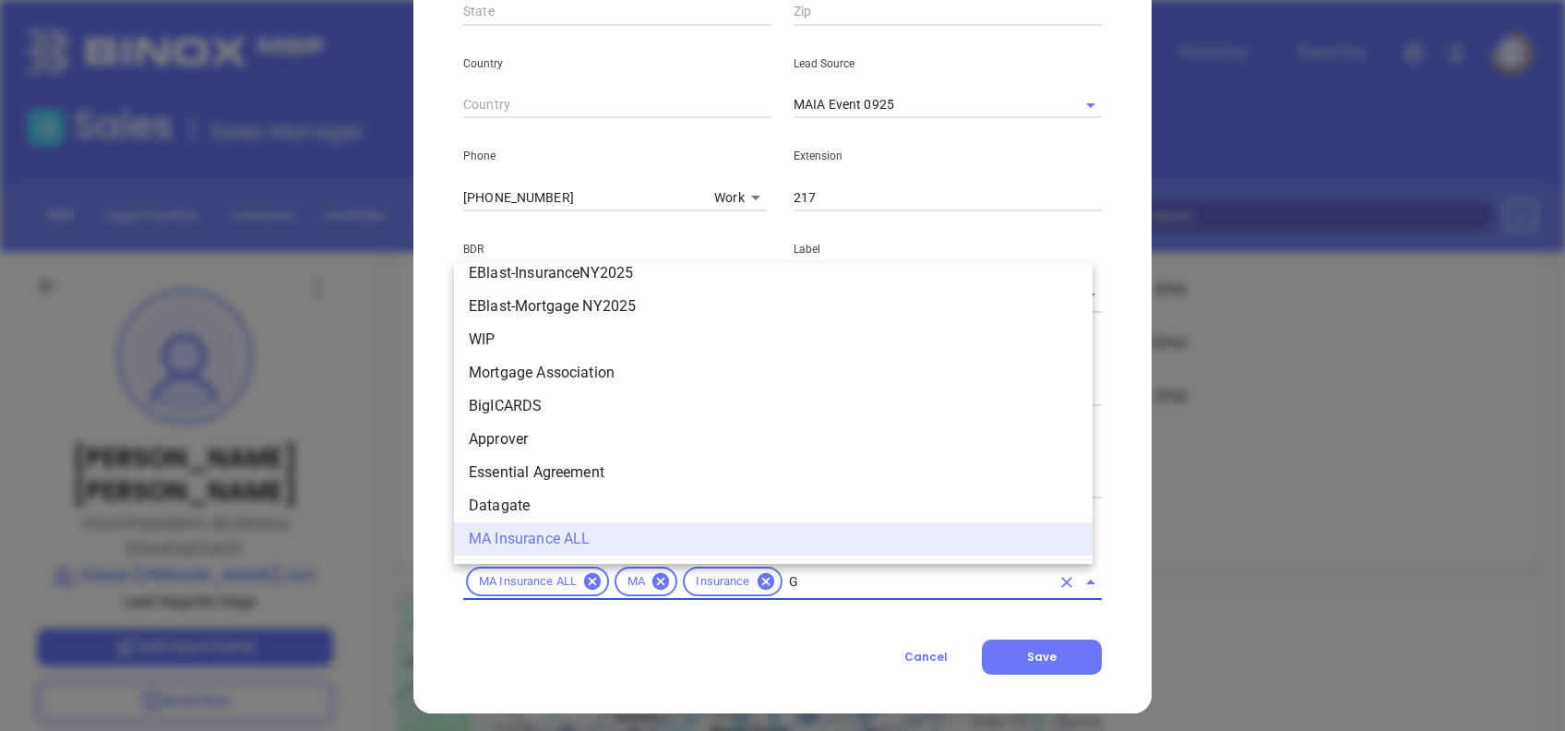
scroll to position [0, 0]
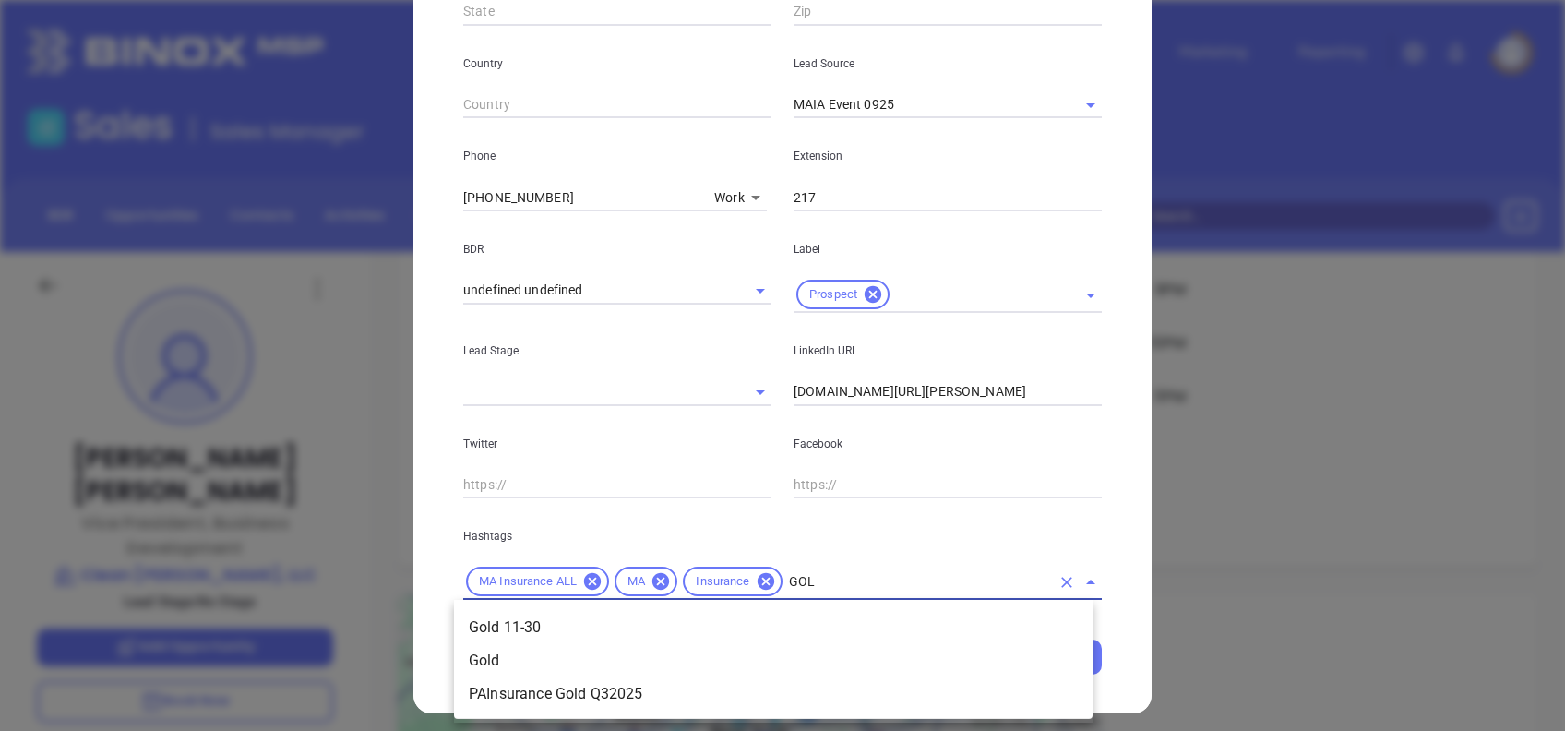
type input "GOLD"
click at [734, 617] on li "Gold 11-30" at bounding box center [773, 627] width 639 height 33
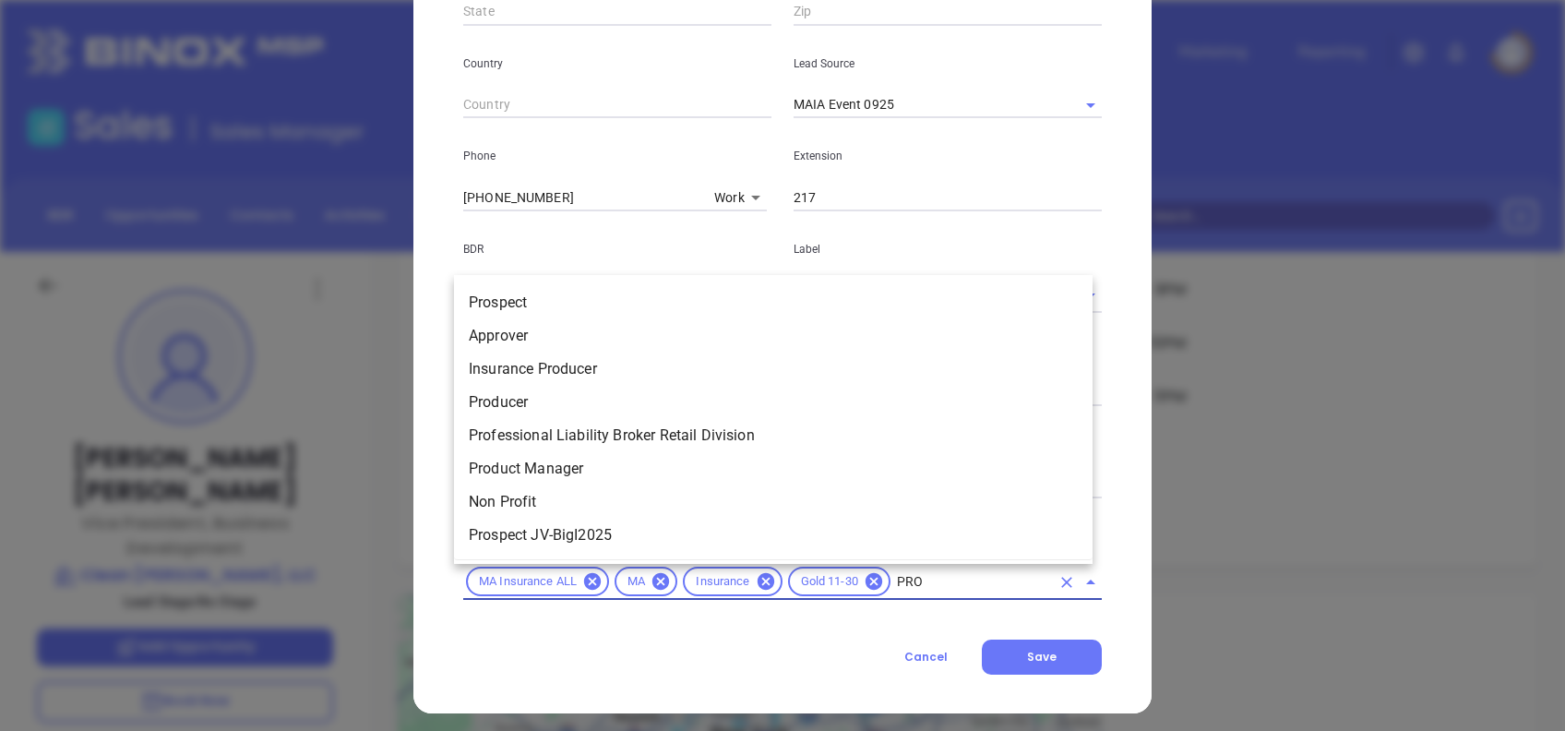
type input "PROS"
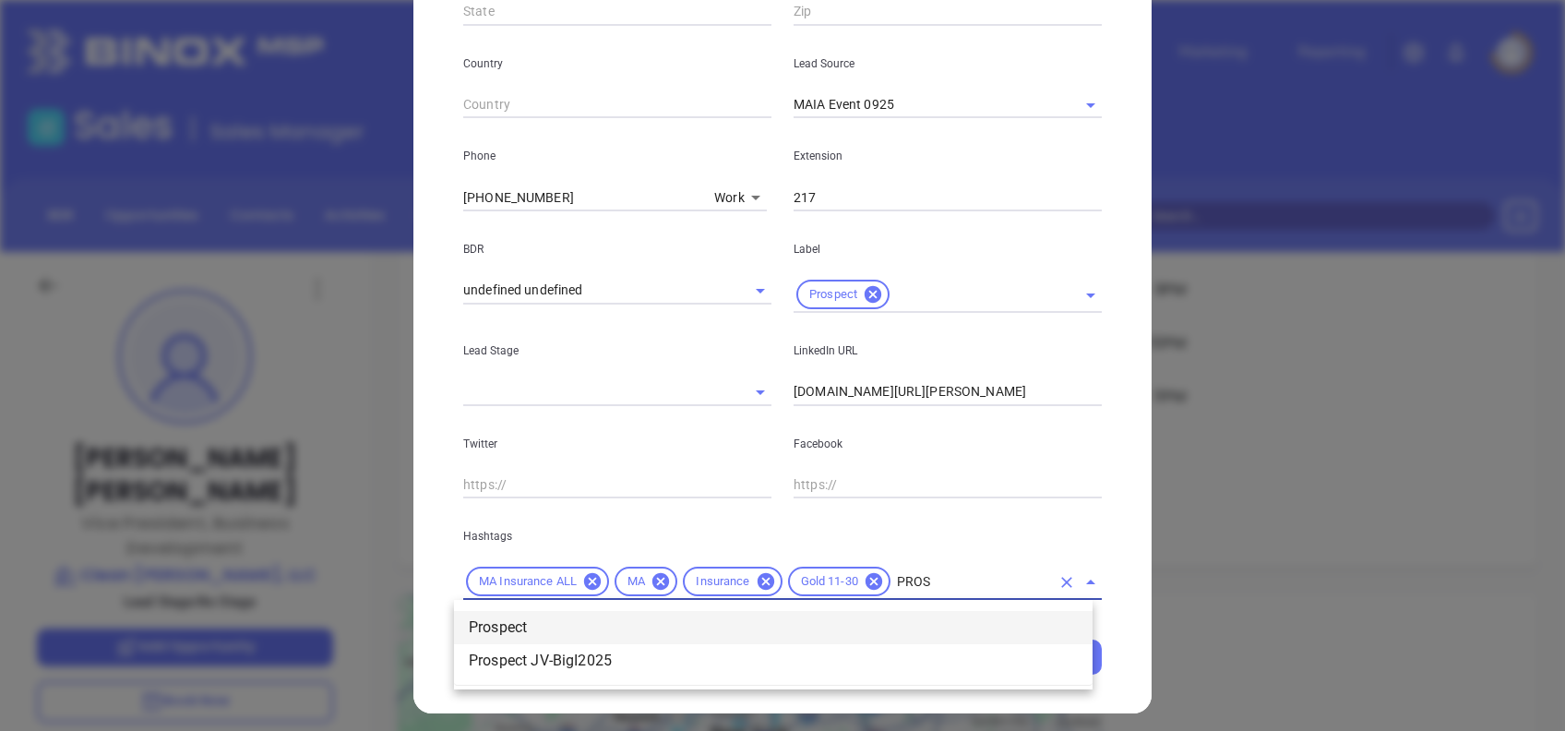
click at [734, 617] on li "Prospect" at bounding box center [773, 627] width 639 height 33
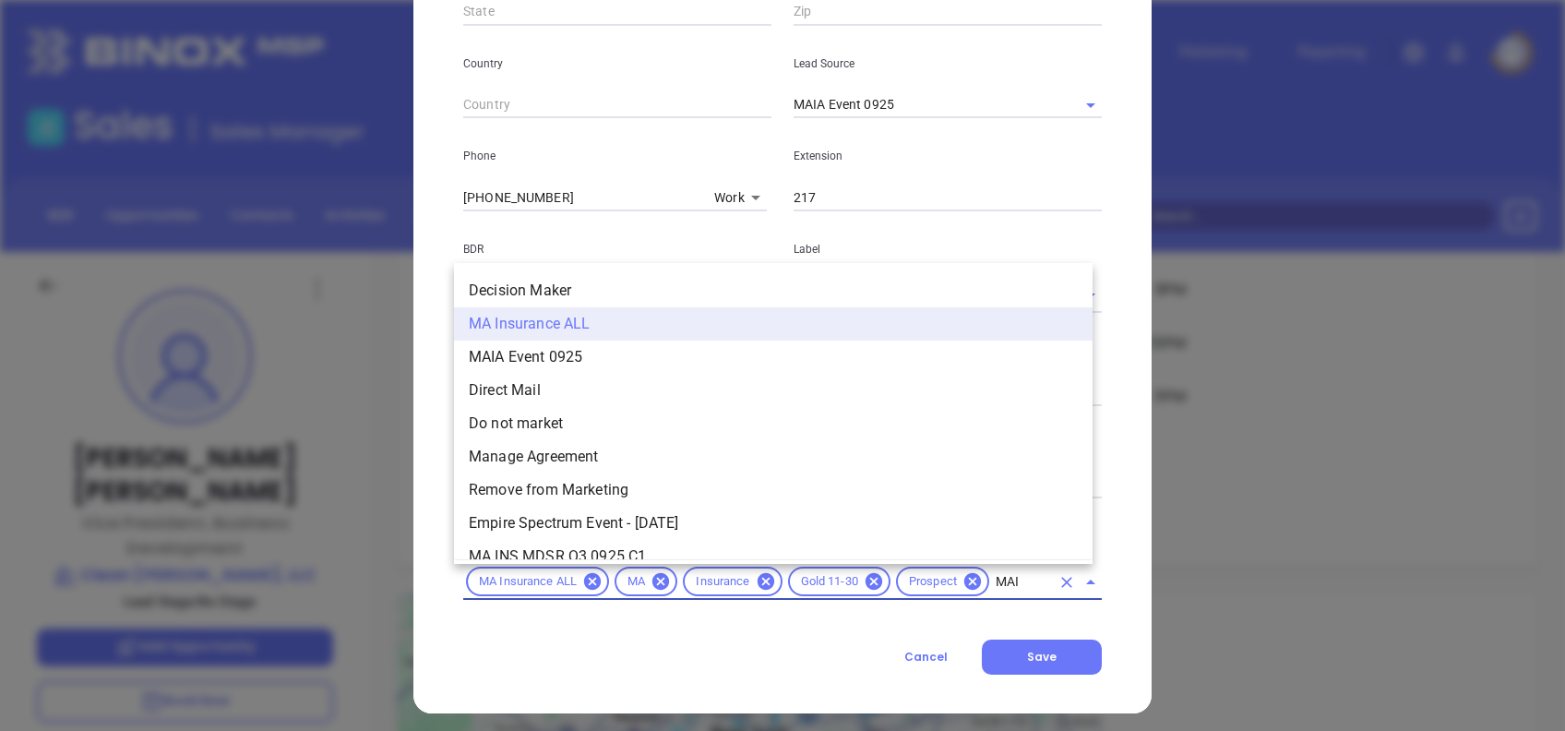
type input "MAIA"
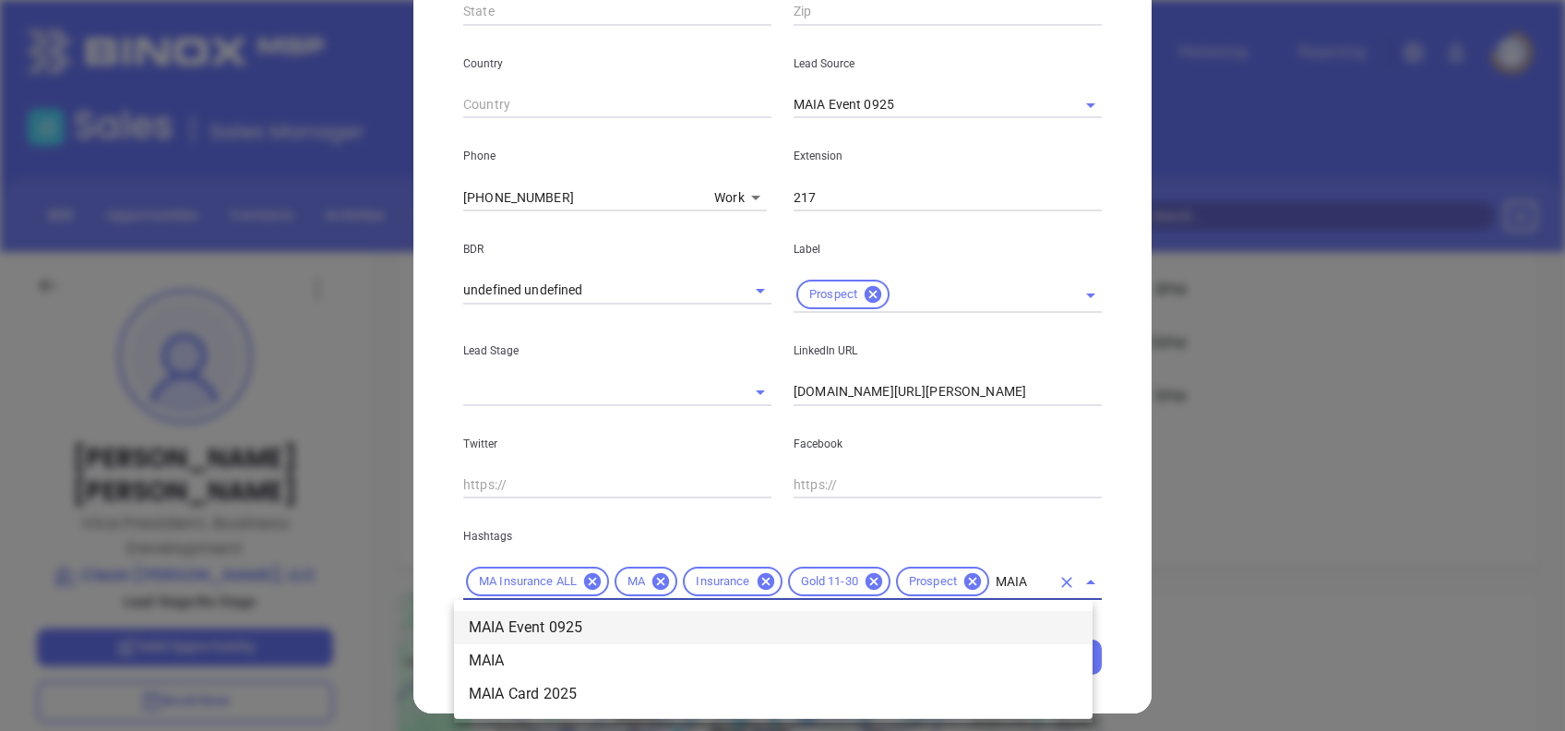
click at [734, 617] on li "MAIA Event 0925" at bounding box center [773, 627] width 639 height 33
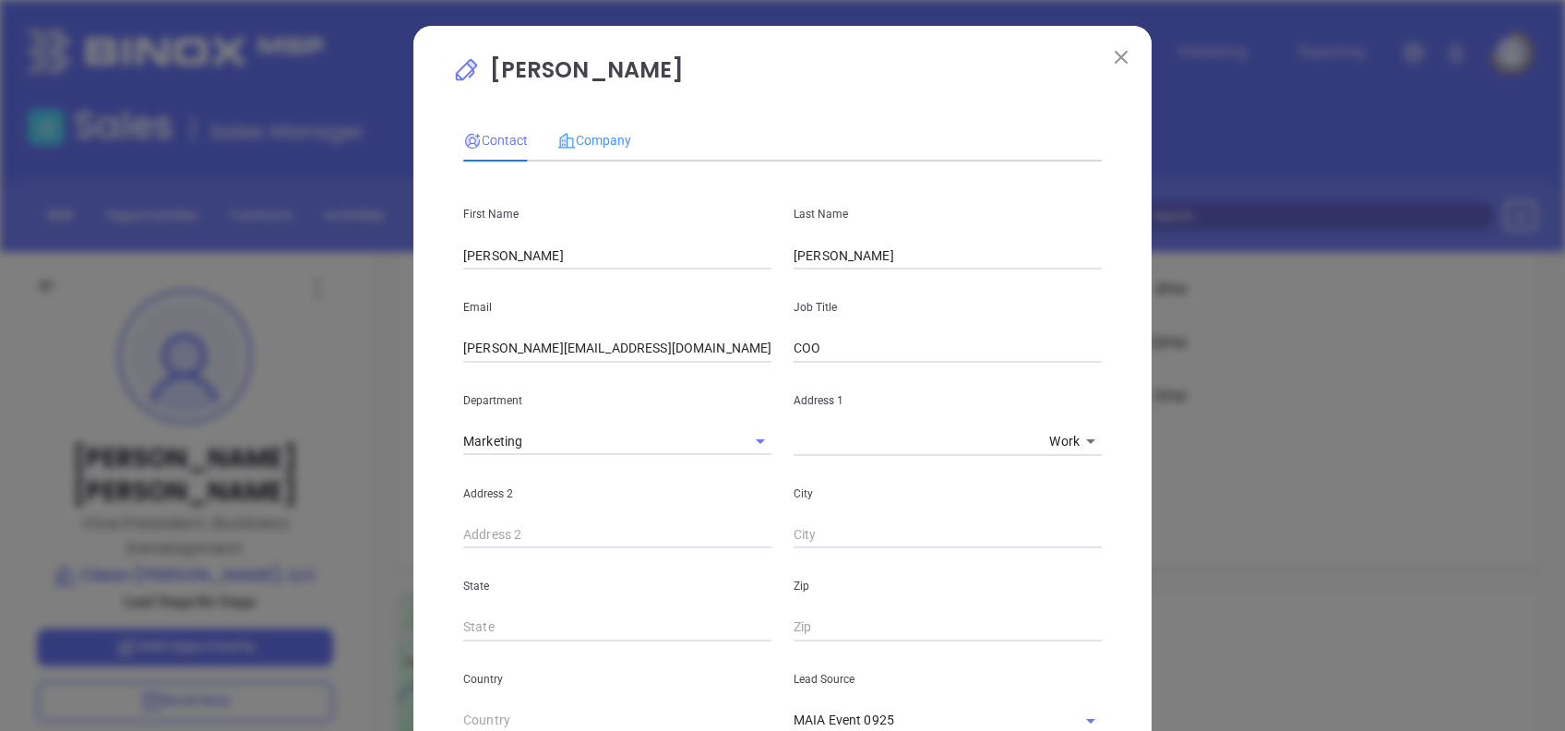
click at [600, 128] on div "Company" at bounding box center [594, 140] width 74 height 42
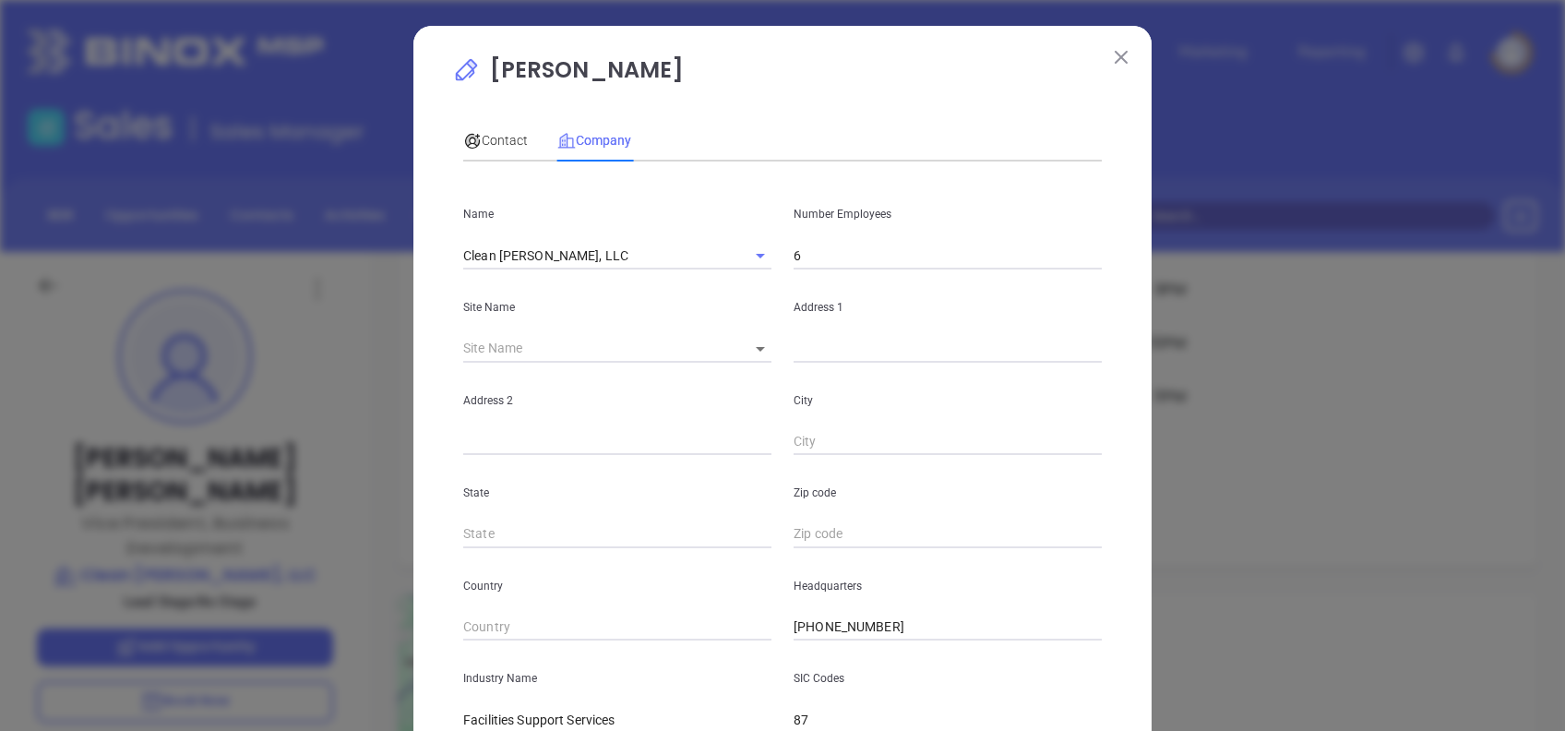
drag, startPoint x: 748, startPoint y: 347, endPoint x: 764, endPoint y: 352, distance: 16.4
click at [756, 347] on icon at bounding box center [760, 349] width 9 height 5
click at [749, 353] on body "Leads CRM Marketing Reporting Financial Leads Leads Sales Sales Manager BDR Opp…" at bounding box center [782, 365] width 1565 height 731
click at [751, 353] on li "Saugus" at bounding box center [765, 349] width 80 height 33
type input "Saugus"
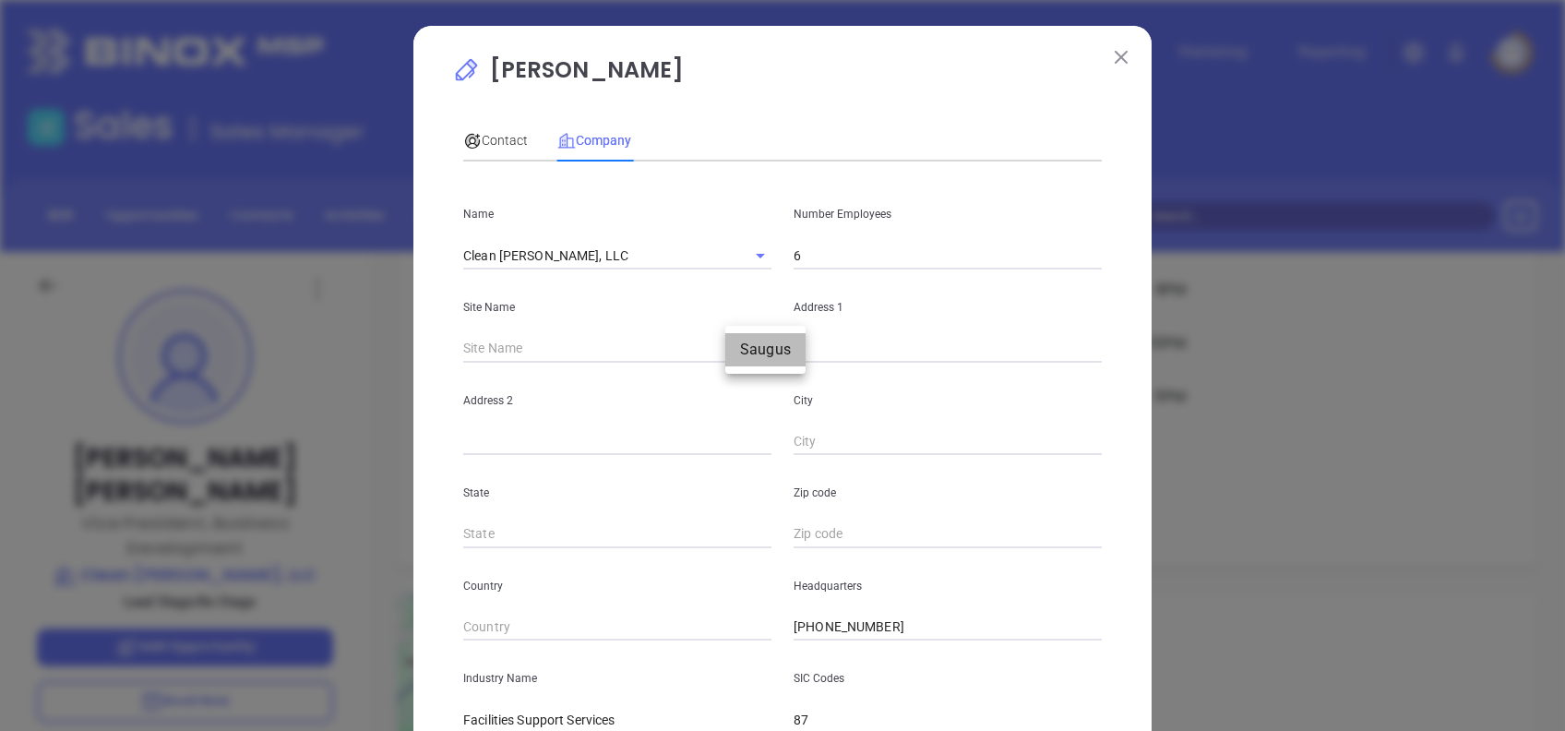
type input "126701"
type input "35 Bayview Rd"
type input "Saugus"
type input "MA"
type input "01906-3959"
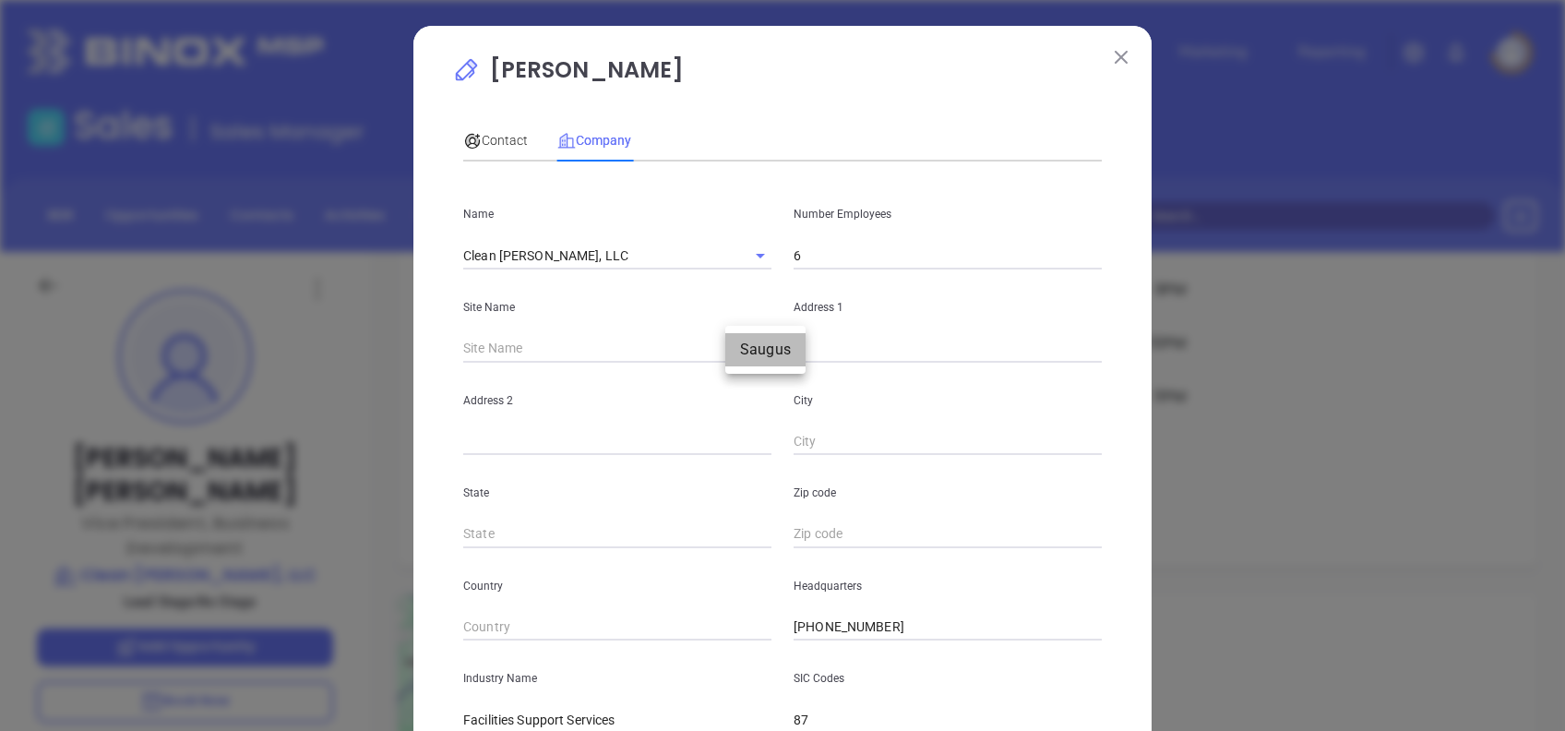
type input "US"
drag, startPoint x: 885, startPoint y: 347, endPoint x: 768, endPoint y: 342, distance: 117.3
click at [768, 342] on div "Site Name Saugus Saugus 126701 Address 1 35 Bayview Rd" at bounding box center [782, 315] width 661 height 93
paste input "7 Franklin St, Revere MA 02151"
drag, startPoint x: 988, startPoint y: 350, endPoint x: 930, endPoint y: 369, distance: 61.3
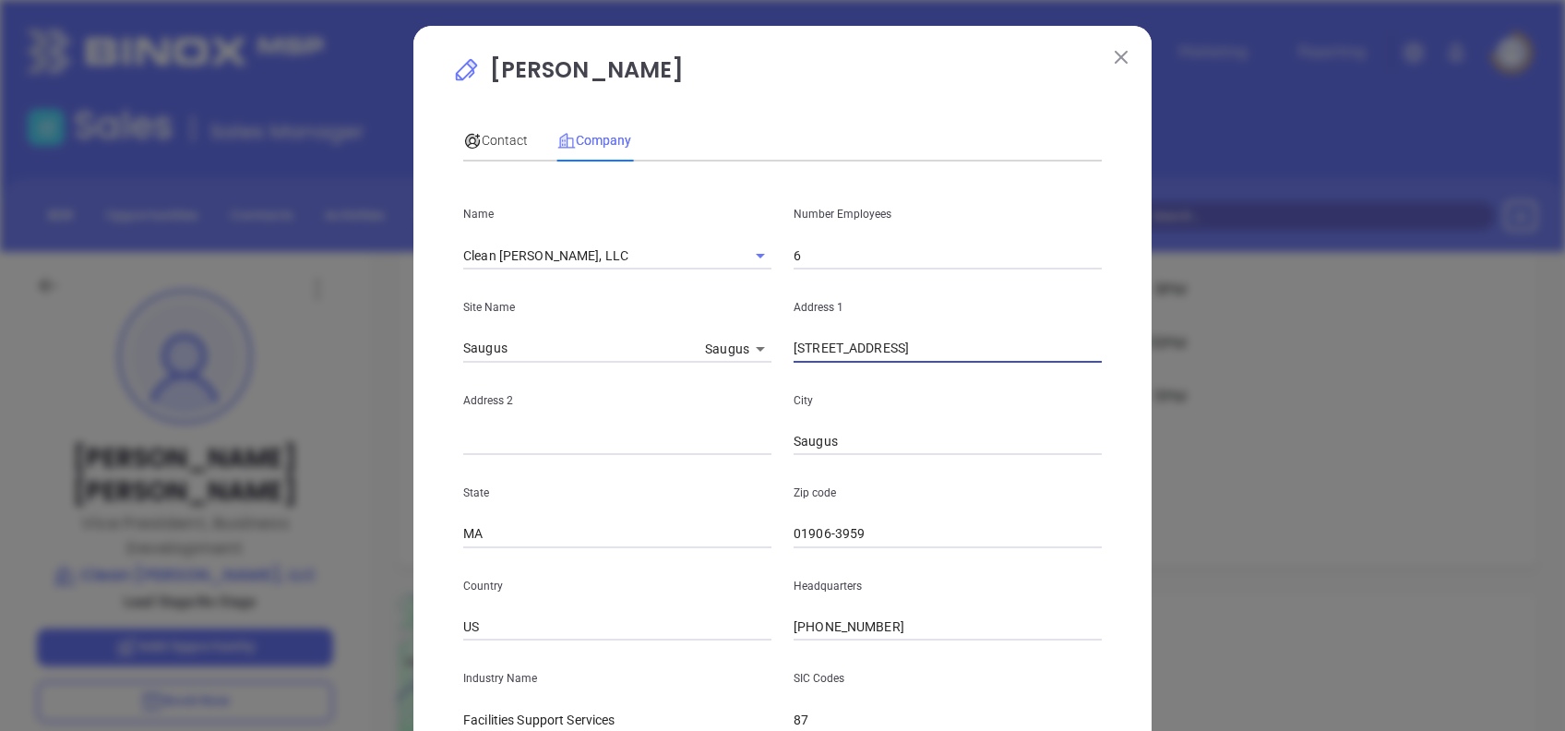
click at [930, 369] on div "Name Clean Joe, LLC Number Employees 6 Site Name Saugus Saugus 126701 Address 1…" at bounding box center [782, 547] width 639 height 743
type input "7 Franklin St, Revere MA"
drag, startPoint x: 891, startPoint y: 534, endPoint x: 777, endPoint y: 528, distance: 114.6
click at [783, 528] on div "Zip code 01906-3959" at bounding box center [948, 501] width 330 height 93
paste input "2151"
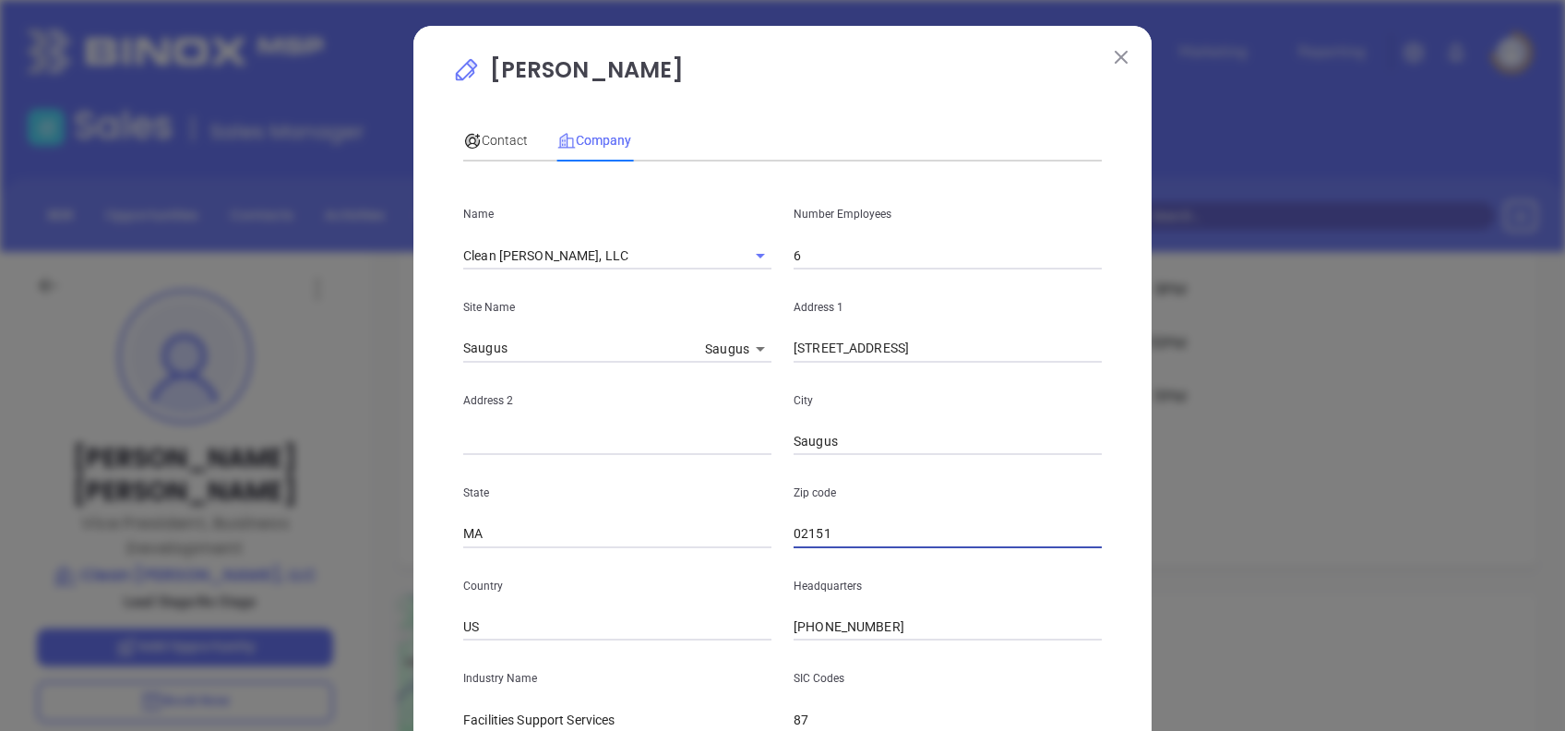
type input "02151"
drag, startPoint x: 939, startPoint y: 345, endPoint x: 905, endPoint y: 354, distance: 35.4
click at [905, 354] on input "7 Franklin St, Revere MA" at bounding box center [948, 349] width 308 height 28
type input "7 Franklin St,"
drag, startPoint x: 848, startPoint y: 443, endPoint x: 698, endPoint y: 422, distance: 151.9
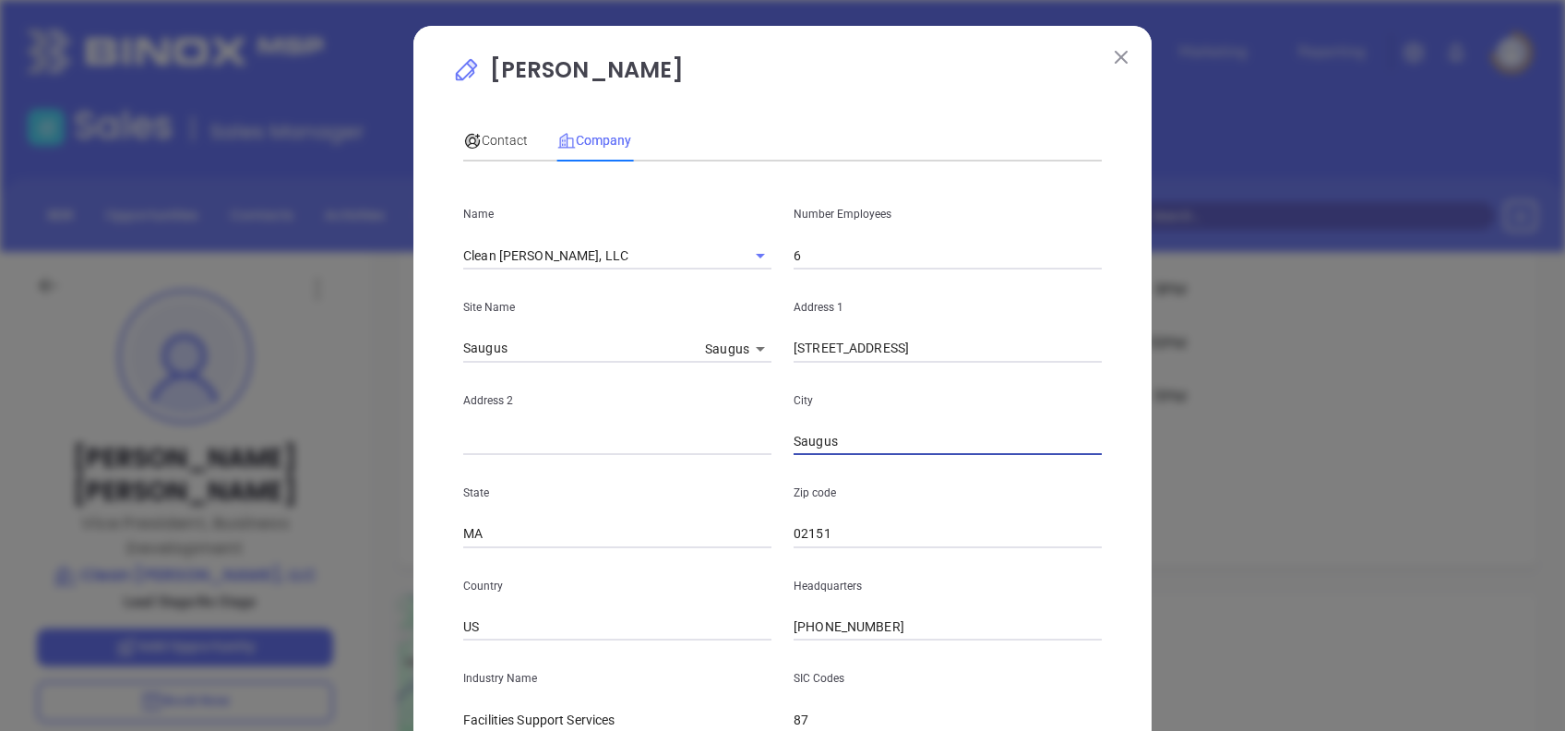
click at [700, 423] on div "Address 2 City Saugus" at bounding box center [782, 409] width 661 height 93
paste input "Revere"
type input "Revere"
click at [886, 353] on input "7 Franklin St," at bounding box center [948, 349] width 308 height 28
type input "7 Franklin St"
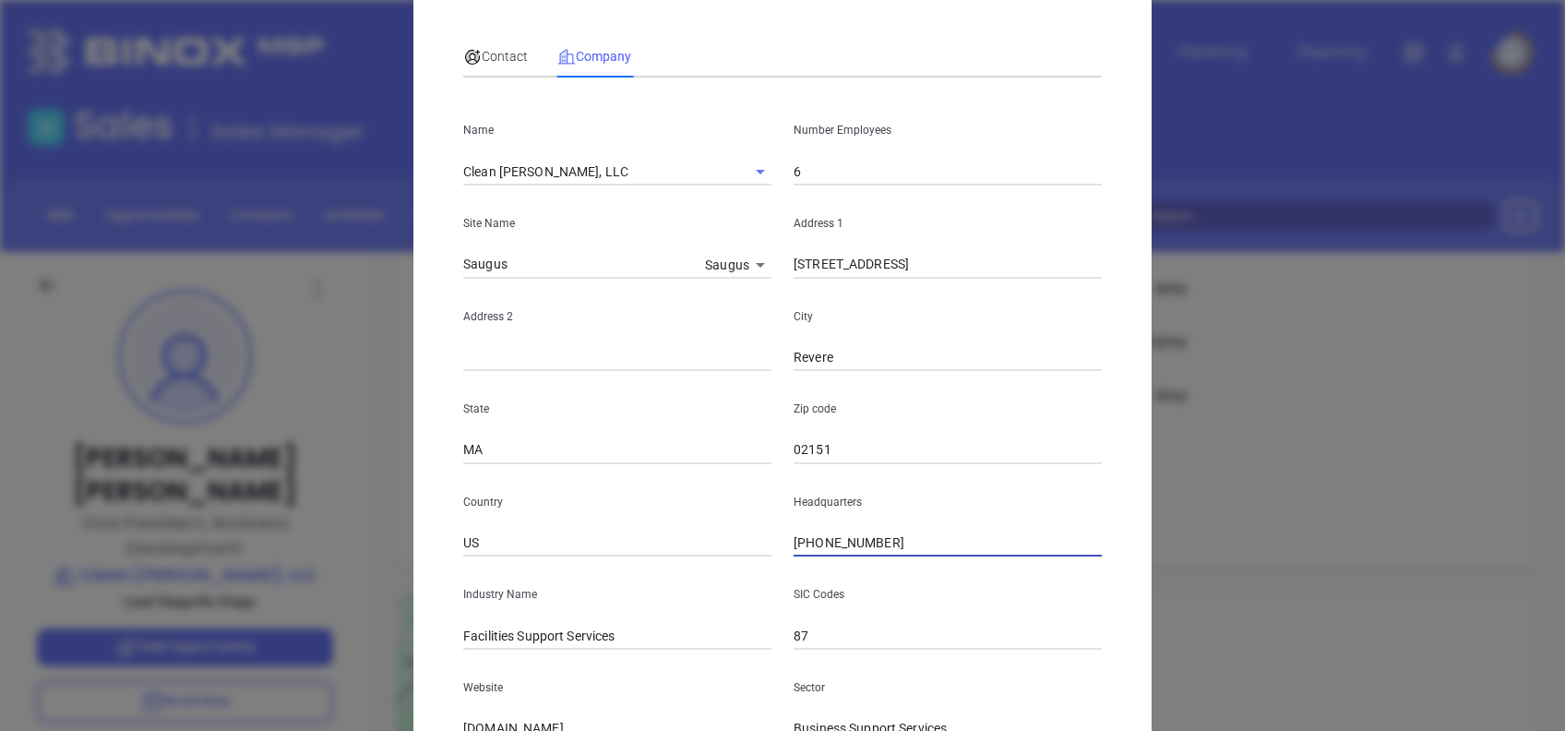
scroll to position [123, 0]
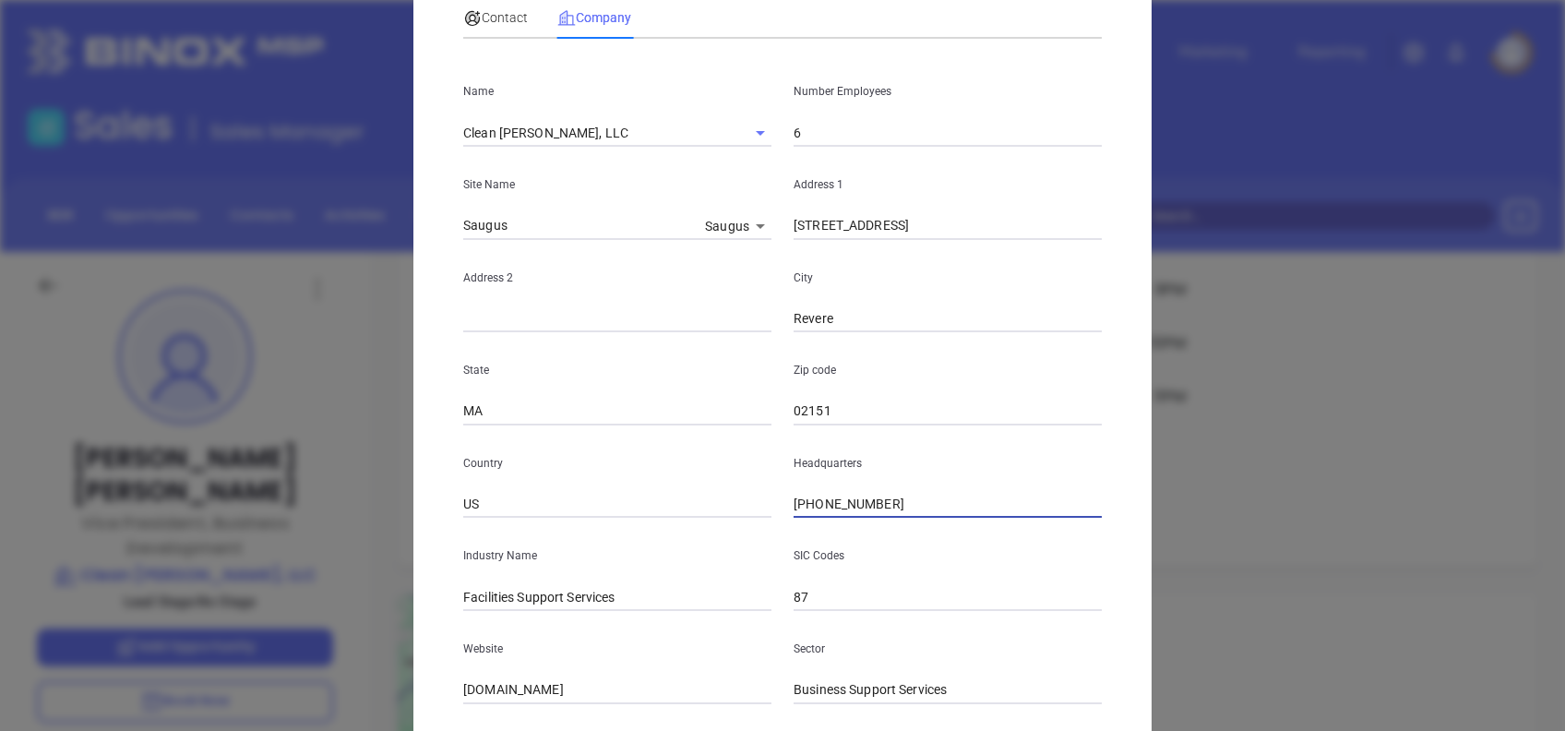
click at [905, 510] on input "(855) 525-3265" at bounding box center [948, 505] width 308 height 28
click at [905, 508] on input "(855) 525-3265" at bounding box center [948, 505] width 308 height 28
click at [904, 508] on input "(855) 525-3265" at bounding box center [948, 505] width 308 height 28
click at [903, 505] on input "(855) 525-3265" at bounding box center [948, 505] width 308 height 28
click at [903, 504] on input "(855) 525-3265" at bounding box center [948, 505] width 308 height 28
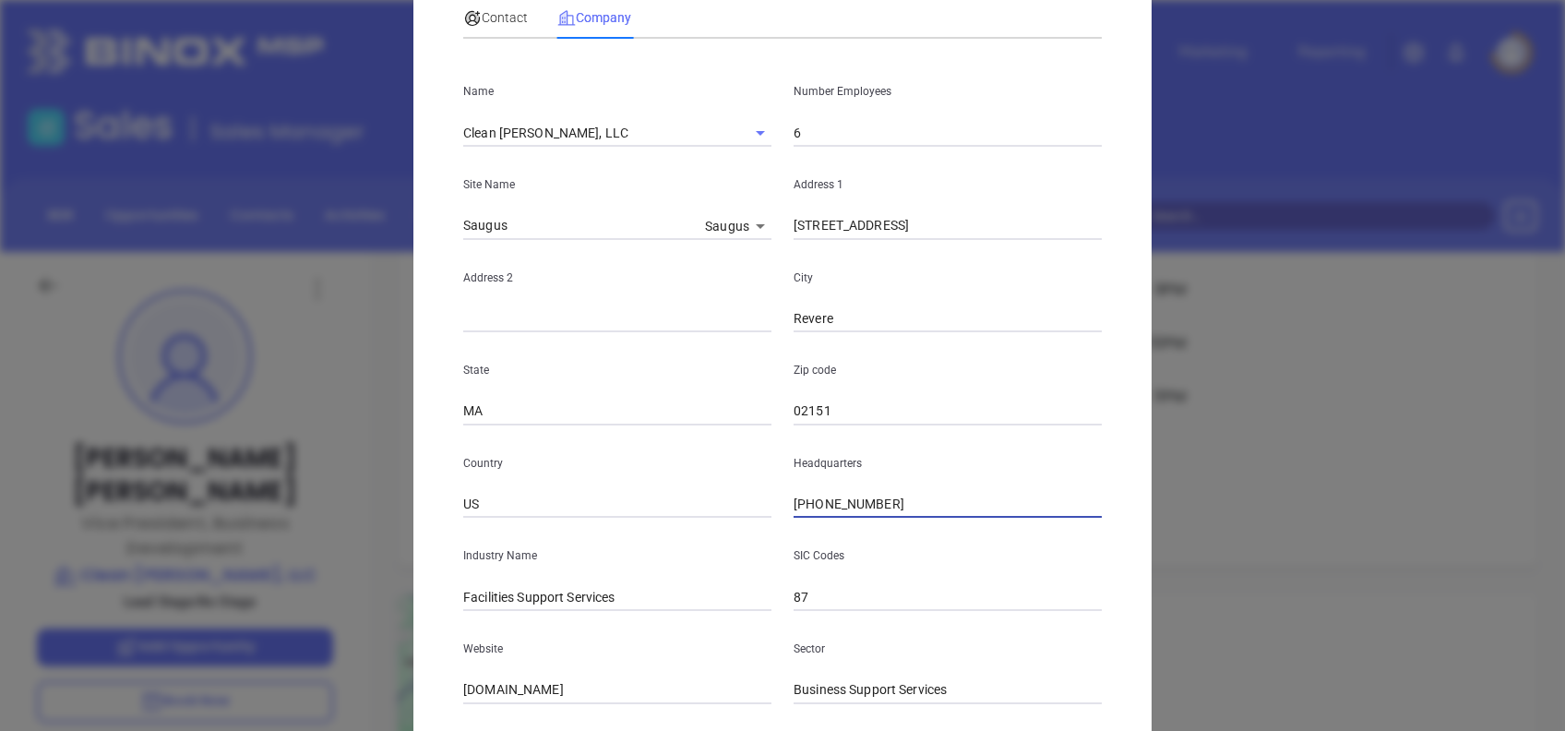
click at [903, 504] on input "(855) 525-3265" at bounding box center [948, 505] width 308 height 28
paste input "781) 231-4949"
type input "(781) 231-4949"
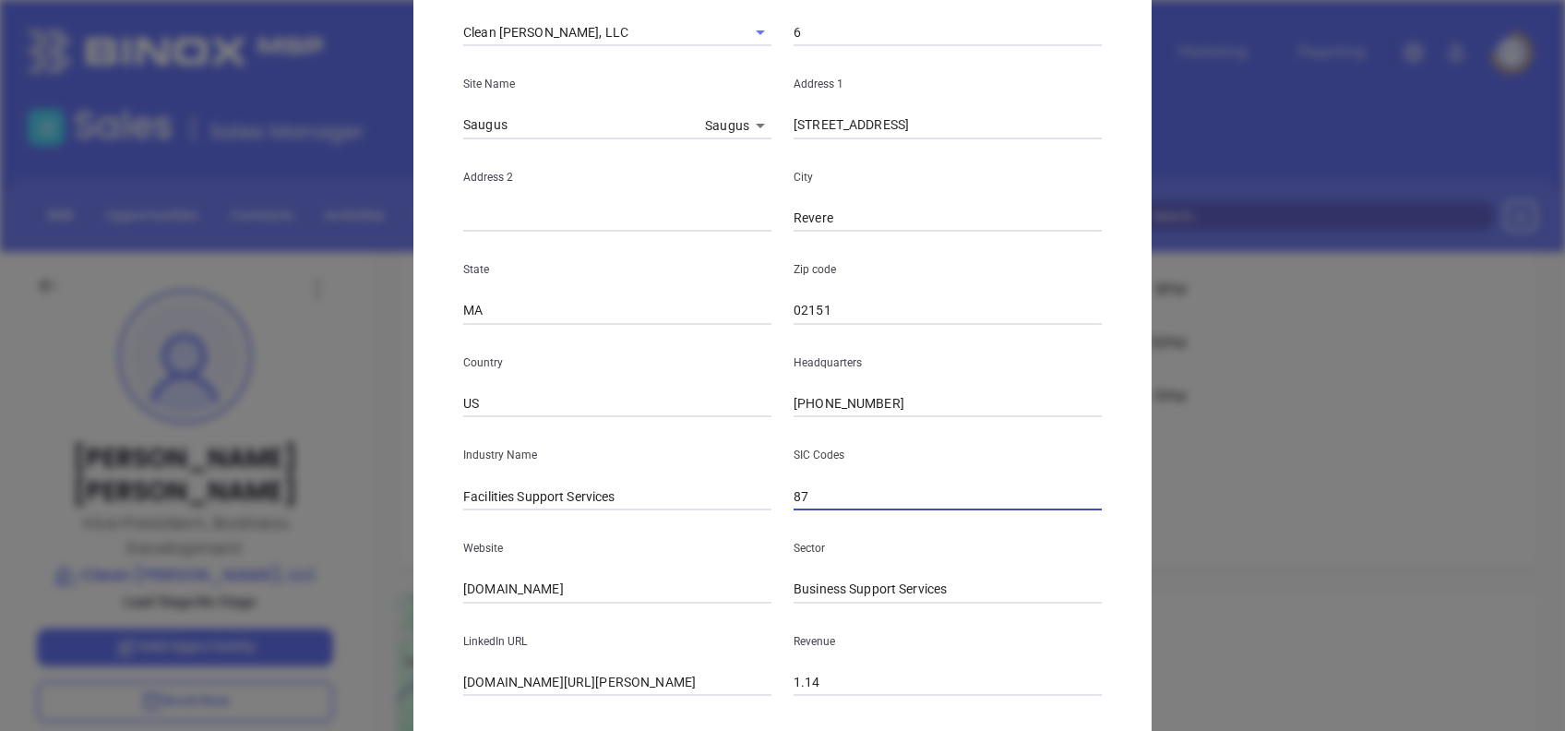
scroll to position [328, 0]
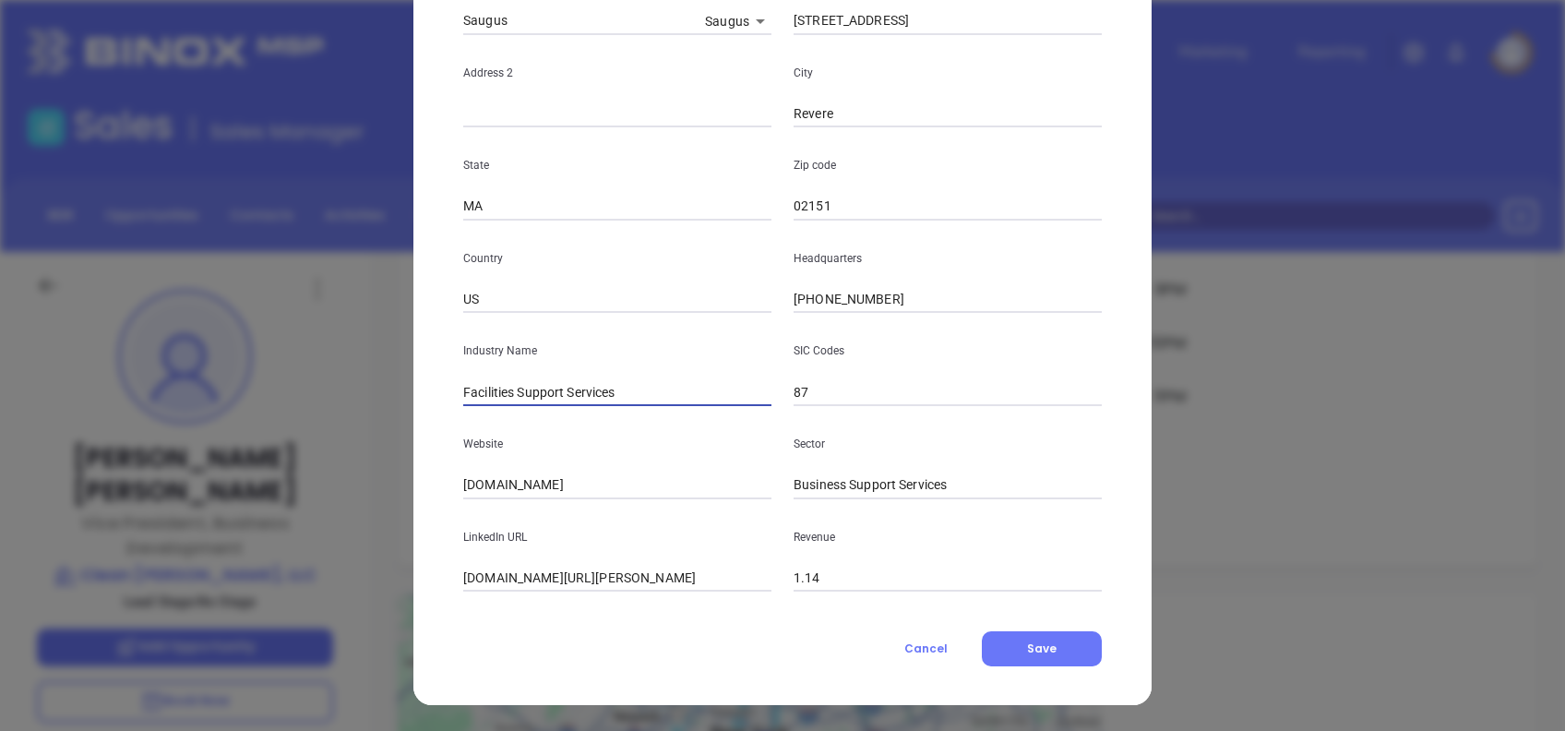
drag, startPoint x: 619, startPoint y: 394, endPoint x: 420, endPoint y: 414, distance: 200.4
click at [422, 413] on div "George Varelas Contact Company First Name George Last Name Varelas Email g.vare…" at bounding box center [782, 201] width 738 height 1007
drag, startPoint x: 547, startPoint y: 480, endPoint x: 368, endPoint y: 456, distance: 180.6
click at [368, 456] on div "George Varelas Contact Company First Name George Last Name Varelas Email g.vare…" at bounding box center [782, 365] width 1565 height 731
paste input "https://cleanjoe.com/"
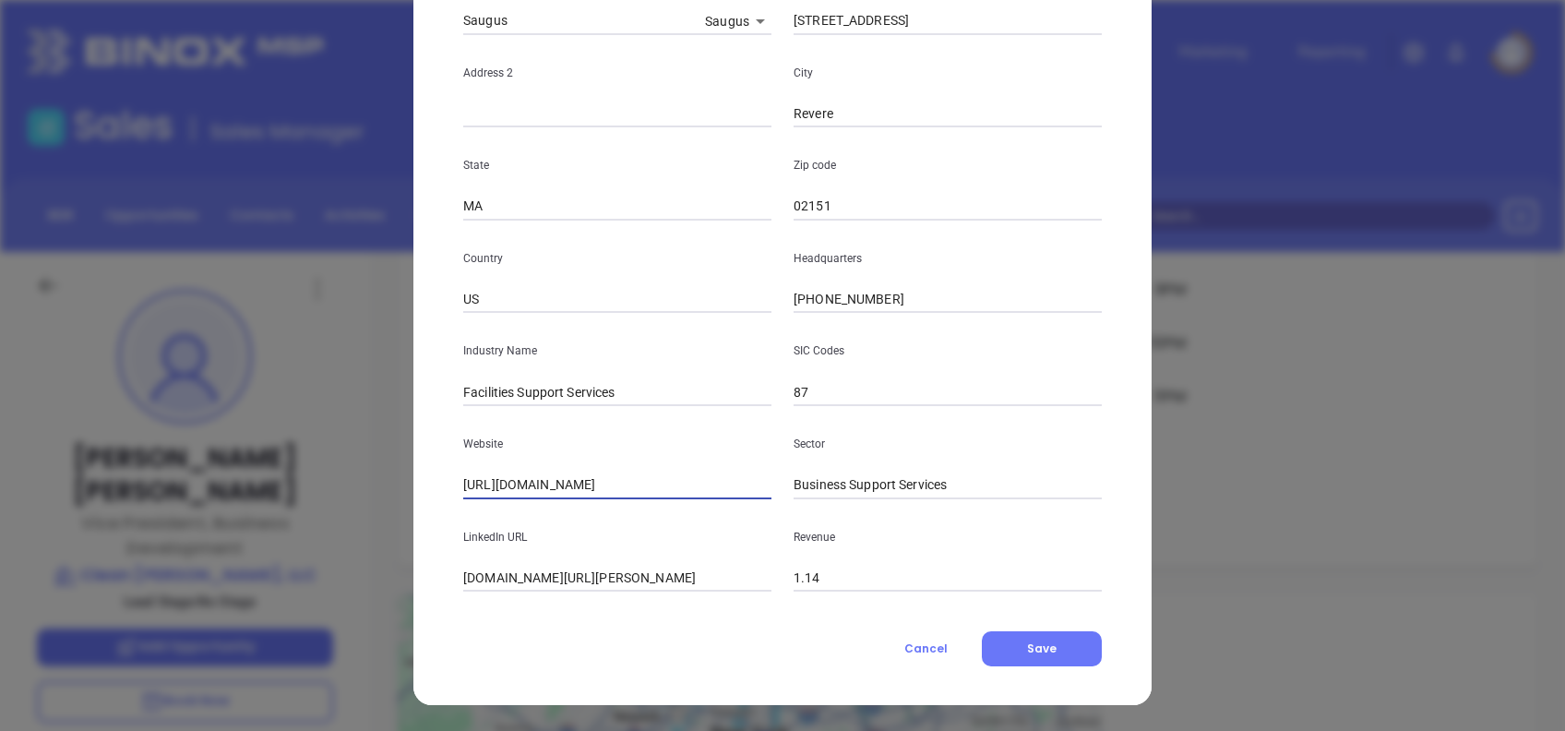
type input "https://cleanjoe.com/"
paste input "/www.linkedin.com/company/clean-joe/"
click at [463, 565] on input "/www.linkedin.com/company/clean-joe/" at bounding box center [617, 579] width 308 height 28
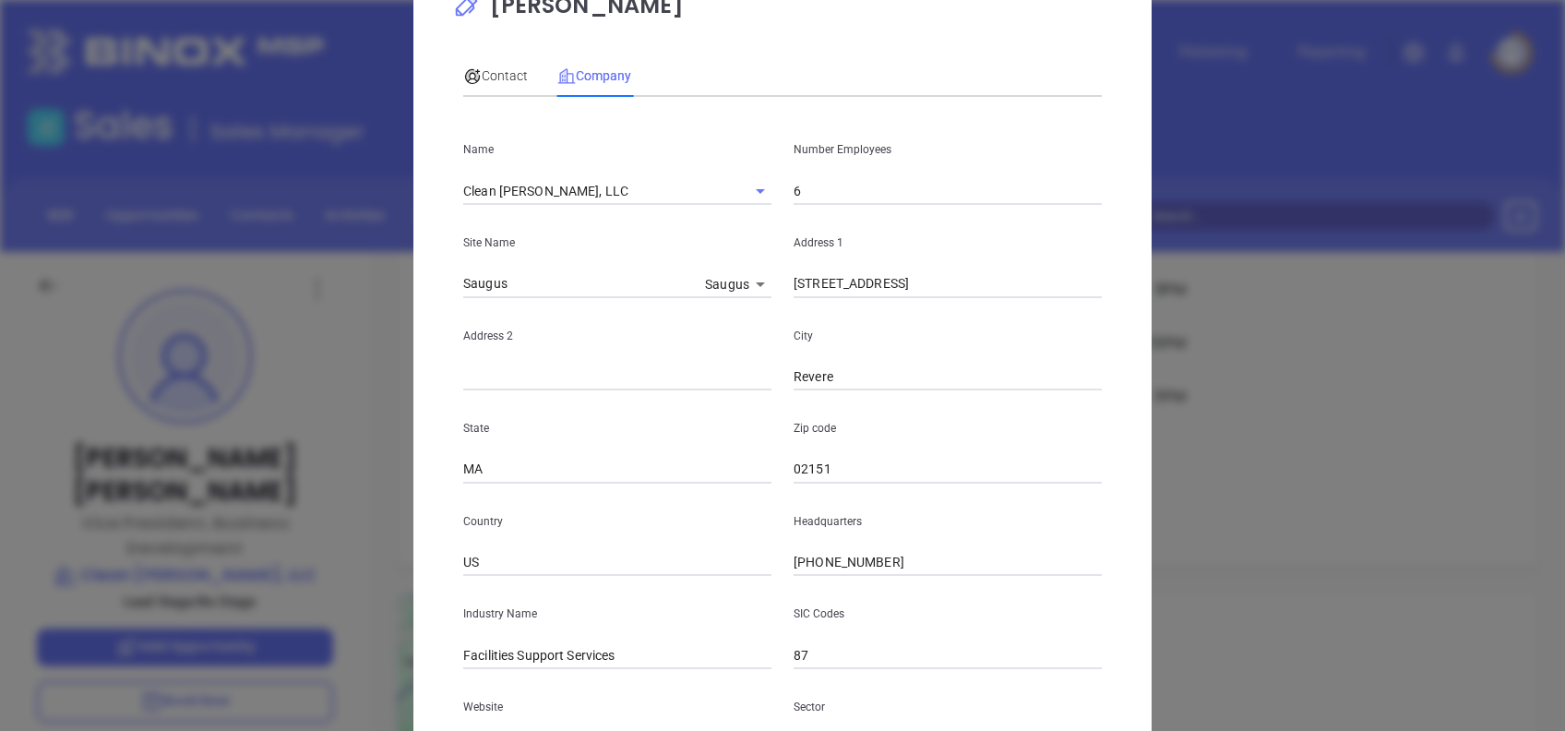
scroll to position [0, 0]
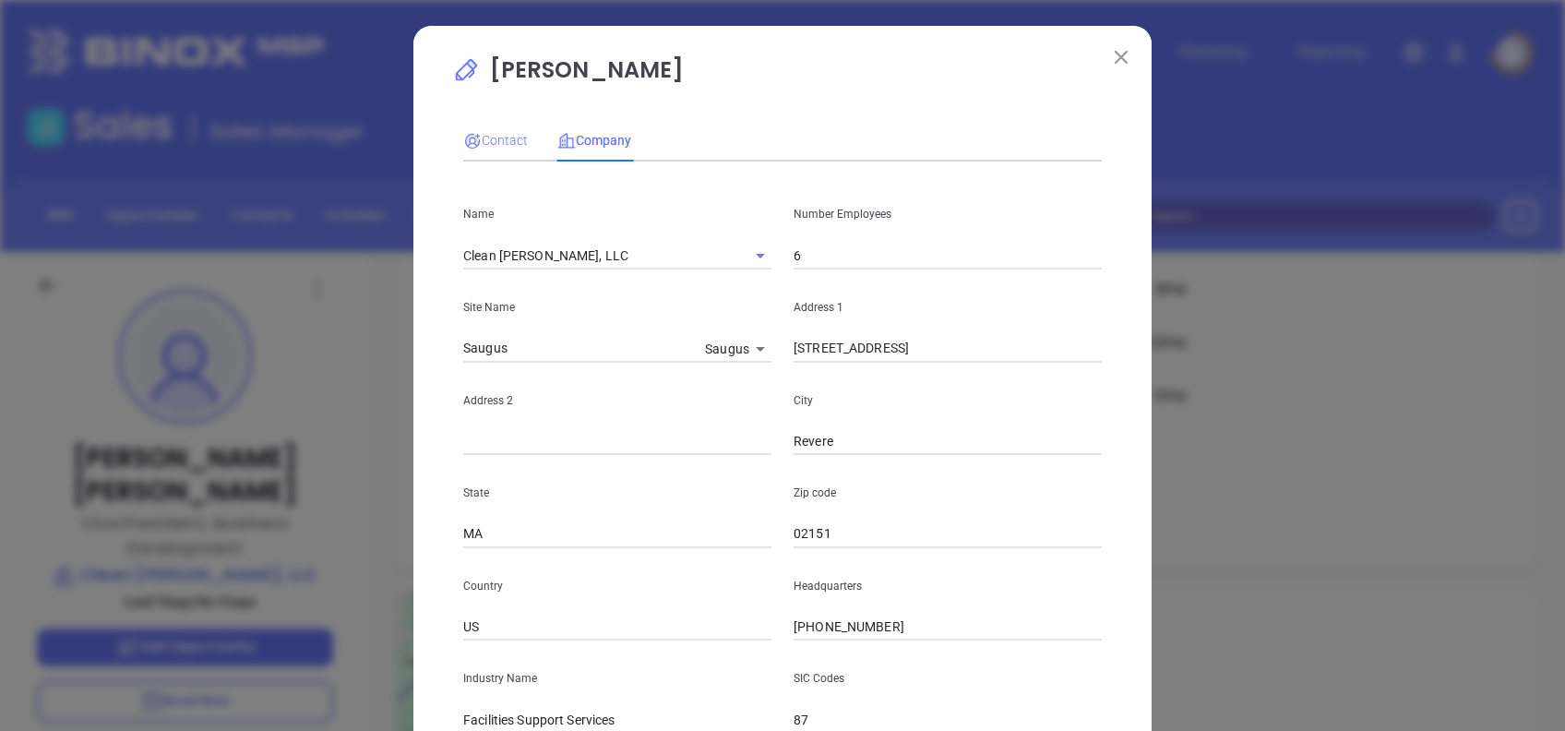
type input "www.linkedin.com/company/clean-joe/"
drag, startPoint x: 502, startPoint y: 140, endPoint x: 550, endPoint y: 177, distance: 60.5
click at [502, 140] on span "Contact" at bounding box center [495, 140] width 65 height 15
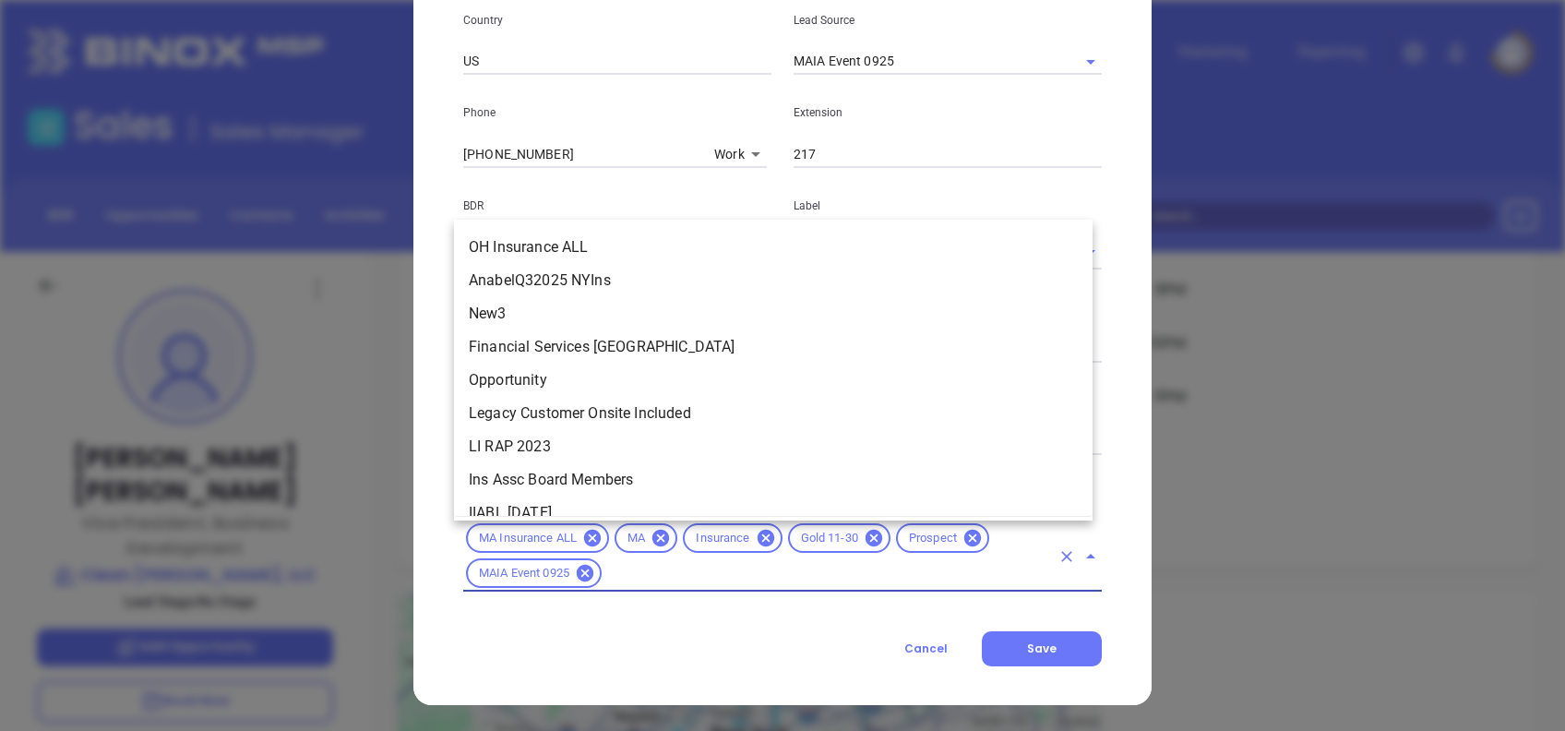
scroll to position [3439, 0]
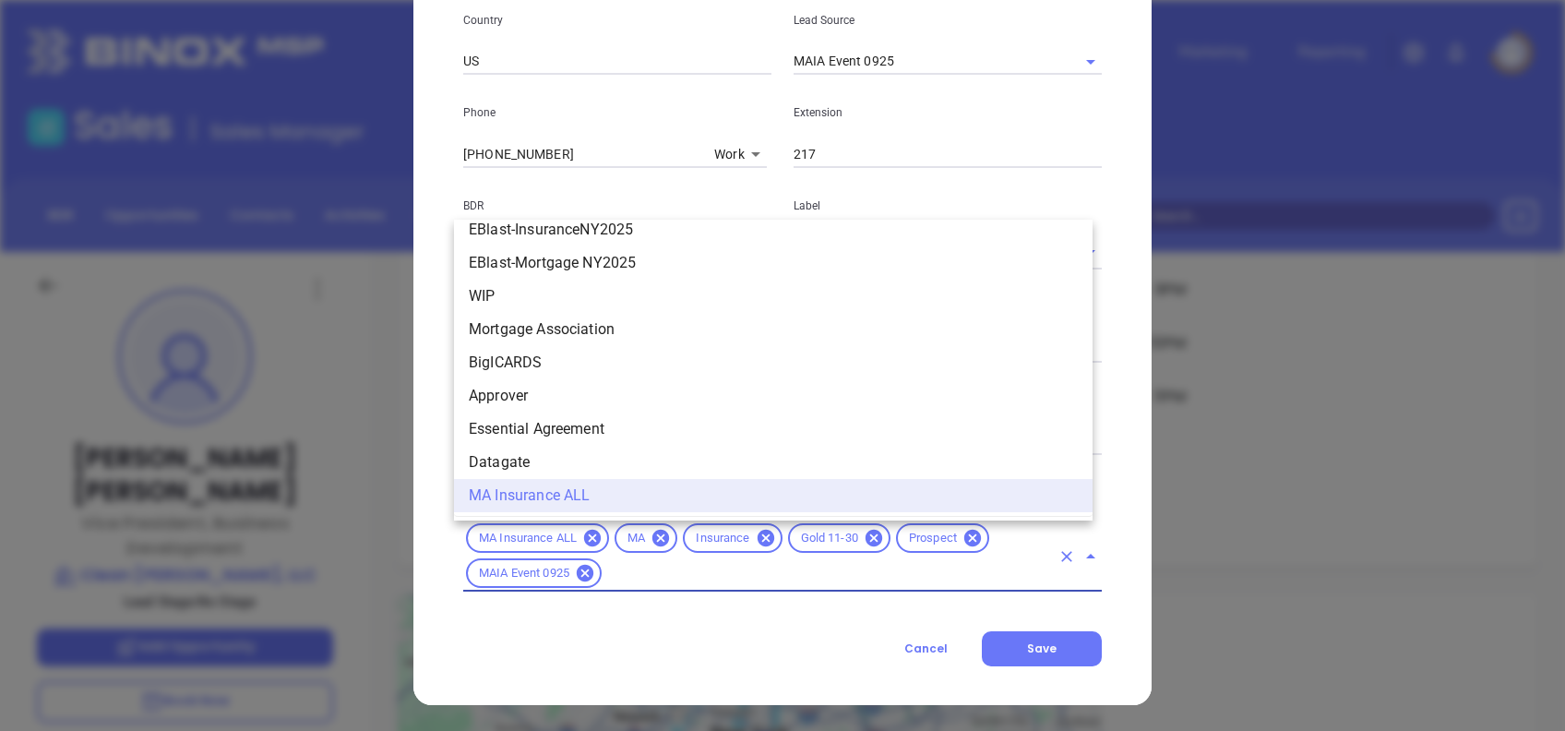
drag, startPoint x: 622, startPoint y: 569, endPoint x: 457, endPoint y: 517, distance: 173.4
click at [457, 517] on body "Leads CRM Marketing Reporting Financial Leads Leads Sales Sales Manager BDR Opp…" at bounding box center [782, 365] width 1565 height 731
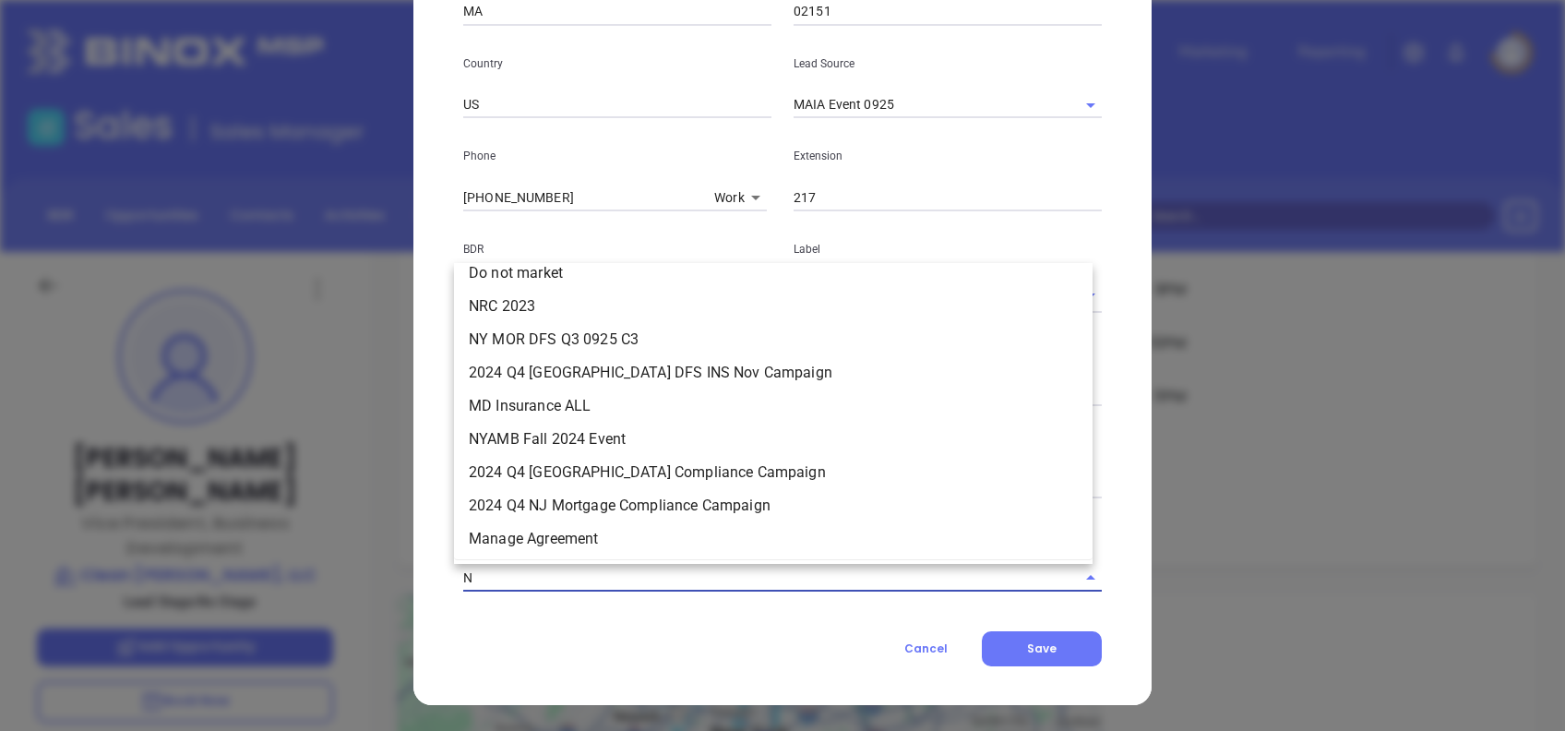
scroll to position [0, 0]
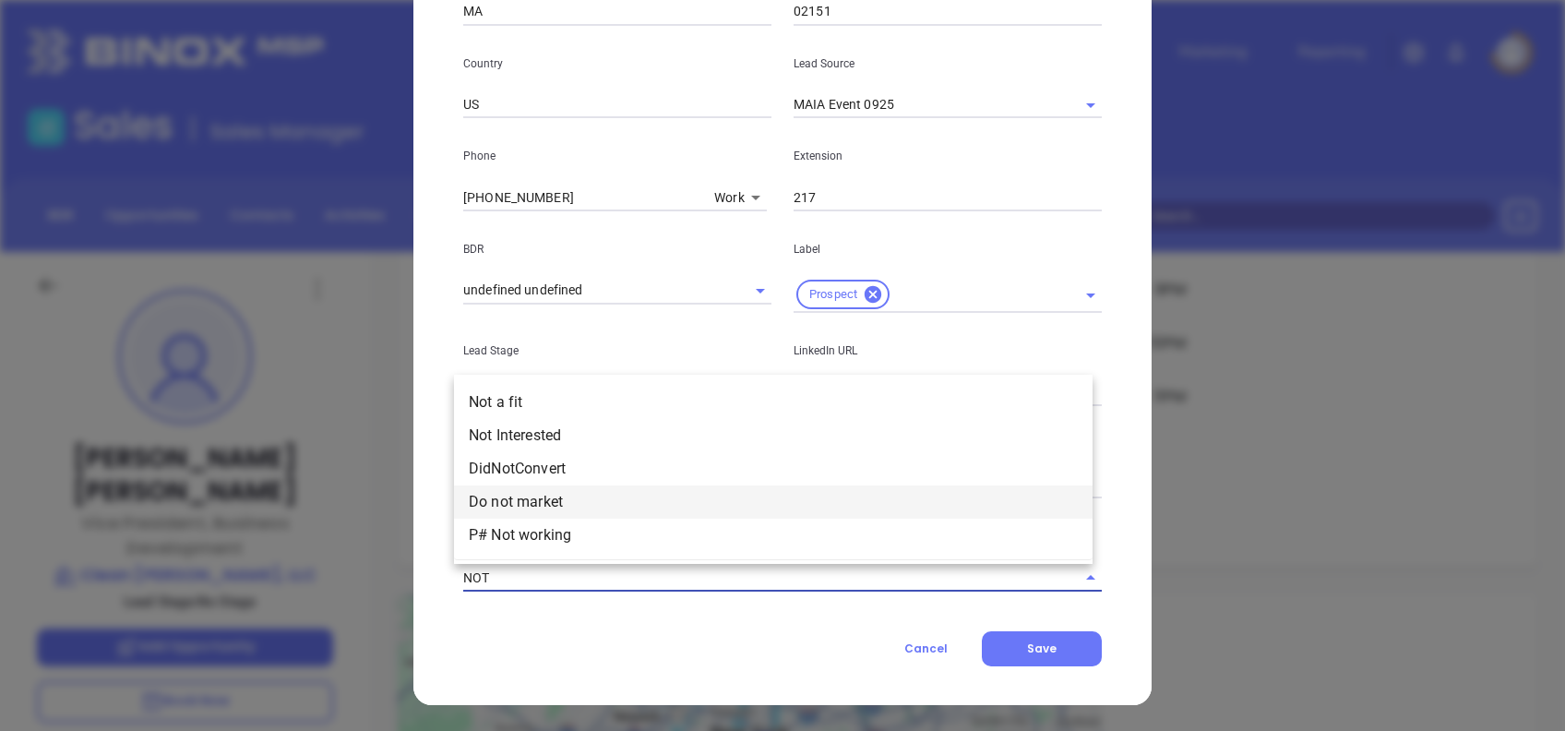
type input "NOT A"
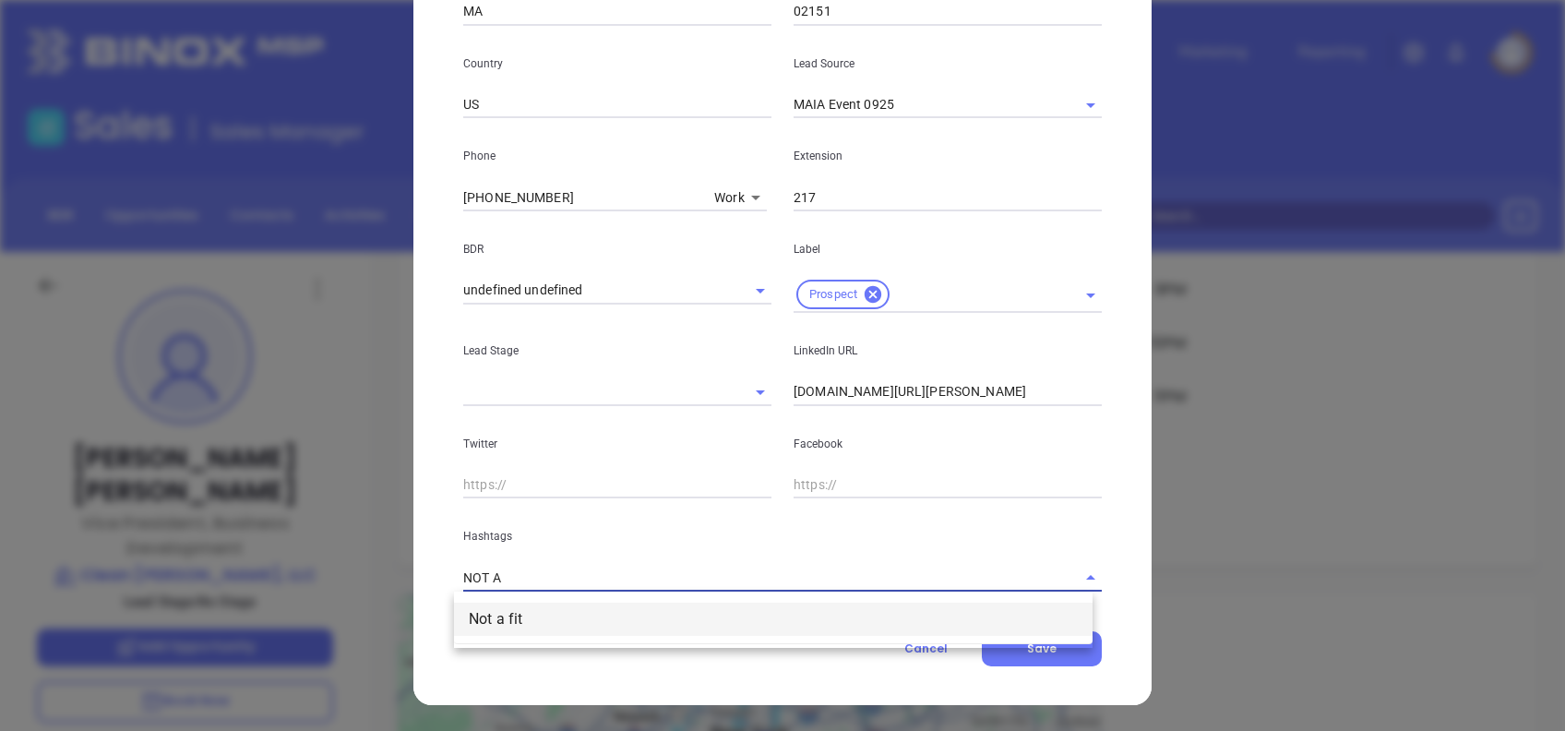
drag, startPoint x: 577, startPoint y: 618, endPoint x: 742, endPoint y: 601, distance: 166.1
click at [578, 618] on li "Not a fit" at bounding box center [773, 619] width 639 height 33
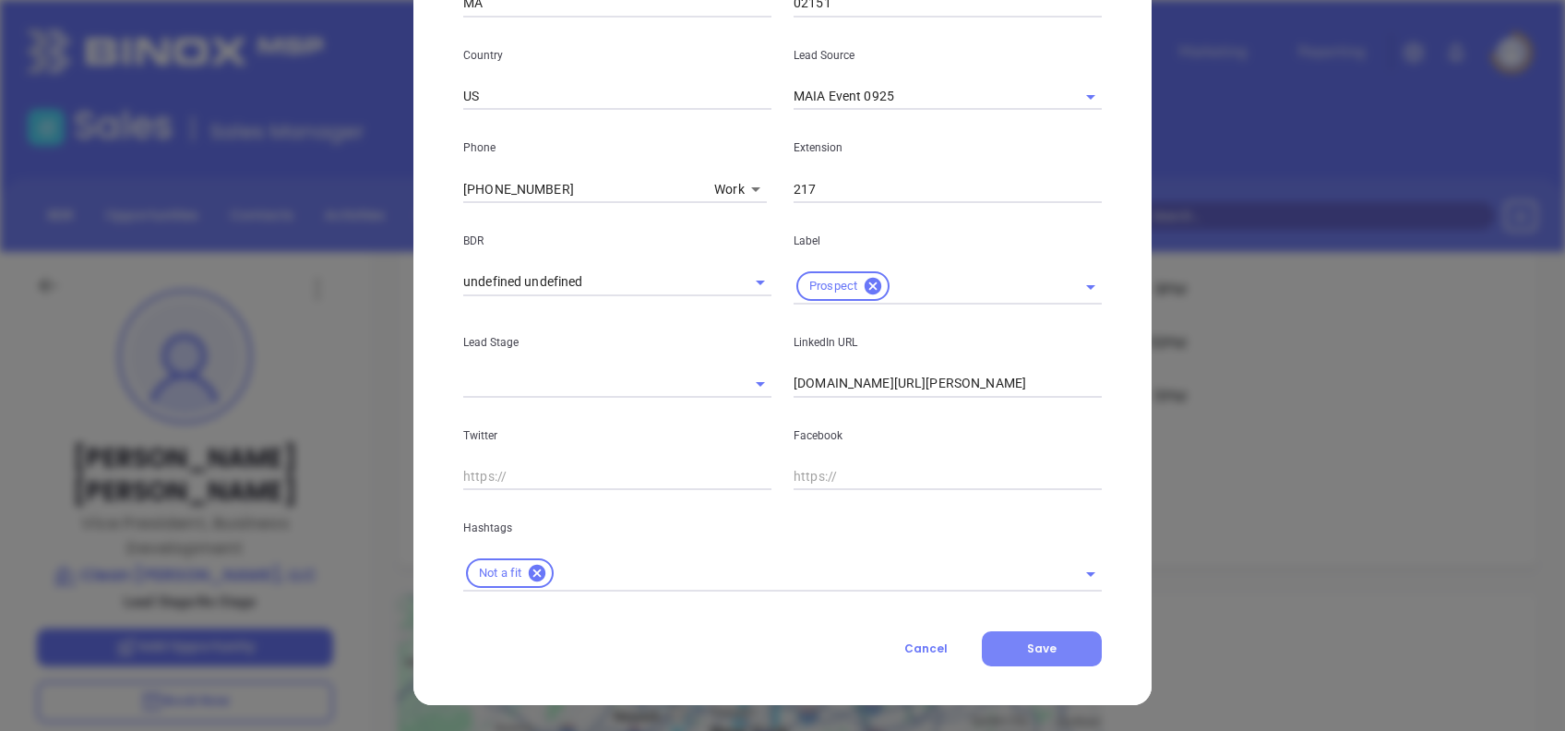
click at [1049, 646] on button "Save" at bounding box center [1042, 648] width 120 height 35
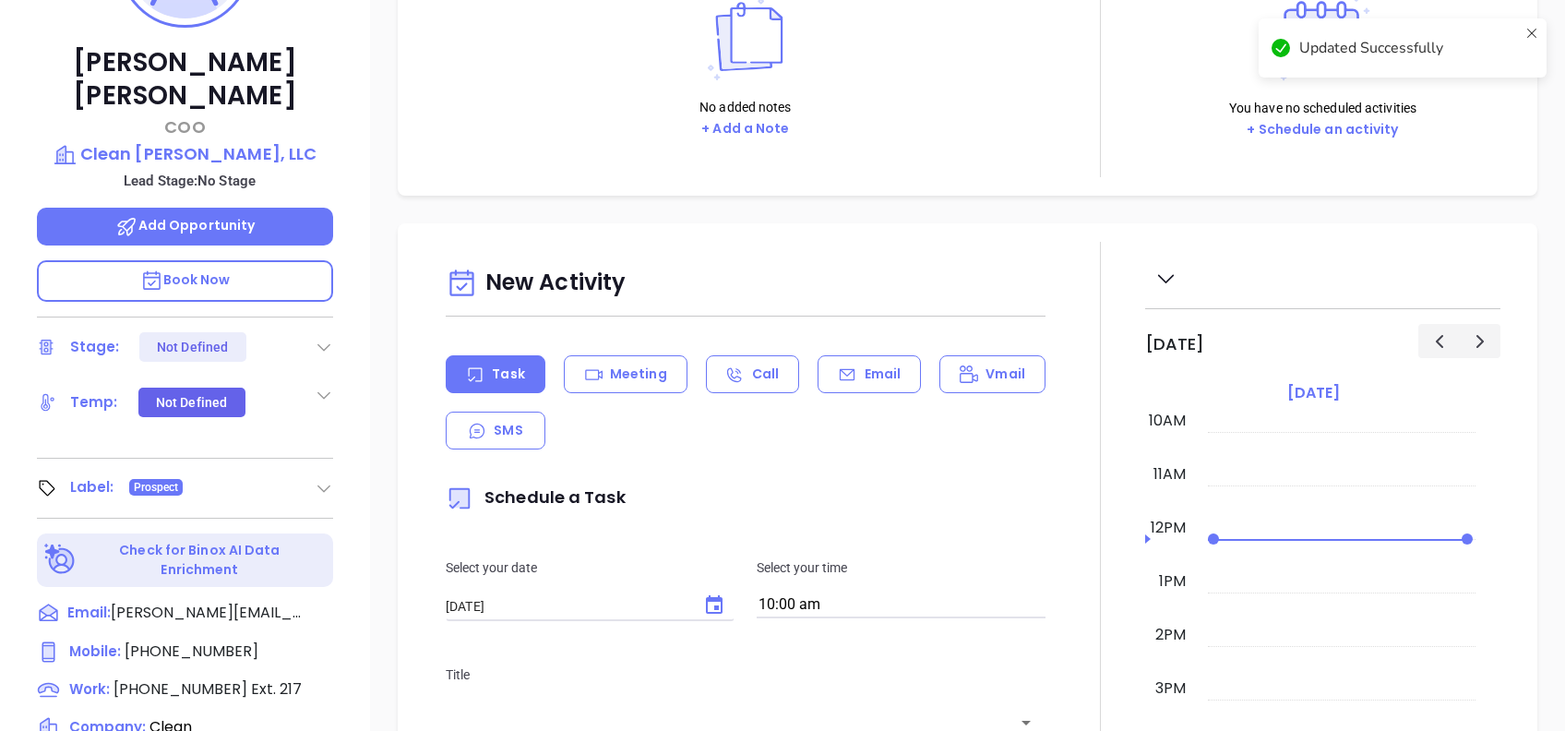
scroll to position [0, 0]
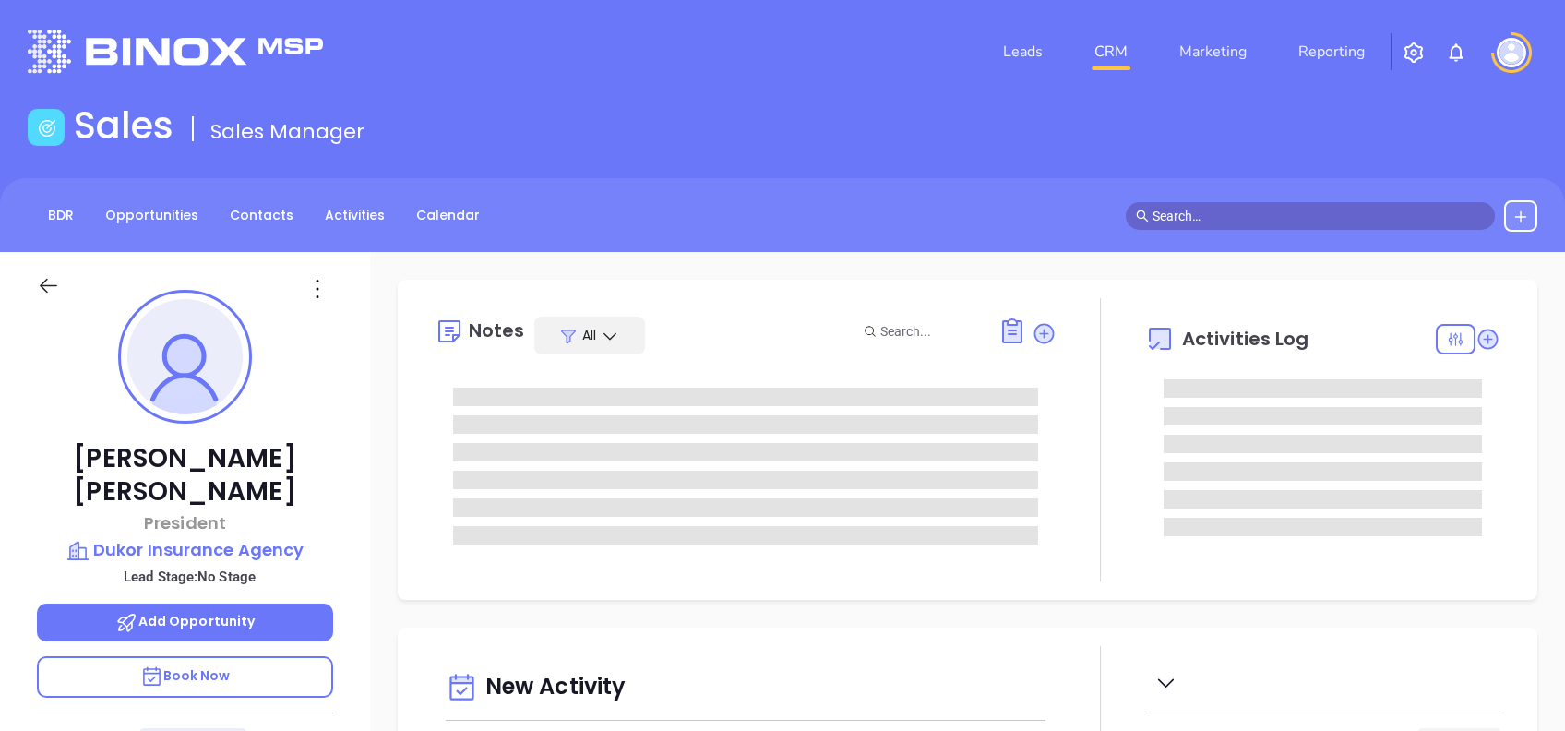
type input "[DATE]"
type input "[PERSON_NAME]"
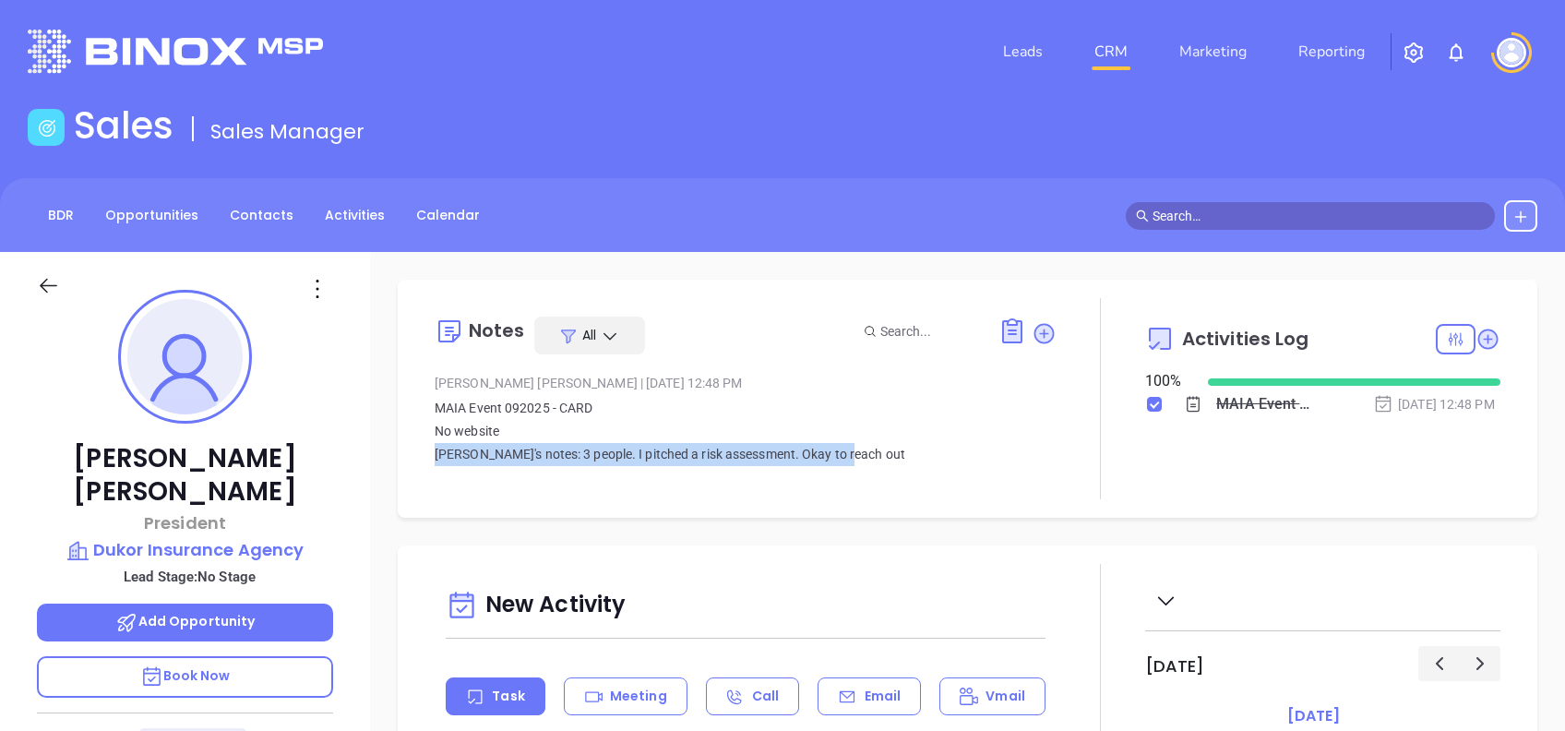
drag, startPoint x: 861, startPoint y: 447, endPoint x: 432, endPoint y: 449, distance: 429.1
click at [432, 449] on div "Notes All Alejandra Lara | Sep 19, 2025 12:48 PM MAIA Event 092025 - CARD No we…" at bounding box center [967, 398] width 1103 height 201
copy span "Megan's notes: 3 people. I pitched a risk assessment. Okay to reach out"
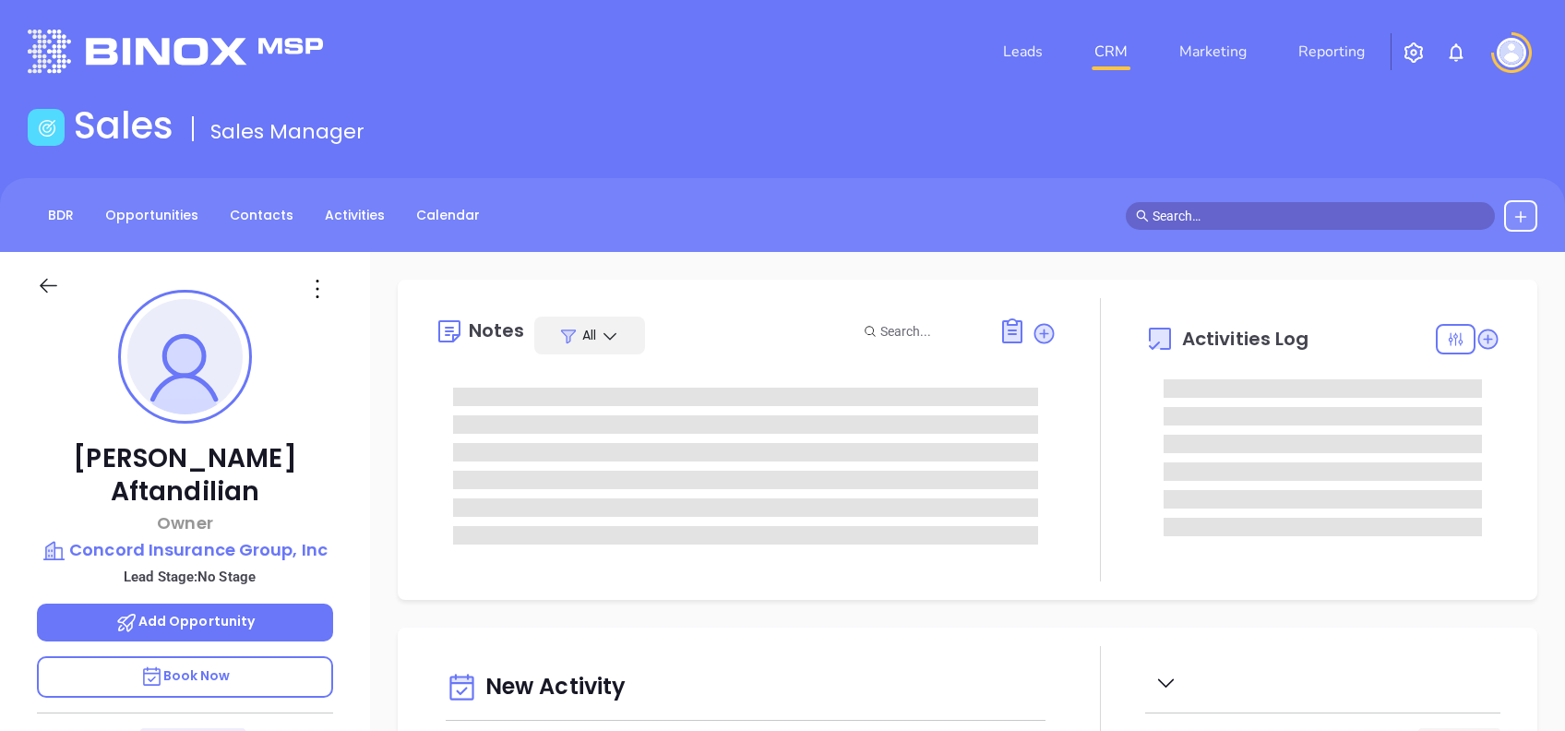
type input "[DATE]"
type input "[PERSON_NAME]"
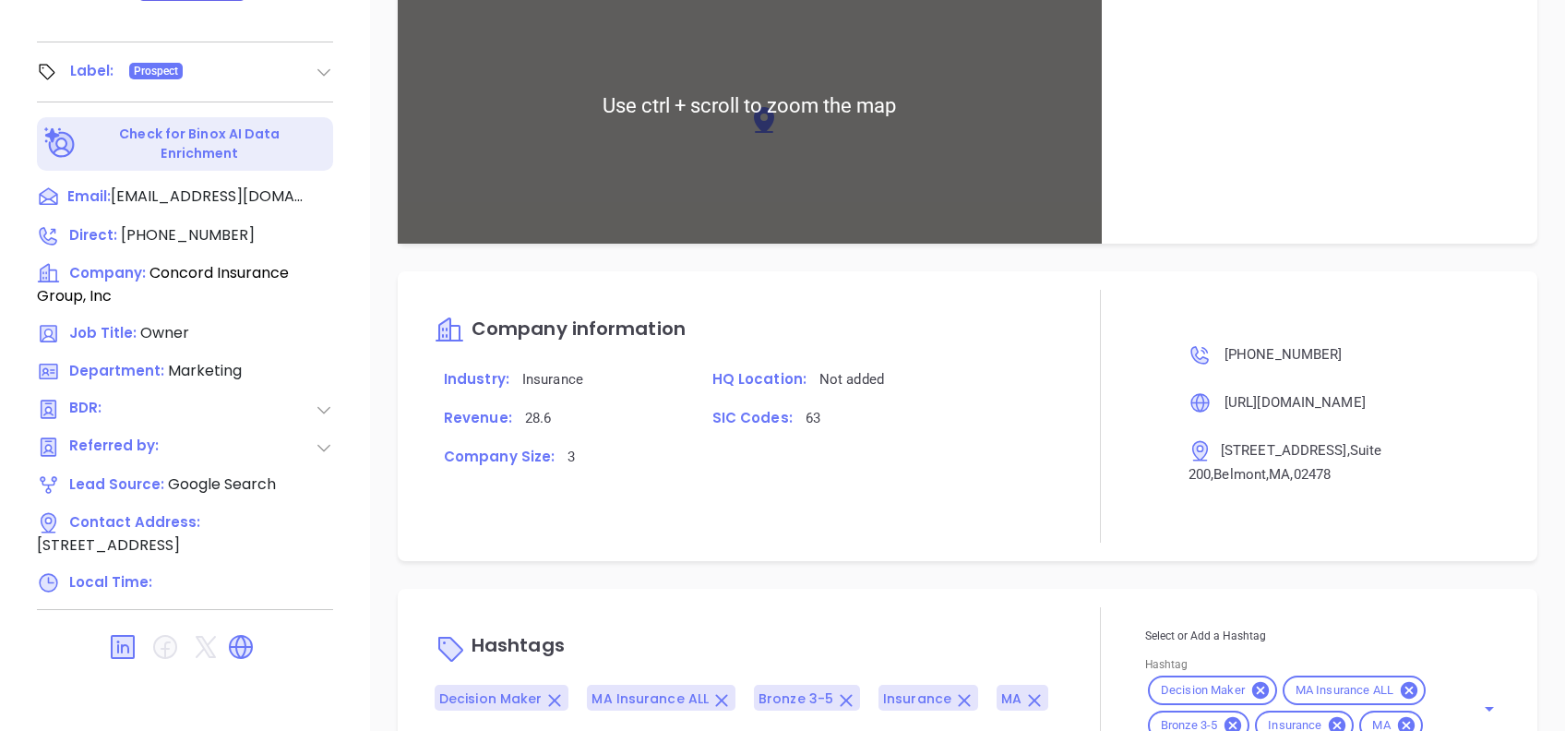
scroll to position [912, 0]
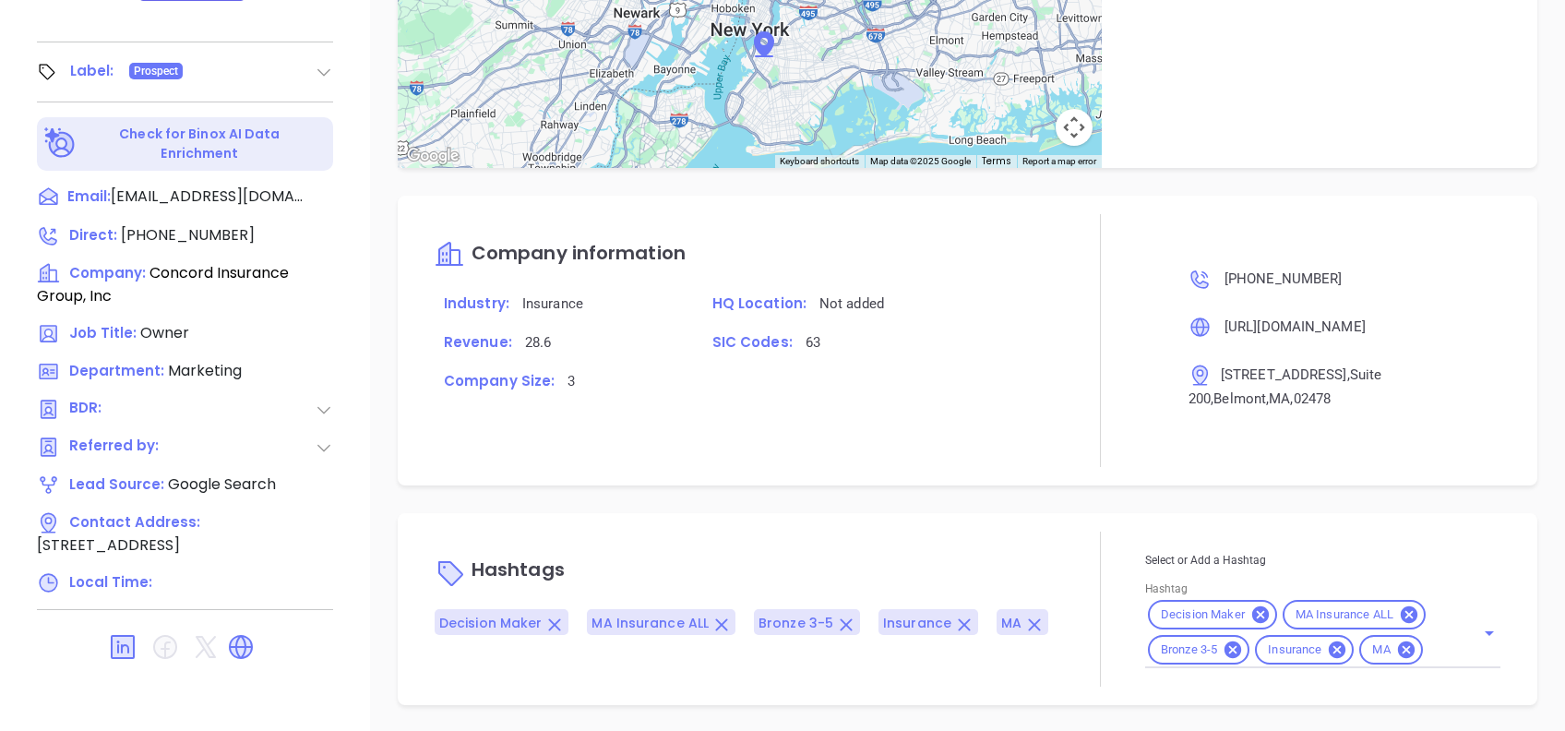
click at [392, 316] on div "Notes All Gissela Vargas | Jun 7, 2024 11:06 AM website not secure Activities L…" at bounding box center [967, 86] width 1195 height 1292
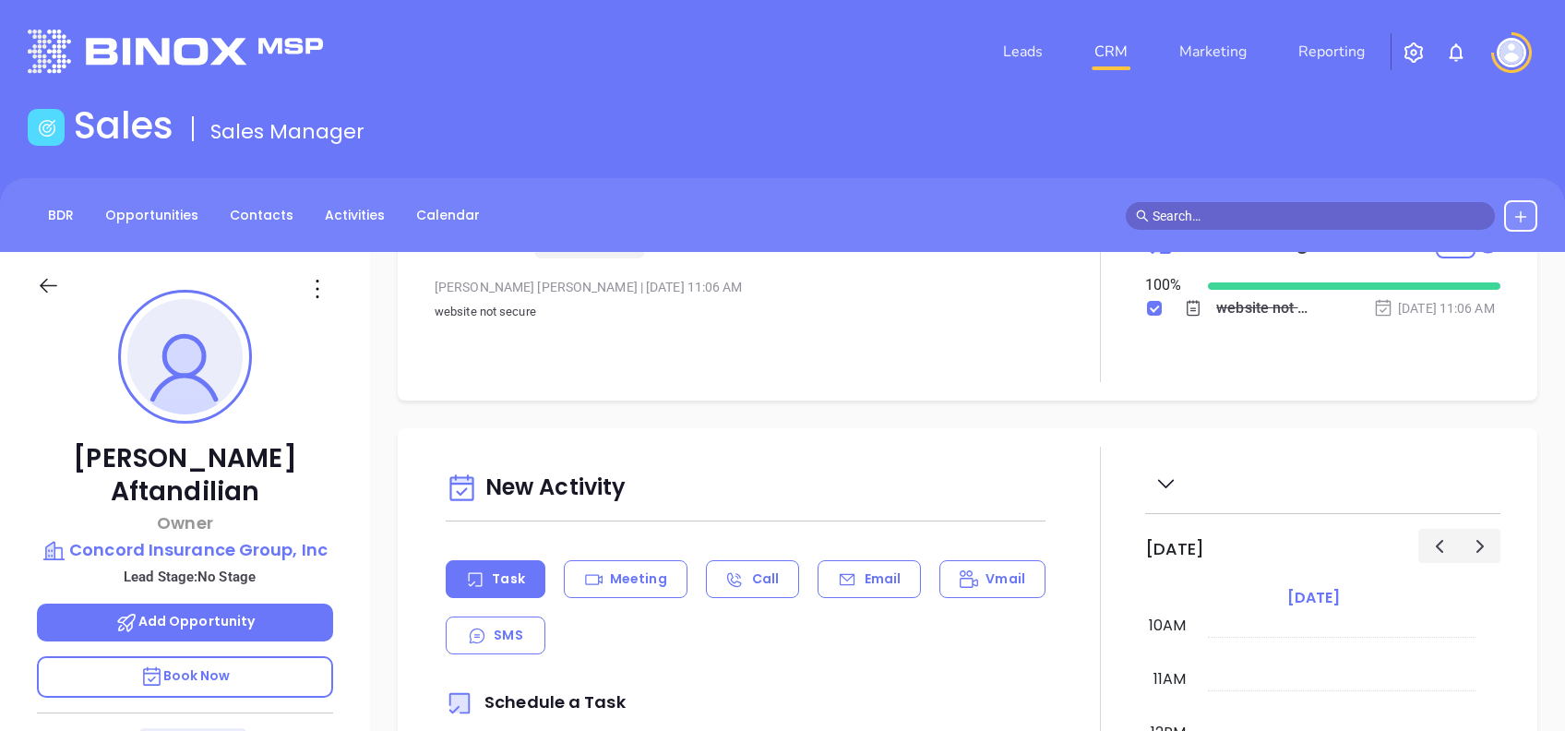
scroll to position [0, 0]
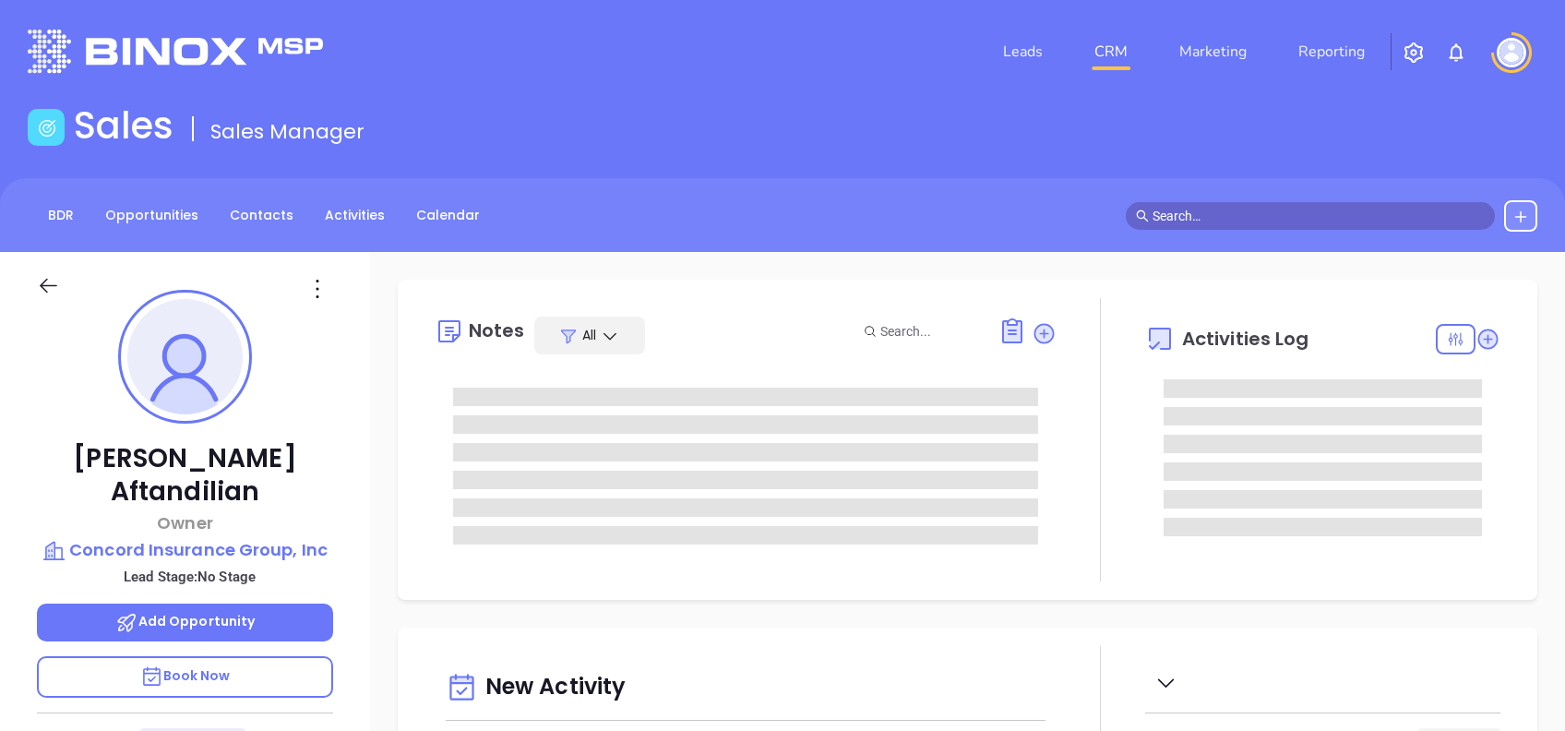
type input "[DATE]"
type input "[PERSON_NAME]"
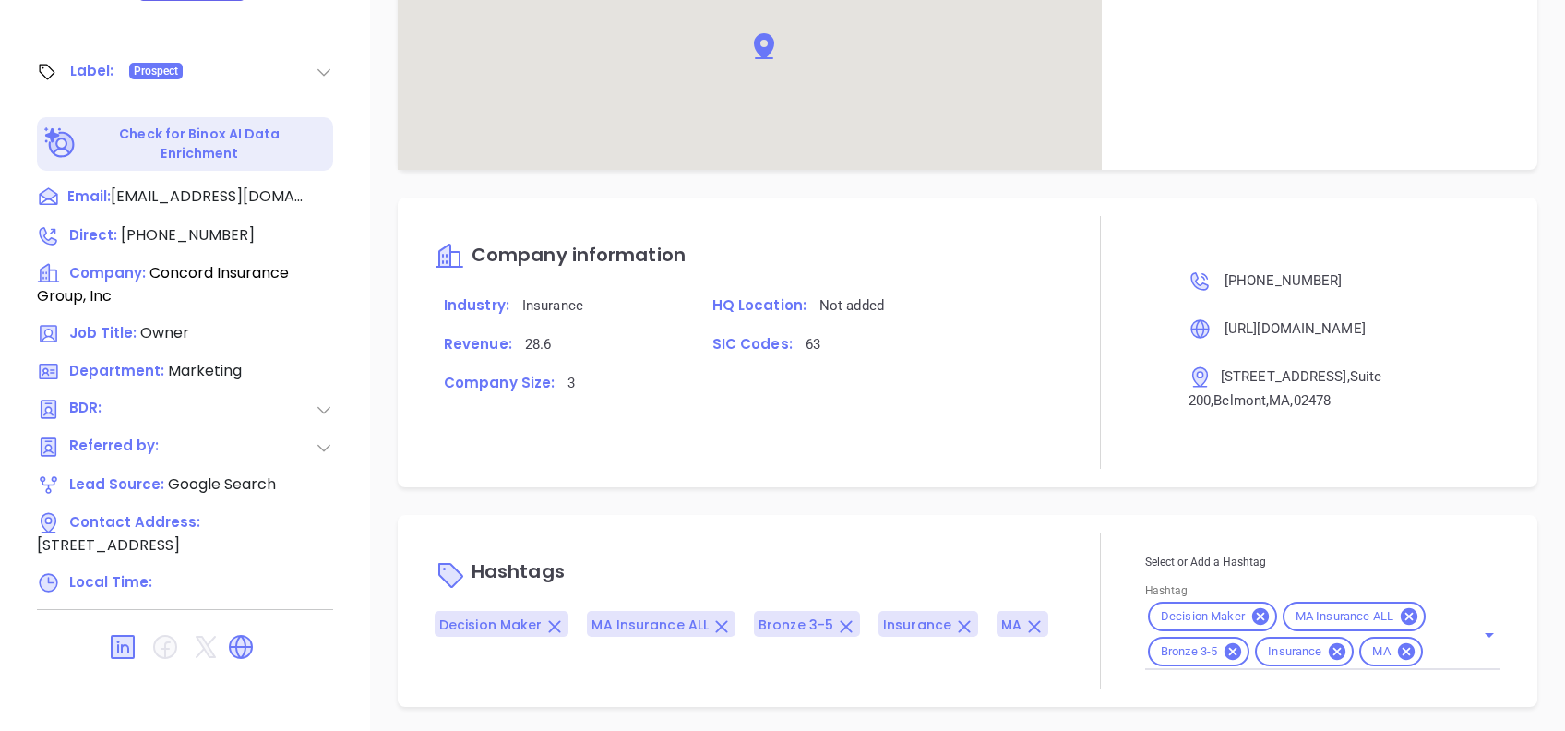
scroll to position [912, 0]
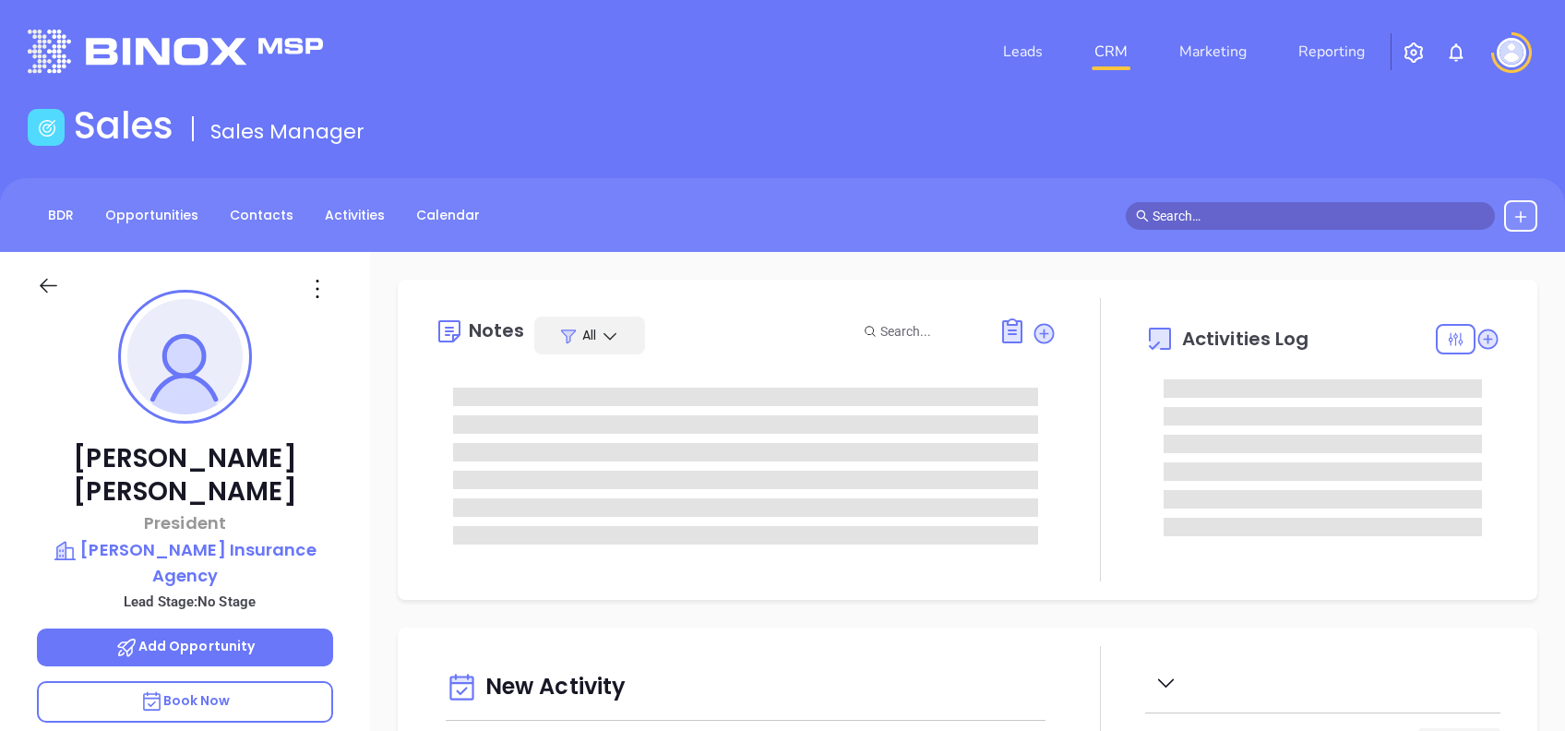
type input "[DATE]"
type input "[PERSON_NAME]"
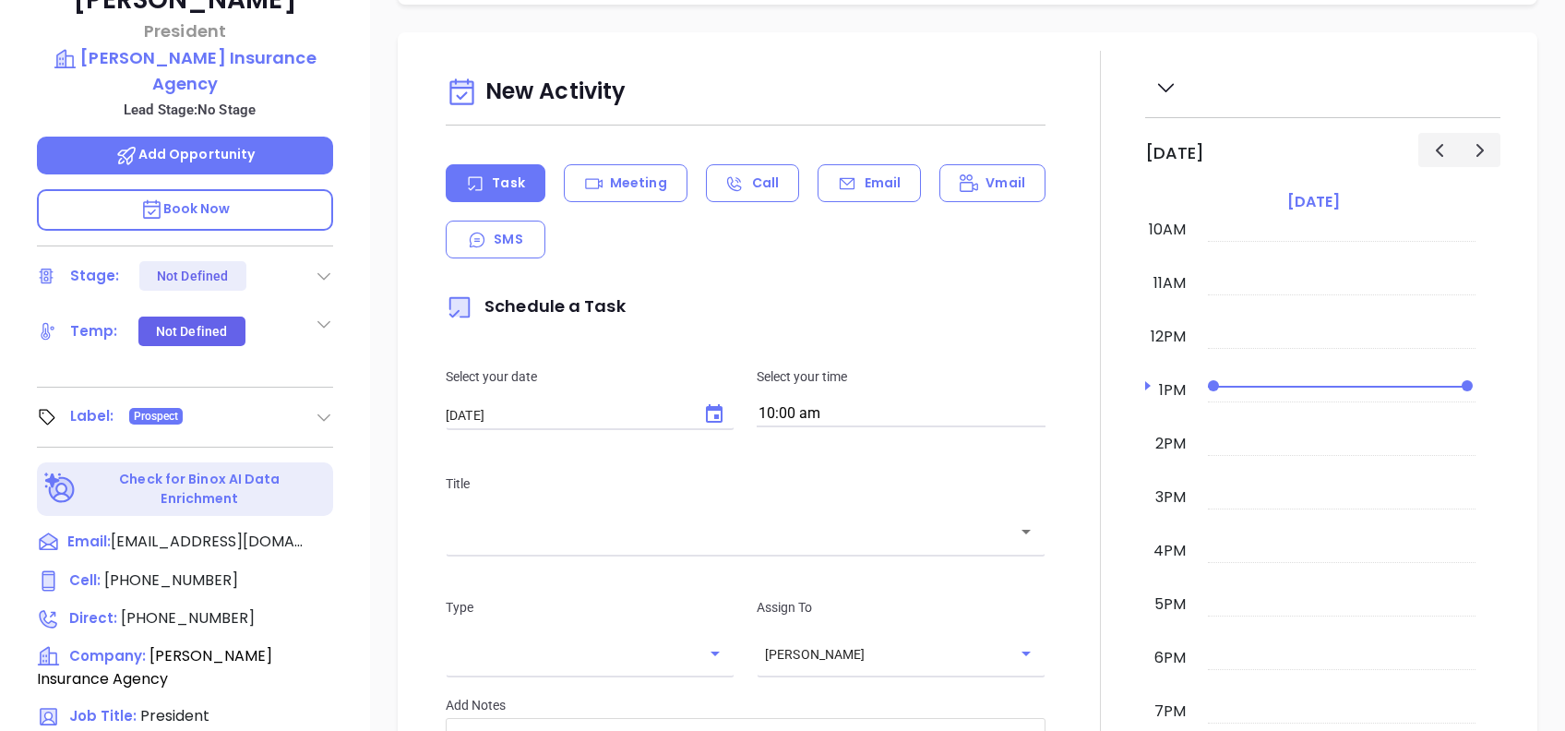
scroll to position [123, 0]
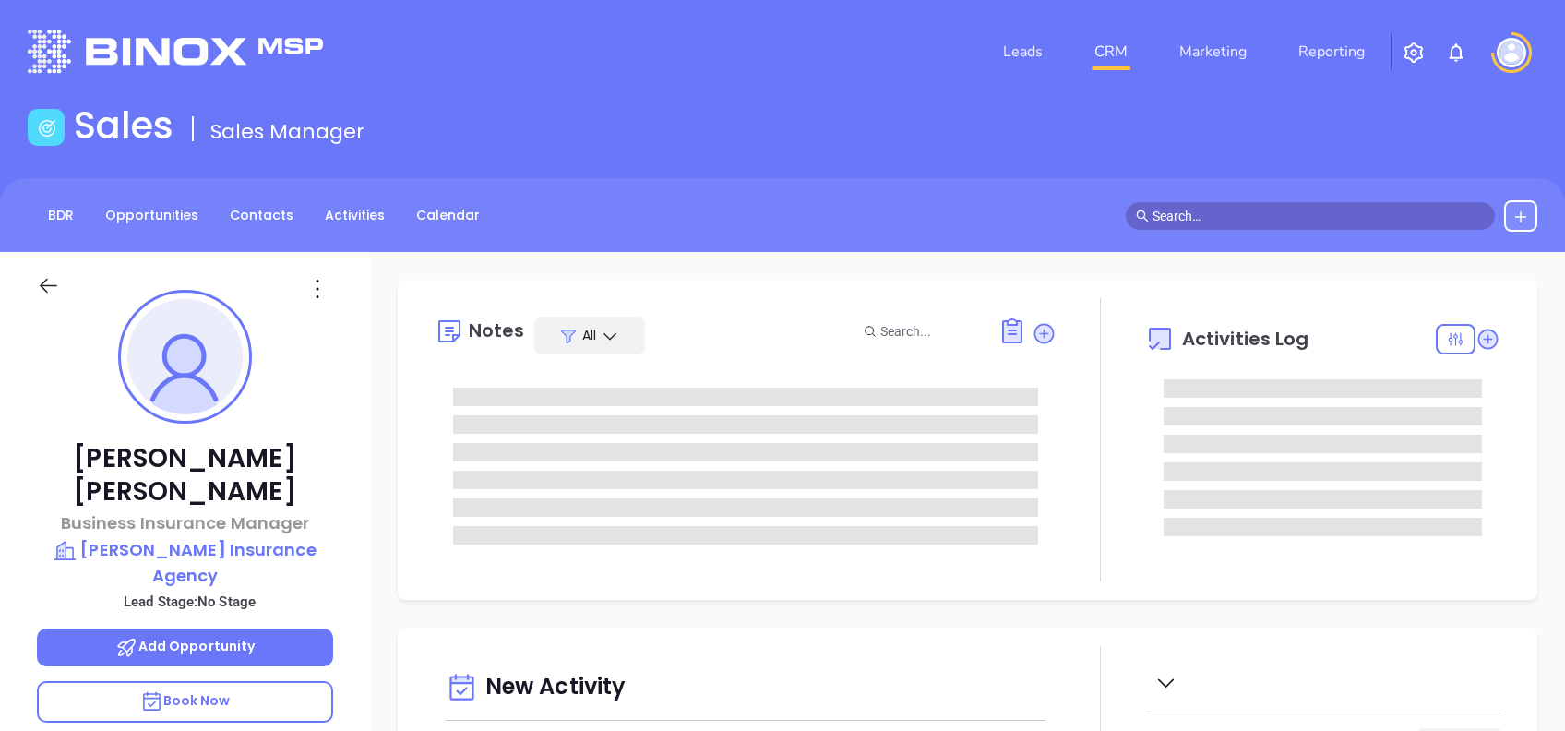
type input "[PERSON_NAME]"
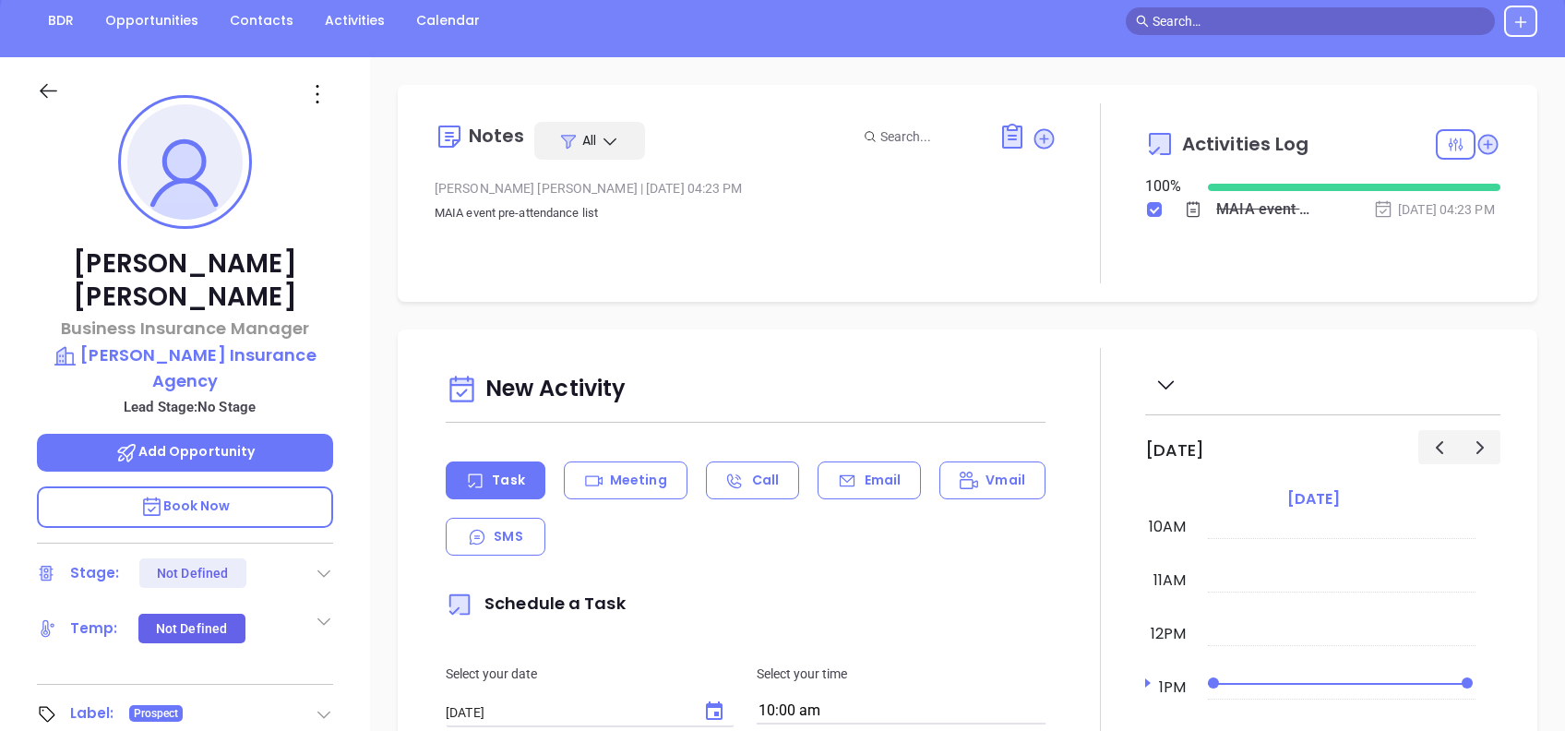
scroll to position [492, 0]
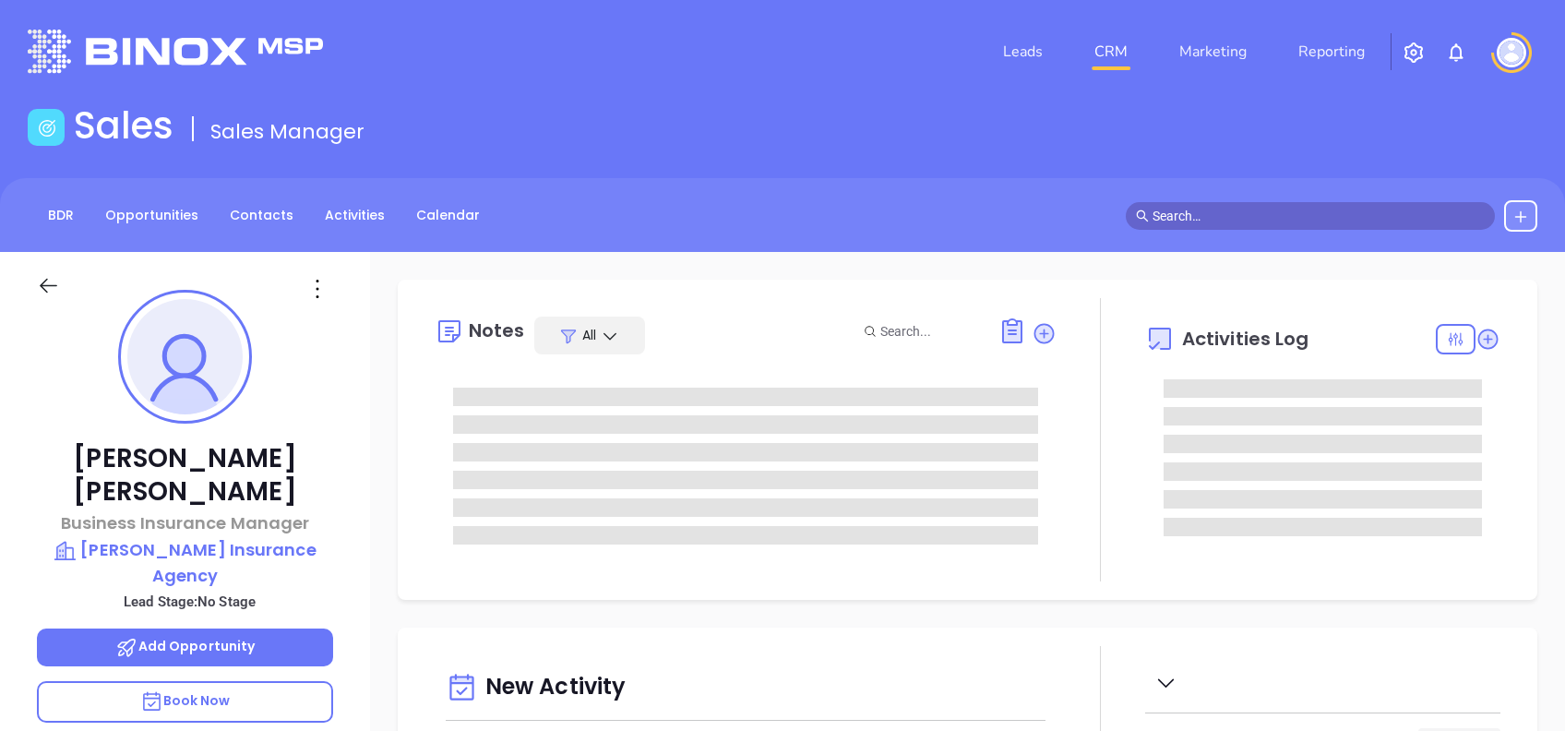
type input "[DATE]"
type input "[PERSON_NAME]"
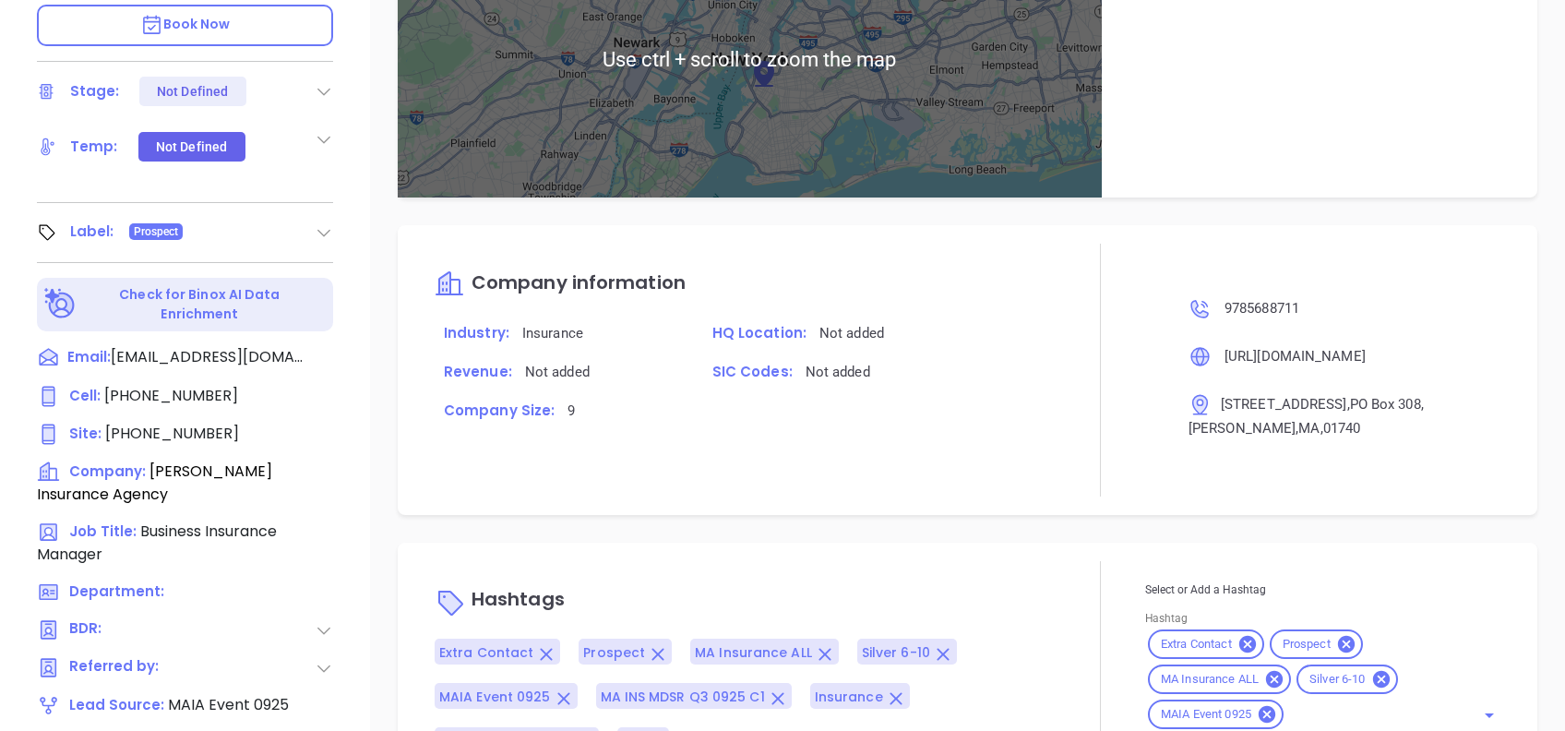
scroll to position [812, 0]
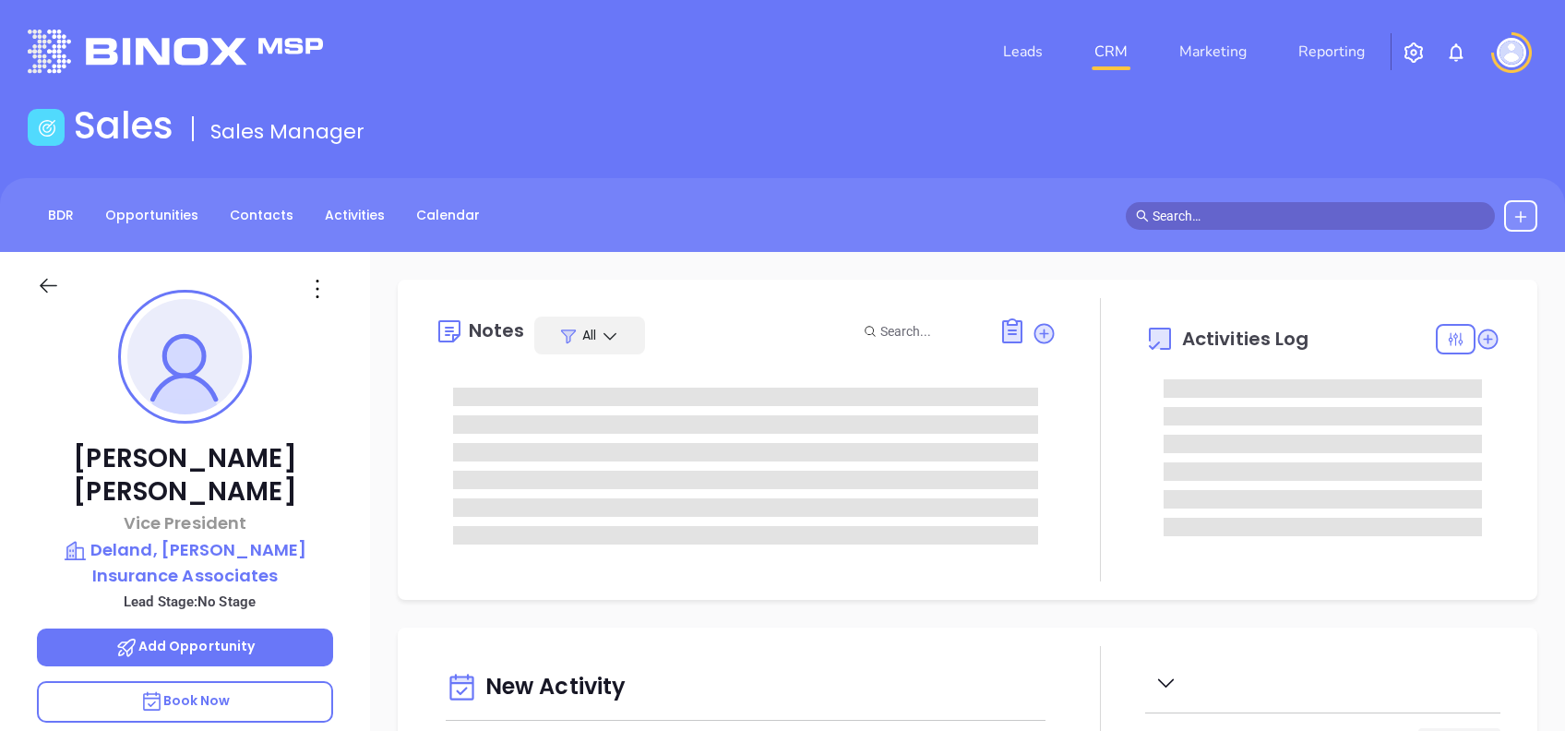
type input "[DATE]"
type input "[PERSON_NAME]"
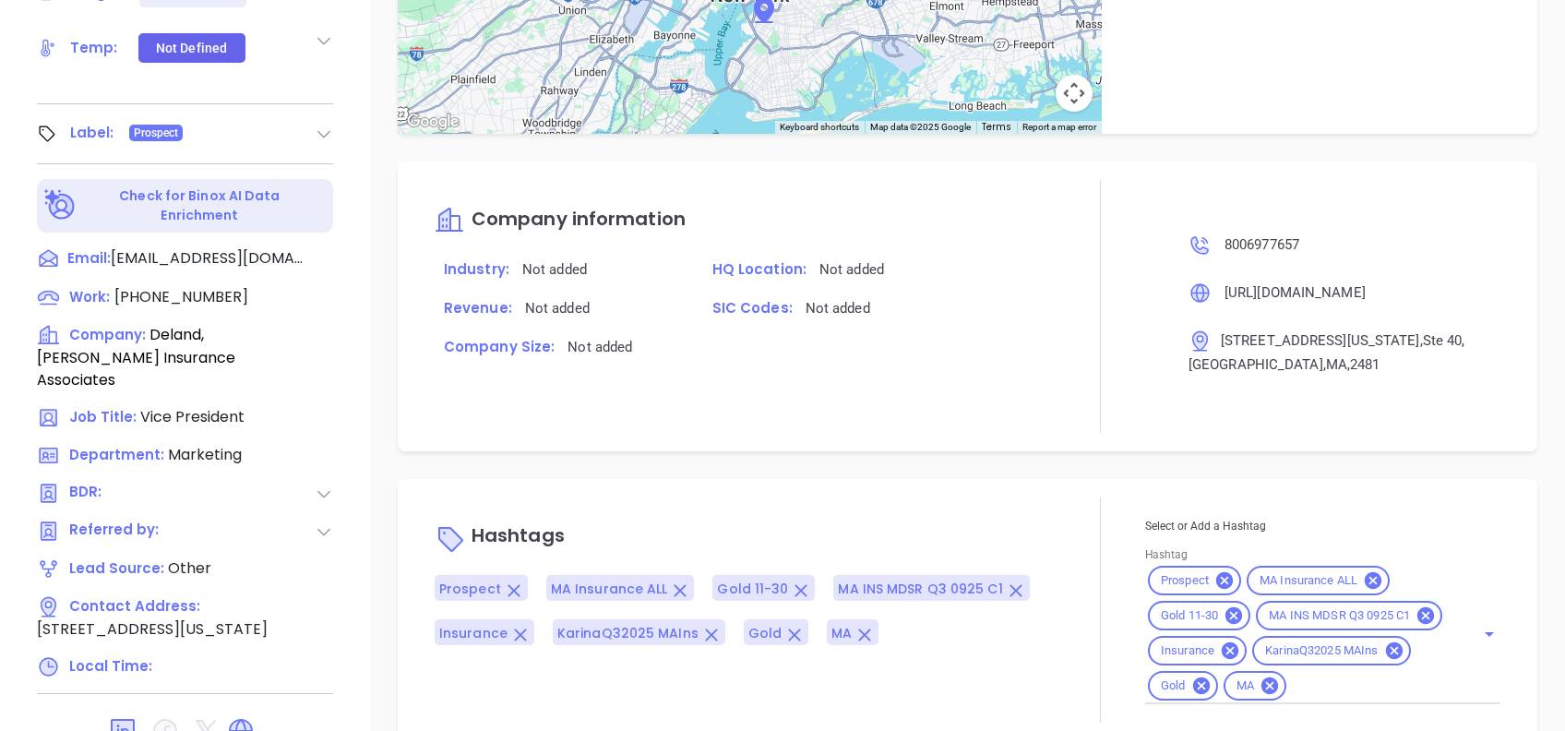
scroll to position [812, 0]
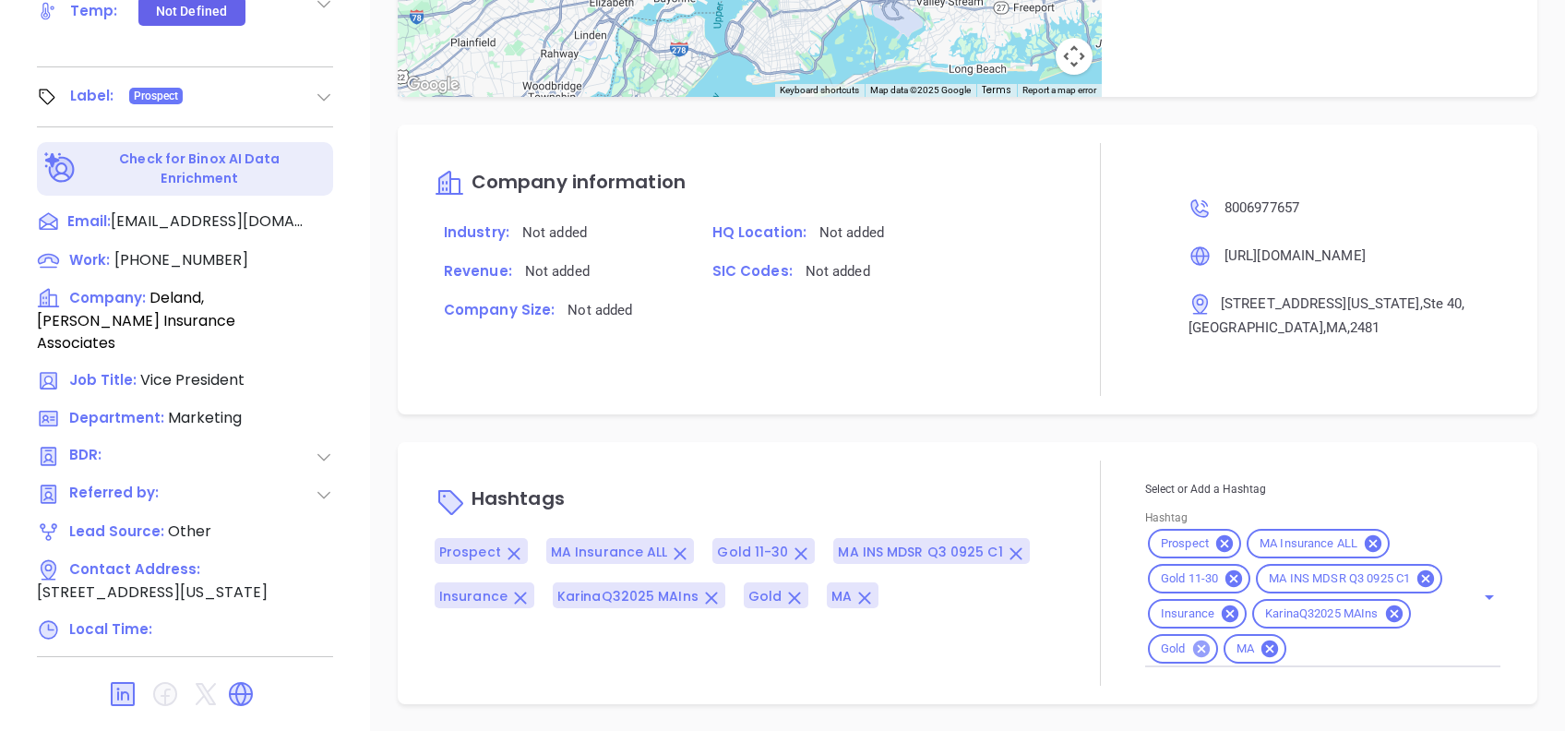
click at [1191, 650] on icon at bounding box center [1201, 649] width 20 height 20
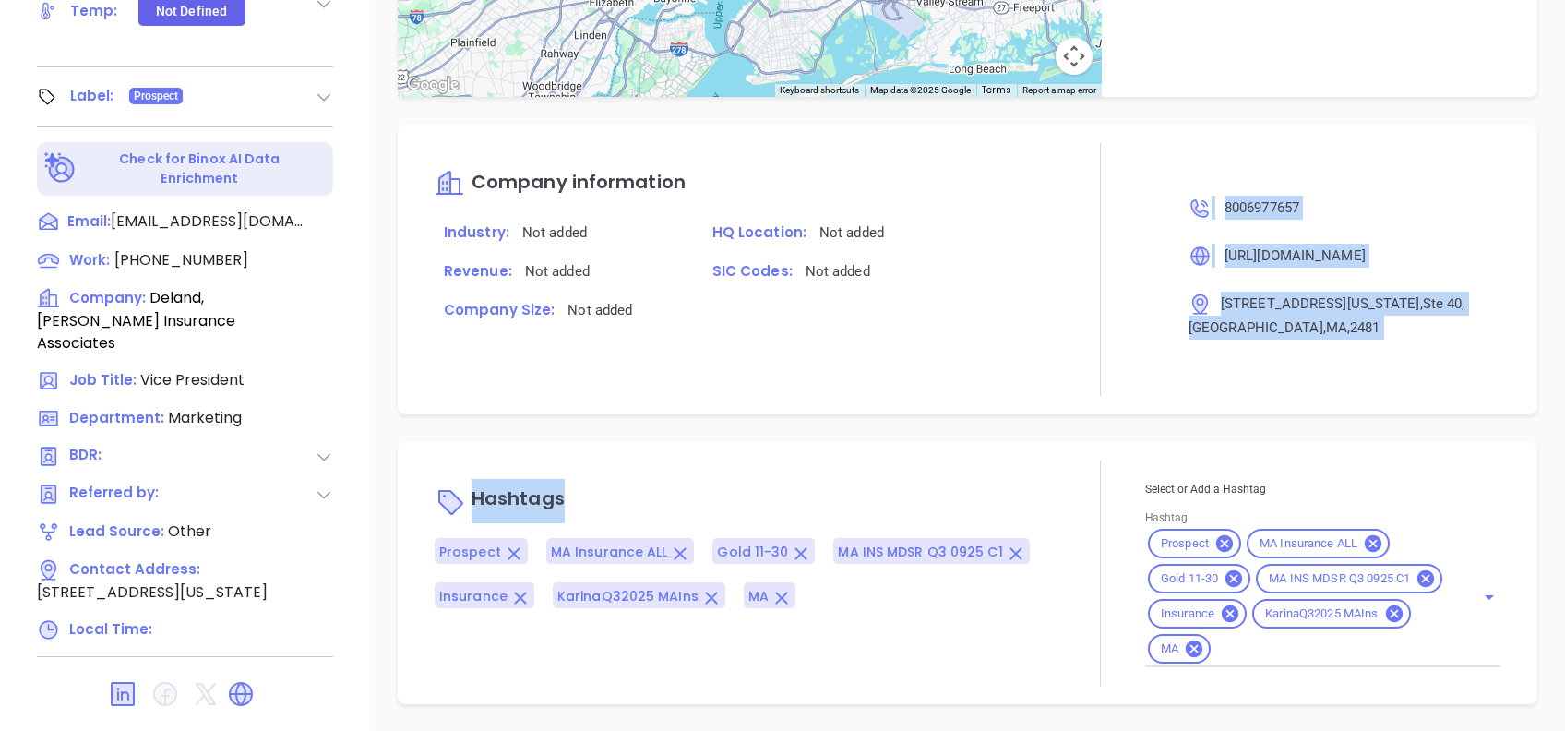
click at [922, 381] on div "Notes All May 21, 2024 04:28 PM Wednesday July 6th, 2022, By Lorena TrejoLead c…" at bounding box center [967, 86] width 1195 height 1292
click at [713, 405] on div "Notes All May 21, 2024 04:28 PM Wednesday July 6th, 2022, By Lorena TrejoLead c…" at bounding box center [967, 86] width 1195 height 1292
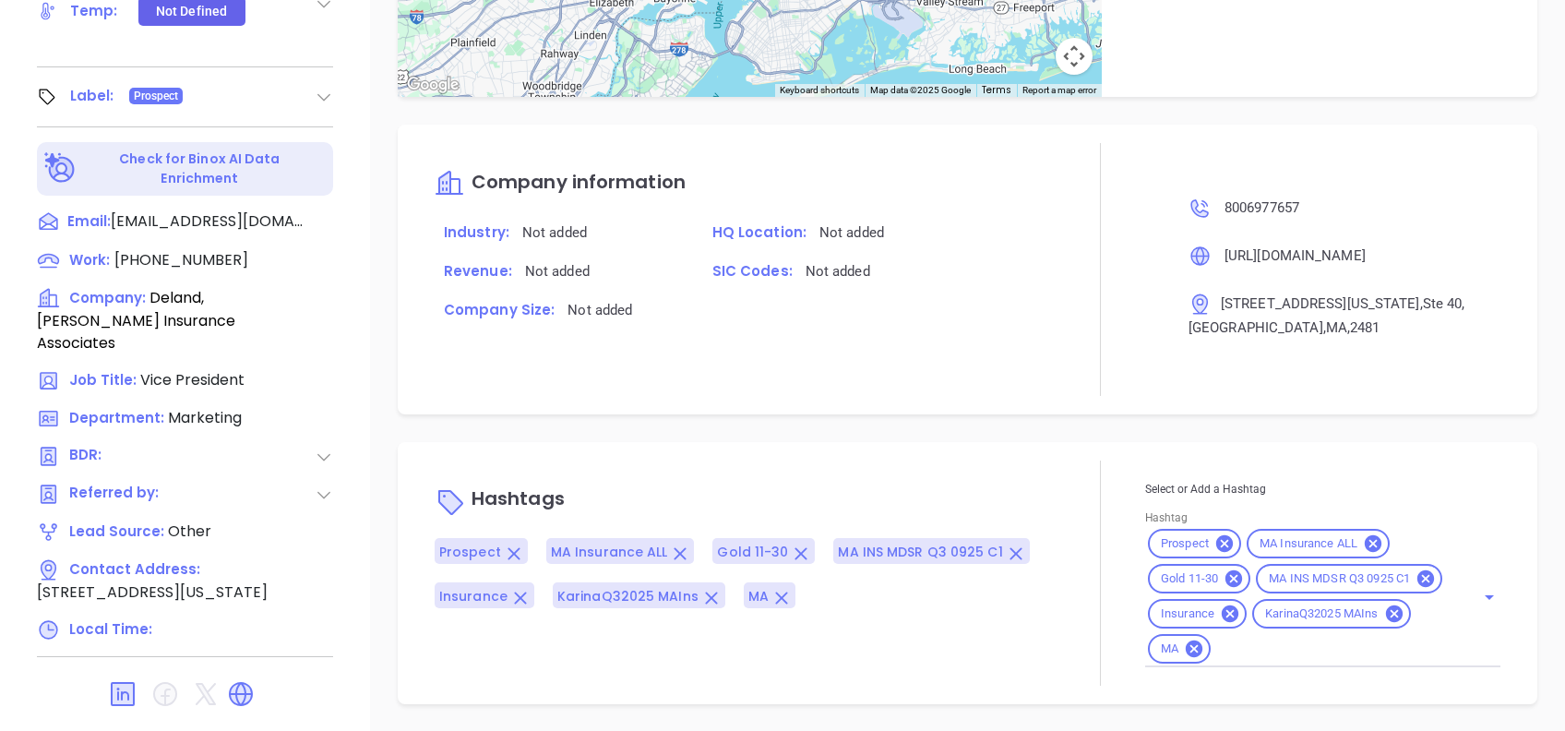
click at [1385, 613] on icon at bounding box center [1393, 613] width 17 height 17
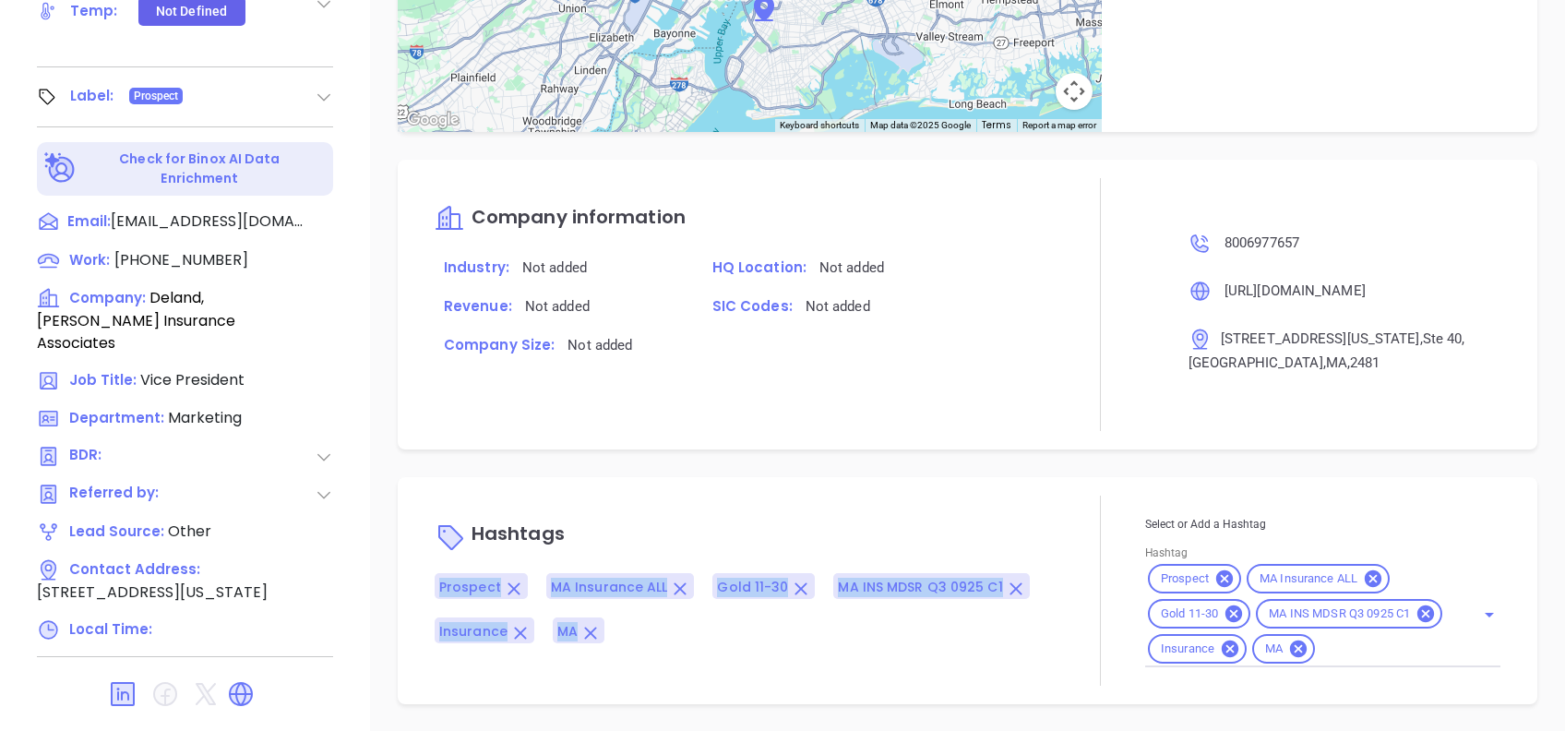
click at [1041, 428] on div "Notes All May 21, 2024 04:28 PM Wednesday July 6th, 2022, By Lorena TrejoLead c…" at bounding box center [967, 86] width 1195 height 1292
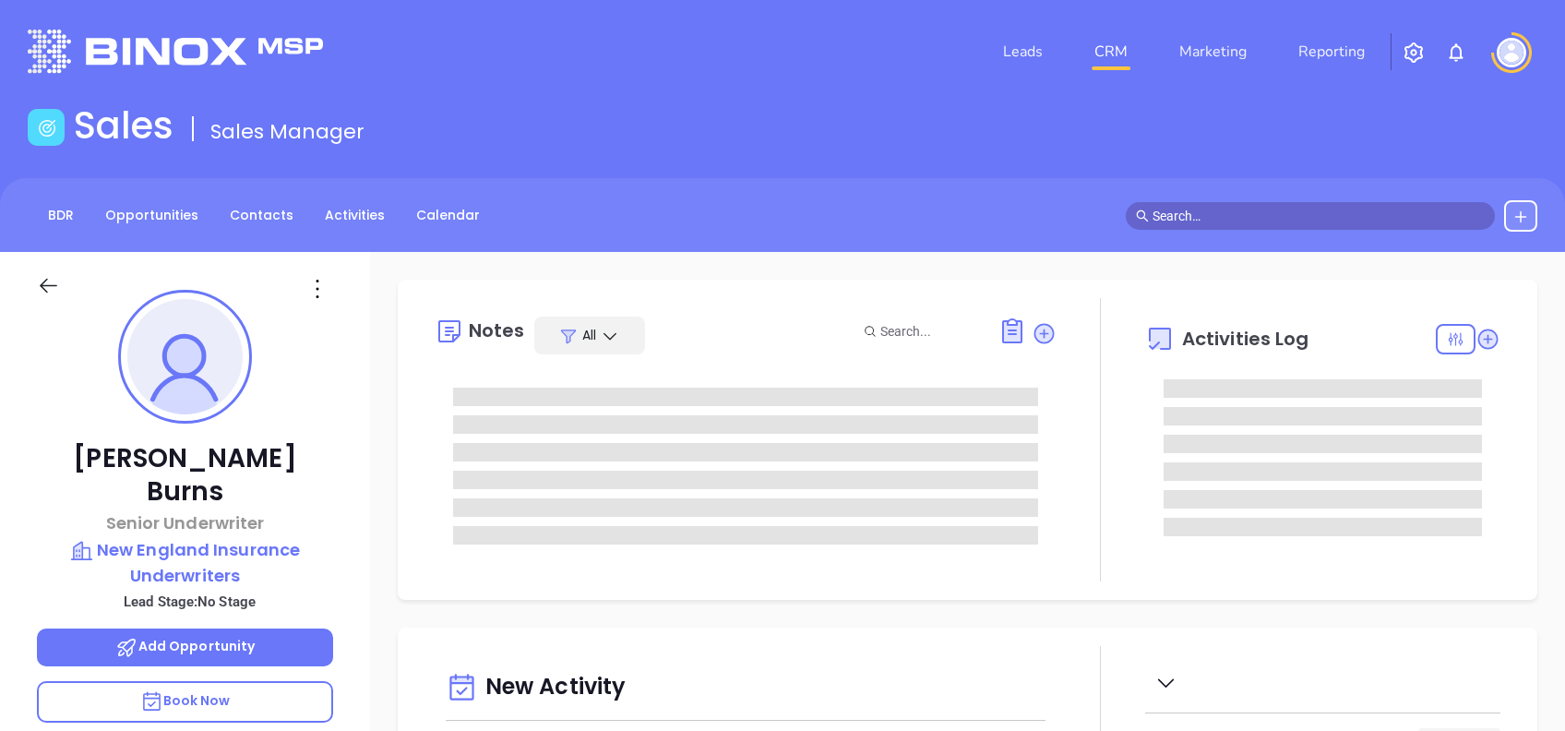
type input "[DATE]"
type input "[PERSON_NAME]"
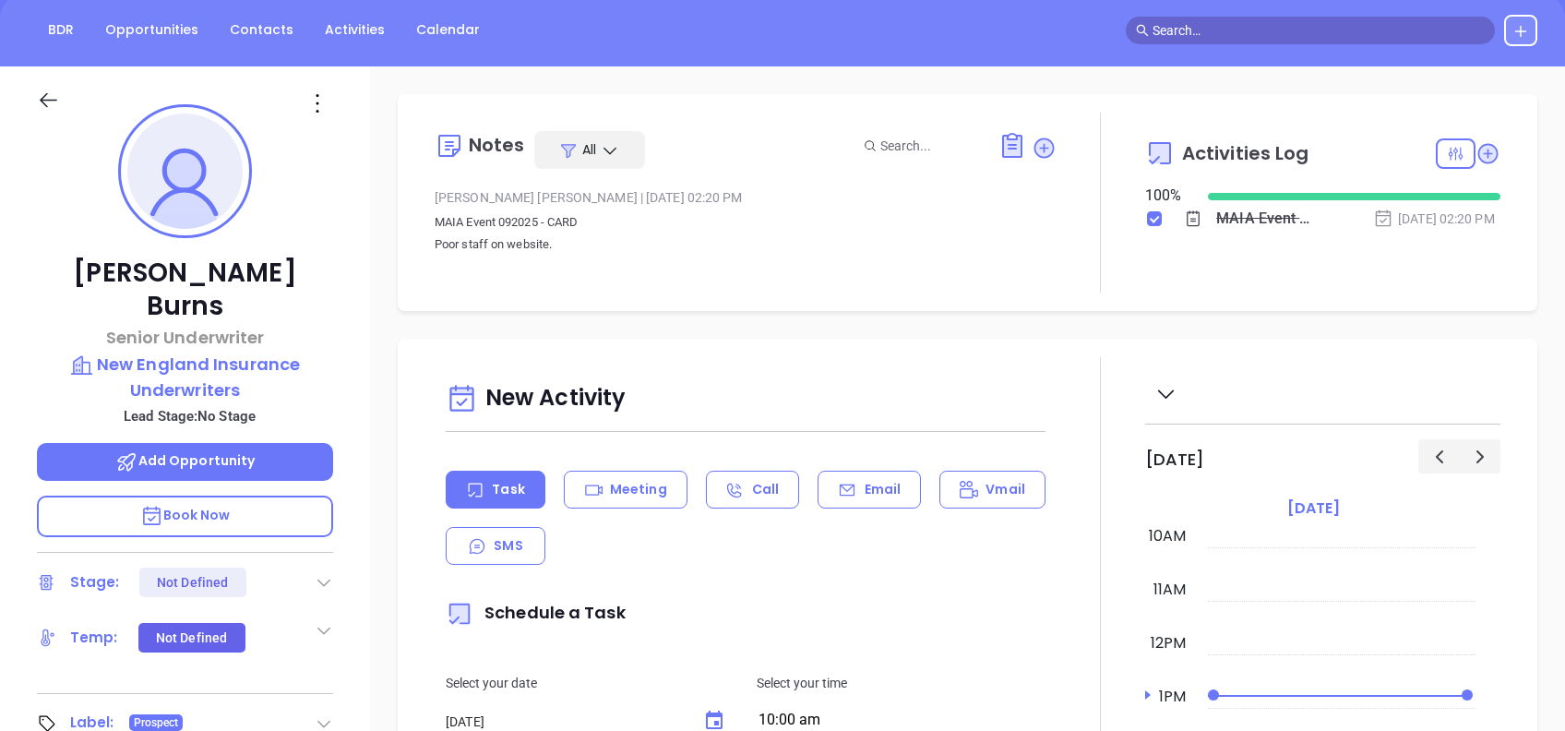
scroll to position [0, 0]
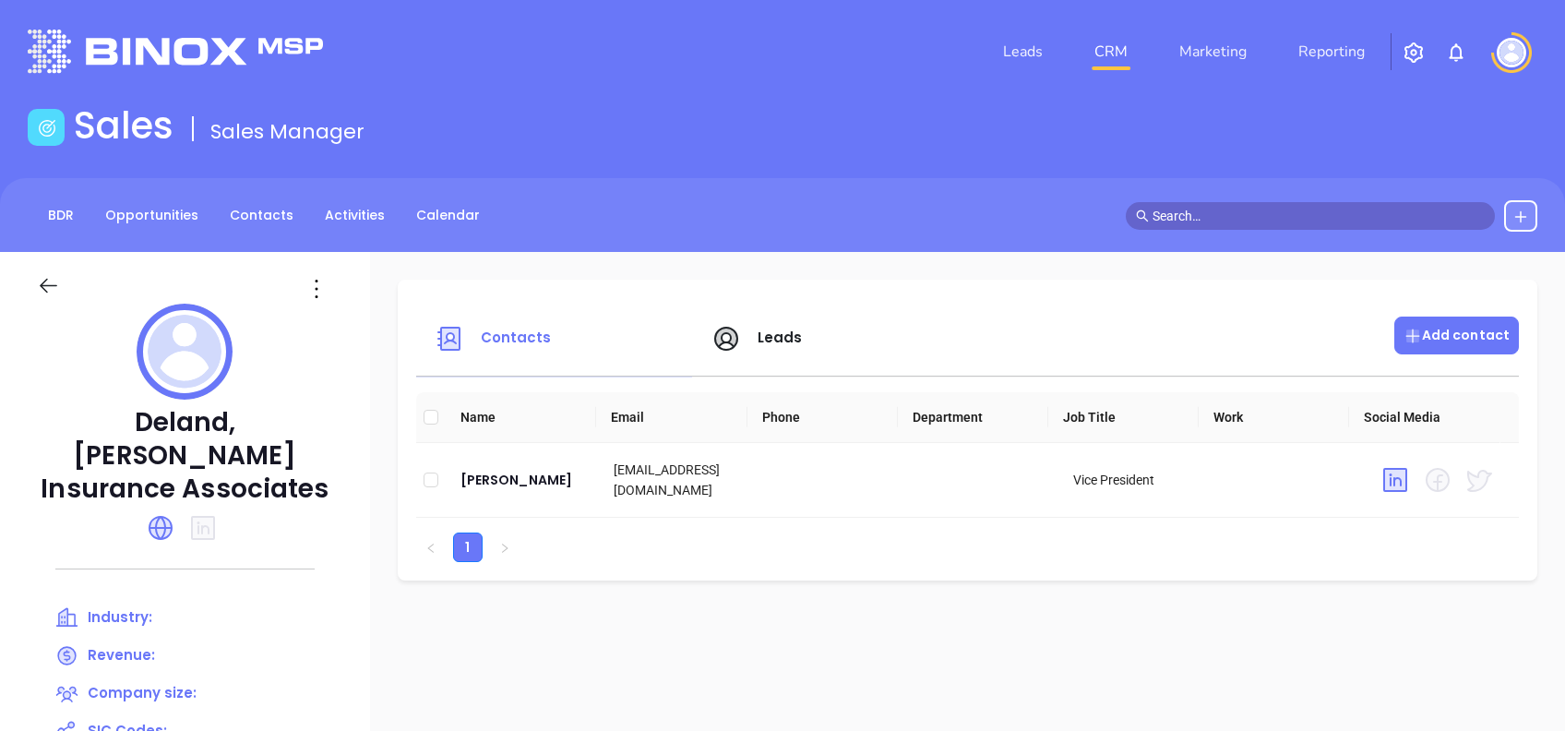
click at [1444, 329] on p "Add contact" at bounding box center [1457, 335] width 106 height 19
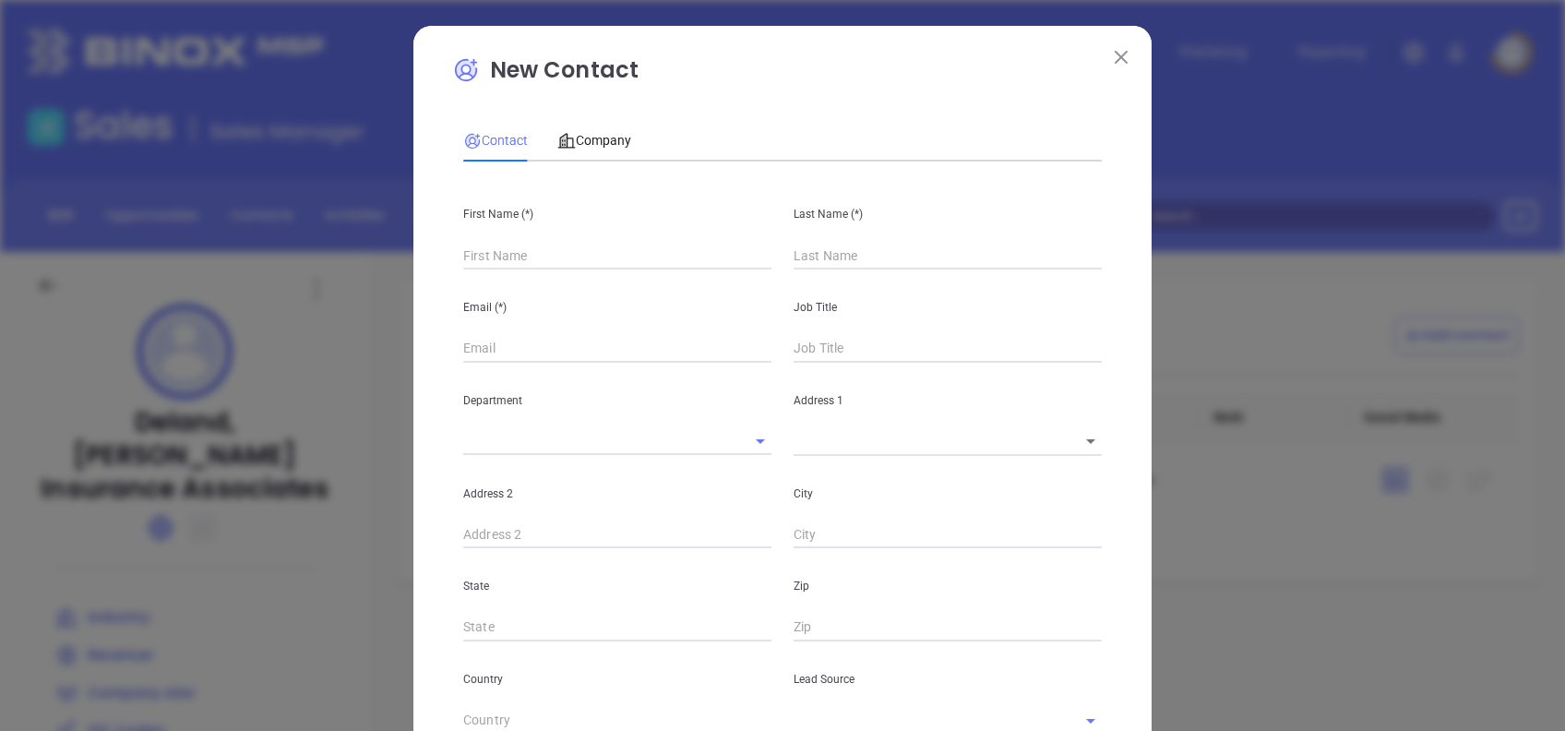
click at [556, 257] on input "text" at bounding box center [617, 256] width 308 height 28
type input "Fourth Phone Call"
type input "[PERSON_NAME]"
type input "1"
type input "[PERSON_NAME]"
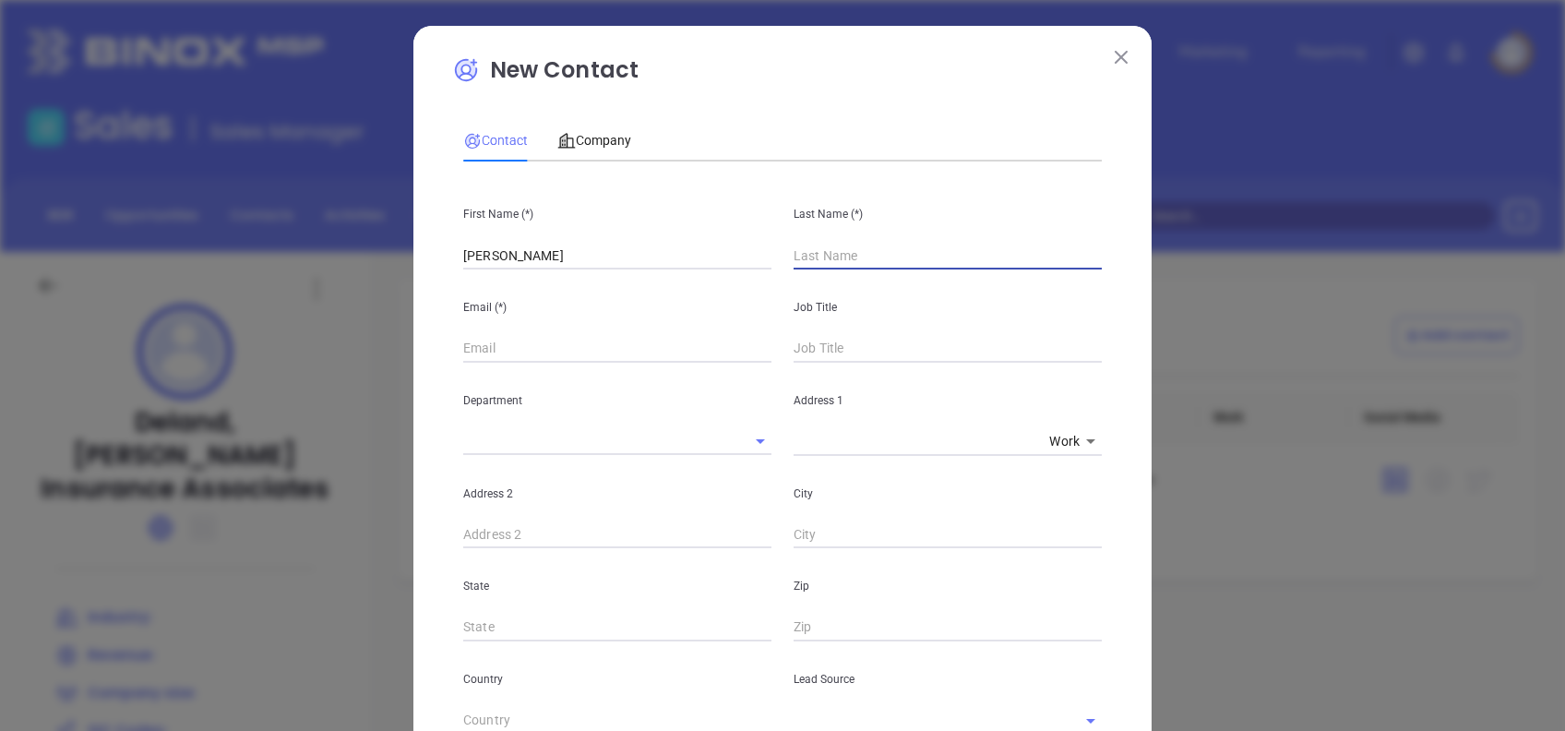
type input "1"
type input "Bachranch"
click at [493, 346] on input "text" at bounding box center [617, 349] width 308 height 28
paste input "[EMAIL_ADDRESS][DOMAIN_NAME]"
type input "[EMAIL_ADDRESS][DOMAIN_NAME]"
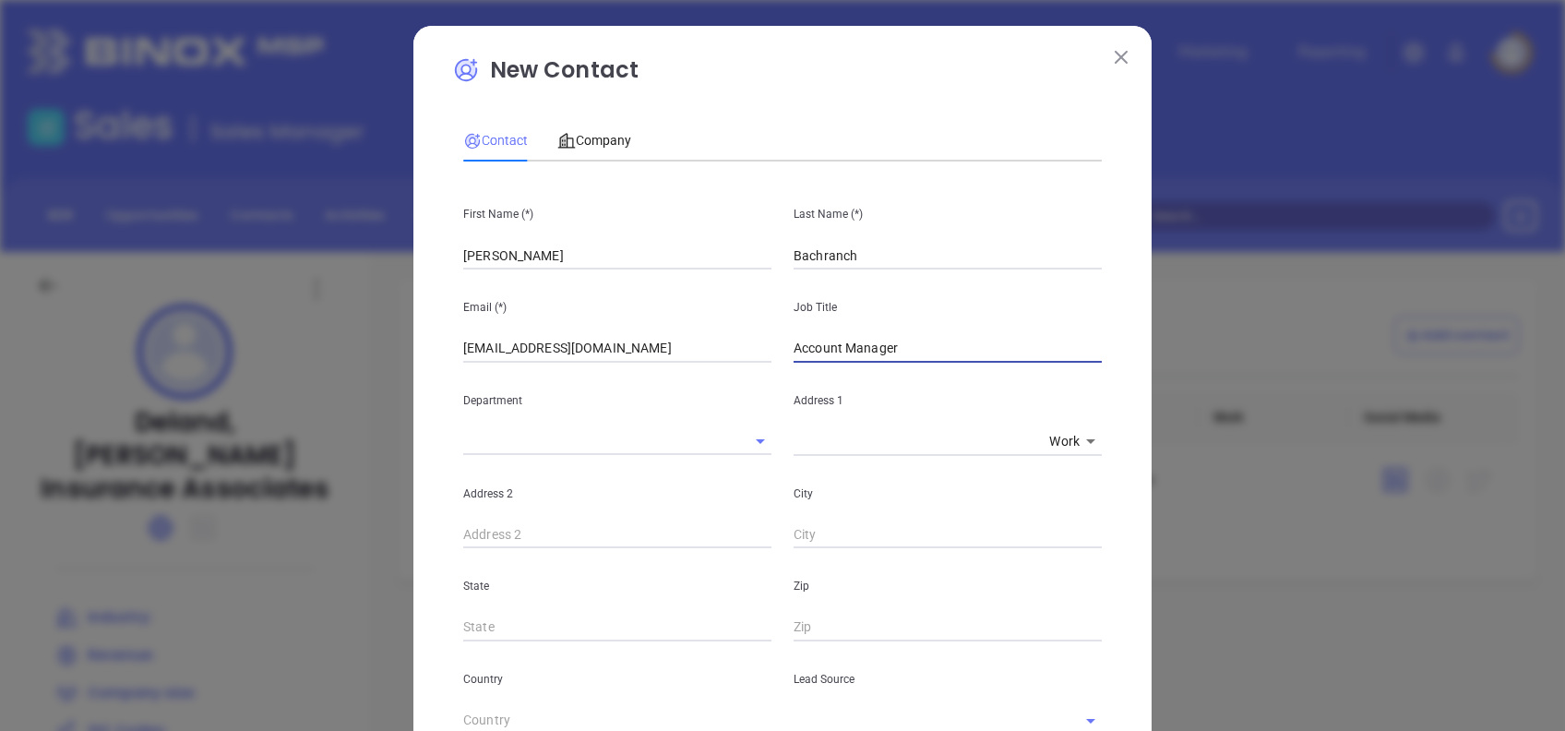
type input "Account Manager"
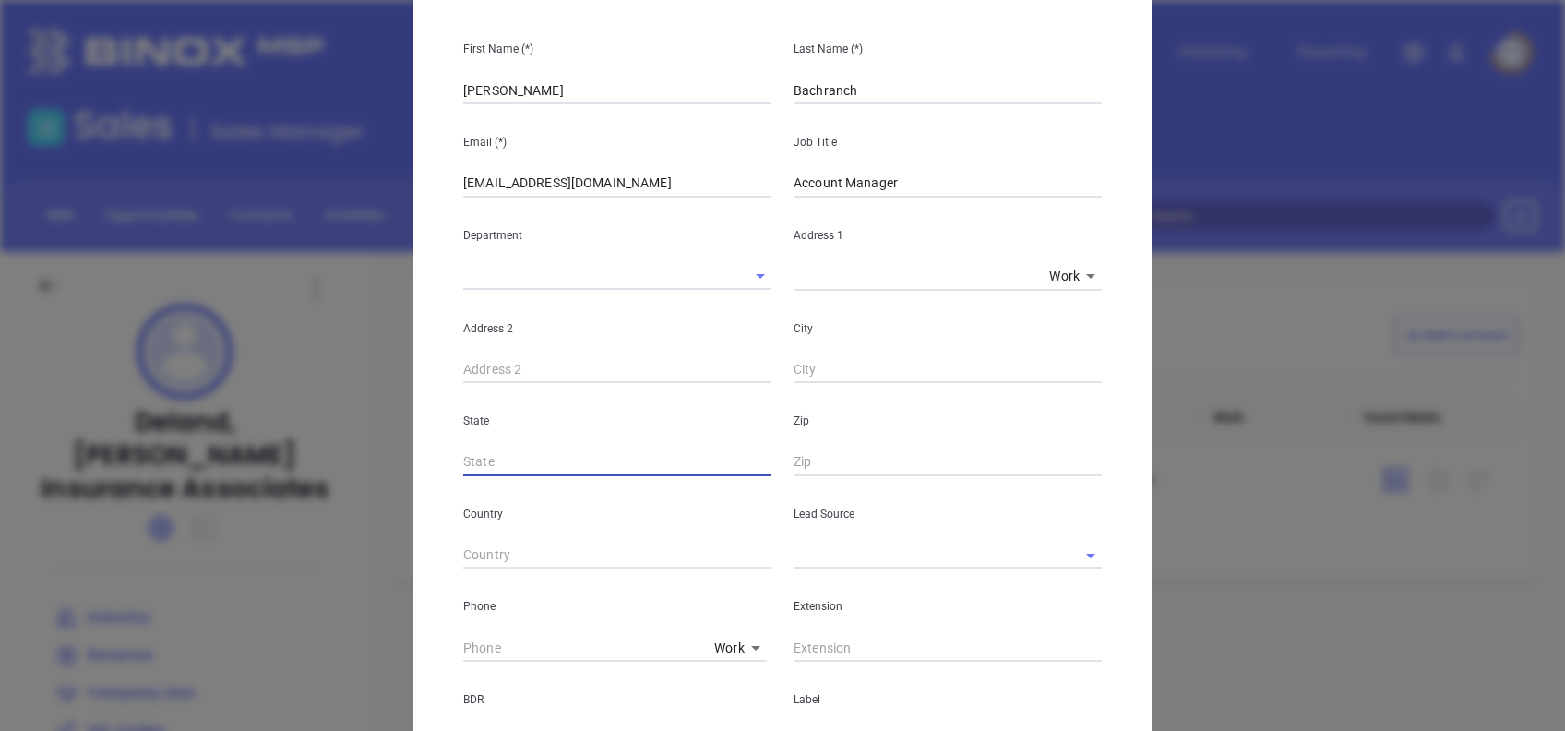
scroll to position [492, 0]
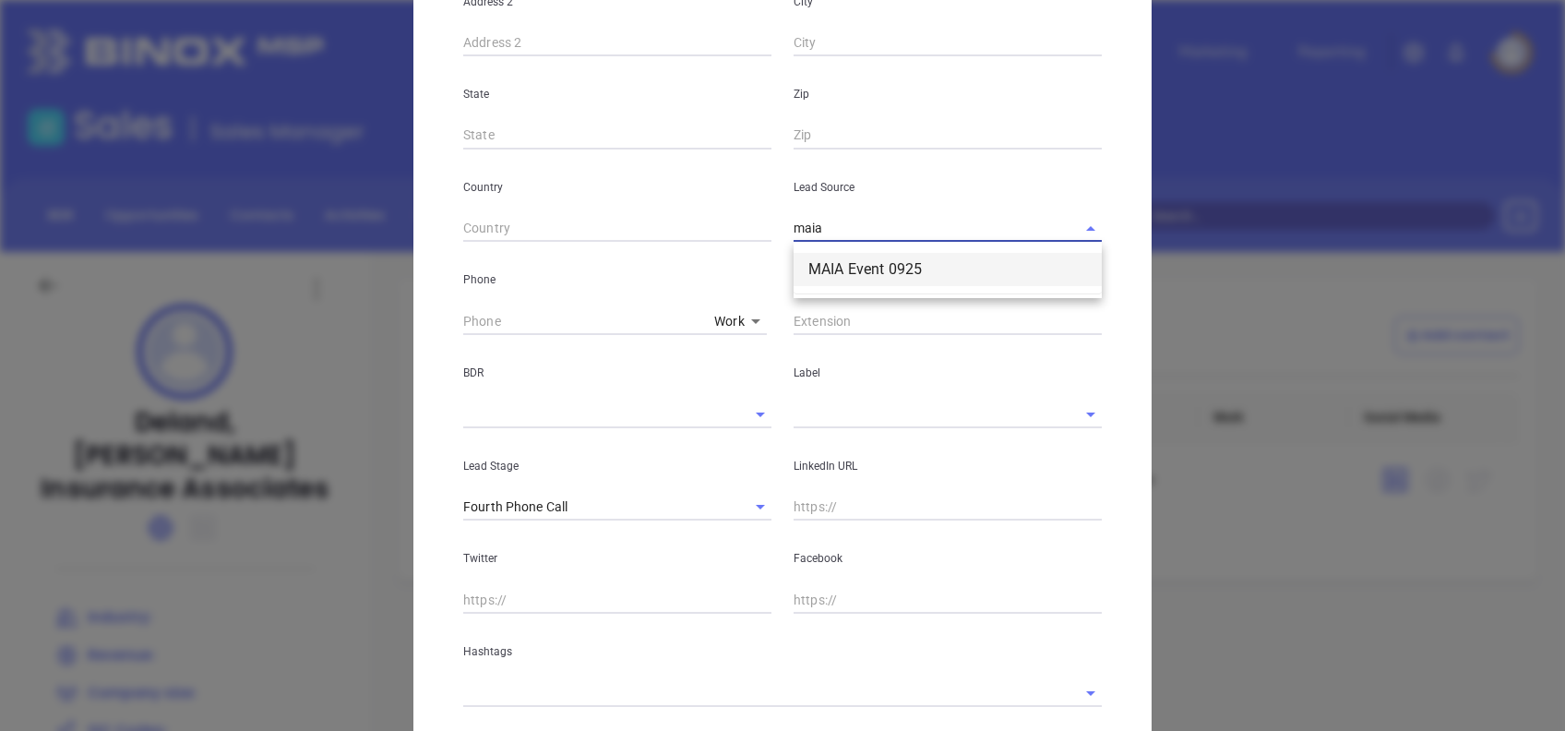
click at [854, 260] on li "MAIA Event 0925" at bounding box center [948, 269] width 308 height 33
type input "MAIA Event 0925"
type input "( ) -"
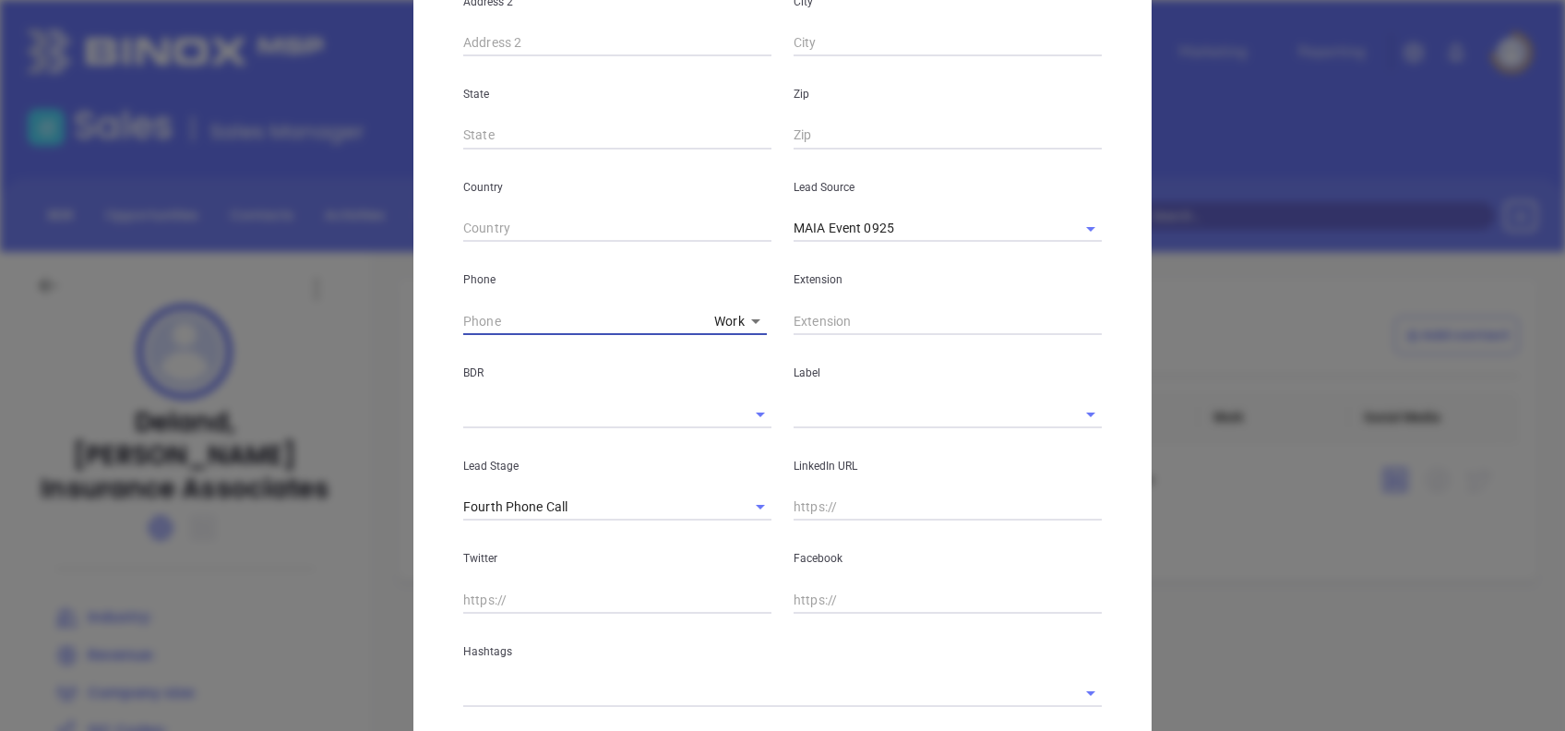
click at [732, 323] on body "Leads CRM Marketing Reporting Financial Leads Leads Sales Sales Manager BDR Opp…" at bounding box center [782, 365] width 1565 height 731
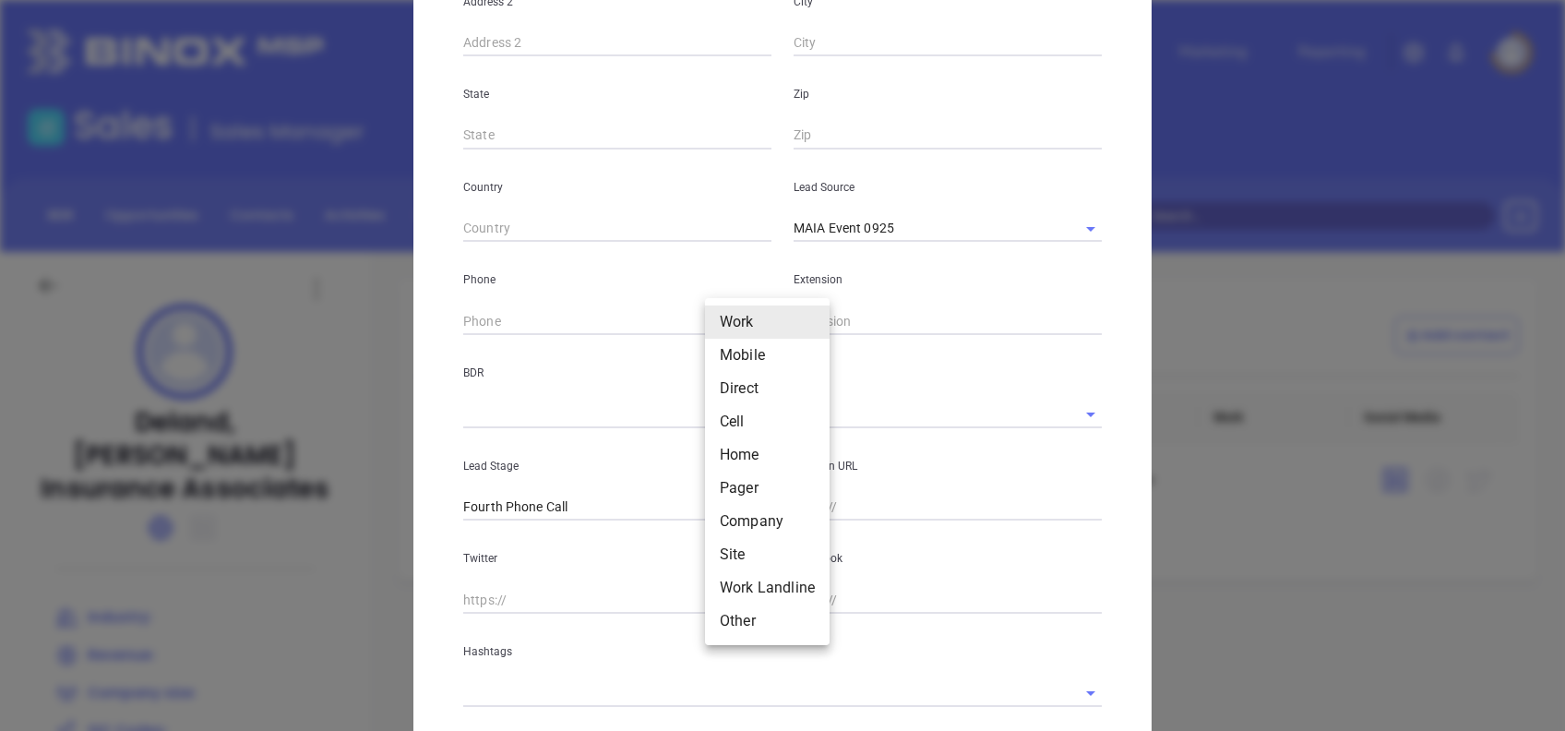
click at [754, 378] on li "Direct" at bounding box center [767, 388] width 125 height 33
type input "3"
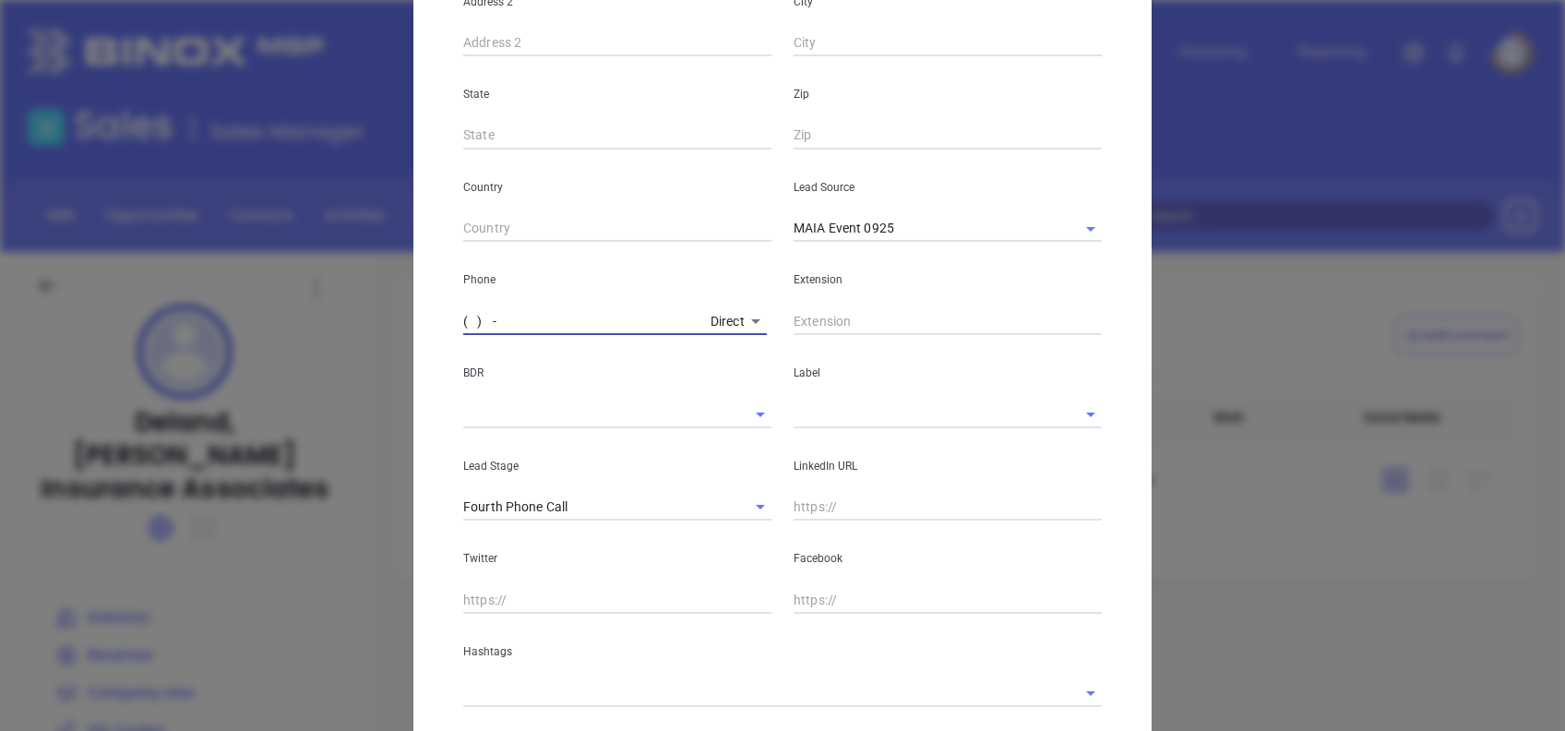
click at [463, 317] on input "( ) -" at bounding box center [583, 321] width 240 height 28
paste input "781) 943-1821"
type input "[PHONE_NUMBER]"
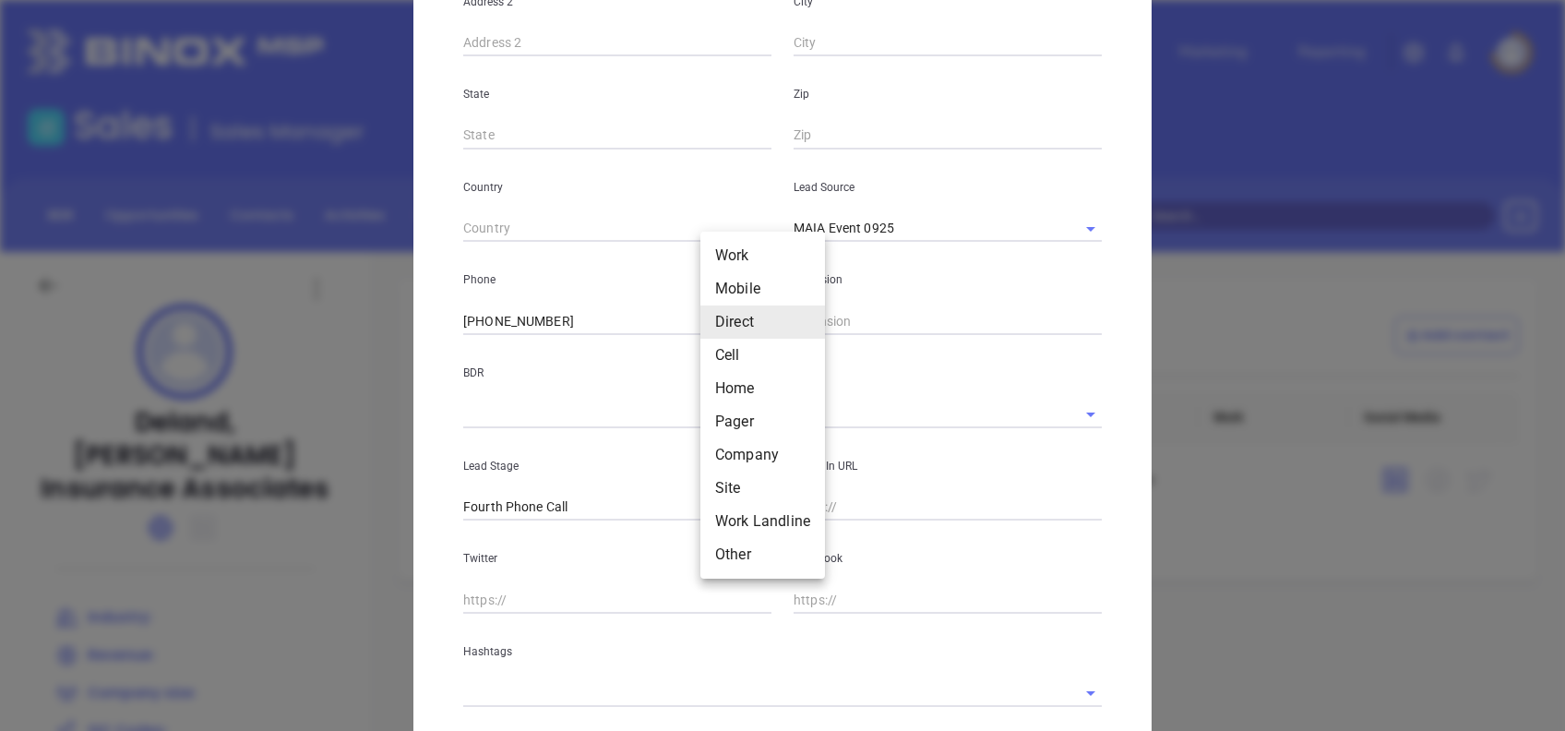
click at [728, 325] on body "Leads CRM Marketing Reporting Financial Leads Leads Sales Sales Manager BDR Opp…" at bounding box center [782, 365] width 1565 height 731
click at [753, 259] on li "Work" at bounding box center [762, 255] width 125 height 33
type input "1"
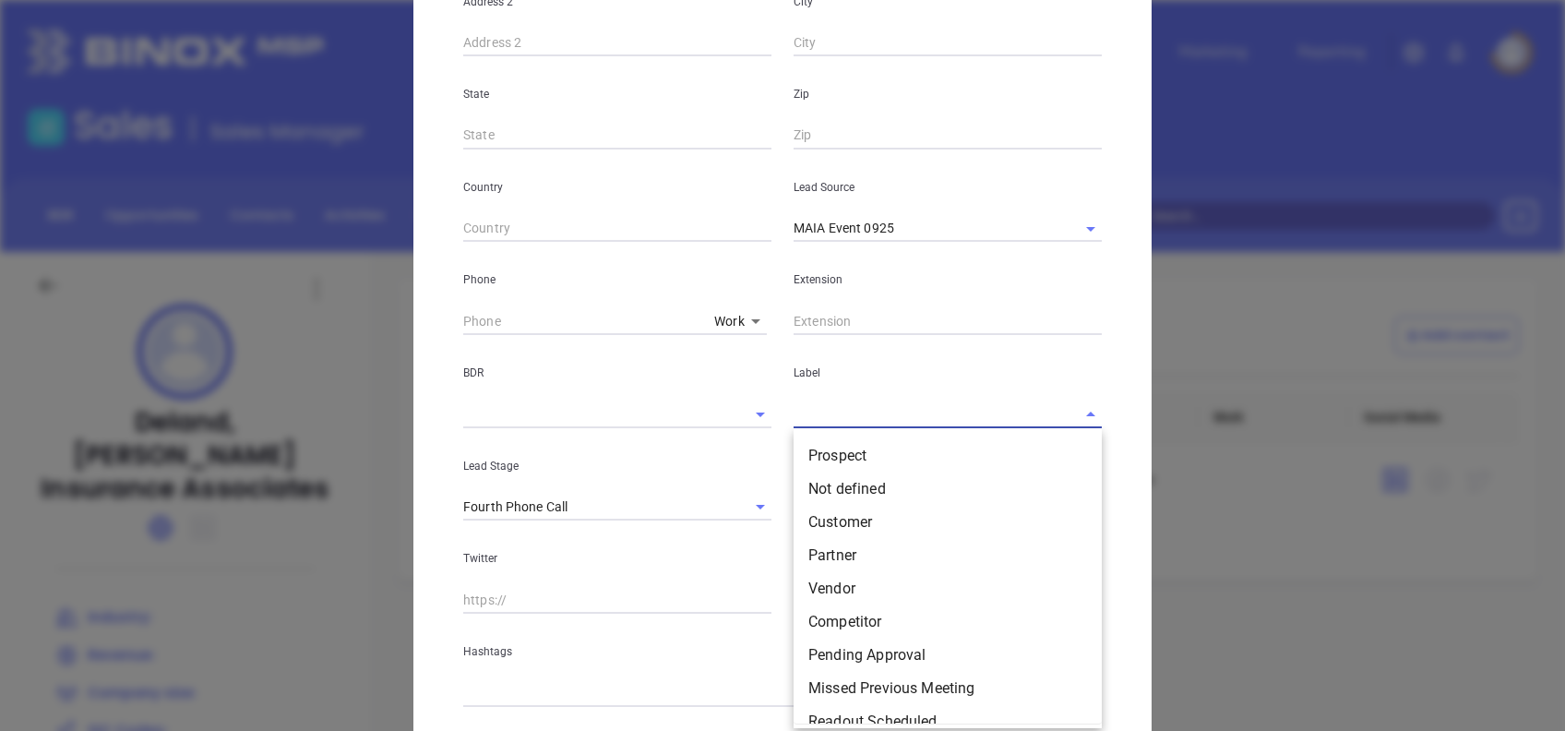
click at [855, 420] on input "text" at bounding box center [922, 414] width 257 height 27
click at [879, 447] on li "Prospect" at bounding box center [948, 455] width 308 height 33
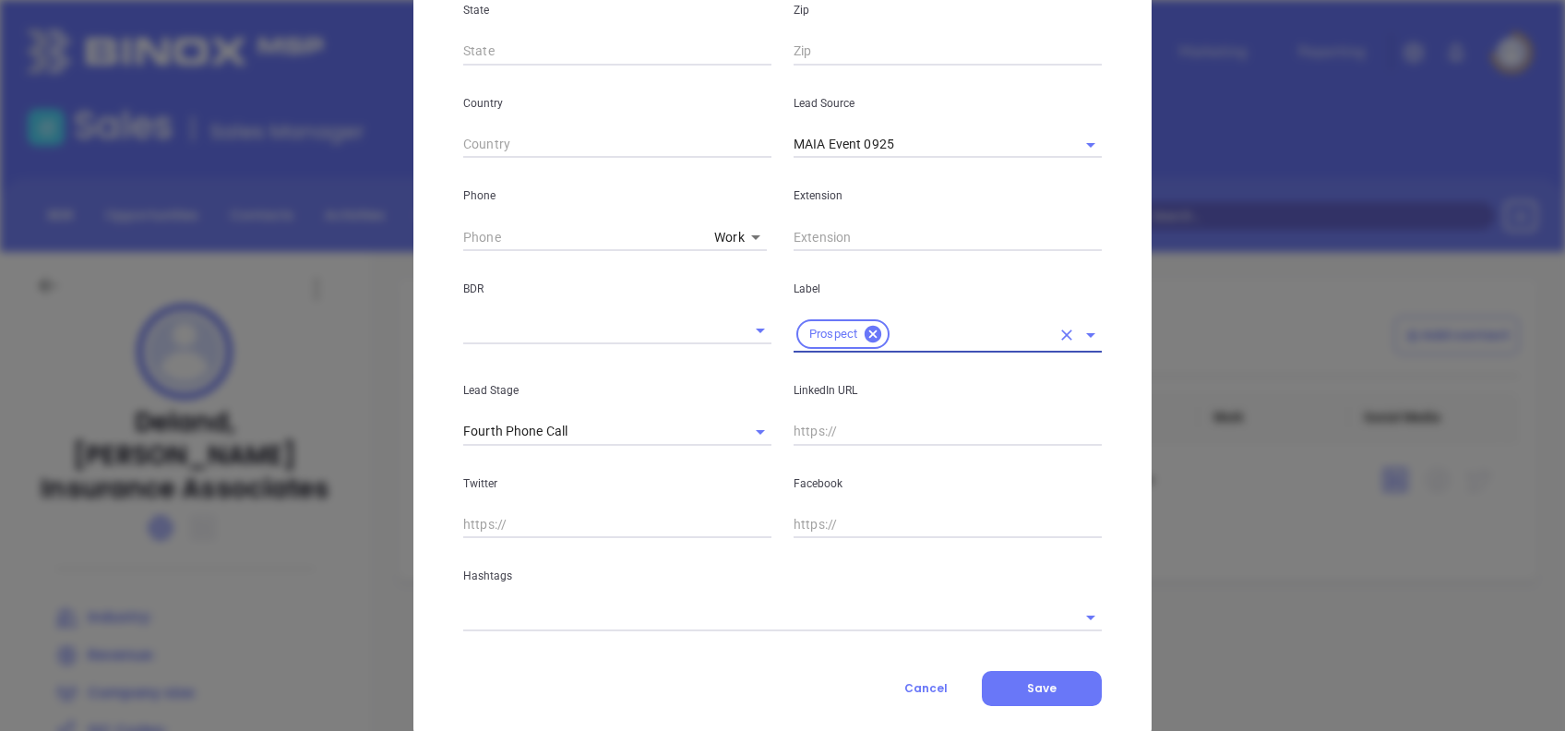
scroll to position [616, 0]
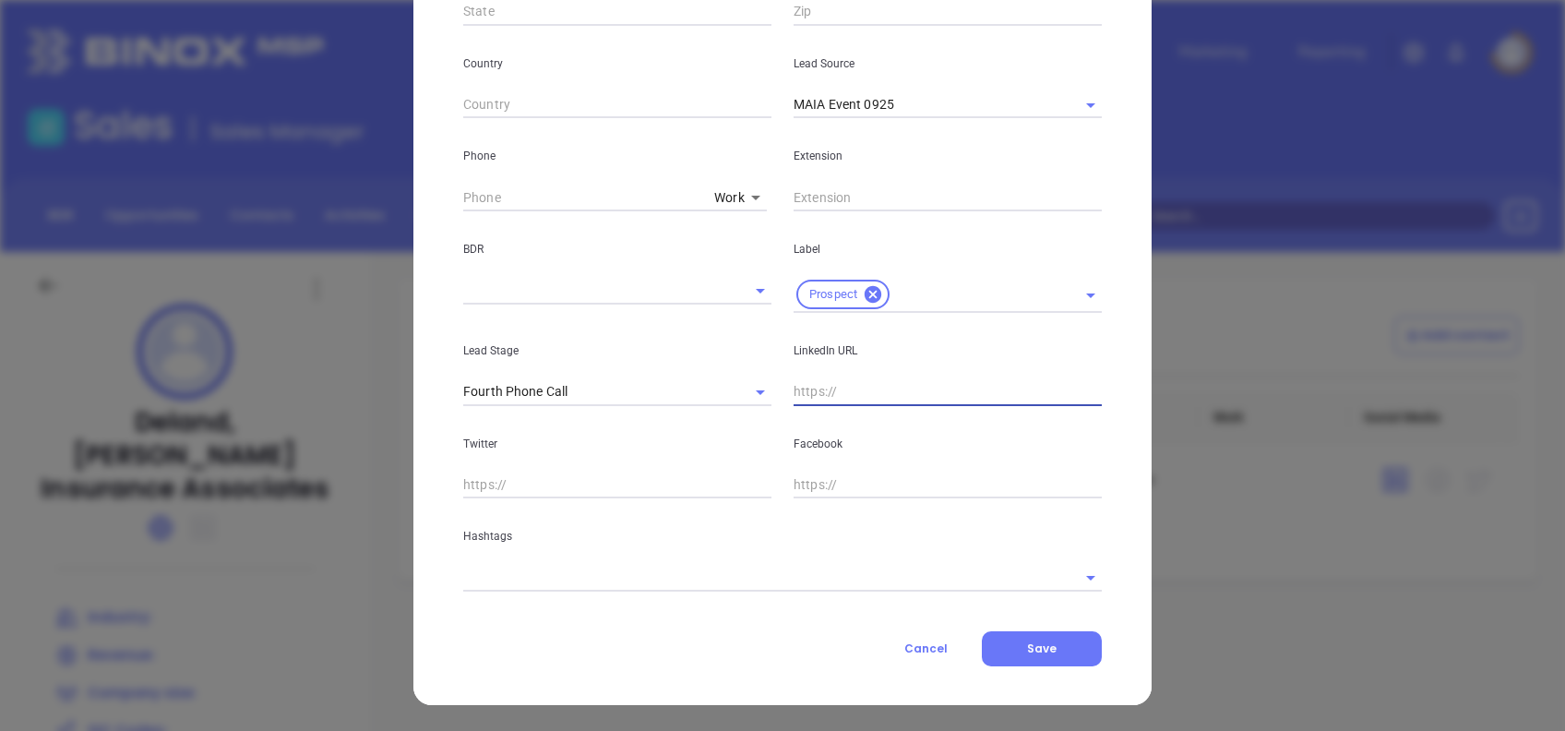
drag, startPoint x: 831, startPoint y: 399, endPoint x: 777, endPoint y: 402, distance: 54.6
click at [831, 399] on input "text" at bounding box center [948, 392] width 308 height 28
click at [812, 389] on input "text" at bounding box center [948, 392] width 308 height 28
paste input "[DOMAIN_NAME][URL][PERSON_NAME]"
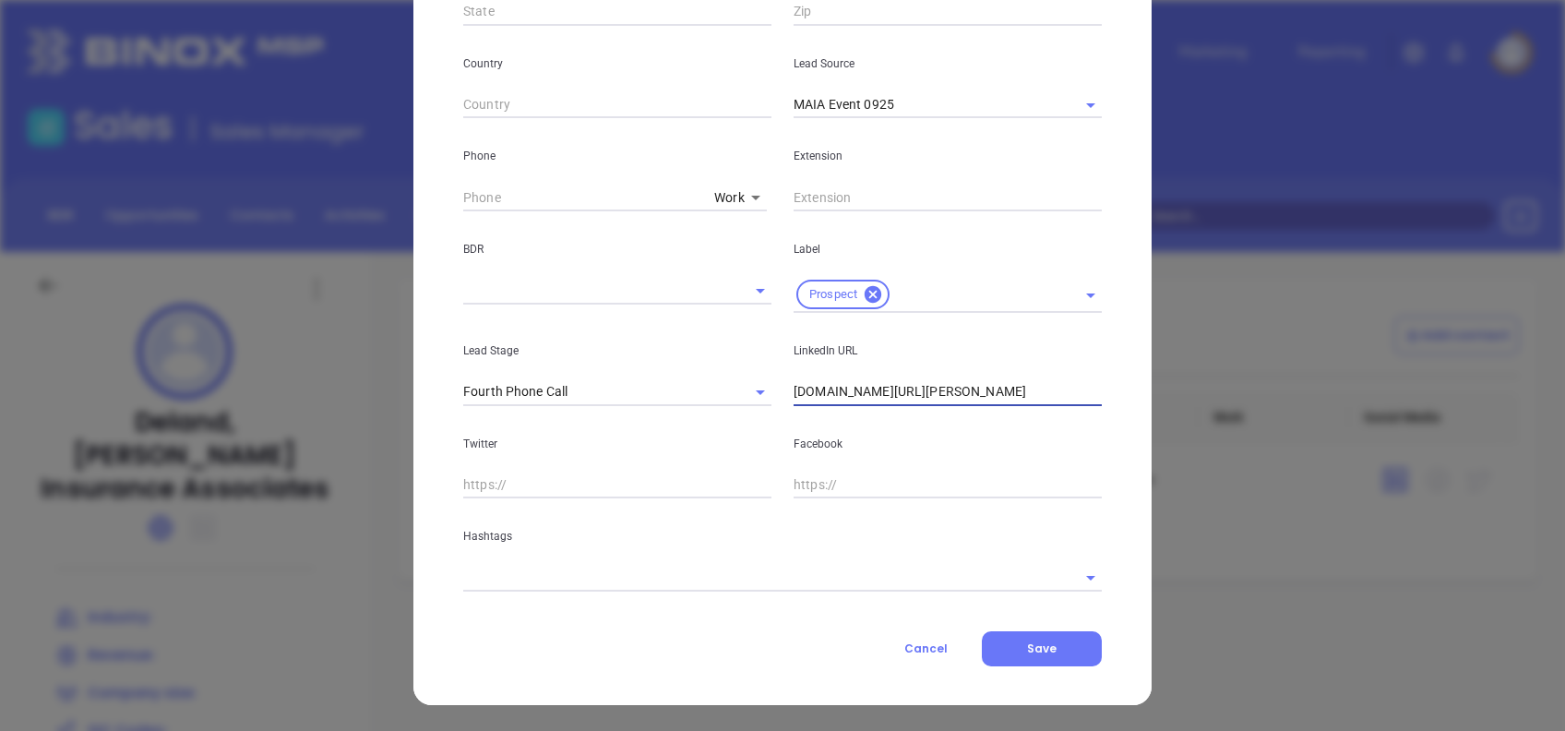
type input "[DOMAIN_NAME][URL][PERSON_NAME]"
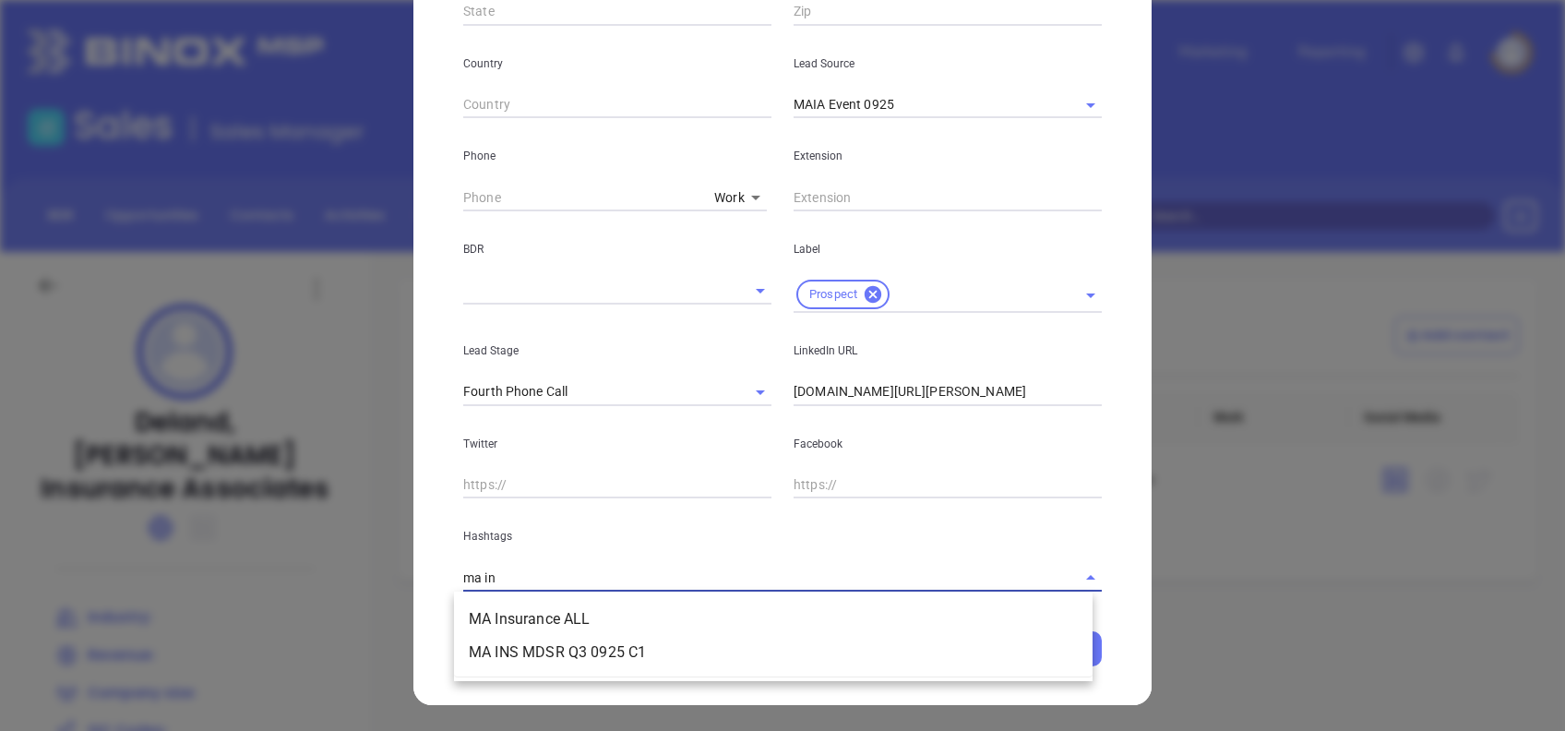
type input "ma ins"
click at [496, 613] on li "MA Insurance ALL" at bounding box center [773, 619] width 639 height 33
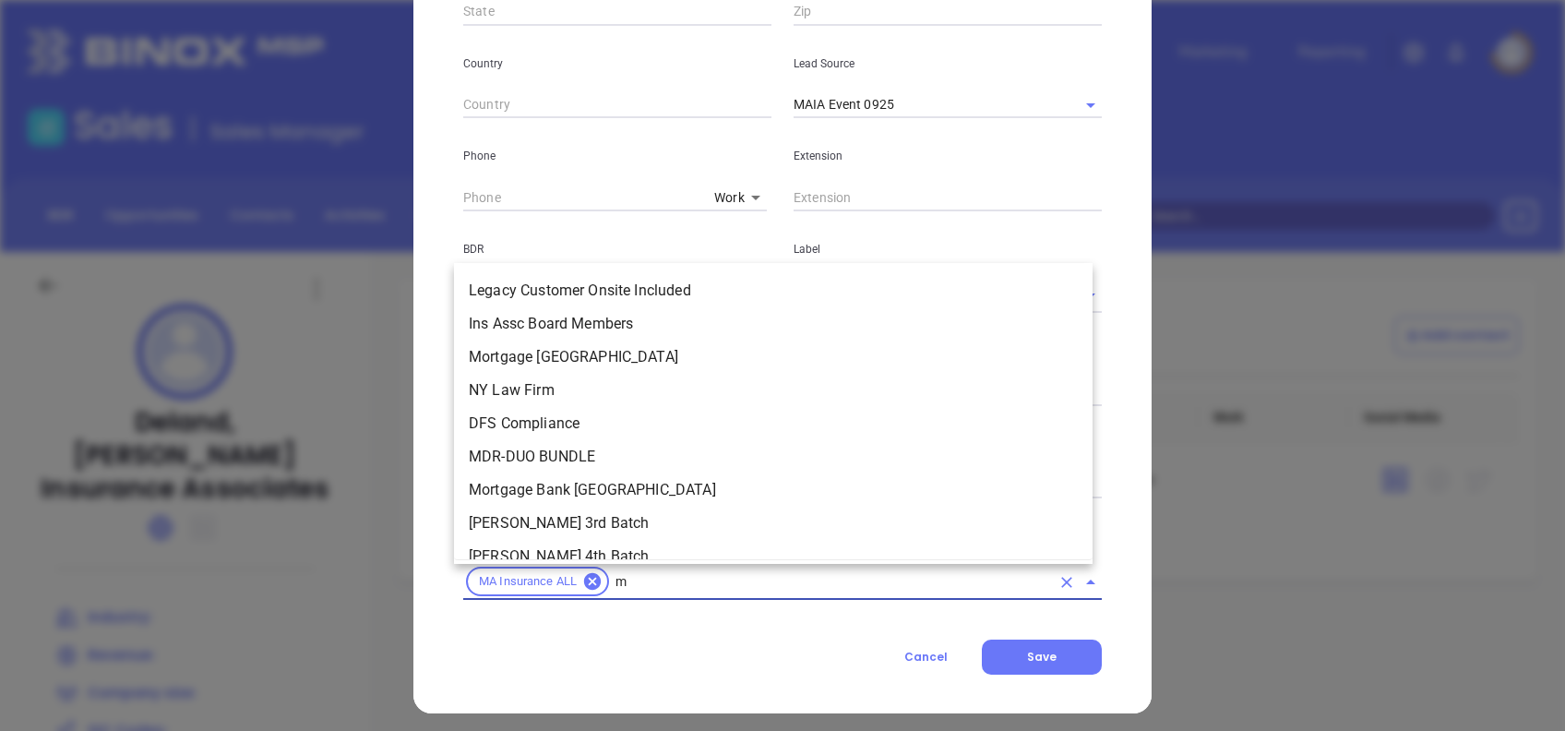
type input "ma"
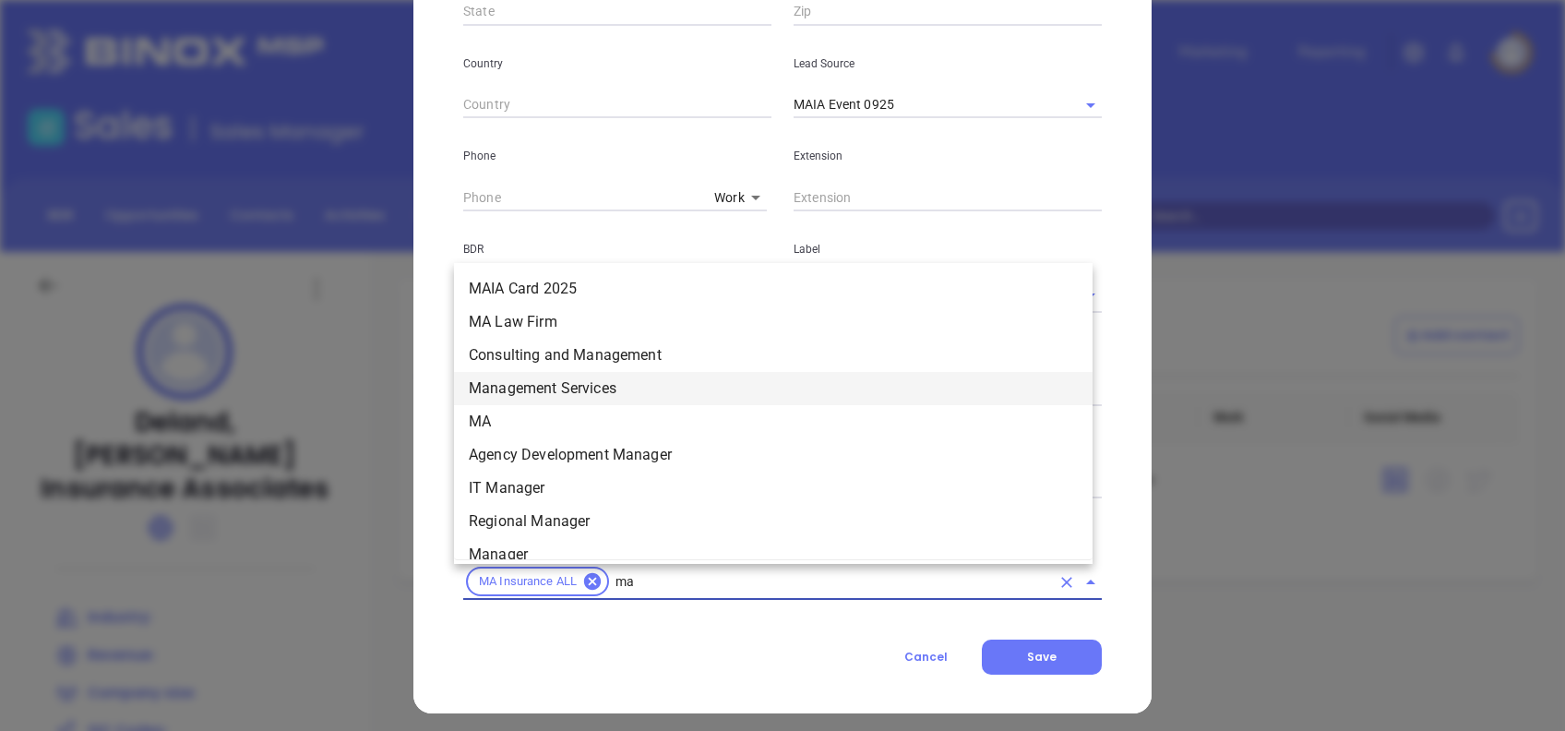
scroll to position [536, 0]
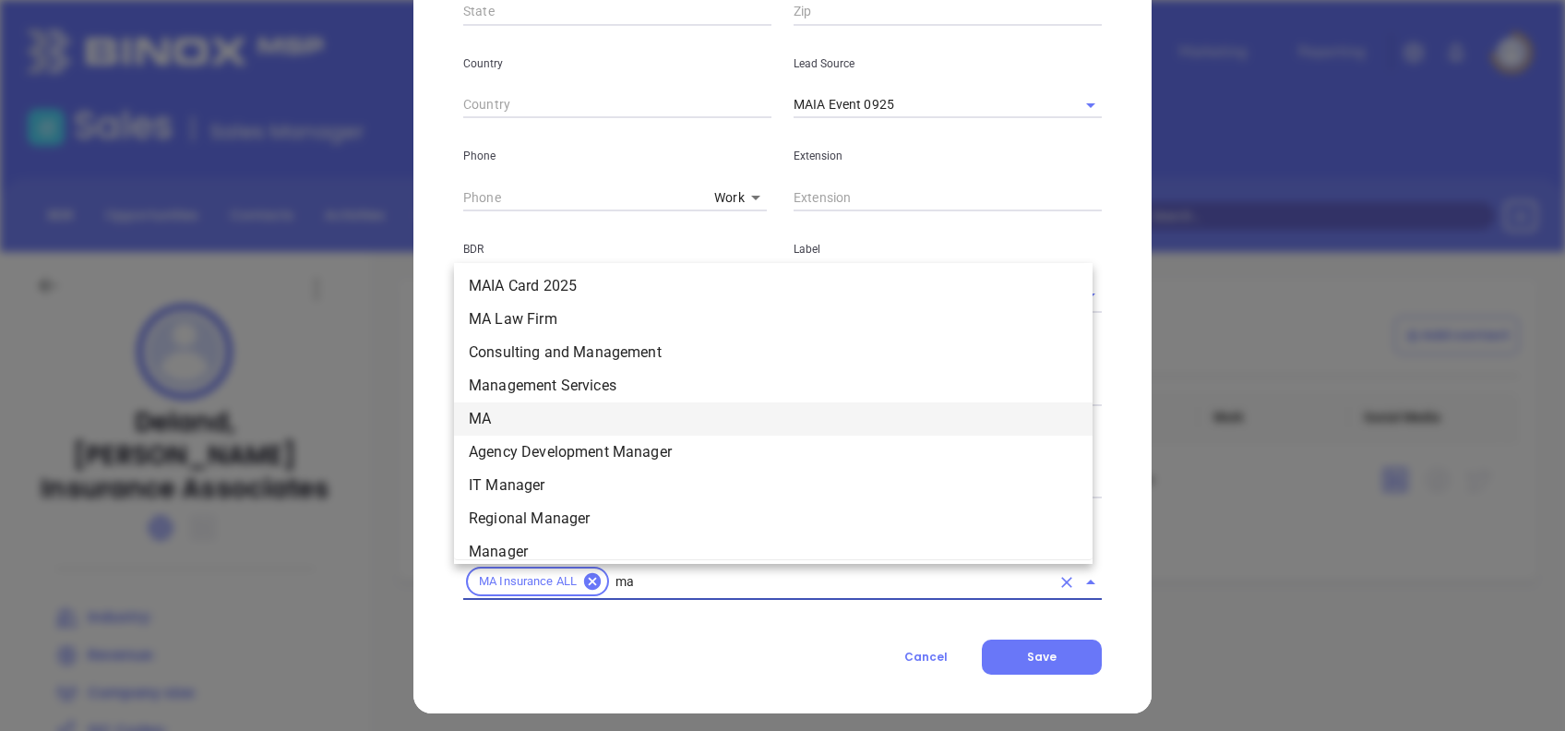
click at [538, 403] on li "MA" at bounding box center [773, 418] width 639 height 33
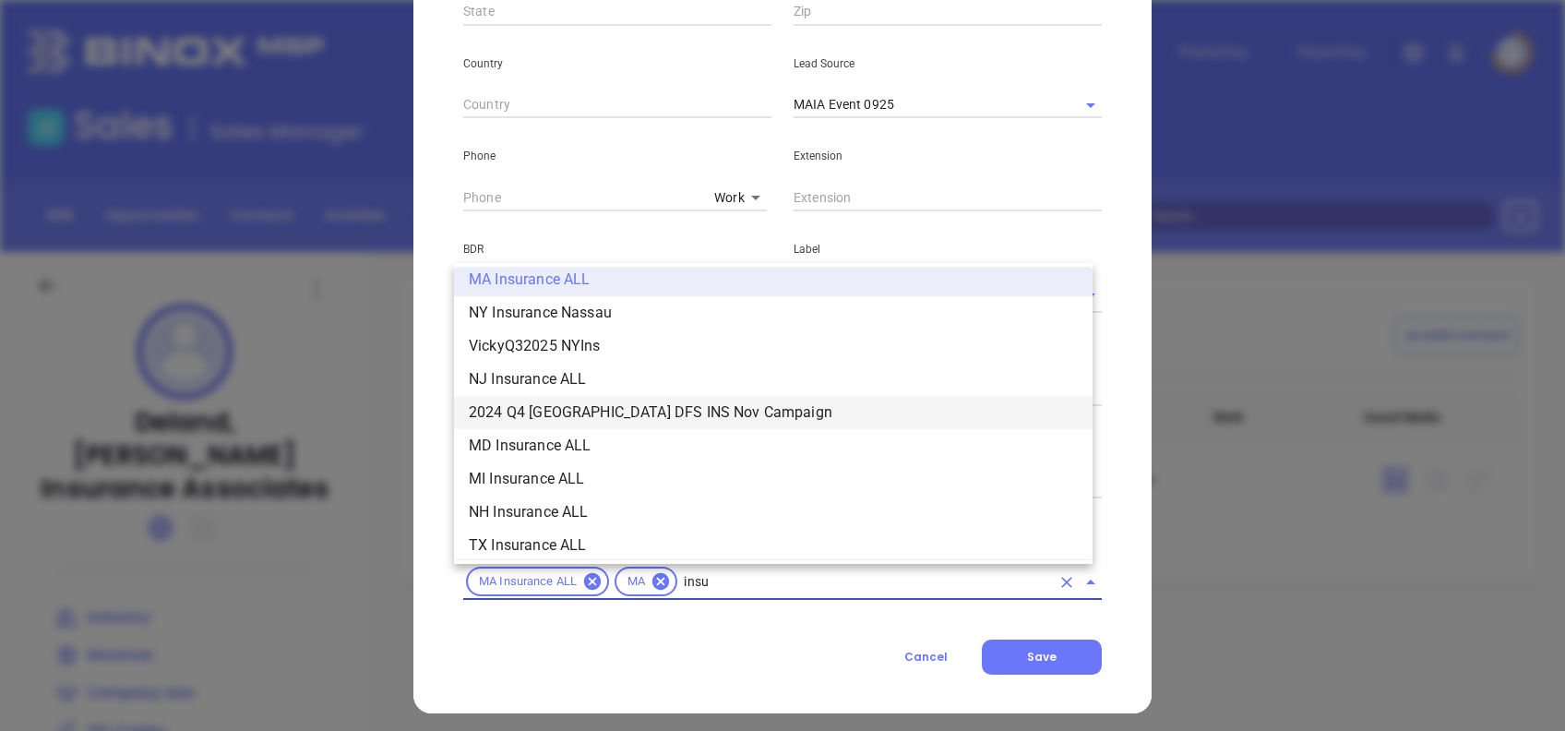
scroll to position [476, 0]
type input "insurance"
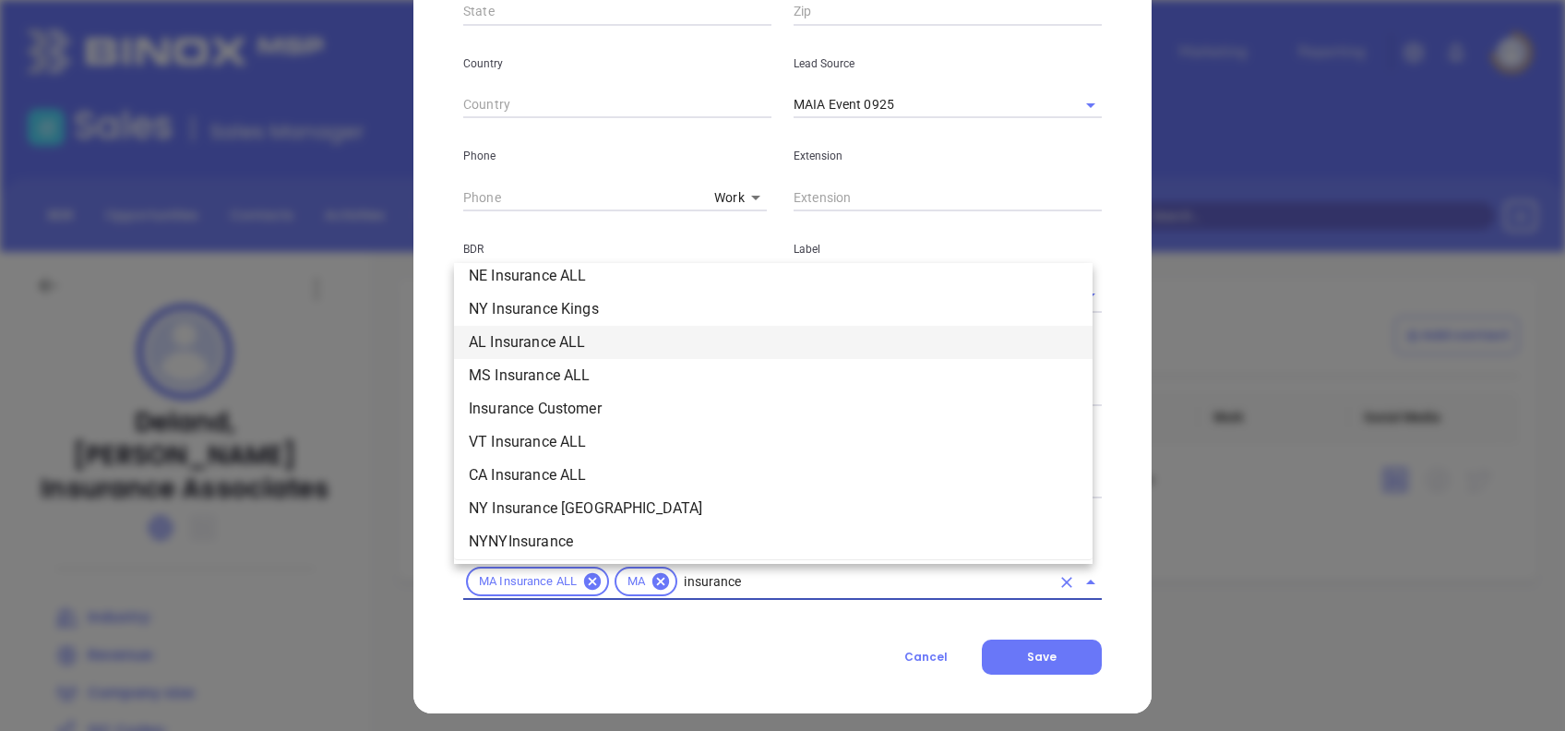
scroll to position [723, 0]
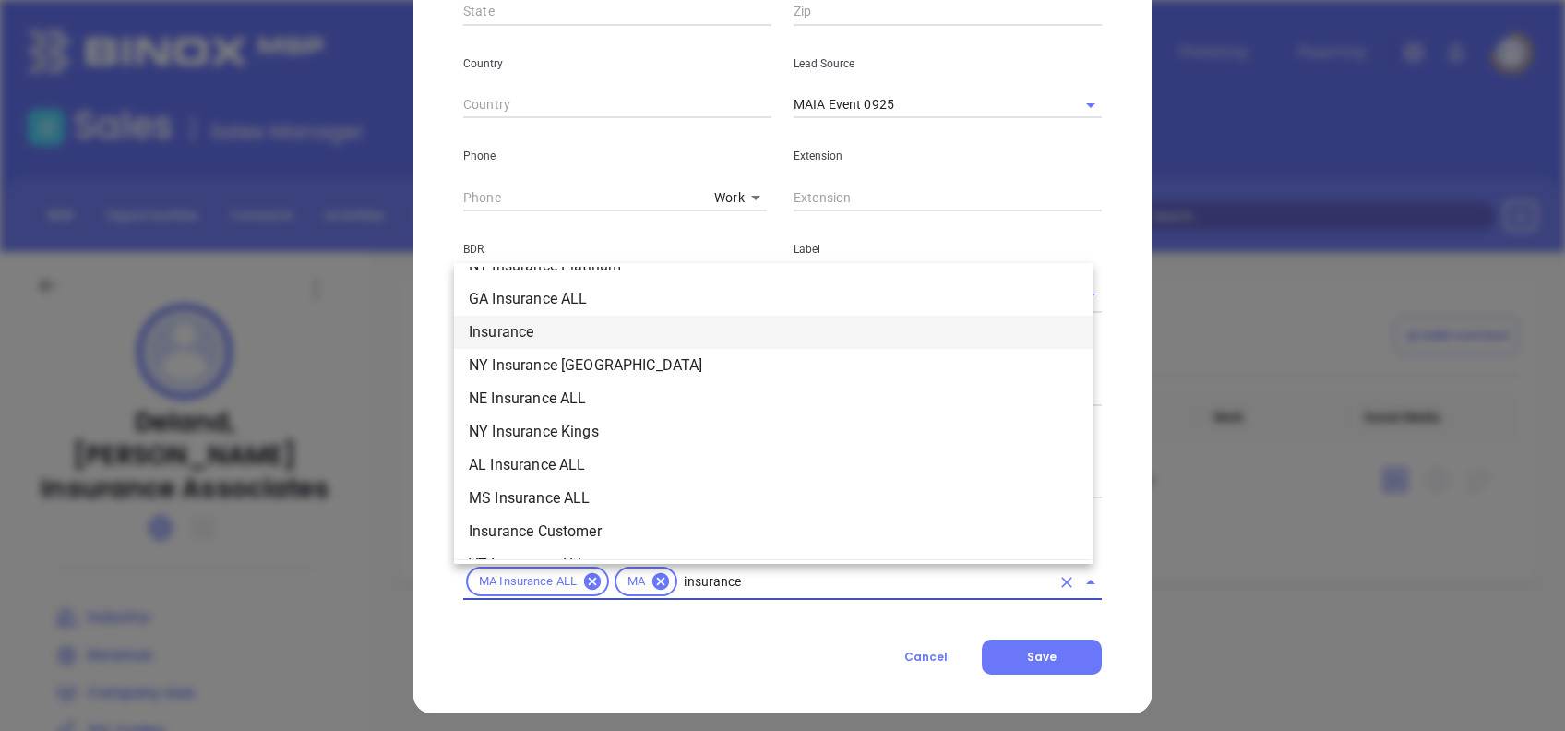
click at [510, 320] on li "Insurance" at bounding box center [773, 332] width 639 height 33
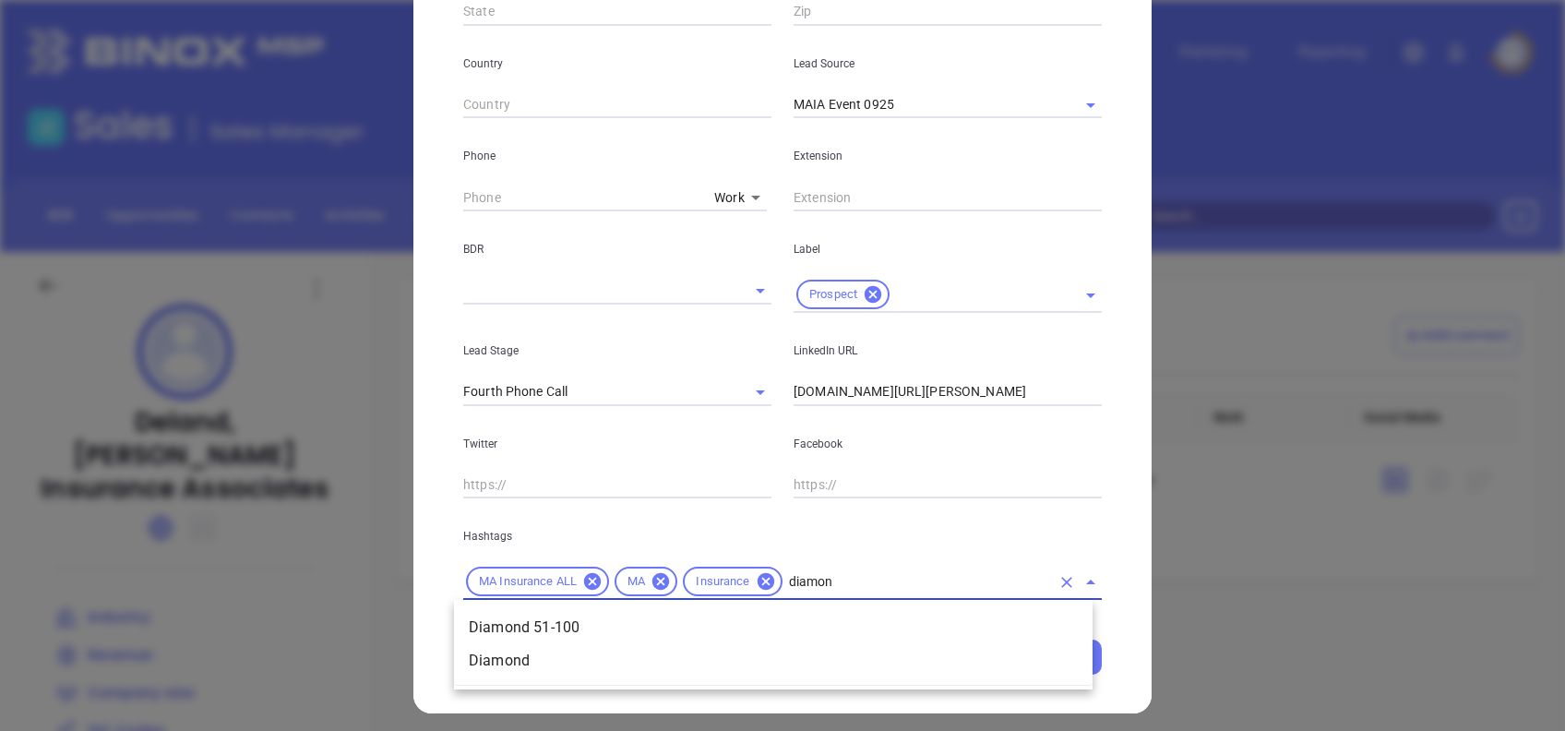
type input "diamond"
click at [844, 619] on li "Diamond 51-100" at bounding box center [773, 627] width 639 height 33
type input "prospec"
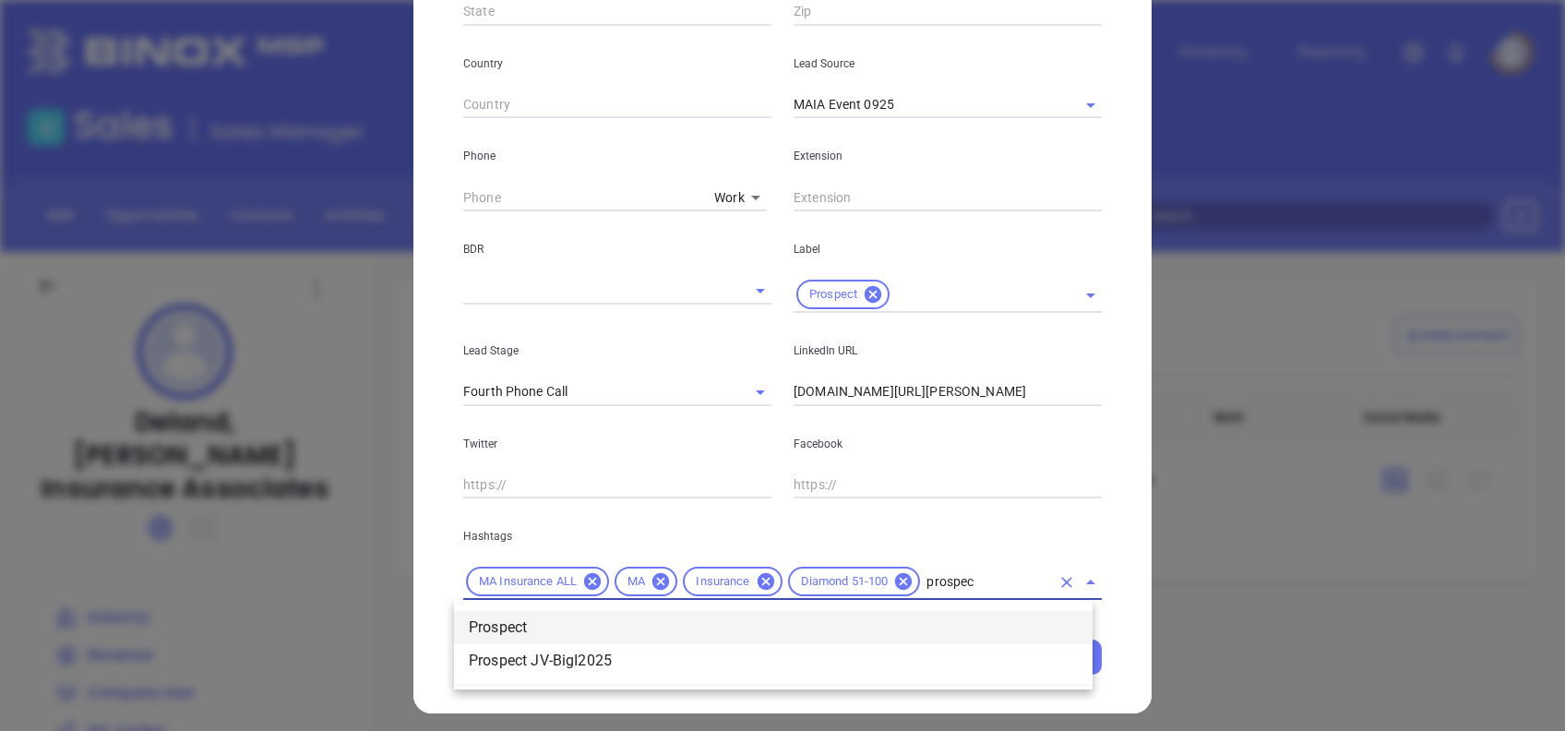
click at [953, 622] on li "Prospect" at bounding box center [773, 627] width 639 height 33
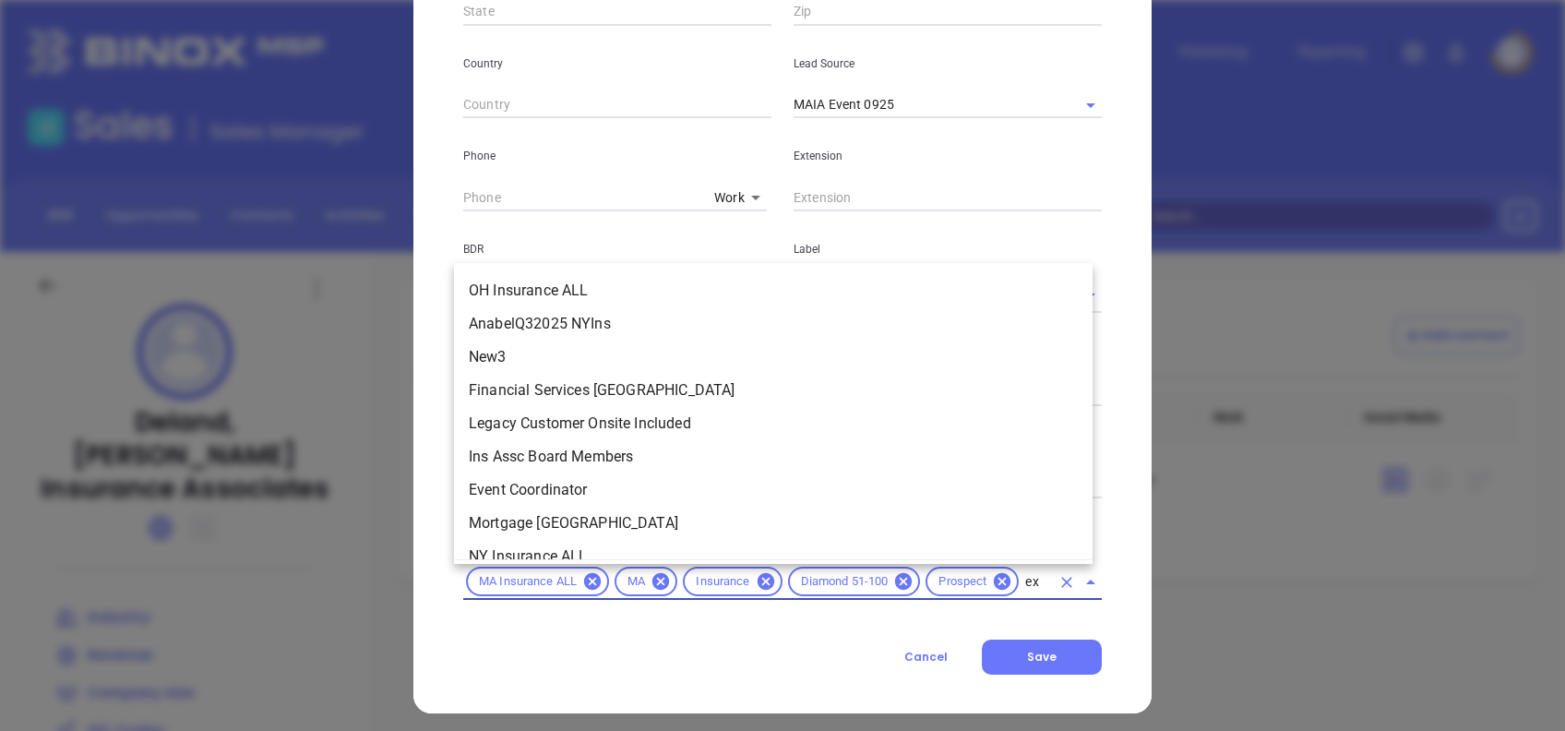
scroll to position [0, 0]
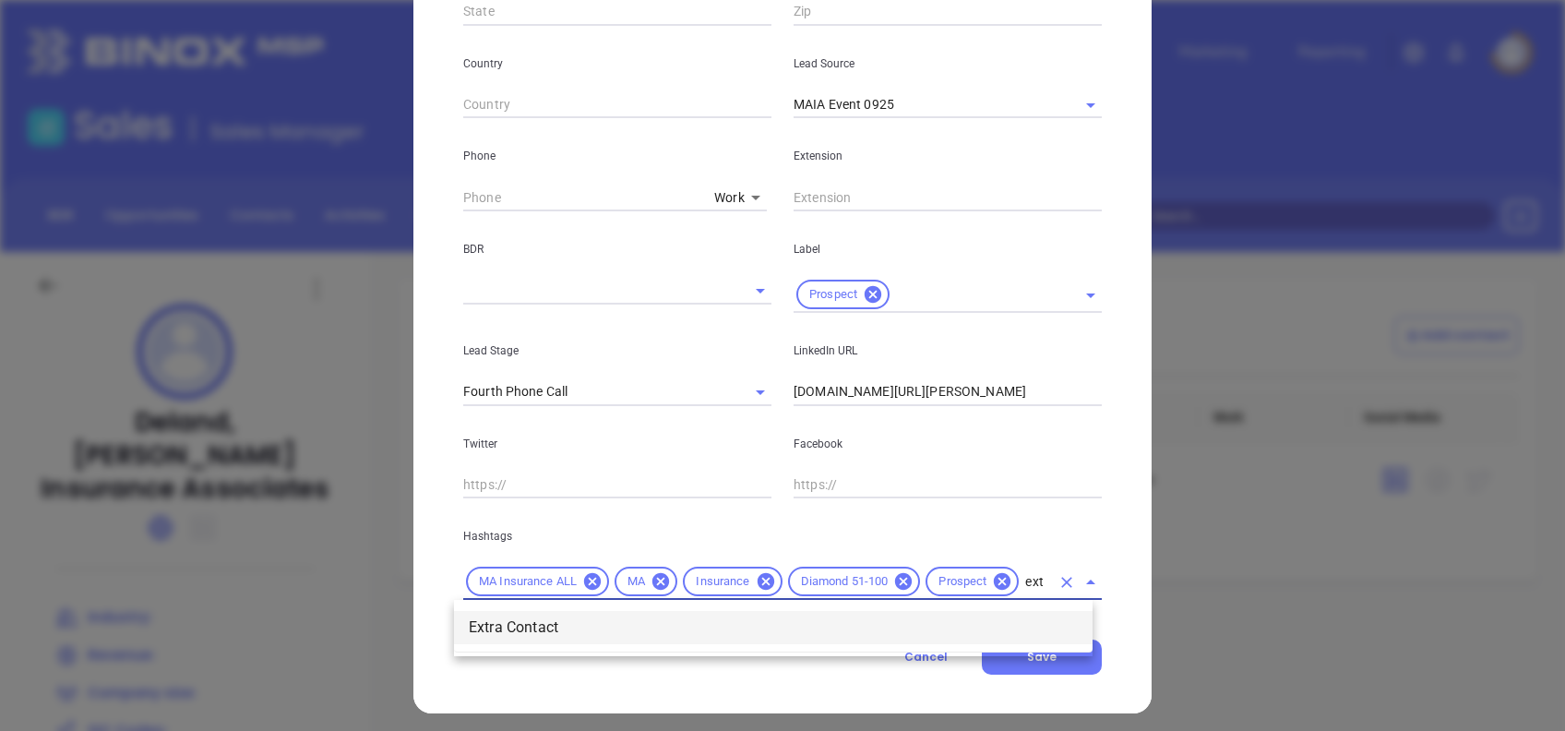
type input "extr"
click at [889, 618] on li "Extra Contact" at bounding box center [773, 627] width 639 height 33
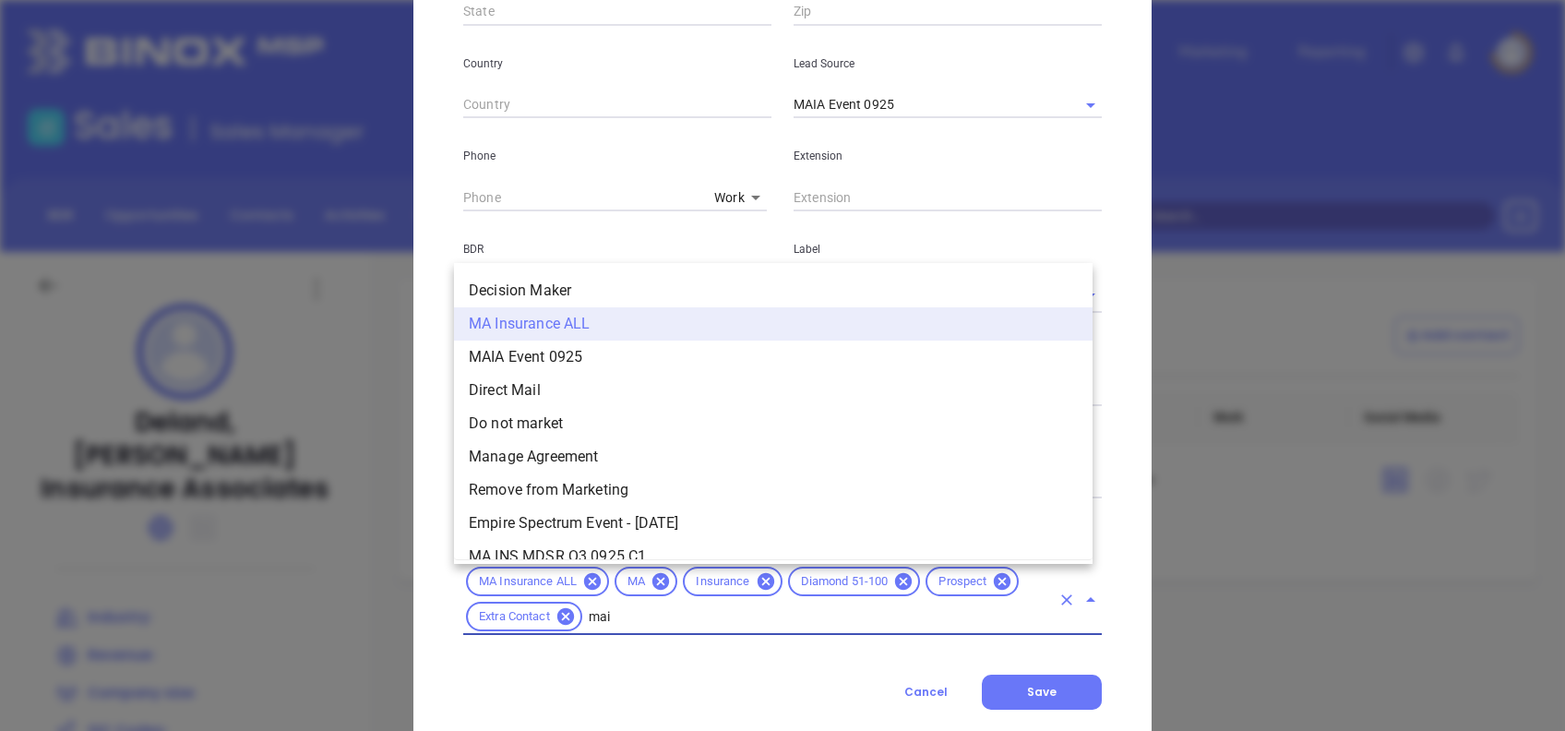
scroll to position [0, 0]
type input "maia"
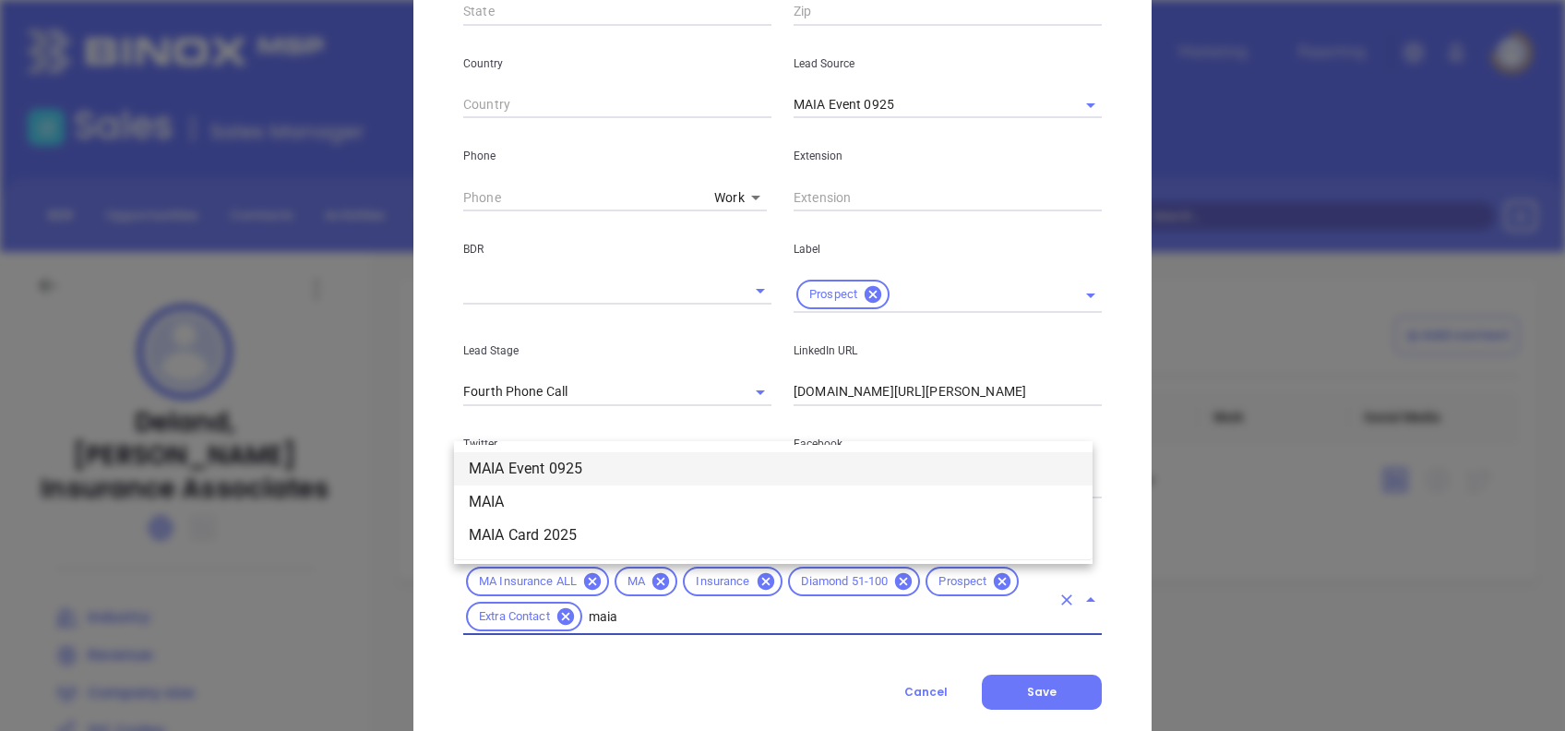
click at [593, 458] on li "MAIA Event 0925" at bounding box center [773, 468] width 639 height 33
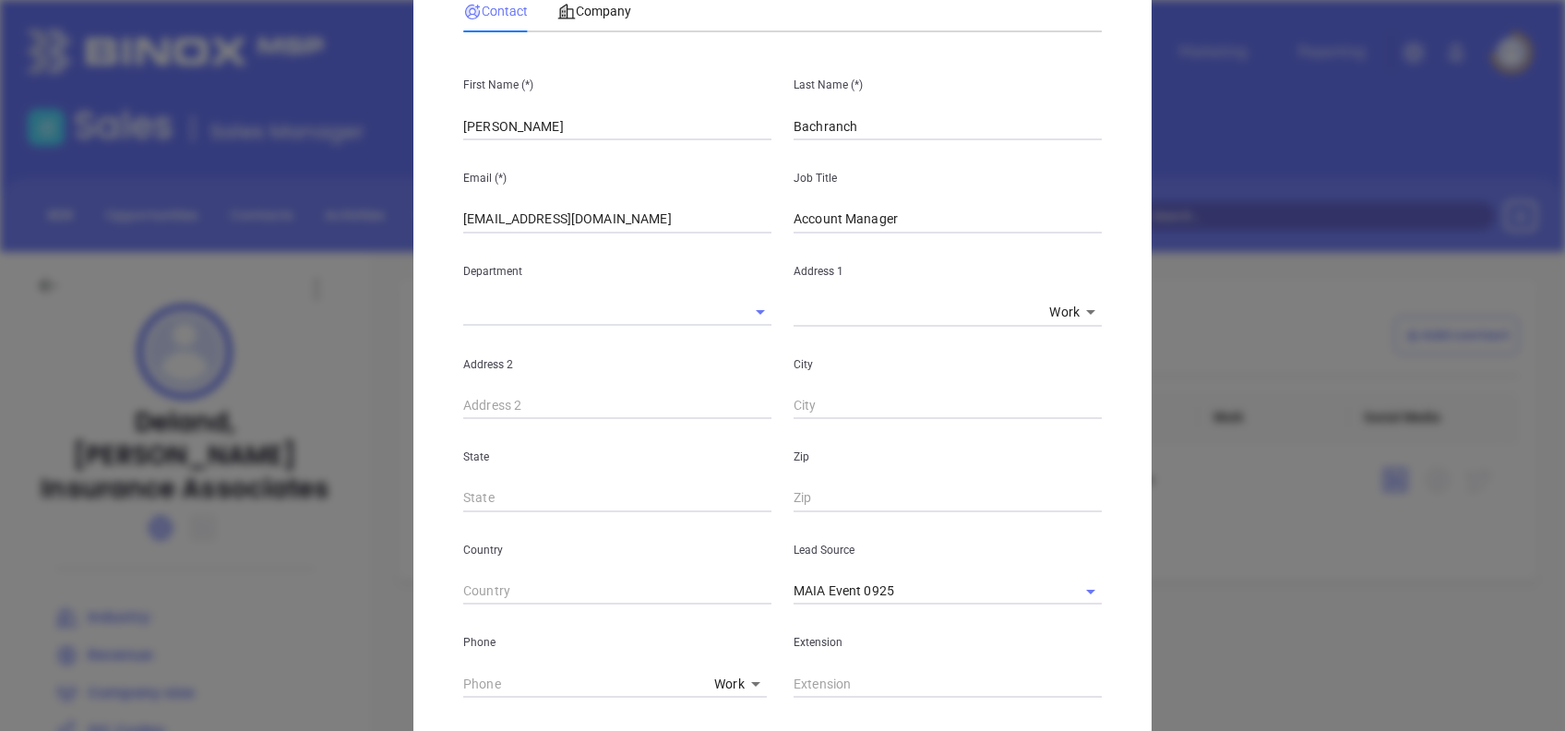
scroll to position [124, 0]
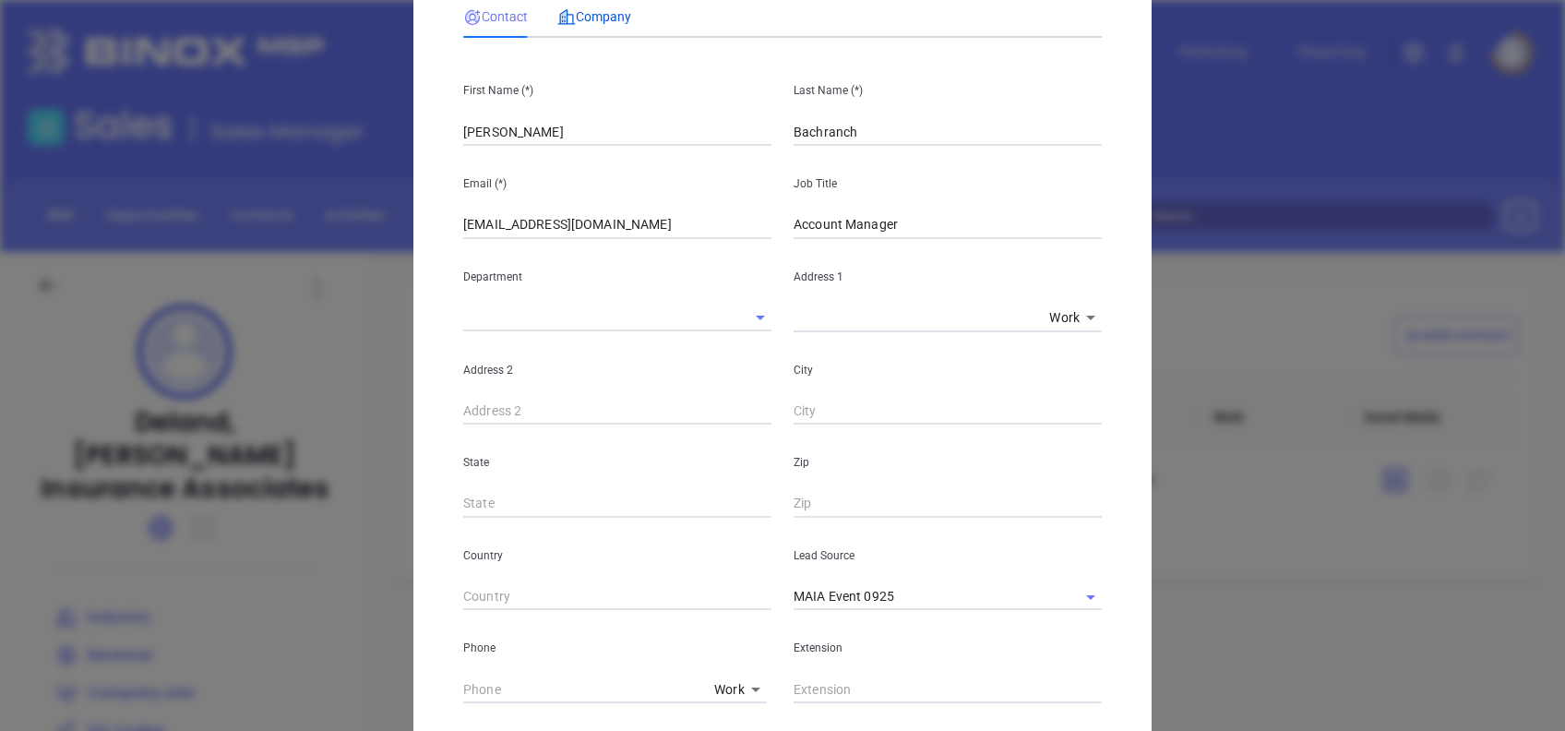
click at [590, 22] on span "Company" at bounding box center [594, 16] width 74 height 15
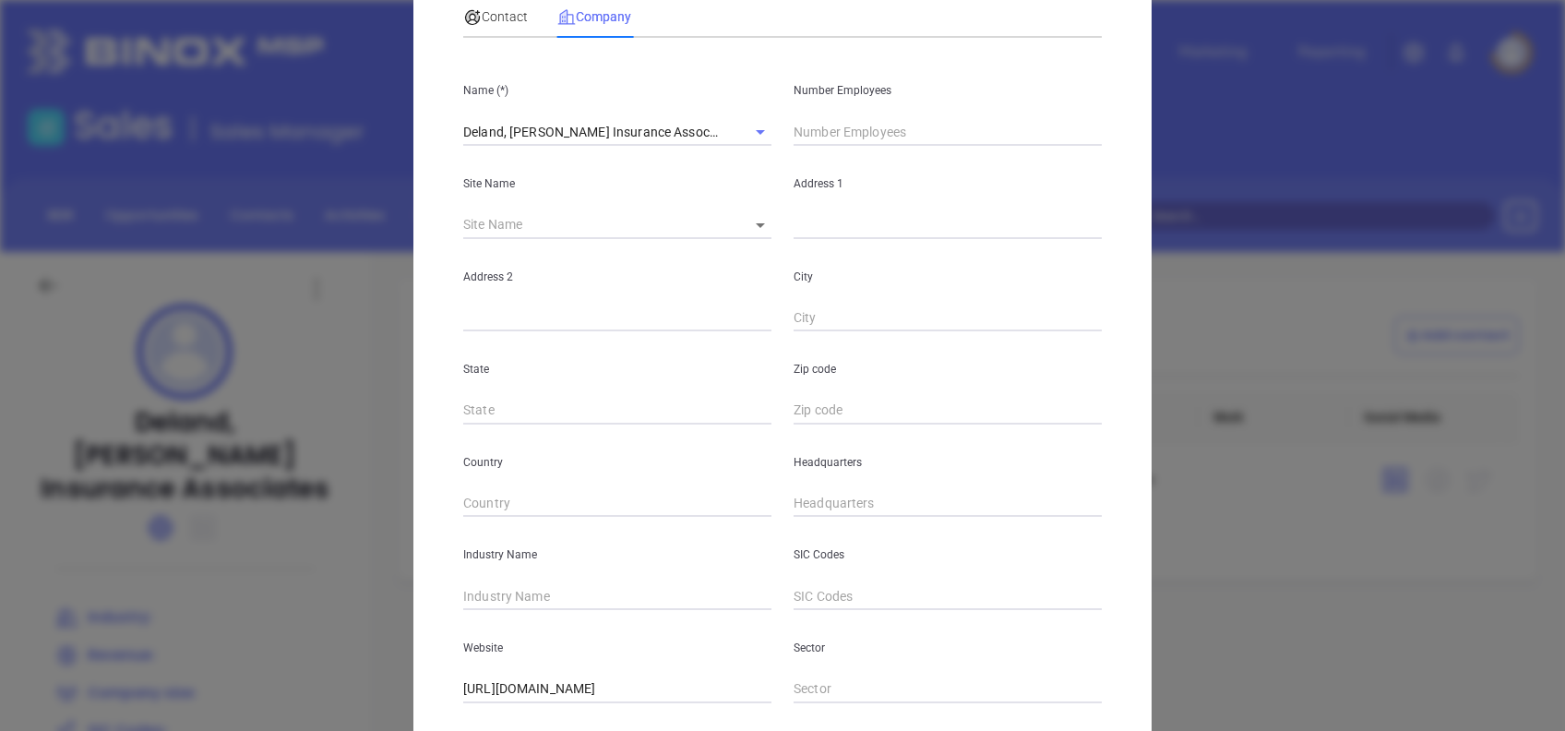
click at [812, 126] on input "text" at bounding box center [948, 132] width 308 height 28
click at [755, 229] on body "Leads CRM Marketing Reporting Financial Leads Leads Sales Sales Manager BDR Opp…" at bounding box center [782, 365] width 1565 height 731
drag, startPoint x: 867, startPoint y: 103, endPoint x: 868, endPoint y: 126, distance: 22.2
click at [867, 114] on div at bounding box center [782, 365] width 1565 height 731
click at [869, 138] on input "85`" at bounding box center [948, 132] width 308 height 28
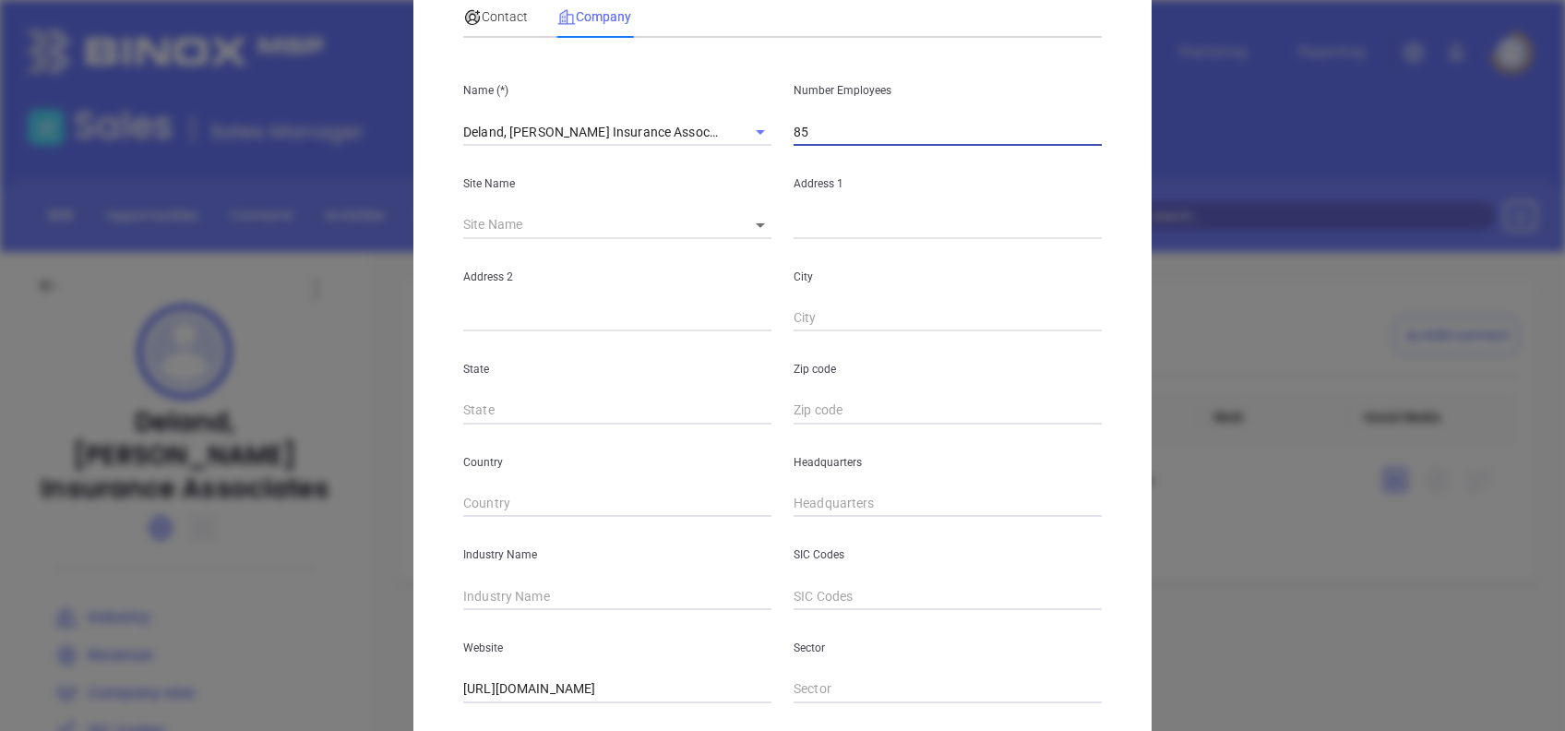
type input "85"
drag, startPoint x: 747, startPoint y: 228, endPoint x: 771, endPoint y: 228, distance: 24.9
click at [747, 229] on body "Leads CRM Marketing Reporting Financial Leads Leads Sales Sales Manager BDR Opp…" at bounding box center [782, 365] width 1565 height 731
click at [773, 228] on li "[GEOGRAPHIC_DATA]" at bounding box center [811, 225] width 172 height 33
type input "[GEOGRAPHIC_DATA]"
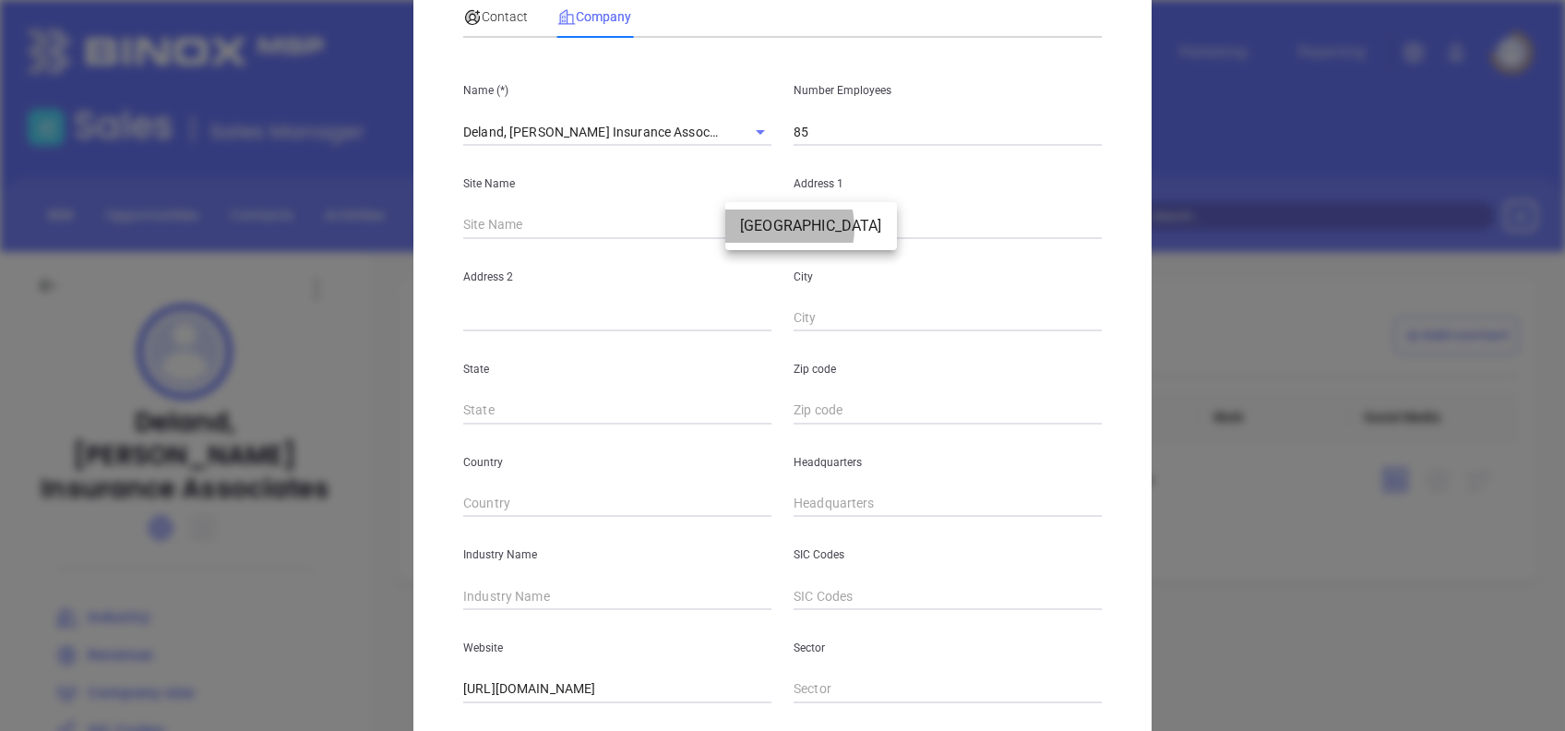
type input "97480"
type input "[STREET_ADDRESS][US_STATE]"
type input "Ste 40"
type input "[GEOGRAPHIC_DATA]"
type input "MA"
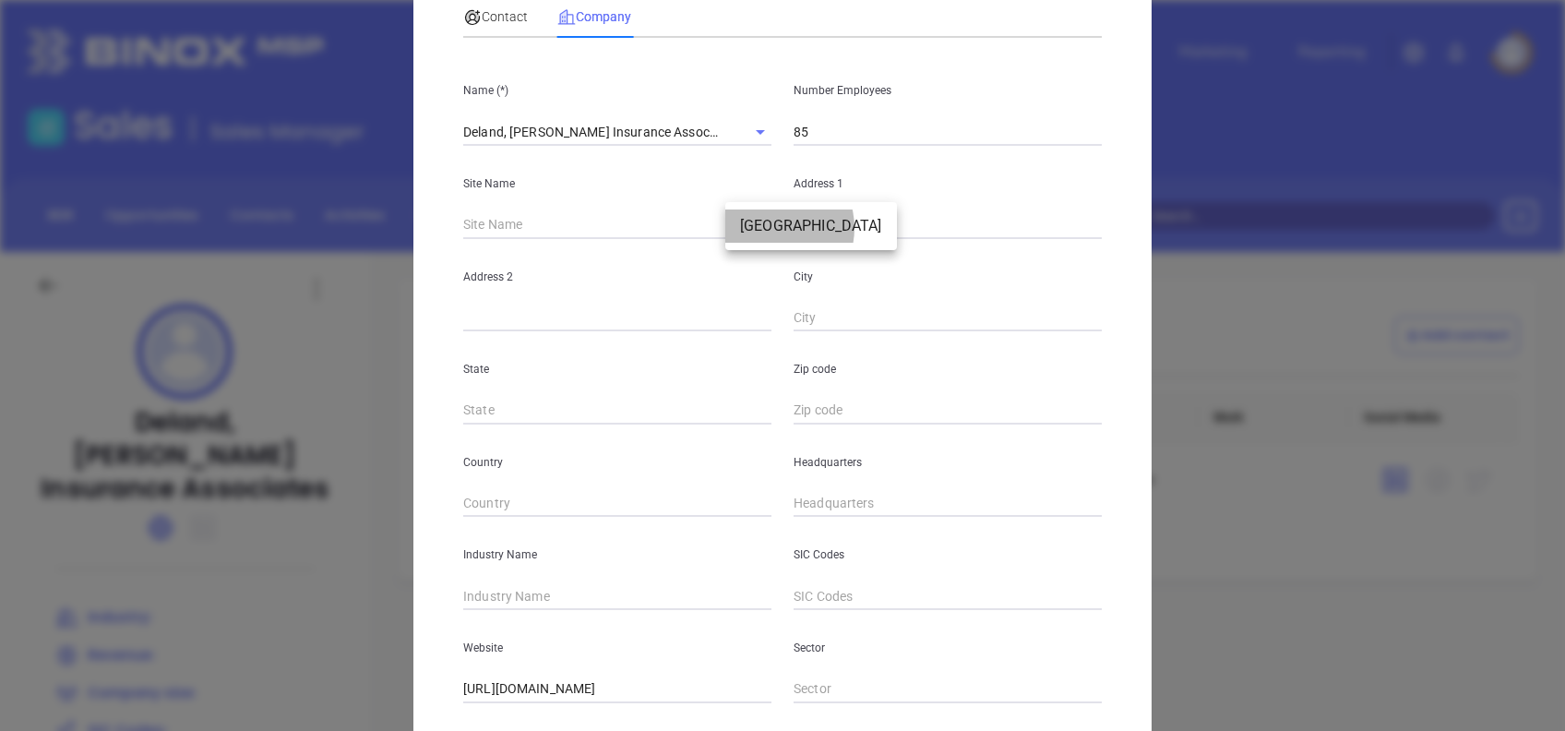
type input "2481"
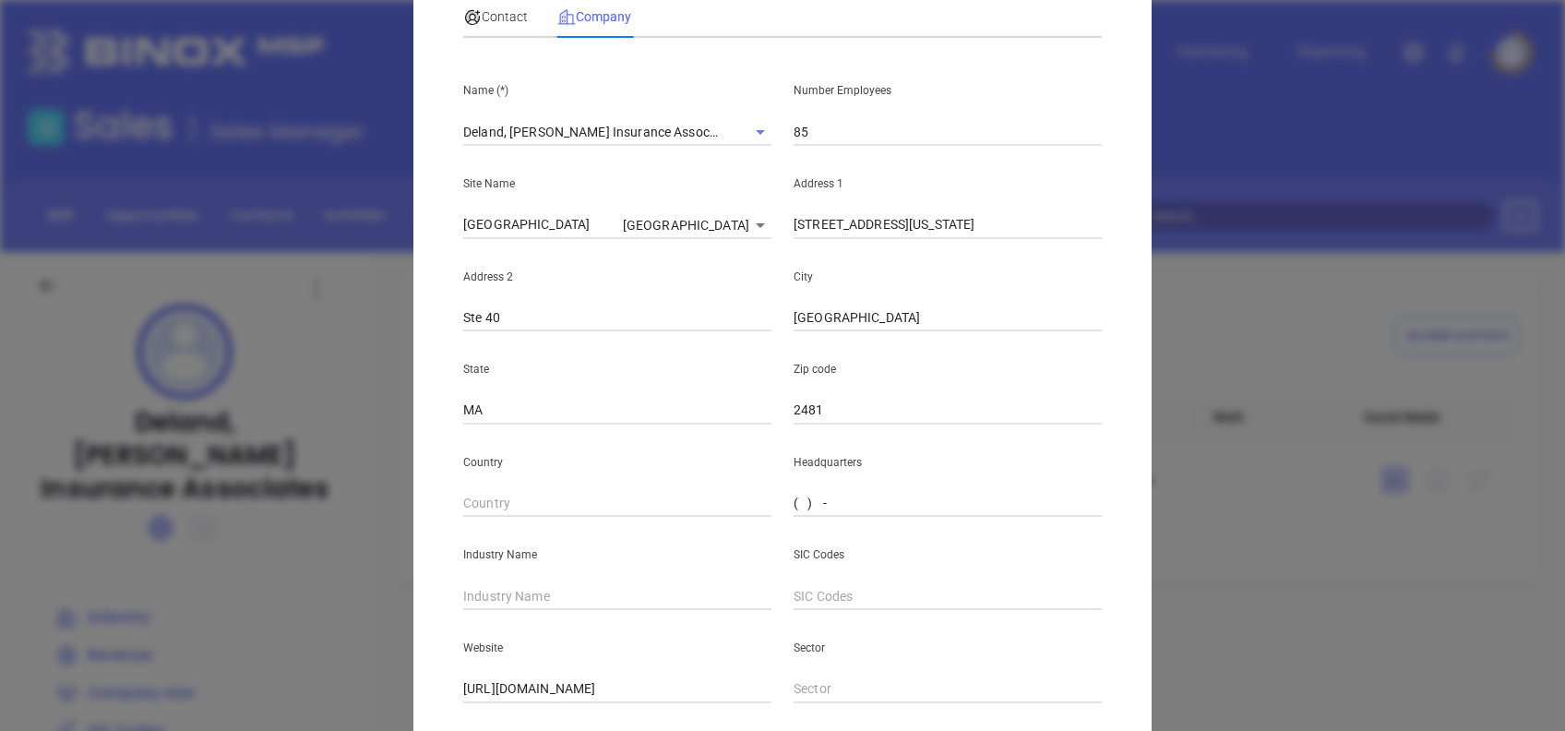
click at [794, 505] on input "( ) -" at bounding box center [948, 504] width 308 height 28
paste input "781) 237-1515"
type input "[PHONE_NUMBER]"
click at [470, 22] on icon at bounding box center [472, 17] width 18 height 18
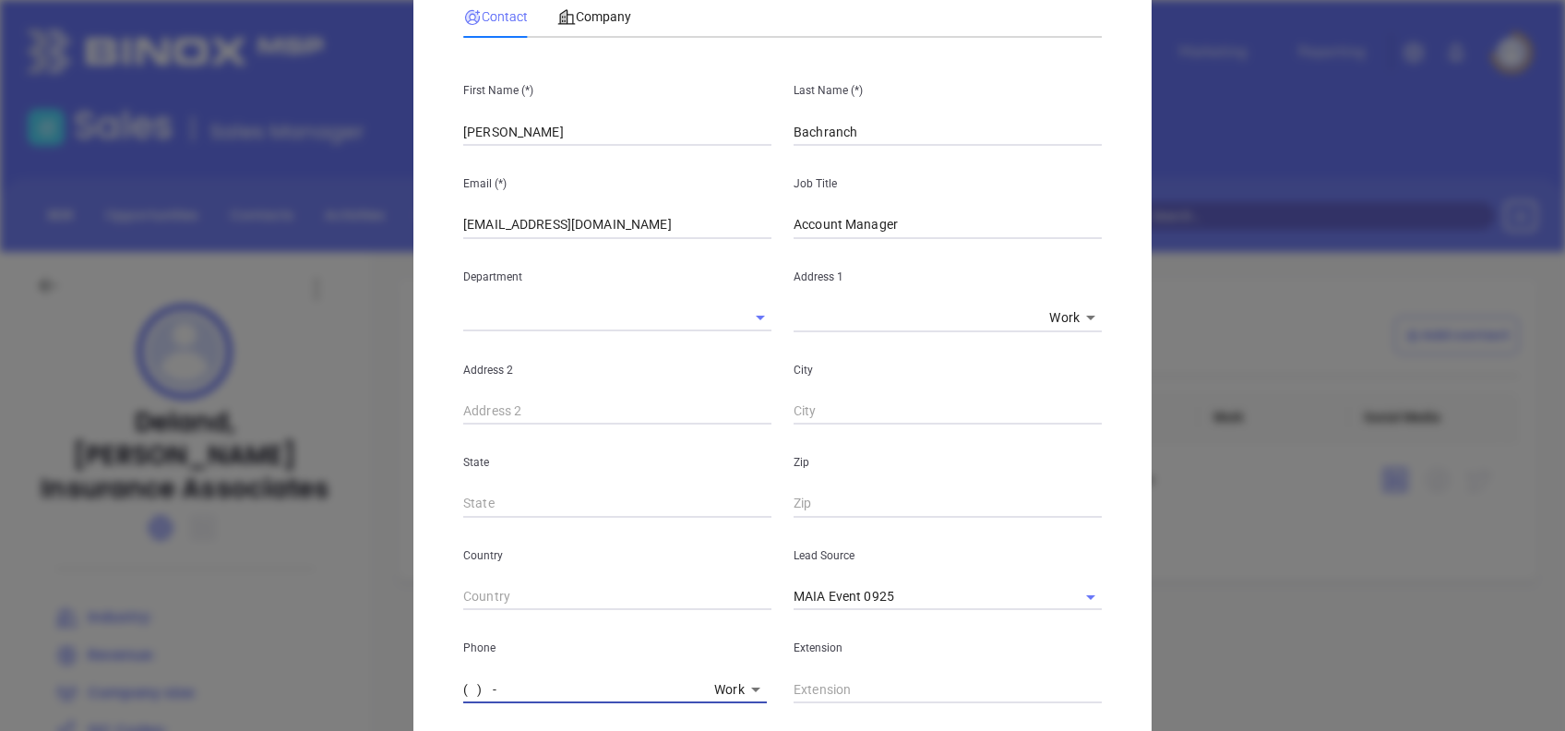
click at [463, 684] on input "( ) -" at bounding box center [585, 690] width 244 height 28
paste input "781) 237-1515"
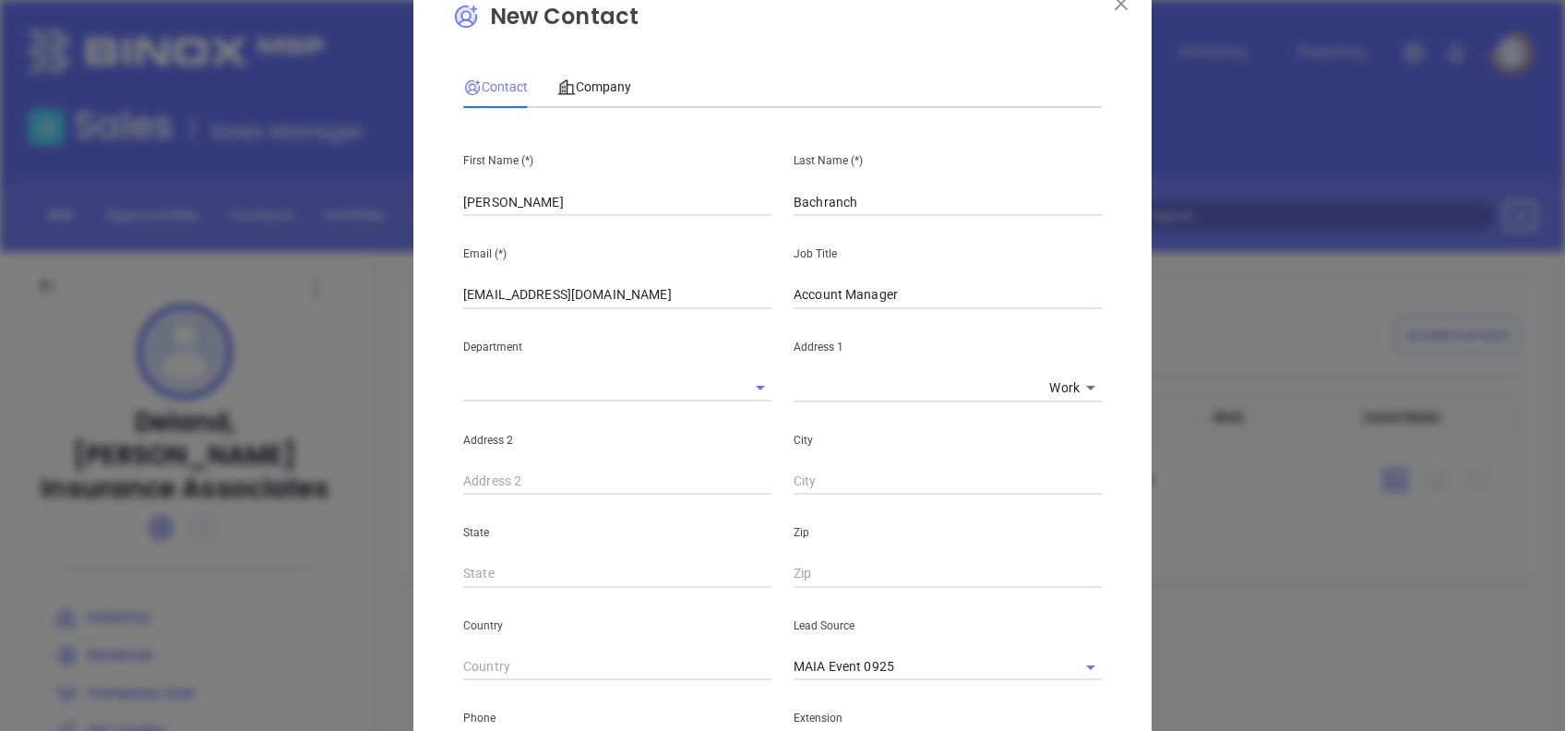
scroll to position [0, 0]
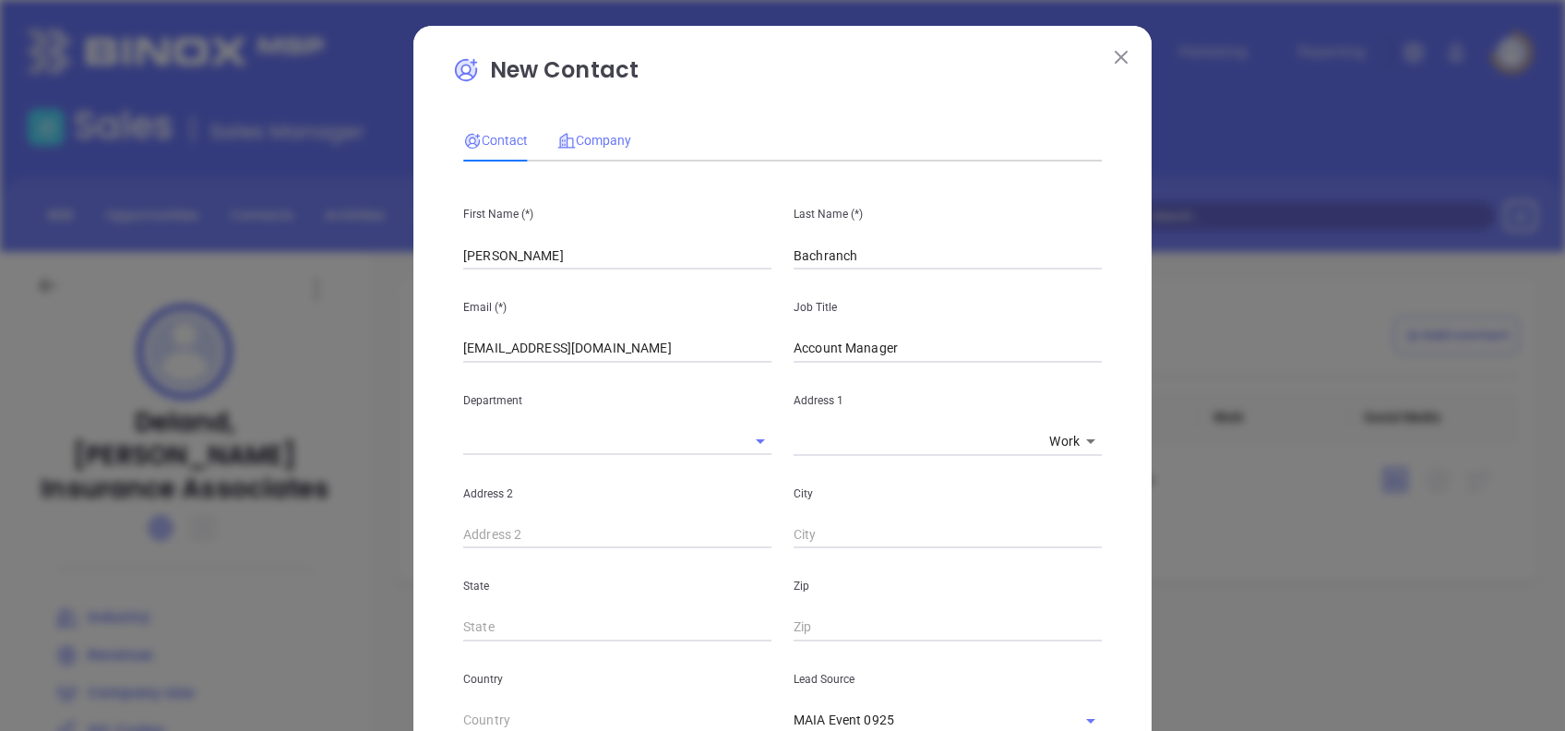
type input "[PHONE_NUMBER]"
click at [599, 133] on div "Company" at bounding box center [594, 140] width 74 height 20
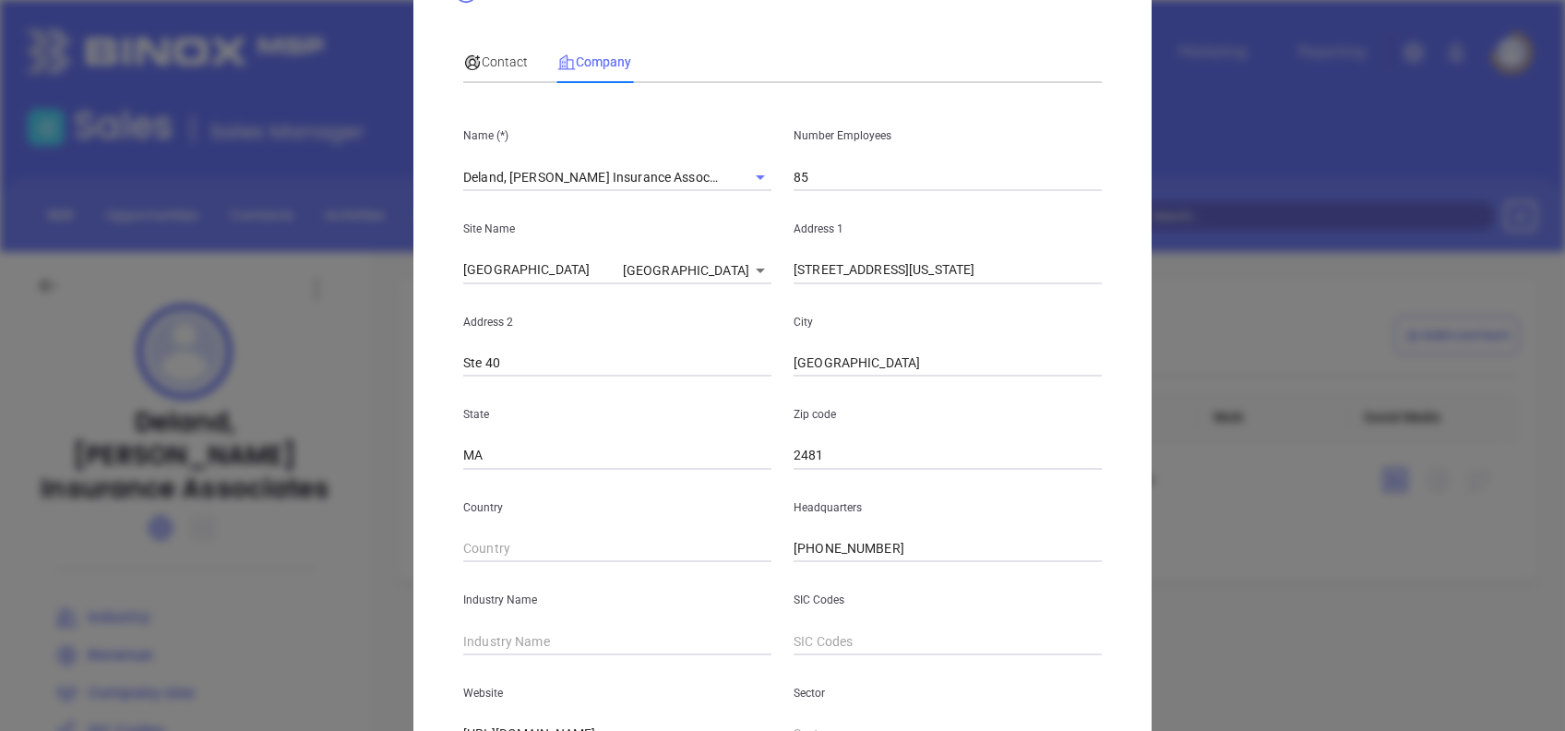
scroll to position [328, 0]
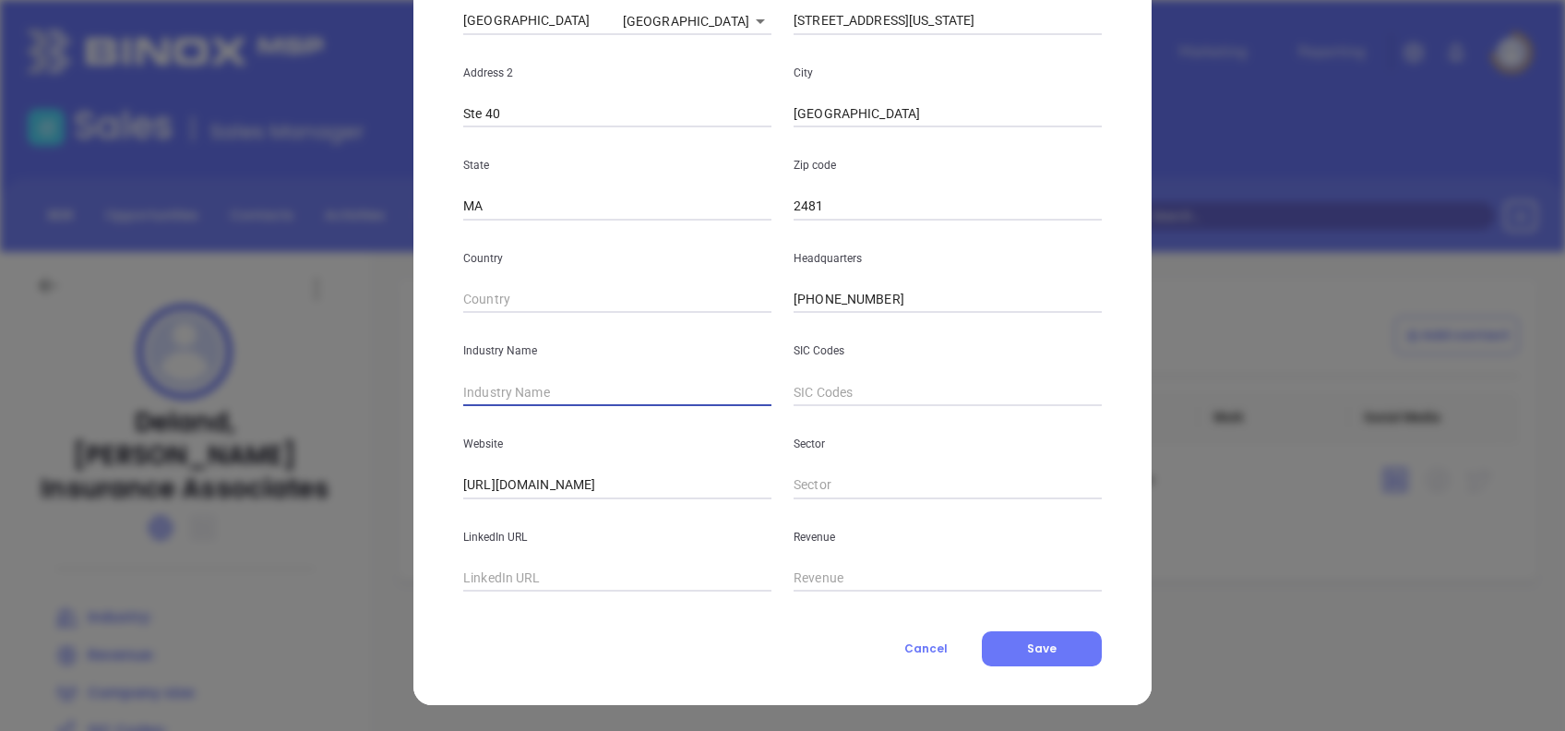
click at [549, 398] on input "text" at bounding box center [617, 392] width 308 height 28
type input "Insurance"
click at [550, 578] on input "text" at bounding box center [617, 579] width 308 height 28
paste input "/[DOMAIN_NAME][URL][PERSON_NAME]"
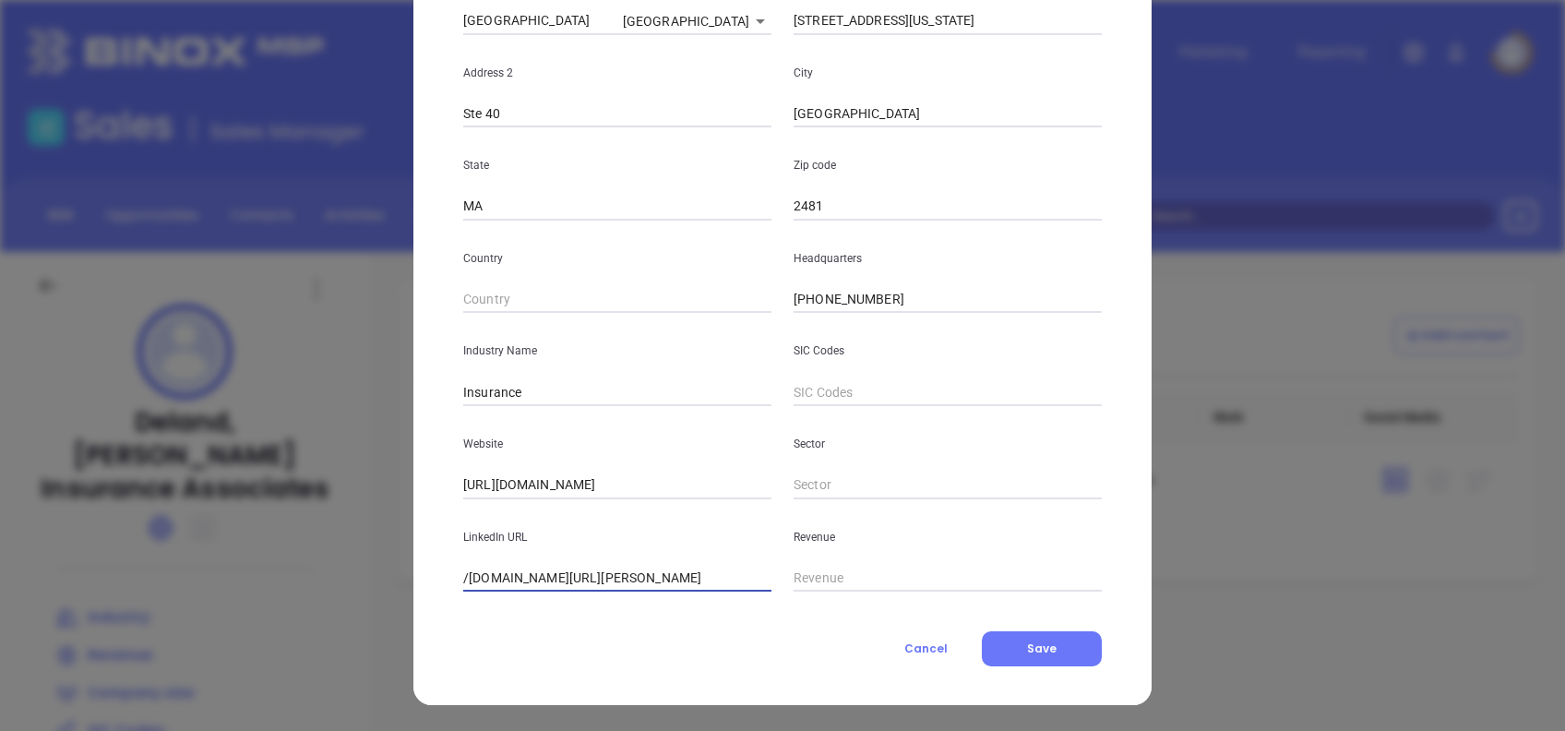
click at [473, 575] on input "/[DOMAIN_NAME][URL][PERSON_NAME]" at bounding box center [617, 579] width 308 height 28
drag, startPoint x: 473, startPoint y: 575, endPoint x: 428, endPoint y: 577, distance: 45.3
click at [428, 577] on div "New Contact Contact Company First Name (*) [PERSON_NAME] Last Name (*) Bachranc…" at bounding box center [782, 201] width 738 height 1007
click at [463, 581] on input "/[DOMAIN_NAME][URL][PERSON_NAME]" at bounding box center [617, 579] width 308 height 28
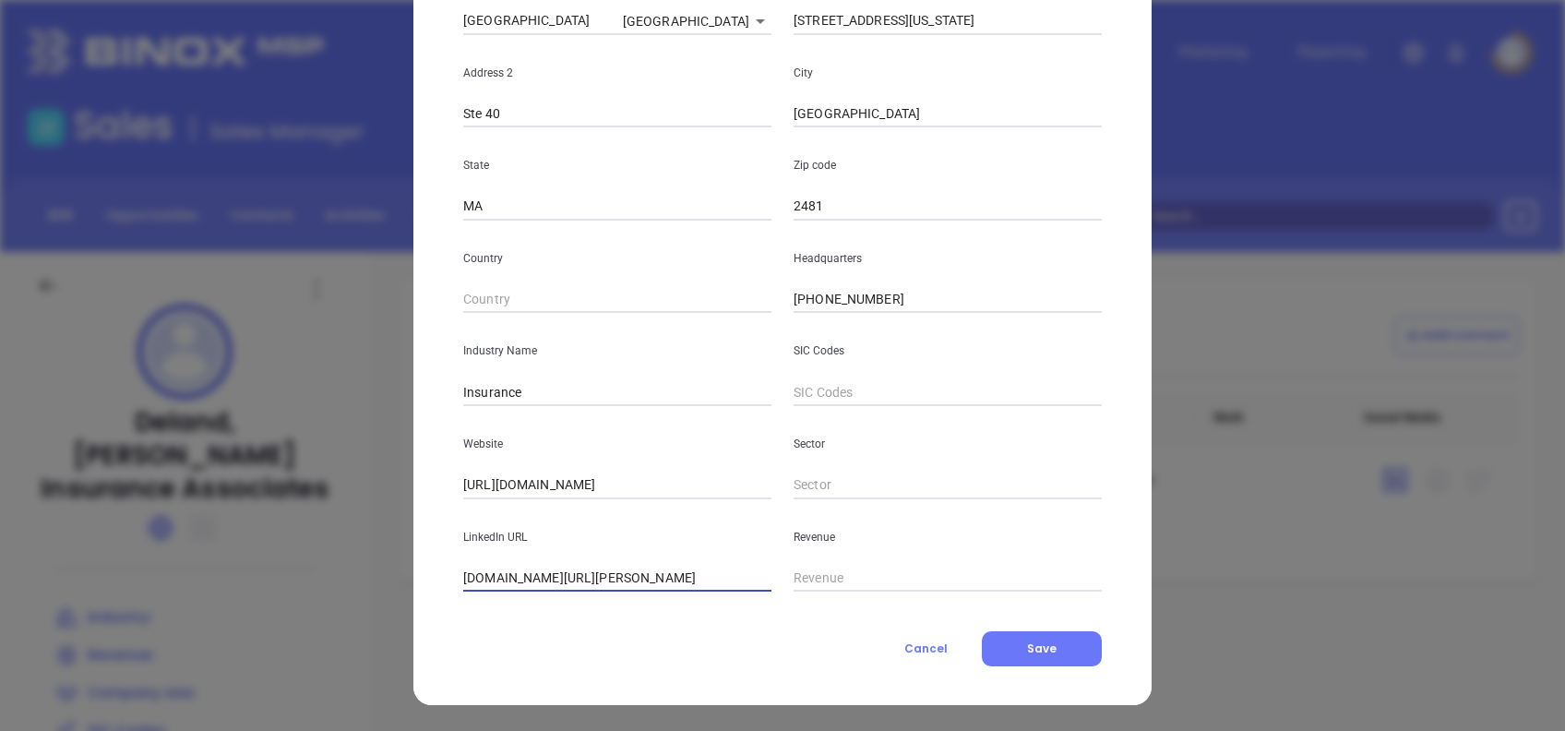
type input "[DOMAIN_NAME][URL][PERSON_NAME]"
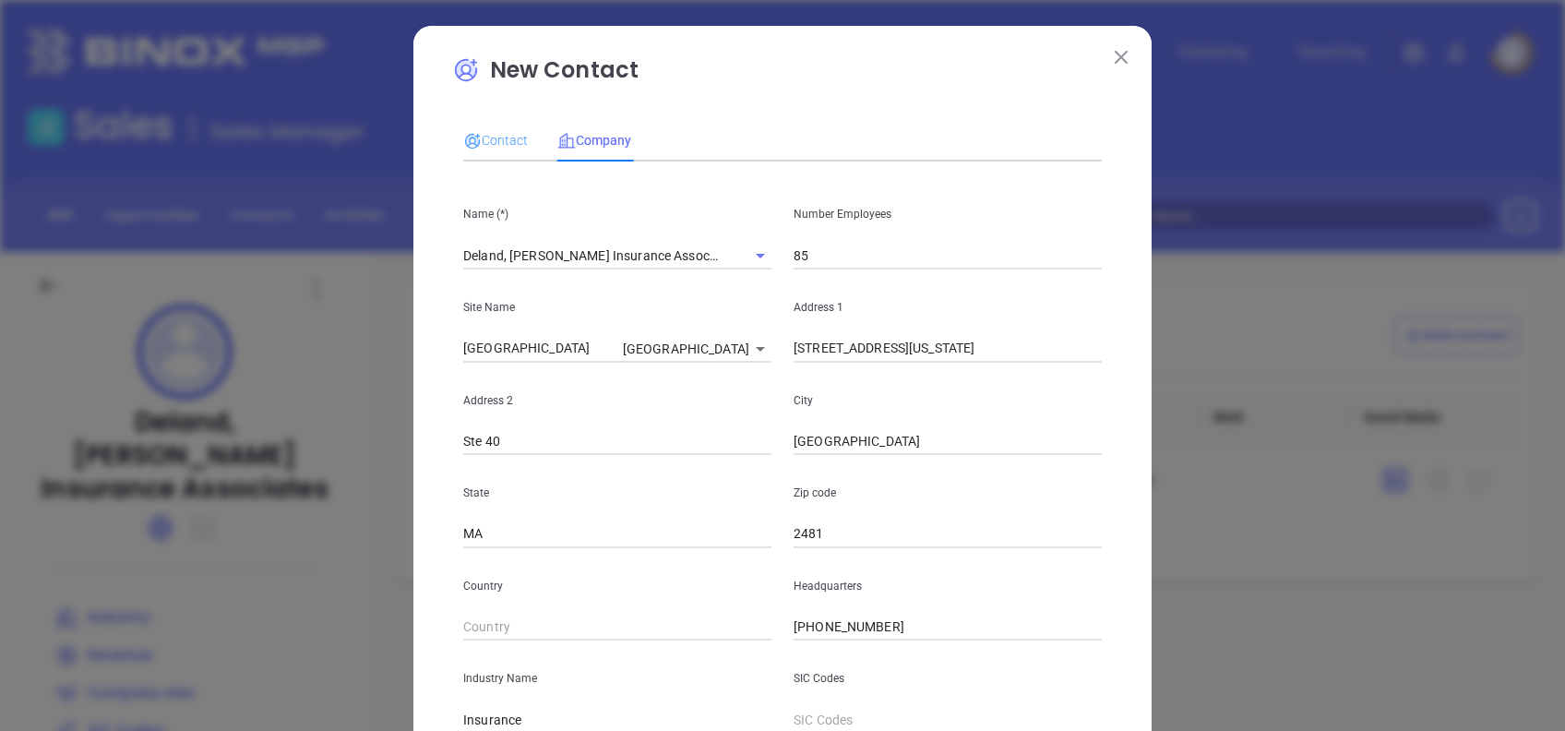
click at [492, 128] on div "Contact" at bounding box center [495, 140] width 65 height 42
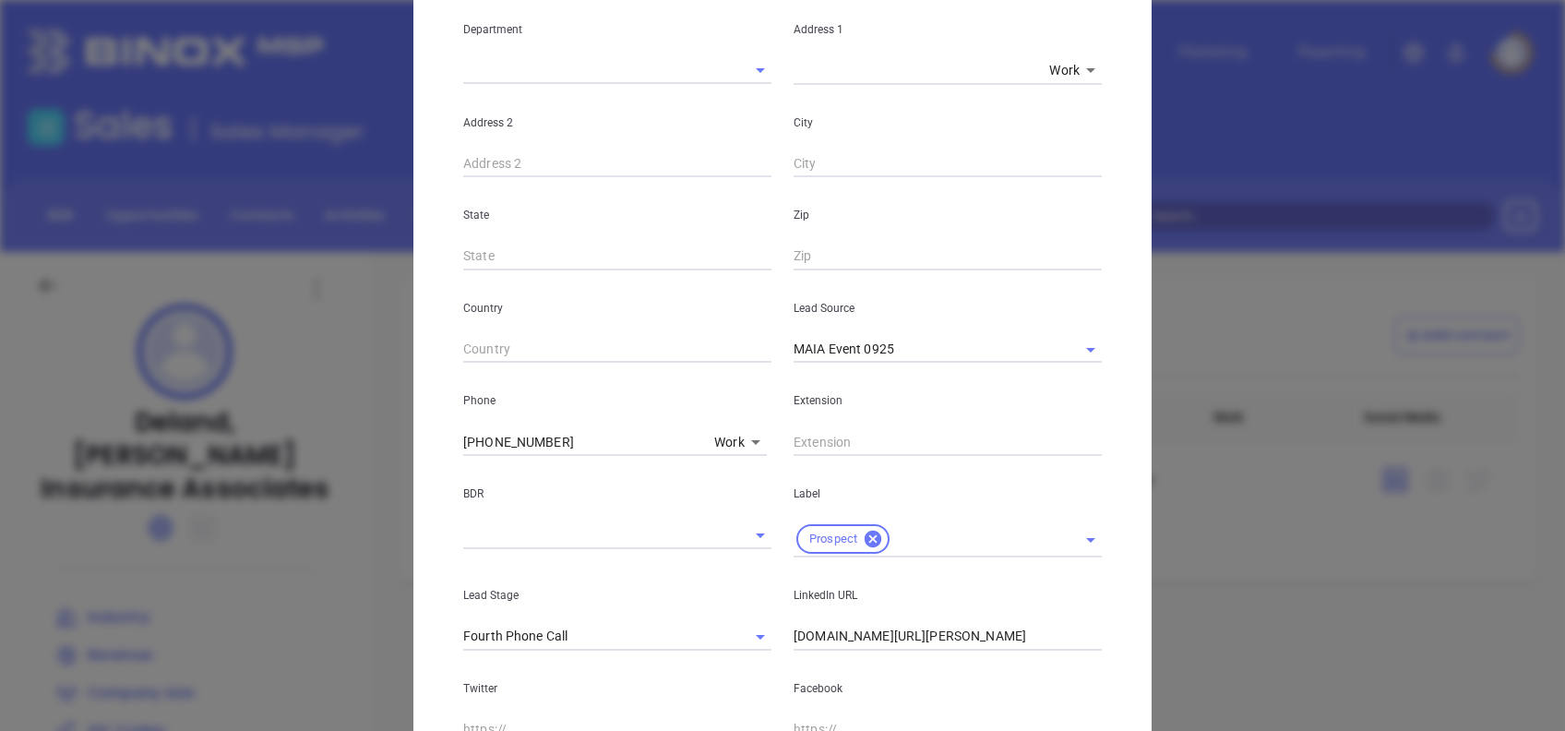
scroll to position [659, 0]
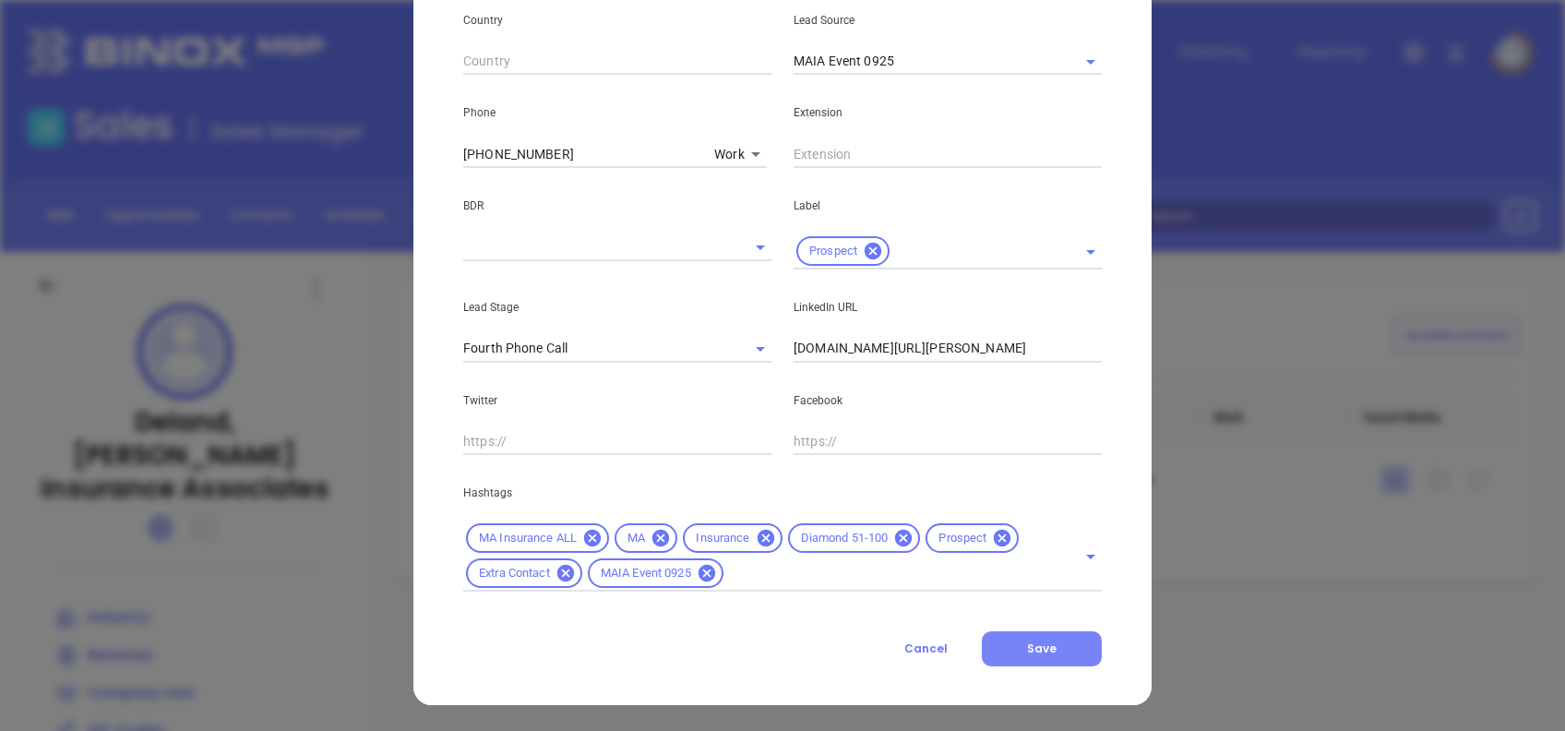
click at [1050, 653] on button "Save" at bounding box center [1042, 648] width 120 height 35
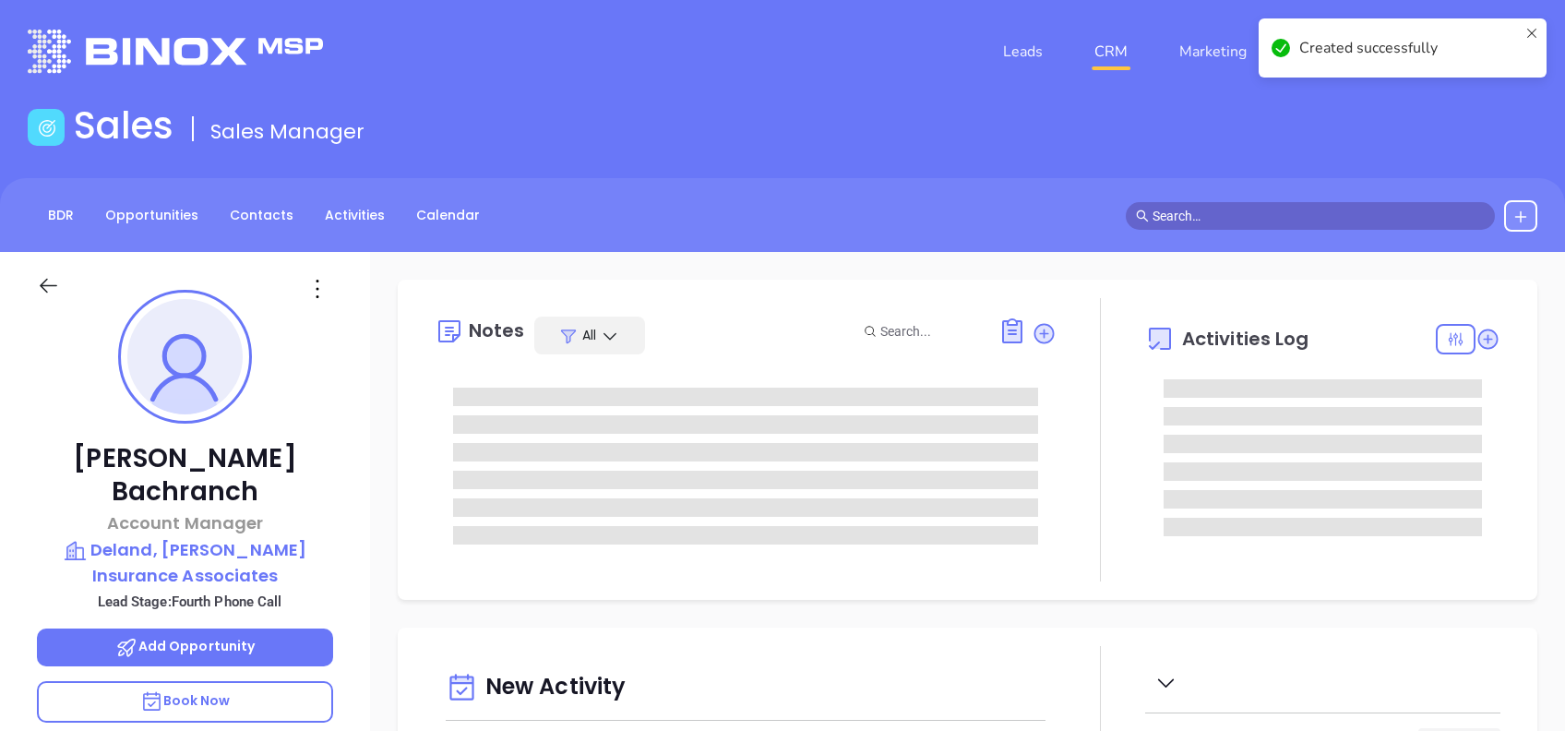
type input "[DATE]"
type input "[PERSON_NAME]"
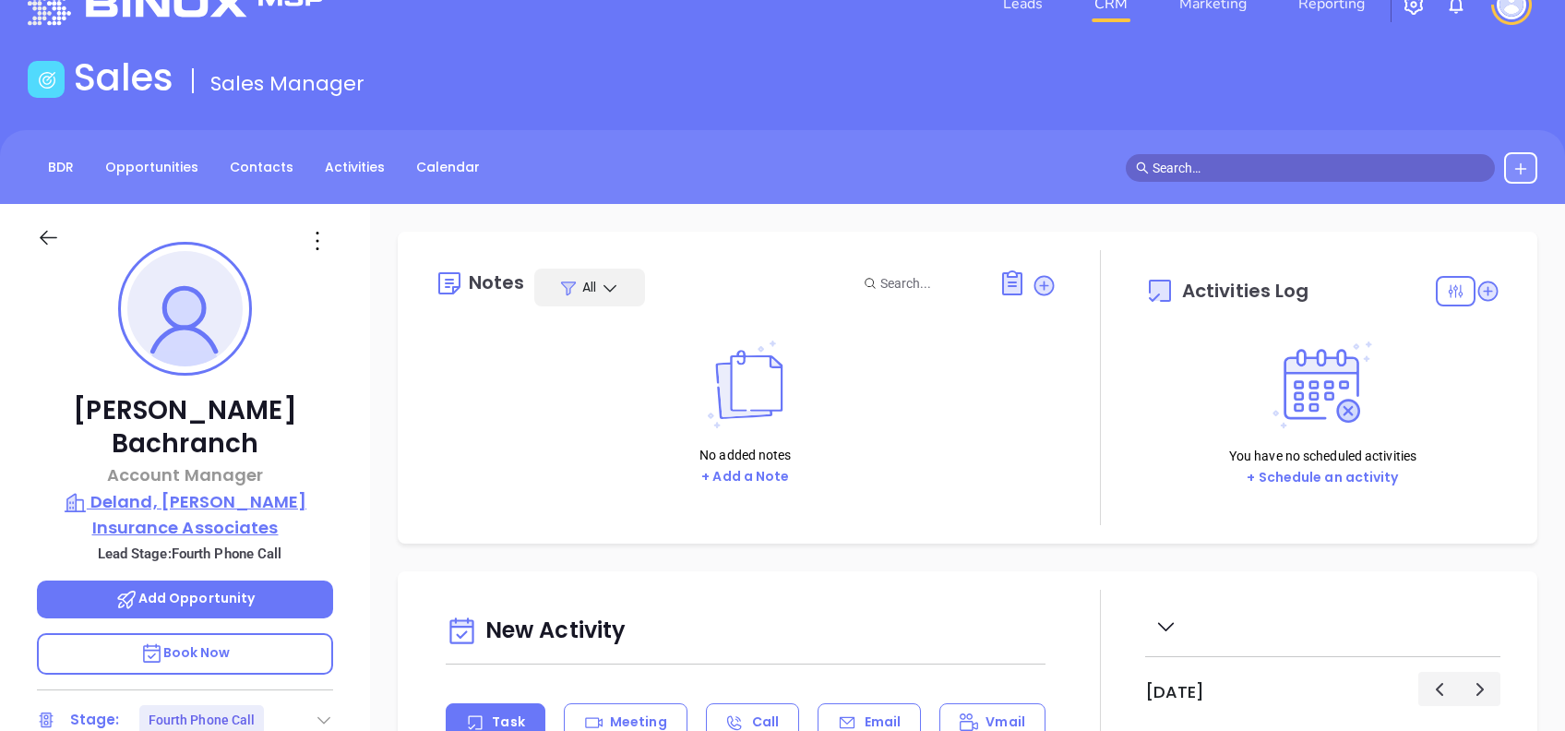
scroll to position [123, 0]
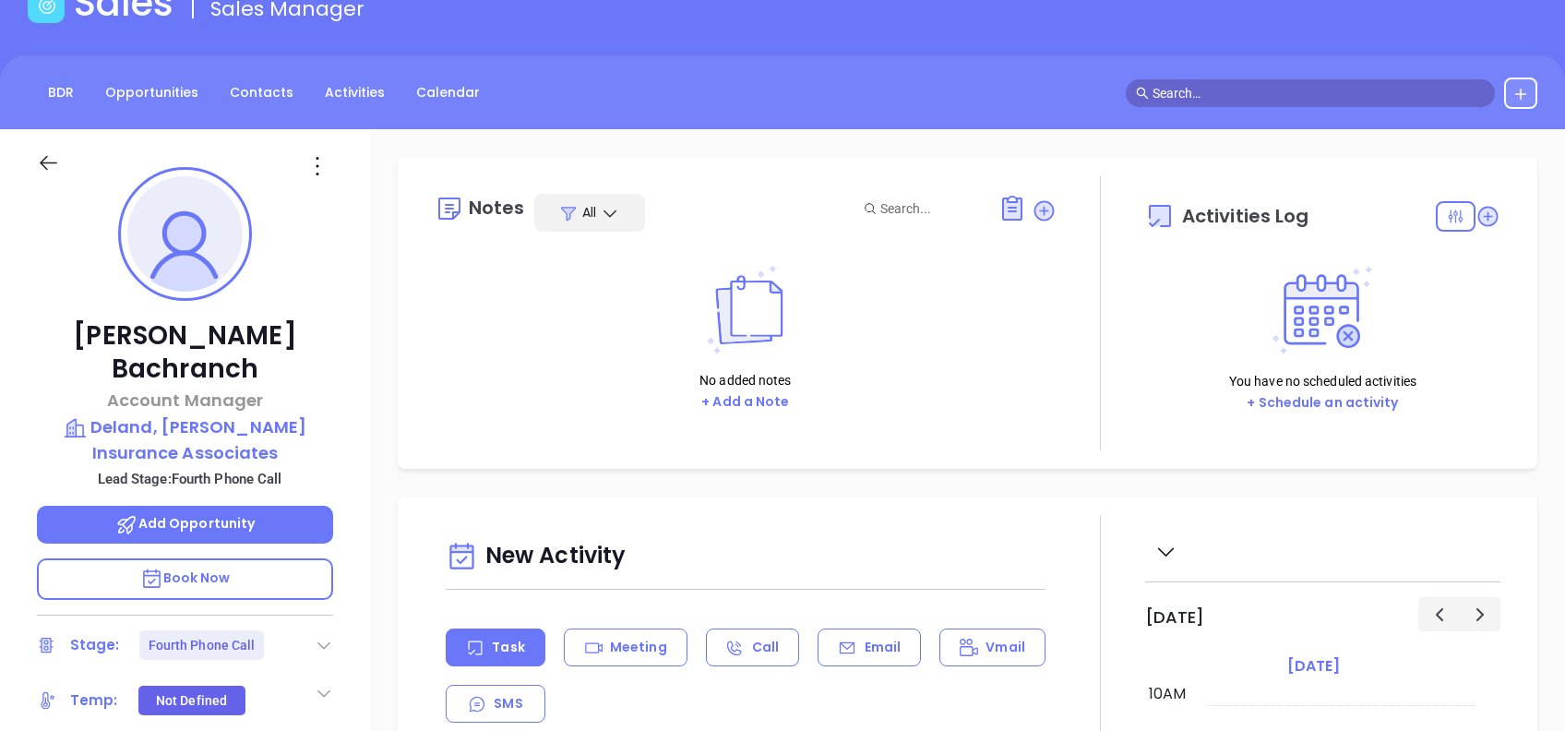
click at [325, 636] on icon at bounding box center [324, 645] width 18 height 18
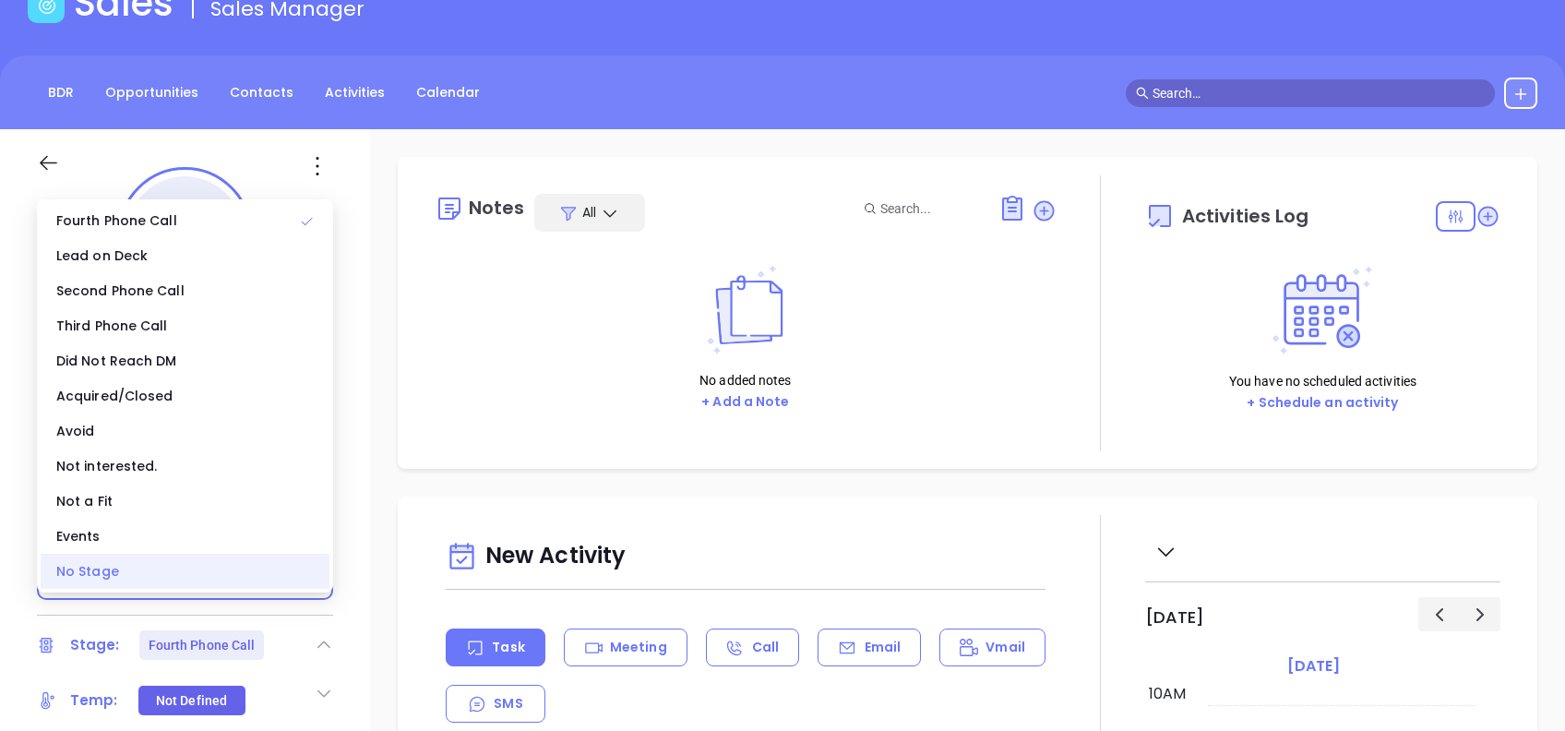
click at [146, 564] on div "No Stage" at bounding box center [185, 571] width 289 height 35
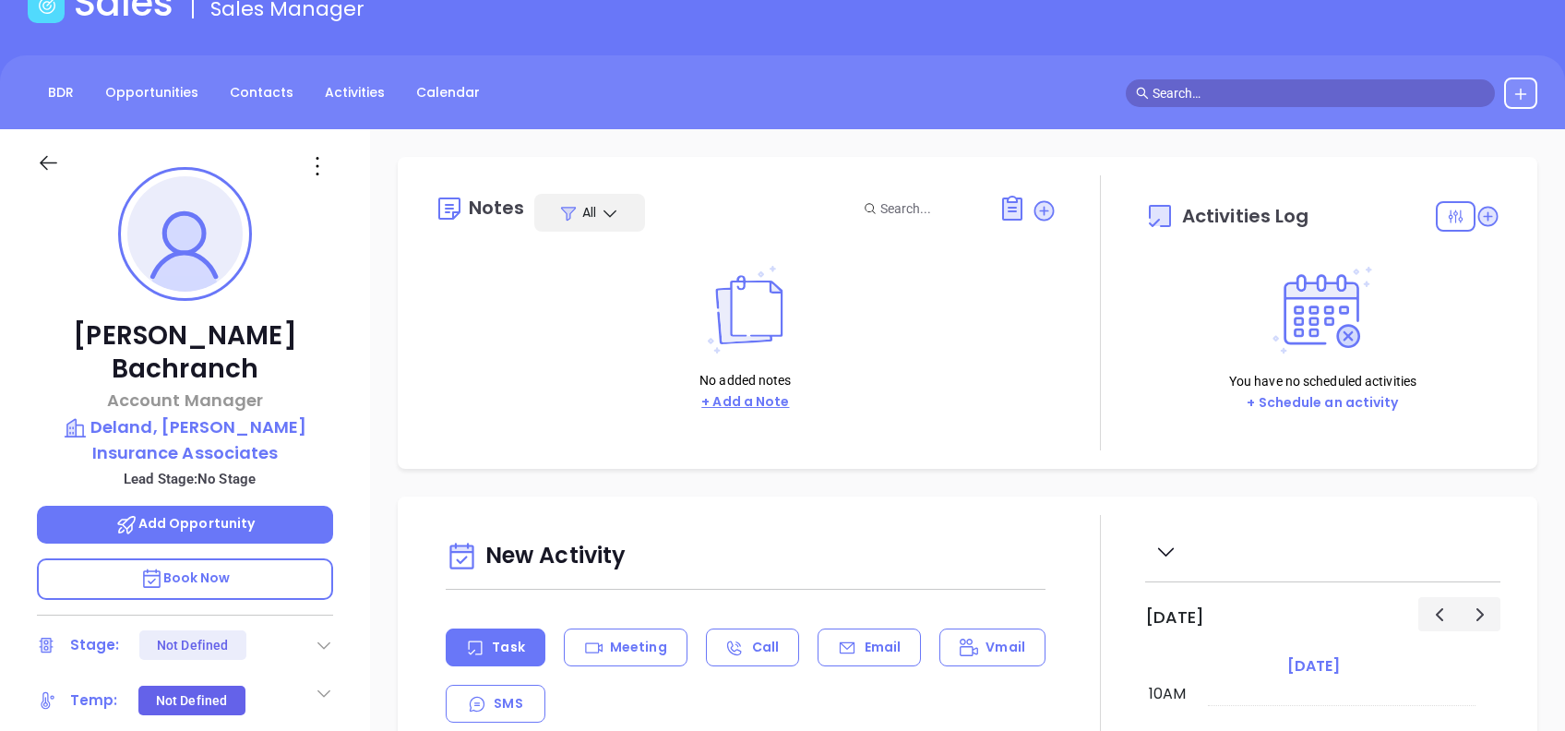
click at [765, 407] on button "+ Add a Note" at bounding box center [745, 401] width 99 height 21
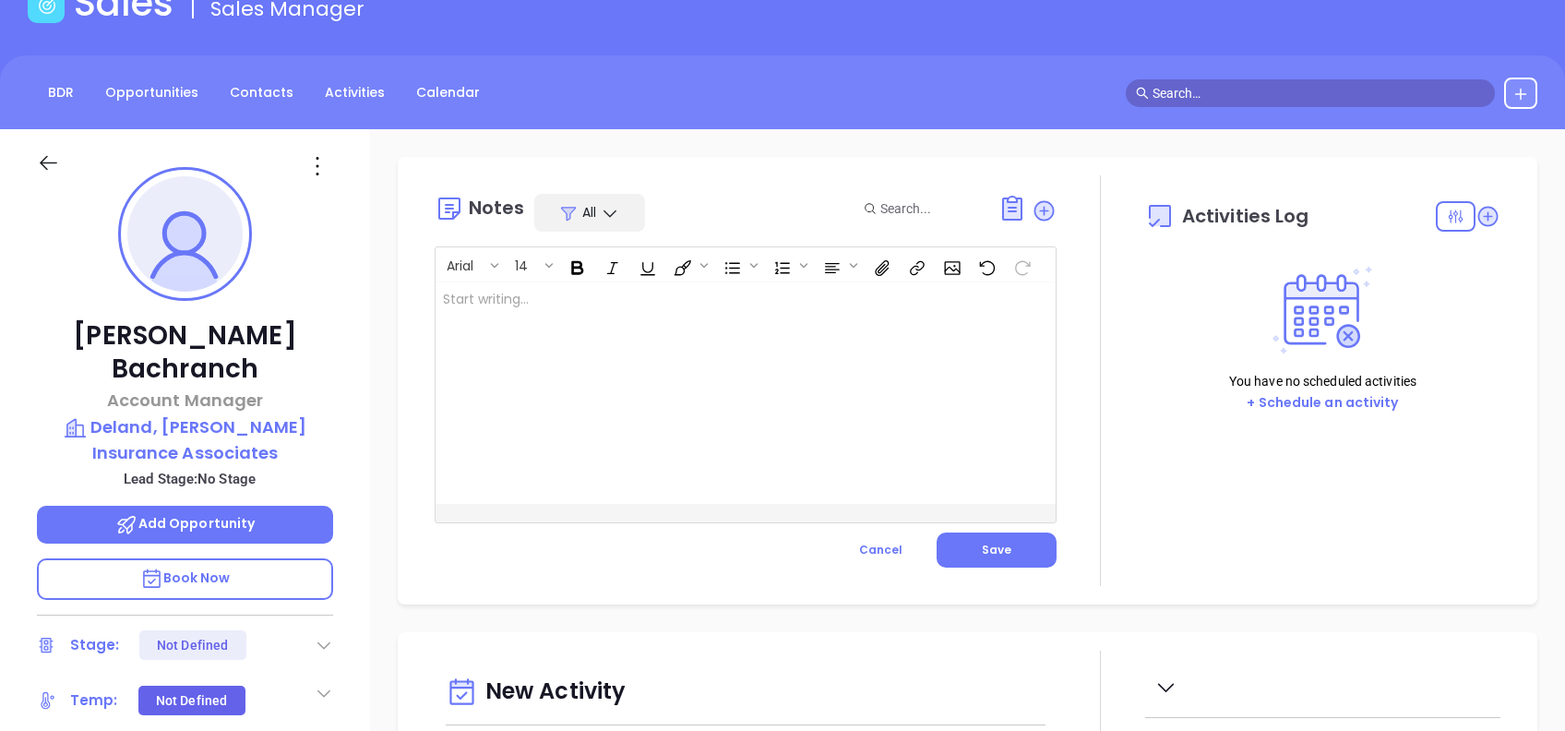
click at [701, 354] on div at bounding box center [724, 392] width 577 height 221
click at [987, 550] on span "Save" at bounding box center [997, 550] width 30 height 16
